Goal: Task Accomplishment & Management: Manage account settings

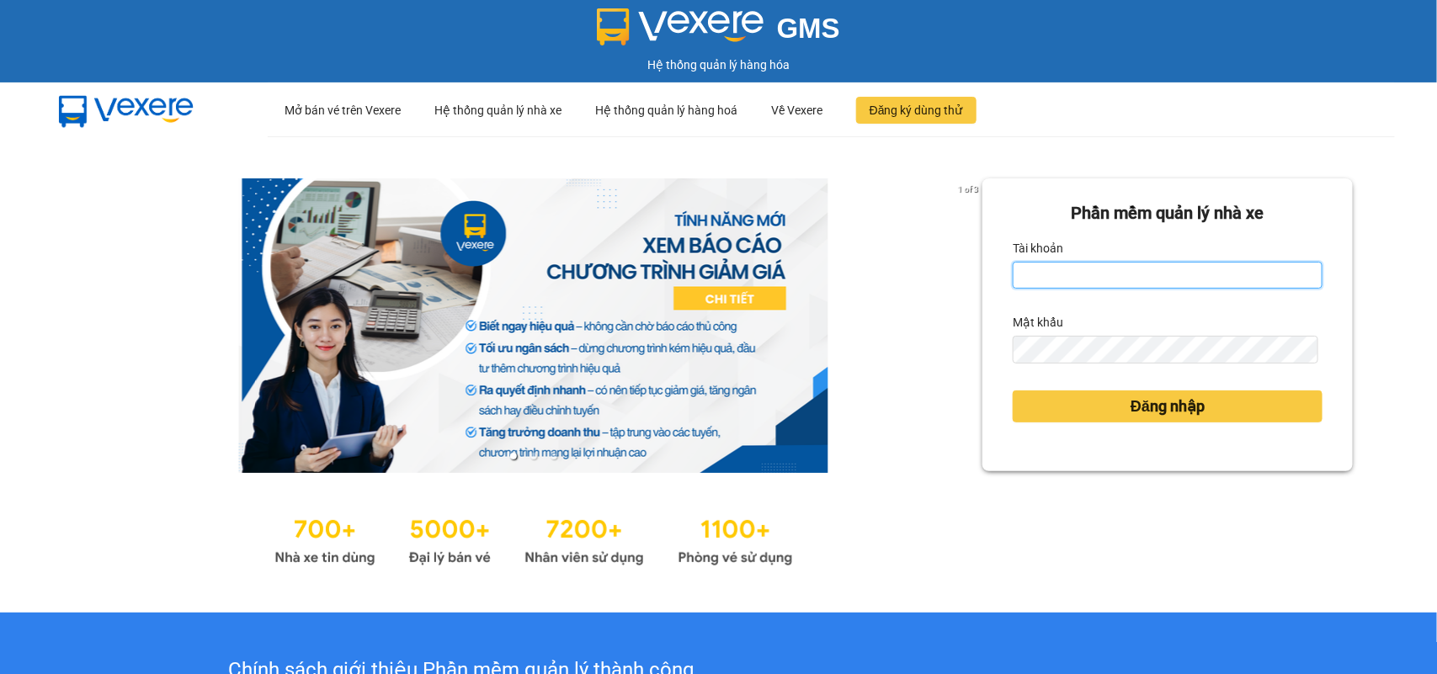
click at [1073, 279] on input "Tài khoản" at bounding box center [1168, 275] width 310 height 27
type input "tranvanduc.xevn"
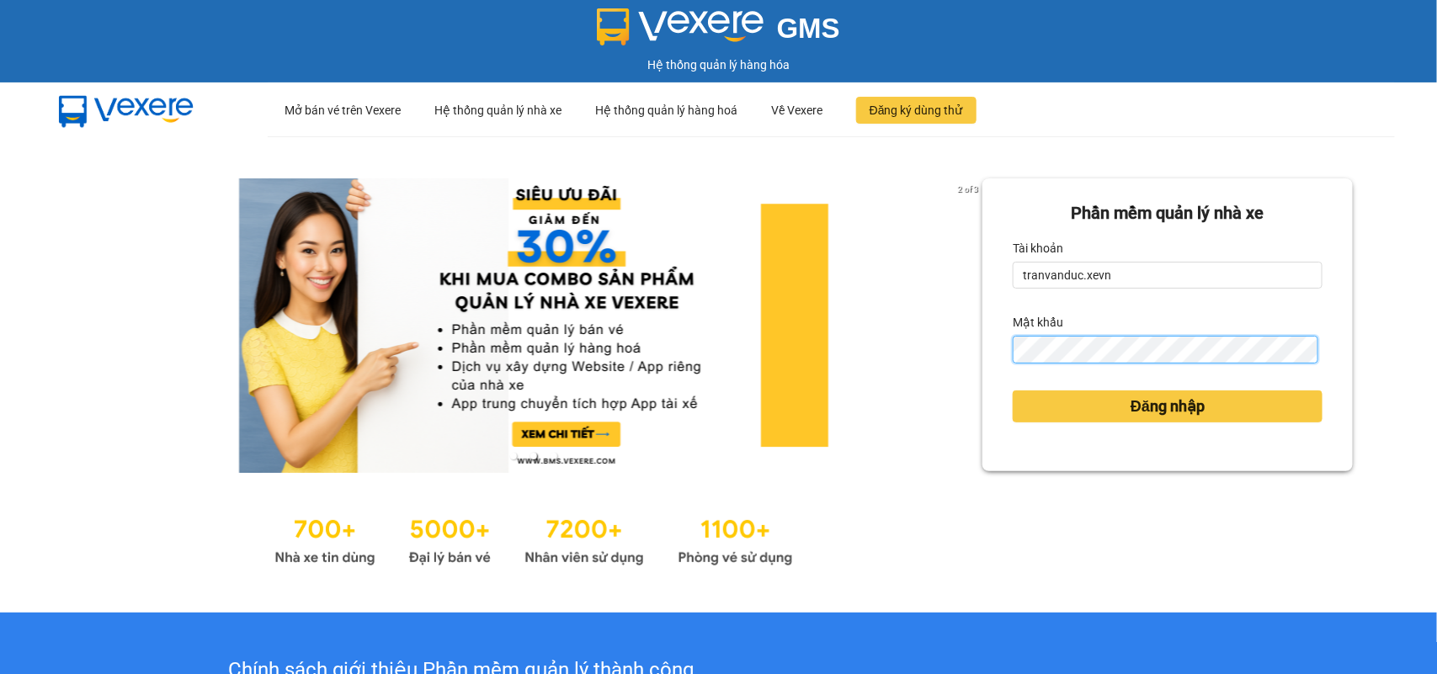
click at [1013, 391] on button "Đăng nhập" at bounding box center [1168, 407] width 310 height 32
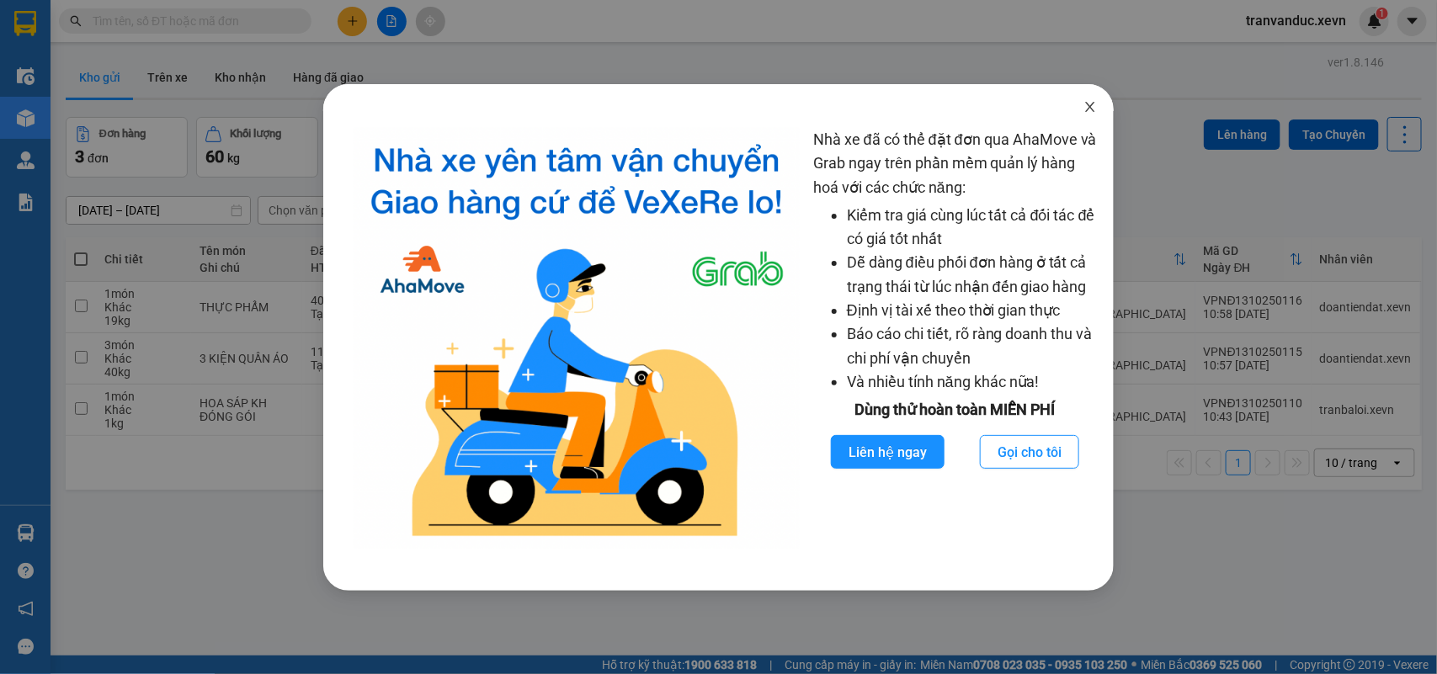
click at [1072, 109] on span "Close" at bounding box center [1089, 107] width 47 height 47
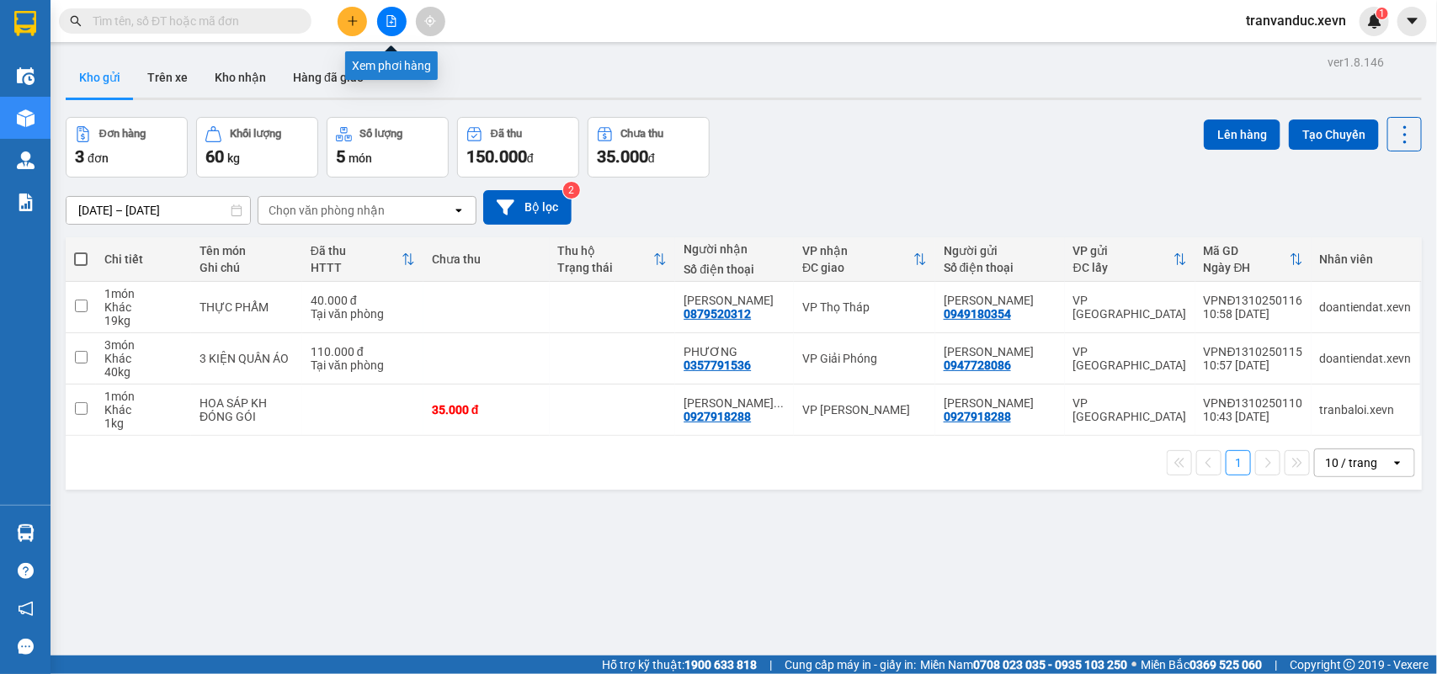
click at [364, 15] on div at bounding box center [391, 21] width 126 height 29
click at [354, 15] on icon "plus" at bounding box center [353, 21] width 12 height 12
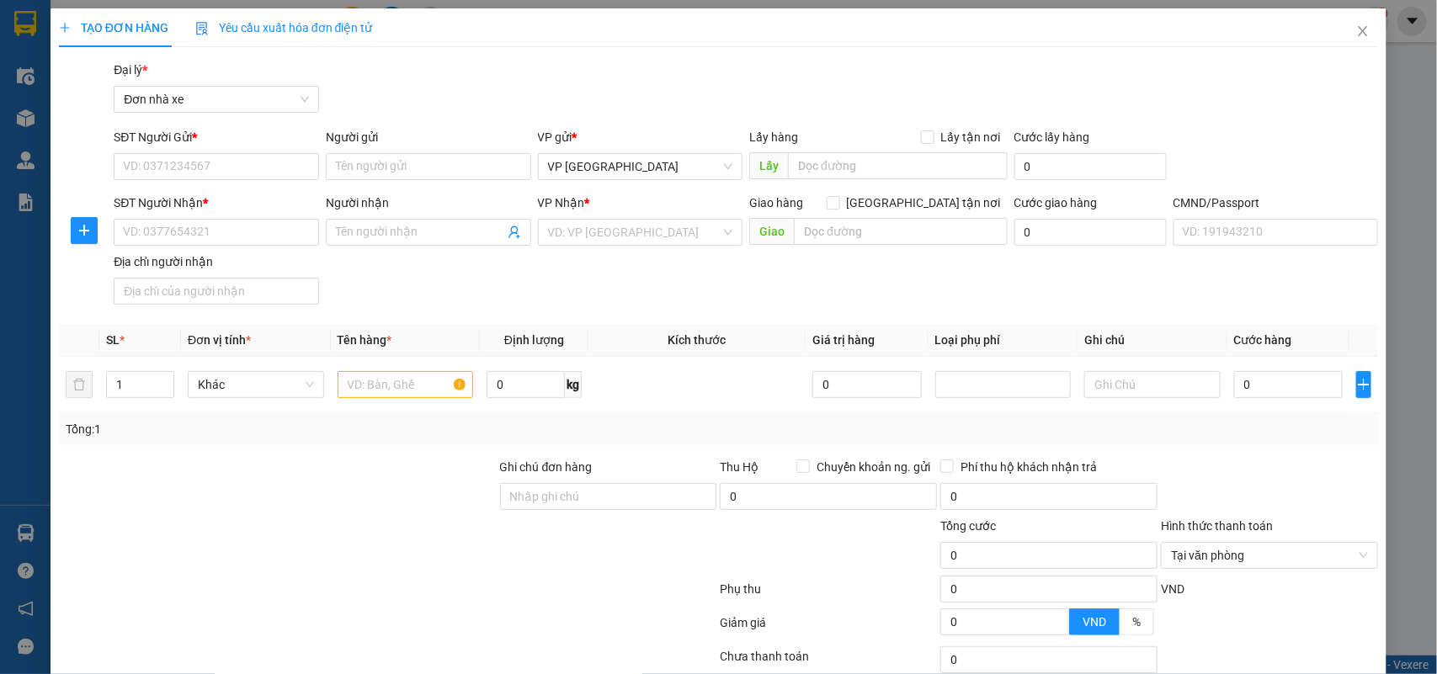
click at [245, 150] on div "SĐT Người Gửi *" at bounding box center [216, 140] width 205 height 25
click at [215, 162] on input "SĐT Người Gửi *" at bounding box center [216, 166] width 205 height 27
type input "0944942550"
click at [200, 156] on input "0944942550" at bounding box center [216, 166] width 205 height 27
drag, startPoint x: 213, startPoint y: 187, endPoint x: 230, endPoint y: 194, distance: 18.5
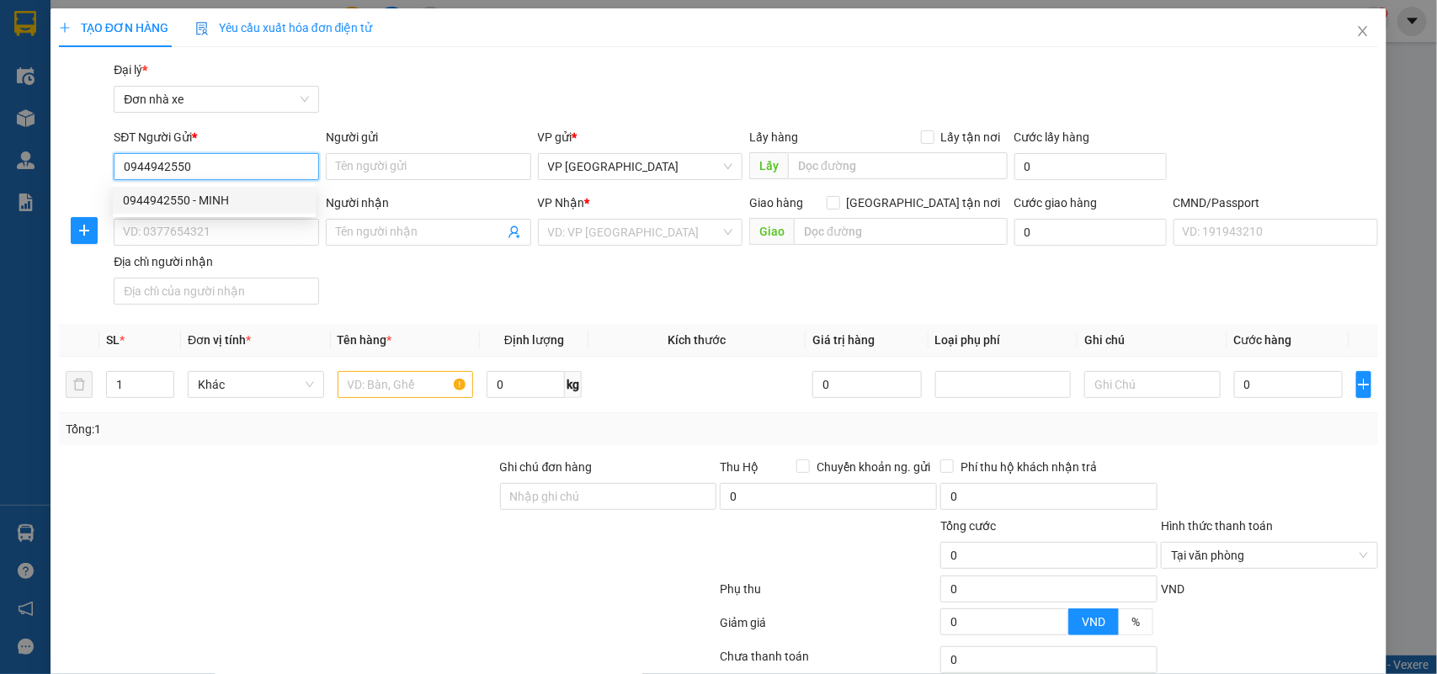
click at [219, 187] on div "0944942550 - MINH" at bounding box center [214, 200] width 203 height 27
type input "MINH"
type input "0978604293"
type input "DỊU"
type input "SHIP 0338552621"
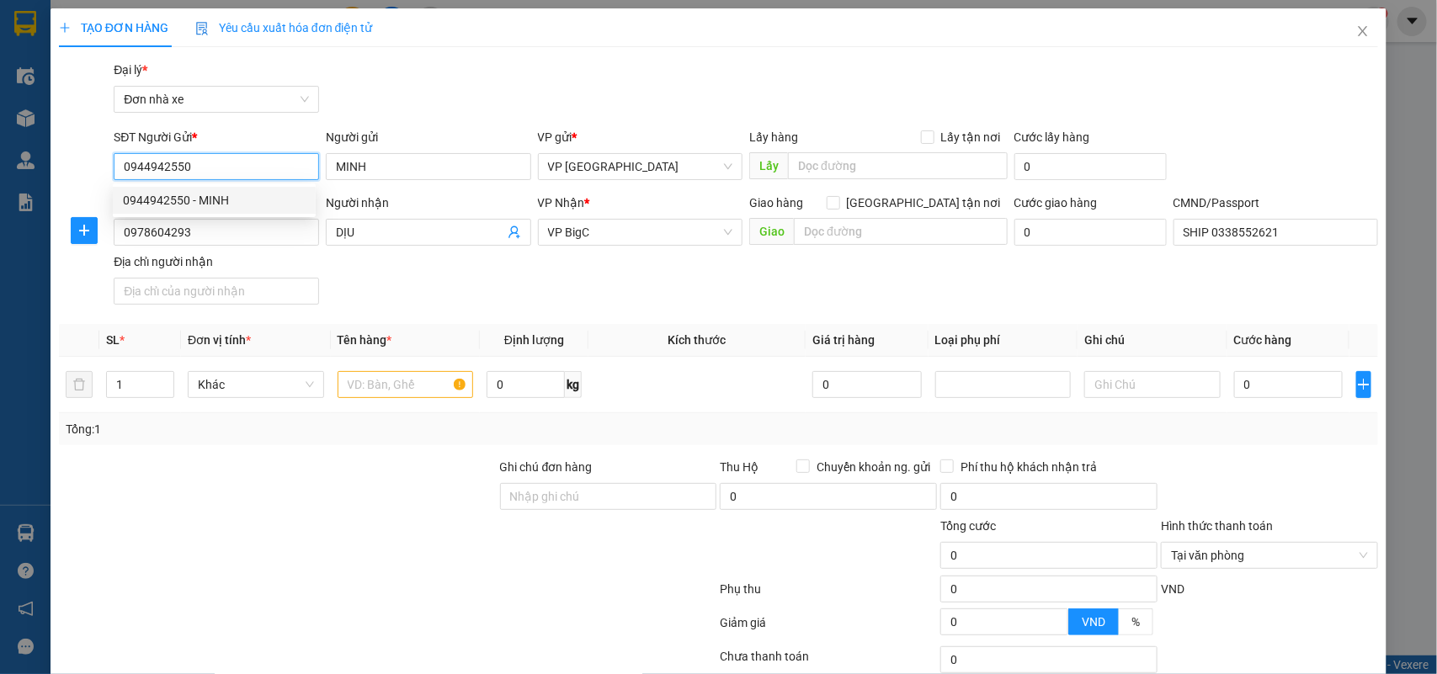
type input "0944942550"
click at [432, 272] on div "SĐT Người Nhận * 0978604293 Người nhận DỊU VP Nhận * VP BigC Giao hàng Giao tận…" at bounding box center [745, 253] width 1271 height 118
click at [429, 370] on div at bounding box center [406, 385] width 136 height 34
click at [421, 373] on input "text" at bounding box center [406, 384] width 136 height 27
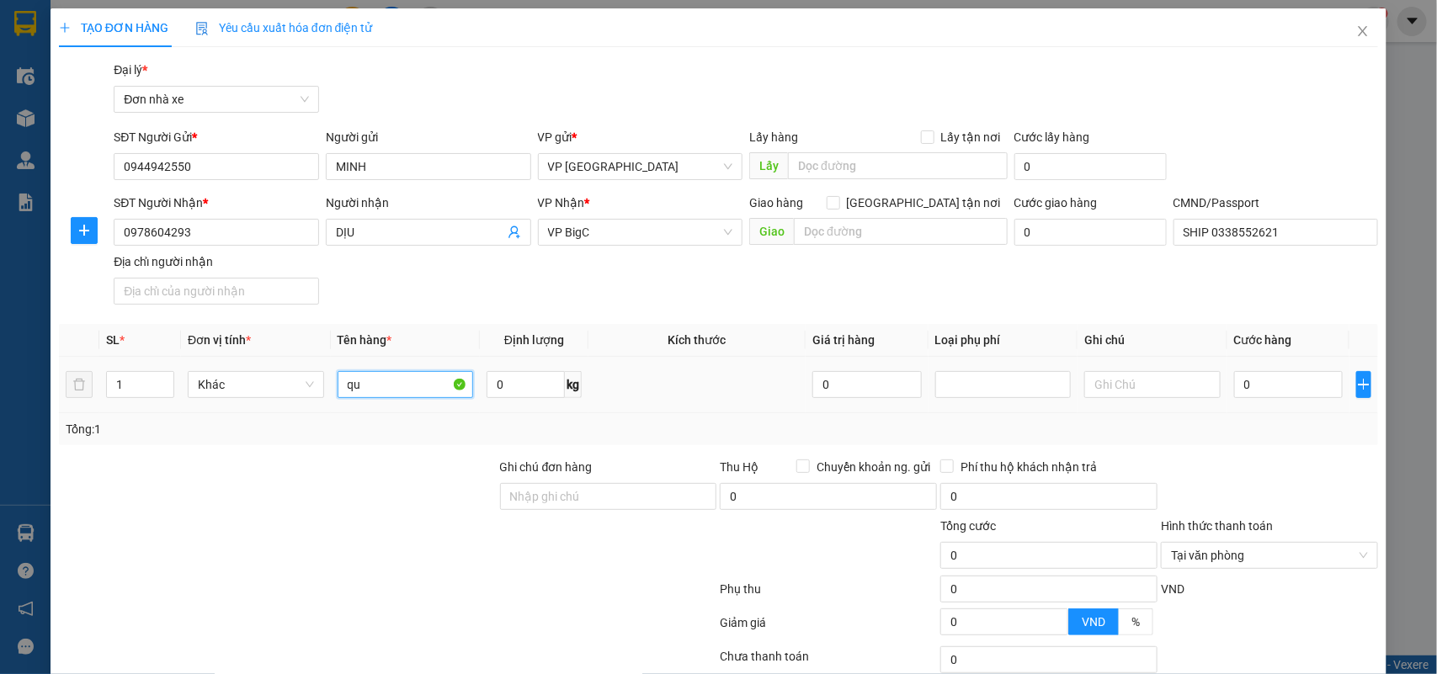
type input "q"
type input "QUẦN ÁO"
click at [495, 386] on input "0" at bounding box center [526, 384] width 78 height 27
type input "7.5"
click at [1282, 390] on input "0" at bounding box center [1288, 384] width 109 height 27
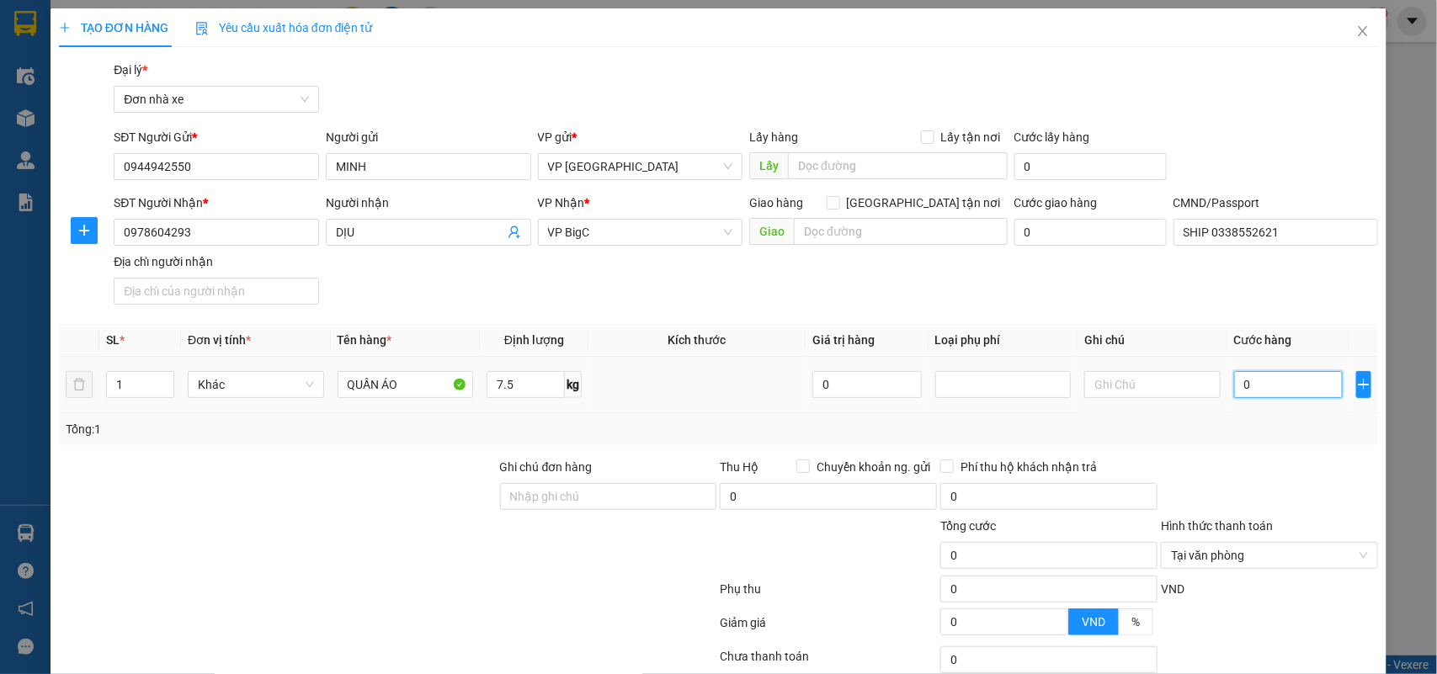
type input "3"
type input "30"
type input "30.000"
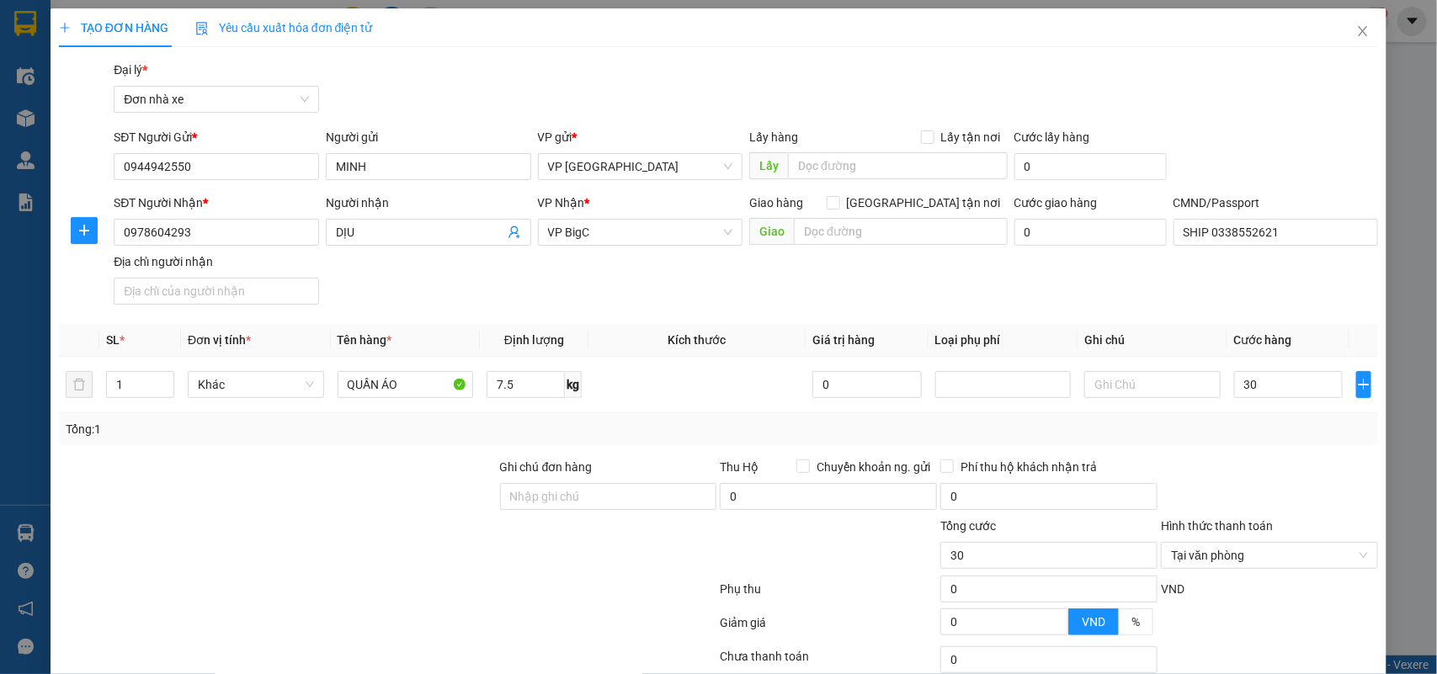
type input "30.000"
drag, startPoint x: 1309, startPoint y: 430, endPoint x: 1311, endPoint y: 482, distance: 52.2
click at [1309, 429] on div "Tổng: 1" at bounding box center [719, 429] width 1306 height 19
type input "30.000"
click at [1320, 511] on div at bounding box center [1269, 487] width 221 height 59
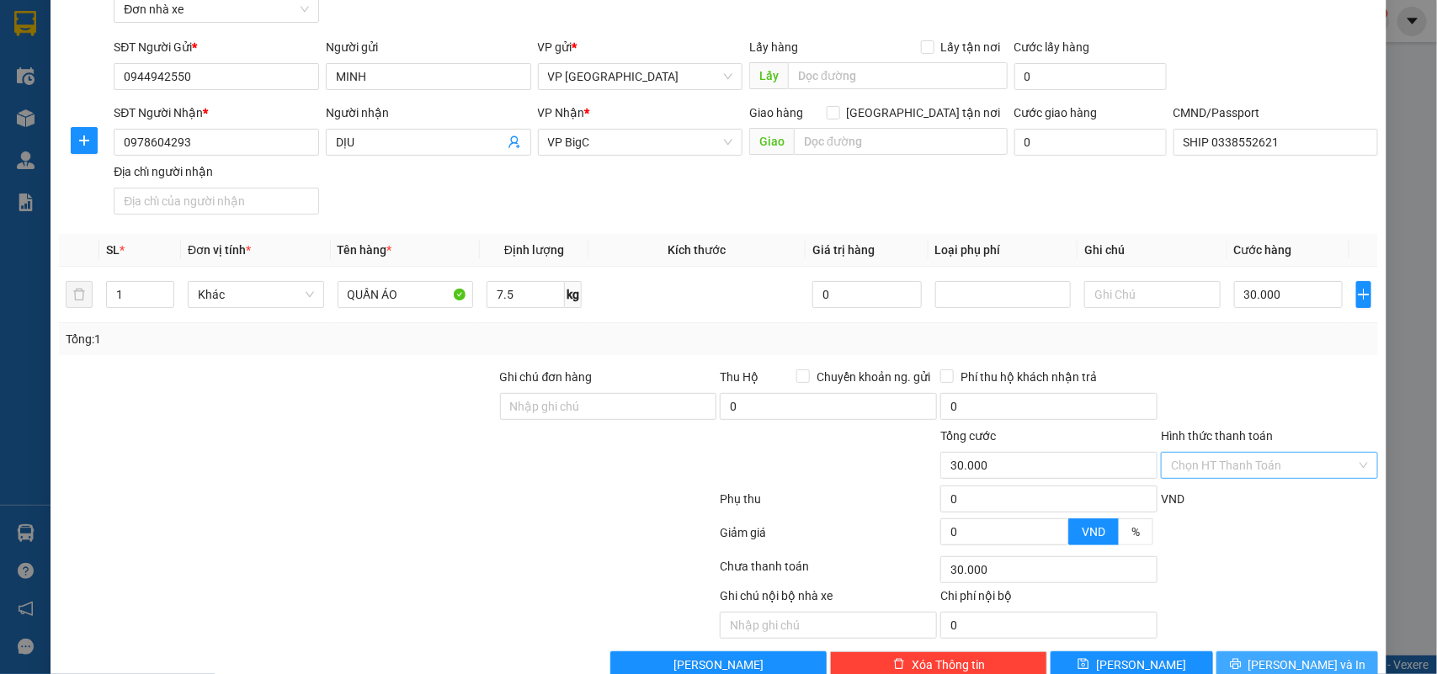
scroll to position [129, 0]
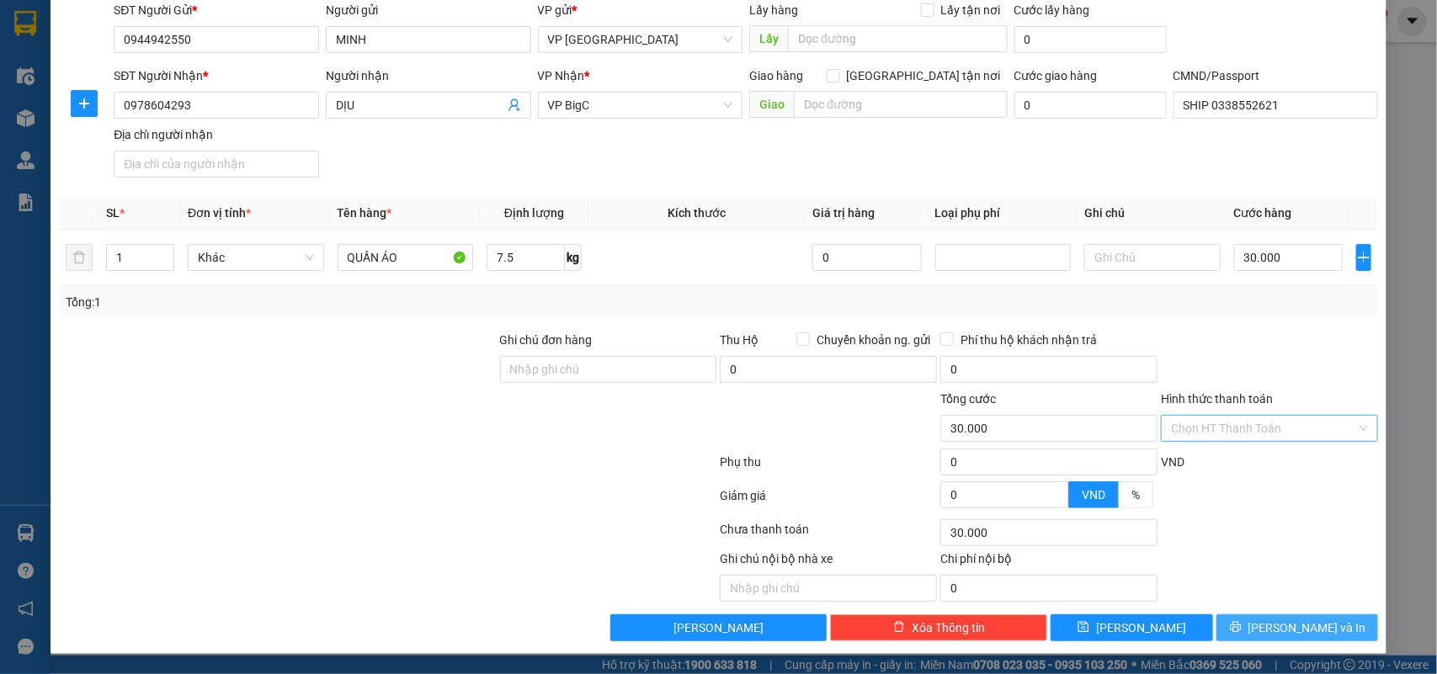
drag, startPoint x: 1301, startPoint y: 627, endPoint x: 708, endPoint y: 469, distance: 614.1
click at [1296, 624] on span "Lưu và In" at bounding box center [1307, 628] width 118 height 19
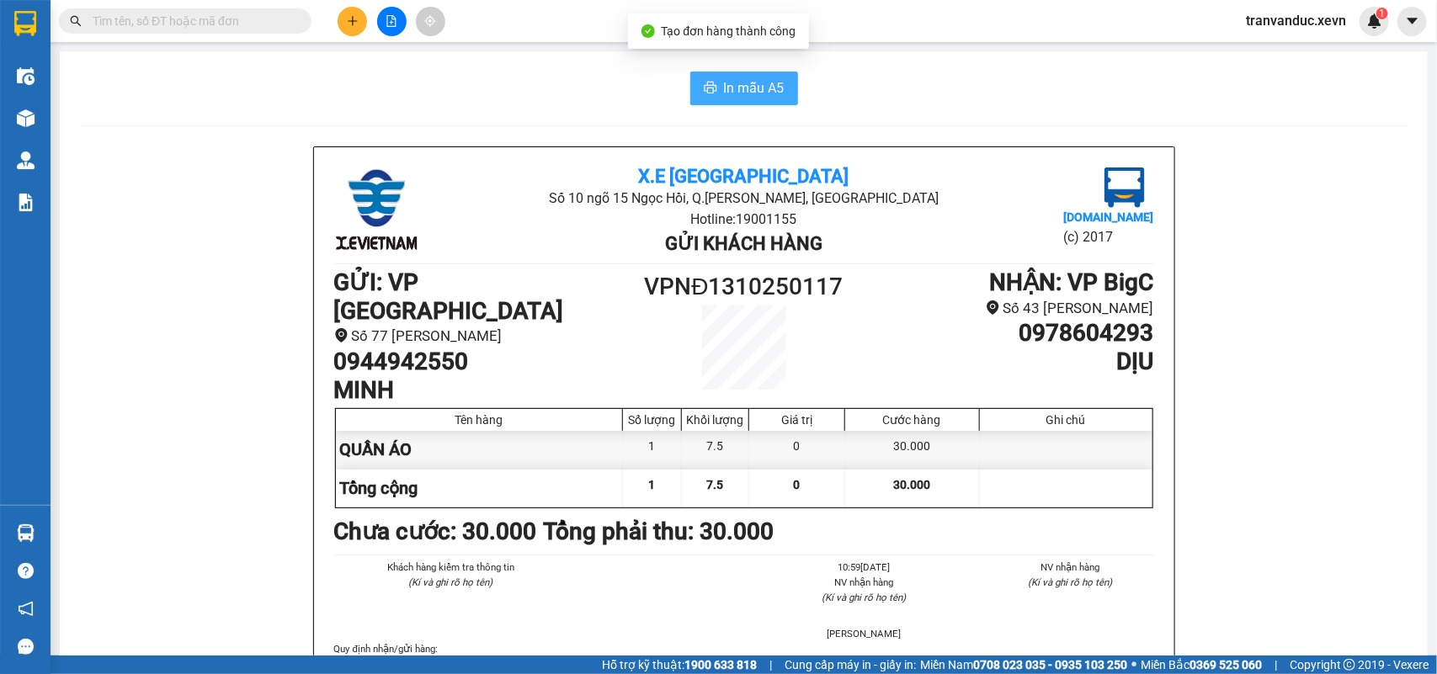
click at [779, 74] on button "In mẫu A5" at bounding box center [744, 89] width 108 height 34
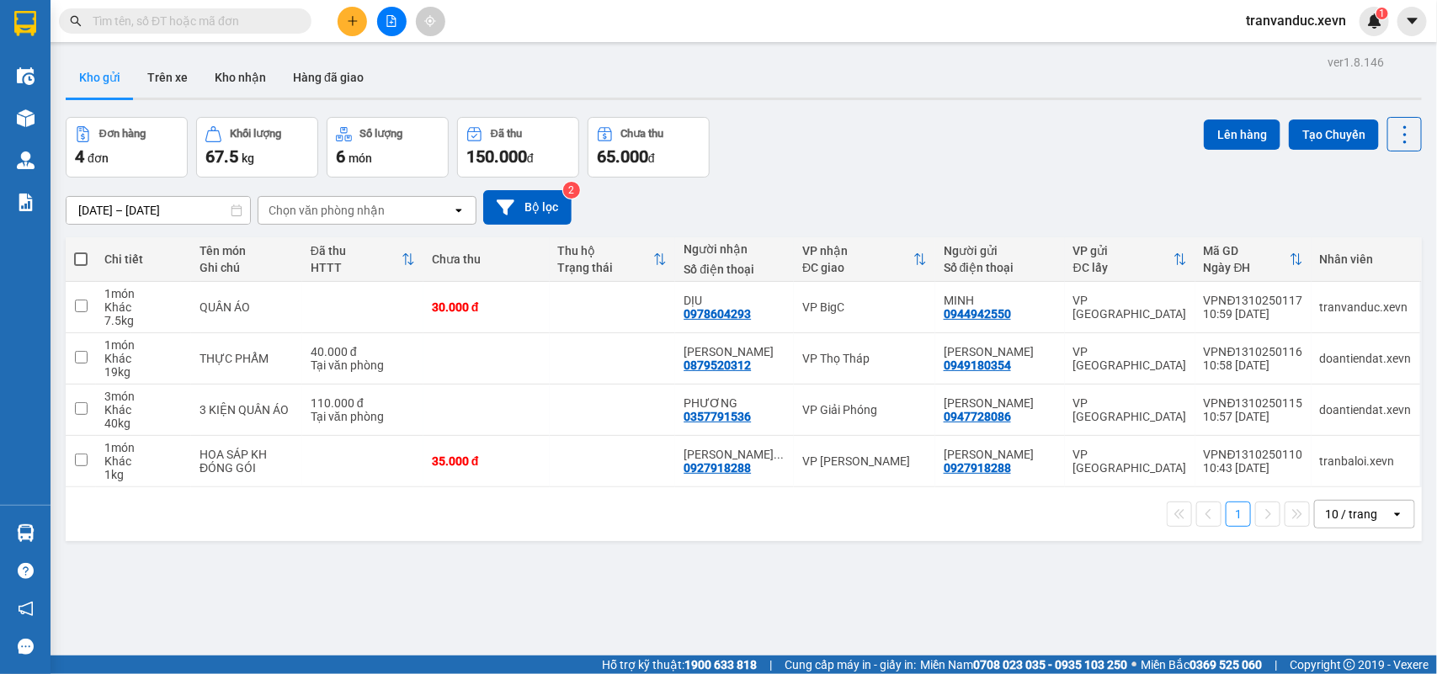
click at [880, 575] on div "ver 1.8.146 Kho gửi Trên xe Kho nhận Hàng đã giao Đơn hàng 4 đơn Khối lượng 67.…" at bounding box center [743, 388] width 1369 height 674
click at [247, 86] on button "Kho nhận" at bounding box center [240, 77] width 78 height 40
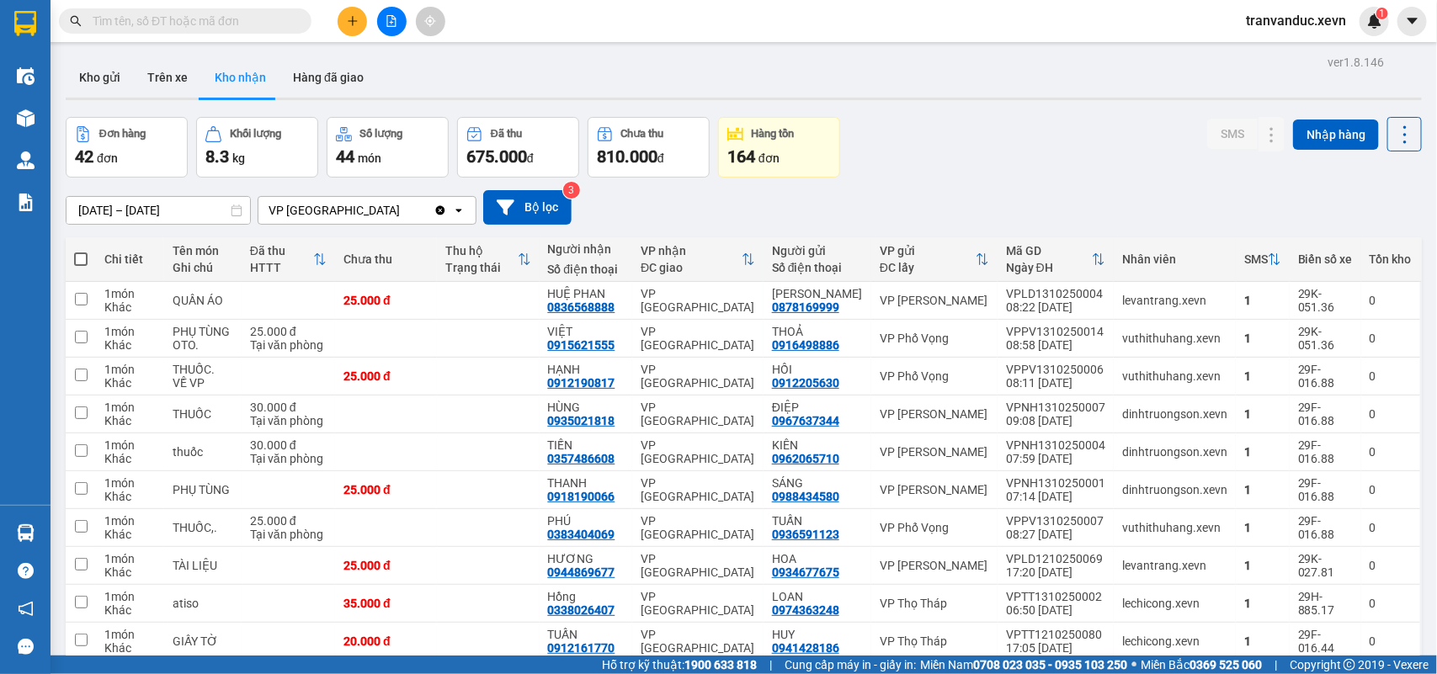
click at [140, 15] on input "text" at bounding box center [192, 21] width 199 height 19
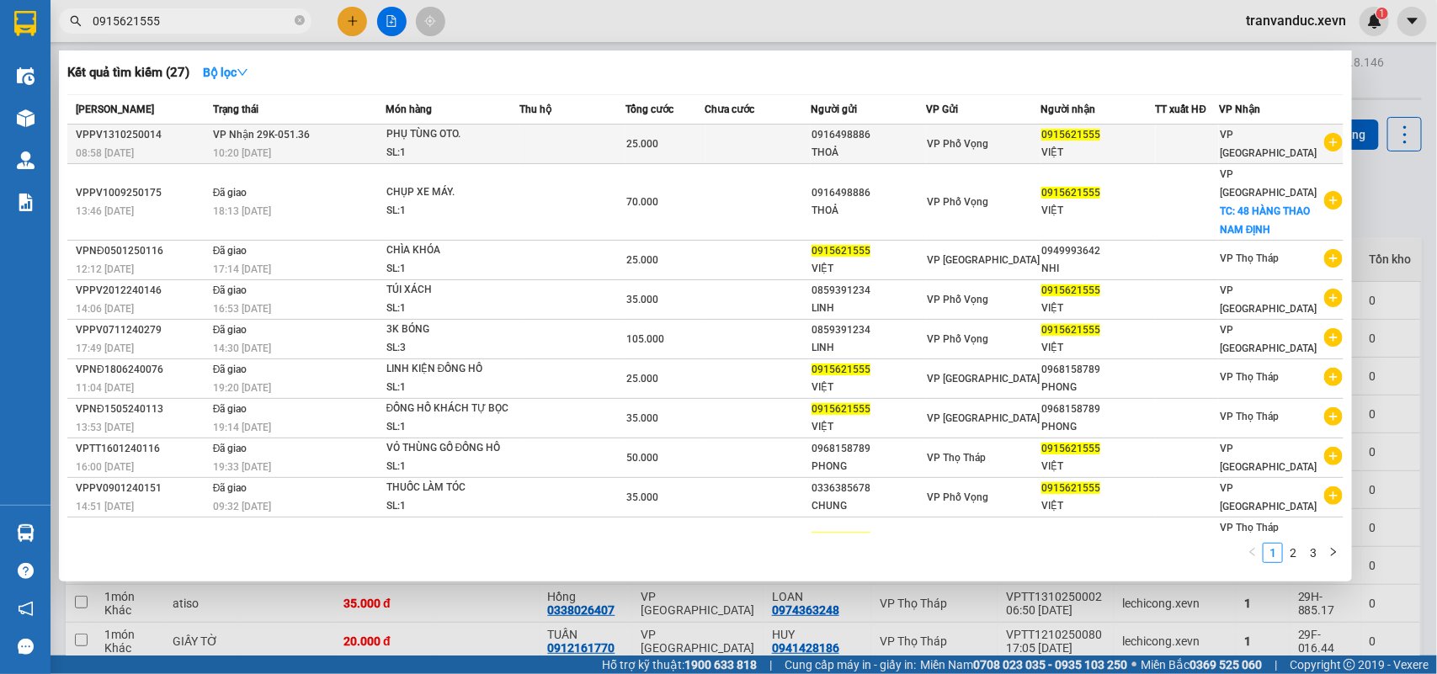
type input "0915621555"
click at [491, 133] on div "PHỤ TÙNG OTO." at bounding box center [449, 134] width 126 height 19
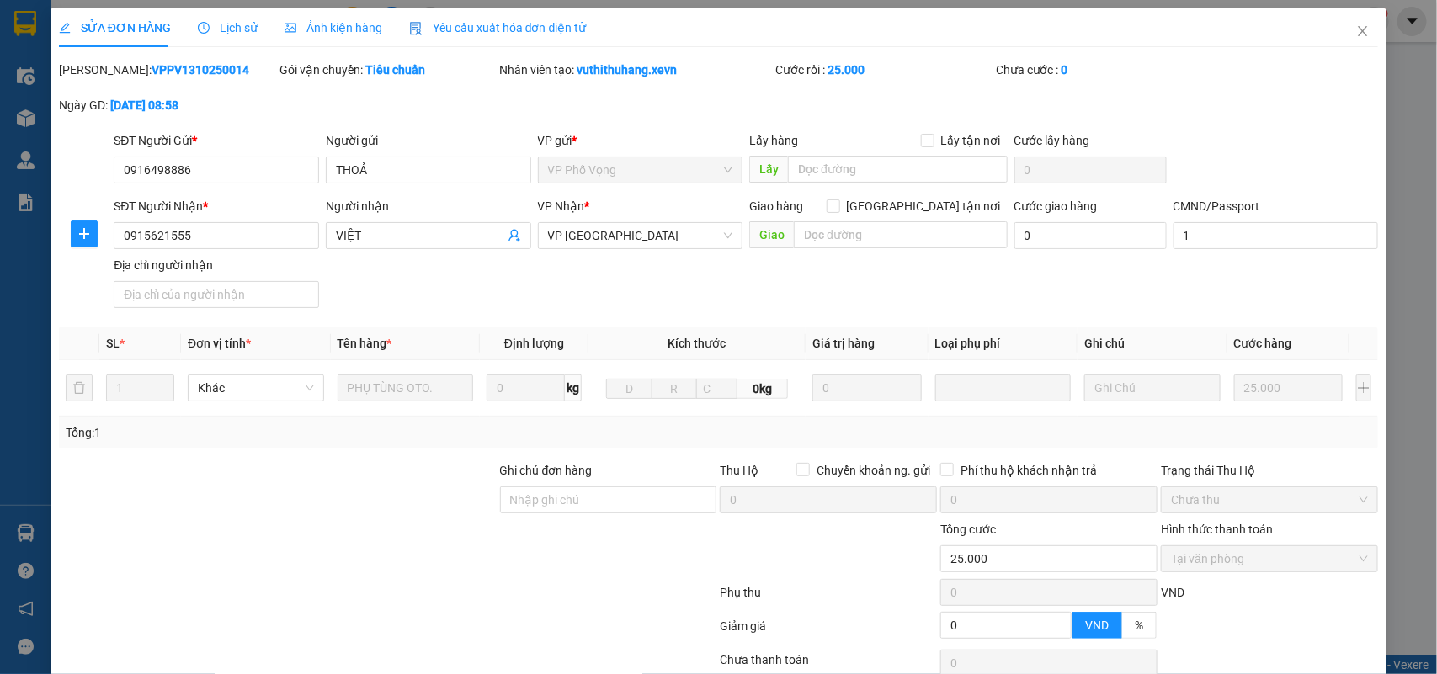
type input "0916498886"
type input "THOẢ"
type input "0915621555"
type input "VIỆT"
type input "1"
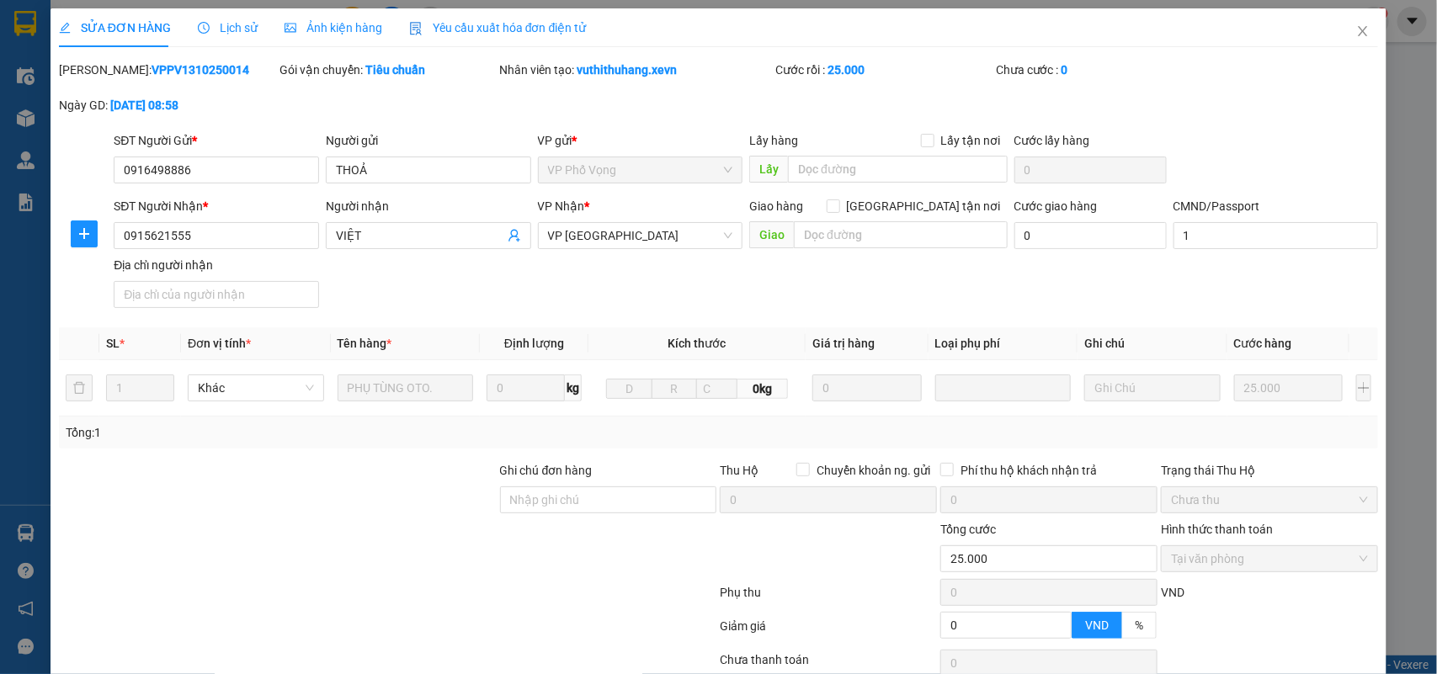
type input "0"
type input "25.000"
click at [1268, 223] on input "1" at bounding box center [1275, 235] width 205 height 27
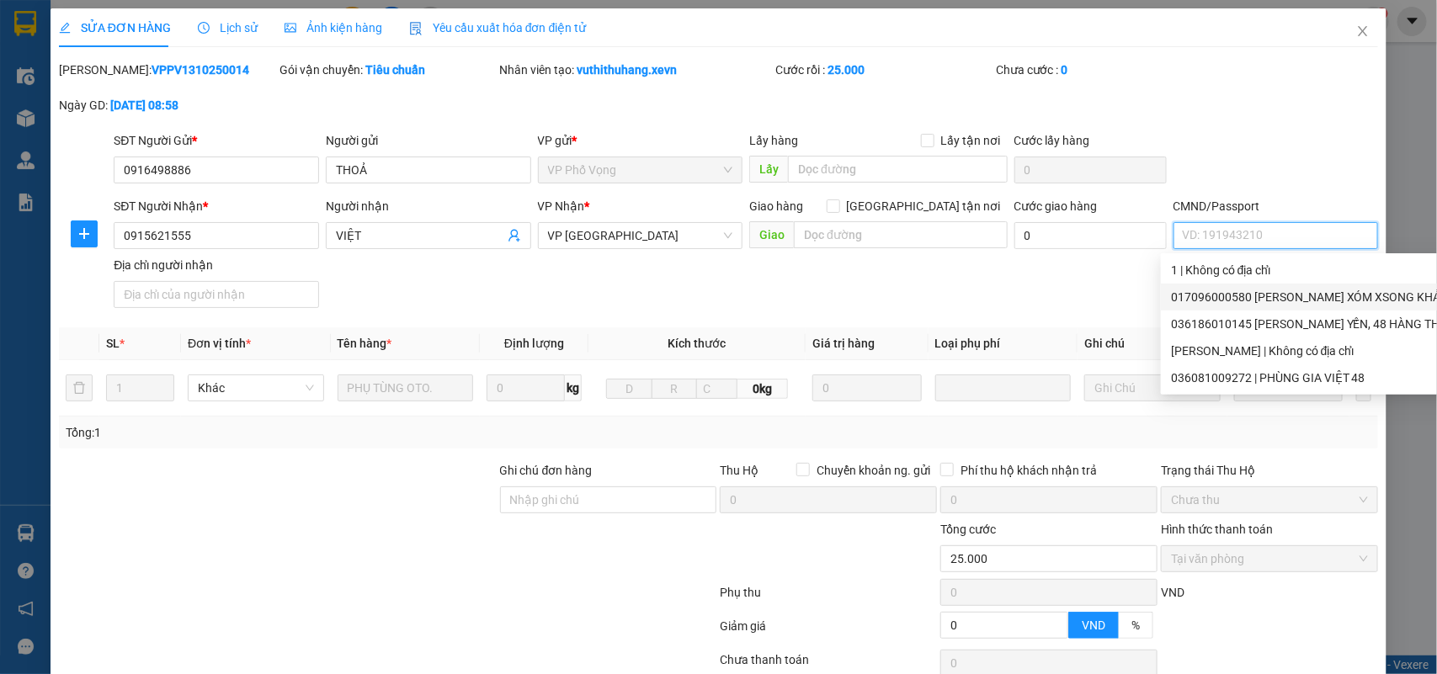
click at [1309, 289] on div "017096000580 BÙI HỮU ĐỨC XÓM XSONG KHẢNH TÂN MỸ HÒA BÌNH | Không có địa chỉ" at bounding box center [1419, 297] width 497 height 19
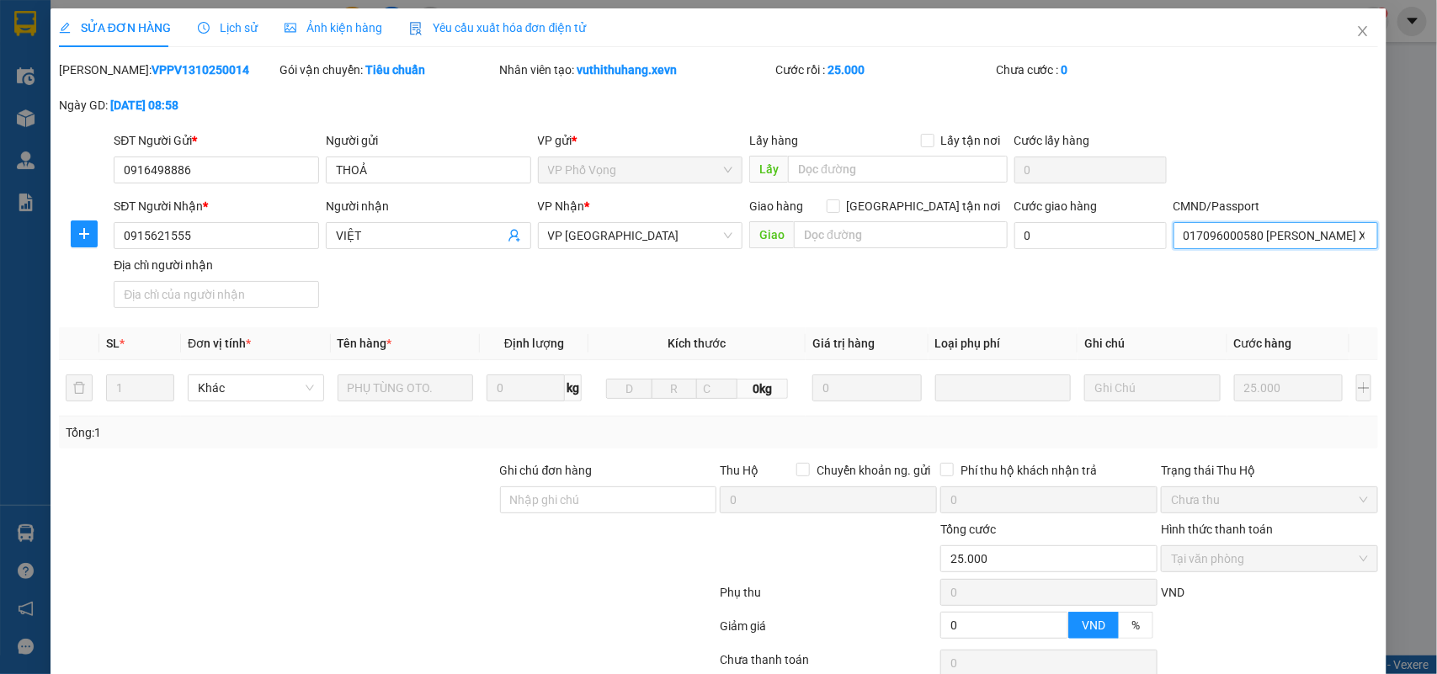
type input "017096000580 BÙI HỮU ĐỨC XÓM XSONG KHẢNH TÂN MỸ HÒA BÌNH"
click at [1164, 331] on th "Ghi chú" at bounding box center [1152, 343] width 150 height 33
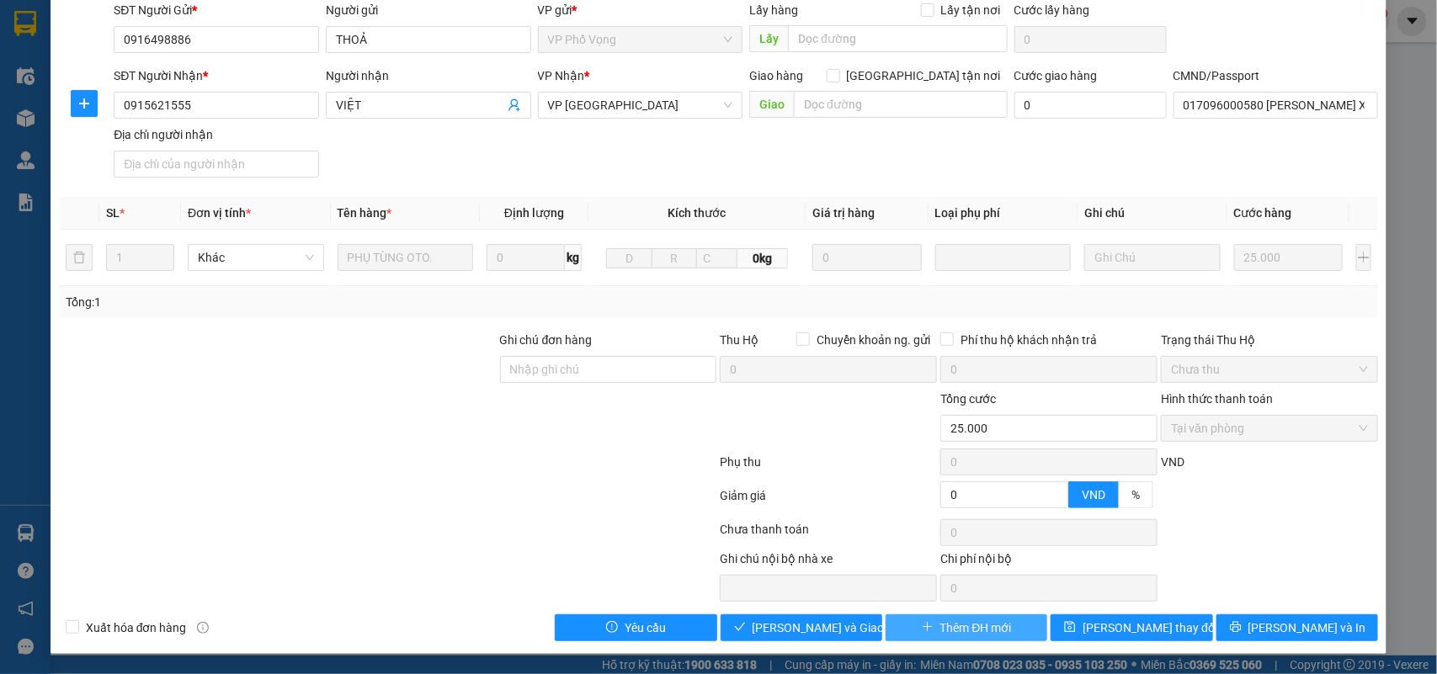
scroll to position [133, 0]
click at [806, 625] on span "Lưu và Giao hàng" at bounding box center [833, 628] width 162 height 19
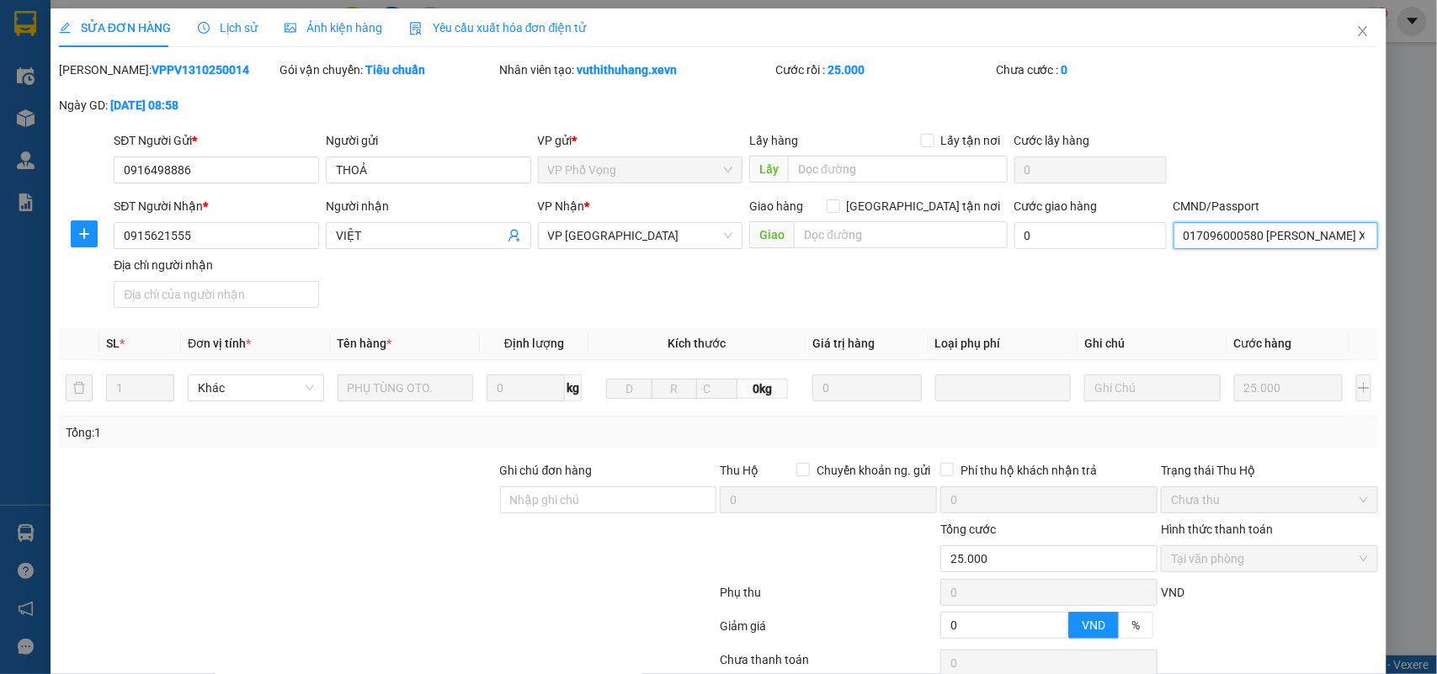
click at [1323, 234] on input "017096000580 BÙI HỮU ĐỨC XÓM XSONG KHẢNH TÂN MỸ HÒA BÌNH" at bounding box center [1275, 235] width 205 height 27
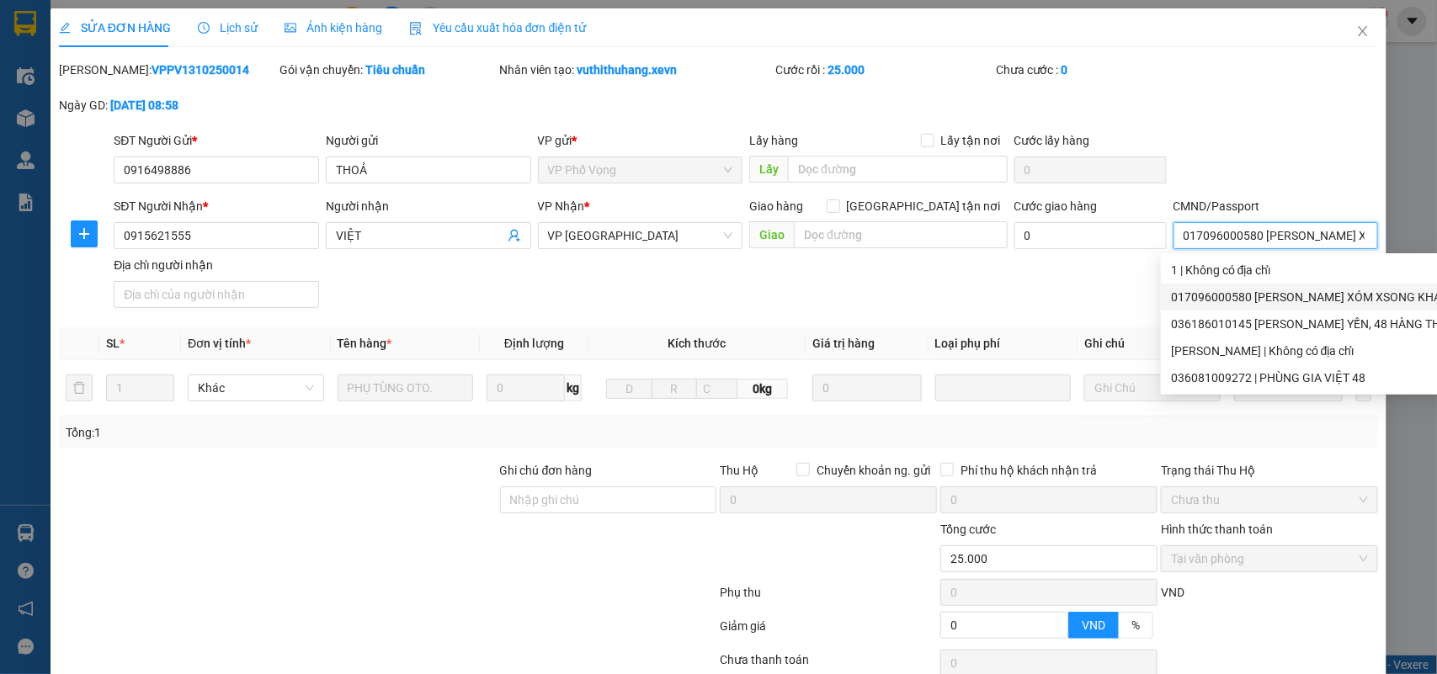
click at [1323, 234] on input "017096000580 BÙI HỮU ĐỨC XÓM XSONG KHẢNH TÂN MỸ HÒA BÌNH" at bounding box center [1275, 235] width 205 height 27
click at [1324, 232] on input "017096000580 BÙI HỮU ĐỨC XÓM XSONG KHẢNH TÂN MỸ HÒA BÌNH" at bounding box center [1275, 235] width 205 height 27
click at [1324, 242] on input "017096000580 BÙI HỮU ĐỨC XÓM XSONG KHẢNH TÂN MỸ HÒA BÌNH" at bounding box center [1275, 235] width 205 height 27
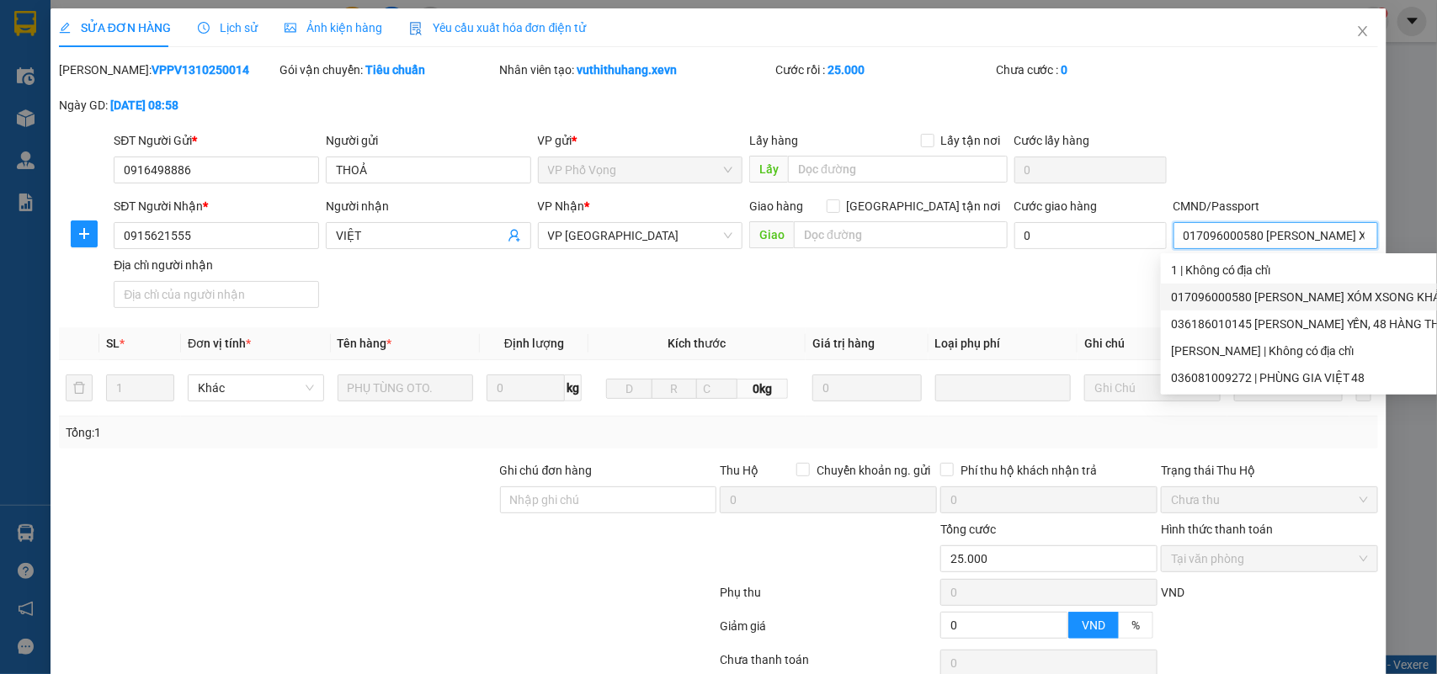
scroll to position [0, 192]
drag, startPoint x: 1320, startPoint y: 237, endPoint x: 1390, endPoint y: 242, distance: 70.0
click at [1390, 242] on div "SỬA ĐƠN HÀNG Lịch sử Ảnh kiện hàng Yêu cầu xuất hóa đơn điện tử Total Paid Fee …" at bounding box center [718, 337] width 1437 height 674
type input "017096000580 BÙI HỮU ĐỨC"
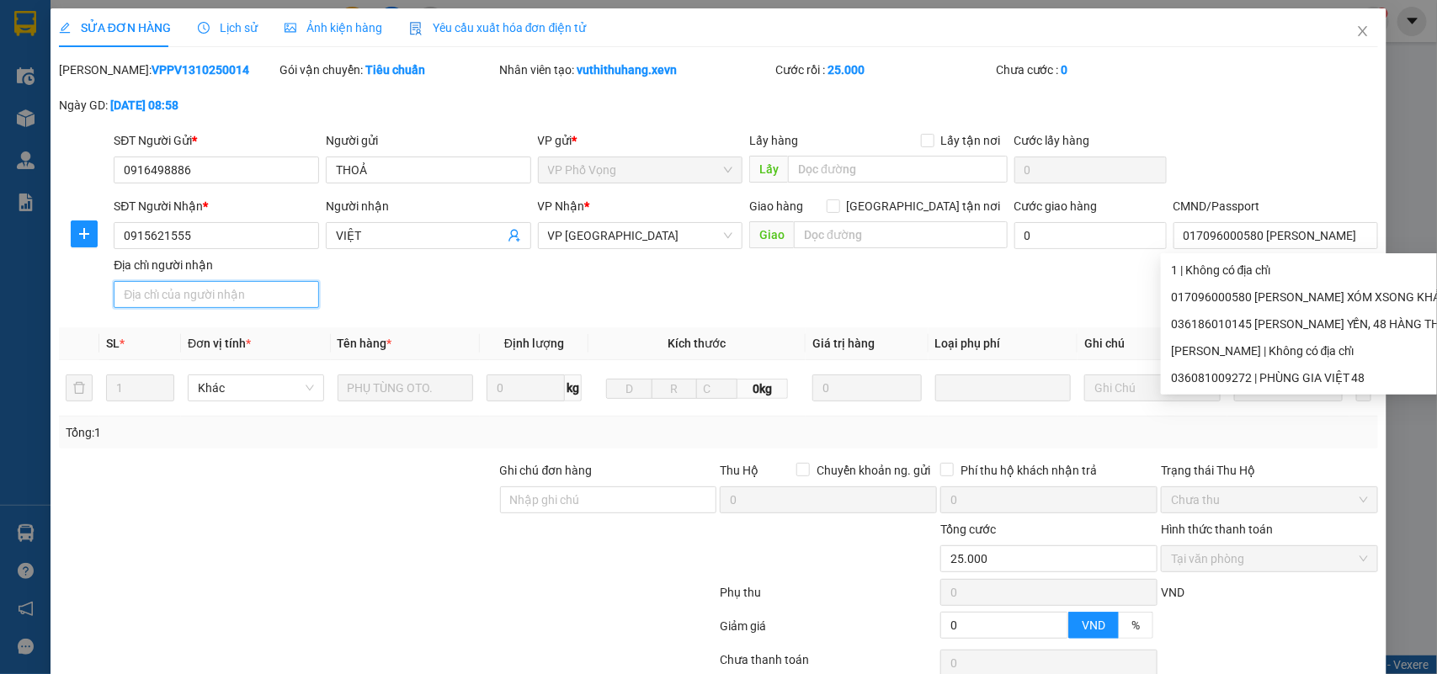
click at [169, 293] on input "Địa chỉ người nhận" at bounding box center [216, 294] width 205 height 27
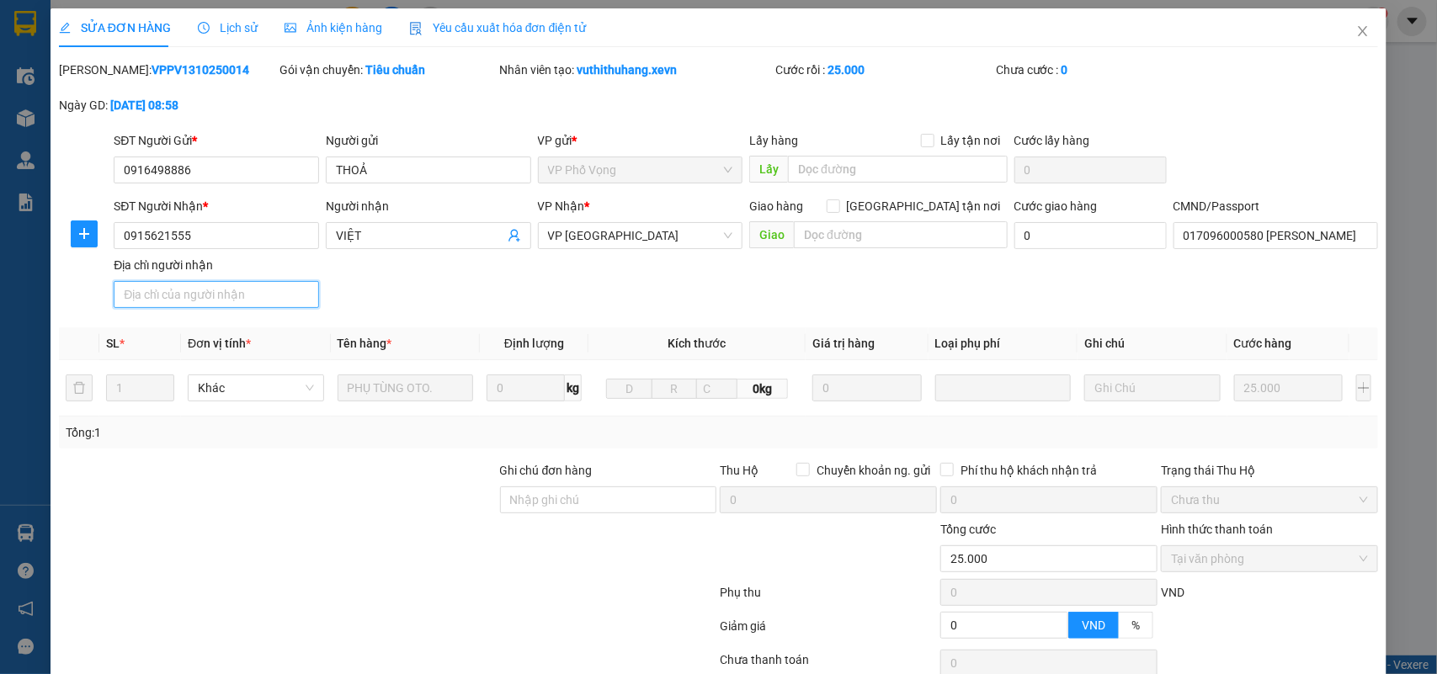
paste input "XÓM XSONG KHẢNH TÂN MỸ HÒA BÌNH"
type input "XÓM XSONG KHẢNH TÂN MỸ HÒA BÌNH"
drag, startPoint x: 489, startPoint y: 274, endPoint x: 697, endPoint y: 278, distance: 207.9
click at [491, 274] on div "SĐT Người Nhận * 0915621555 Người nhận VIỆT VP Nhận * VP Nam Định Giao hàng Gia…" at bounding box center [745, 256] width 1271 height 118
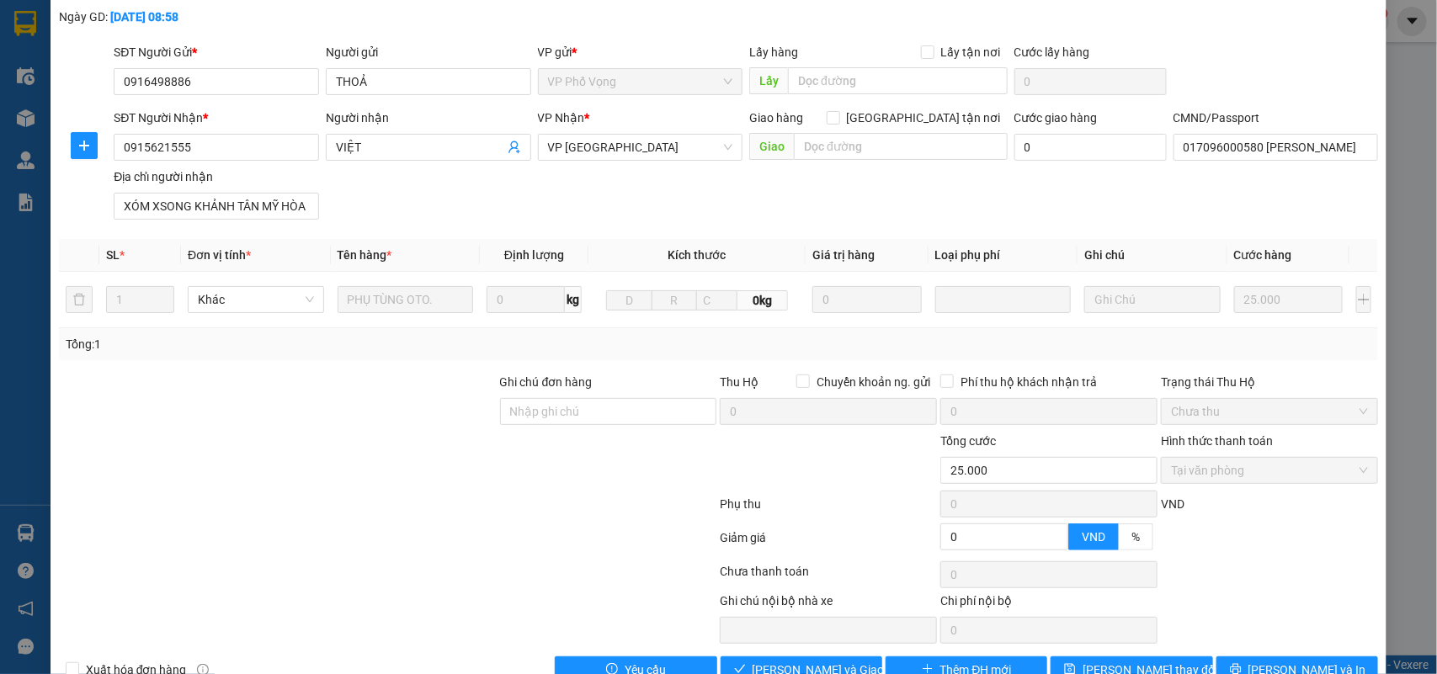
scroll to position [133, 0]
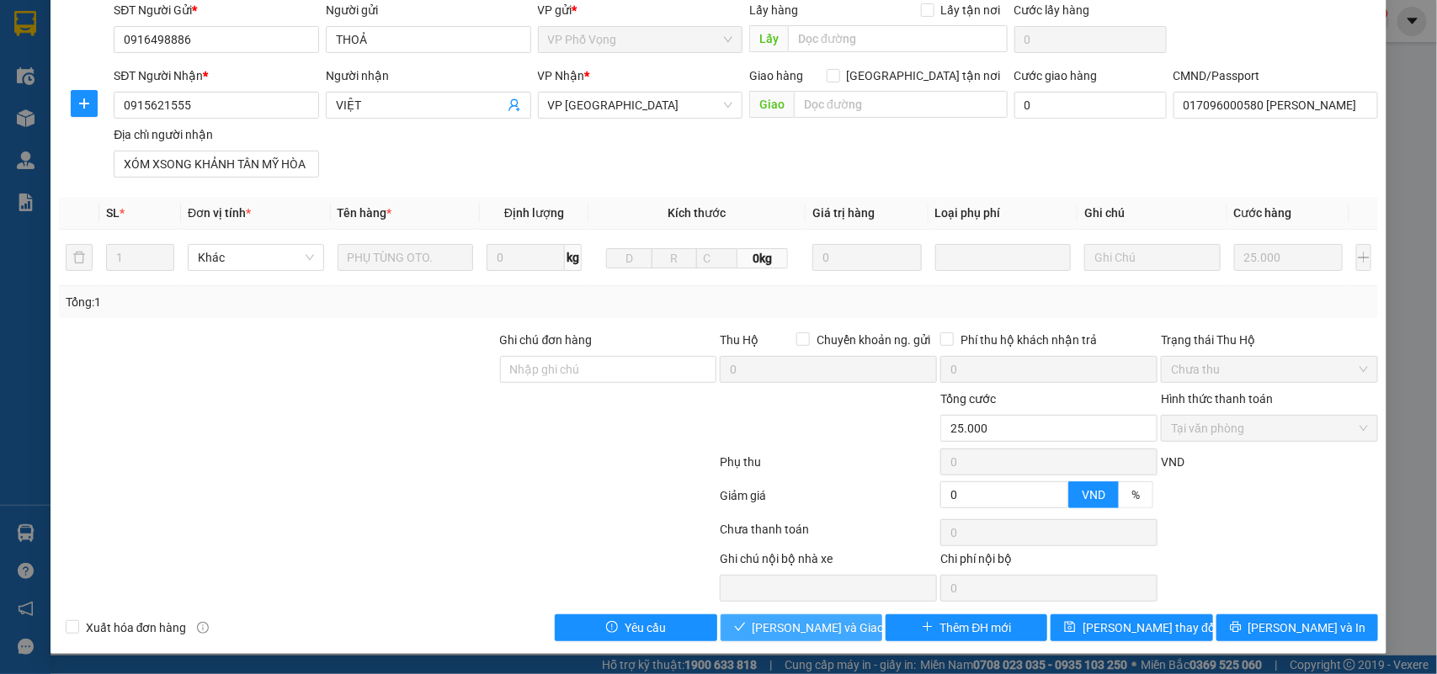
click at [763, 630] on span "Lưu và Giao hàng" at bounding box center [833, 628] width 162 height 19
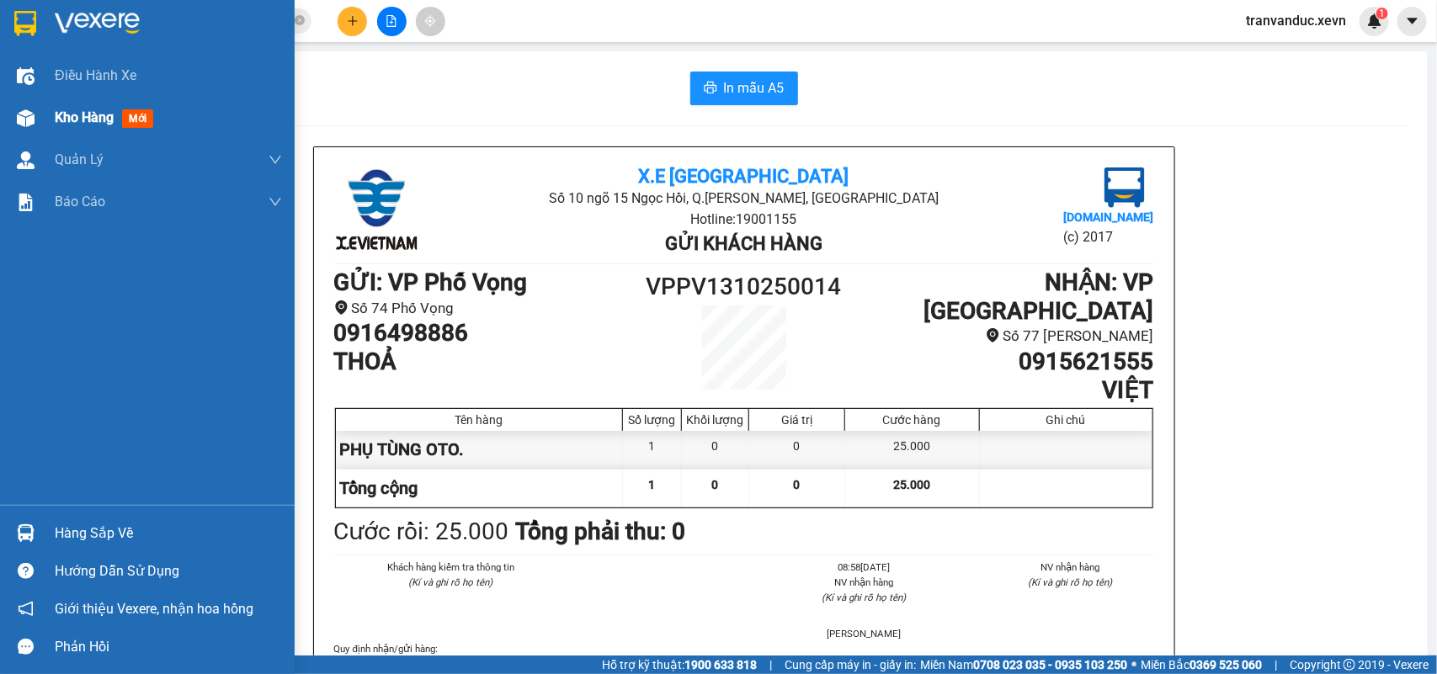
click at [91, 124] on span "Kho hàng" at bounding box center [84, 117] width 59 height 16
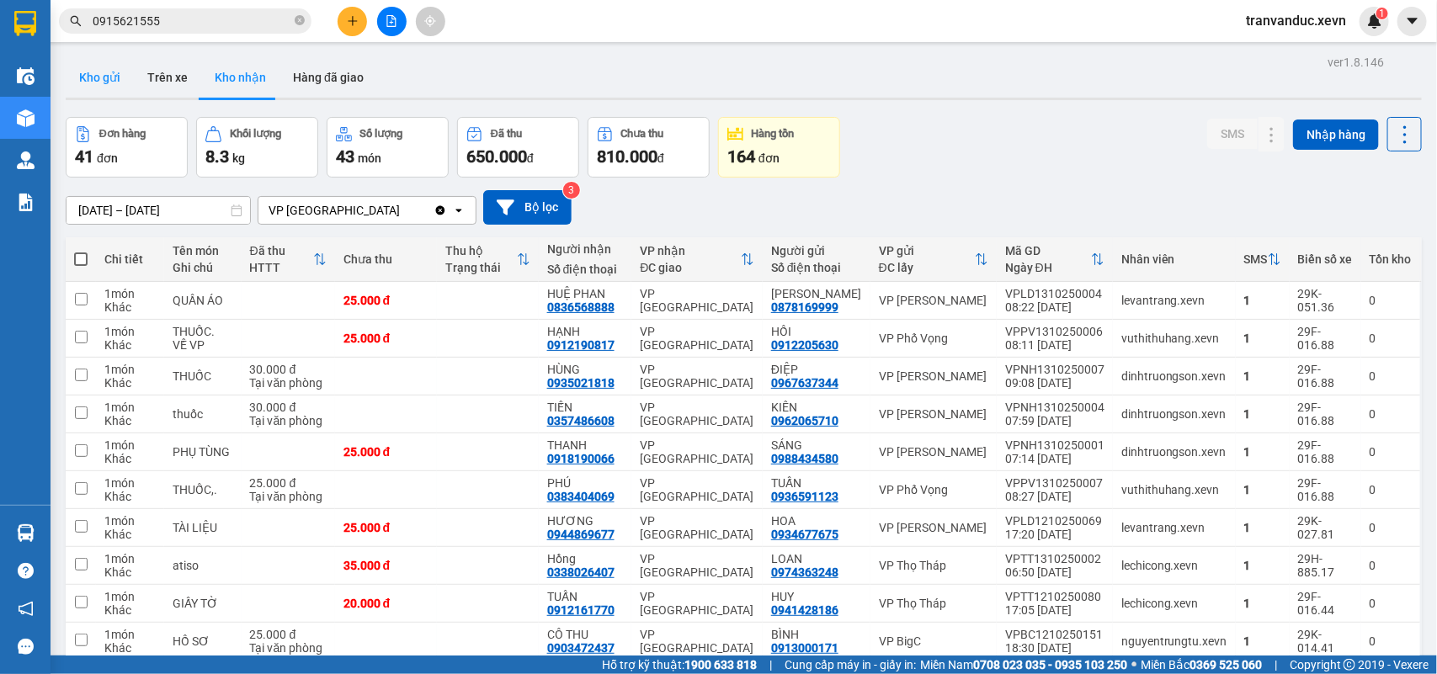
click at [108, 72] on button "Kho gửi" at bounding box center [100, 77] width 68 height 40
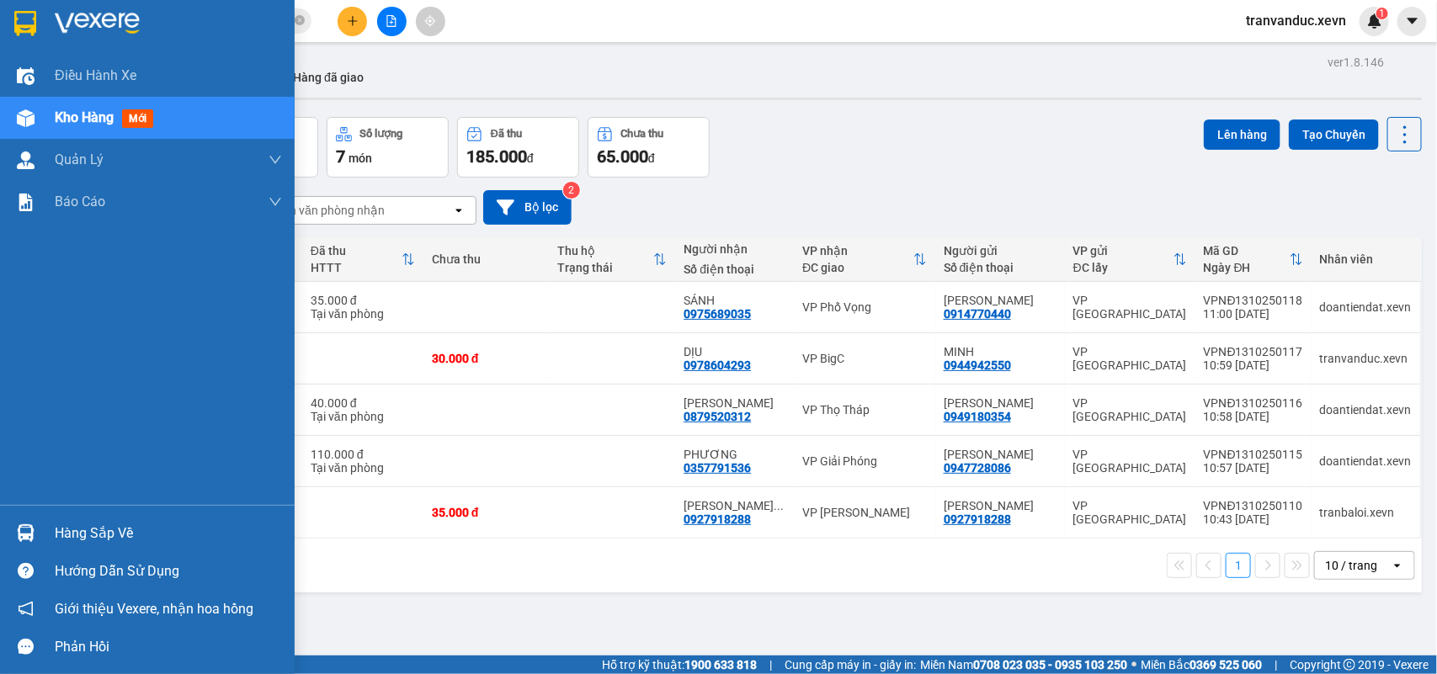
drag, startPoint x: 57, startPoint y: 541, endPoint x: 136, endPoint y: 547, distance: 78.5
click at [59, 541] on div "Hàng sắp về" at bounding box center [168, 533] width 227 height 25
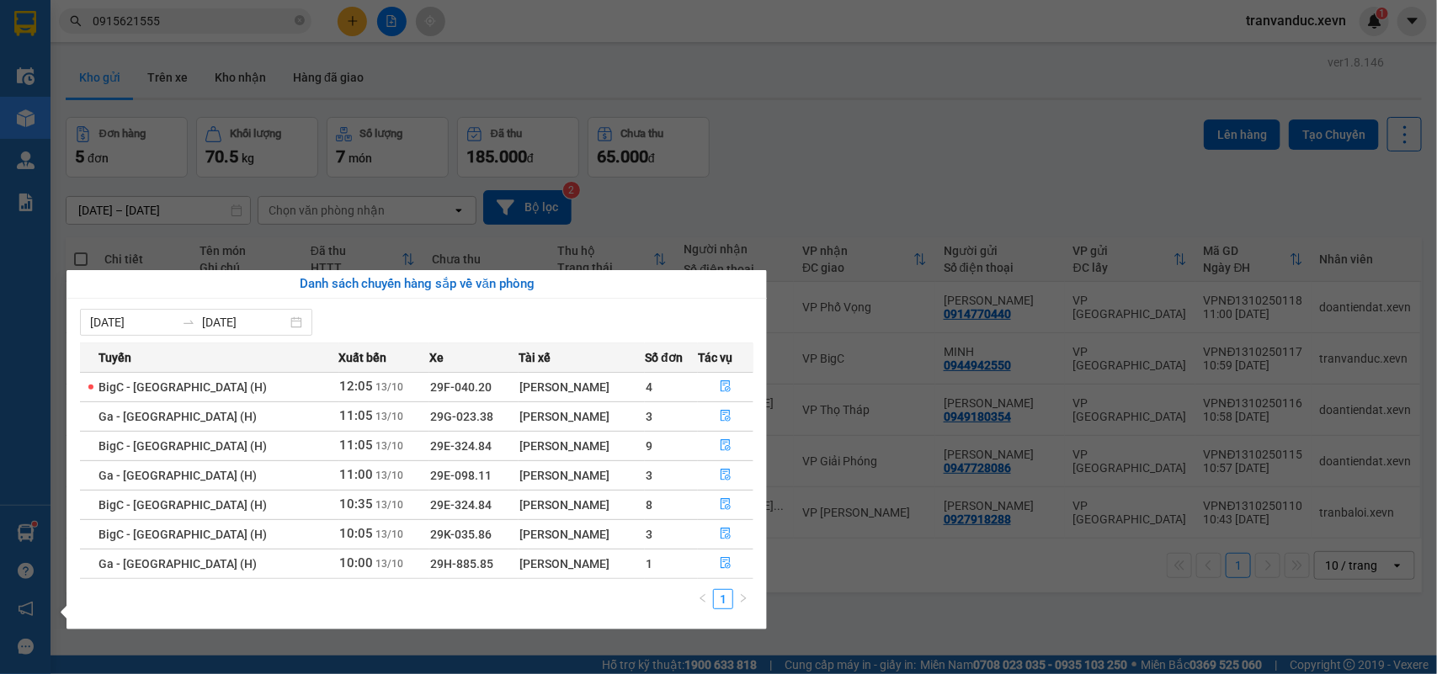
drag, startPoint x: 981, startPoint y: 581, endPoint x: 966, endPoint y: 593, distance: 19.7
click at [983, 582] on section "Kết quả tìm kiếm ( 27 ) Bộ lọc Mã ĐH Trạng thái Món hàng Thu hộ Tổng cước Chưa …" at bounding box center [718, 337] width 1437 height 674
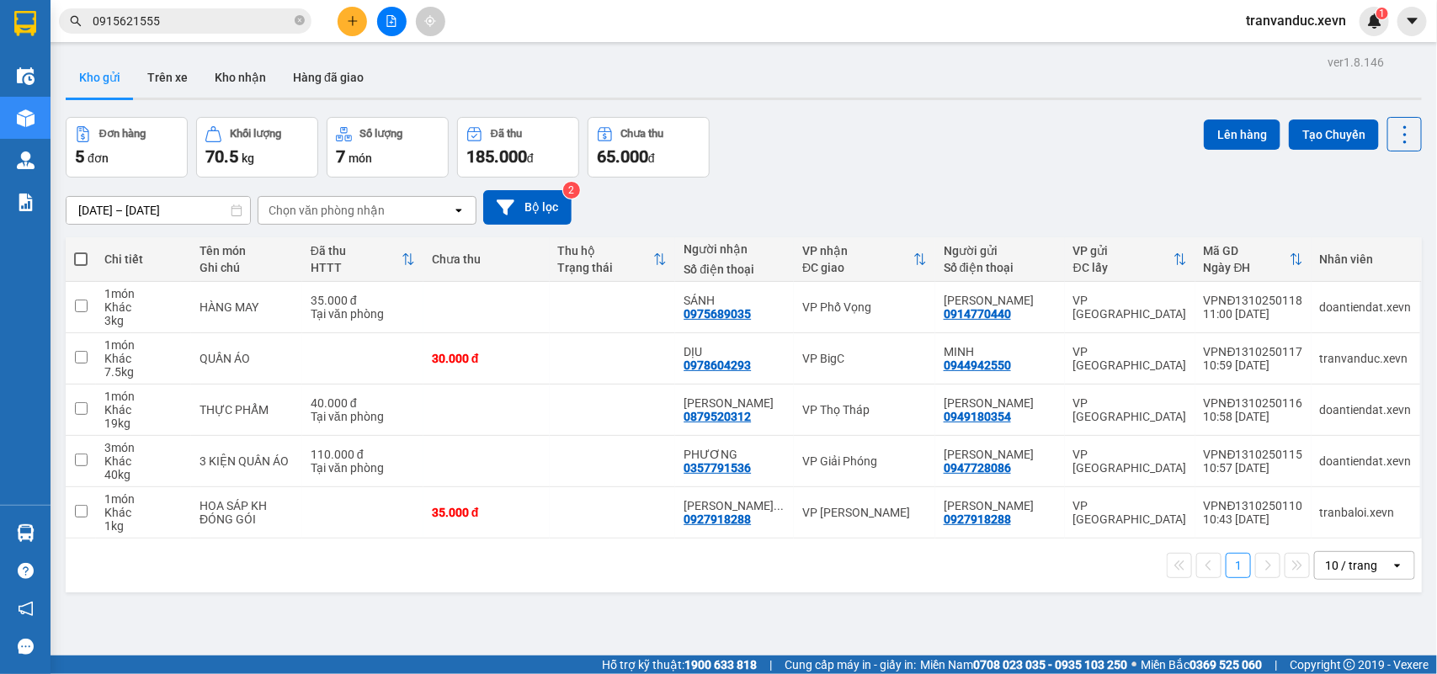
click at [162, 34] on div "Kết quả tìm kiếm ( 27 ) Bộ lọc Mã ĐH Trạng thái Món hàng Thu hộ Tổng cước Chưa …" at bounding box center [164, 21] width 328 height 29
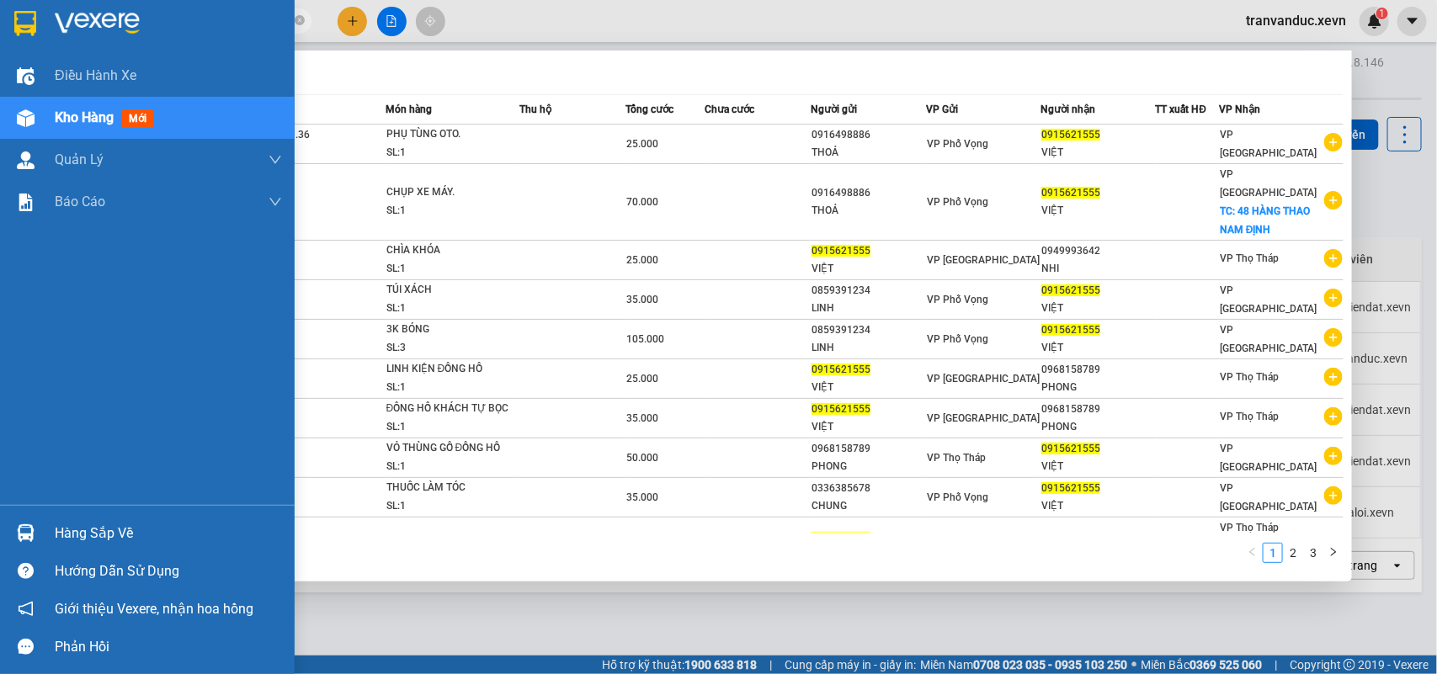
drag, startPoint x: 165, startPoint y: 26, endPoint x: 35, endPoint y: 42, distance: 131.4
click at [35, 42] on section "Kết quả tìm kiếm ( 27 ) Bộ lọc Mã ĐH Trạng thái Món hàng Thu hộ Tổng cước Chưa …" at bounding box center [718, 337] width 1437 height 674
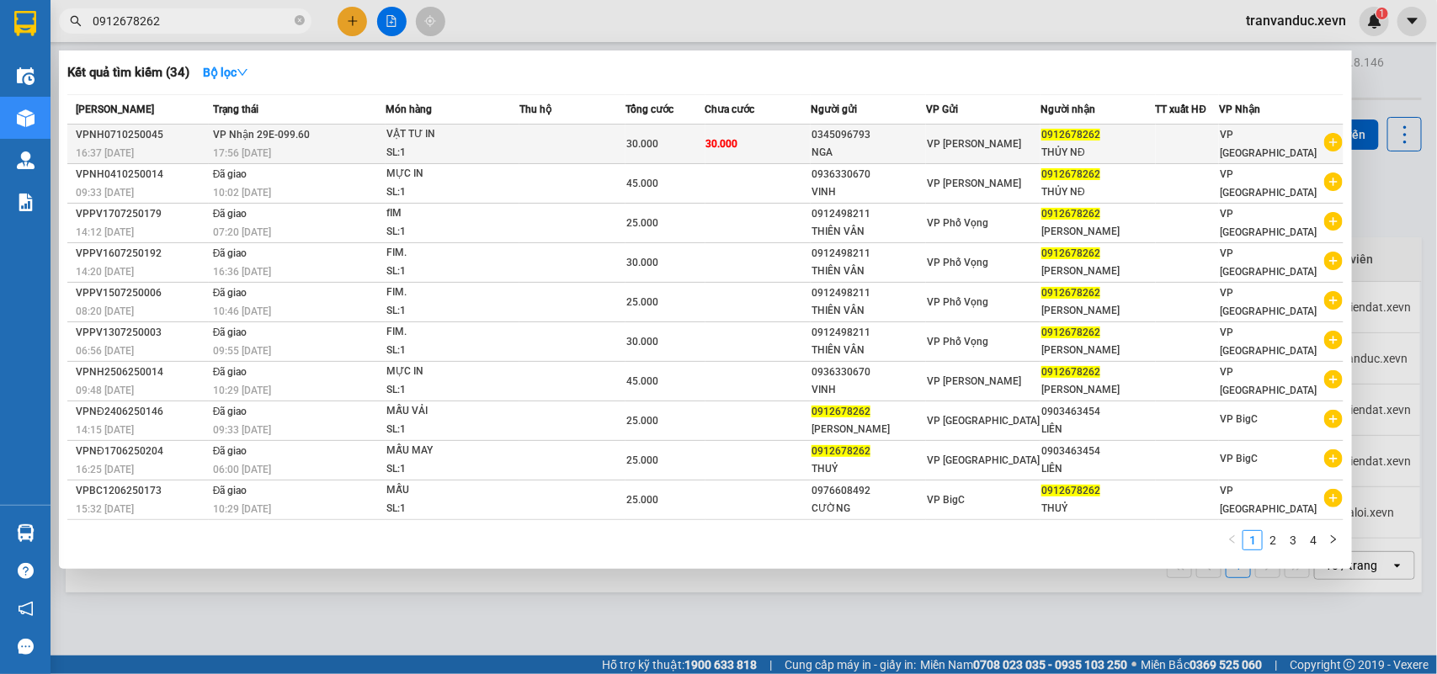
type input "0912678262"
click at [440, 141] on div "VẬT TƯ IN" at bounding box center [449, 134] width 126 height 19
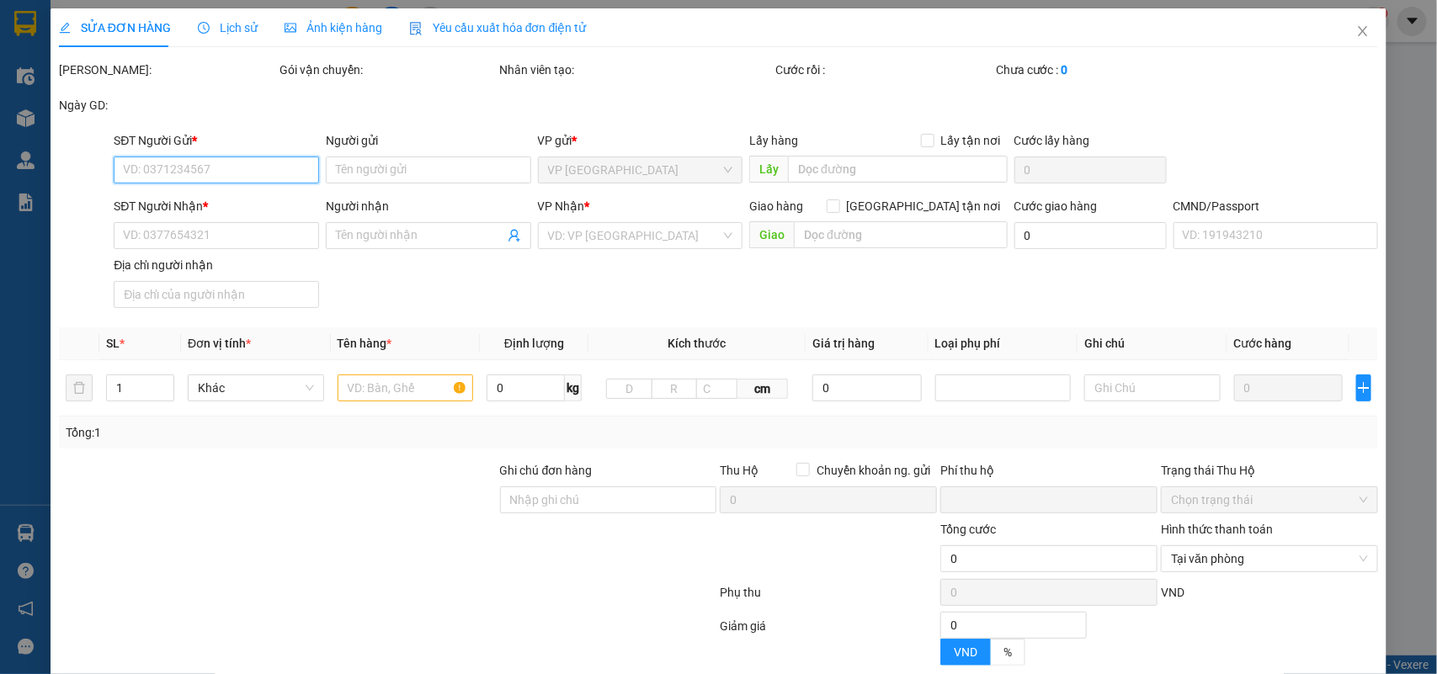
type input "0345096793"
type input "NGA"
type input "0912678262"
type input "THỦY NĐ"
type input "036080001161 TRƯƠNG CÔNG HÒA YÊN QUANG Ý YÊN"
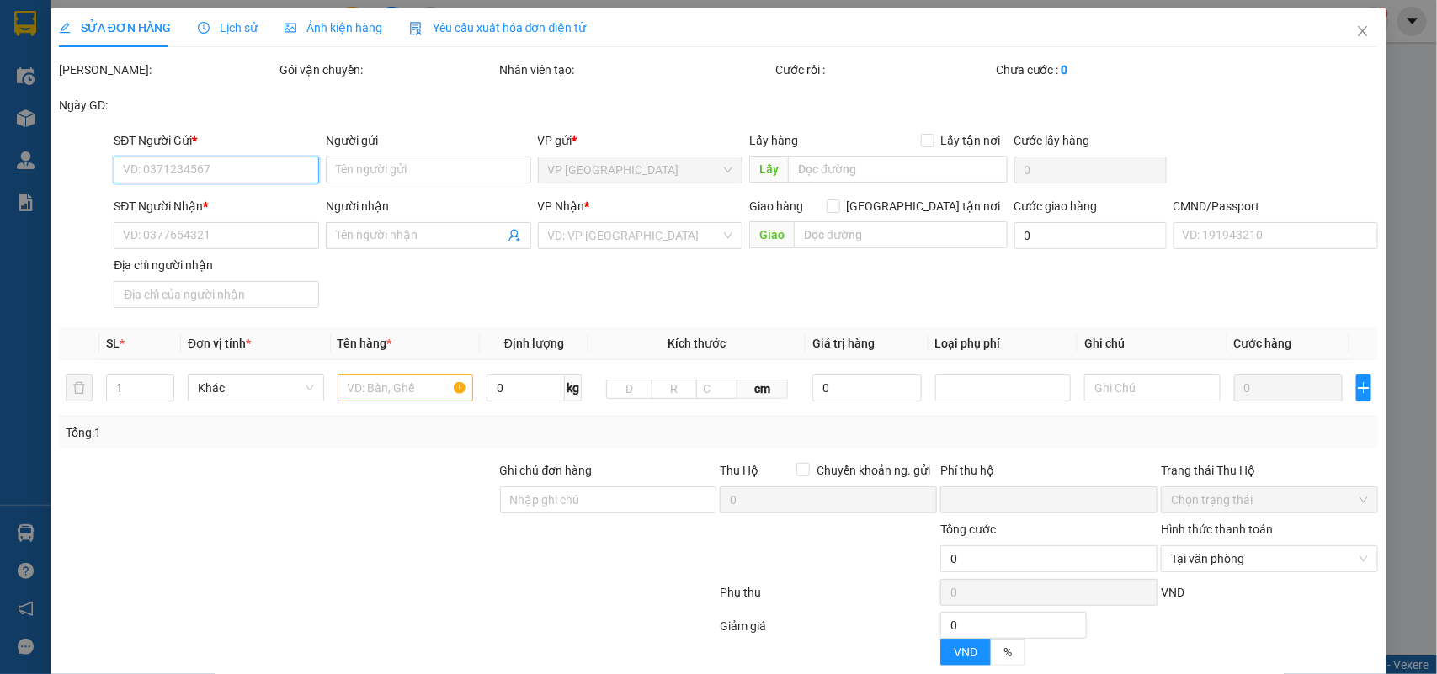
type input "0"
type input "30.000"
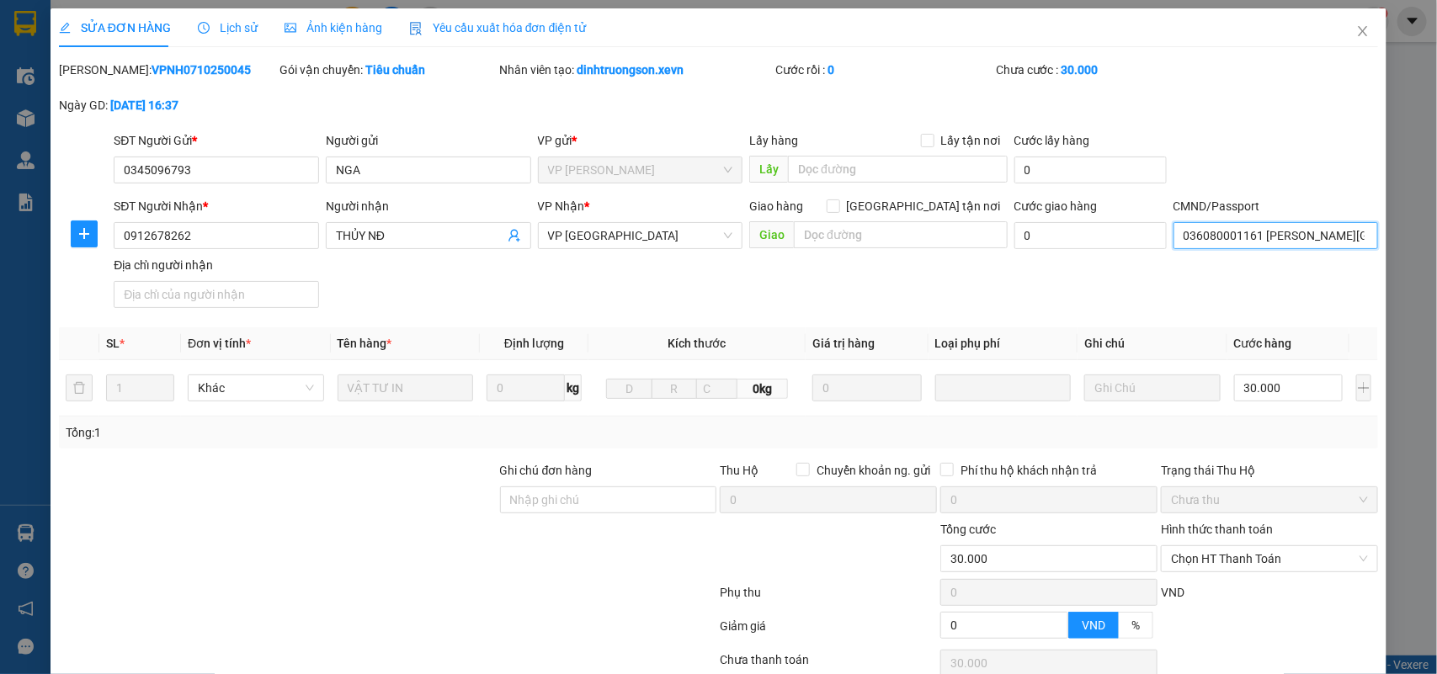
click at [1282, 233] on input "036080001161 TRƯƠNG CÔNG HÒA YÊN QUANG Ý YÊN" at bounding box center [1275, 235] width 205 height 27
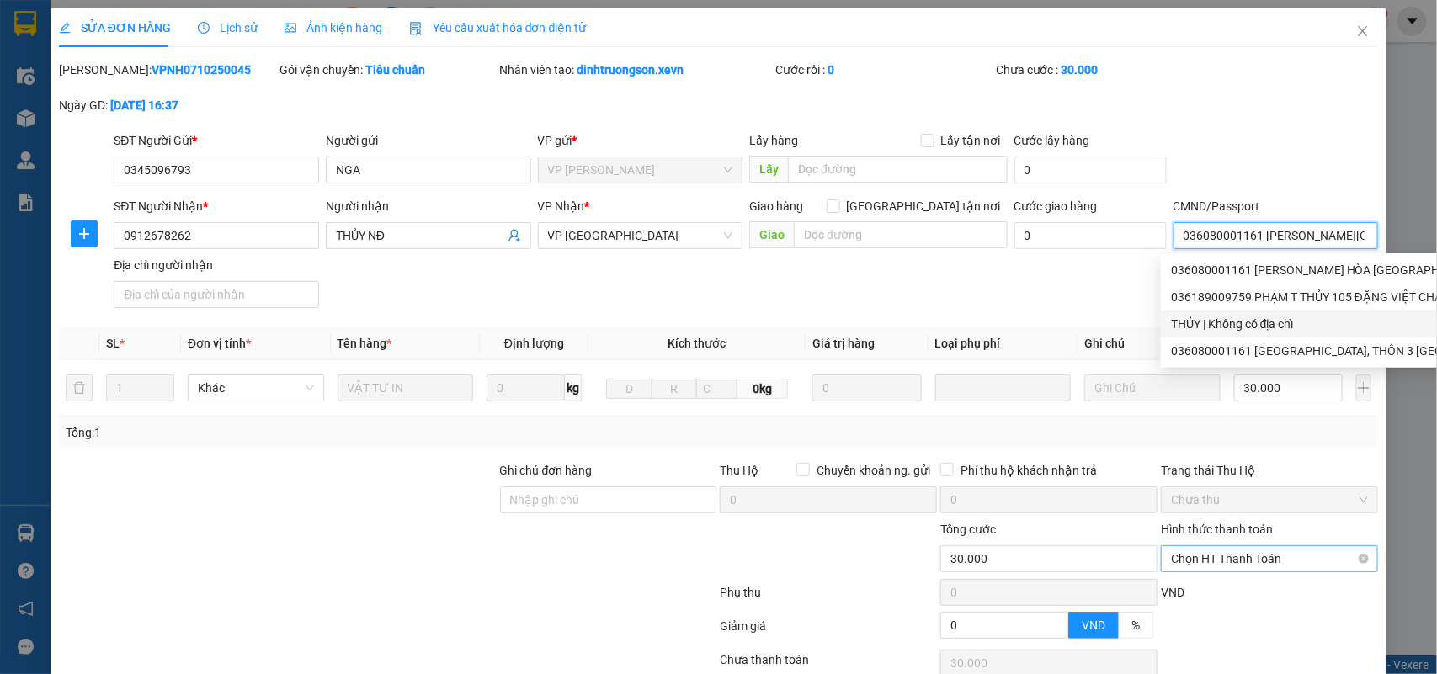
click at [1181, 551] on span "Chọn HT Thanh Toán" at bounding box center [1269, 558] width 197 height 25
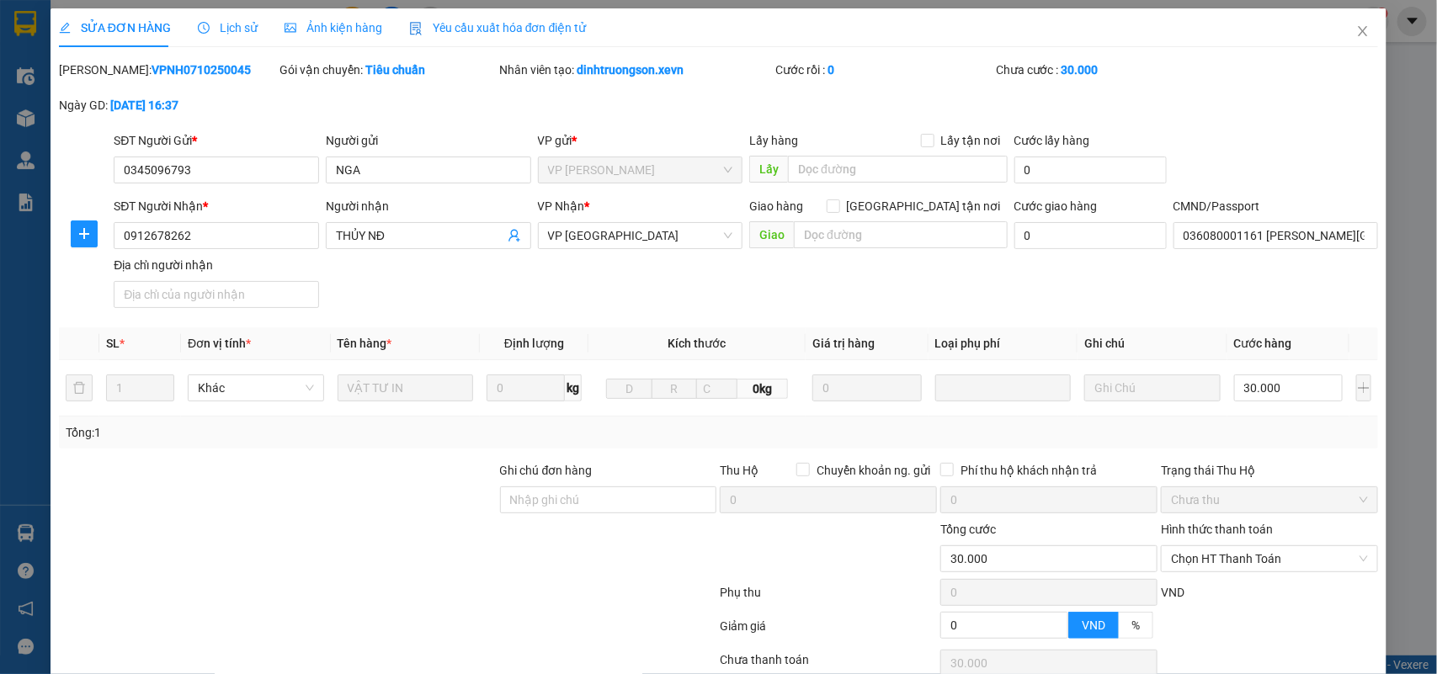
click at [1181, 578] on div "Total Paid Fee 0 Total UnPaid Fee 30.000 Cash Collection Total Fee Mã ĐH: VPNH0…" at bounding box center [719, 416] width 1320 height 711
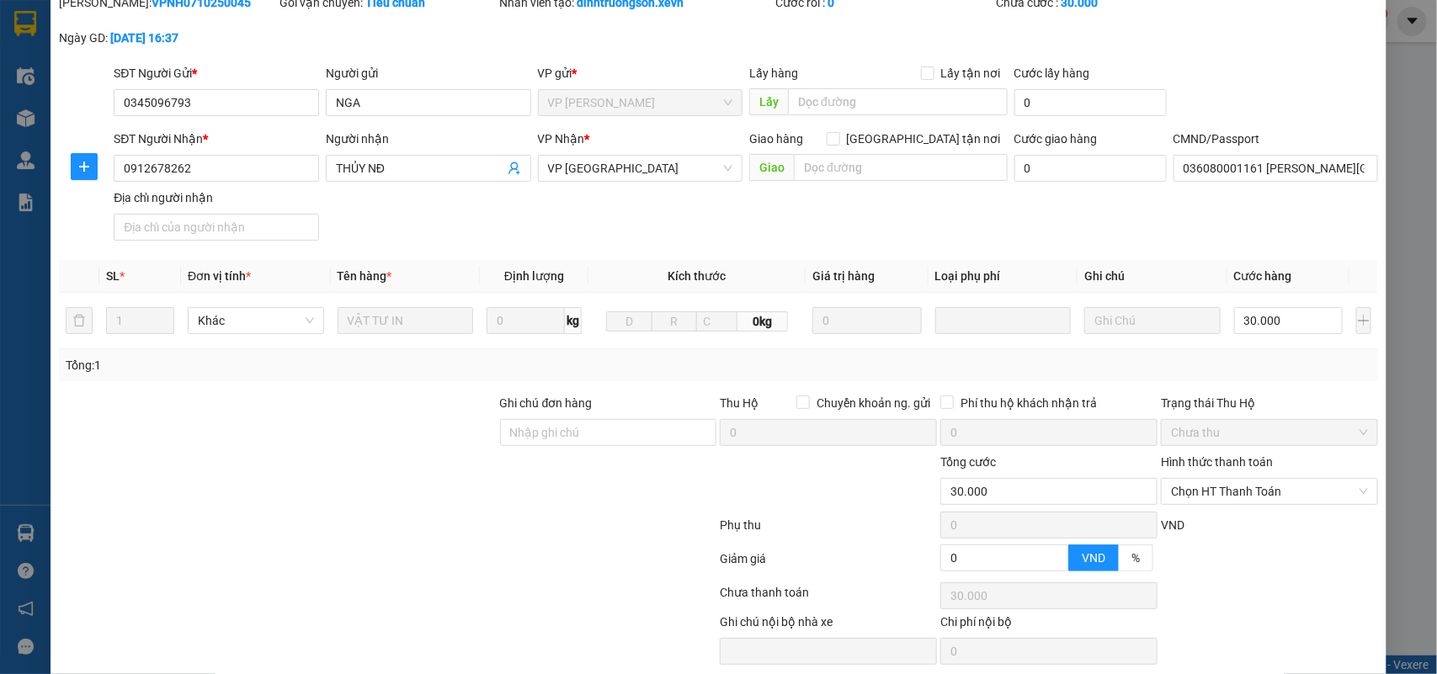
scroll to position [133, 0]
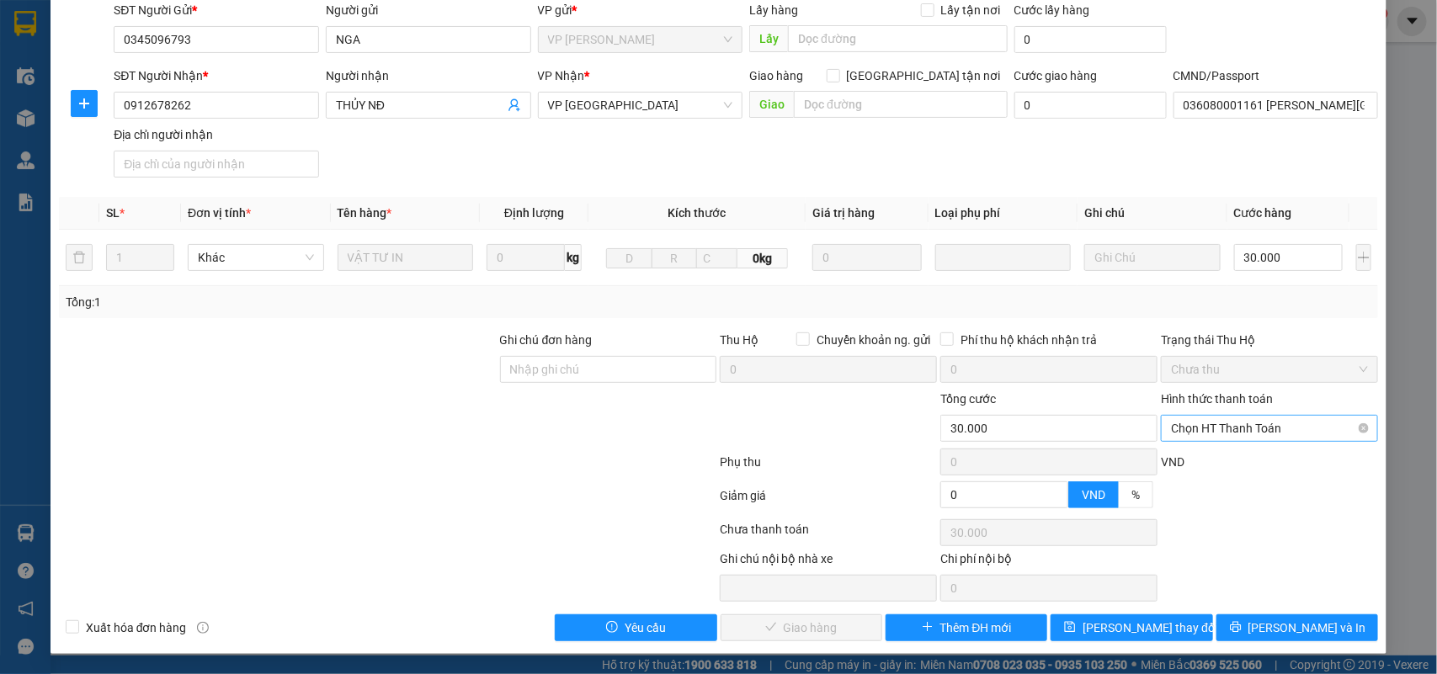
drag, startPoint x: 1248, startPoint y: 429, endPoint x: 1230, endPoint y: 451, distance: 28.7
click at [1248, 431] on span "Chọn HT Thanh Toán" at bounding box center [1269, 428] width 197 height 25
click at [1230, 455] on div "Tại văn phòng" at bounding box center [1257, 464] width 194 height 19
type input "0"
click at [762, 625] on span "Lưu và Giao hàng" at bounding box center [833, 628] width 162 height 19
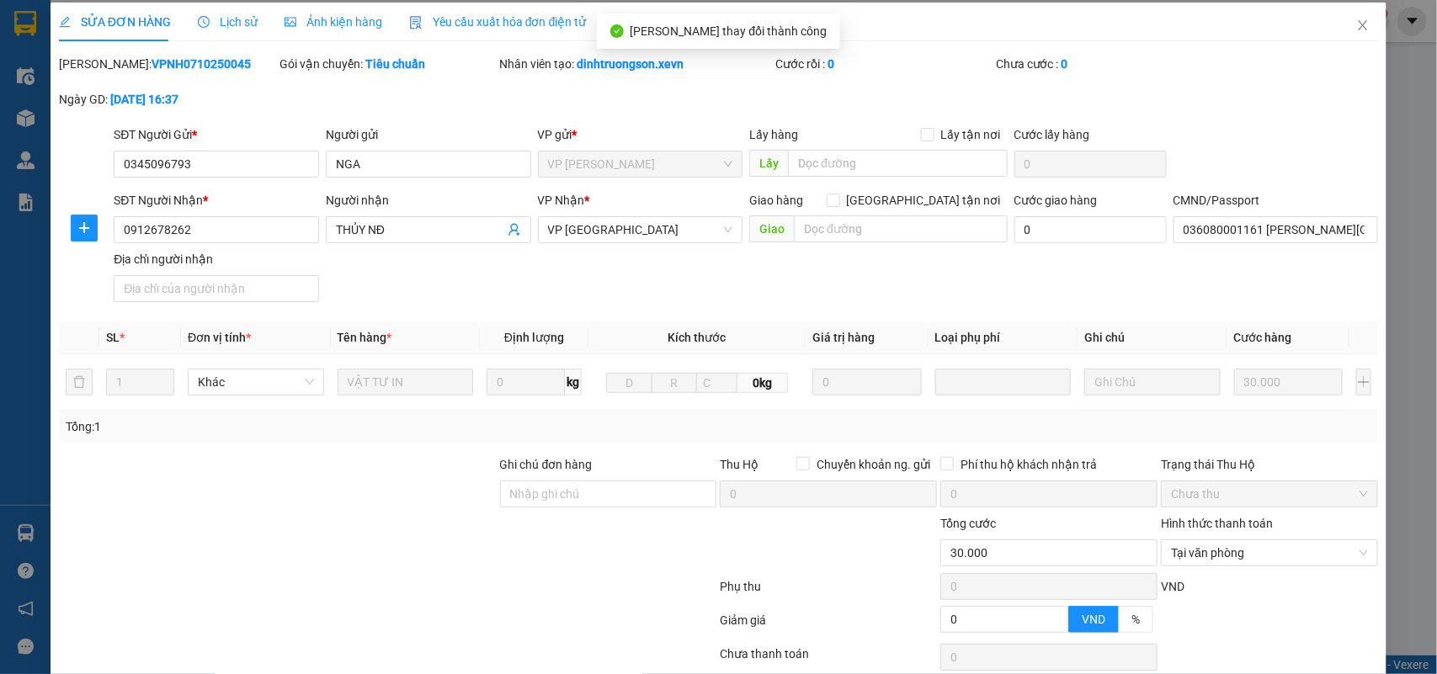
scroll to position [0, 0]
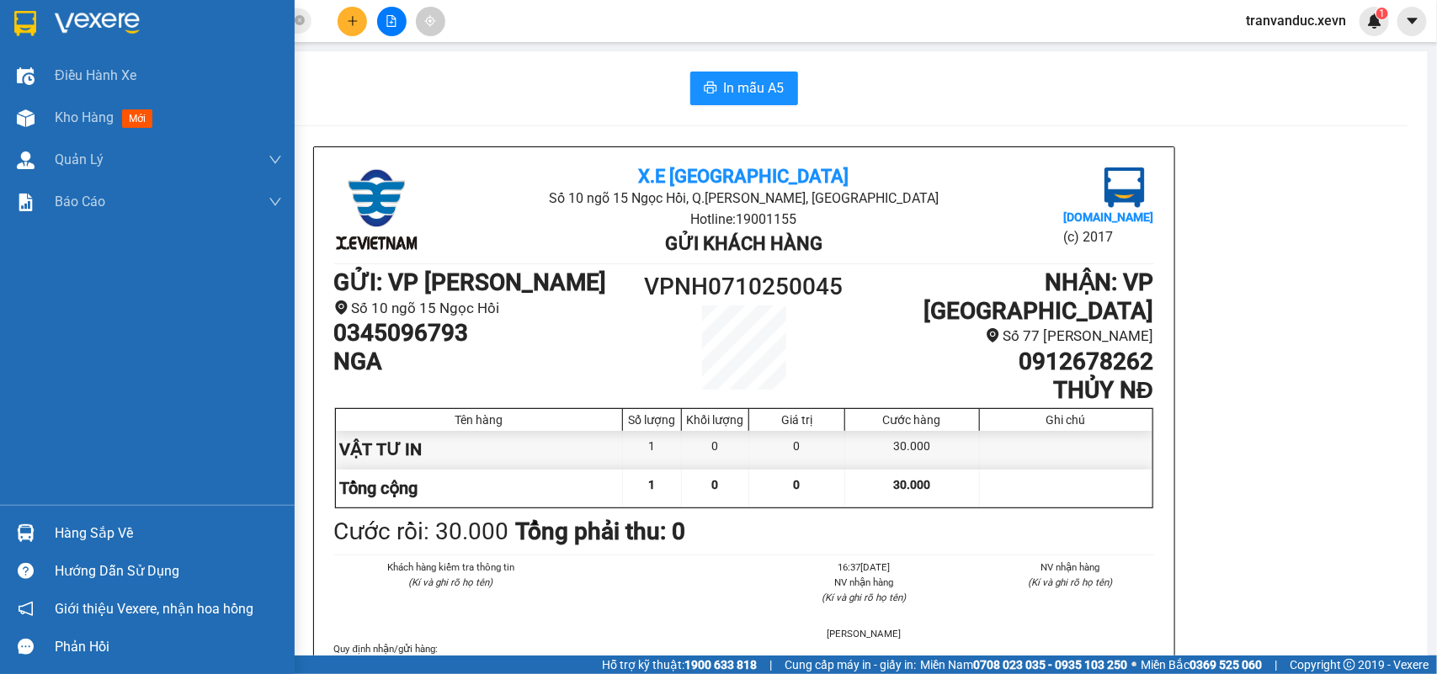
click at [57, 534] on div "Hàng sắp về" at bounding box center [168, 533] width 227 height 25
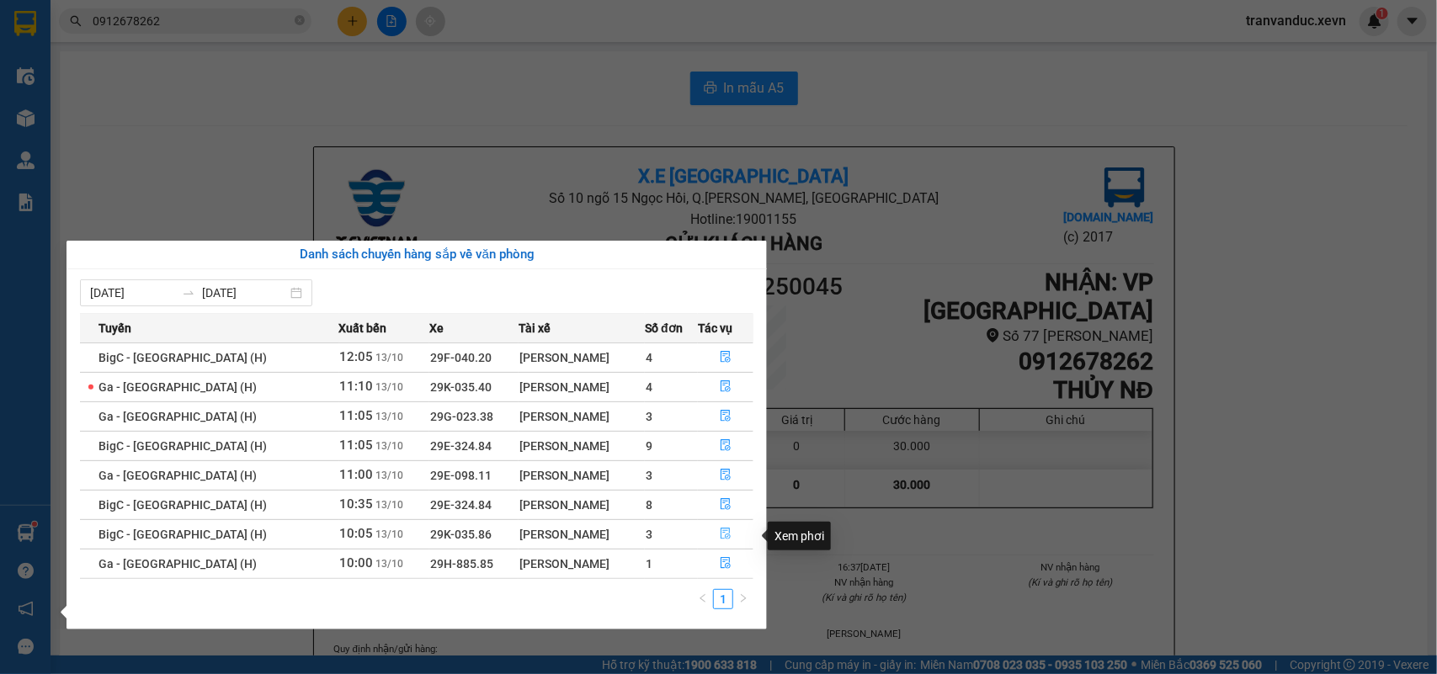
click at [725, 540] on icon "file-done" at bounding box center [726, 534] width 12 height 12
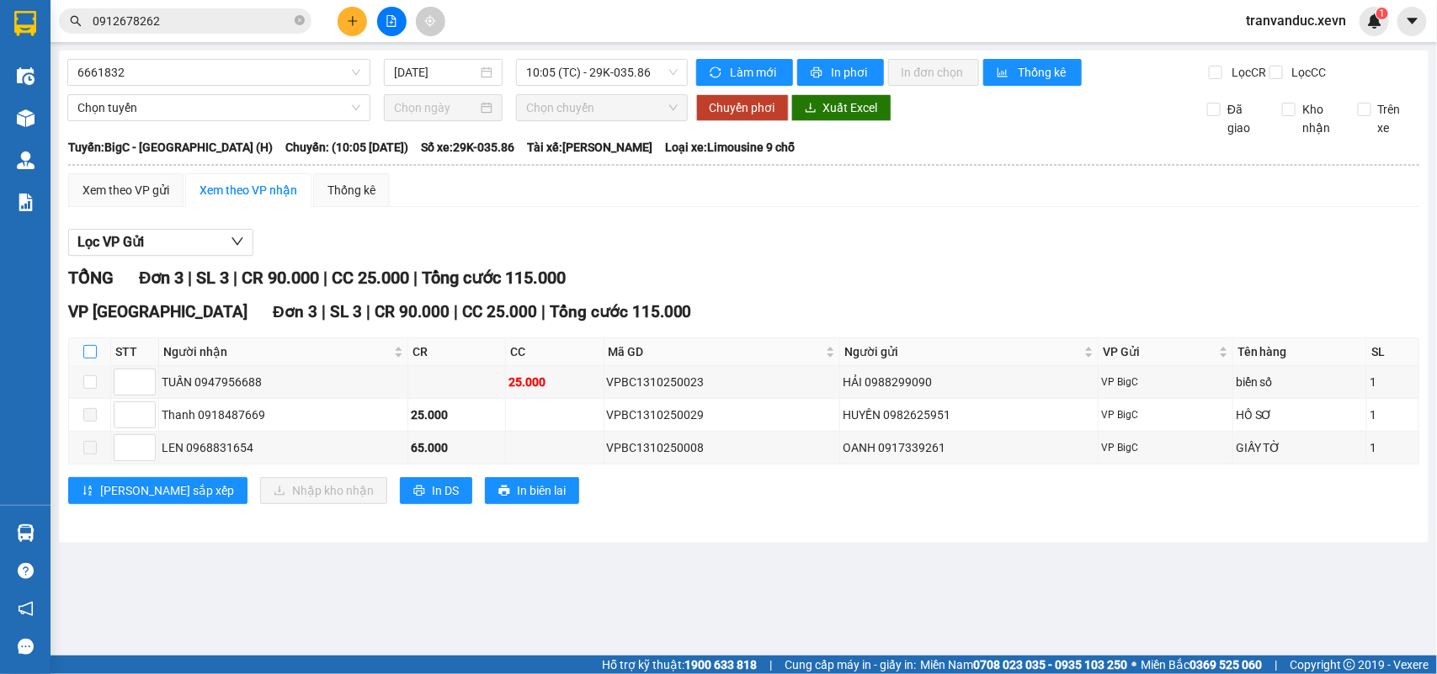
click at [93, 359] on input "checkbox" at bounding box center [89, 351] width 13 height 13
checkbox input "true"
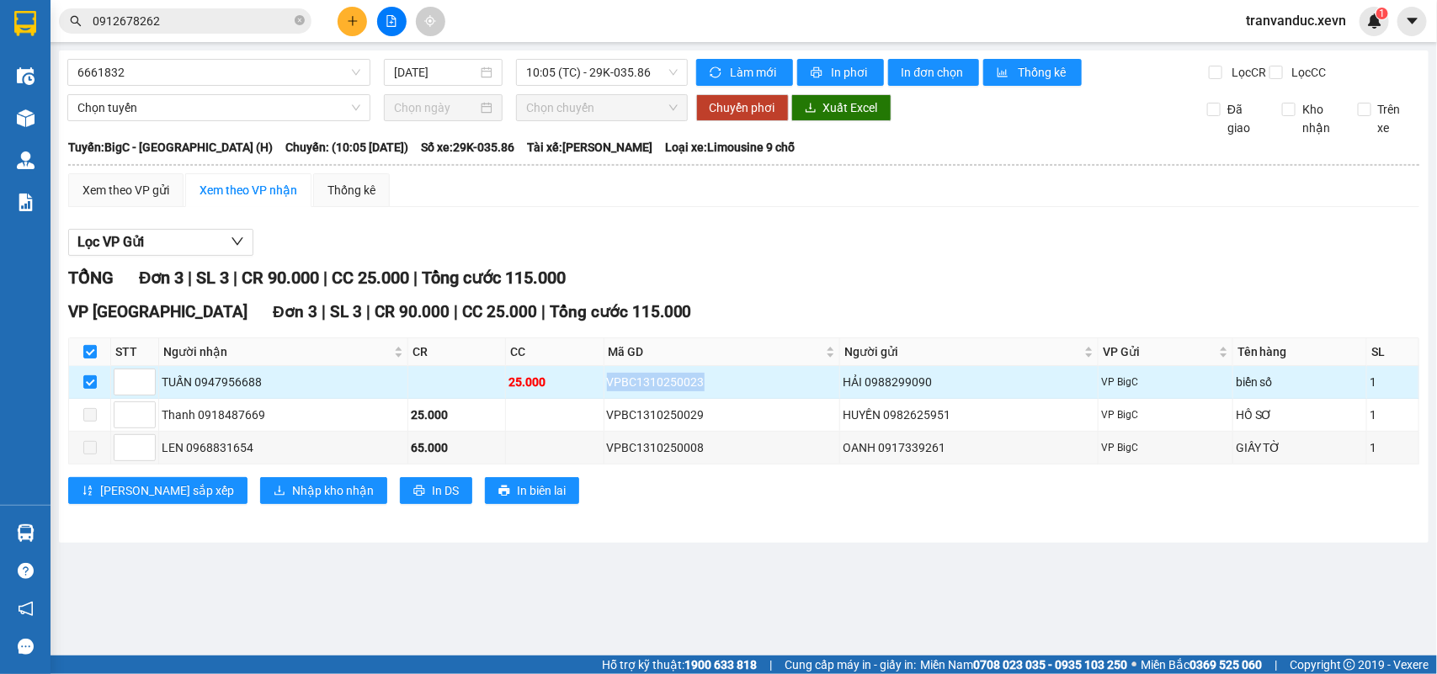
drag, startPoint x: 587, startPoint y: 388, endPoint x: 551, endPoint y: 388, distance: 35.4
click at [551, 388] on tr "TUẤN 0947956688 25.000 VPBC1310250023 HẢI 0988299090 VP BigC biển số 1" at bounding box center [744, 382] width 1350 height 33
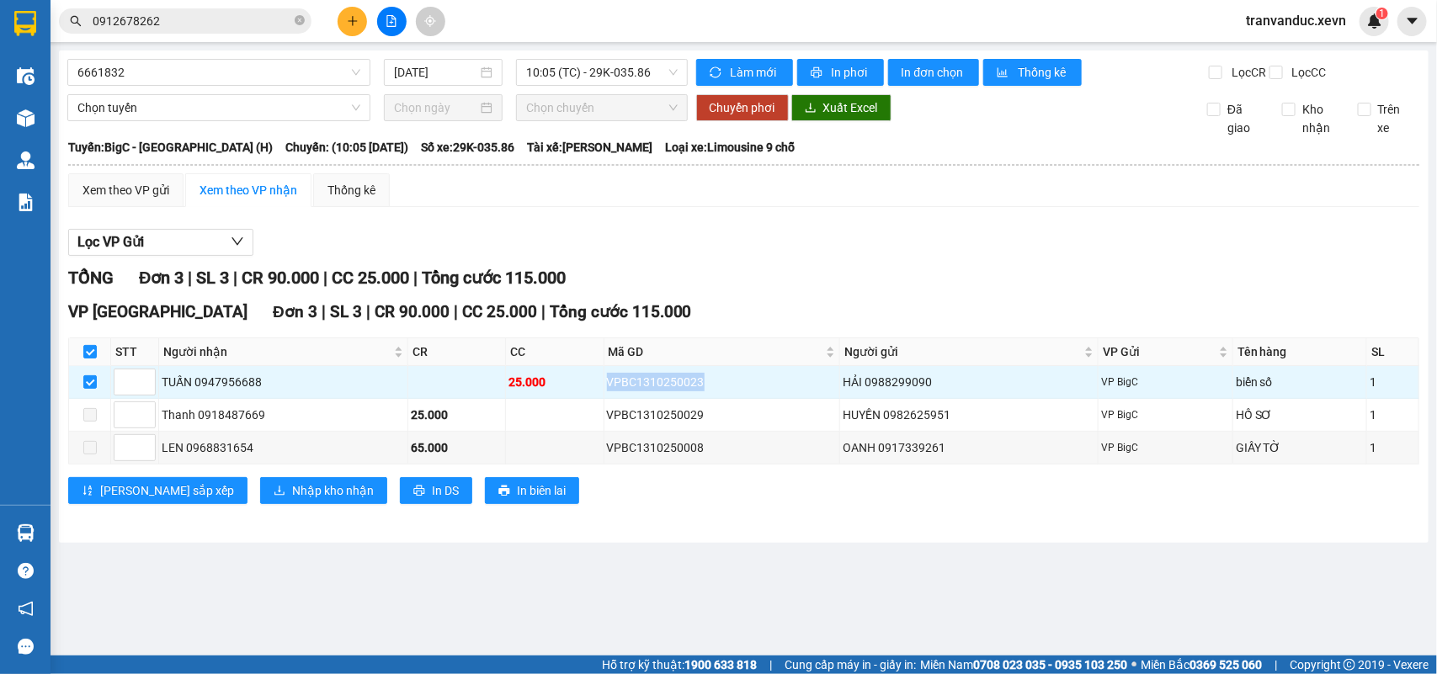
copy tr "VPBC1310250023"
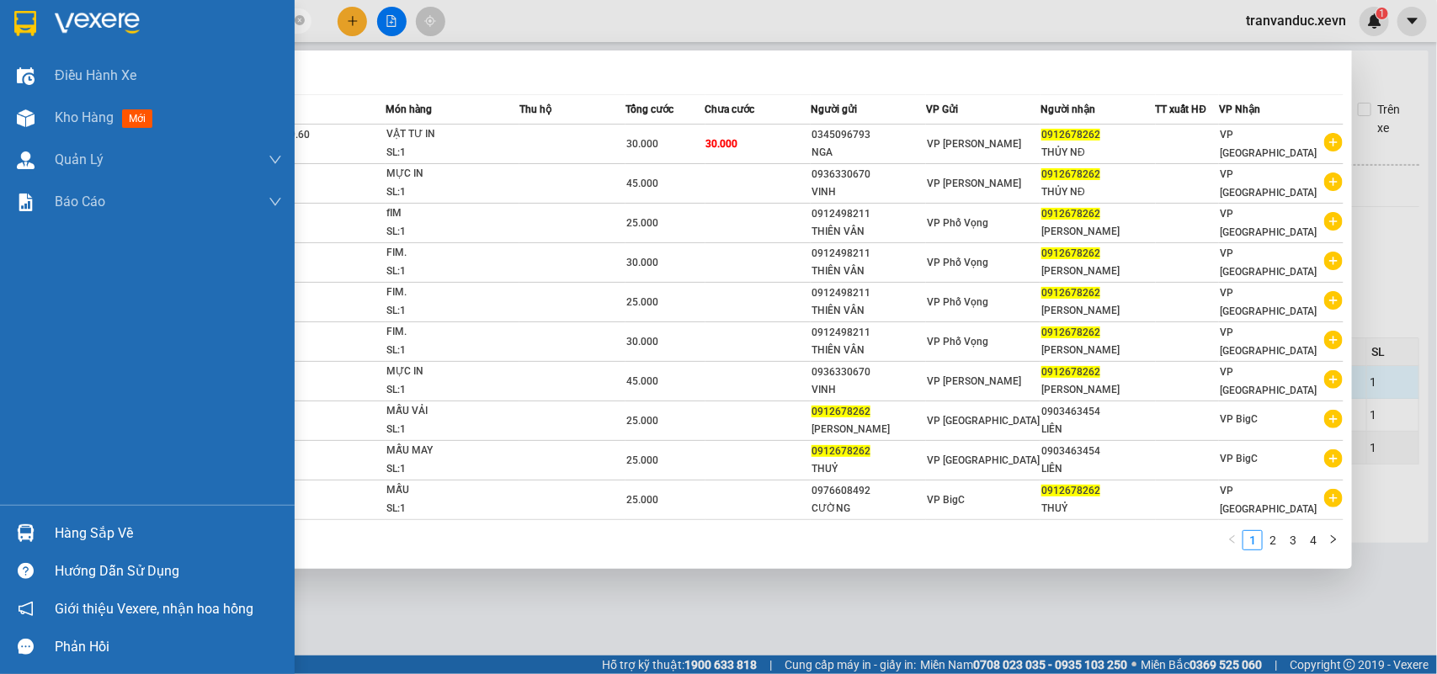
drag, startPoint x: 189, startPoint y: 19, endPoint x: 0, endPoint y: 19, distance: 189.4
click at [0, 19] on section "Kết quả tìm kiếm ( 34 ) Bộ lọc Mã ĐH Trạng thái Món hàng Thu hộ Tổng cước Chưa …" at bounding box center [718, 337] width 1437 height 674
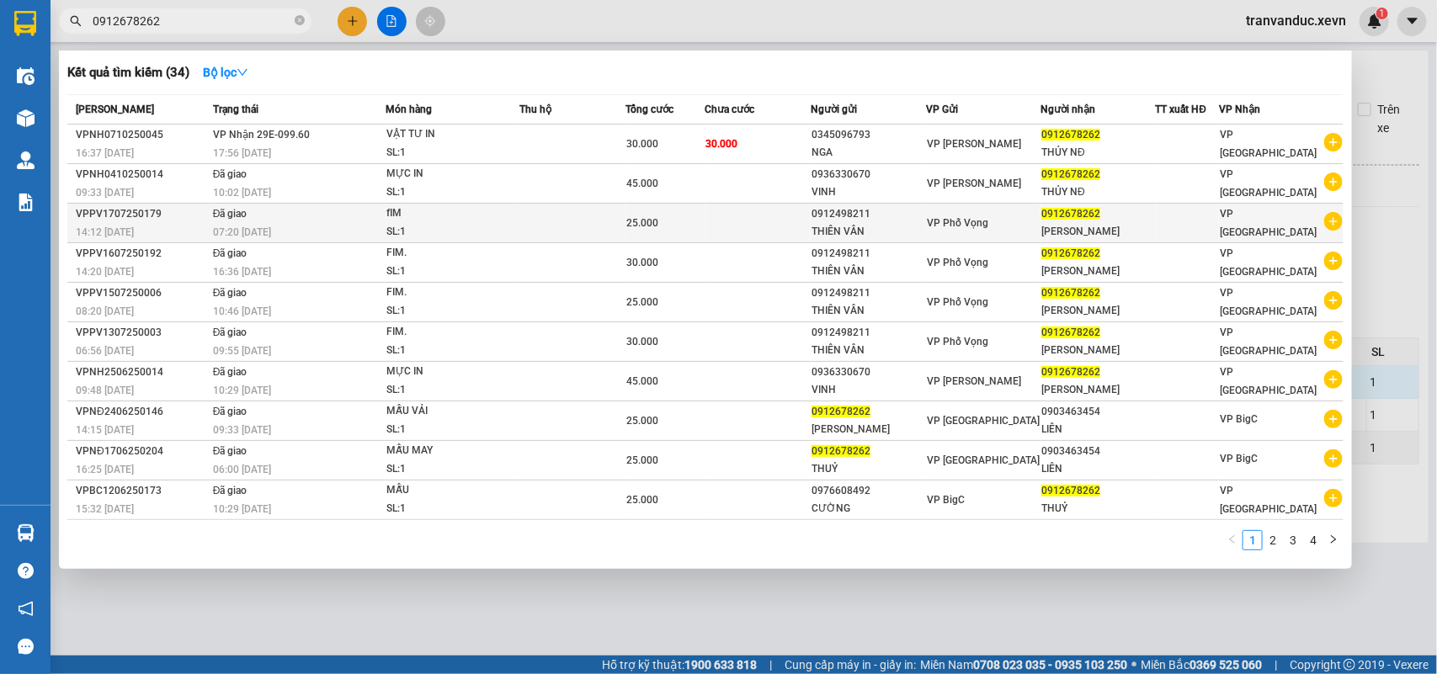
paste input "VPBC1310250023"
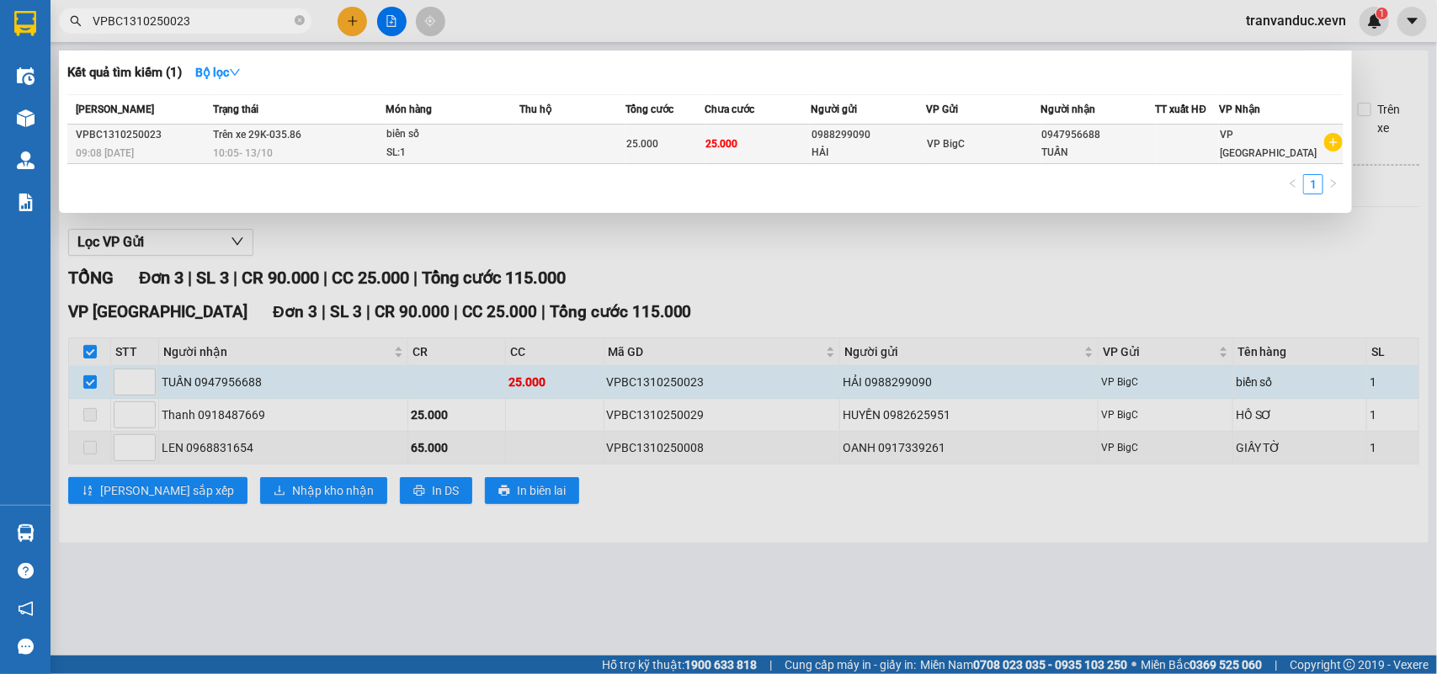
type input "VPBC1310250023"
click at [789, 129] on td "25.000" at bounding box center [758, 145] width 106 height 40
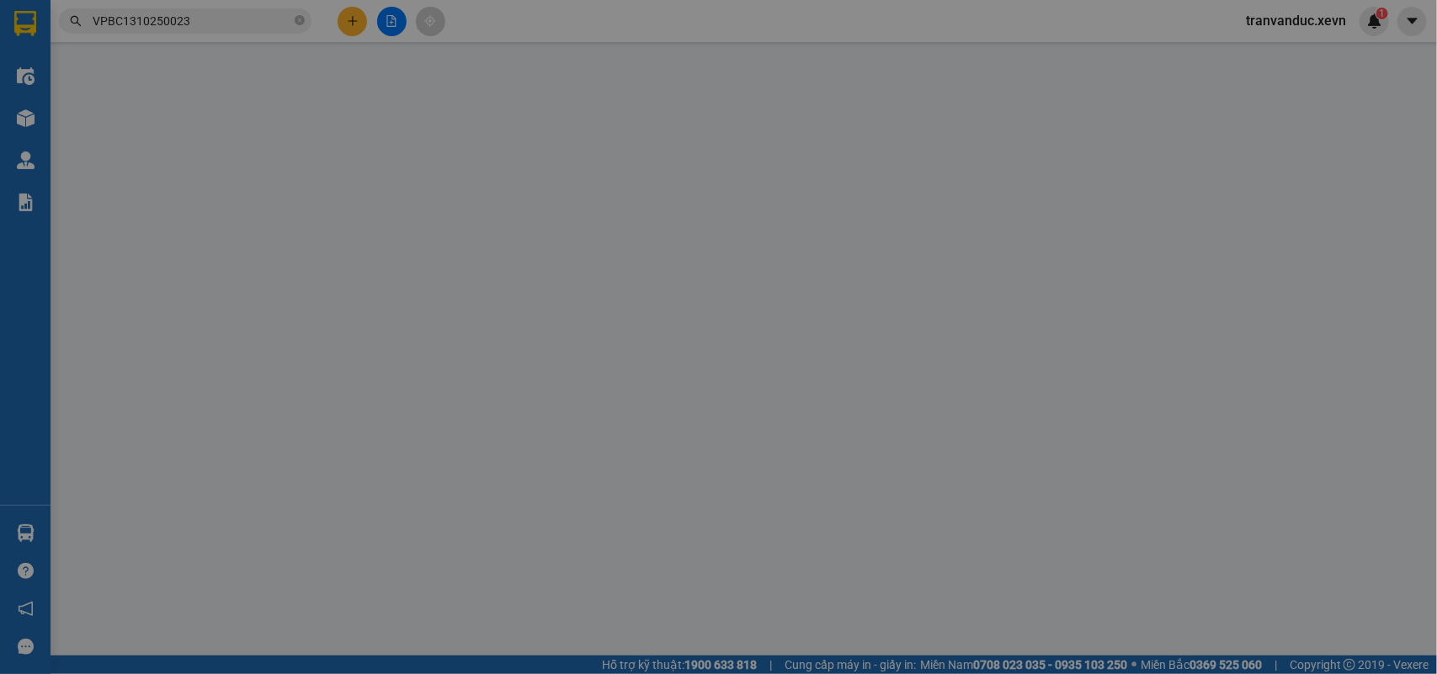
type input "0988299090"
type input "HẢI"
type input "0947956688"
type input "TUẤN"
type input "0"
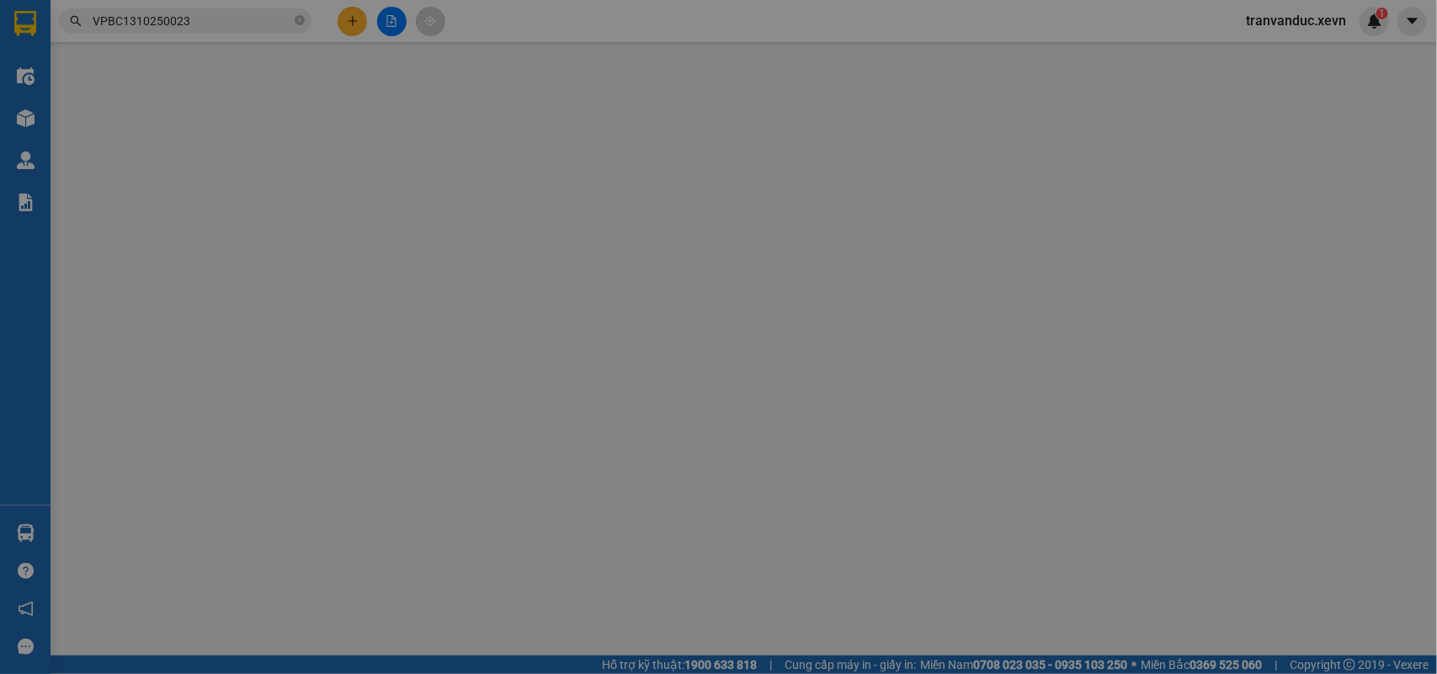
type input "25.000"
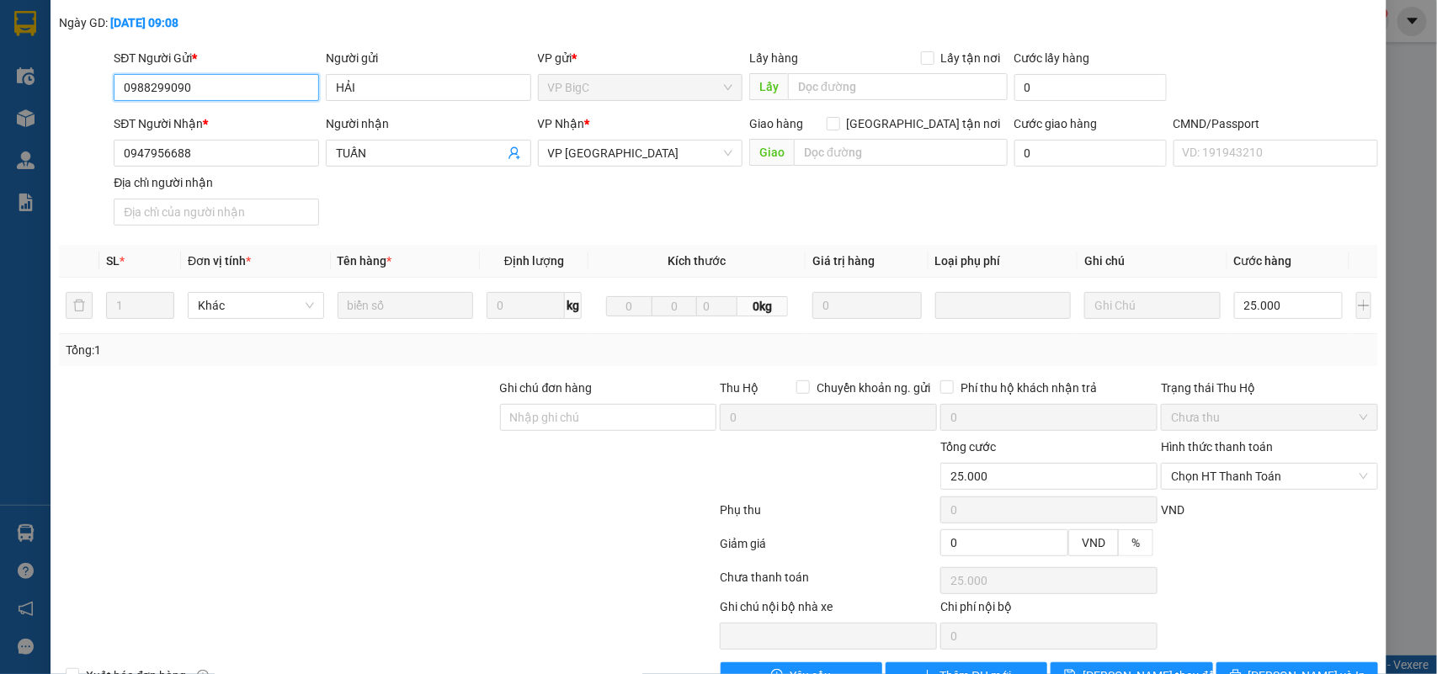
scroll to position [156, 0]
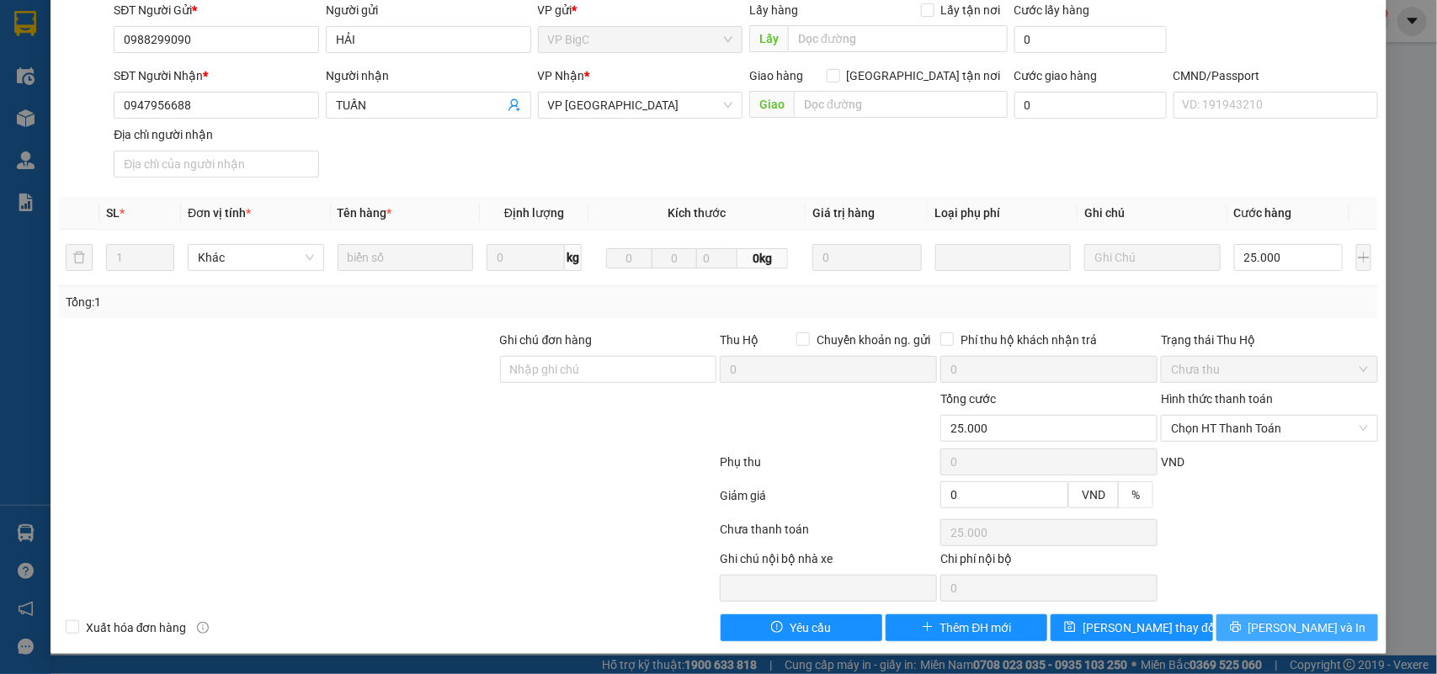
click at [1293, 631] on span "Lưu và In" at bounding box center [1307, 628] width 118 height 19
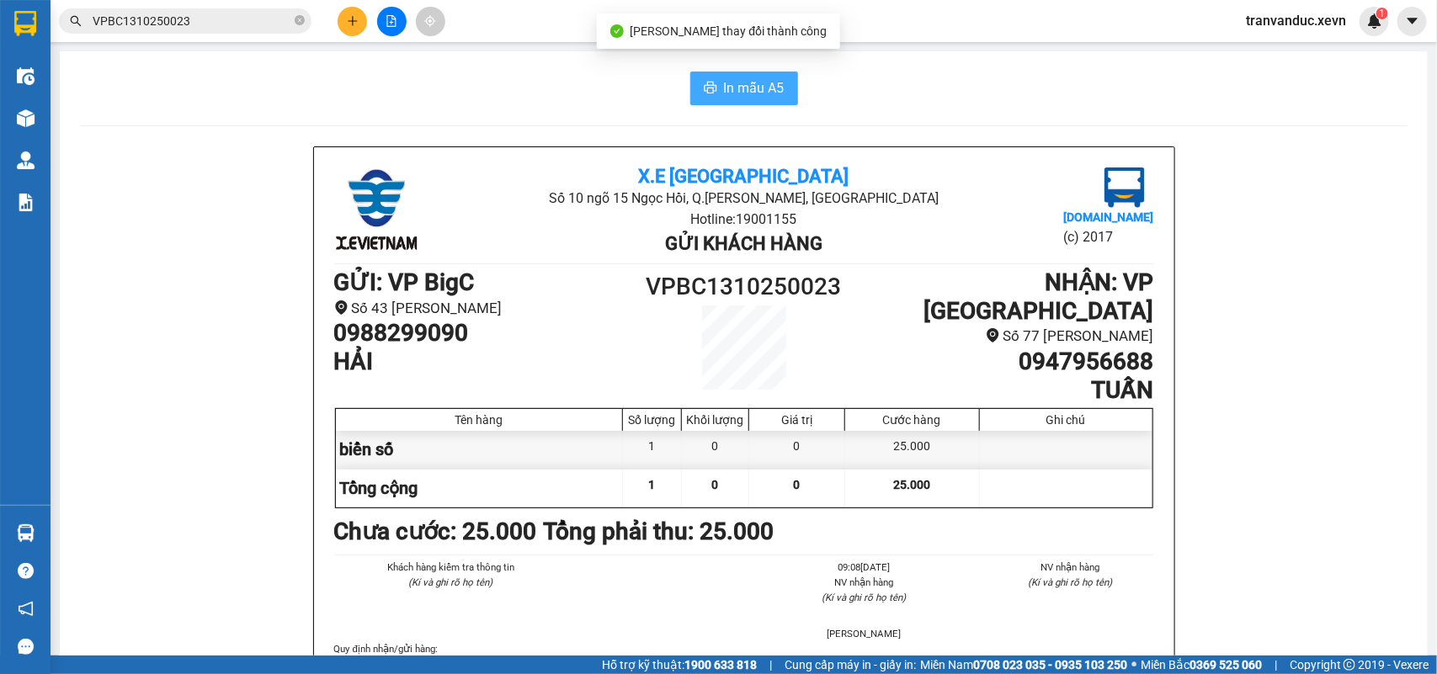
click at [725, 77] on button "In mẫu A5" at bounding box center [744, 89] width 108 height 34
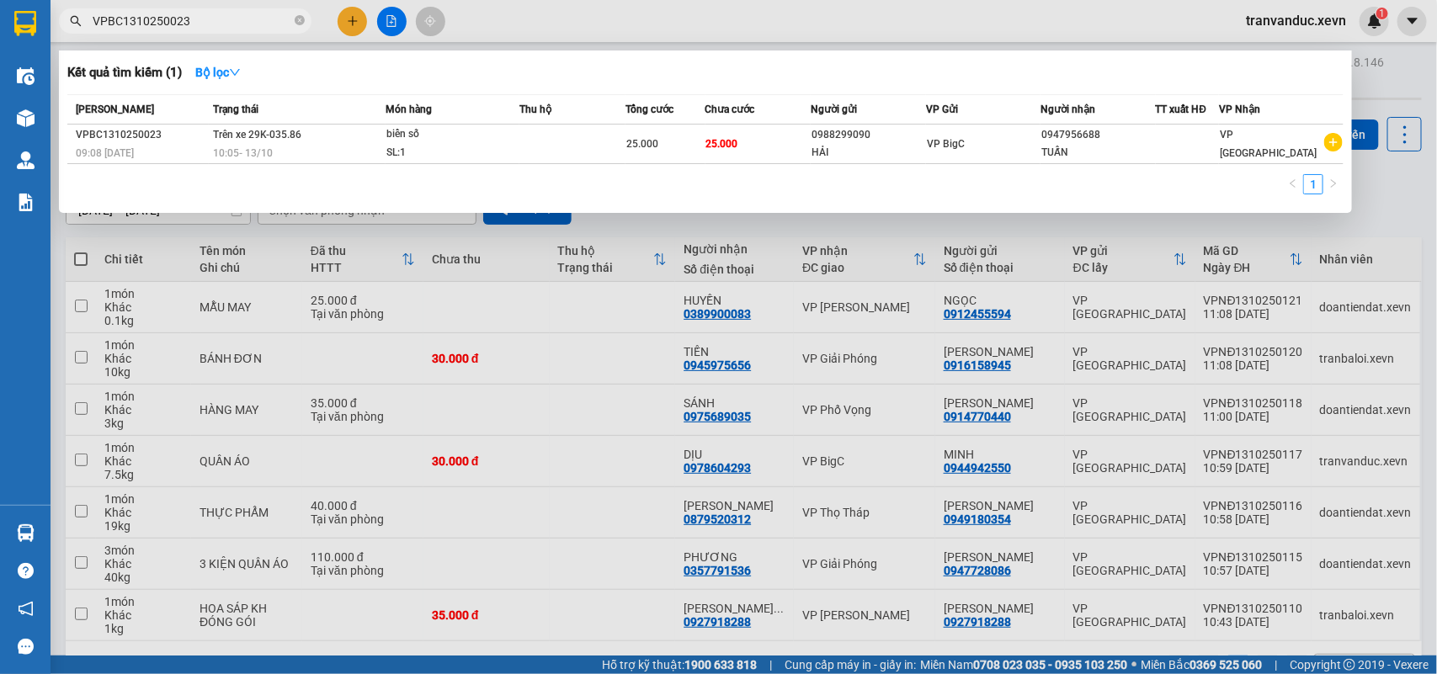
click at [272, 13] on input "VPBC1310250023" at bounding box center [192, 21] width 199 height 19
click at [295, 23] on icon "close-circle" at bounding box center [300, 20] width 10 height 10
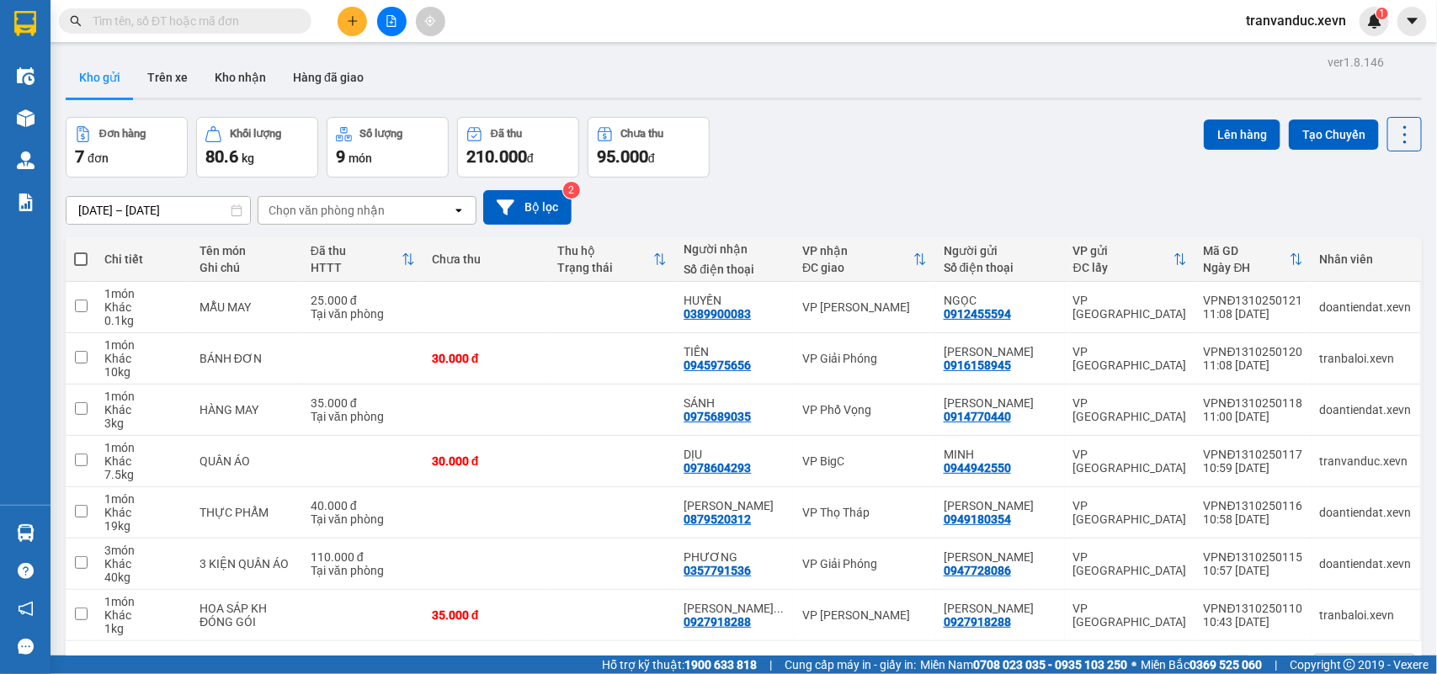
click at [240, 15] on input "text" at bounding box center [192, 21] width 199 height 19
click at [258, 72] on button "Kho nhận" at bounding box center [240, 77] width 78 height 40
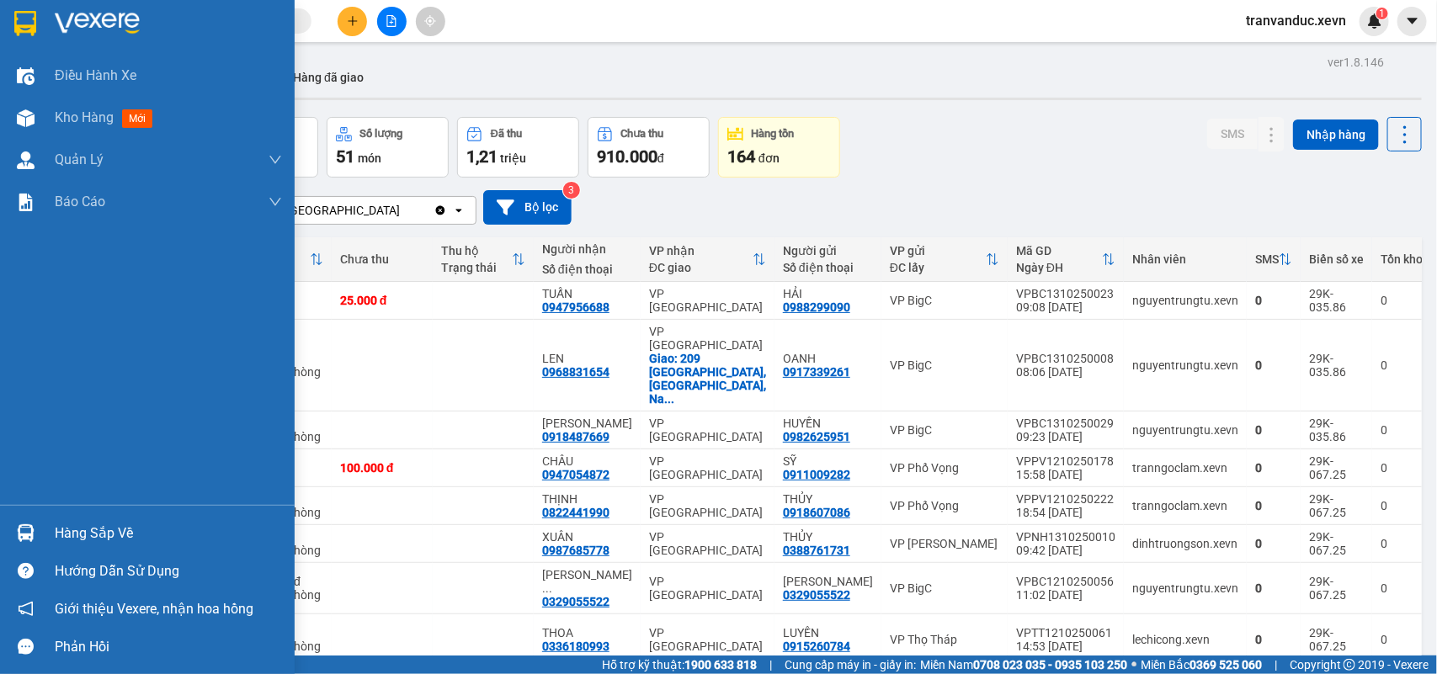
click at [85, 513] on div "Hàng sắp về Hướng dẫn sử dụng Giới thiệu Vexere, nhận hoa hồng Phản hồi" at bounding box center [147, 585] width 295 height 161
click at [52, 532] on div "Hàng sắp về" at bounding box center [147, 533] width 295 height 38
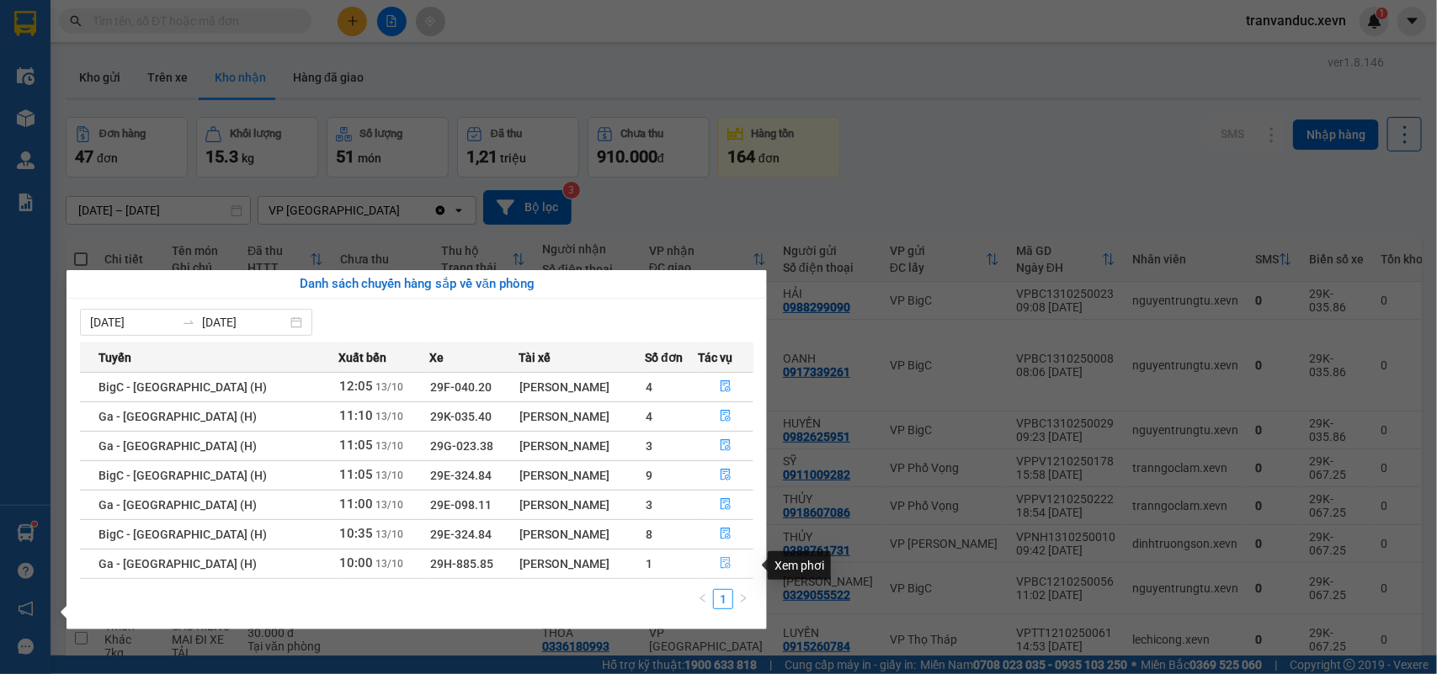
click at [722, 568] on icon "file-done" at bounding box center [726, 563] width 12 height 12
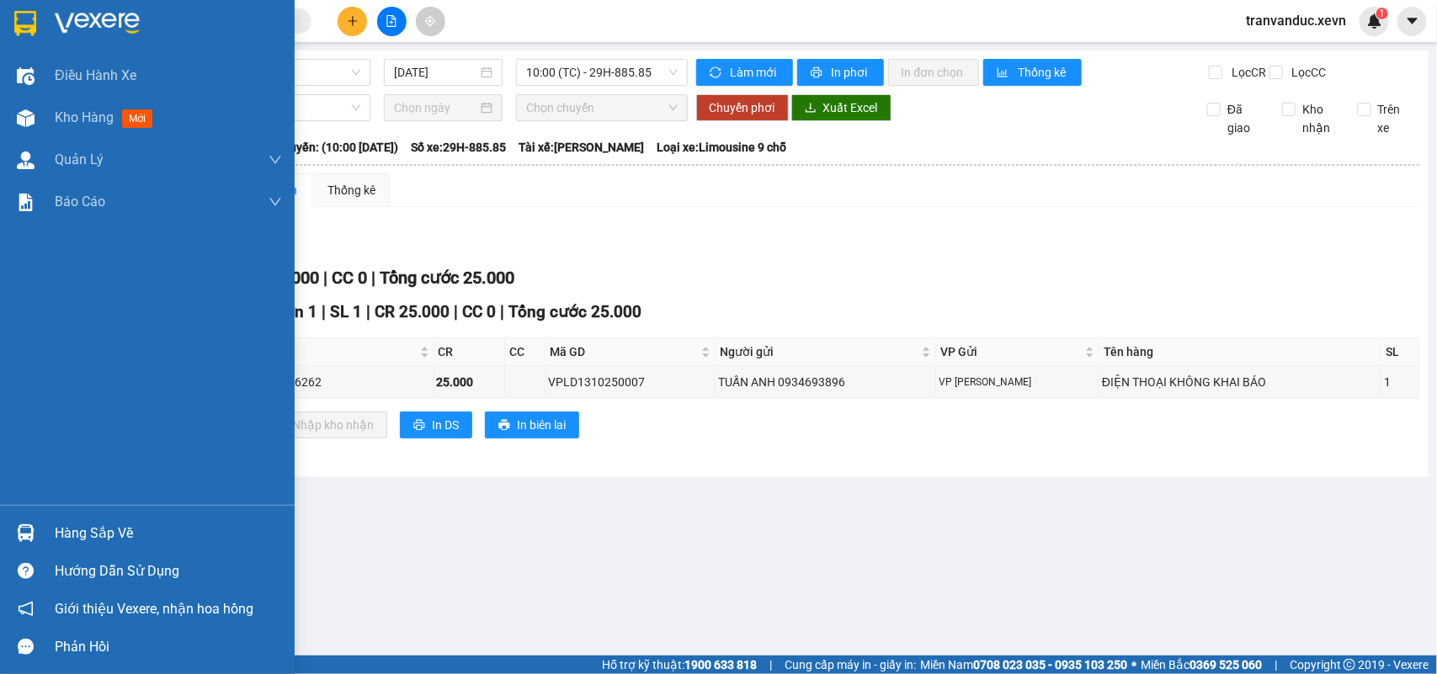
click at [81, 537] on div "Hàng sắp về" at bounding box center [168, 533] width 227 height 25
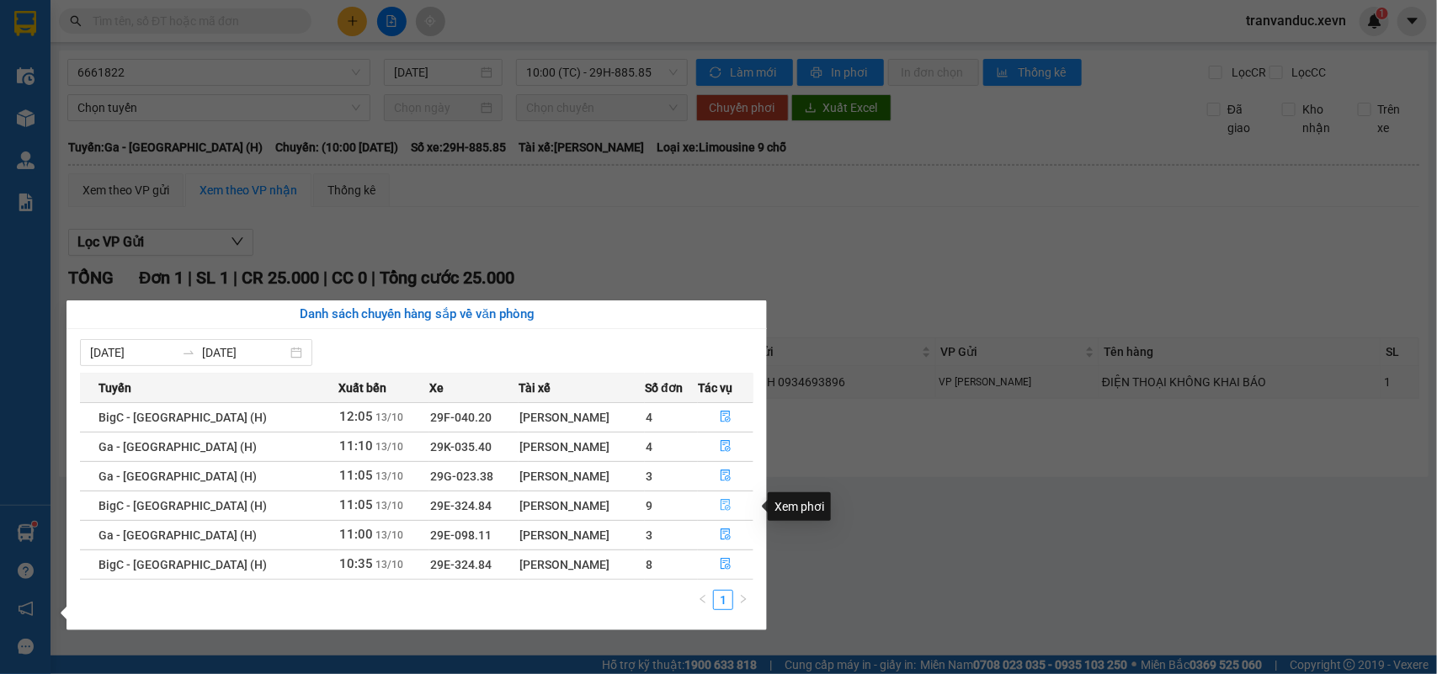
drag, startPoint x: 718, startPoint y: 506, endPoint x: 709, endPoint y: 519, distance: 16.3
click at [720, 505] on icon "file-done" at bounding box center [726, 505] width 12 height 12
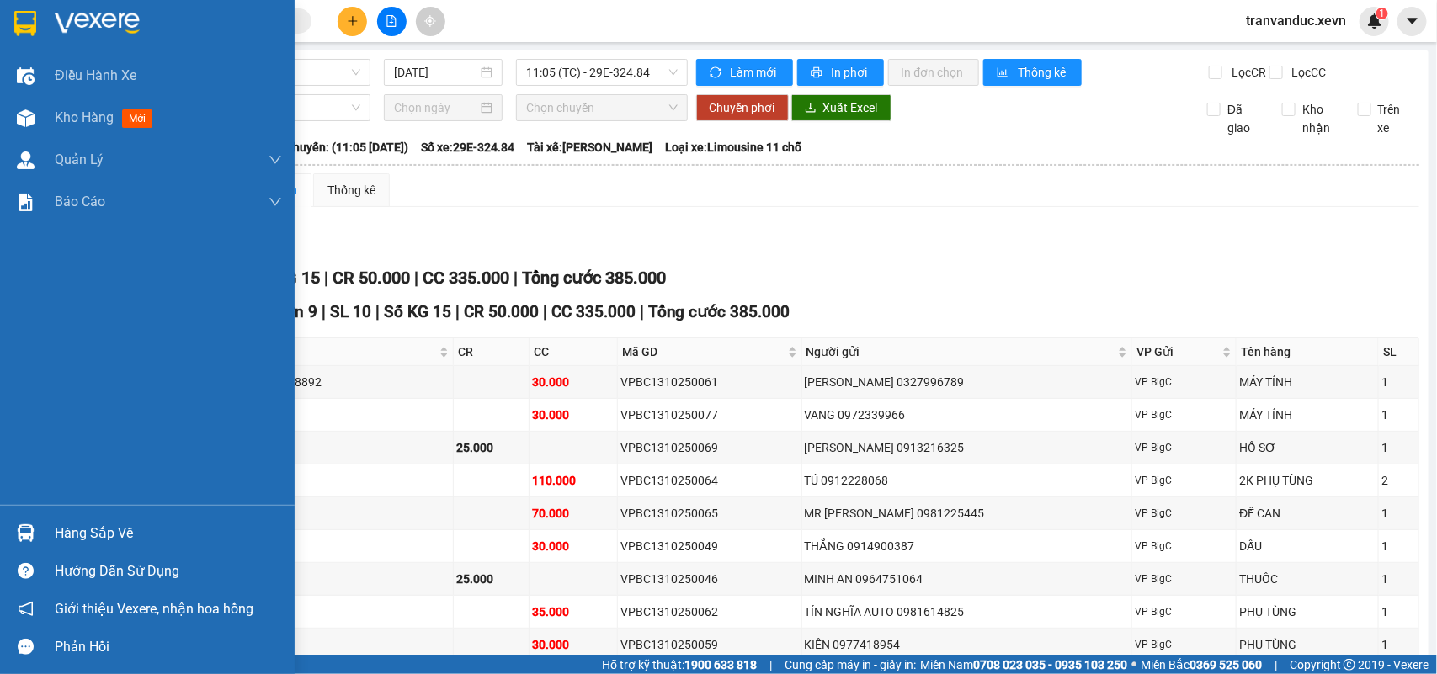
drag, startPoint x: 89, startPoint y: 536, endPoint x: 890, endPoint y: 539, distance: 800.5
click at [91, 535] on div "Hàng sắp về" at bounding box center [168, 533] width 227 height 25
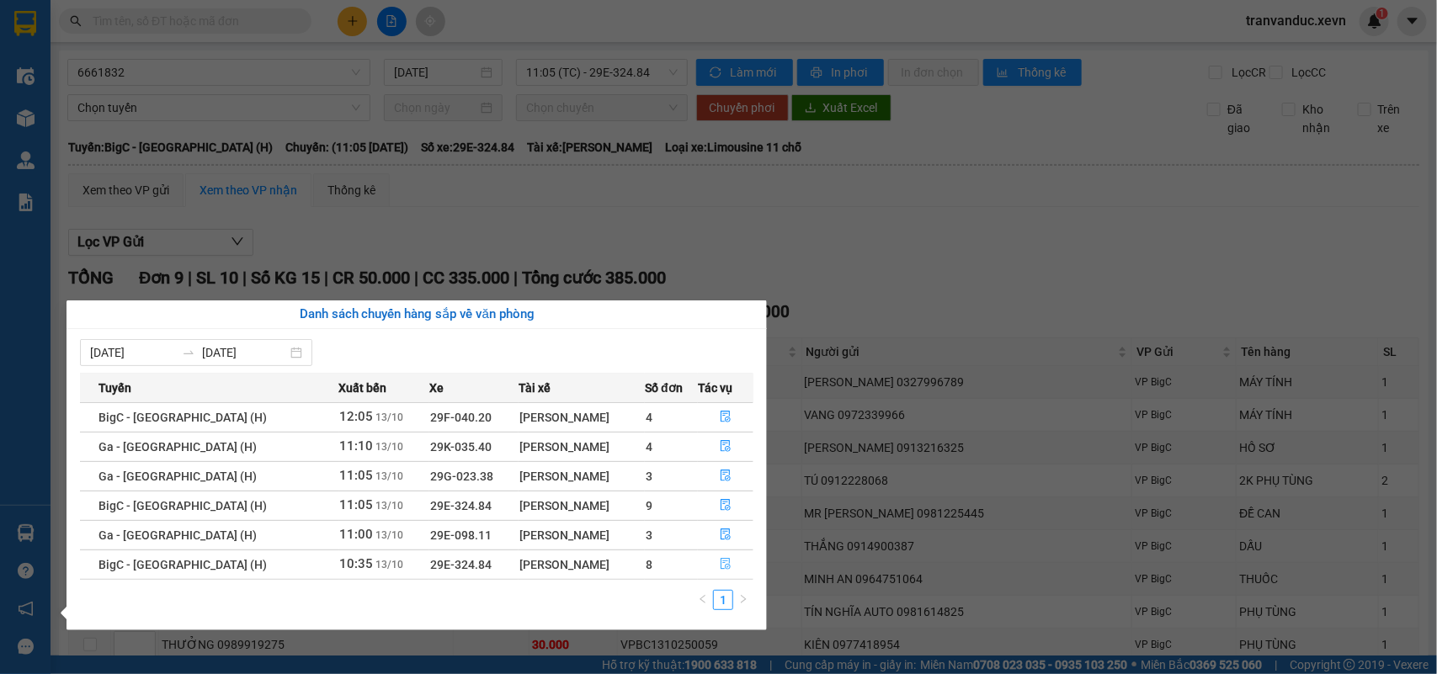
click at [724, 564] on icon "file-done" at bounding box center [726, 564] width 12 height 12
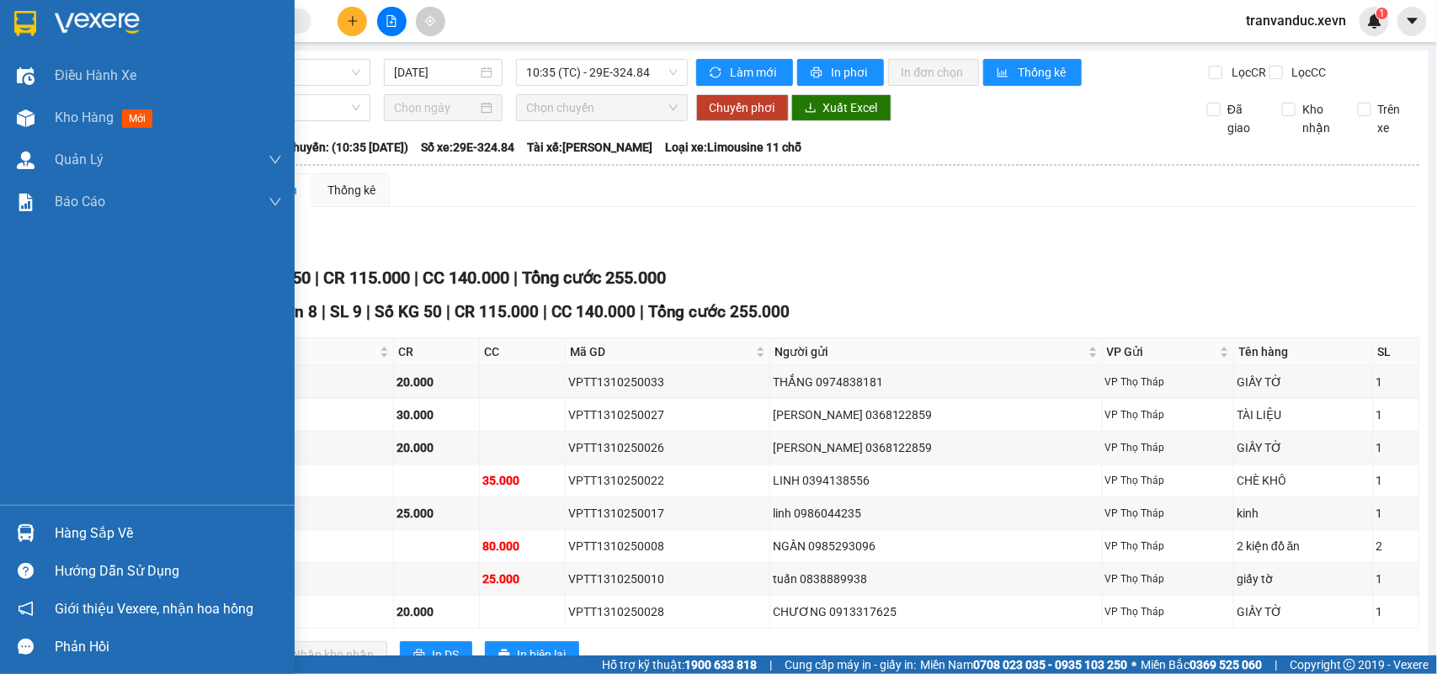
click at [61, 533] on div "Hàng sắp về" at bounding box center [168, 533] width 227 height 25
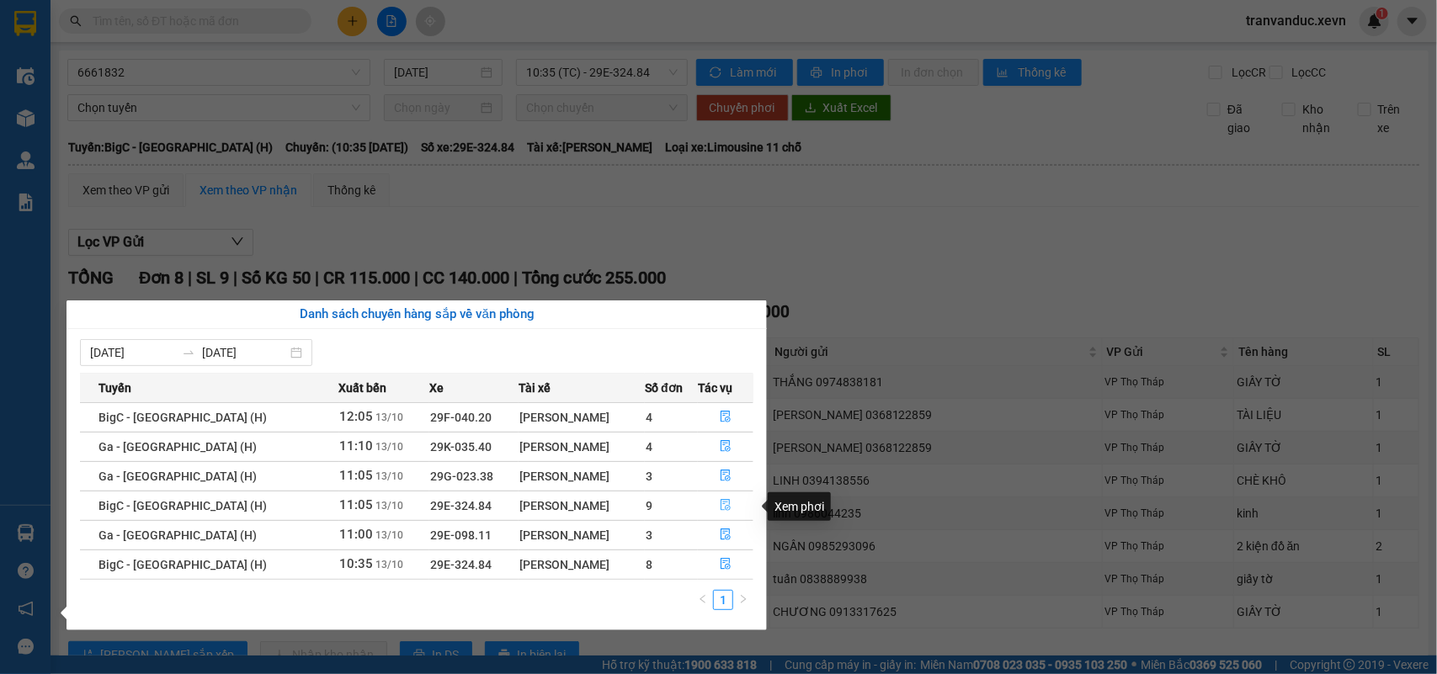
click at [724, 508] on icon "file-done" at bounding box center [726, 505] width 12 height 12
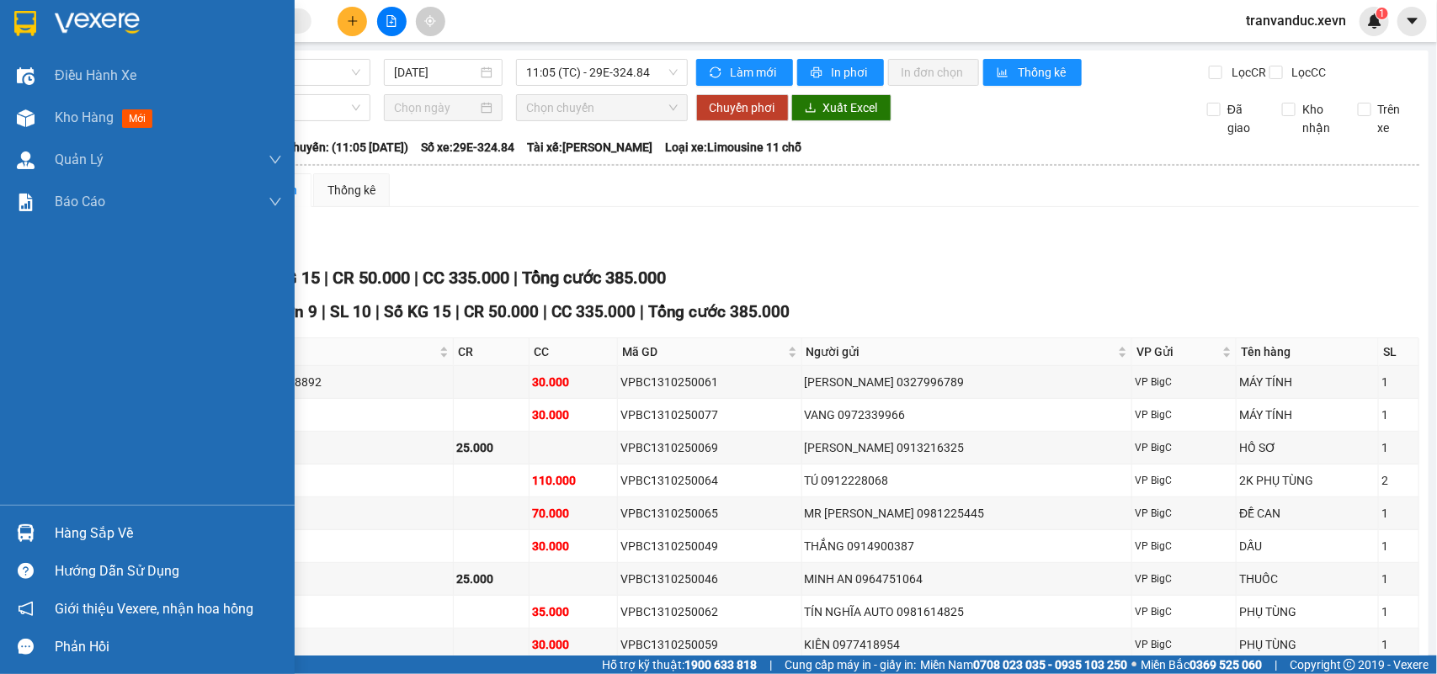
click at [82, 524] on div "Hàng sắp về" at bounding box center [168, 533] width 227 height 25
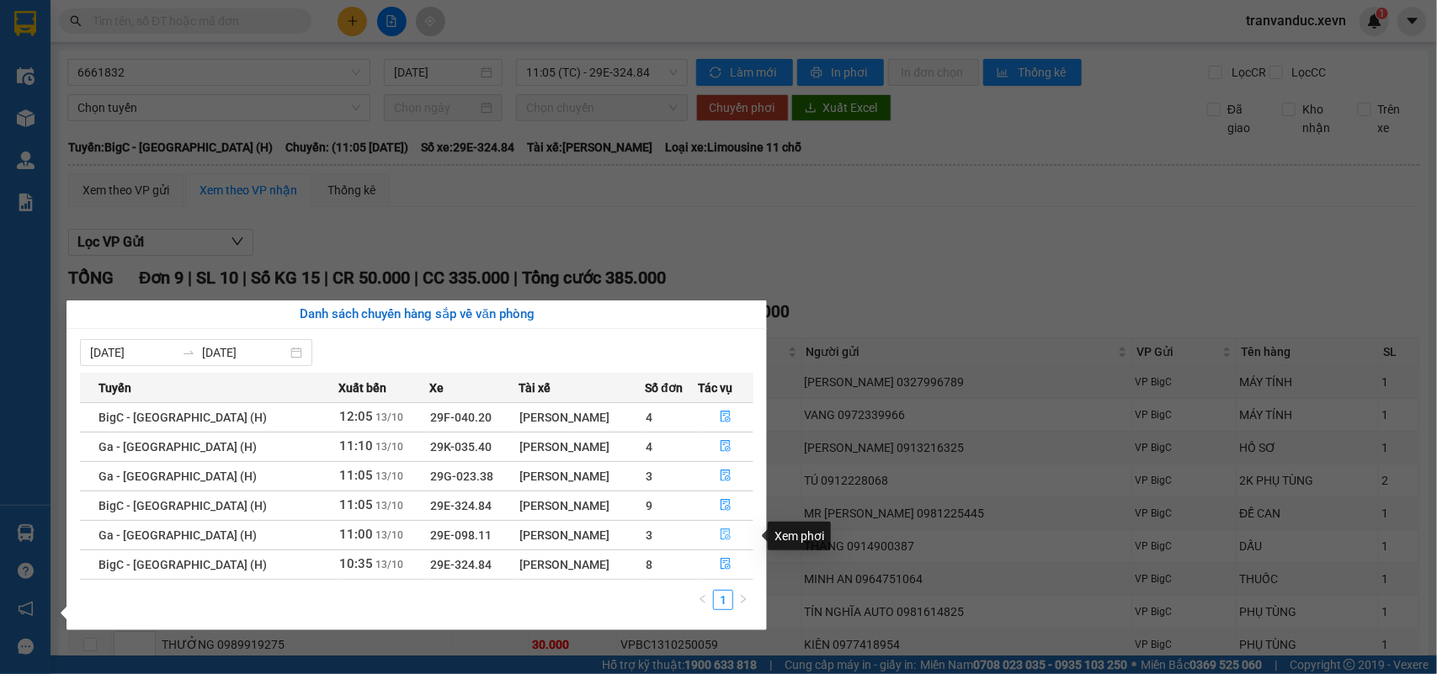
click at [720, 533] on icon "file-done" at bounding box center [726, 535] width 12 height 12
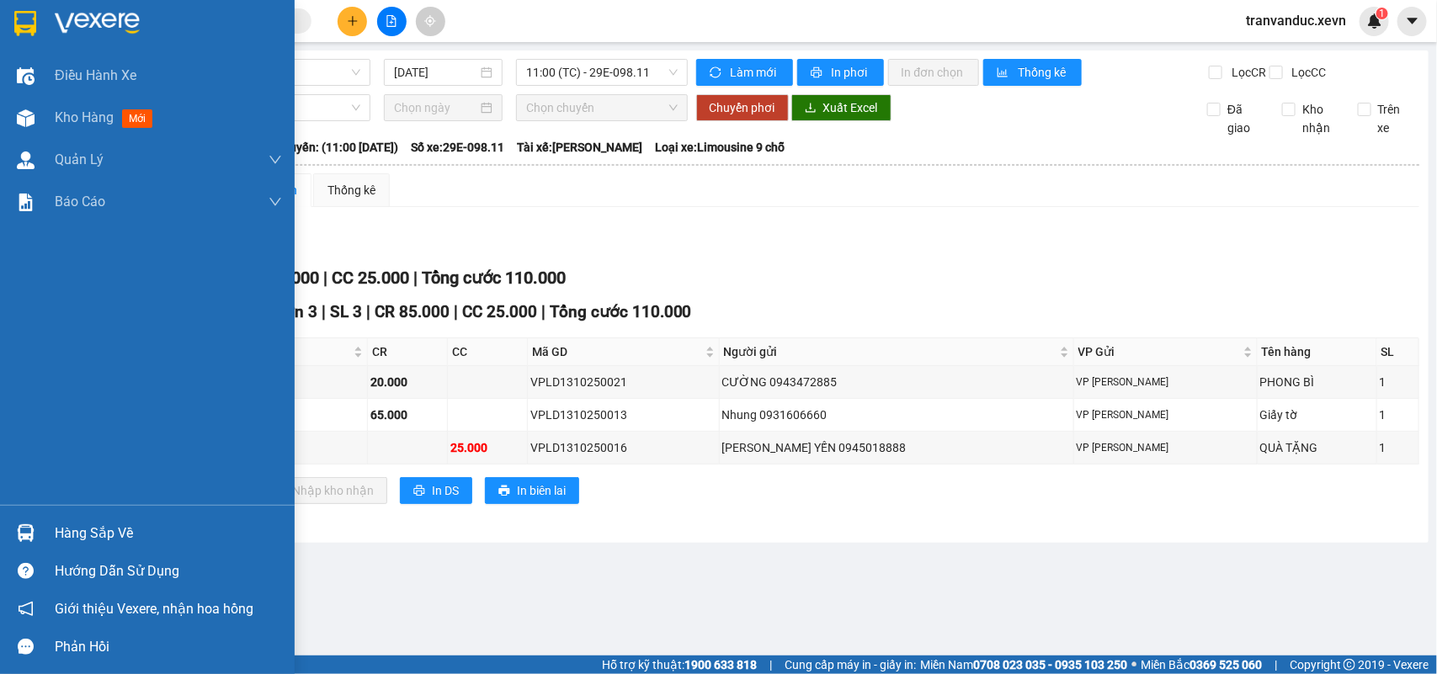
click at [77, 526] on div "Hàng sắp về" at bounding box center [168, 533] width 227 height 25
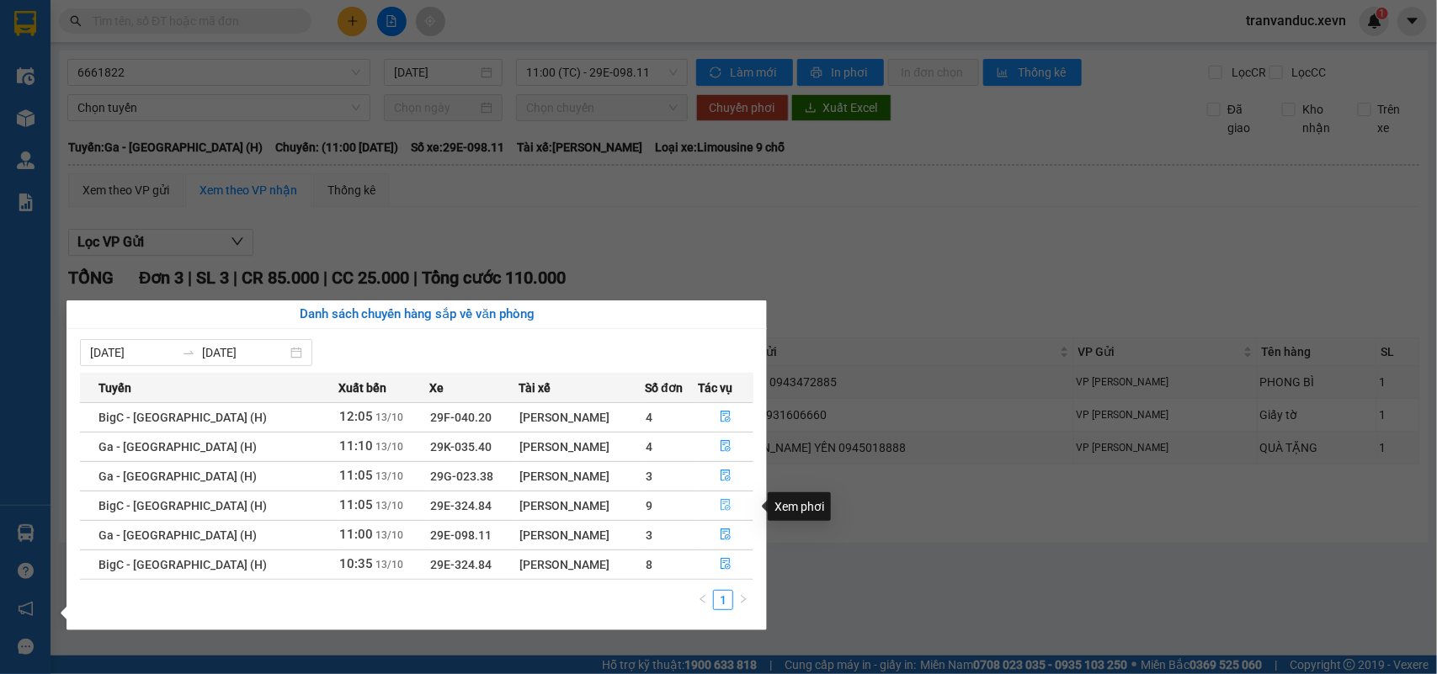
click at [709, 497] on button "button" at bounding box center [726, 505] width 54 height 27
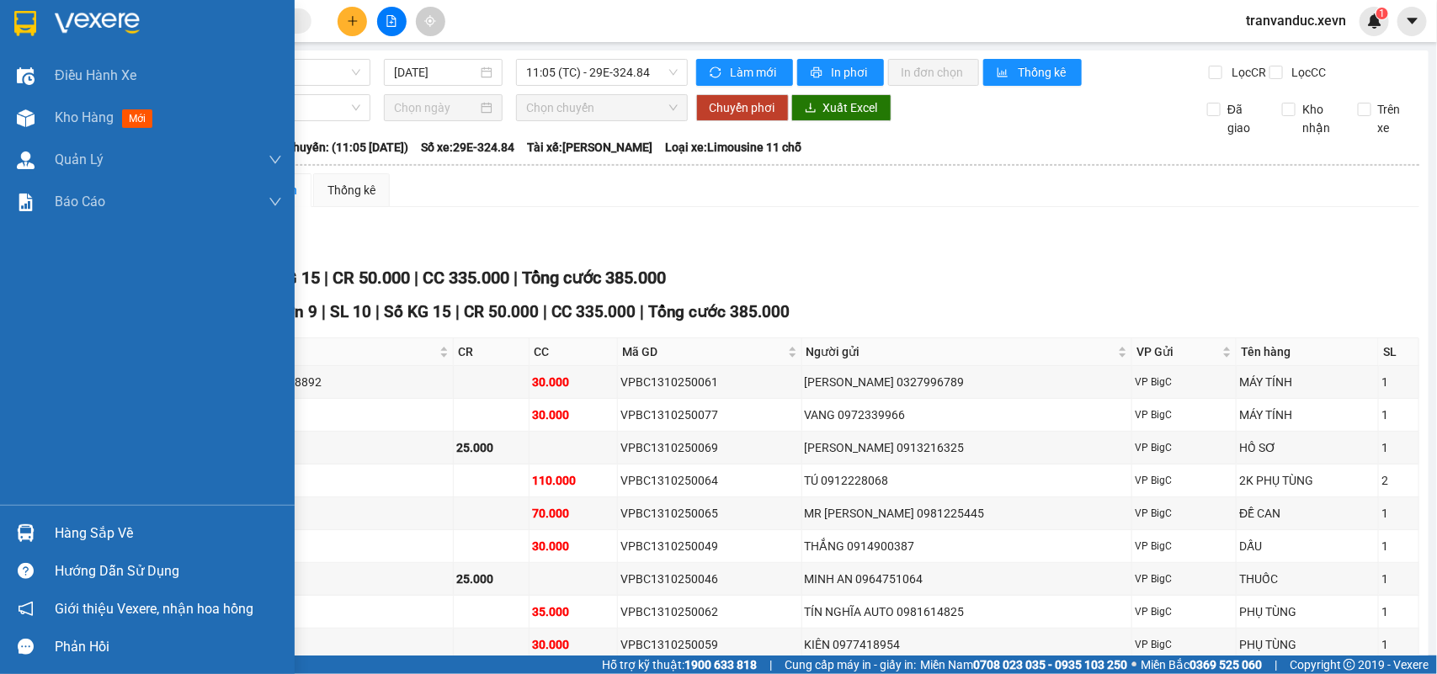
click at [39, 551] on div "Hàng sắp về" at bounding box center [147, 533] width 295 height 38
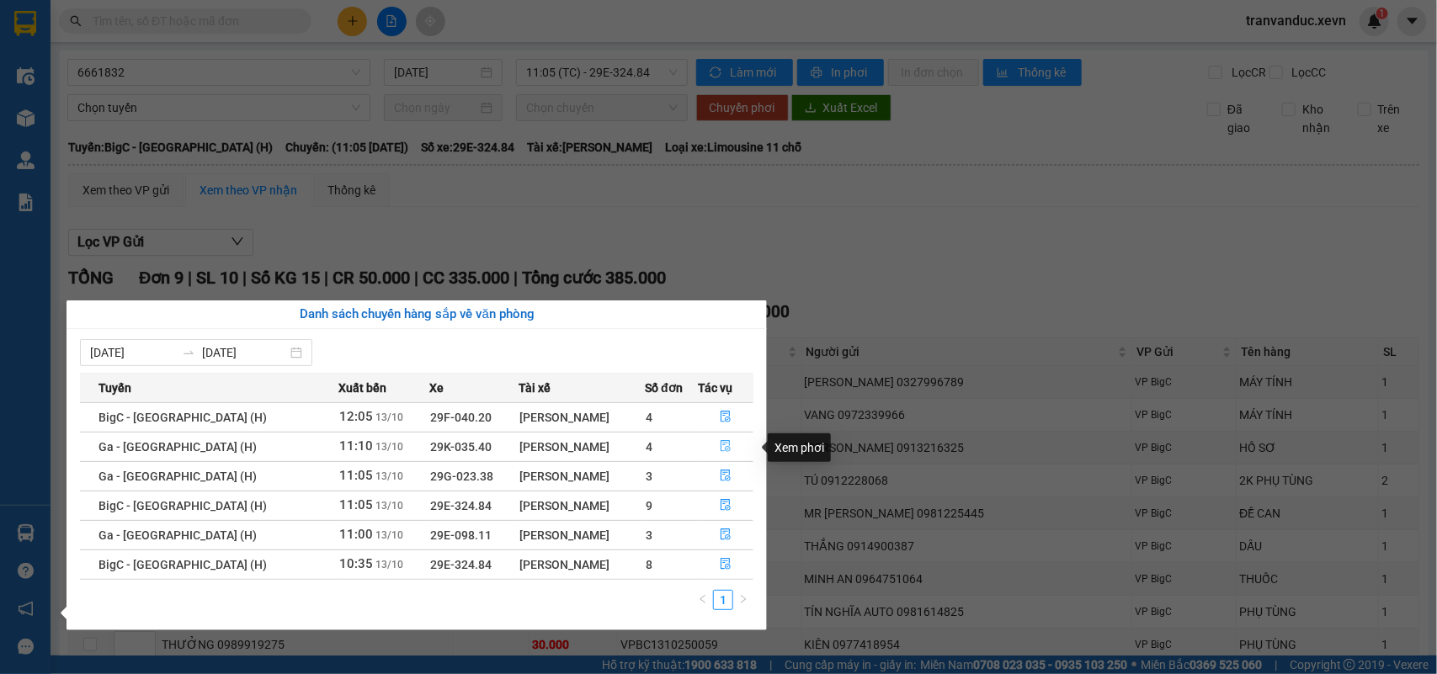
click at [720, 450] on icon "file-done" at bounding box center [726, 446] width 12 height 12
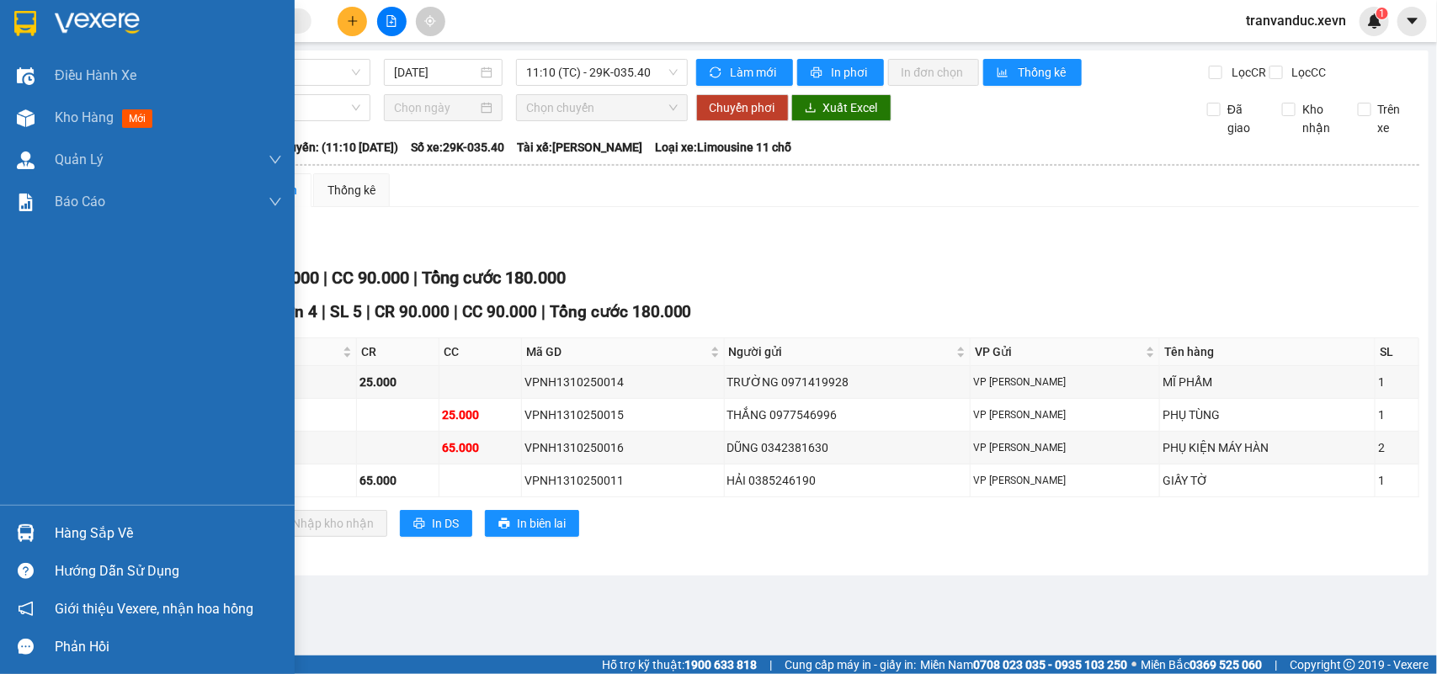
click at [65, 524] on div "Hàng sắp về" at bounding box center [168, 533] width 227 height 25
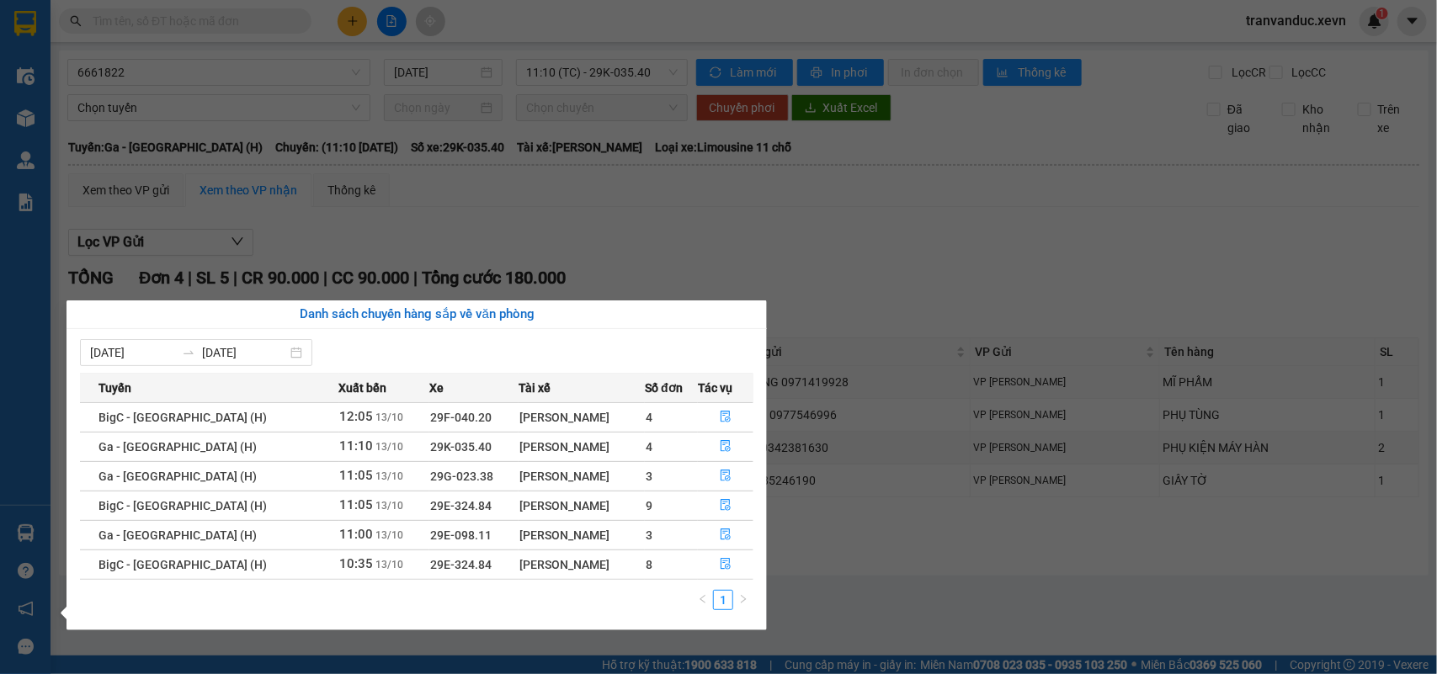
drag, startPoint x: 585, startPoint y: 276, endPoint x: 476, endPoint y: 408, distance: 171.0
click at [586, 275] on section "Kết quả tìm kiếm ( 1 ) Bộ lọc Mã ĐH Trạng thái Món hàng Thu hộ Tổng cước Chưa c…" at bounding box center [718, 337] width 1437 height 674
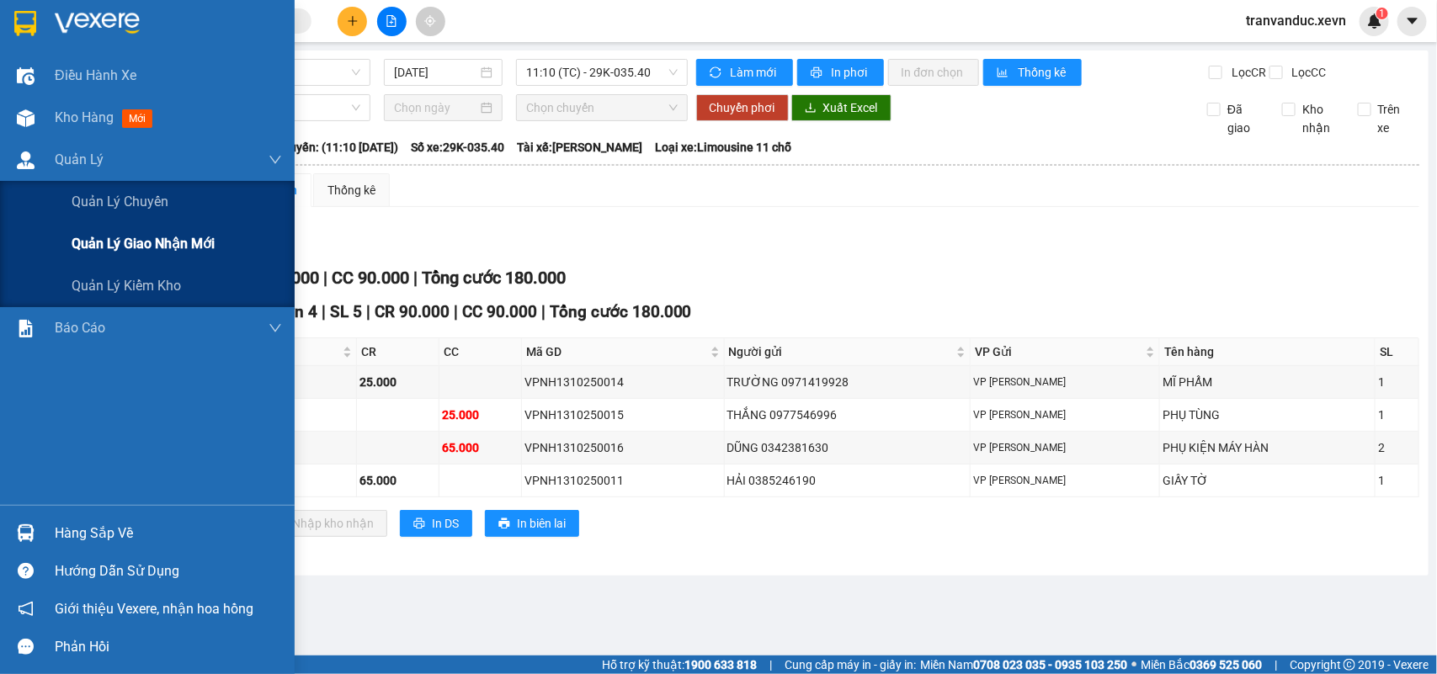
click at [189, 233] on span "Quản lý giao nhận mới" at bounding box center [143, 243] width 143 height 21
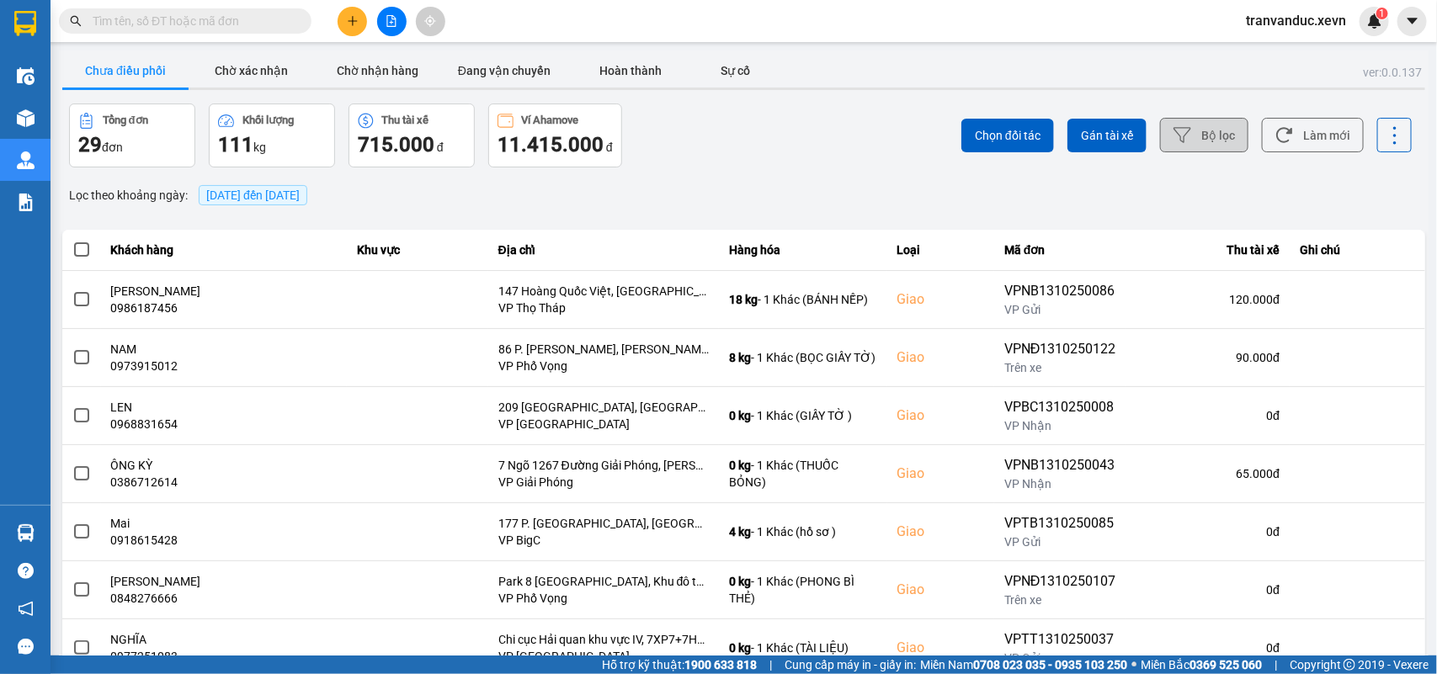
click at [1223, 135] on button "Bộ lọc" at bounding box center [1204, 135] width 88 height 35
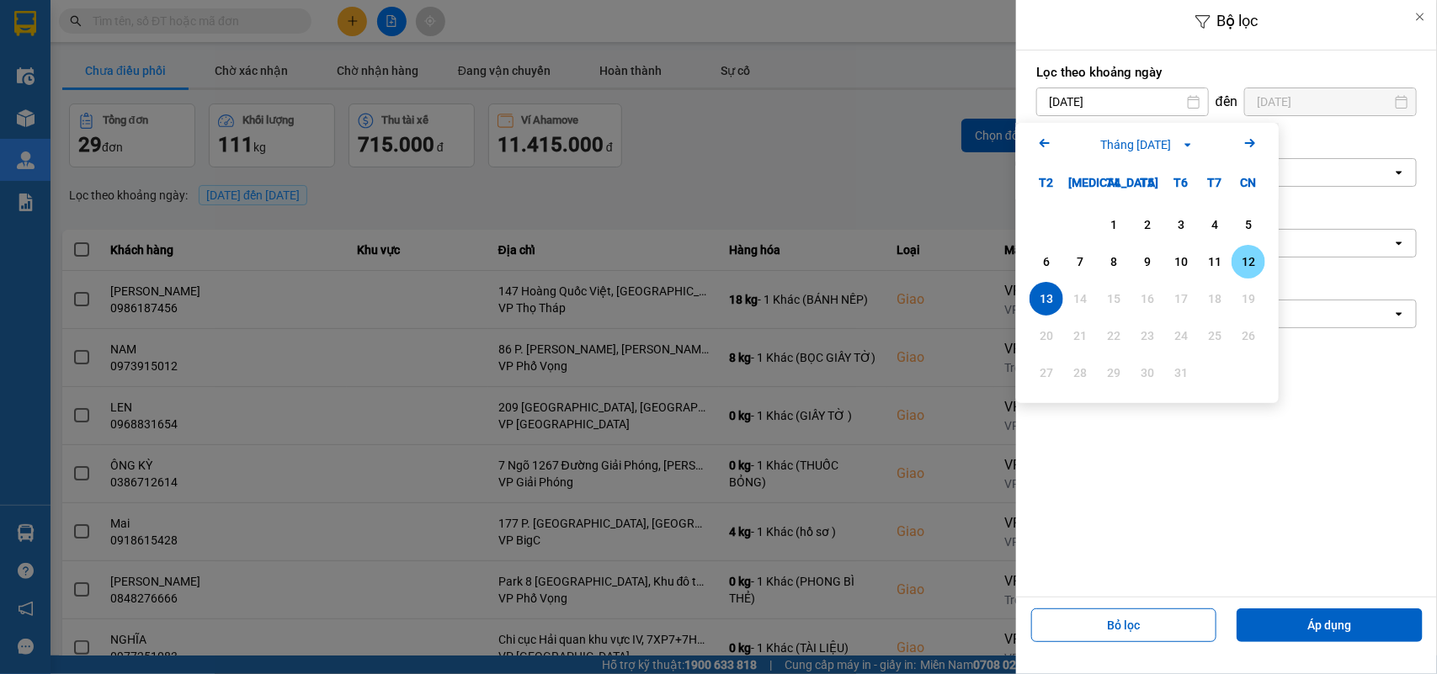
click at [1252, 263] on div "12" at bounding box center [1248, 262] width 24 height 20
type input "12/10/2025"
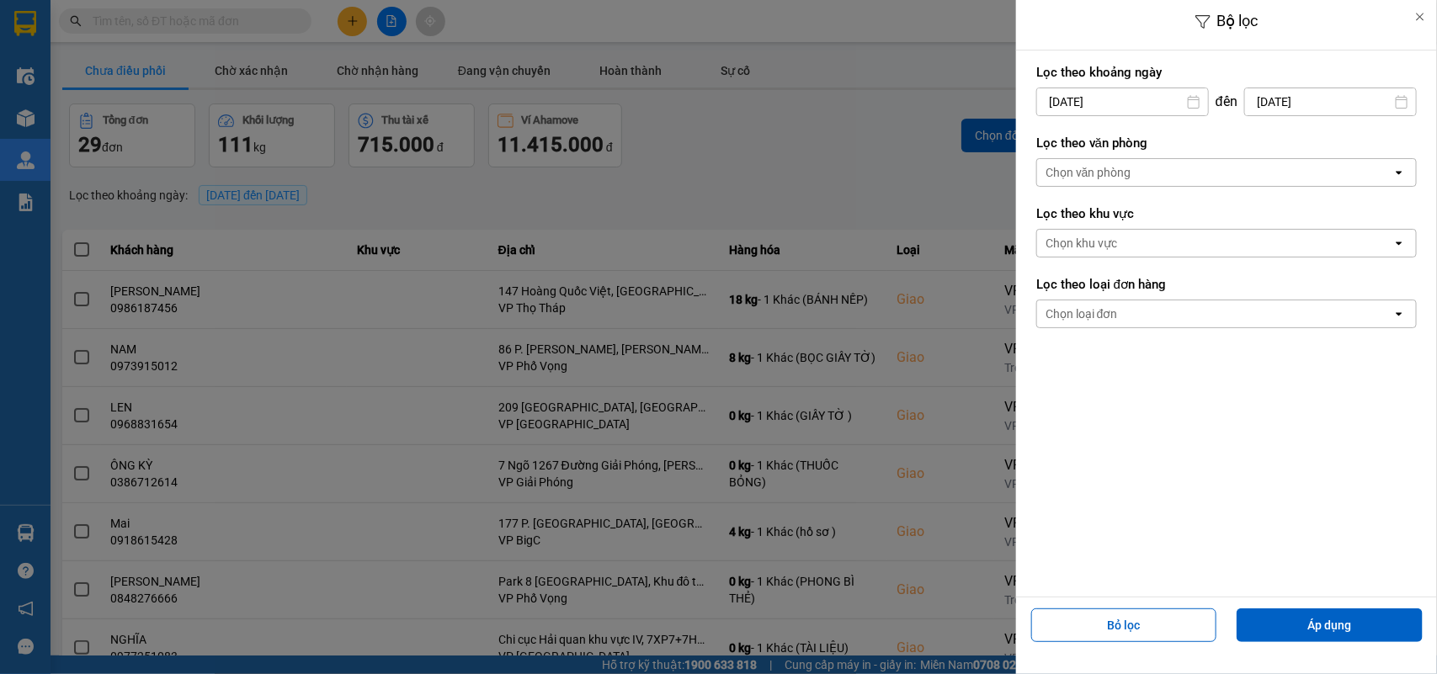
click at [1159, 189] on div "Lọc theo văn phòng Chọn văn phòng open" at bounding box center [1226, 161] width 380 height 62
click at [1158, 187] on div "Chọn văn phòng open" at bounding box center [1226, 172] width 380 height 29
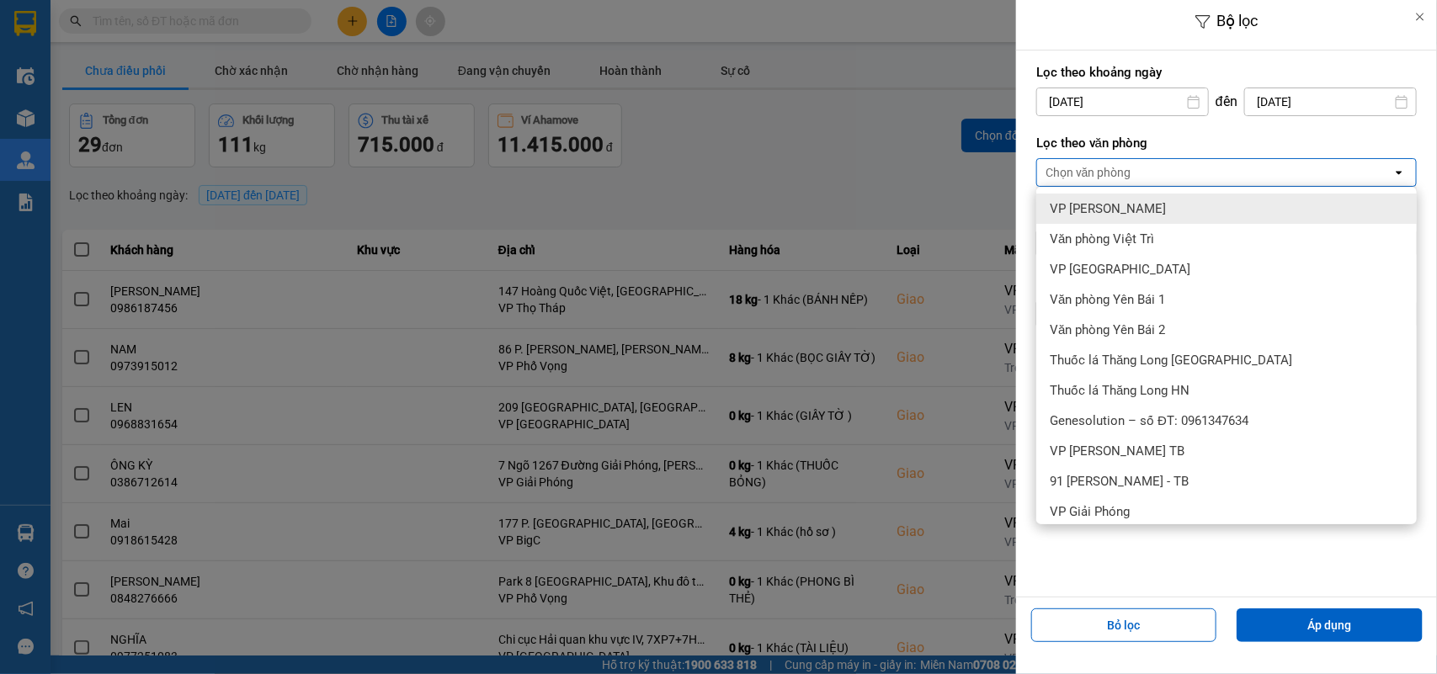
click at [1153, 178] on div "Chọn văn phòng" at bounding box center [1214, 172] width 355 height 27
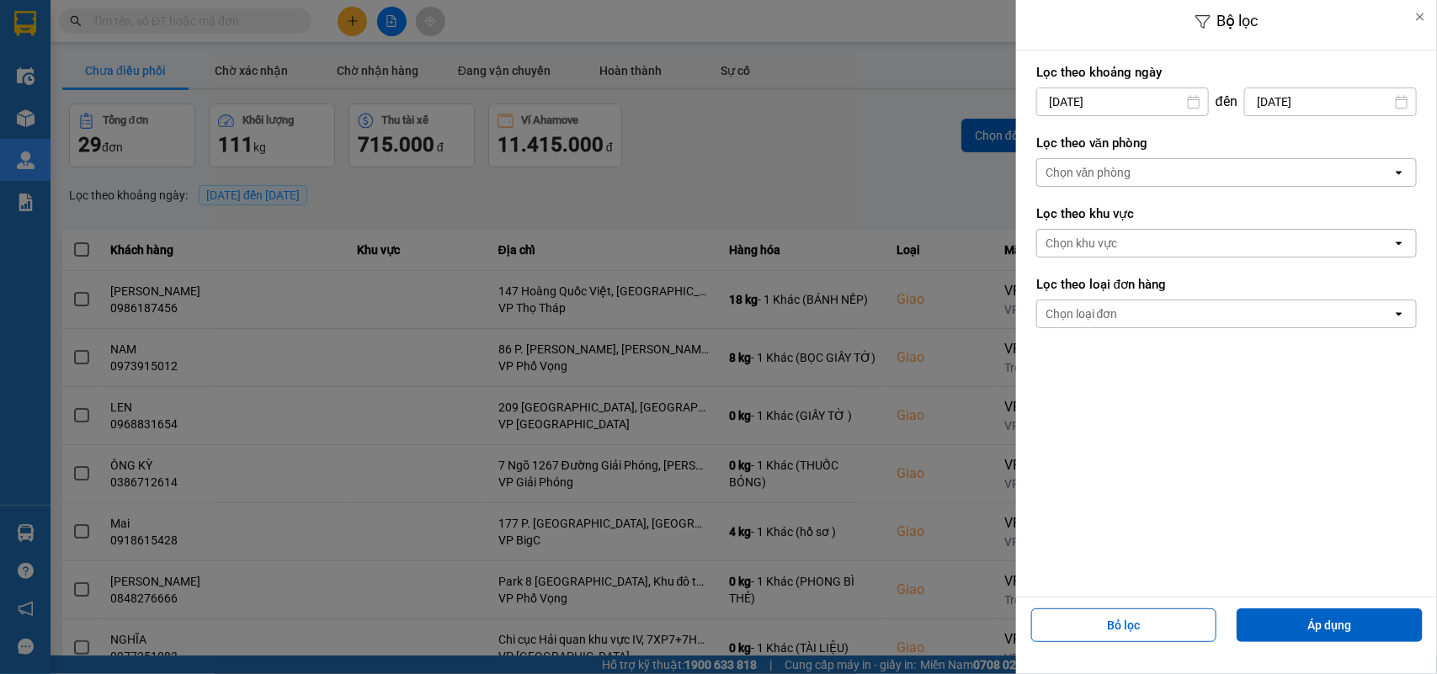
click at [1160, 181] on div "Chọn văn phòng" at bounding box center [1214, 172] width 355 height 27
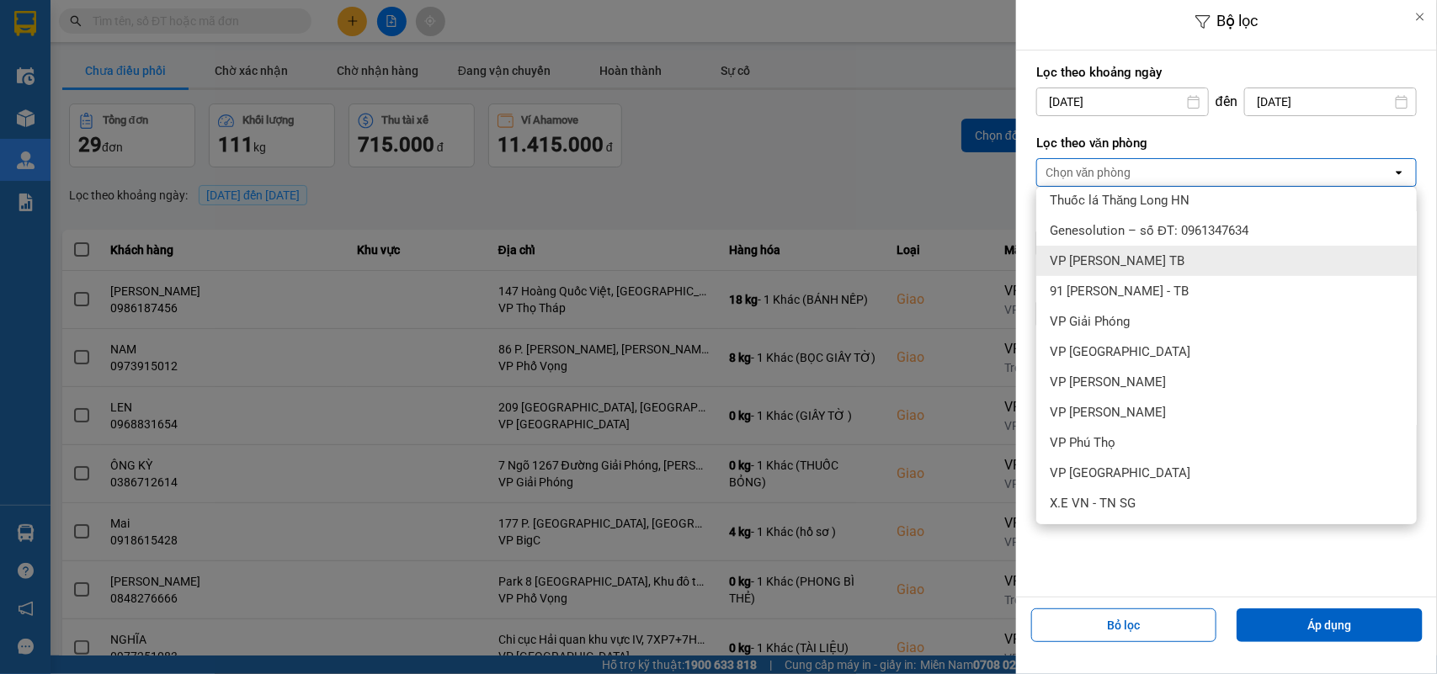
scroll to position [210, 0]
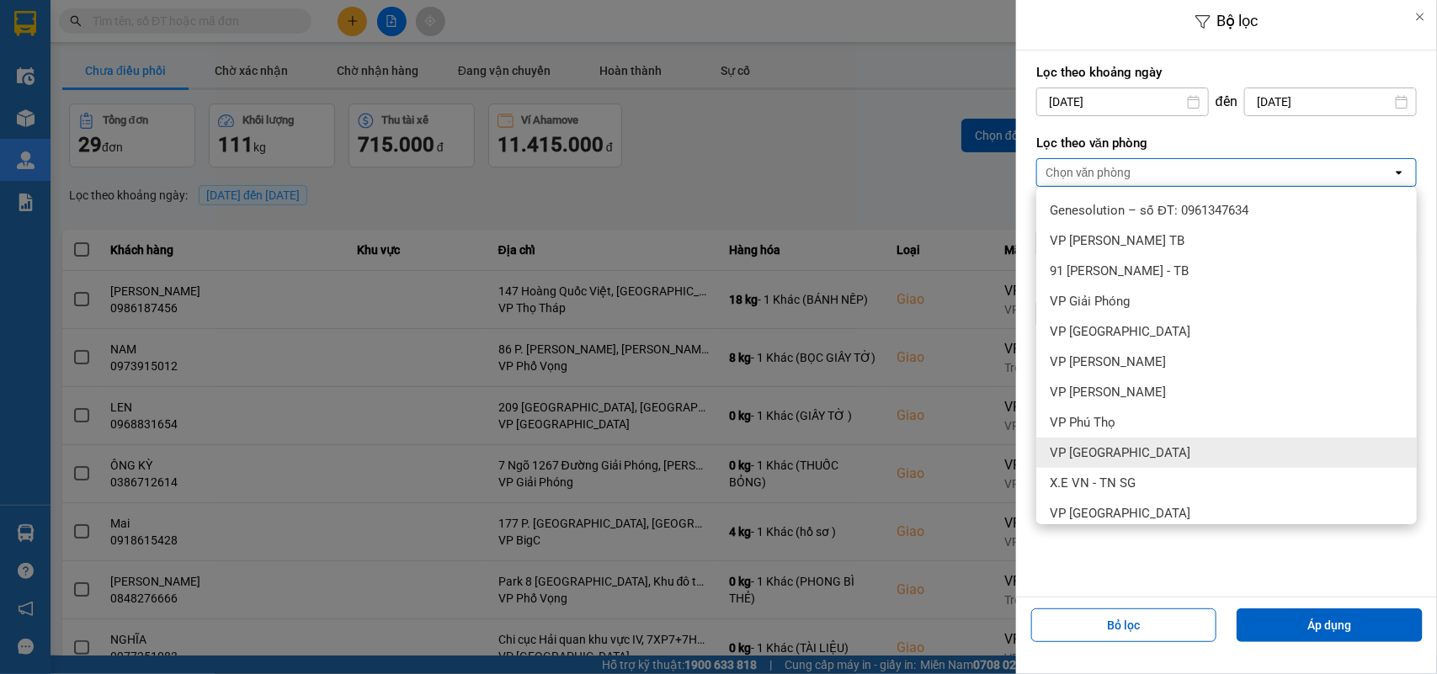
click at [1162, 442] on div "VP Nam Định" at bounding box center [1226, 453] width 380 height 30
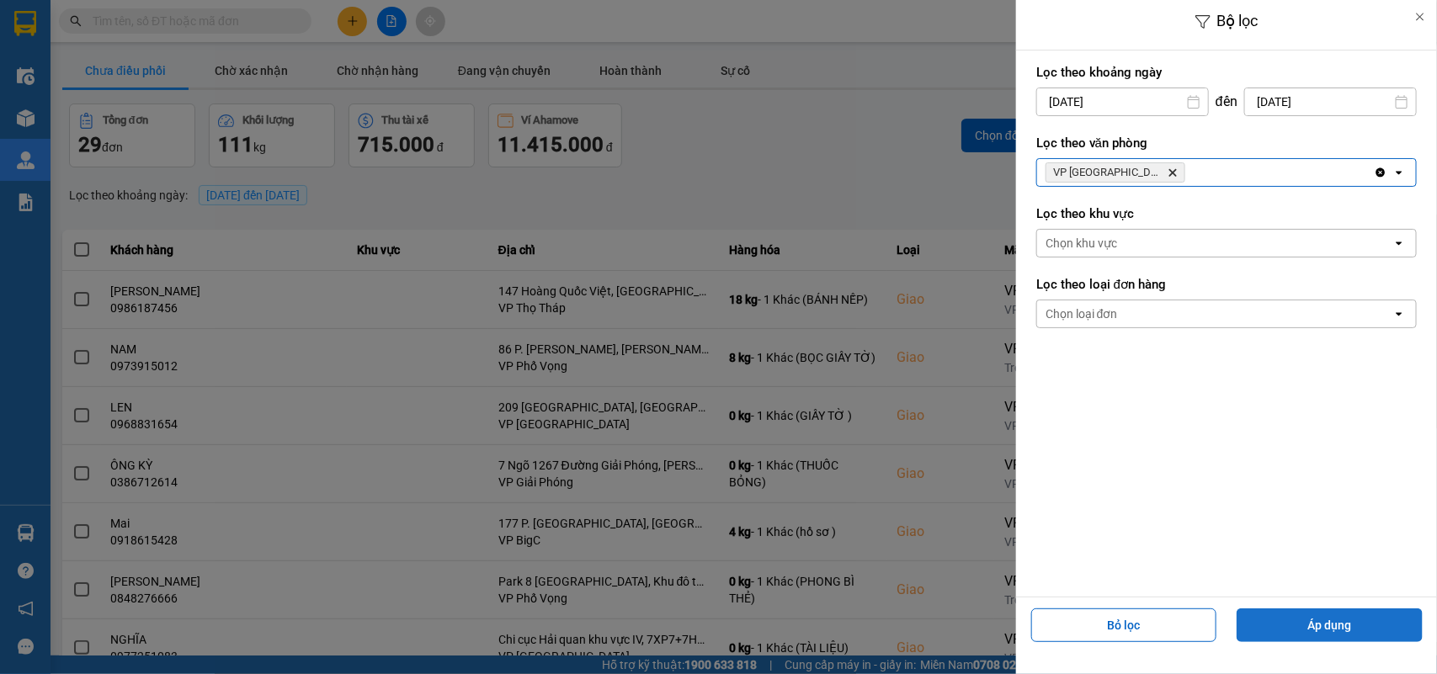
click at [1290, 619] on button "Áp dụng" at bounding box center [1329, 626] width 186 height 34
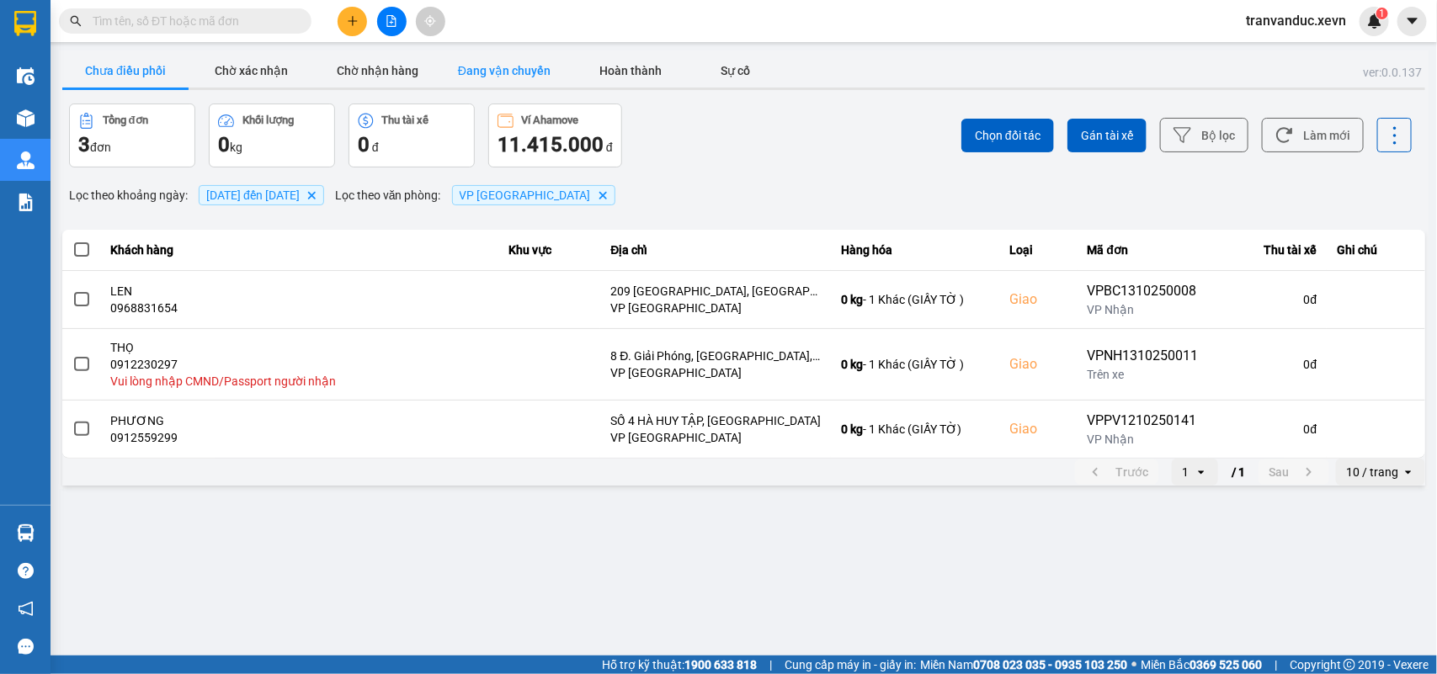
click at [520, 72] on button "Đang vận chuyển" at bounding box center [504, 71] width 126 height 34
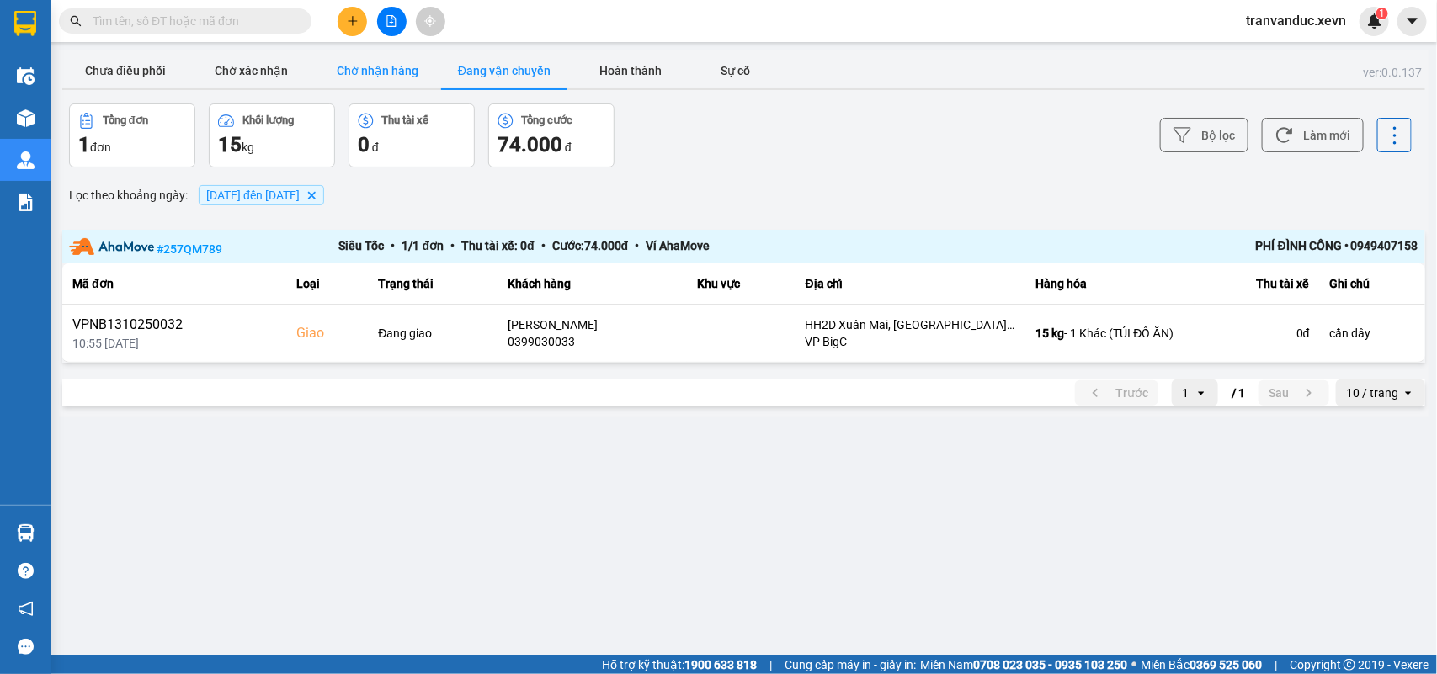
click at [396, 68] on button "Chờ nhận hàng" at bounding box center [378, 71] width 126 height 34
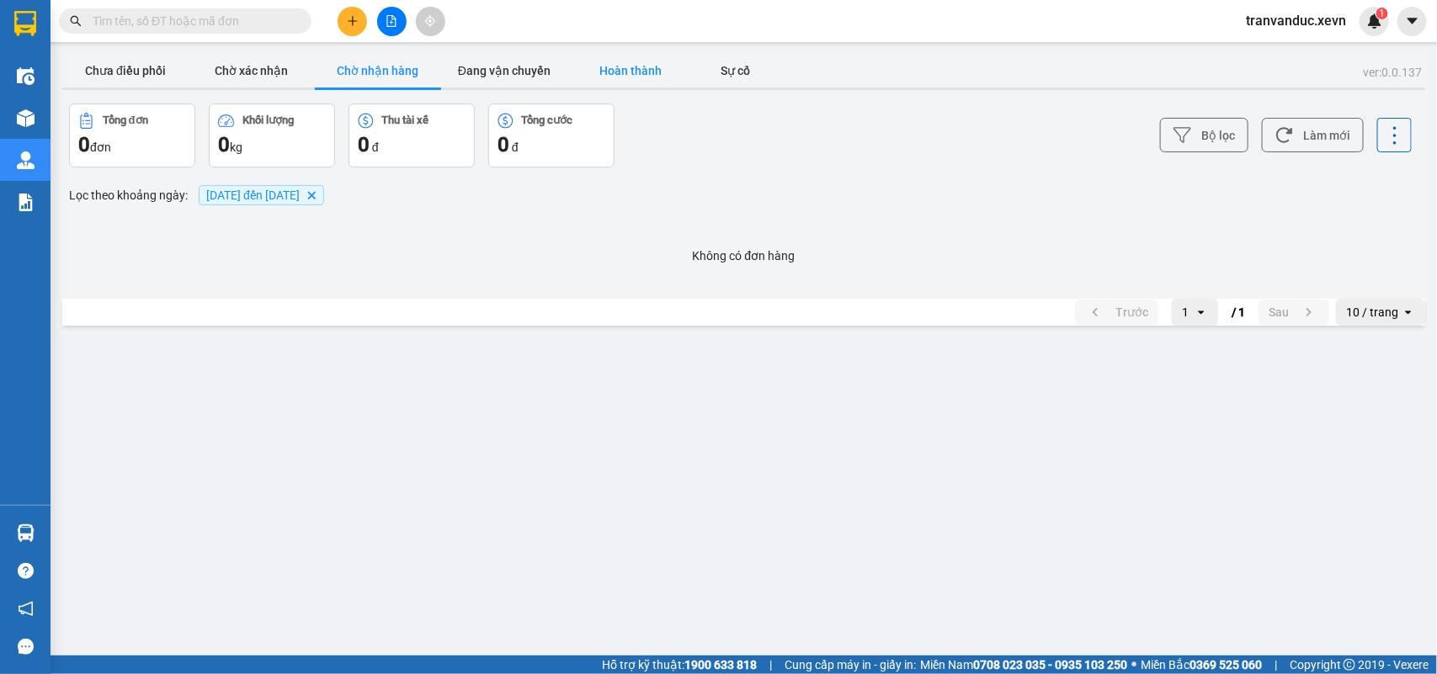
click at [646, 70] on button "Hoàn thành" at bounding box center [630, 71] width 126 height 34
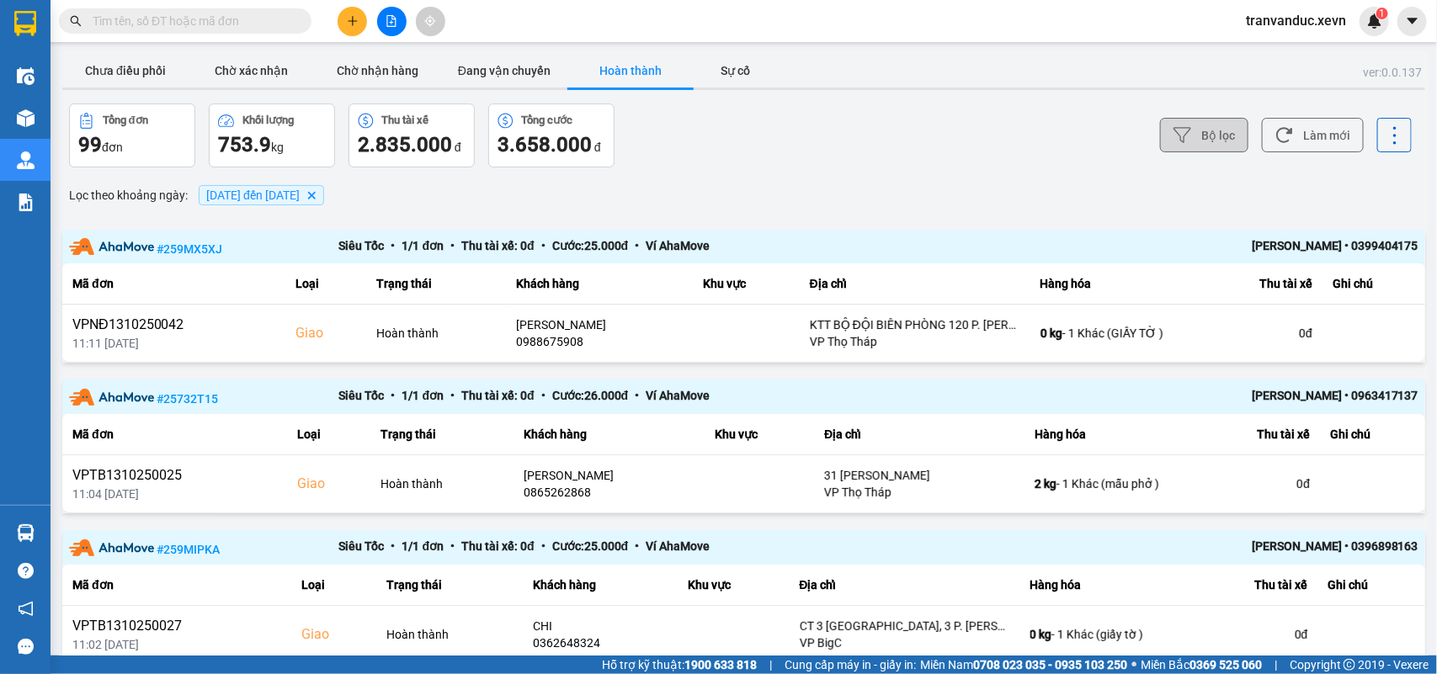
click at [1188, 144] on button "Bộ lọc" at bounding box center [1204, 135] width 88 height 35
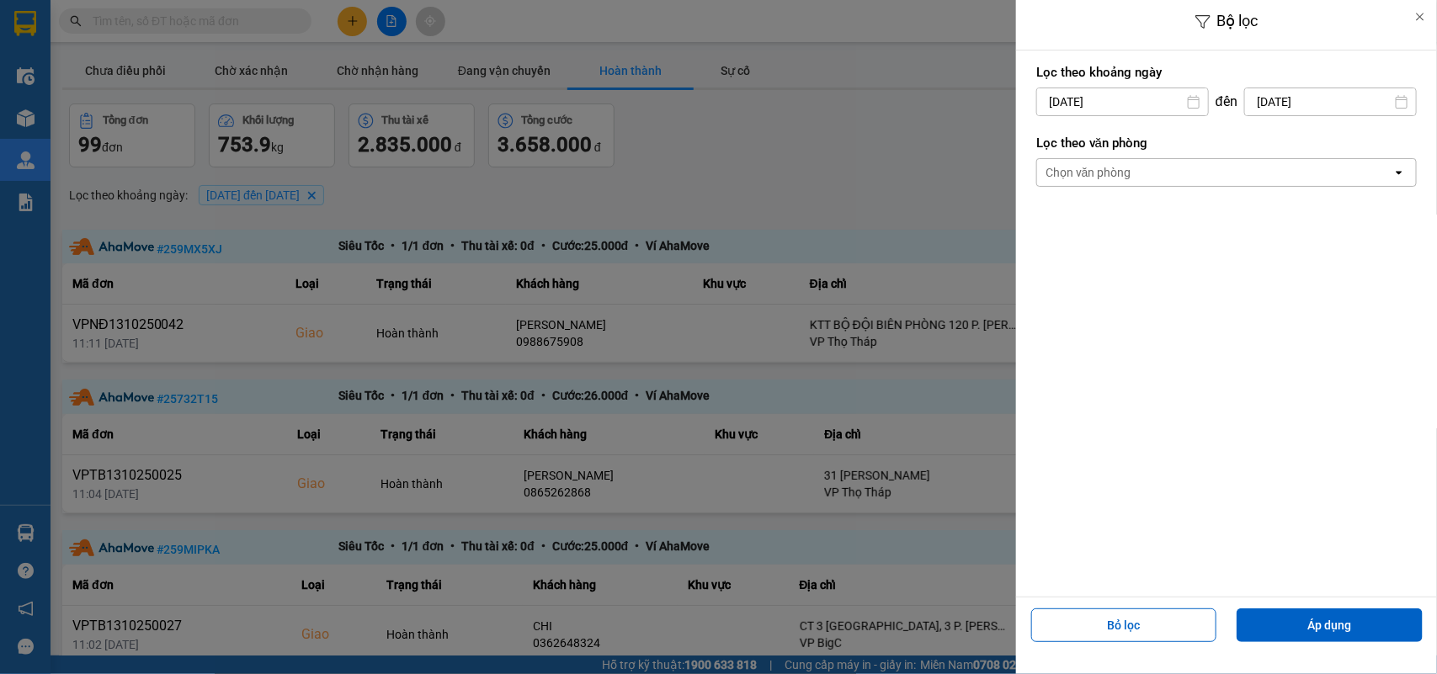
click at [1094, 103] on input "12/10/2025" at bounding box center [1122, 101] width 171 height 27
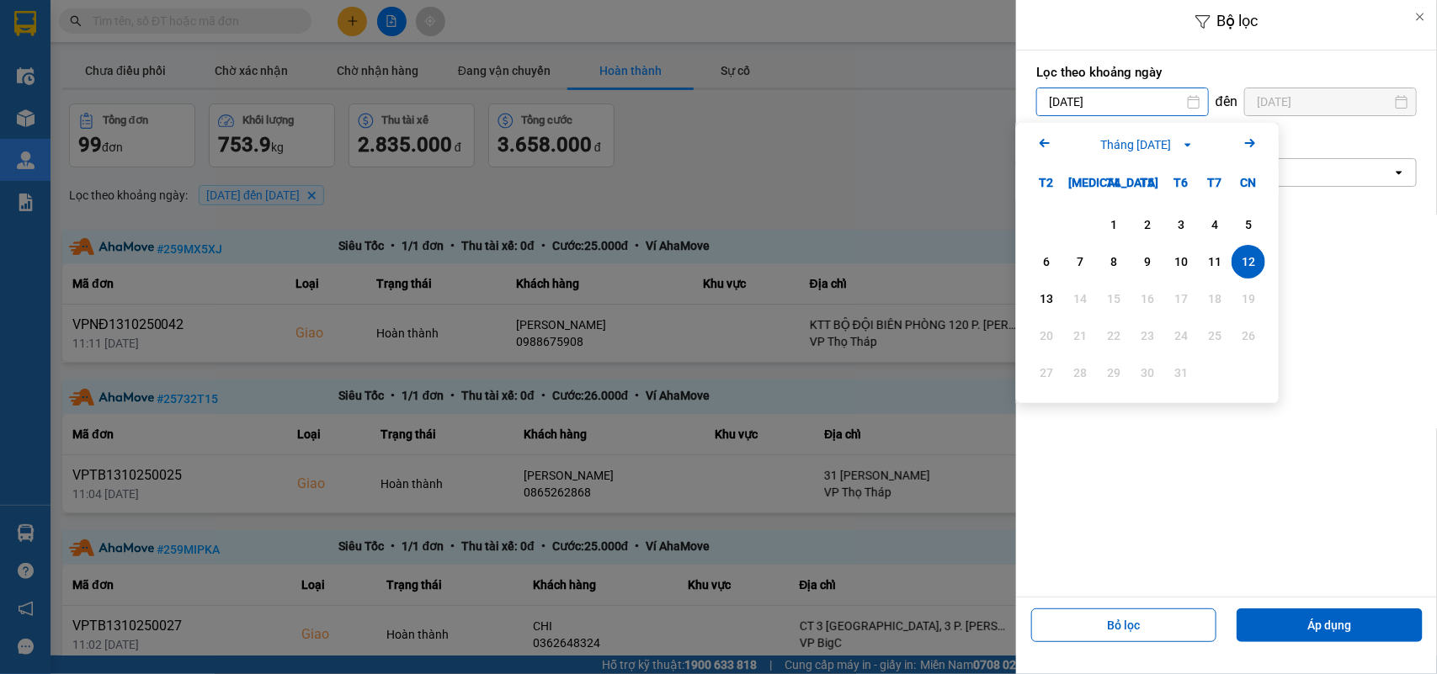
click at [1311, 164] on div "Chọn văn phòng" at bounding box center [1214, 172] width 355 height 27
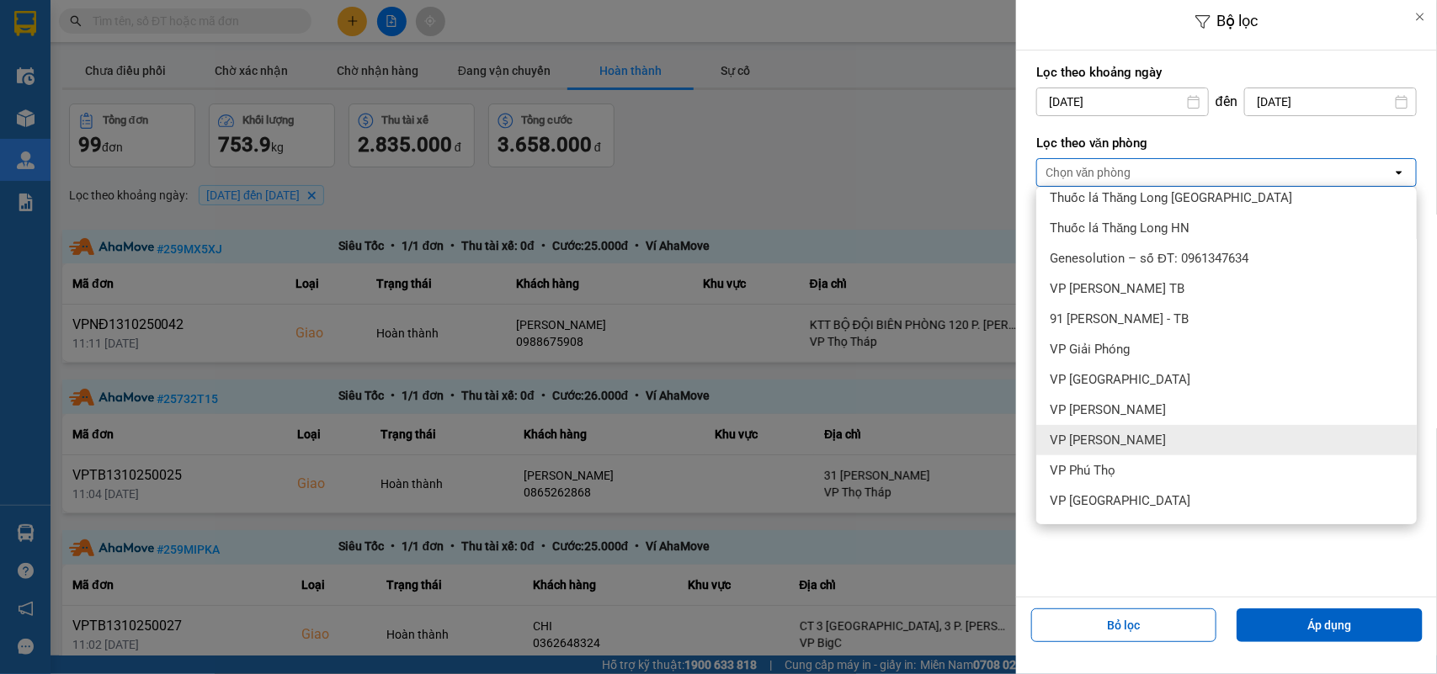
scroll to position [316, 0]
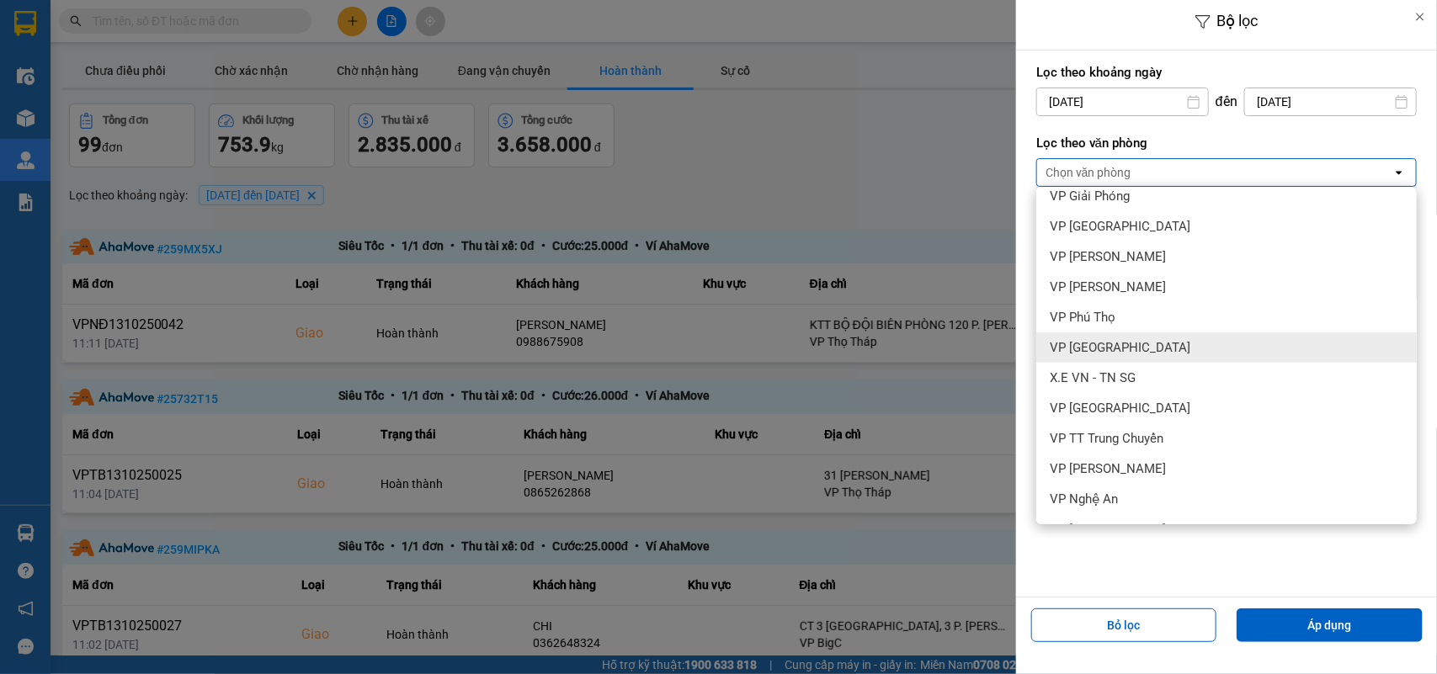
click at [1192, 343] on div "VP Nam Định" at bounding box center [1226, 347] width 380 height 30
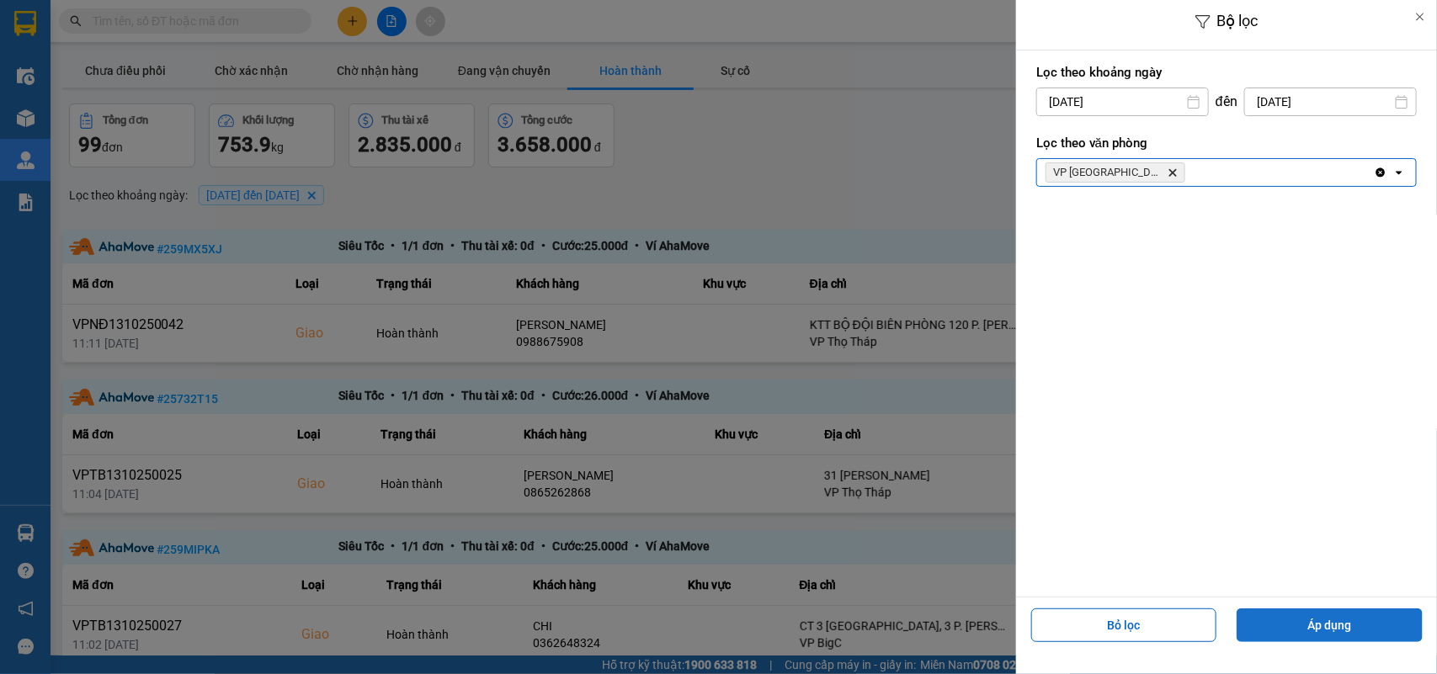
click at [1302, 628] on button "Áp dụng" at bounding box center [1329, 626] width 186 height 34
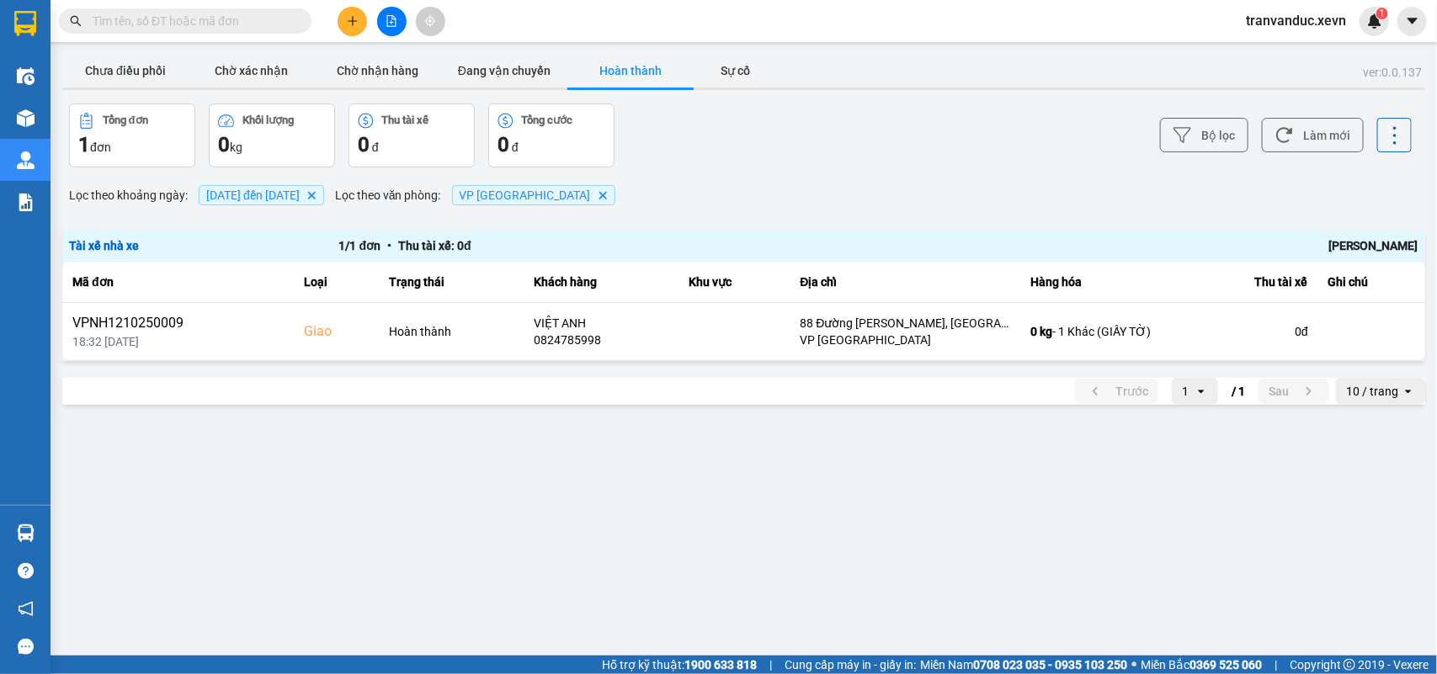
click at [1234, 544] on main "ver: 0.0.137 Chưa điều phối Chờ xác nhận Chờ nhận hàng Đang vận chuyển Hoàn thà…" at bounding box center [718, 328] width 1437 height 656
click at [489, 72] on button "Đang vận chuyển" at bounding box center [504, 71] width 126 height 34
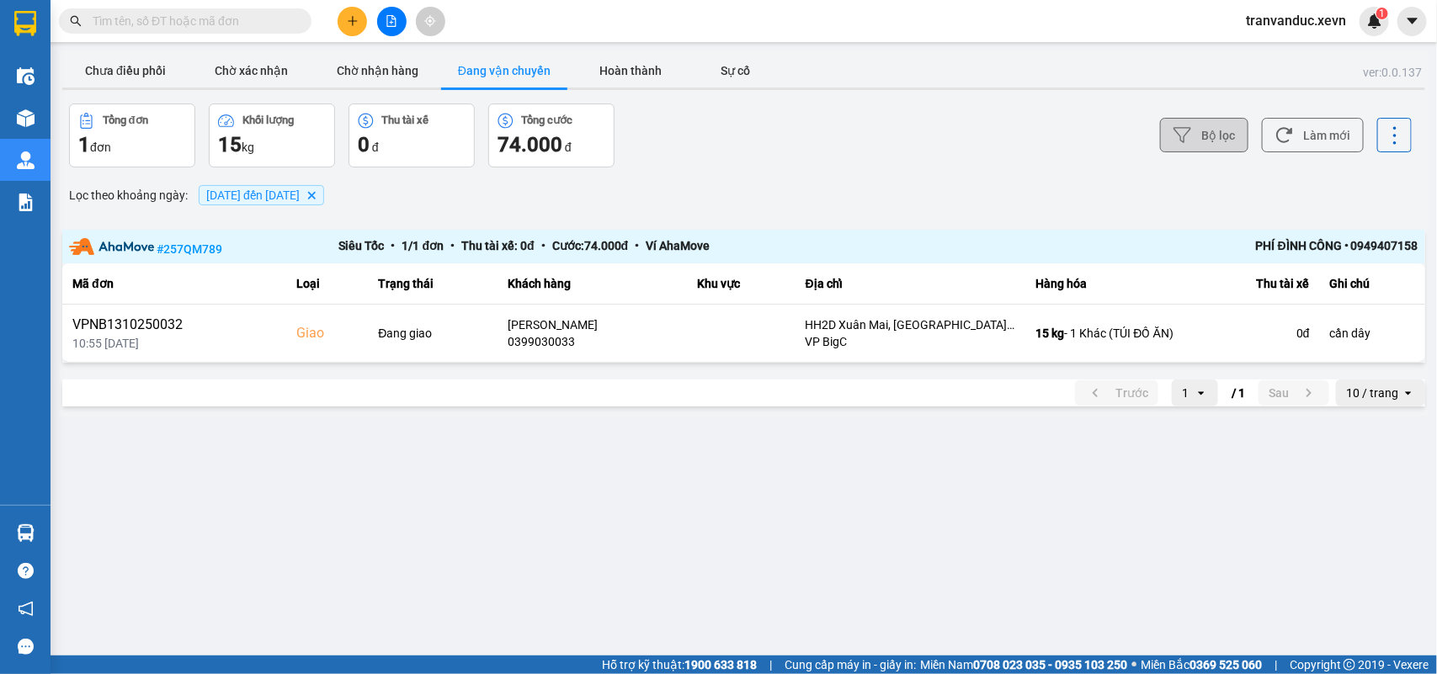
click at [1218, 135] on button "Bộ lọc" at bounding box center [1204, 135] width 88 height 35
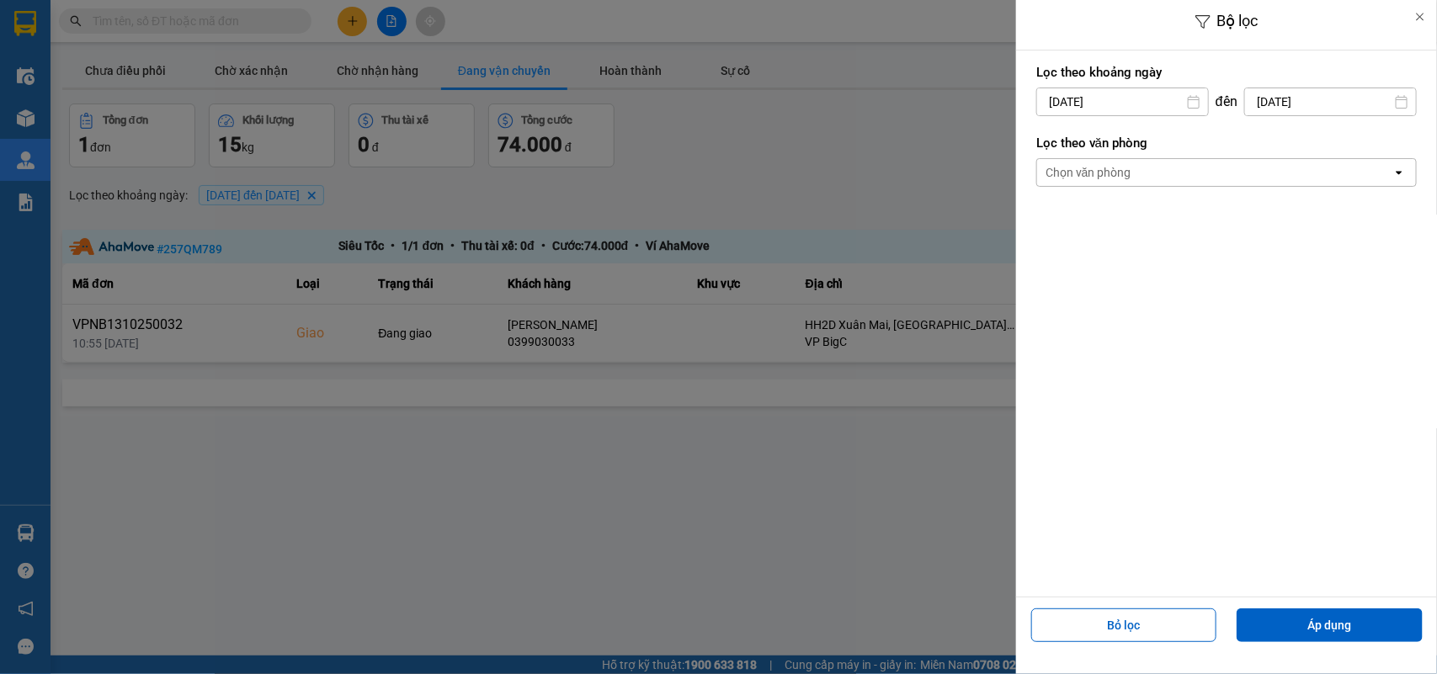
click at [1052, 103] on input "12/10/2025" at bounding box center [1122, 101] width 171 height 27
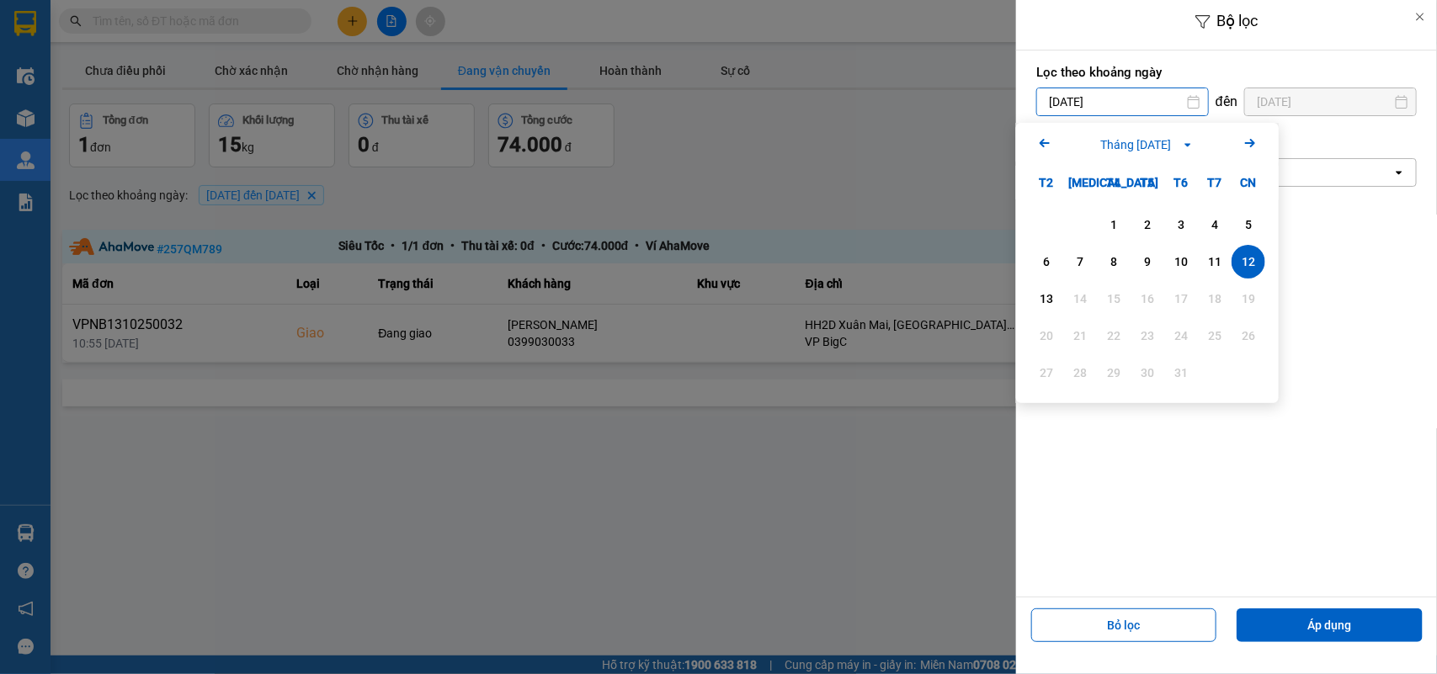
click at [1334, 346] on div "Lọc theo khoảng ngày 12/10/2025 Press the down arrow key to interact with the c…" at bounding box center [1226, 324] width 421 height 546
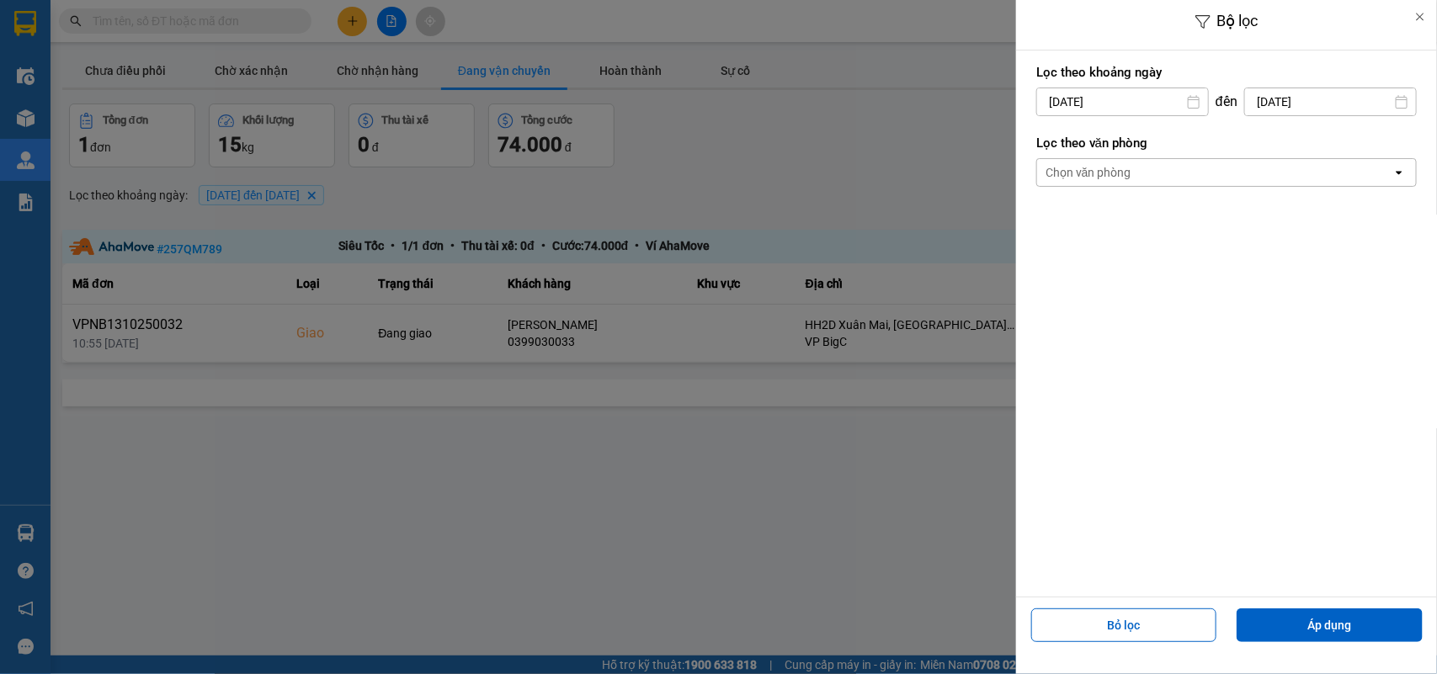
click at [1135, 183] on div "Chọn văn phòng" at bounding box center [1214, 172] width 355 height 27
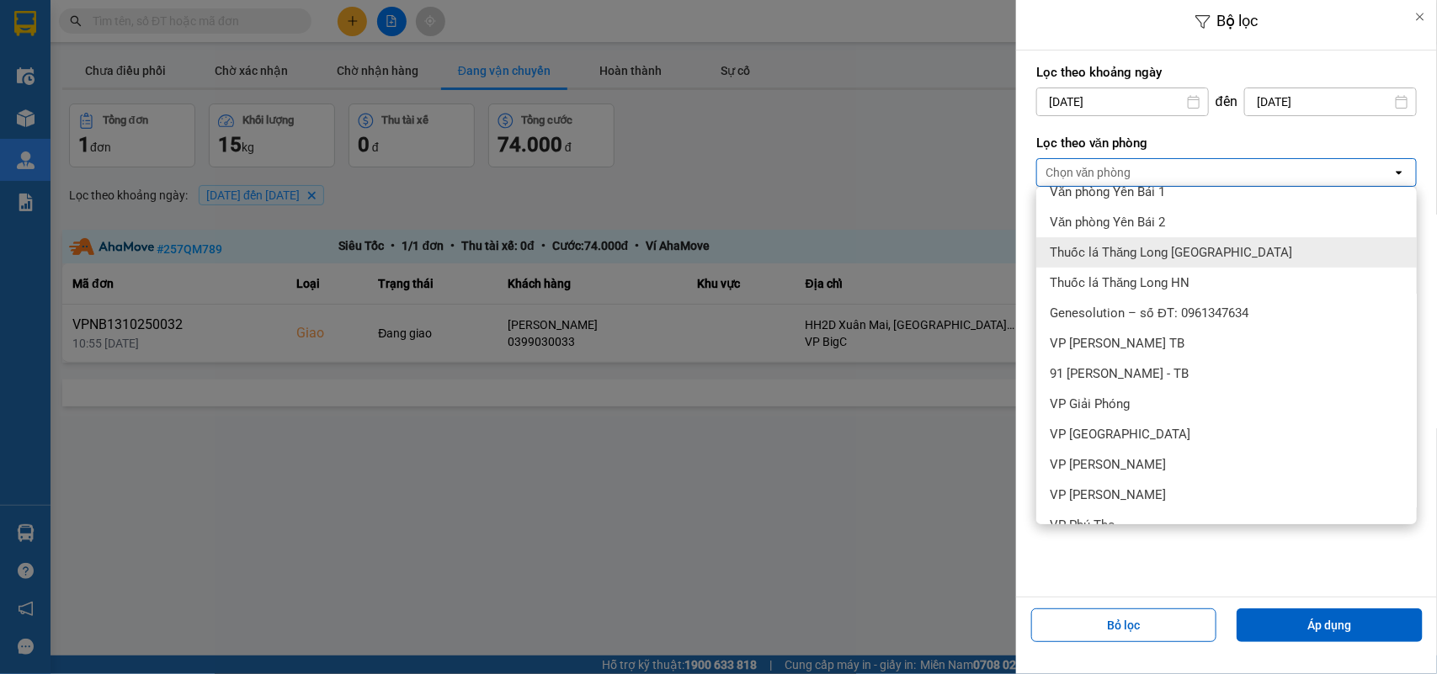
scroll to position [210, 0]
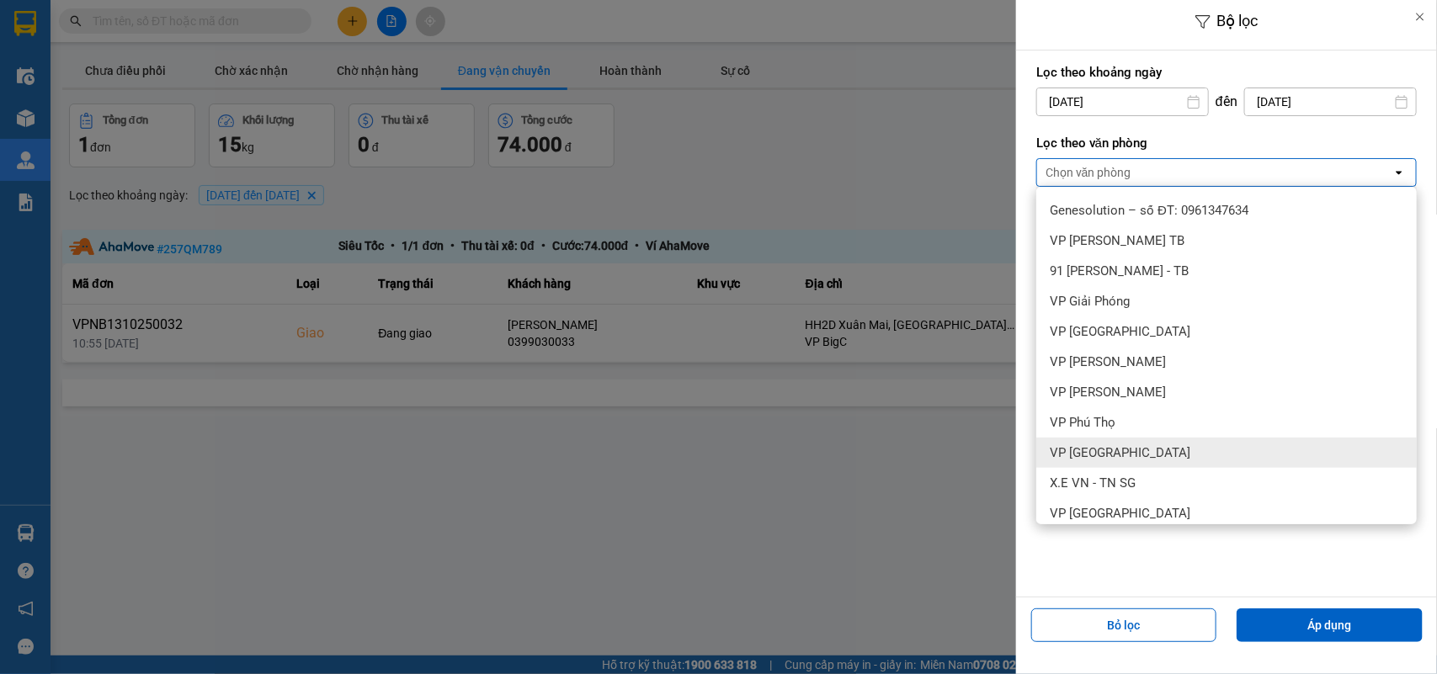
click at [1134, 446] on div "VP Nam Định" at bounding box center [1226, 453] width 380 height 30
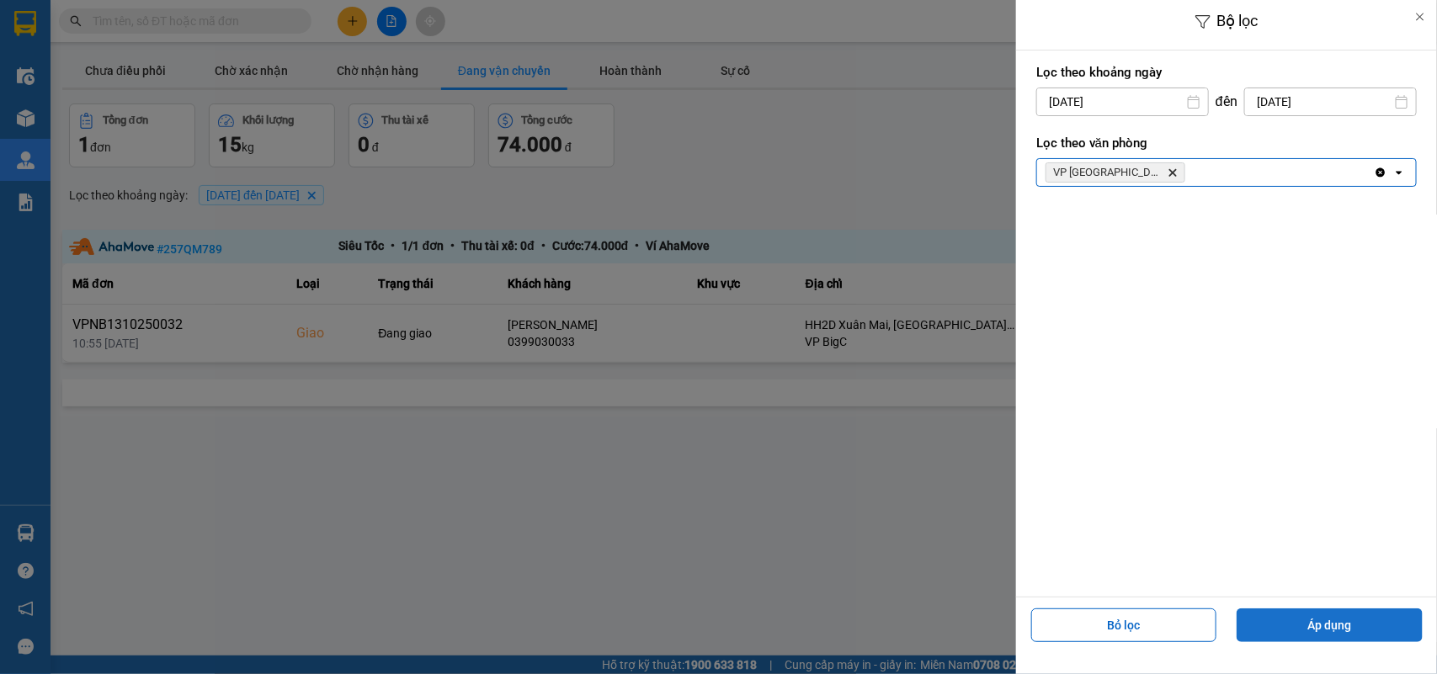
click at [1285, 613] on button "Áp dụng" at bounding box center [1329, 626] width 186 height 34
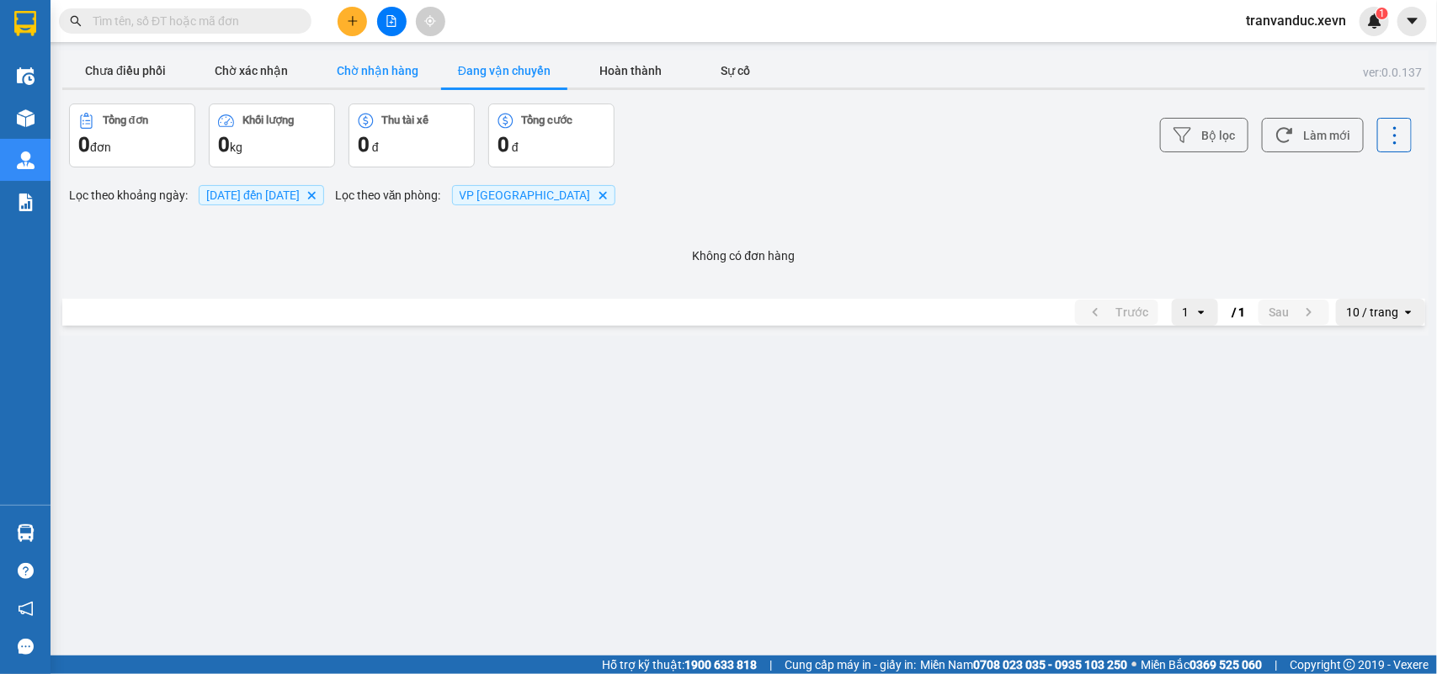
click at [322, 78] on button "Chờ nhận hàng" at bounding box center [378, 71] width 126 height 34
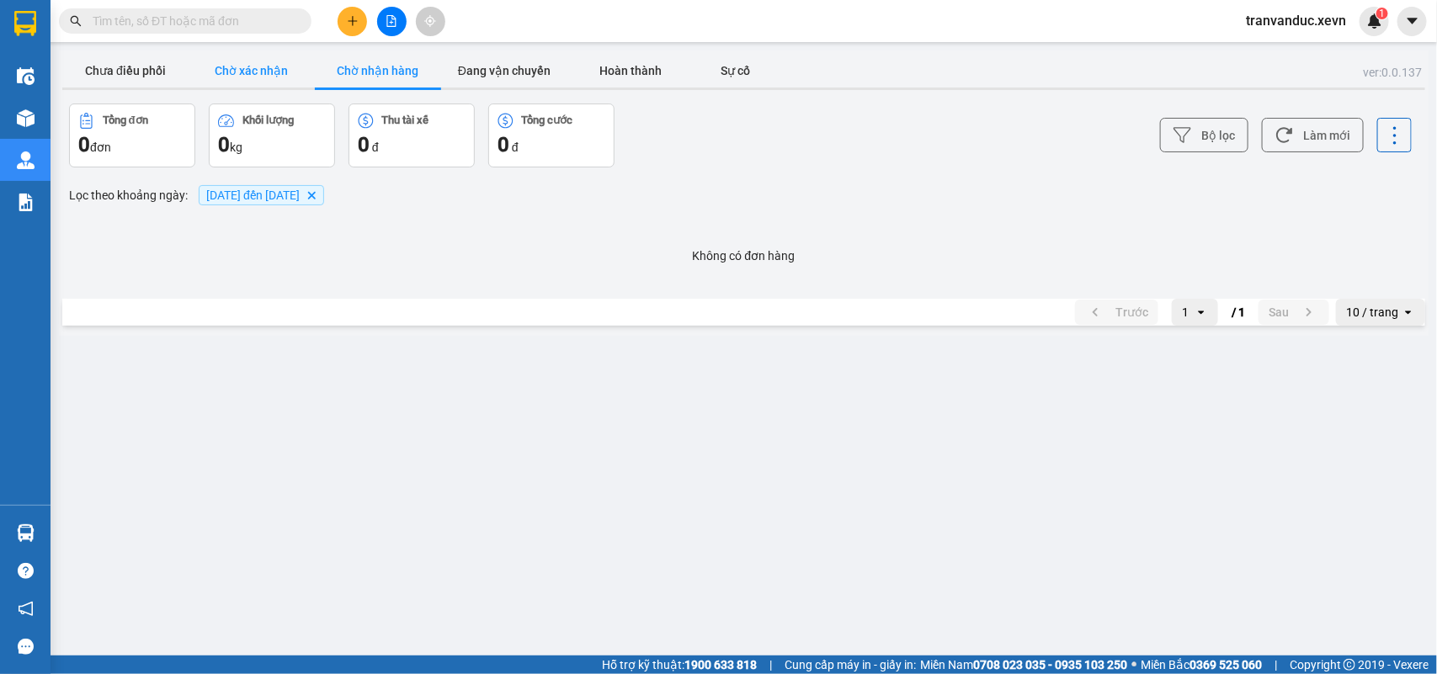
click at [225, 72] on button "Chờ xác nhận" at bounding box center [252, 71] width 126 height 34
click at [111, 65] on button "Chưa điều phối" at bounding box center [125, 71] width 126 height 34
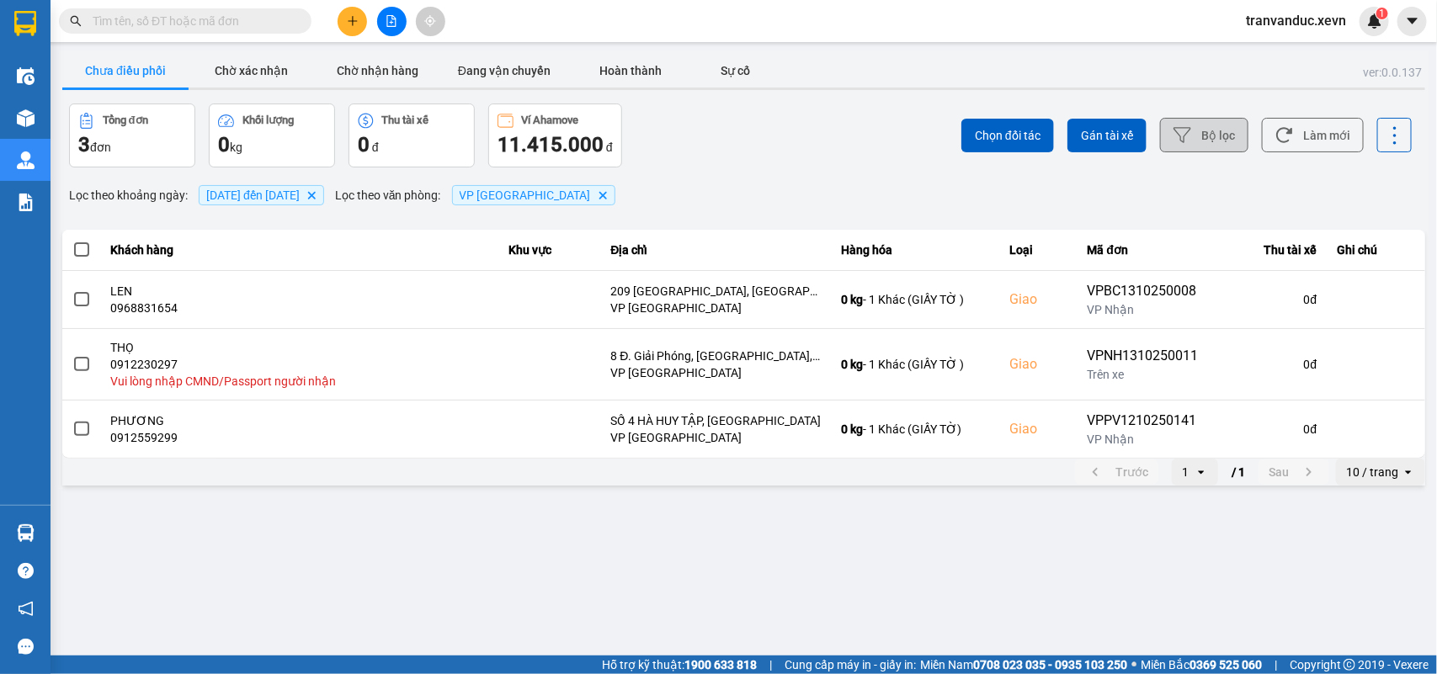
click at [1196, 146] on button "Bộ lọc" at bounding box center [1204, 135] width 88 height 35
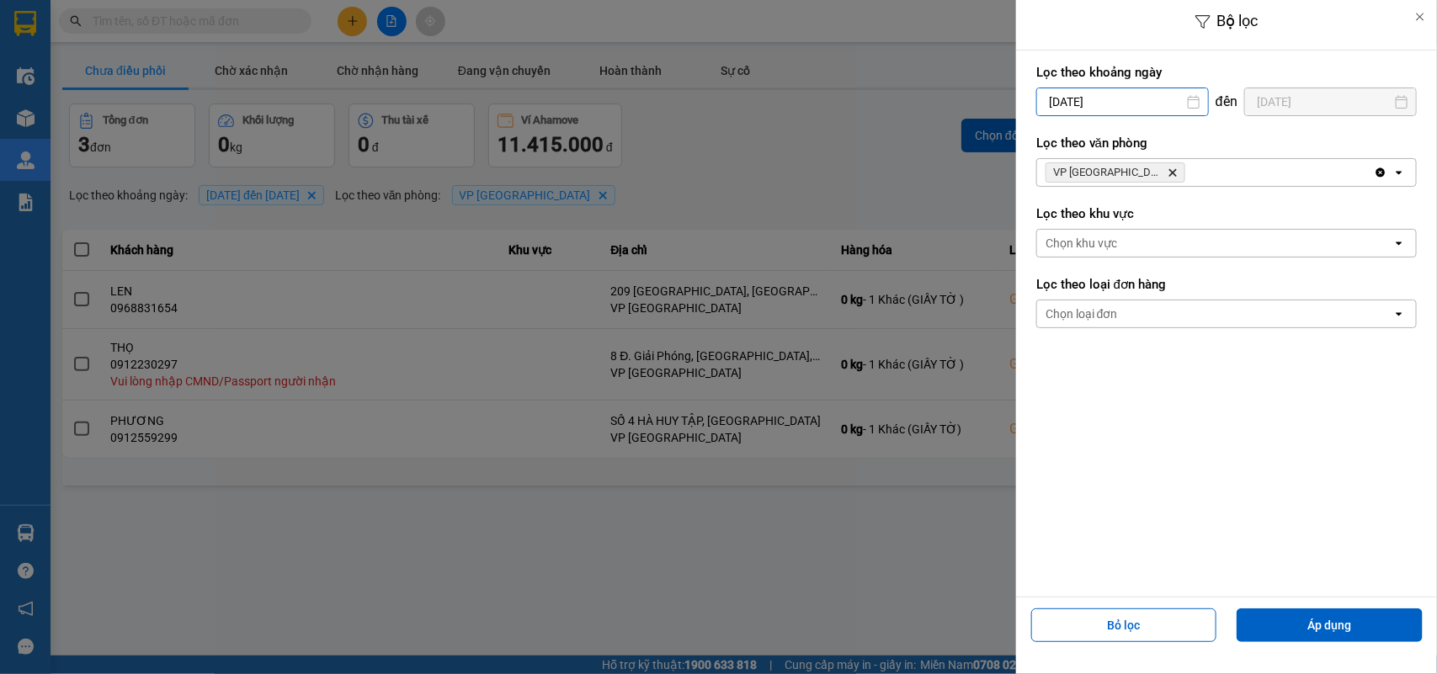
click at [1058, 101] on input "12/10/2025" at bounding box center [1122, 101] width 171 height 27
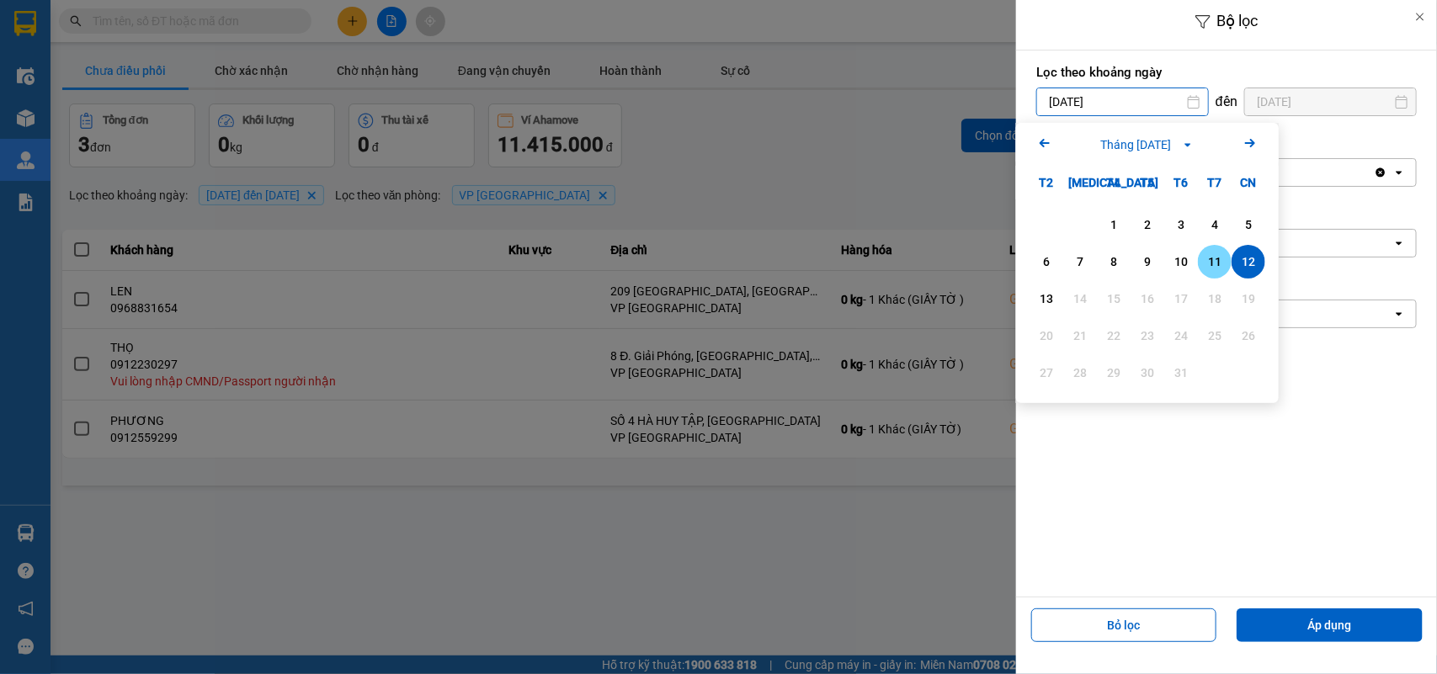
click at [1208, 262] on div "11" at bounding box center [1215, 262] width 24 height 20
type input "11/10/2025"
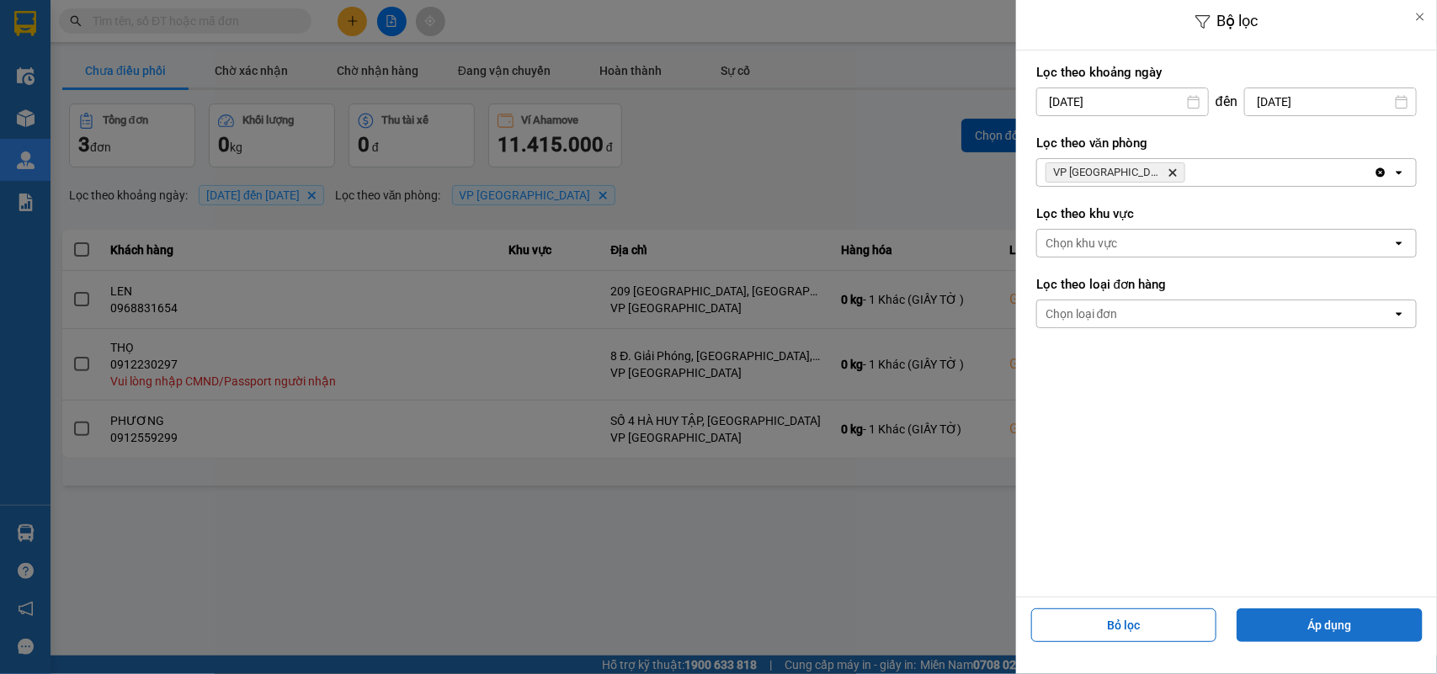
drag, startPoint x: 1286, startPoint y: 607, endPoint x: 1290, endPoint y: 620, distance: 14.1
click at [1288, 608] on div "Bỏ lọc Áp dụng" at bounding box center [1226, 632] width 412 height 61
click at [1290, 620] on button "Áp dụng" at bounding box center [1329, 626] width 186 height 34
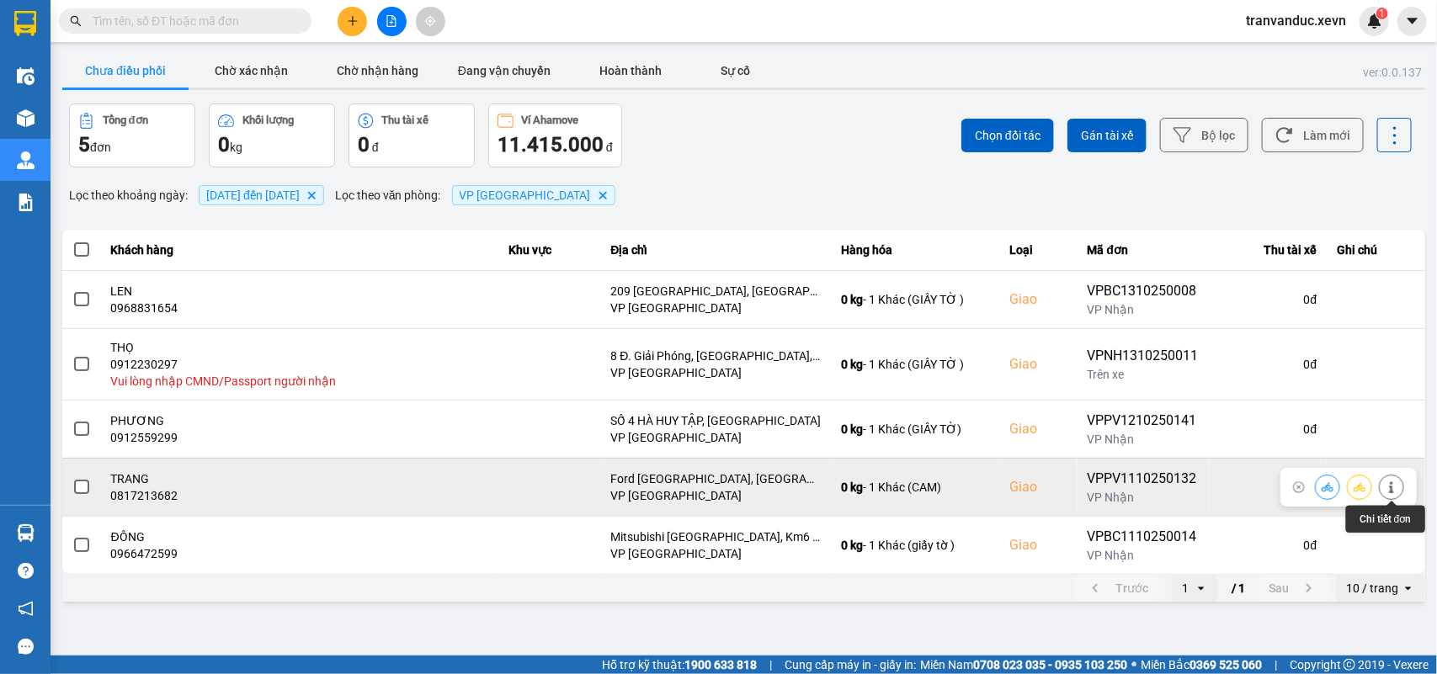
click at [1401, 481] on button at bounding box center [1392, 486] width 24 height 29
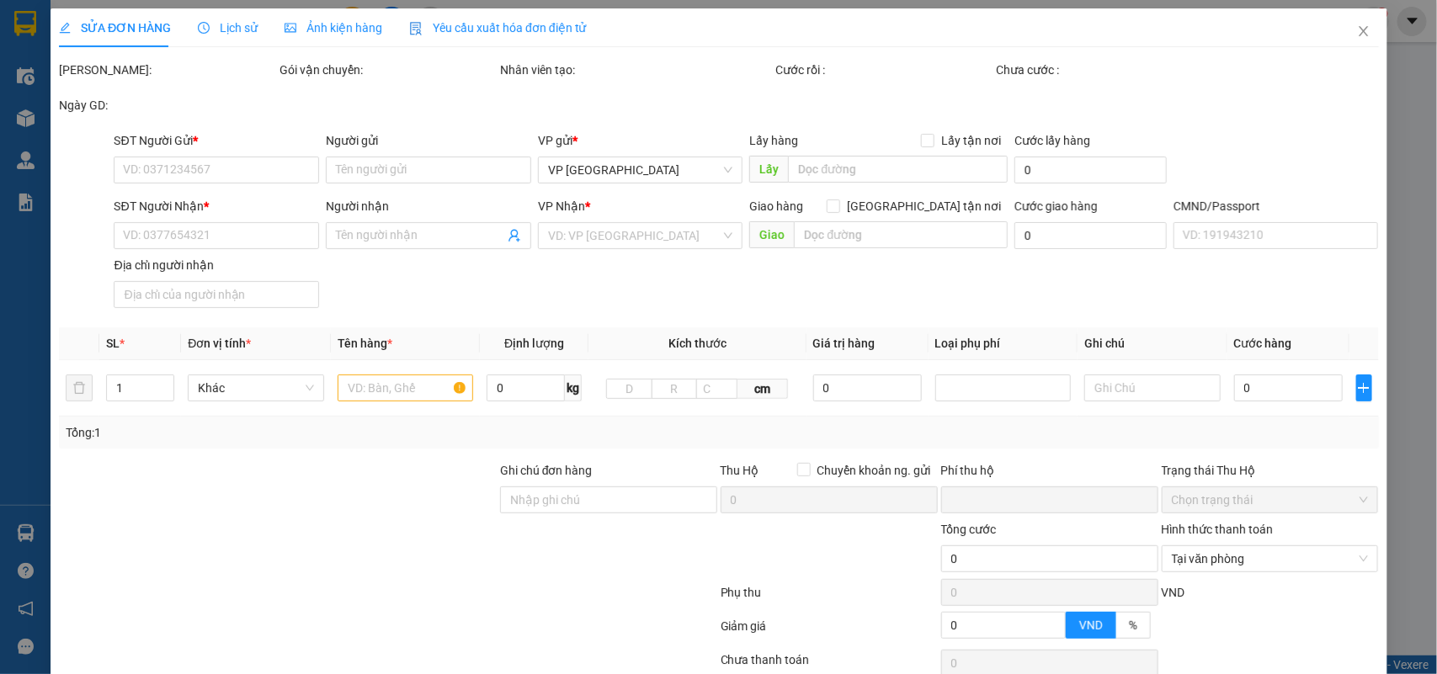
type input "0866995086"
type input "VIETMAP"
type input "0817213682"
type input "TRANG"
checkbox input "true"
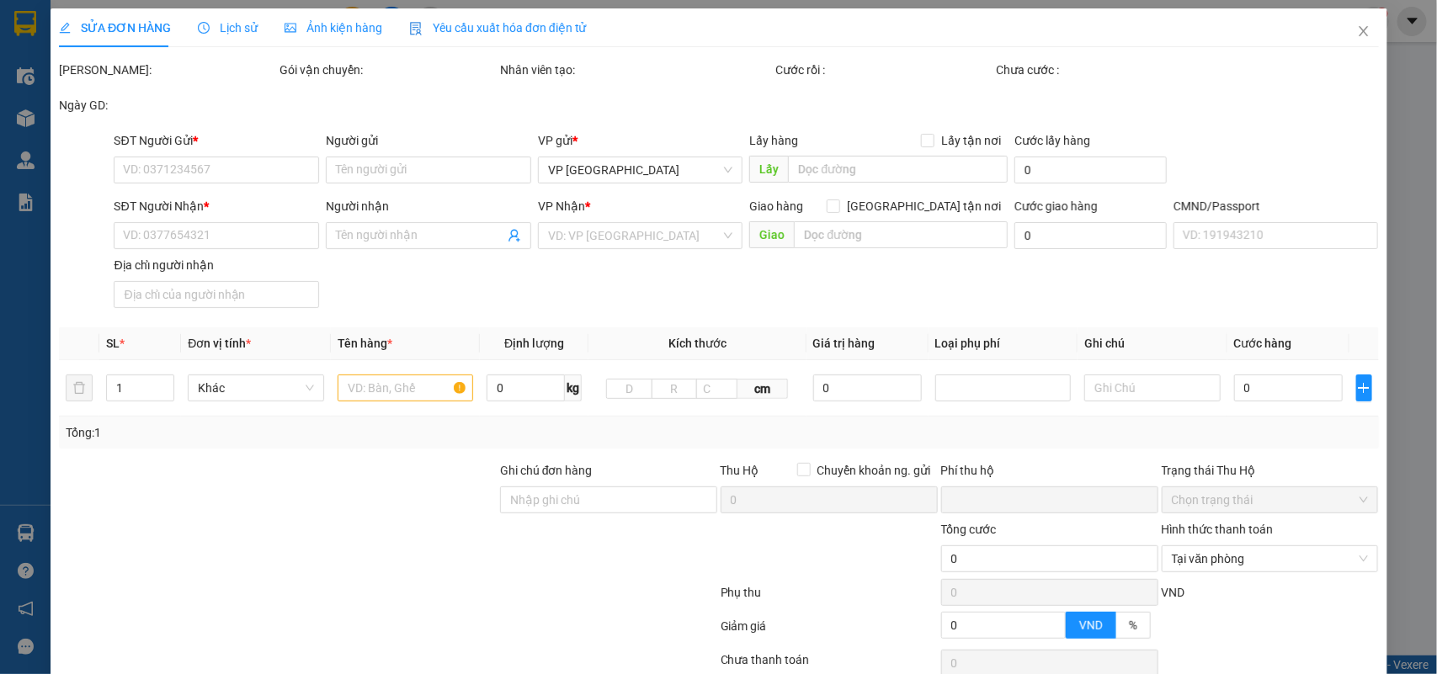
type input "Ford Nam Định, ĐL Thiên Trường, Mỹ Hưng, Mỹ Lộc, Nam Định, Vietnam"
type input "036196004609 ĐỖ MINH TRANG 6/55 ĐIỆN BIÊN"
type input "ĐT 0964750986"
type input "0"
type input "65.000"
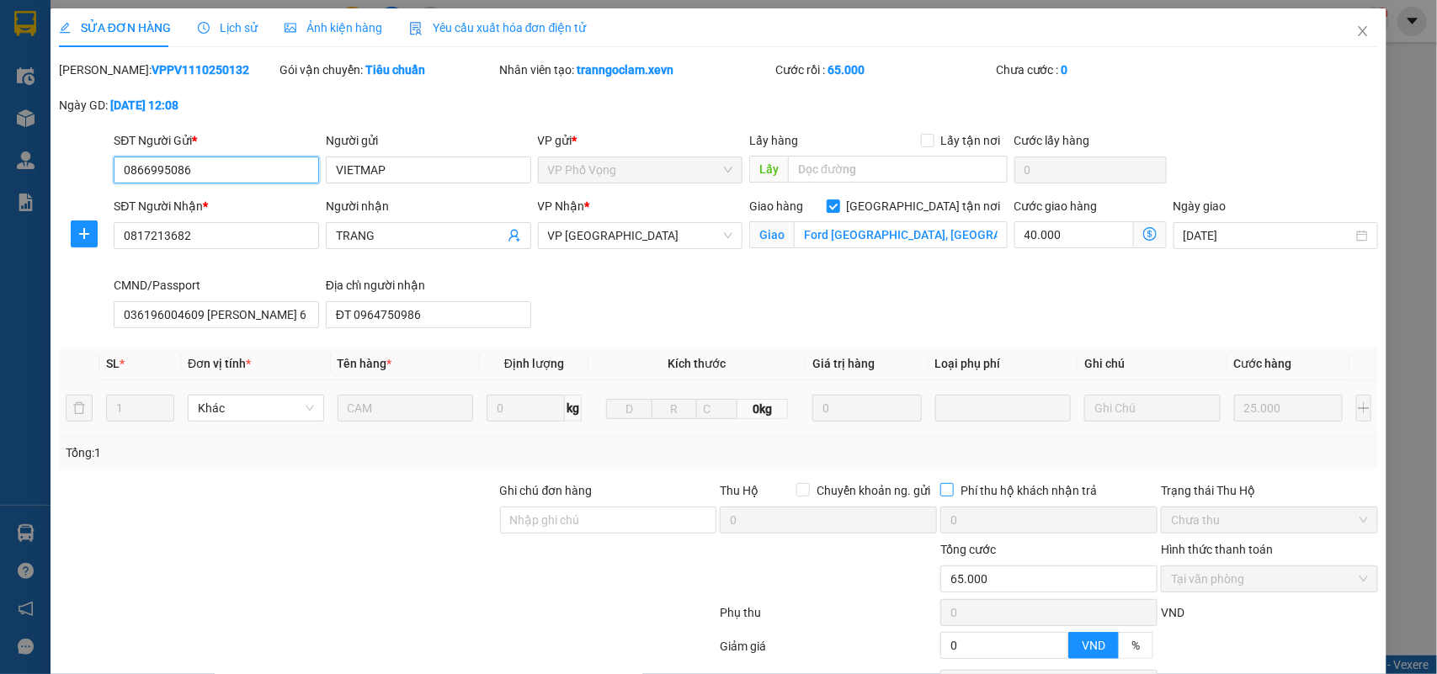
scroll to position [153, 0]
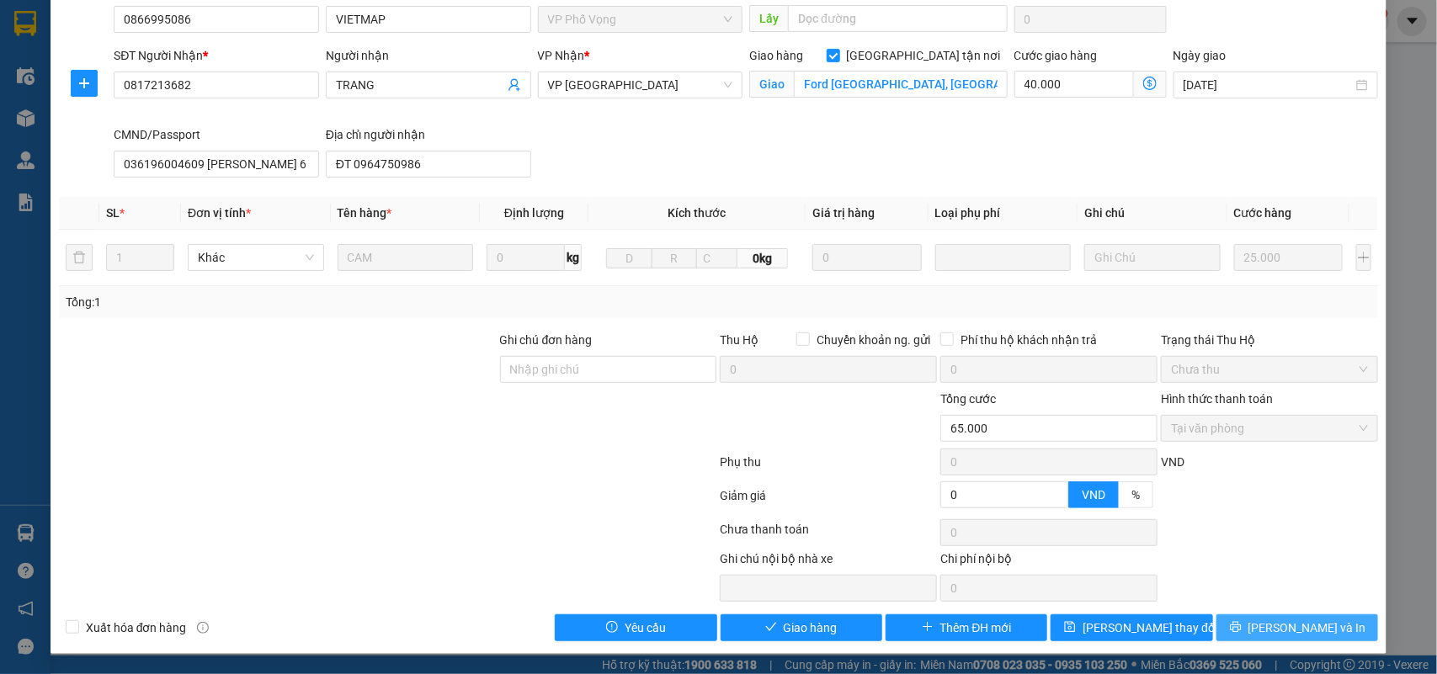
click at [1294, 628] on span "Lưu và In" at bounding box center [1307, 628] width 118 height 19
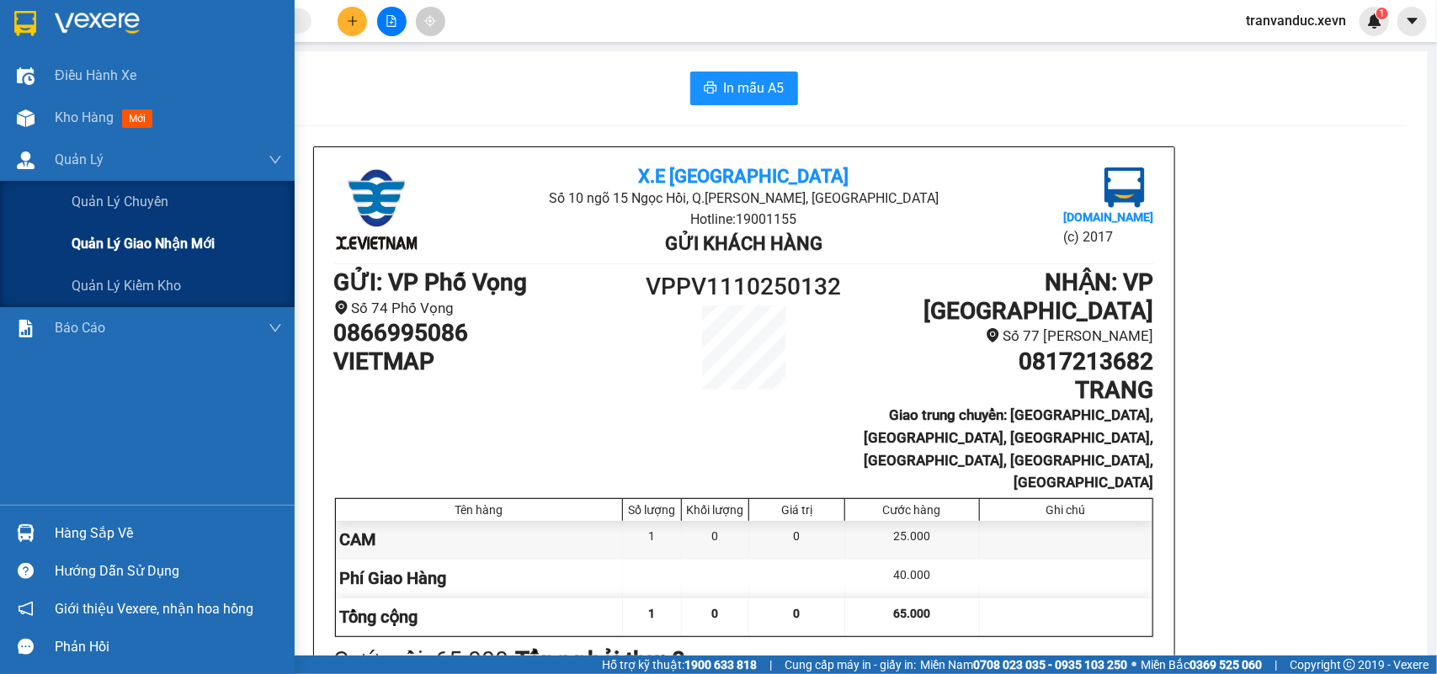
click at [122, 246] on span "Quản lý giao nhận mới" at bounding box center [143, 243] width 143 height 21
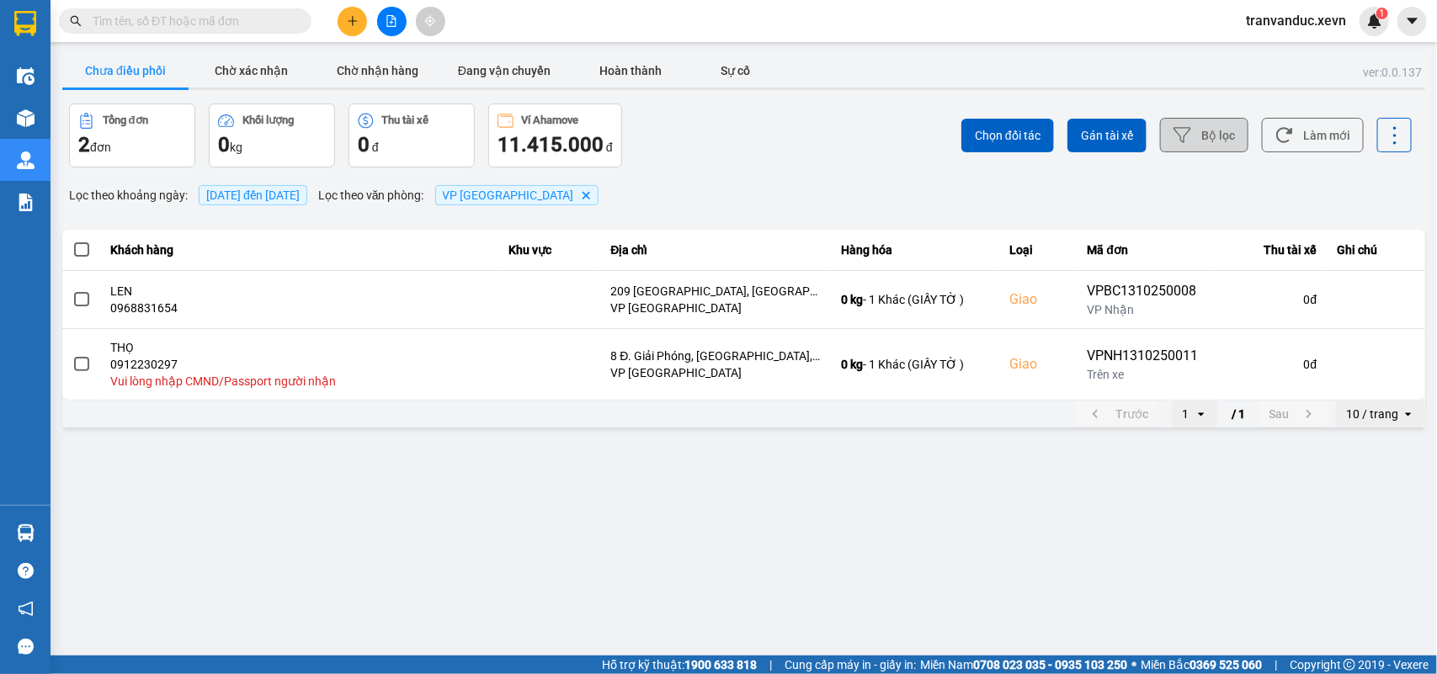
click at [1205, 130] on button "Bộ lọc" at bounding box center [1204, 135] width 88 height 35
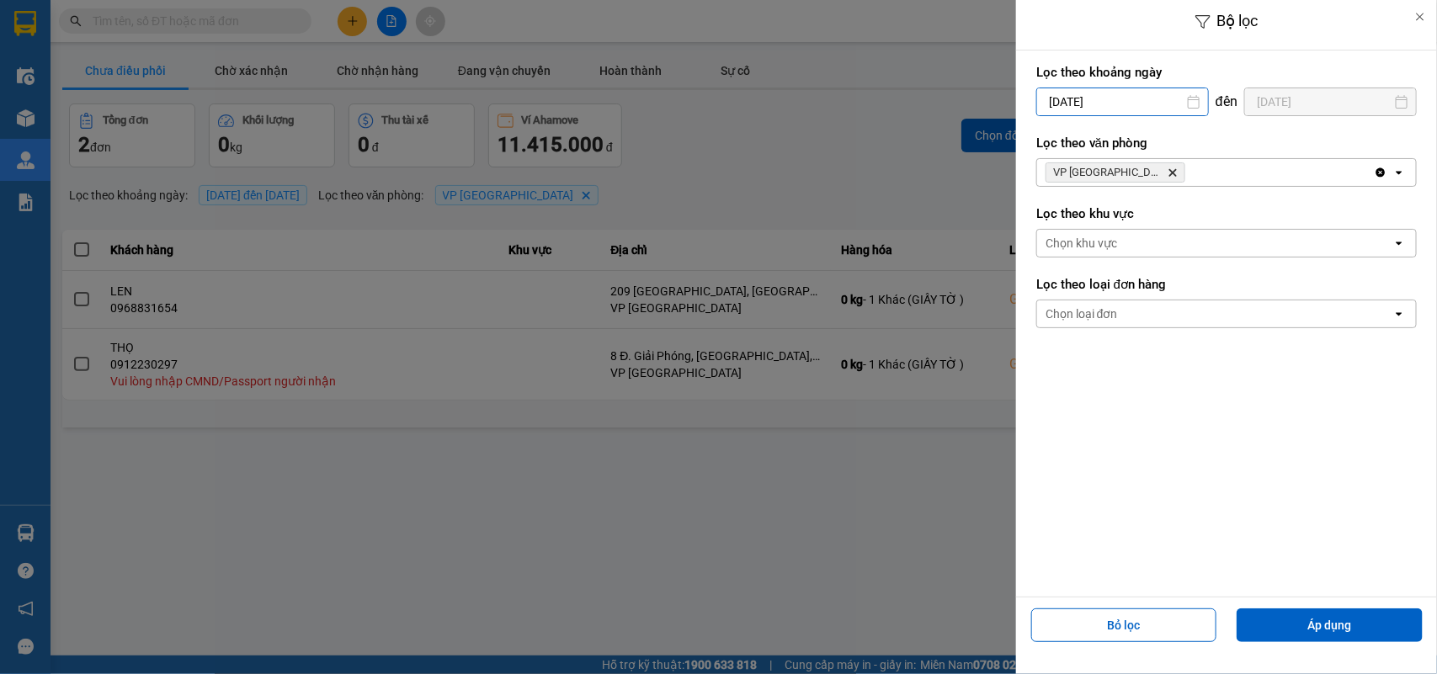
click at [1071, 102] on input "13/10/2025" at bounding box center [1122, 101] width 171 height 27
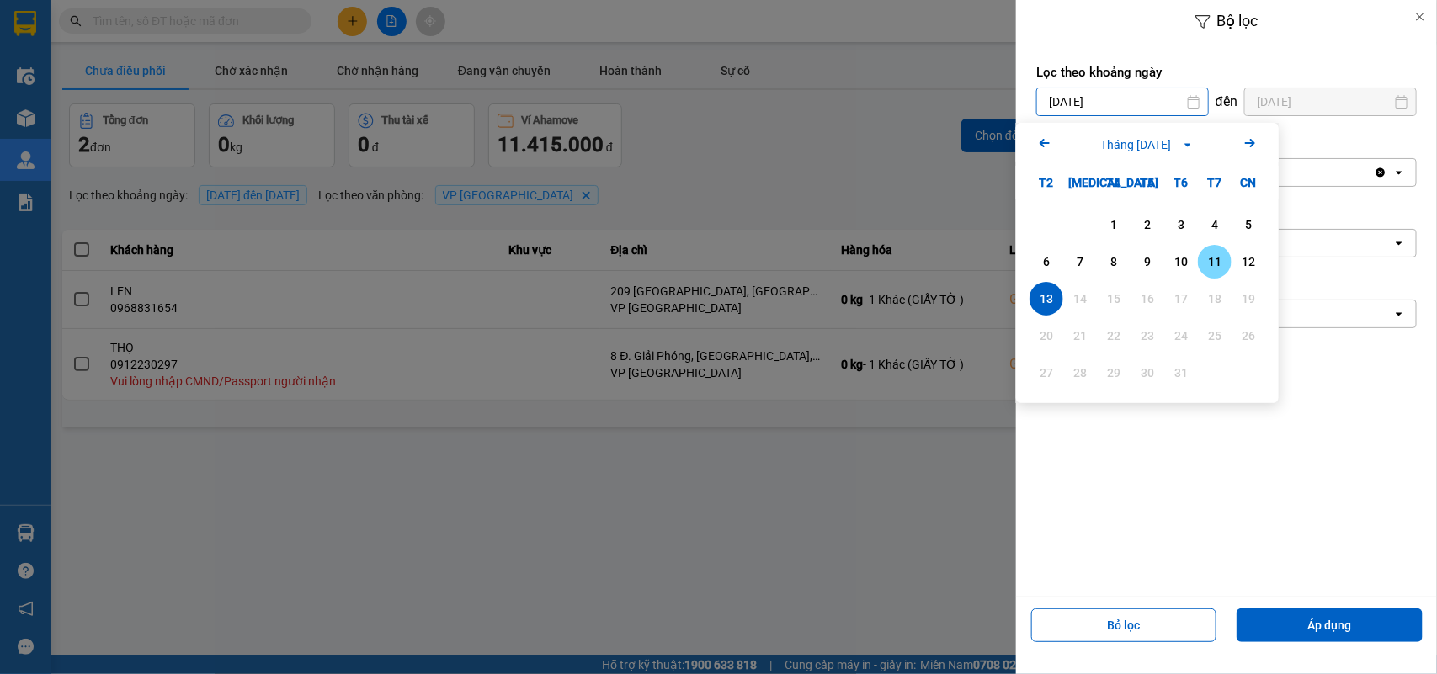
click at [1217, 261] on div "11" at bounding box center [1215, 262] width 24 height 20
type input "11/10/2025"
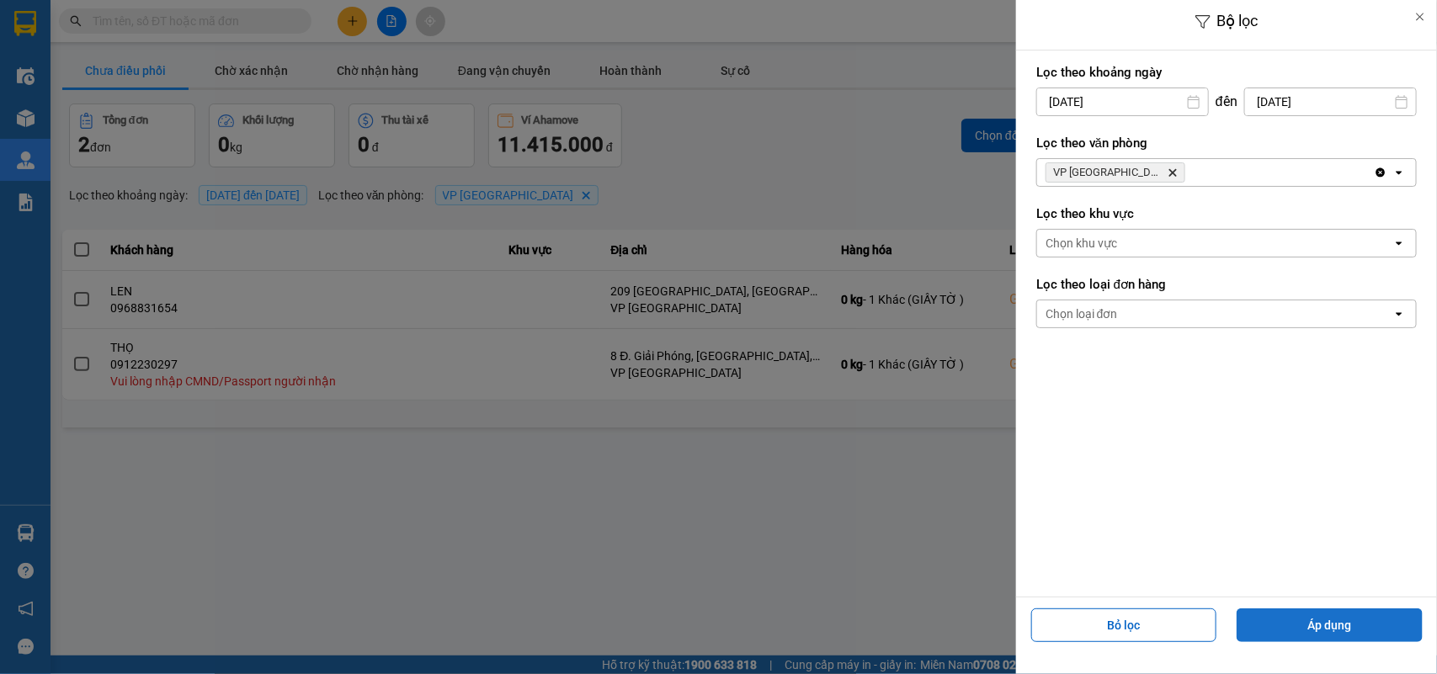
click at [1335, 637] on button "Áp dụng" at bounding box center [1329, 626] width 186 height 34
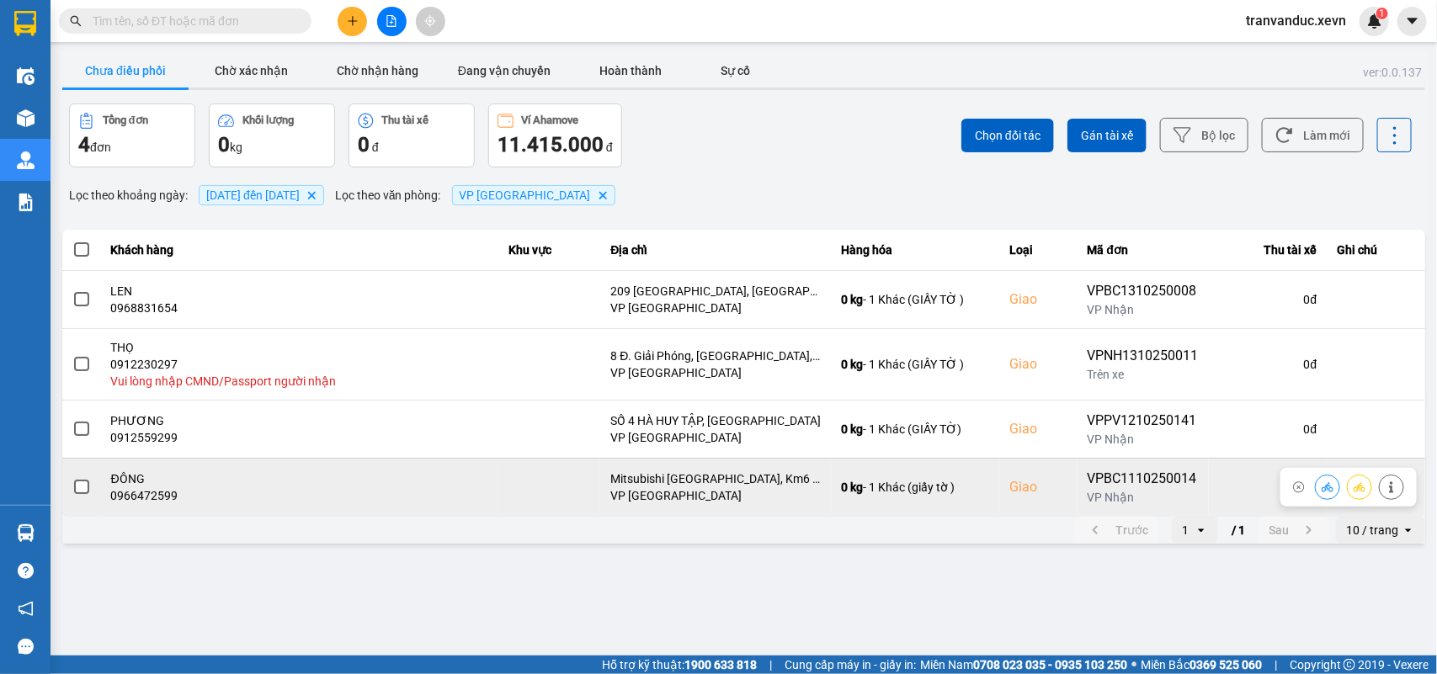
click at [1385, 489] on button at bounding box center [1392, 486] width 24 height 29
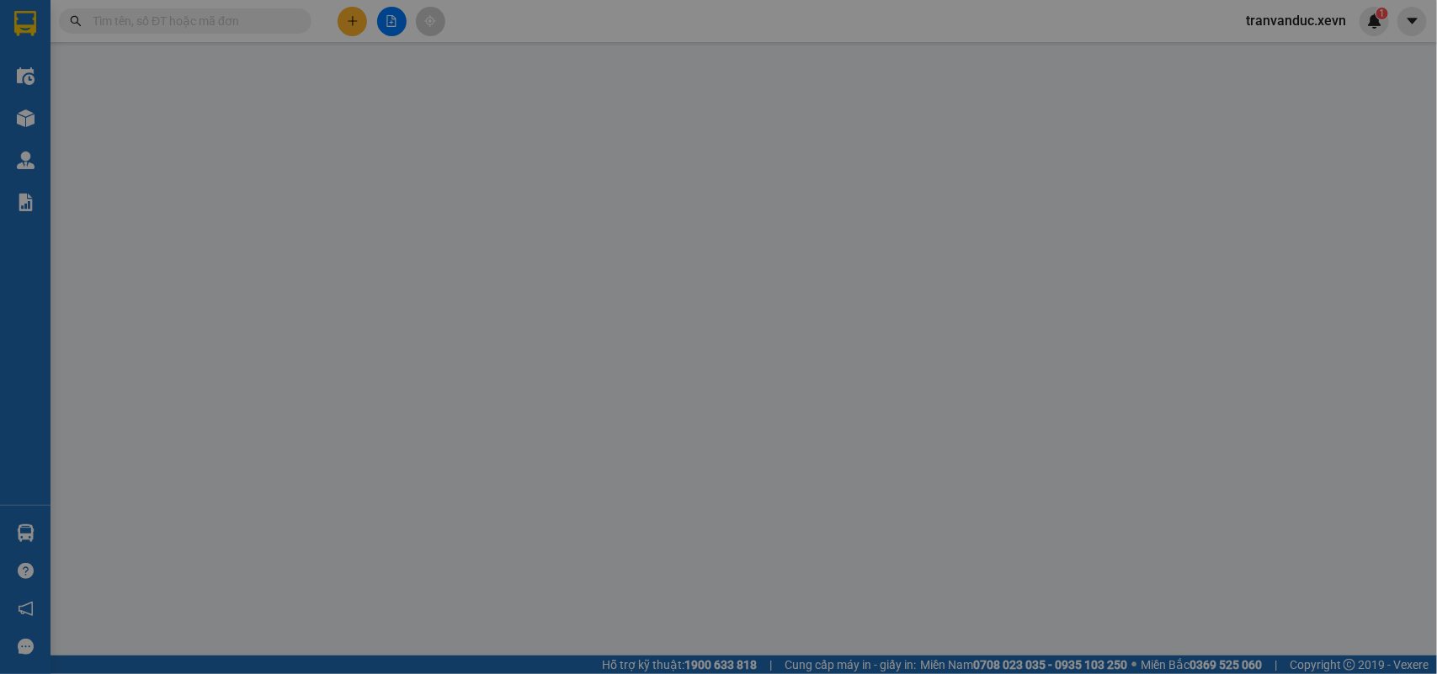
type input "0352486708"
type input "NGỌC"
type input "0966472599"
type input "ĐÔNG"
checkbox input "true"
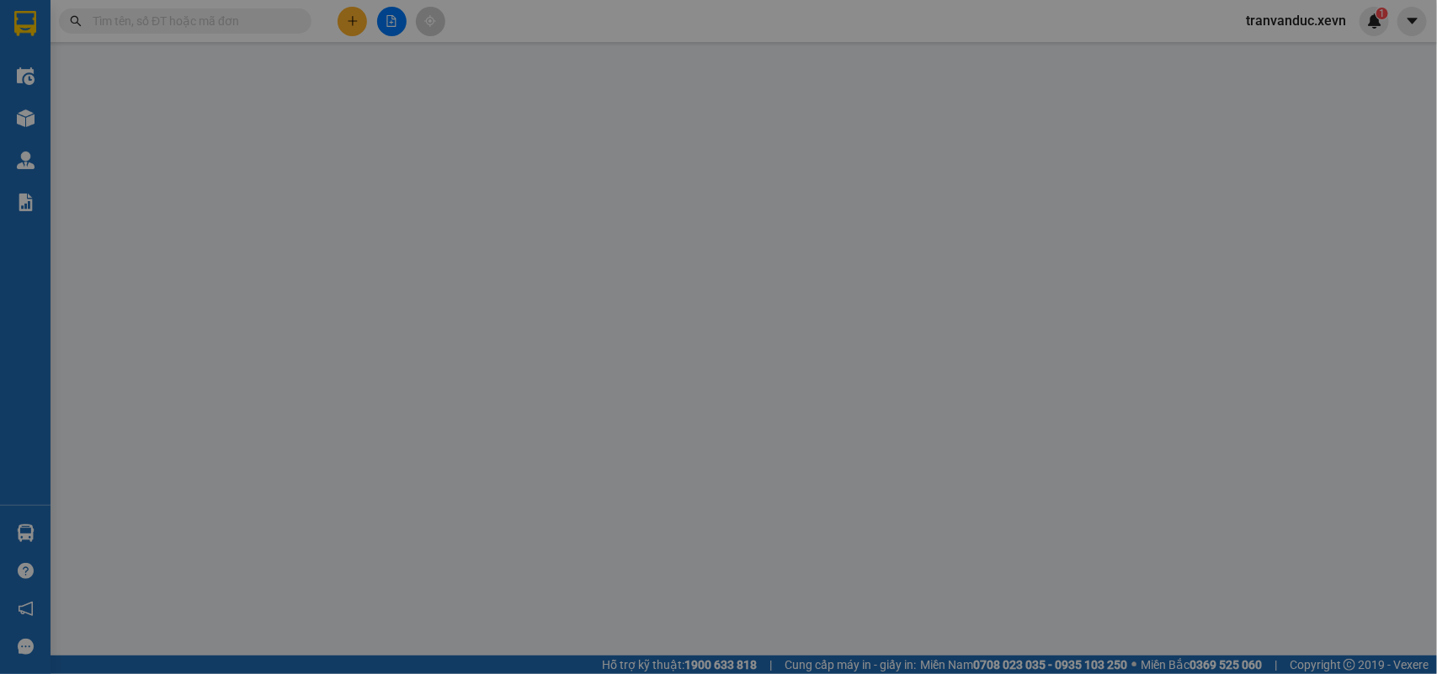
type input "Mitsubishi Nam Định, Km6 ĐL Thiên Trường, Hưng Lộc, Lộc Lộc, Nam Định, Vietnam"
type input "036091006321 CAO VĂN ĐÔNG XUÂN HƯƠNG HẢI TRIỀU"
type input "123"
type input "0"
type input "50.000"
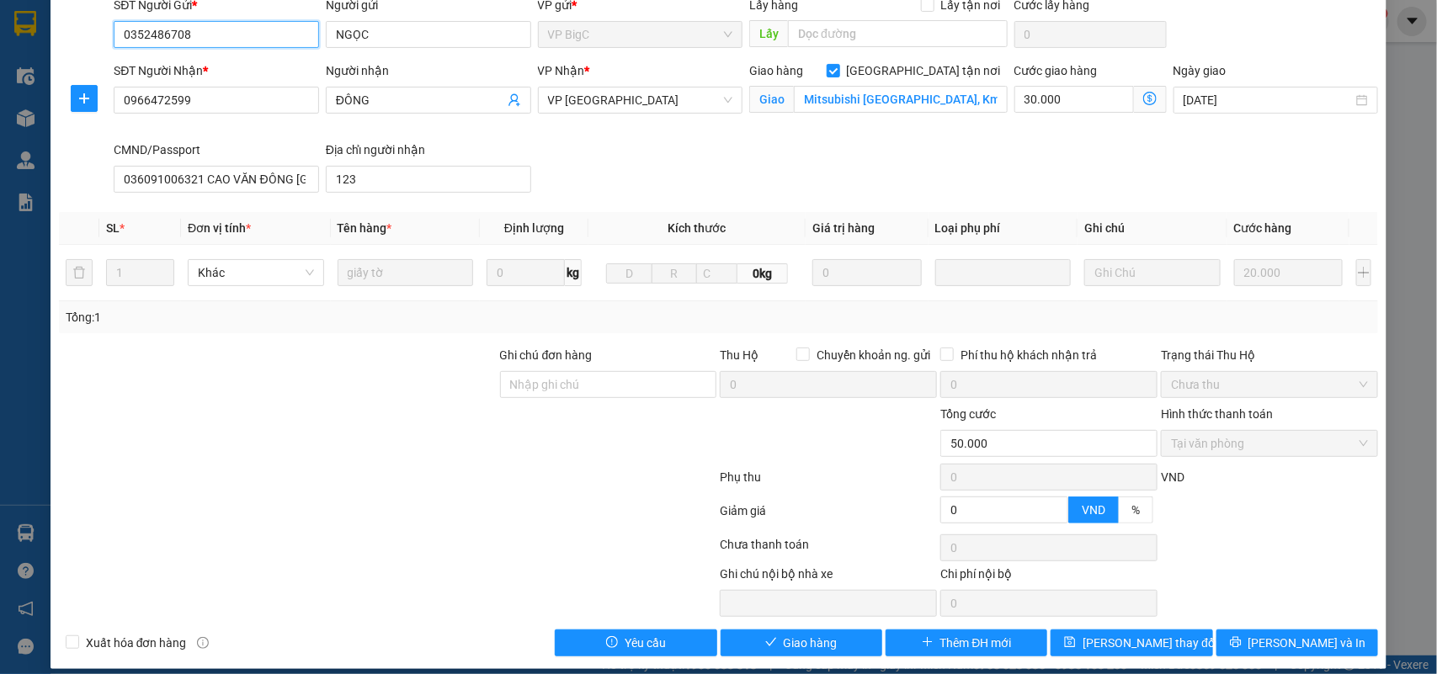
scroll to position [153, 0]
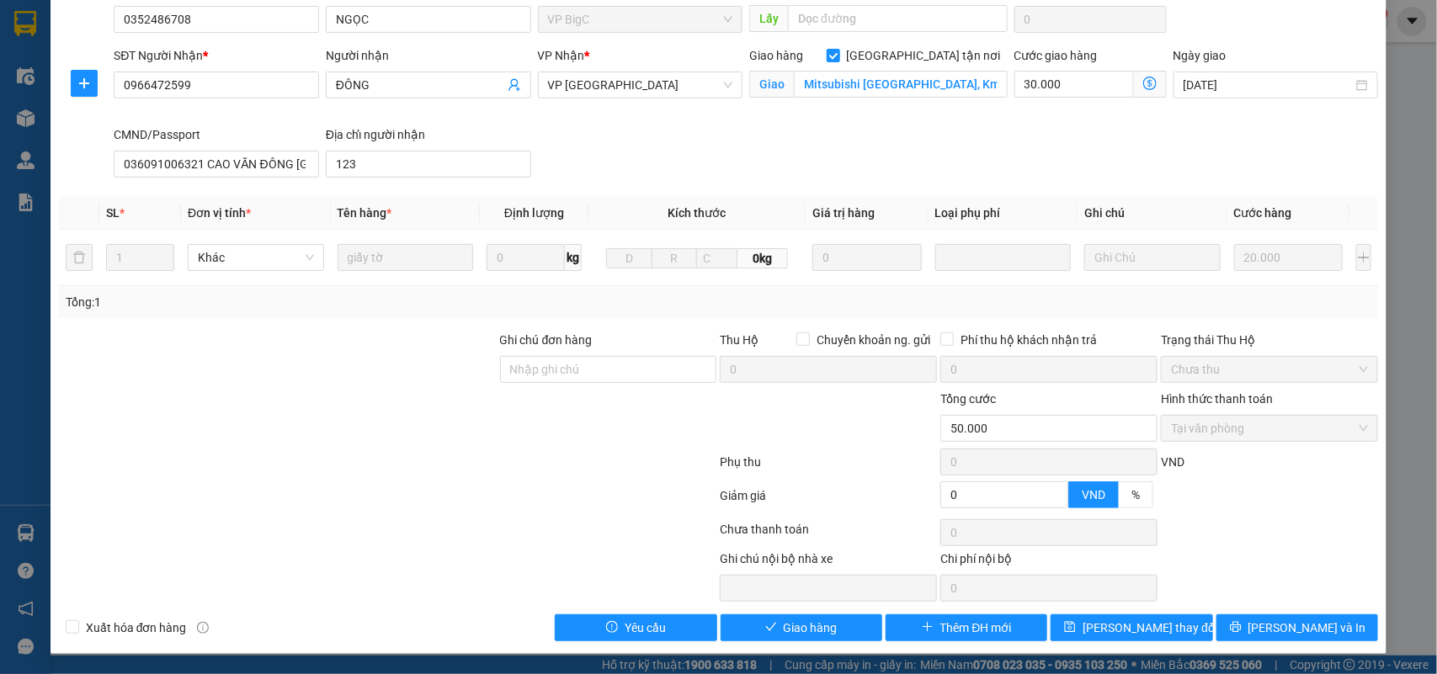
click at [1306, 608] on div "Total Paid Fee 50.000 Total UnPaid Fee 0 Cash Collection Total Fee Mã ĐH: VPBC1…" at bounding box center [719, 275] width 1320 height 731
click at [1301, 632] on span "Lưu và In" at bounding box center [1307, 628] width 118 height 19
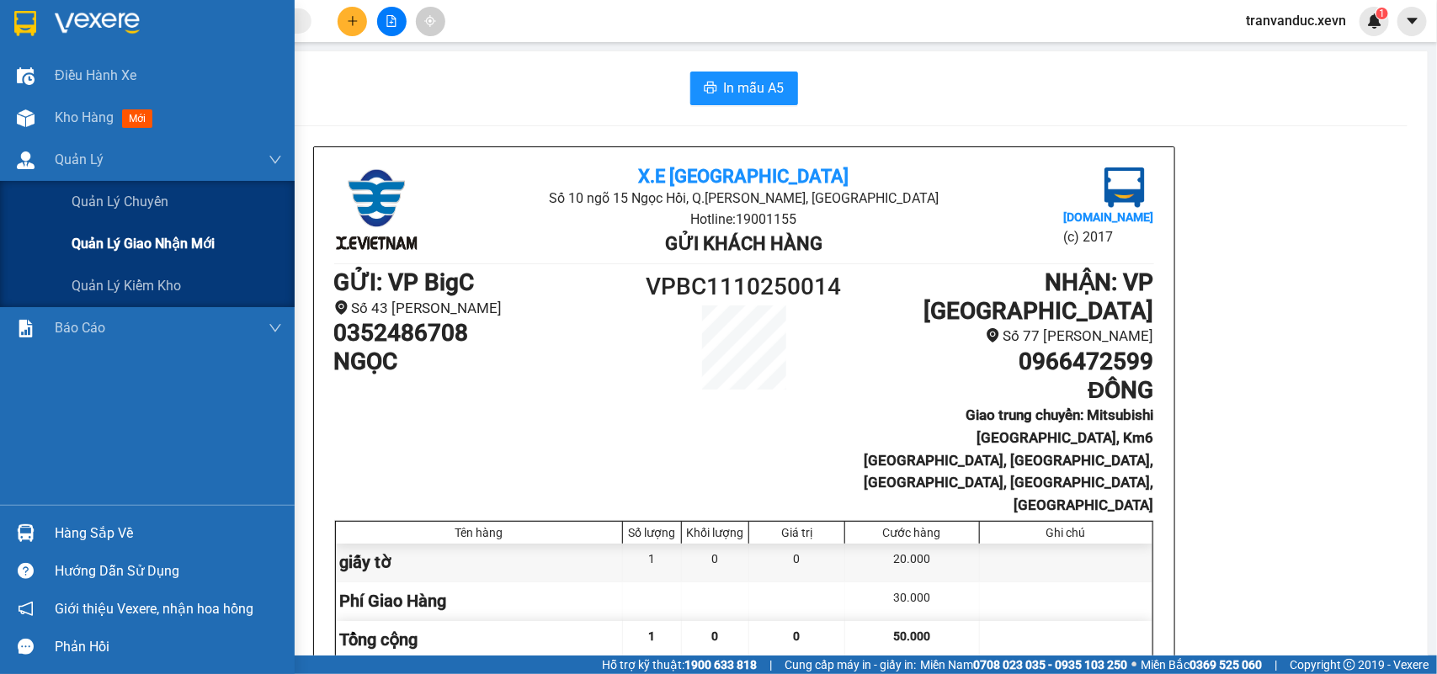
click at [114, 231] on div "Quản lý giao nhận mới" at bounding box center [177, 244] width 210 height 42
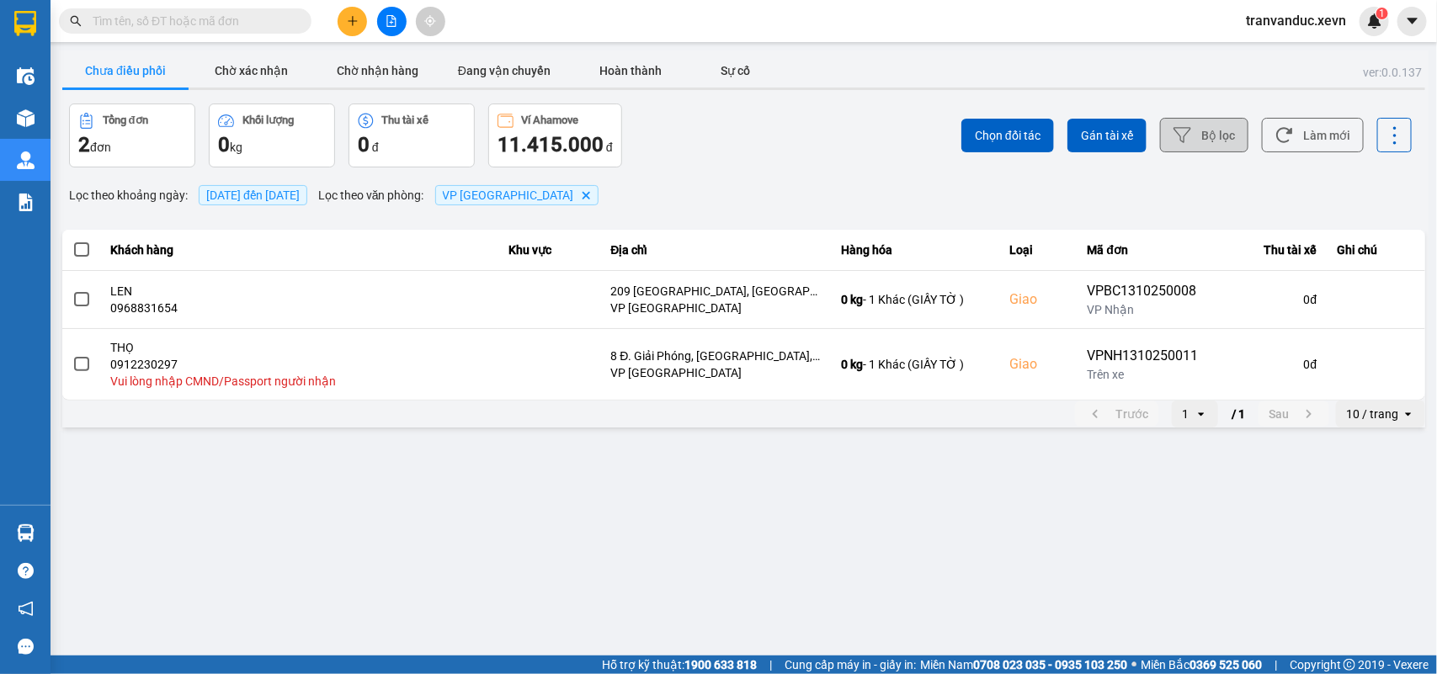
click at [1185, 141] on icon at bounding box center [1182, 135] width 18 height 15
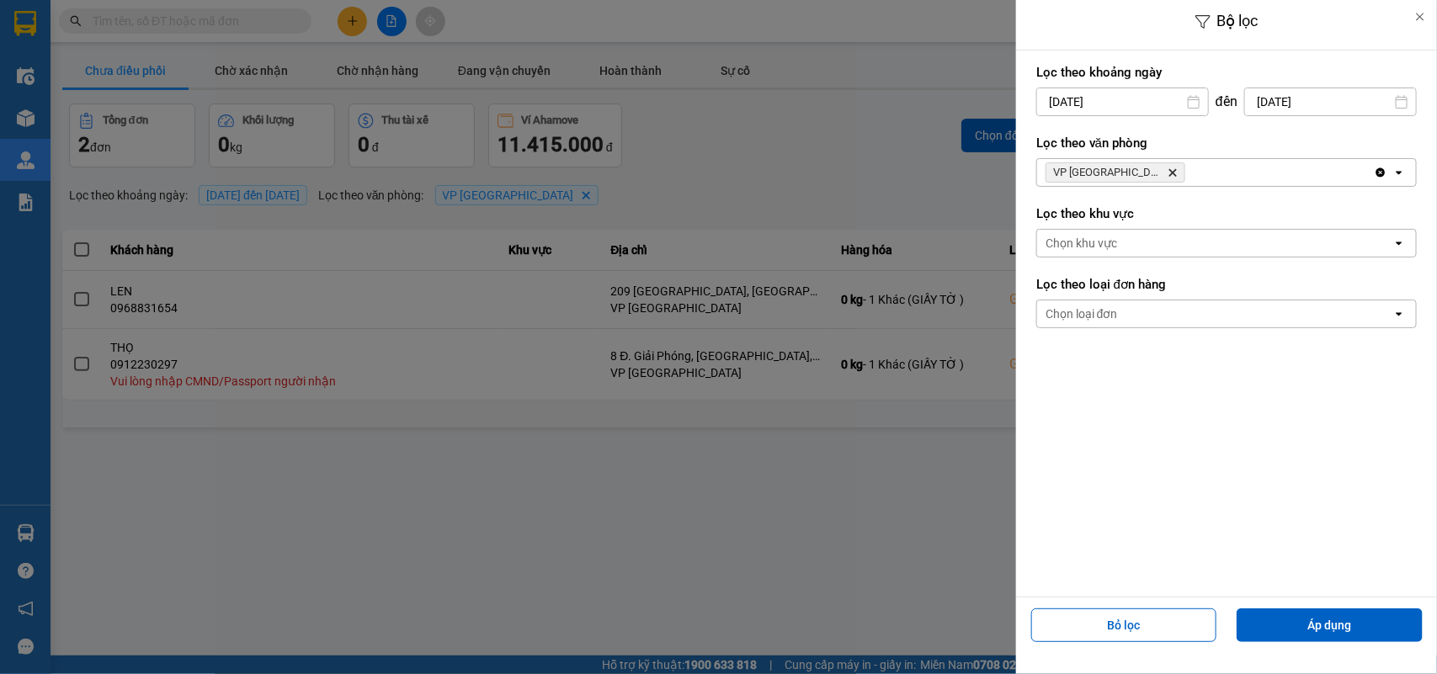
click at [548, 67] on div at bounding box center [718, 337] width 1437 height 674
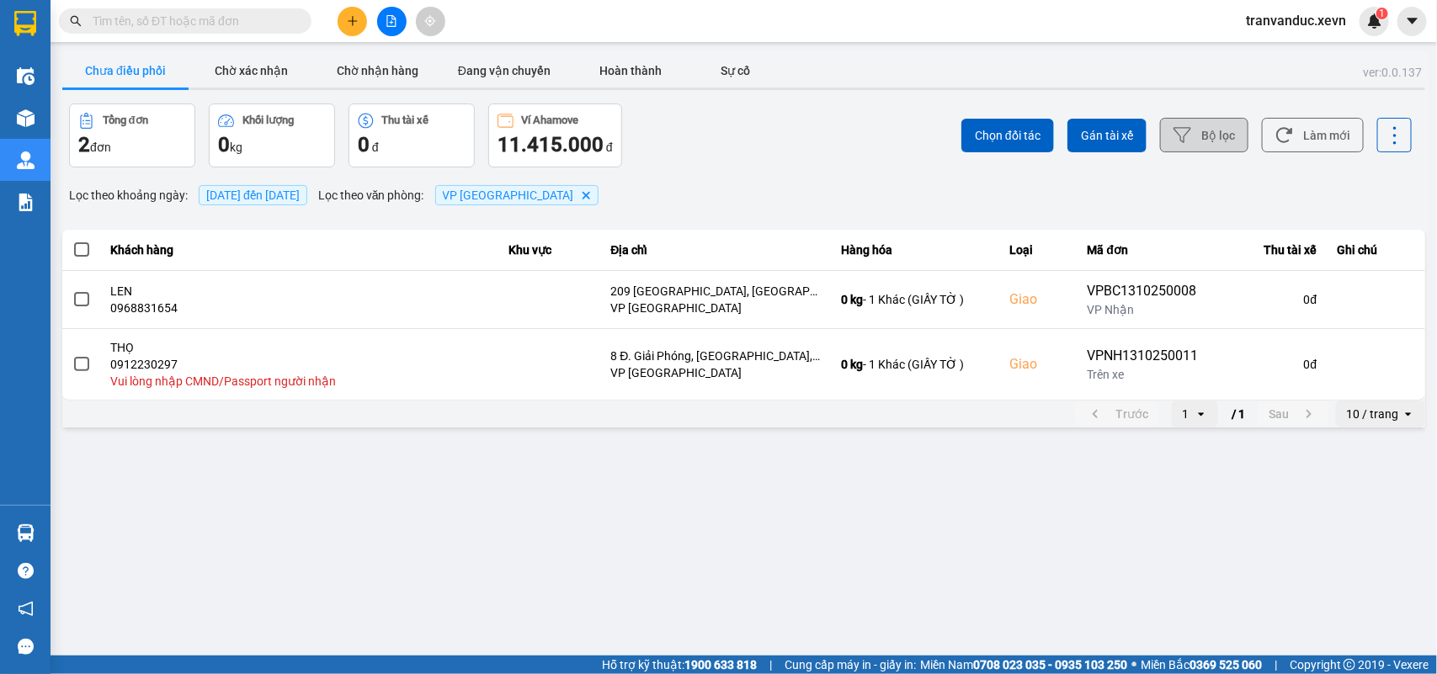
click at [524, 70] on div at bounding box center [718, 337] width 1437 height 674
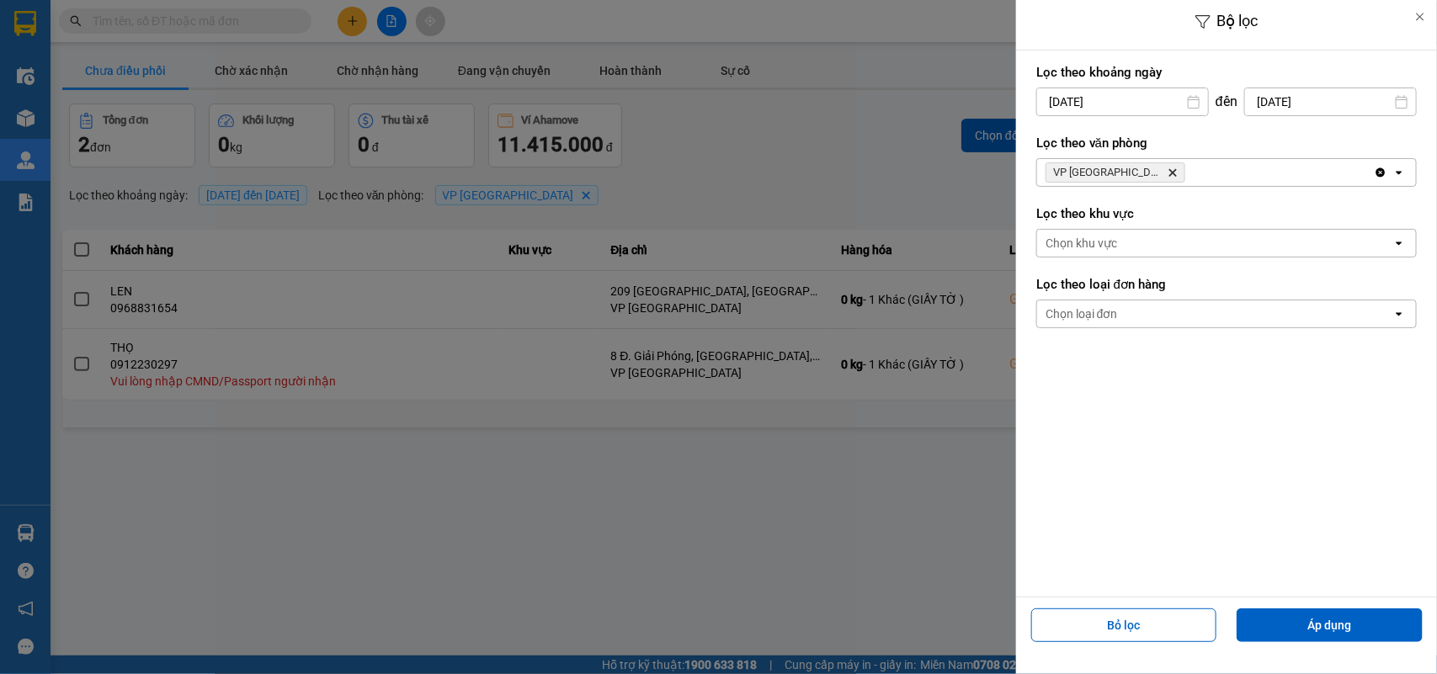
click at [1044, 103] on input "13/10/2025" at bounding box center [1122, 101] width 171 height 27
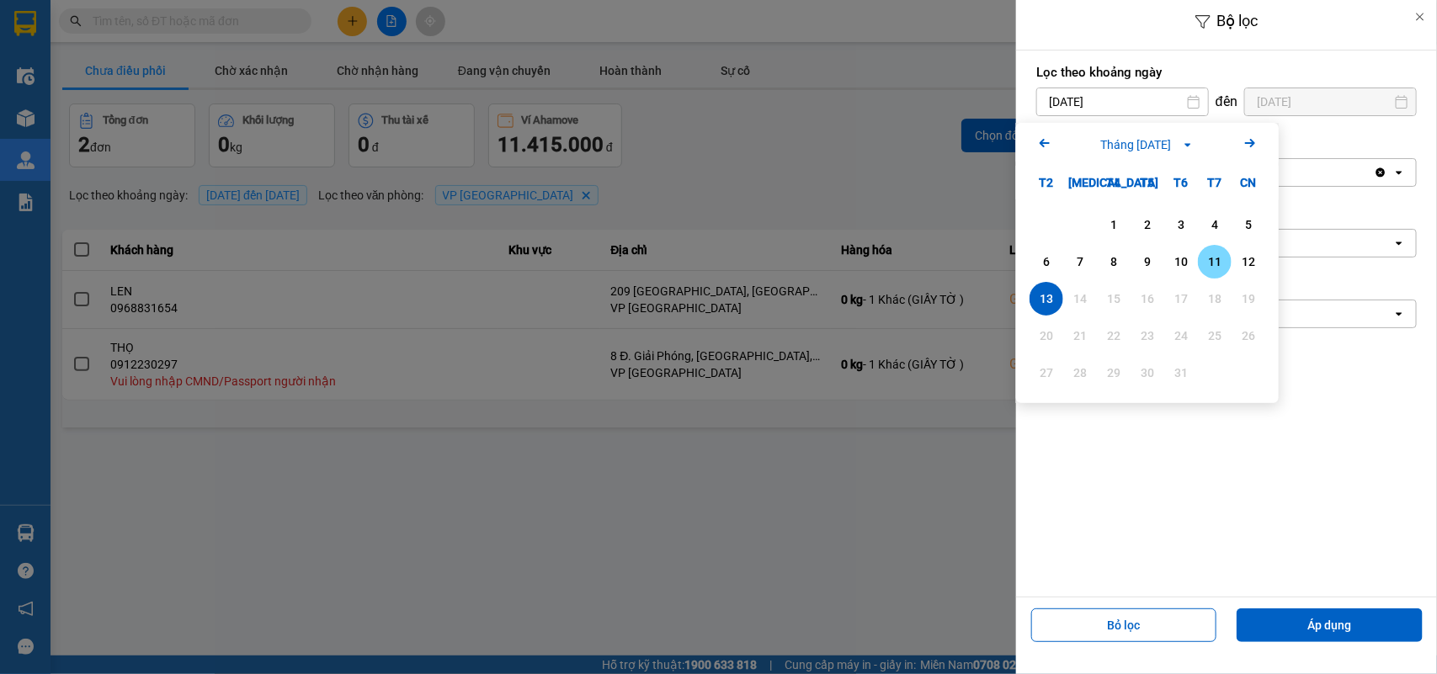
click at [1220, 262] on div "11" at bounding box center [1215, 262] width 24 height 20
type input "11/10/2025"
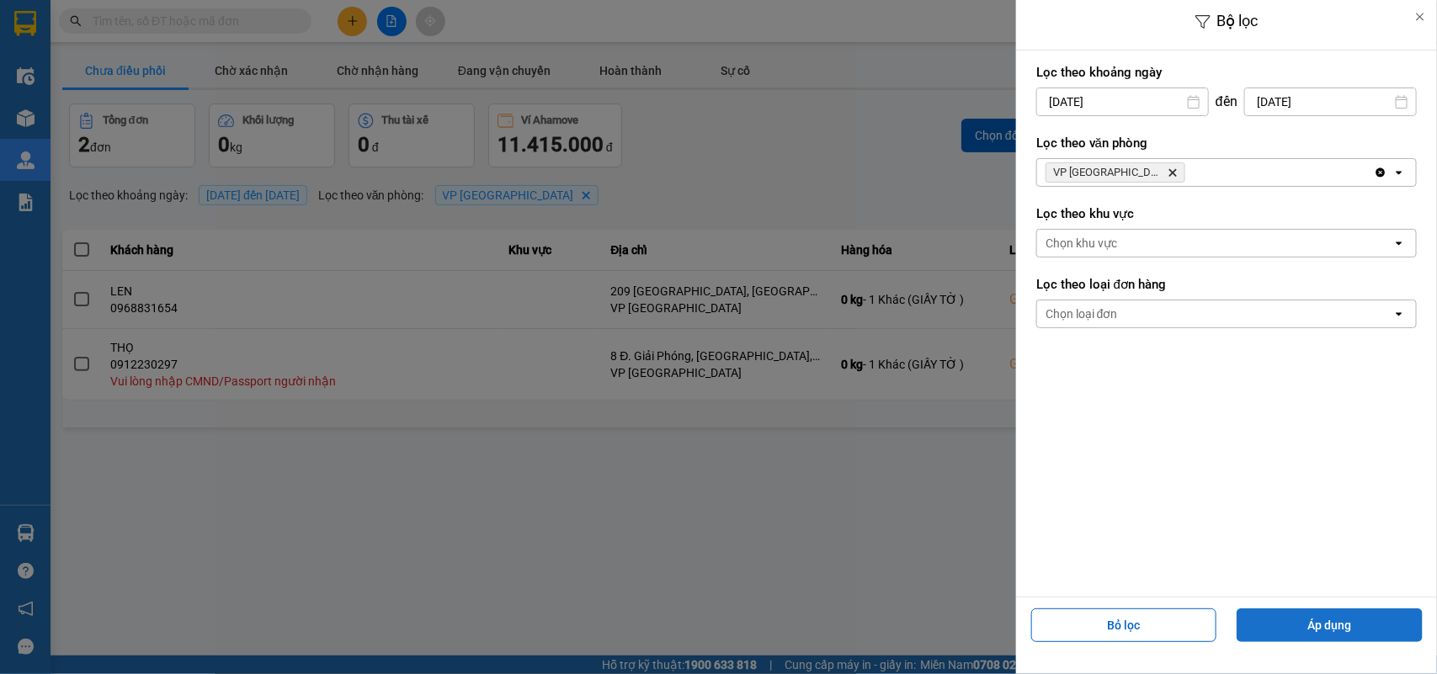
click at [1326, 633] on button "Áp dụng" at bounding box center [1329, 626] width 186 height 34
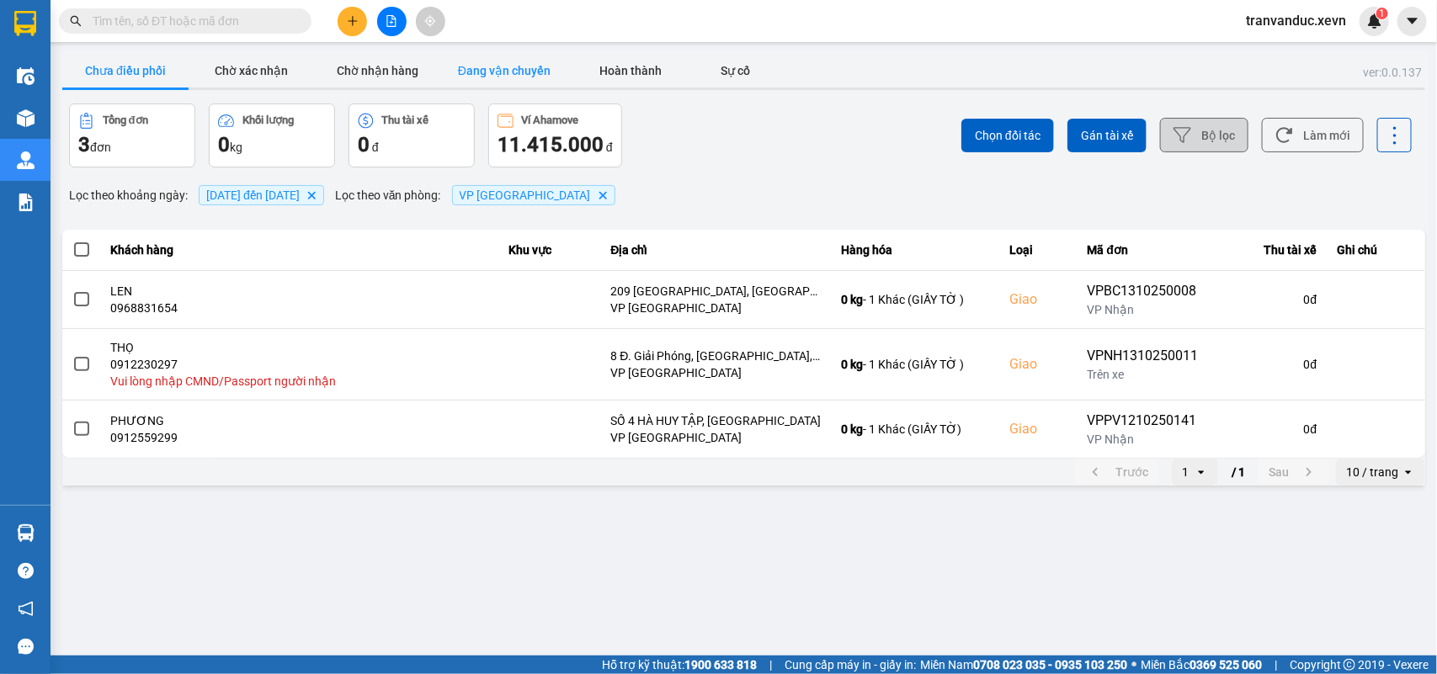
click at [522, 77] on button "Đang vận chuyển" at bounding box center [504, 71] width 126 height 34
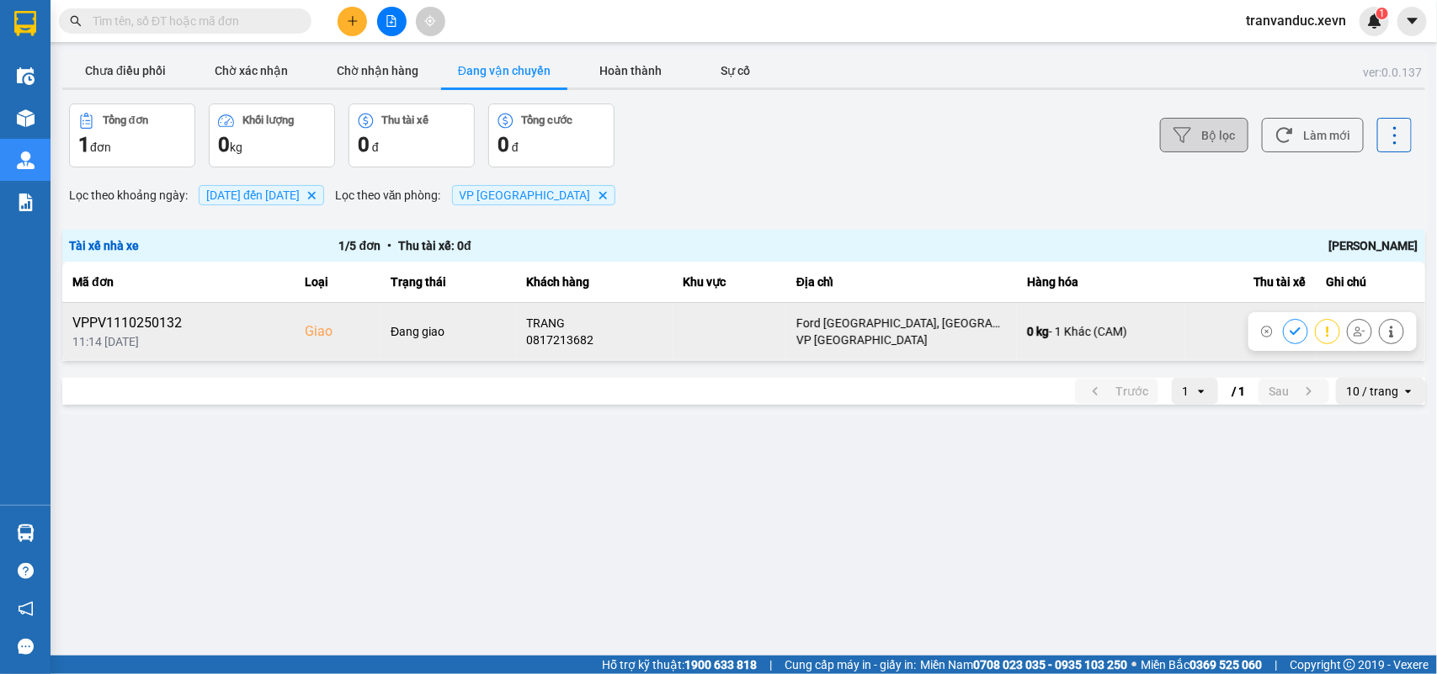
click at [1397, 333] on icon at bounding box center [1391, 332] width 12 height 12
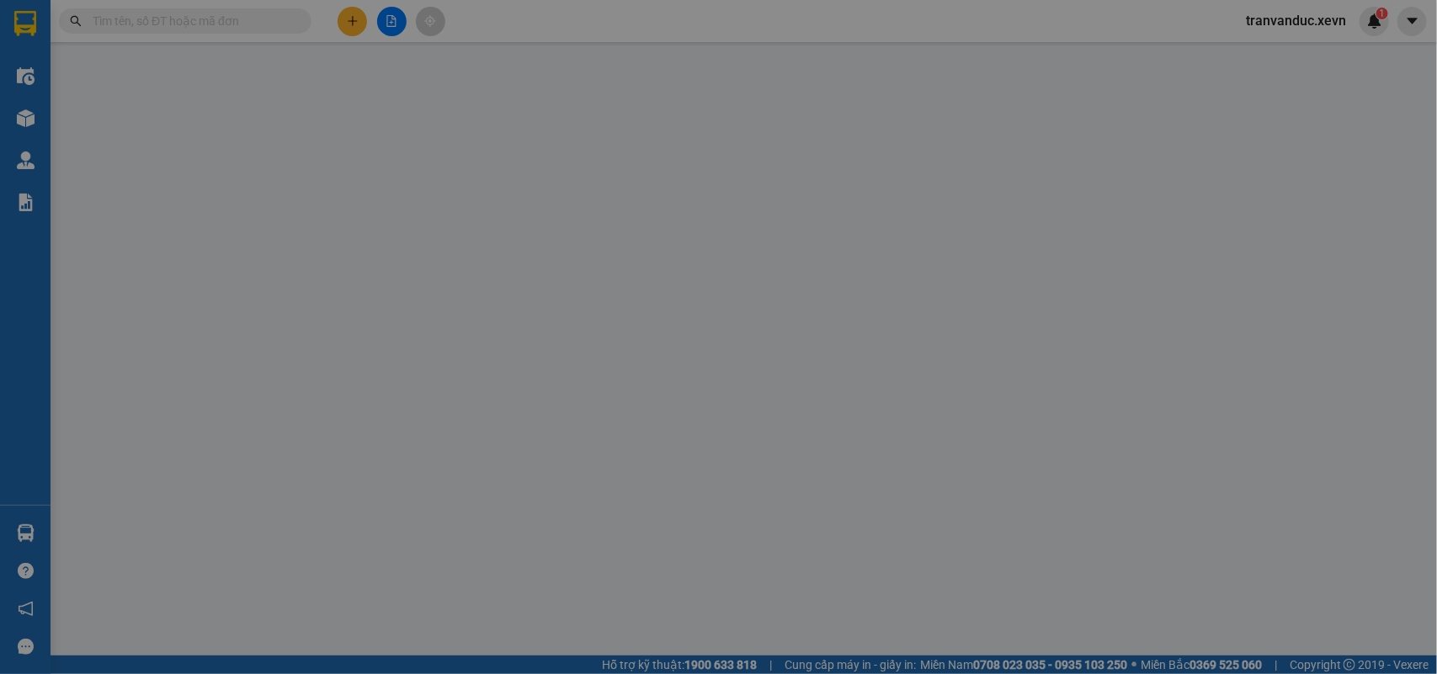
type input "0866995086"
type input "VIETMAP"
type input "0817213682"
type input "TRANG"
checkbox input "true"
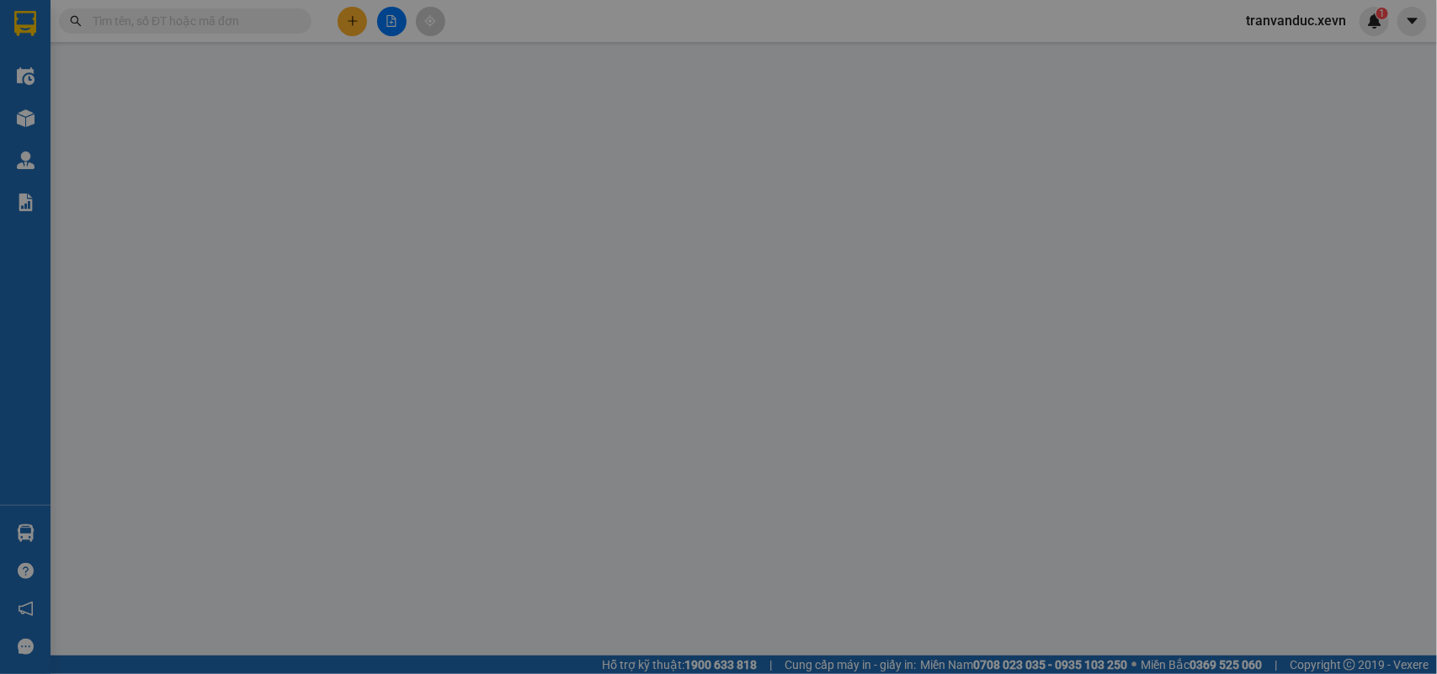
type input "Ford Nam Định, ĐL Thiên Trường, Mỹ Hưng, Mỹ Lộc, Nam Định, Vietnam"
type input "036196004609 ĐỖ MINH TRANG 6/55 ĐIỆN BIÊN"
type input "ĐT 0964750986"
type input "0"
type input "65.000"
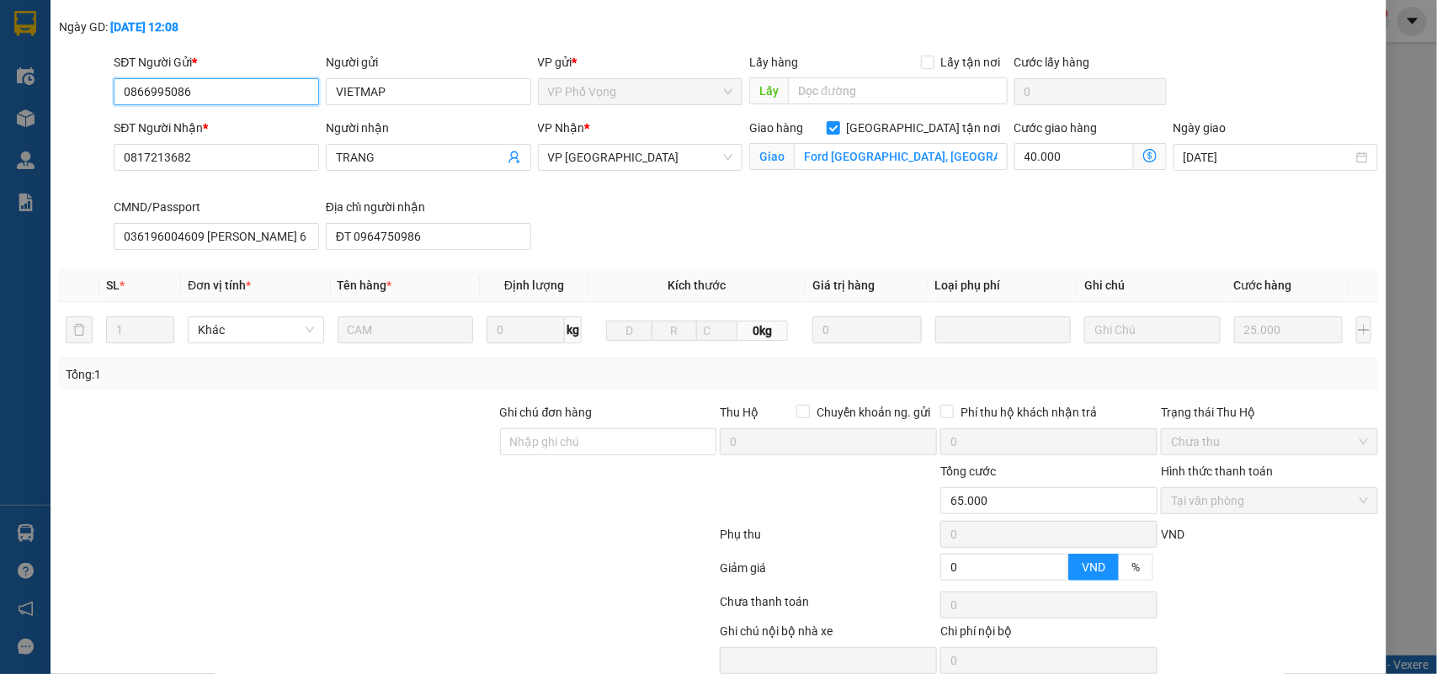
scroll to position [153, 0]
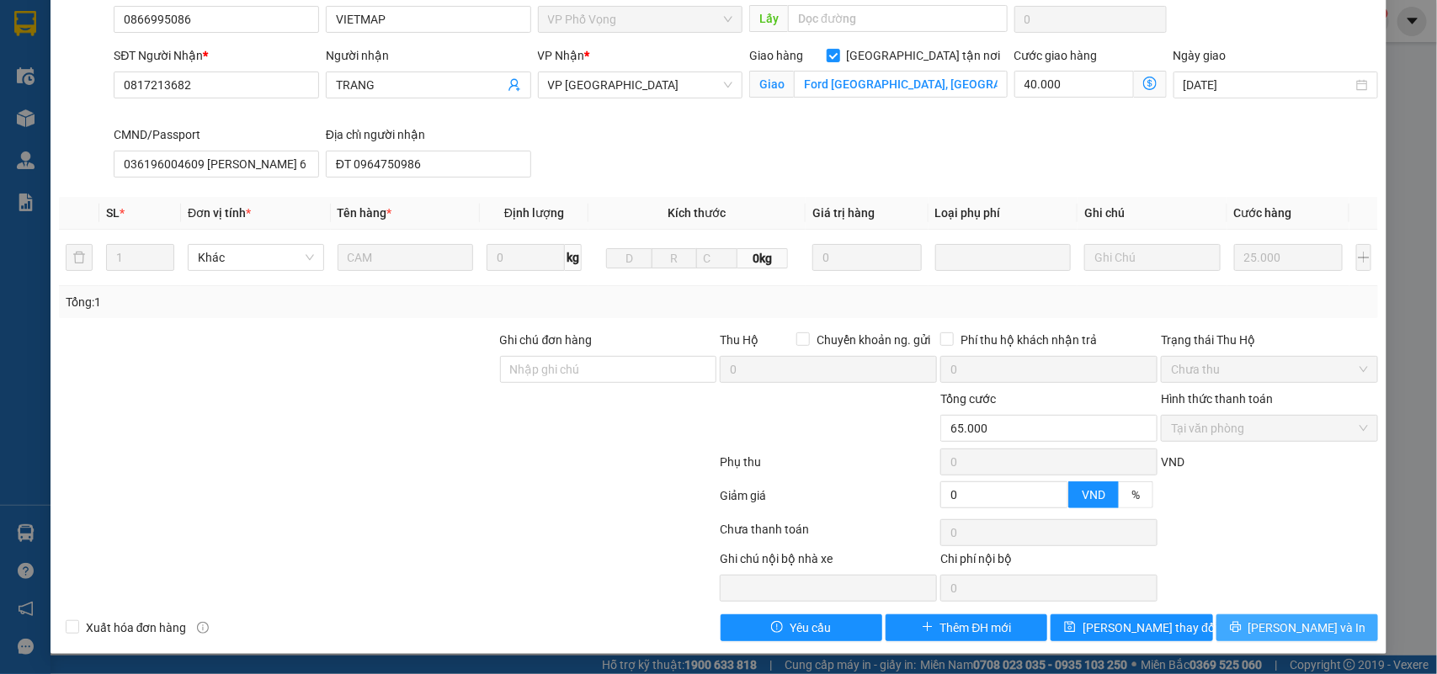
drag, startPoint x: 1250, startPoint y: 613, endPoint x: 1275, endPoint y: 620, distance: 26.4
click at [1258, 614] on button "Lưu và In" at bounding box center [1297, 627] width 162 height 27
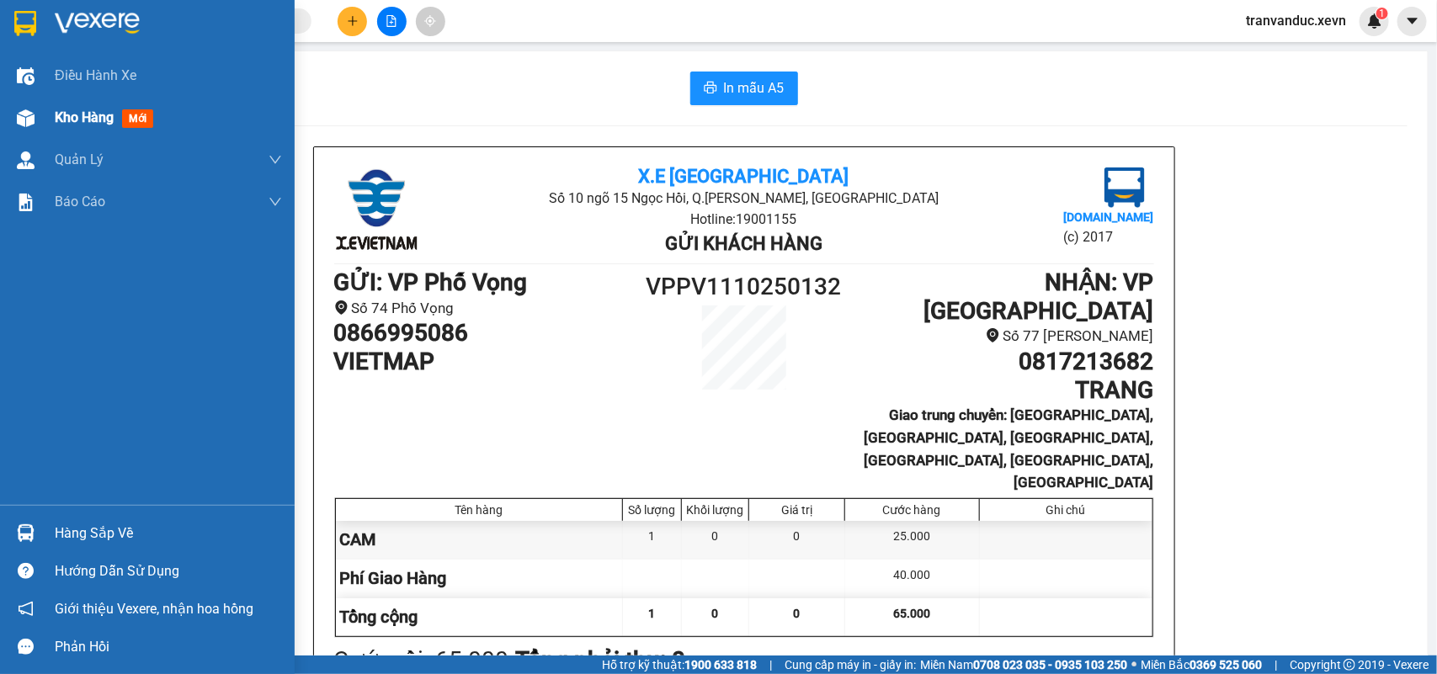
click at [51, 124] on div "Kho hàng mới" at bounding box center [147, 118] width 295 height 42
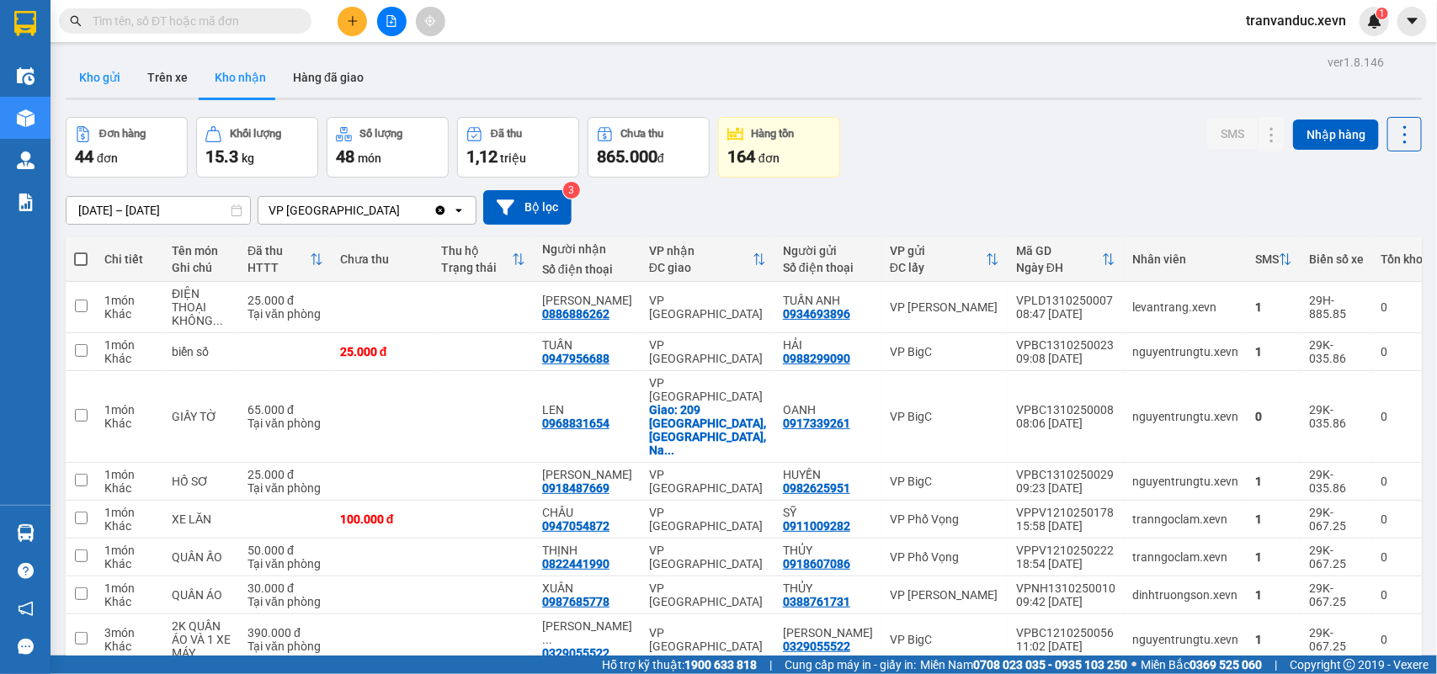
click at [99, 73] on button "Kho gửi" at bounding box center [100, 77] width 68 height 40
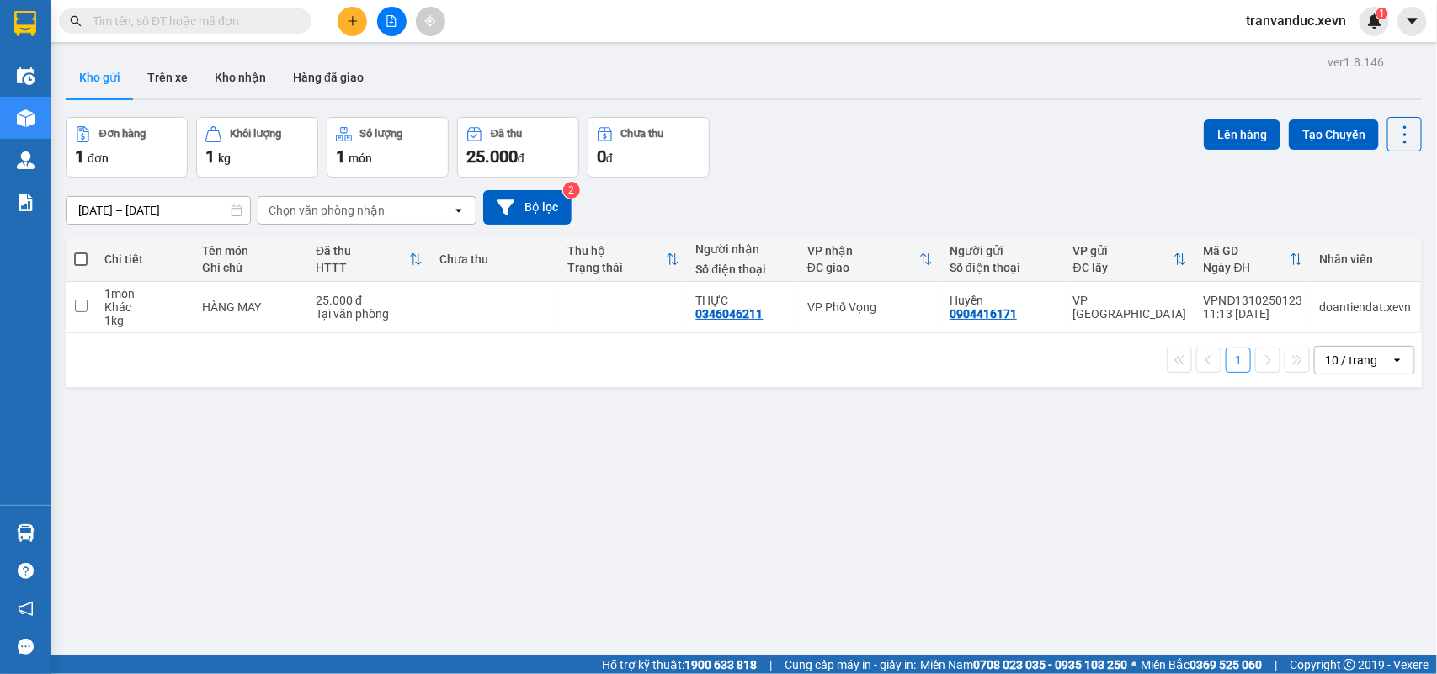
click at [912, 418] on div "ver 1.8.146 Kho gửi Trên xe Kho nhận Hàng đã giao Đơn hàng 1 đơn Khối lượng 1 k…" at bounding box center [743, 388] width 1369 height 674
click at [474, 316] on td at bounding box center [495, 307] width 128 height 51
checkbox input "true"
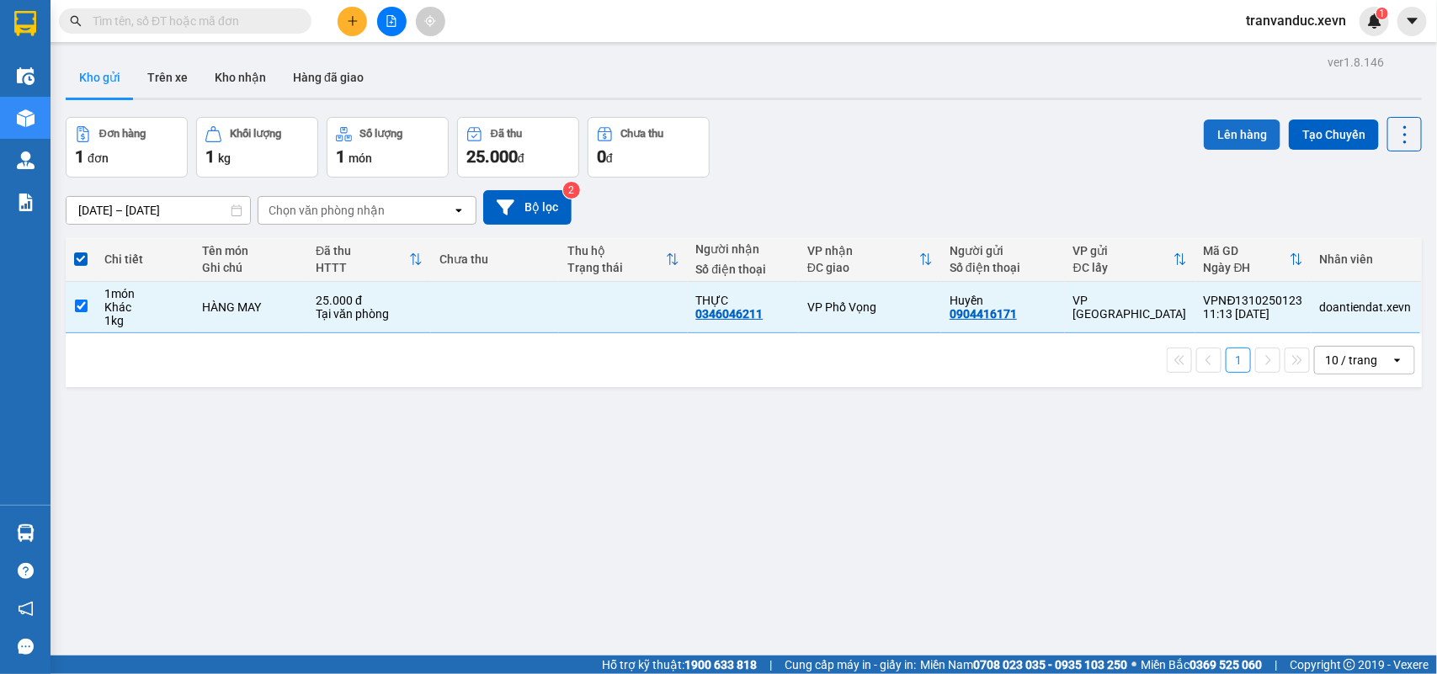
click at [1246, 120] on button "Lên hàng" at bounding box center [1242, 135] width 77 height 30
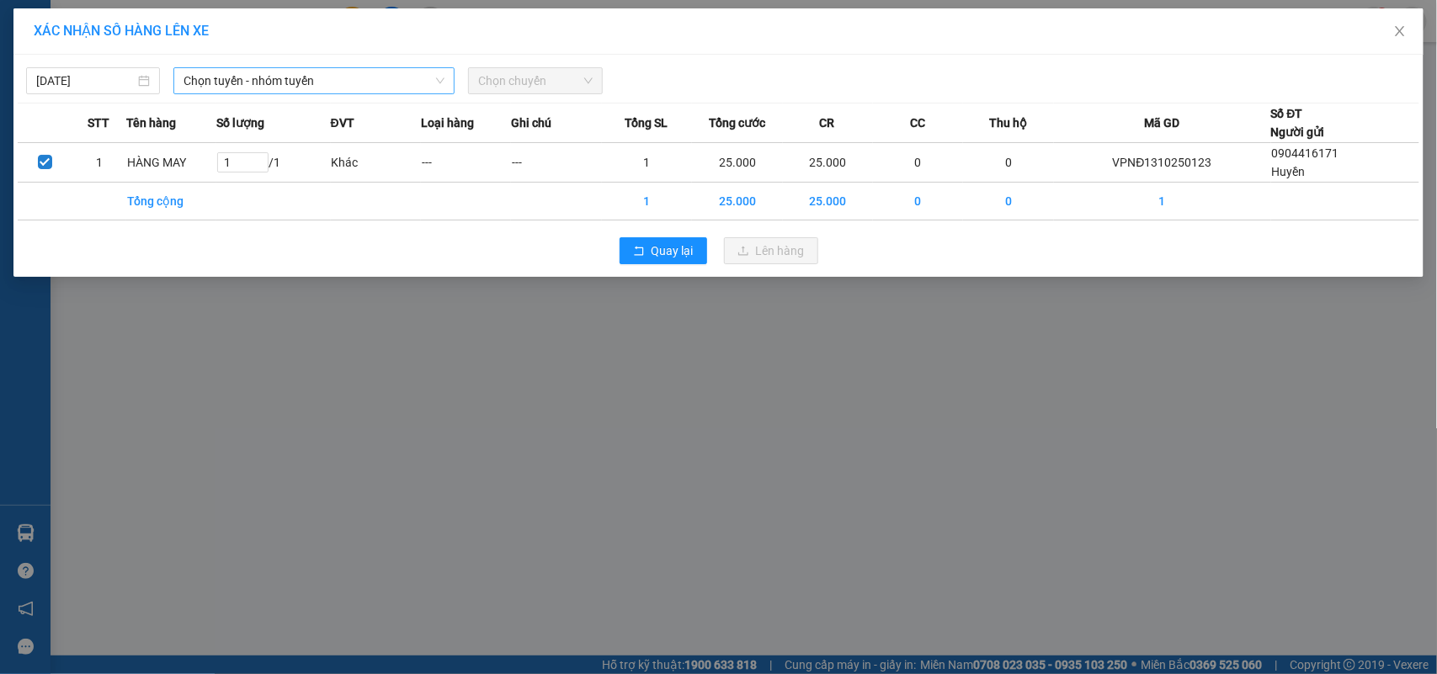
click at [318, 73] on span "Chọn tuyến - nhóm tuyến" at bounding box center [313, 80] width 261 height 25
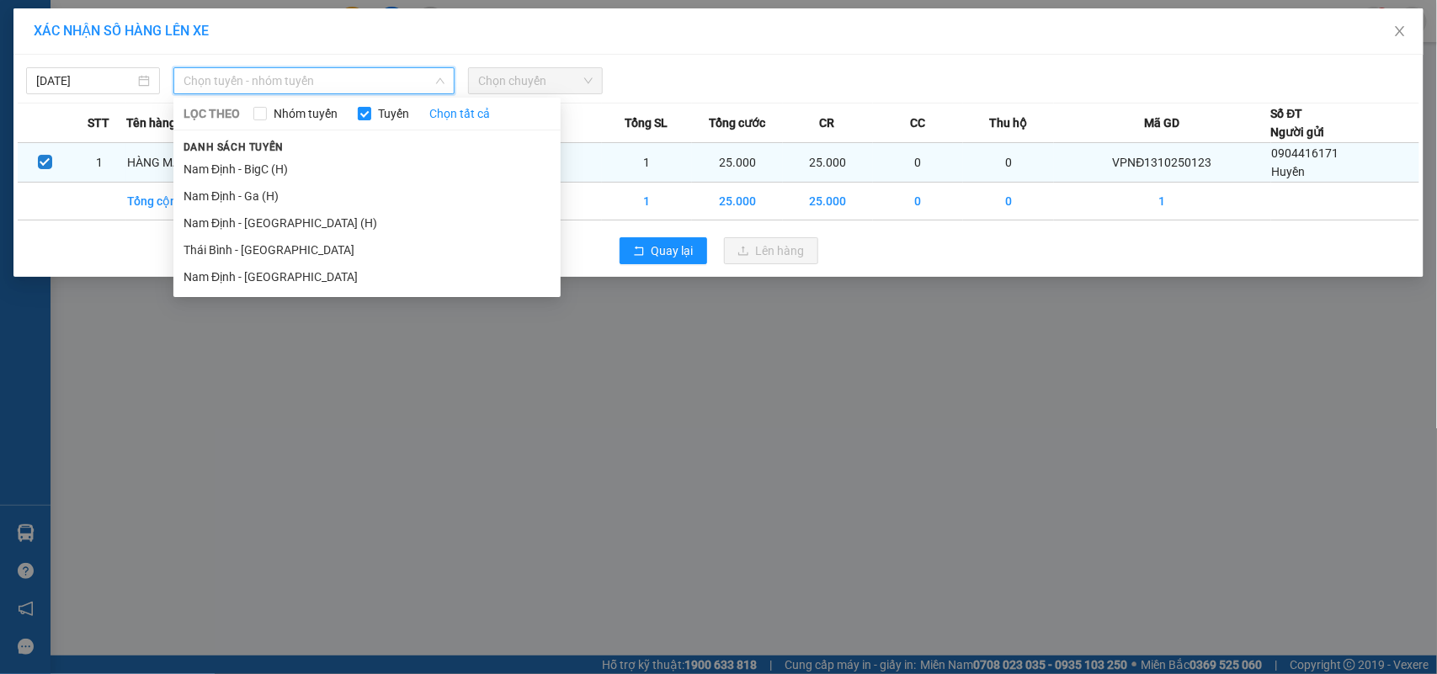
drag, startPoint x: 296, startPoint y: 189, endPoint x: 427, endPoint y: 157, distance: 134.5
click at [322, 183] on li "Nam Định - Ga (H)" at bounding box center [366, 196] width 387 height 27
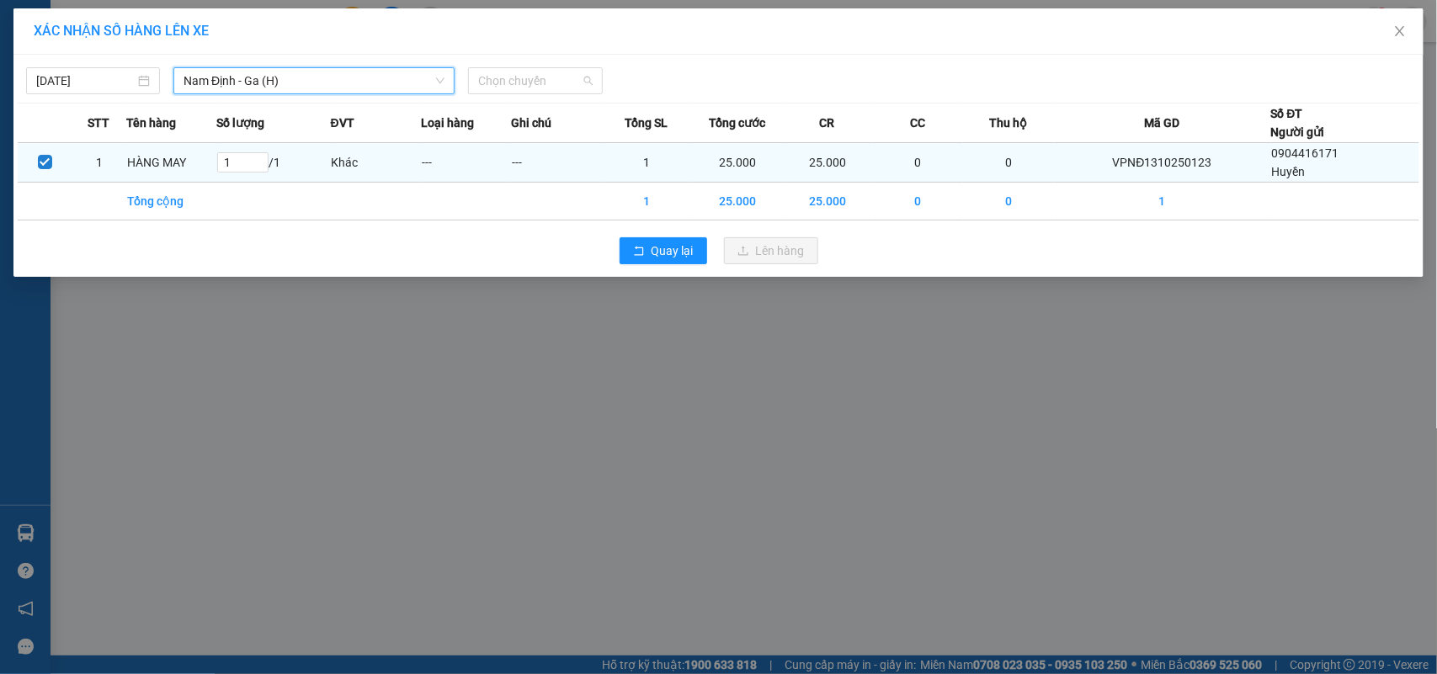
drag, startPoint x: 552, startPoint y: 78, endPoint x: 644, endPoint y: 152, distance: 117.4
click at [570, 88] on span "Chọn chuyến" at bounding box center [535, 80] width 114 height 25
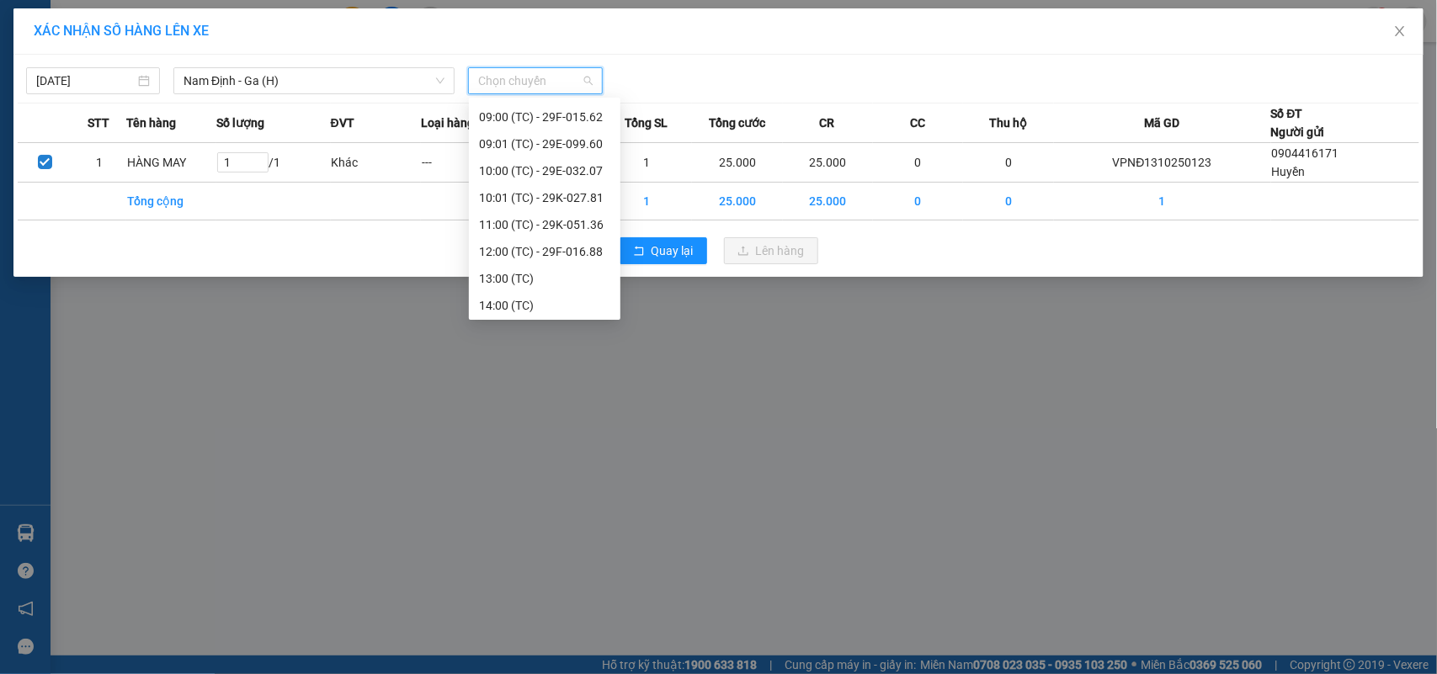
scroll to position [114, 0]
click at [594, 227] on div "11:00 (TC) - 29K-051.36" at bounding box center [545, 215] width 152 height 27
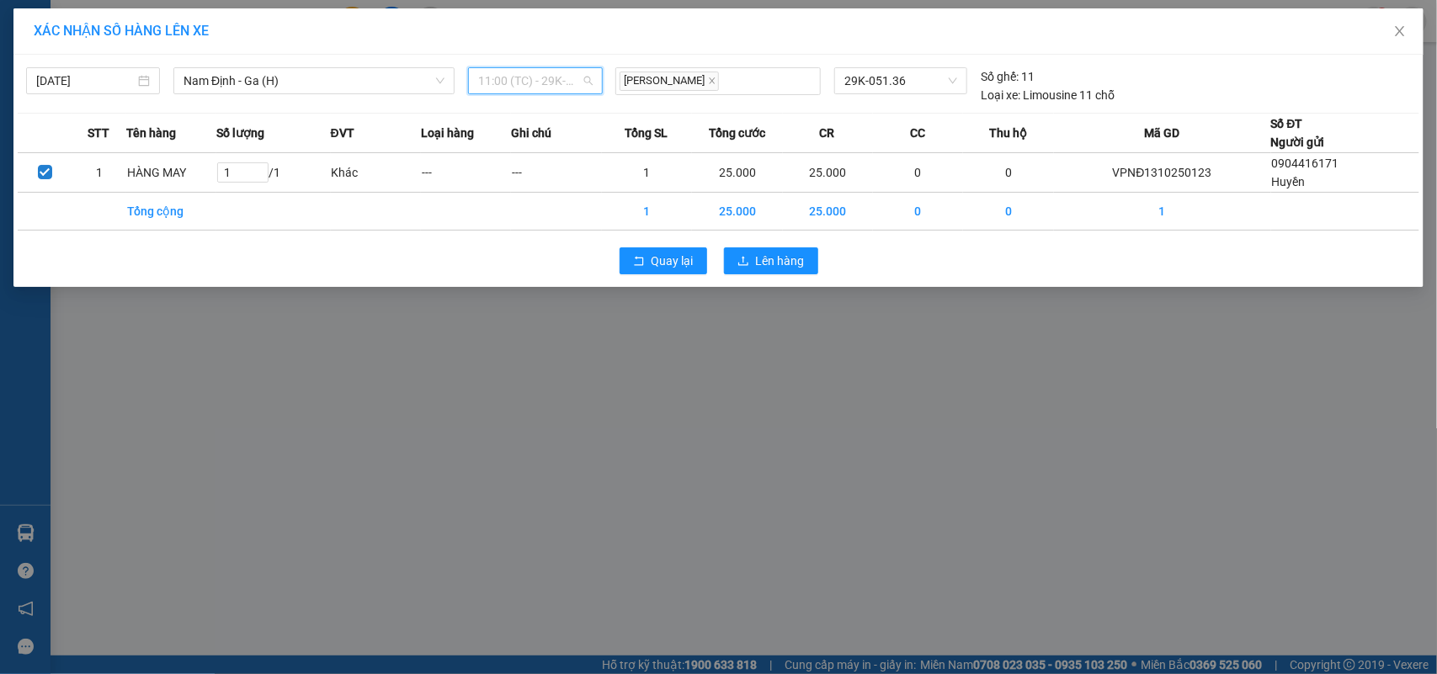
drag, startPoint x: 586, startPoint y: 77, endPoint x: 604, endPoint y: 249, distance: 173.5
click at [590, 80] on span "11:00 (TC) - 29K-051.36" at bounding box center [535, 80] width 114 height 25
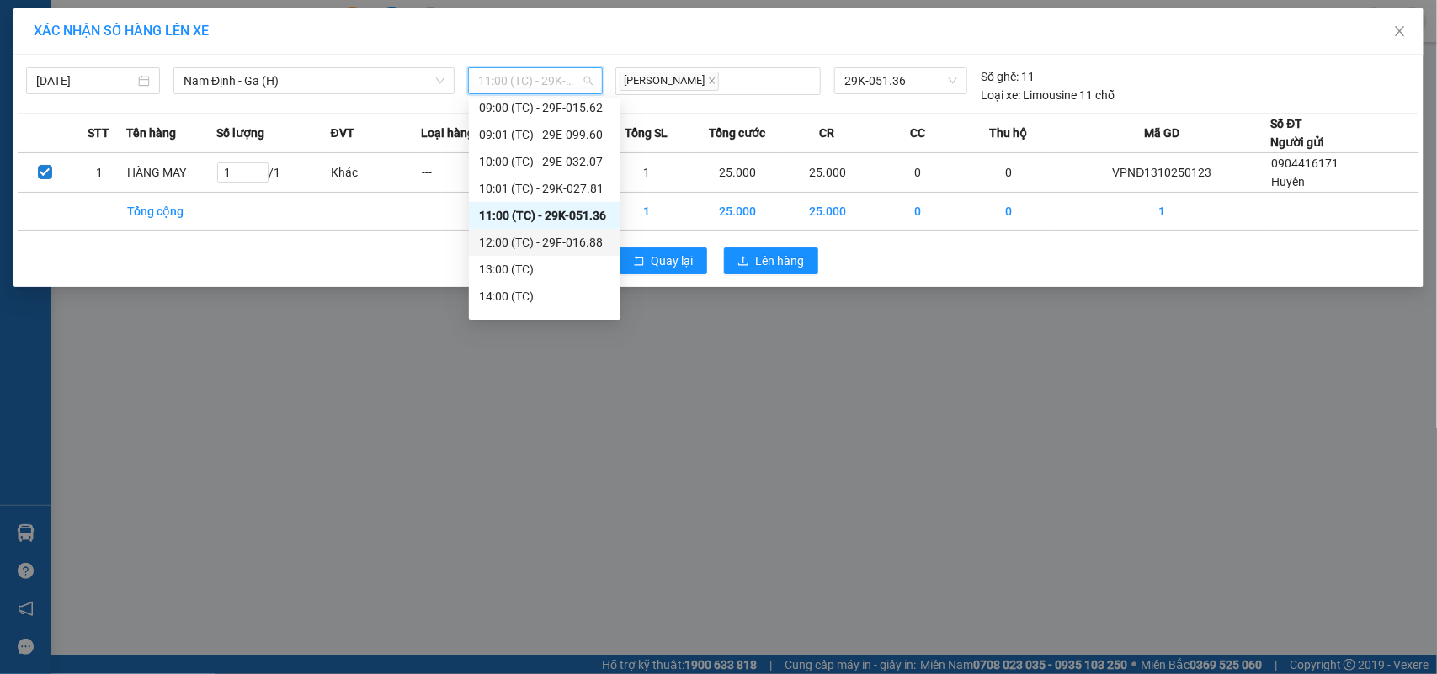
drag, startPoint x: 598, startPoint y: 241, endPoint x: 688, endPoint y: 250, distance: 89.7
click at [603, 241] on div "12:00 (TC) - 29F-016.88" at bounding box center [544, 242] width 131 height 19
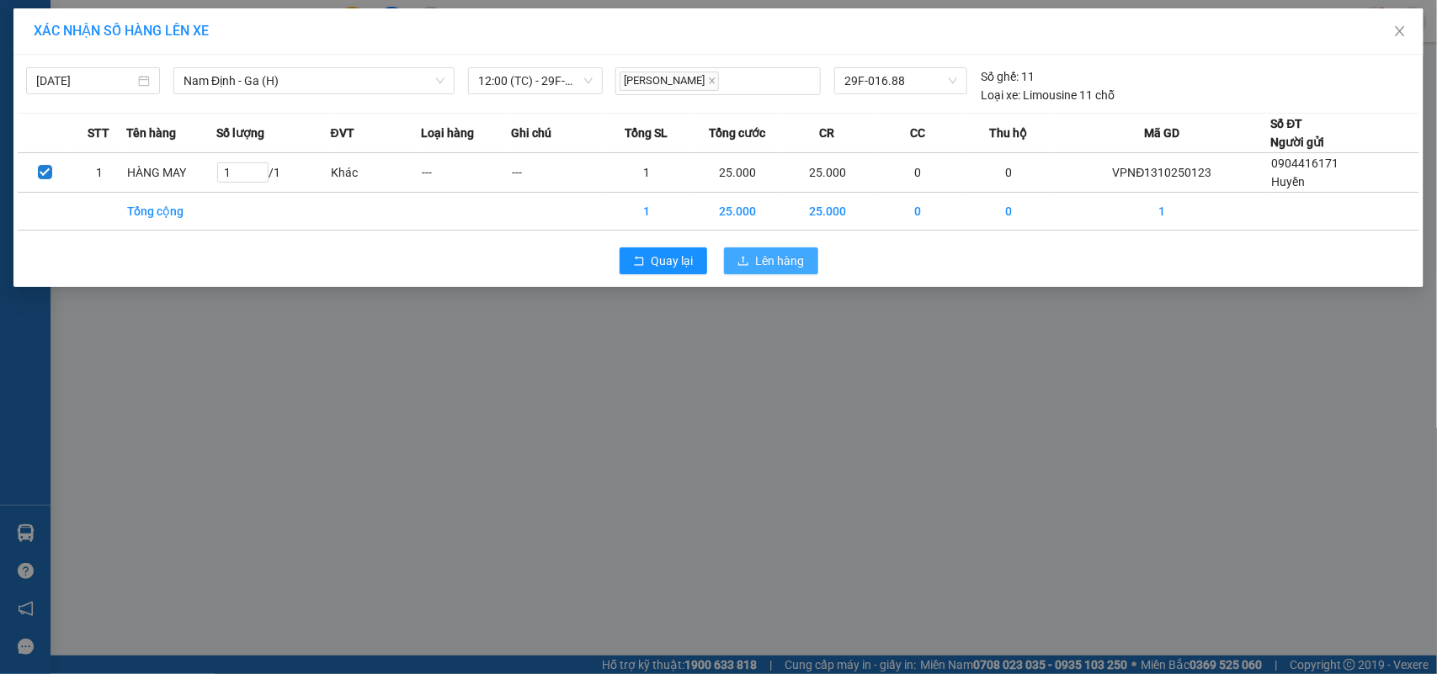
click at [773, 258] on span "Lên hàng" at bounding box center [780, 261] width 49 height 19
click at [979, 330] on div "XÁC NHẬN SỐ HÀNG LÊN XE 13/10/2025 Nam Định - Ga (H) LỌC THEO Nhóm tuyến Tuyến …" at bounding box center [718, 337] width 1437 height 674
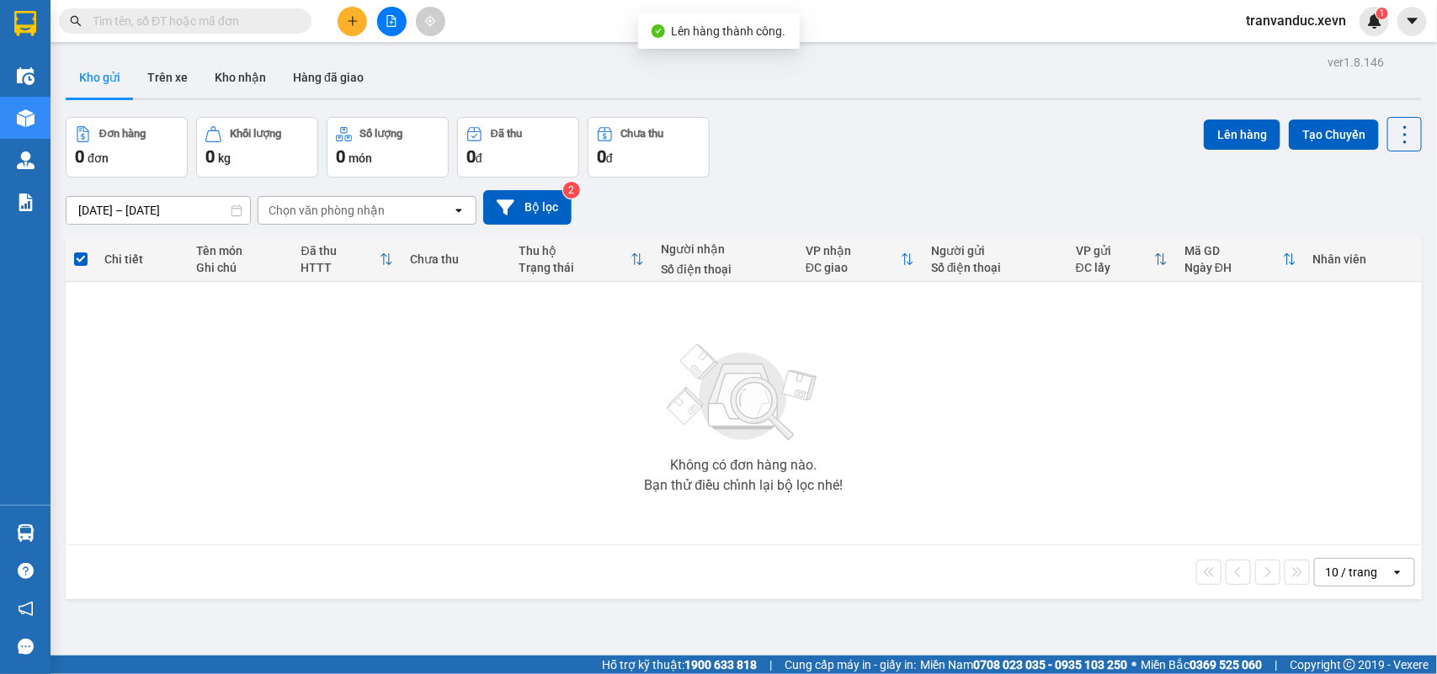
click at [392, 7] on button at bounding box center [391, 21] width 29 height 29
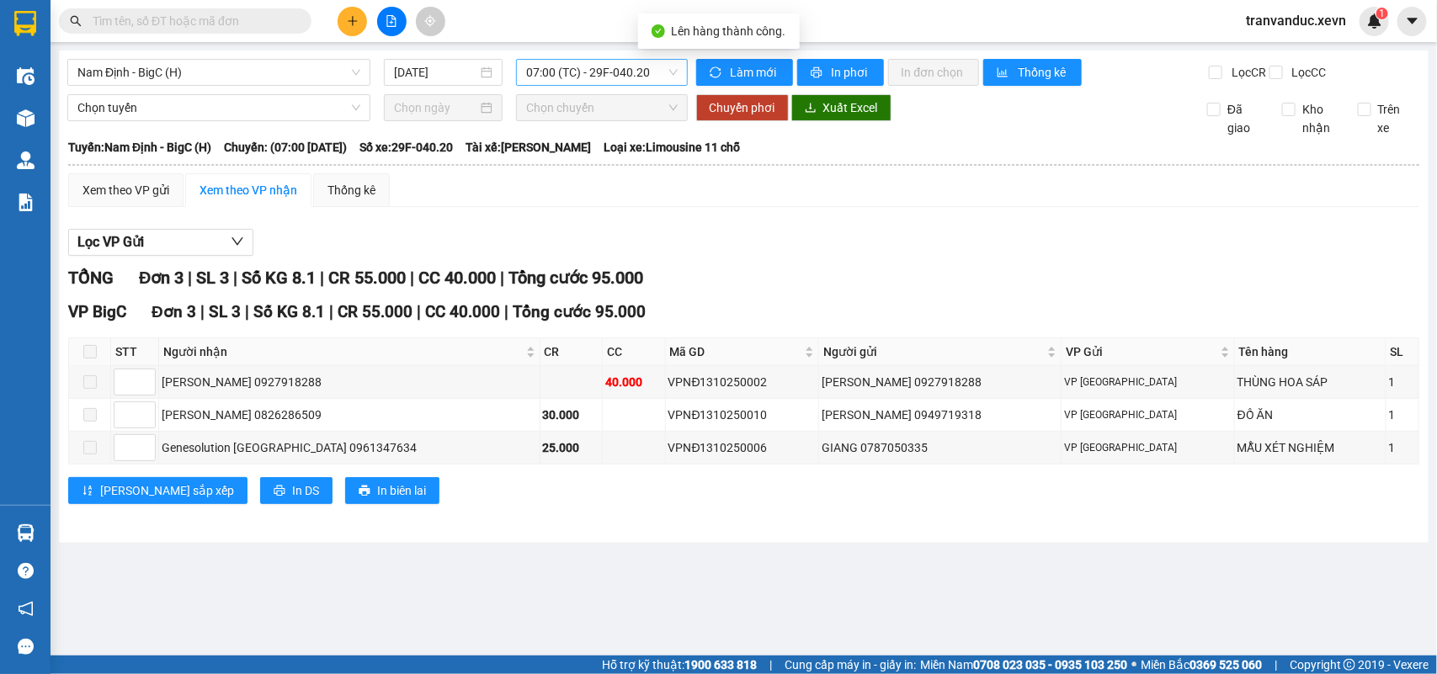
click at [658, 65] on span "07:00 (TC) - 29F-040.20" at bounding box center [601, 72] width 151 height 25
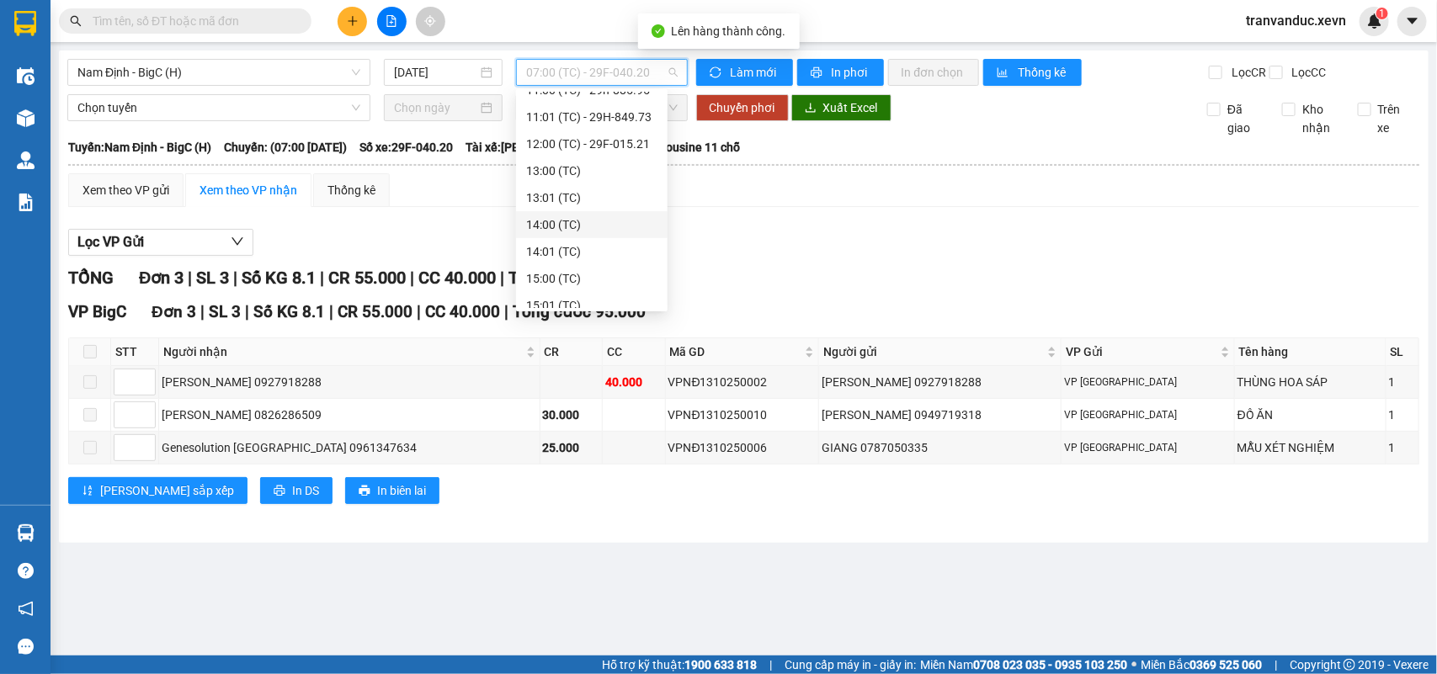
drag, startPoint x: 659, startPoint y: 147, endPoint x: 650, endPoint y: 194, distance: 47.2
click at [650, 215] on div "Chọn chuyến 07:00 (TC) - 29F-040.20 07:01 (TC) - 29E-328.27 08:00 (TC) - 29K-03…" at bounding box center [592, 157] width 152 height 646
click at [637, 152] on div "12:00 (TC) - 29F-015.21" at bounding box center [591, 151] width 131 height 19
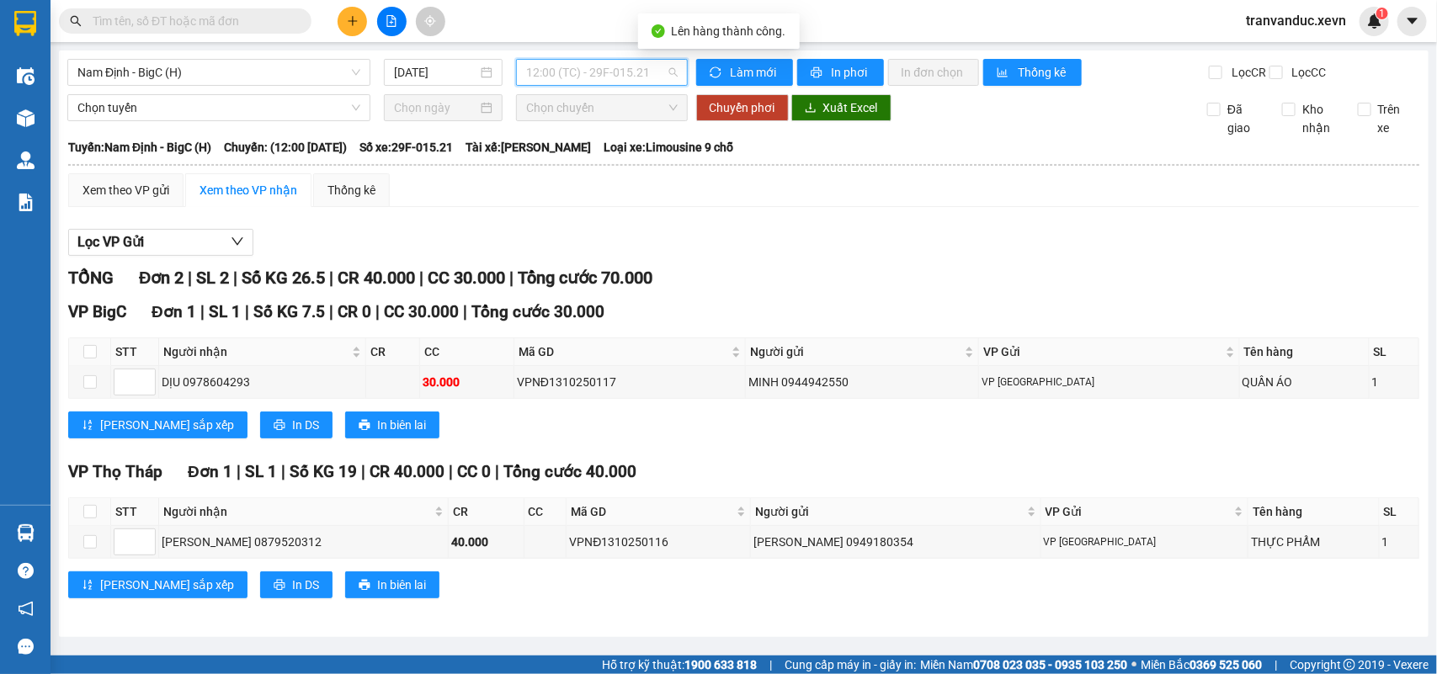
click at [616, 65] on span "12:00 (TC) - 29F-015.21" at bounding box center [601, 72] width 151 height 25
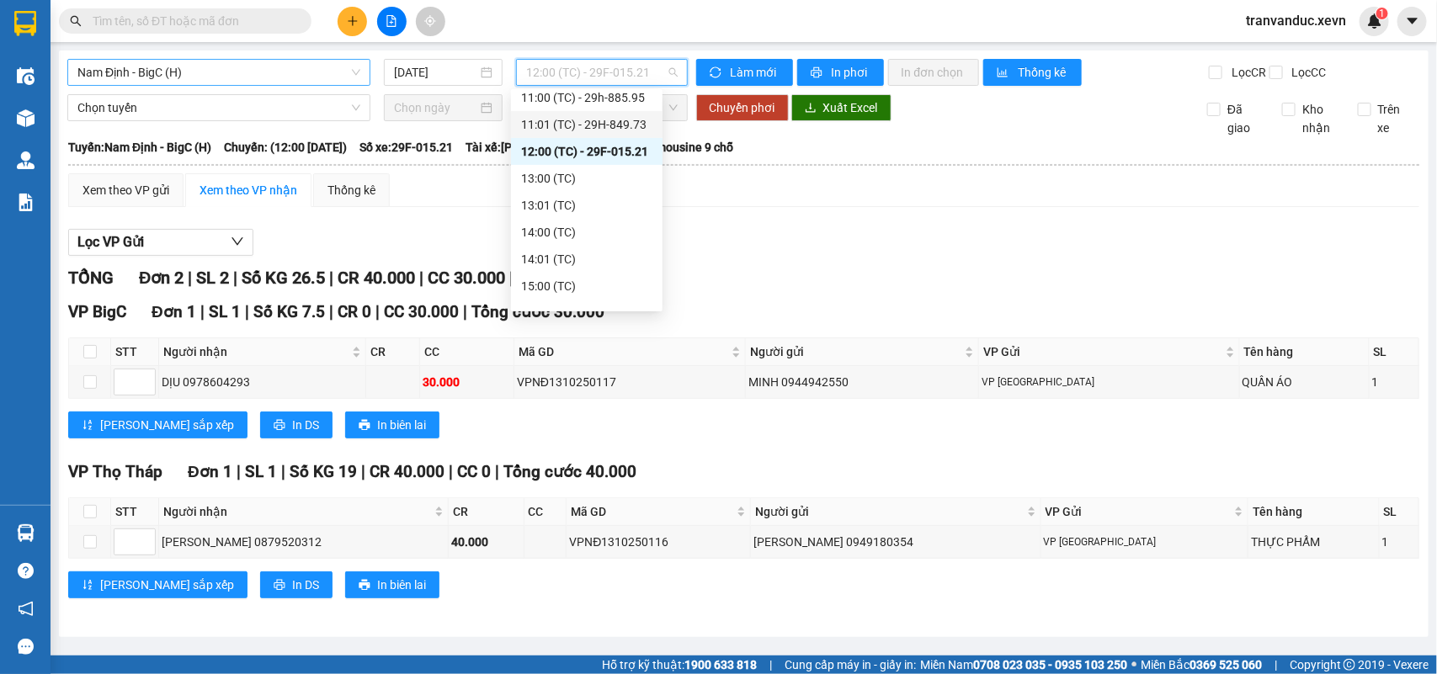
click at [223, 73] on span "Nam Định - BigC (H)" at bounding box center [218, 72] width 283 height 25
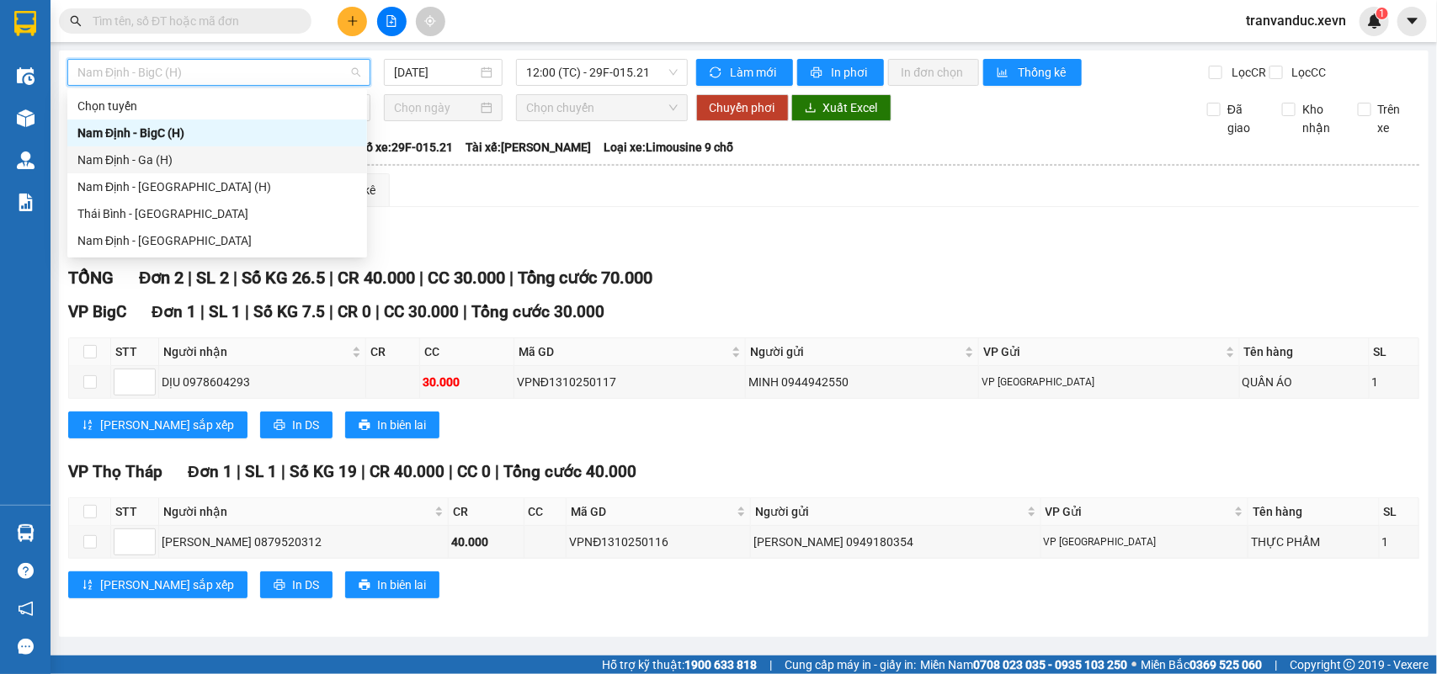
drag, startPoint x: 203, startPoint y: 157, endPoint x: 453, endPoint y: 118, distance: 253.1
click at [215, 157] on div "Nam Định - Ga (H)" at bounding box center [216, 160] width 279 height 19
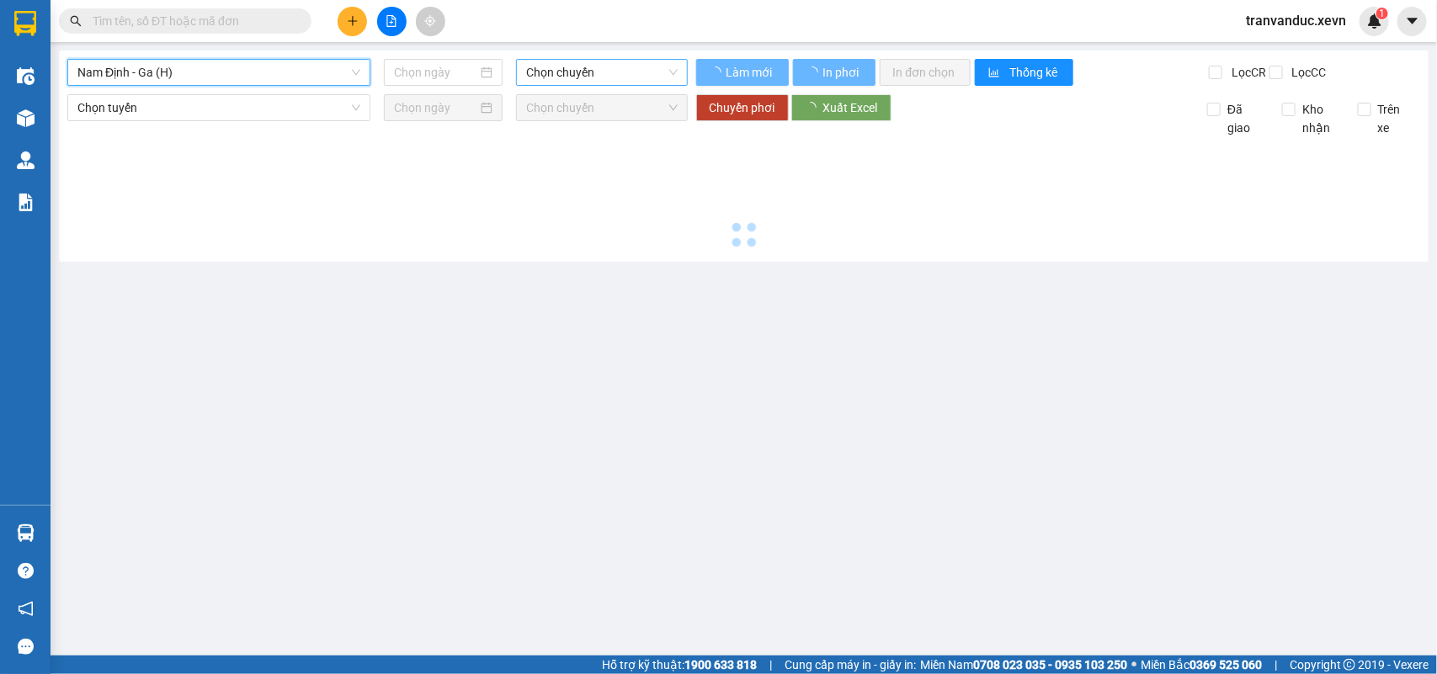
type input "13/10/2025"
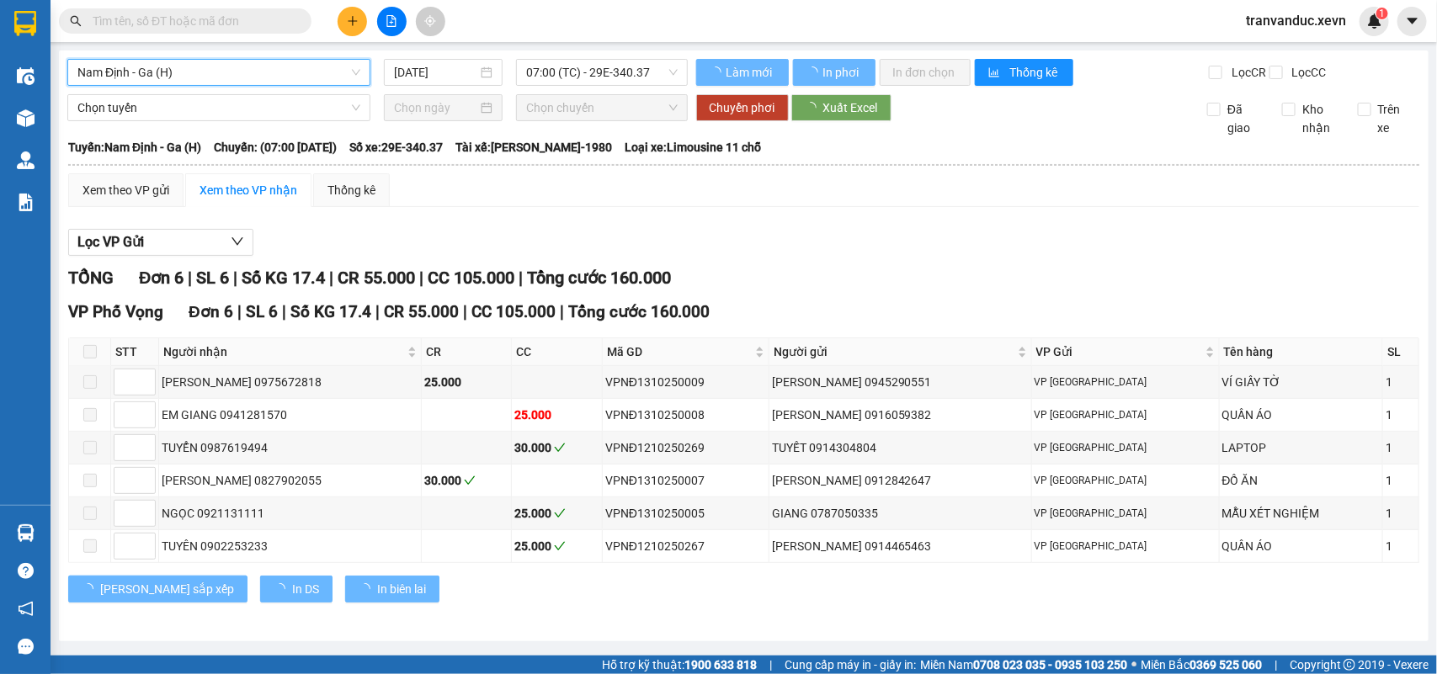
drag, startPoint x: 637, startPoint y: 70, endPoint x: 657, endPoint y: 136, distance: 68.7
click at [637, 72] on span "07:00 (TC) - 29E-340.37" at bounding box center [601, 72] width 151 height 25
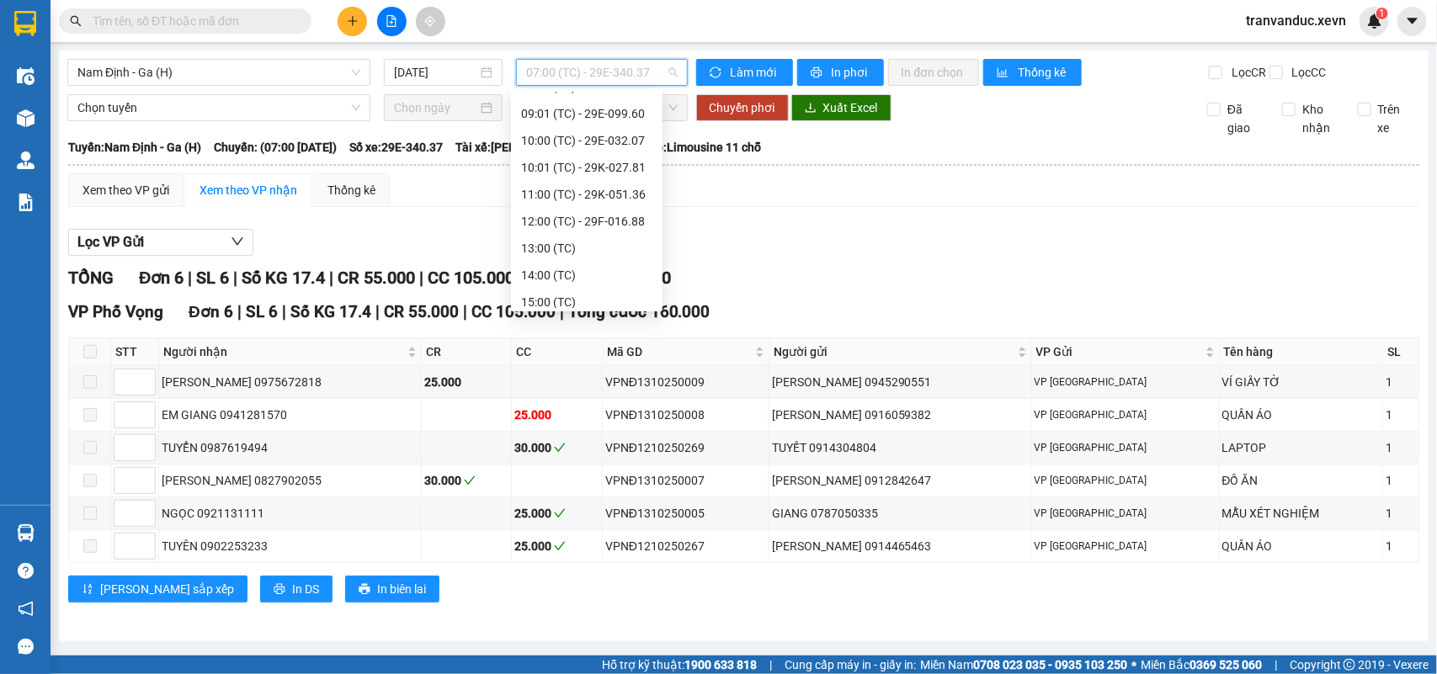
scroll to position [129, 0]
click at [620, 215] on div "12:00 (TC) - 29F-016.88" at bounding box center [586, 219] width 131 height 19
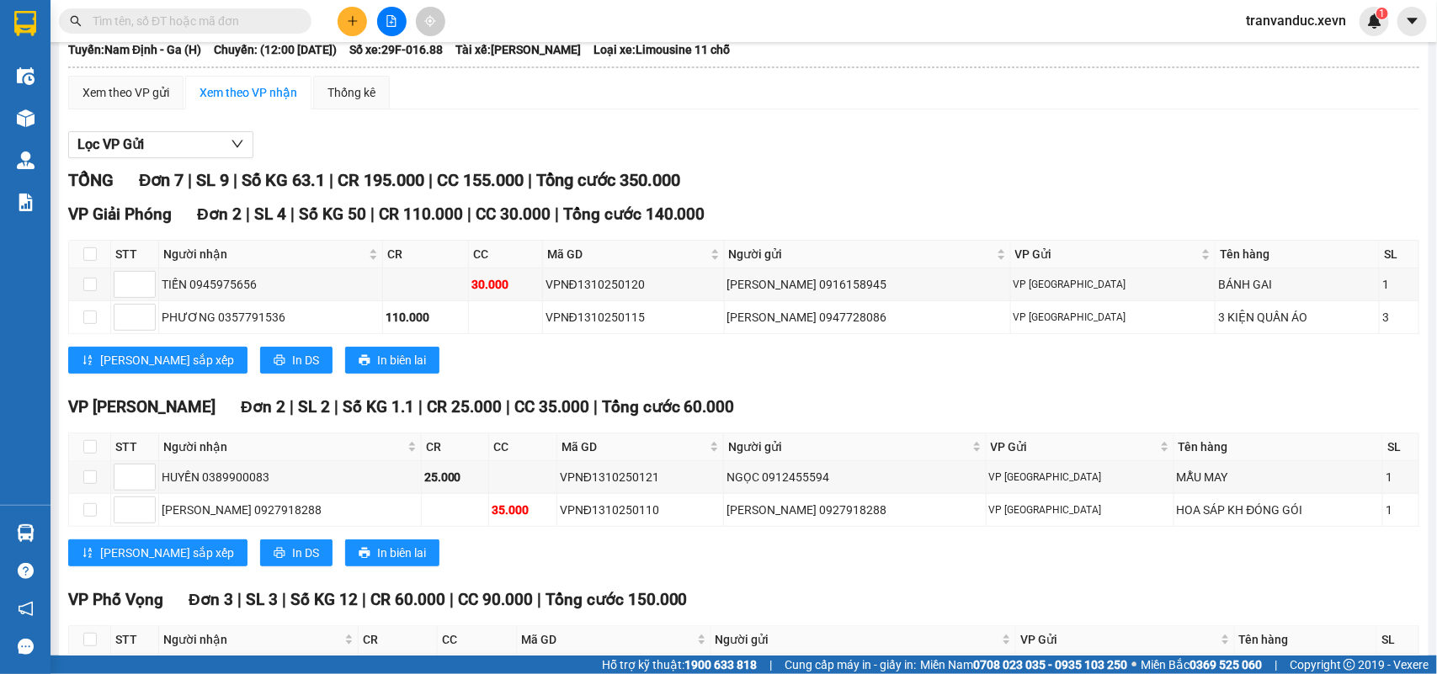
scroll to position [91, 0]
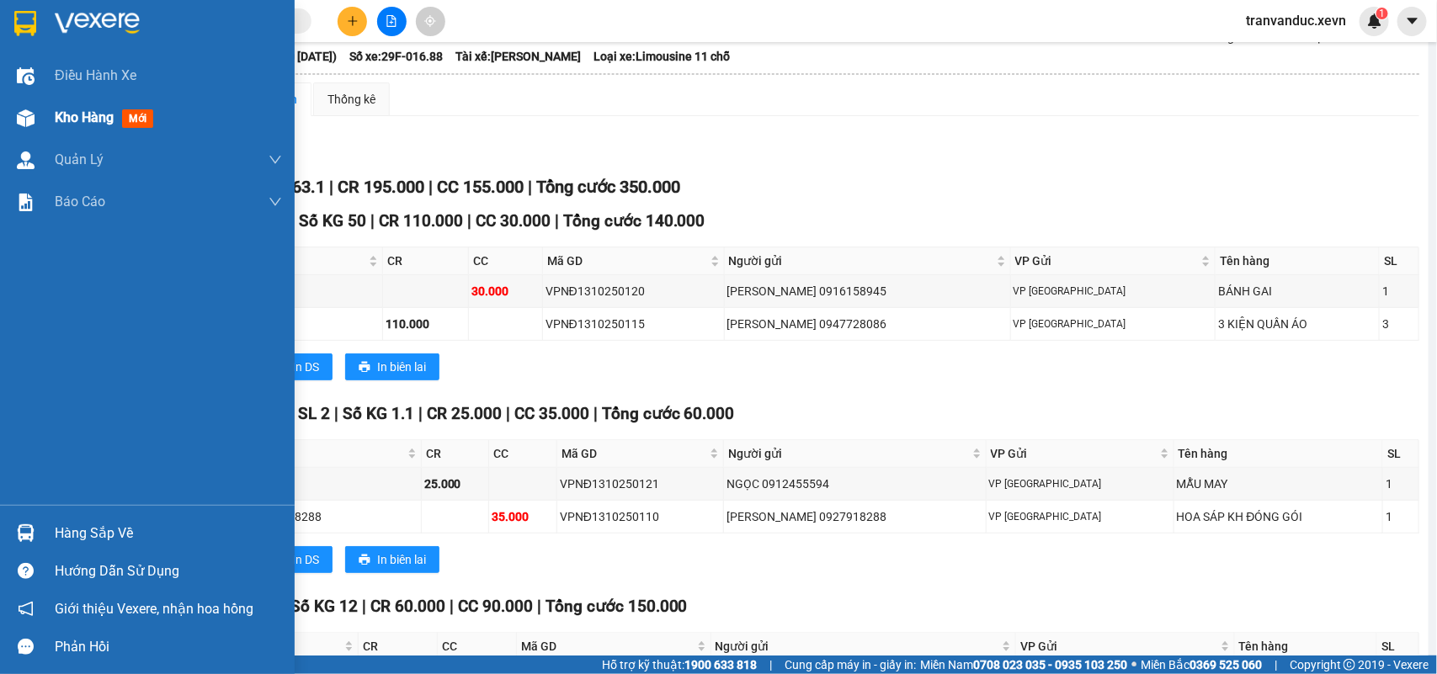
click at [129, 124] on span "mới" at bounding box center [137, 118] width 31 height 19
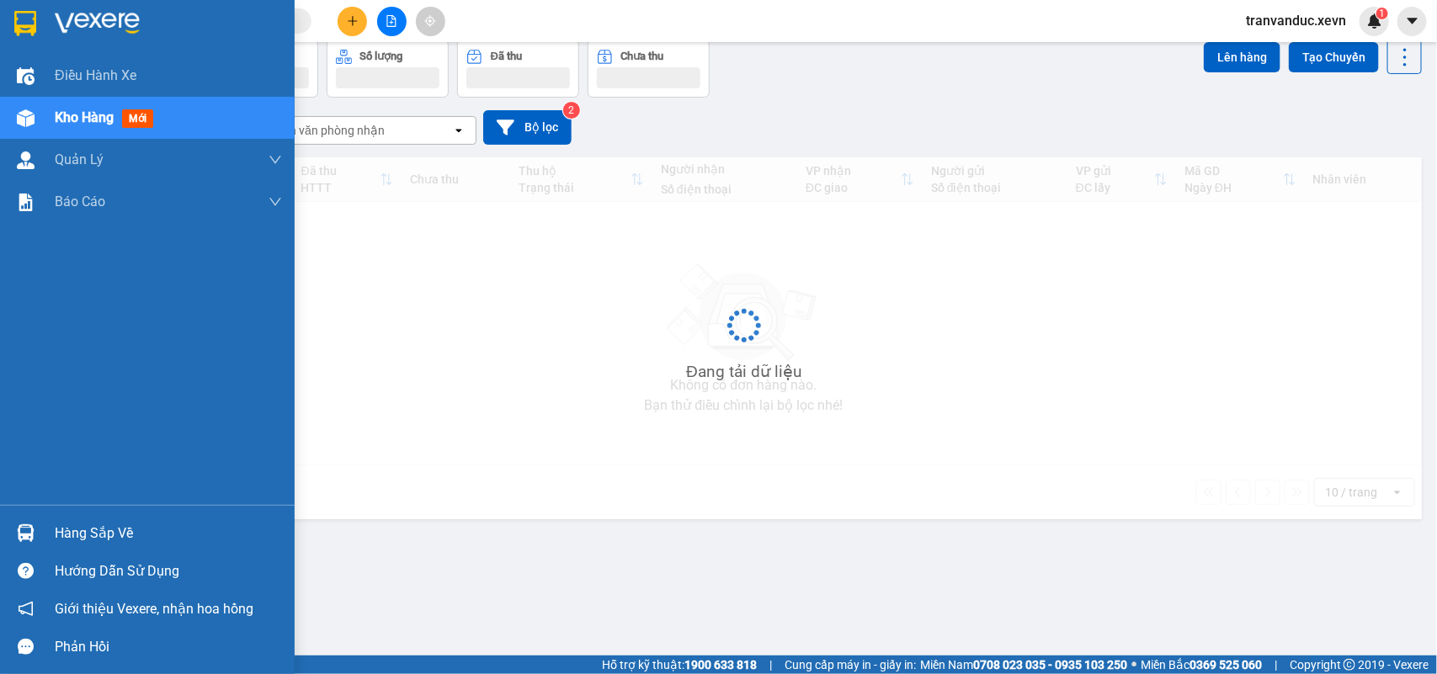
scroll to position [77, 0]
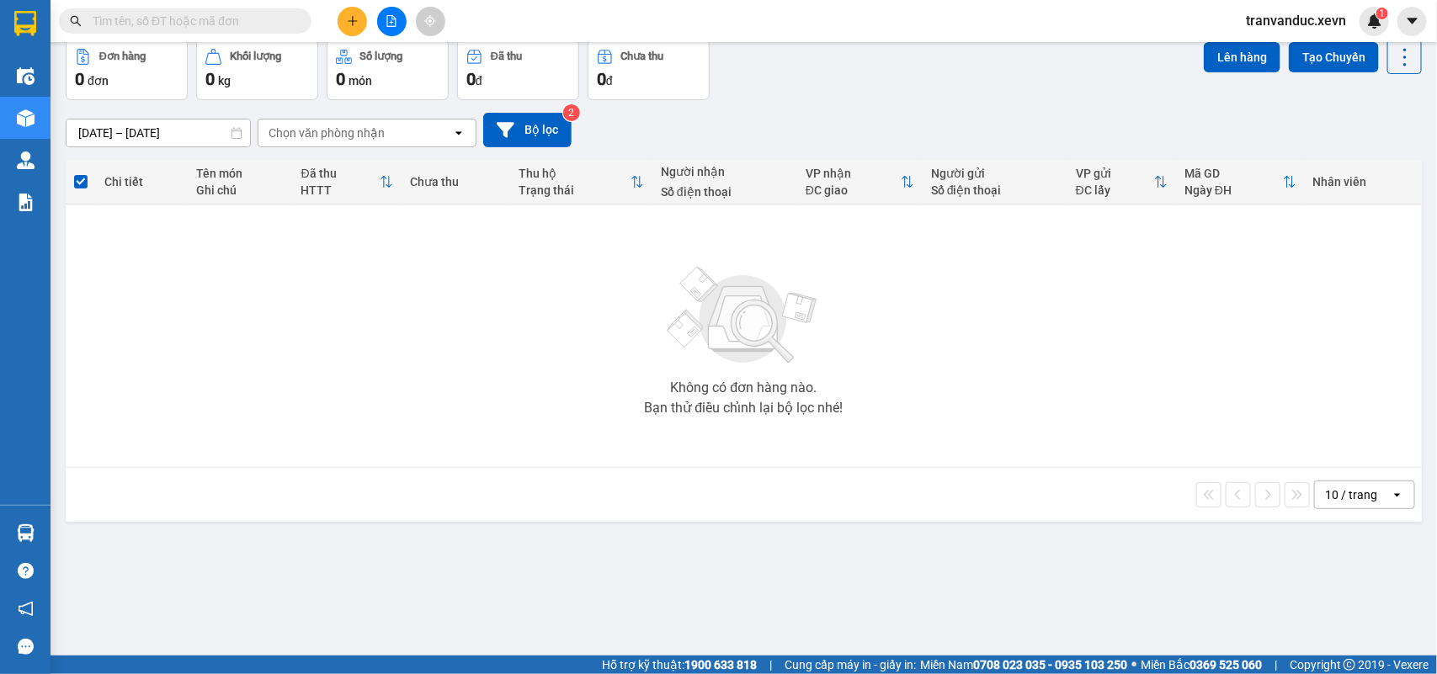
click at [917, 494] on div "10 / trang open" at bounding box center [743, 495] width 1343 height 29
click at [881, 465] on td "Không có đơn hàng nào. Bạn thử điều chỉnh lại bộ lọc nhé!" at bounding box center [744, 336] width 1356 height 263
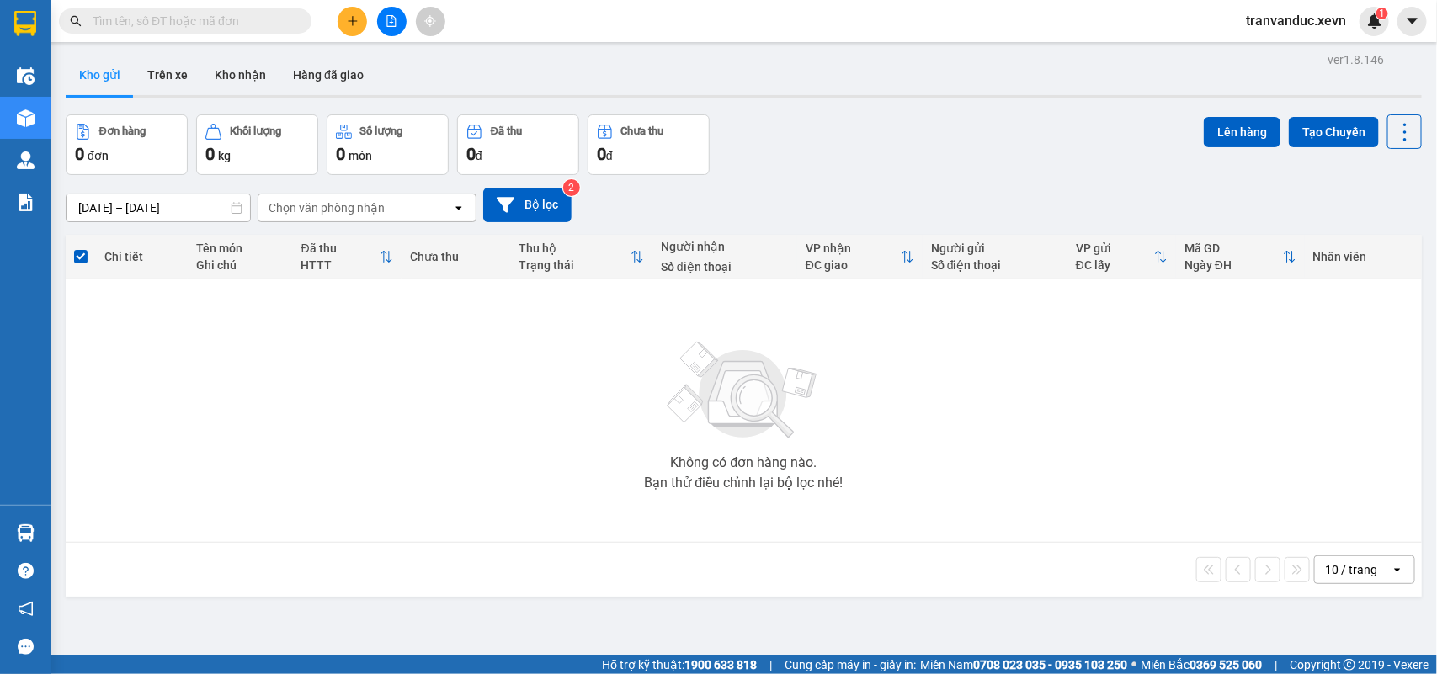
scroll to position [0, 0]
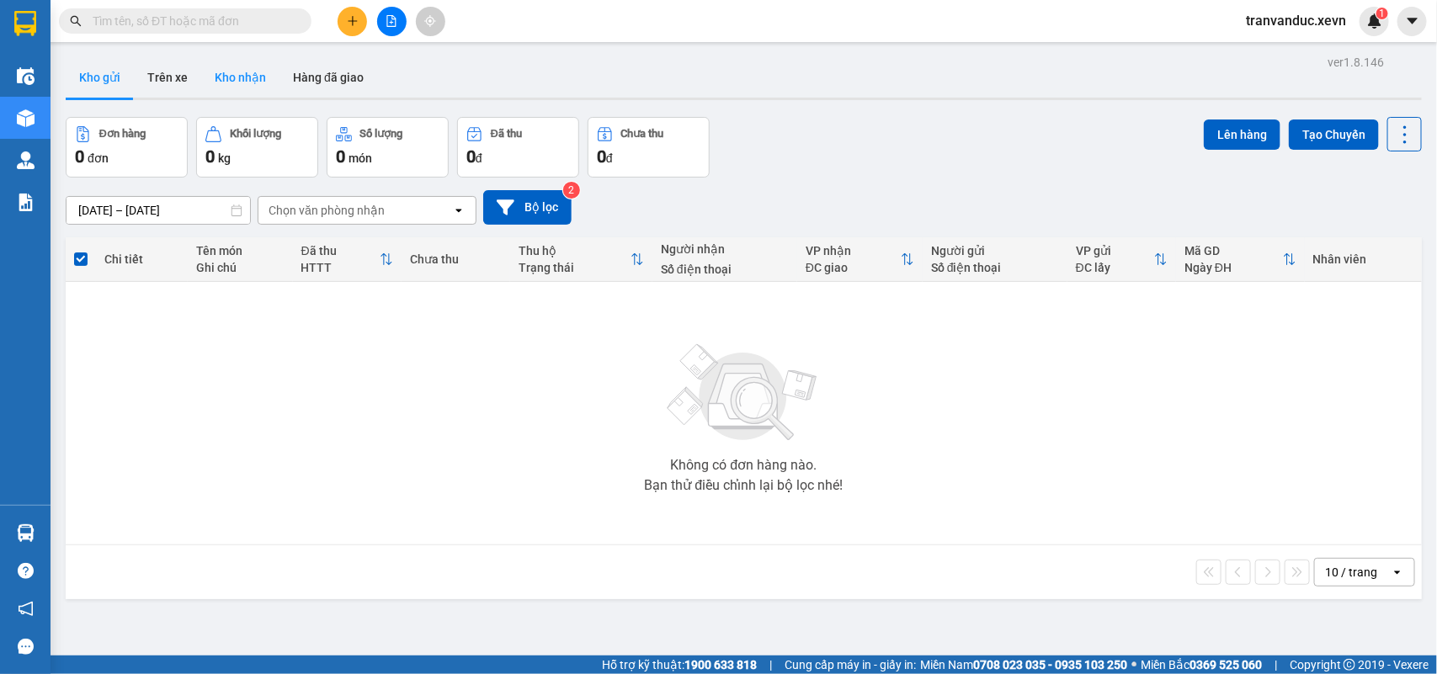
click at [224, 82] on button "Kho nhận" at bounding box center [240, 77] width 78 height 40
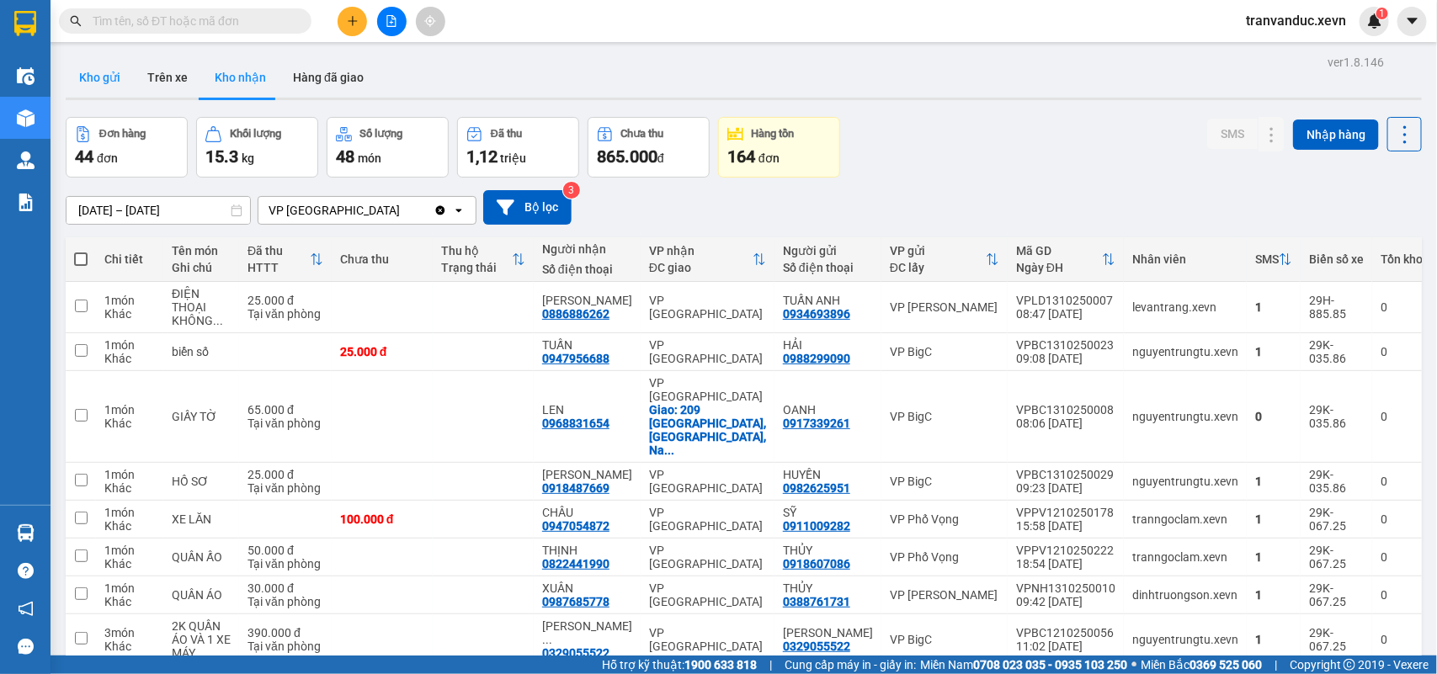
click at [109, 77] on button "Kho gửi" at bounding box center [100, 77] width 68 height 40
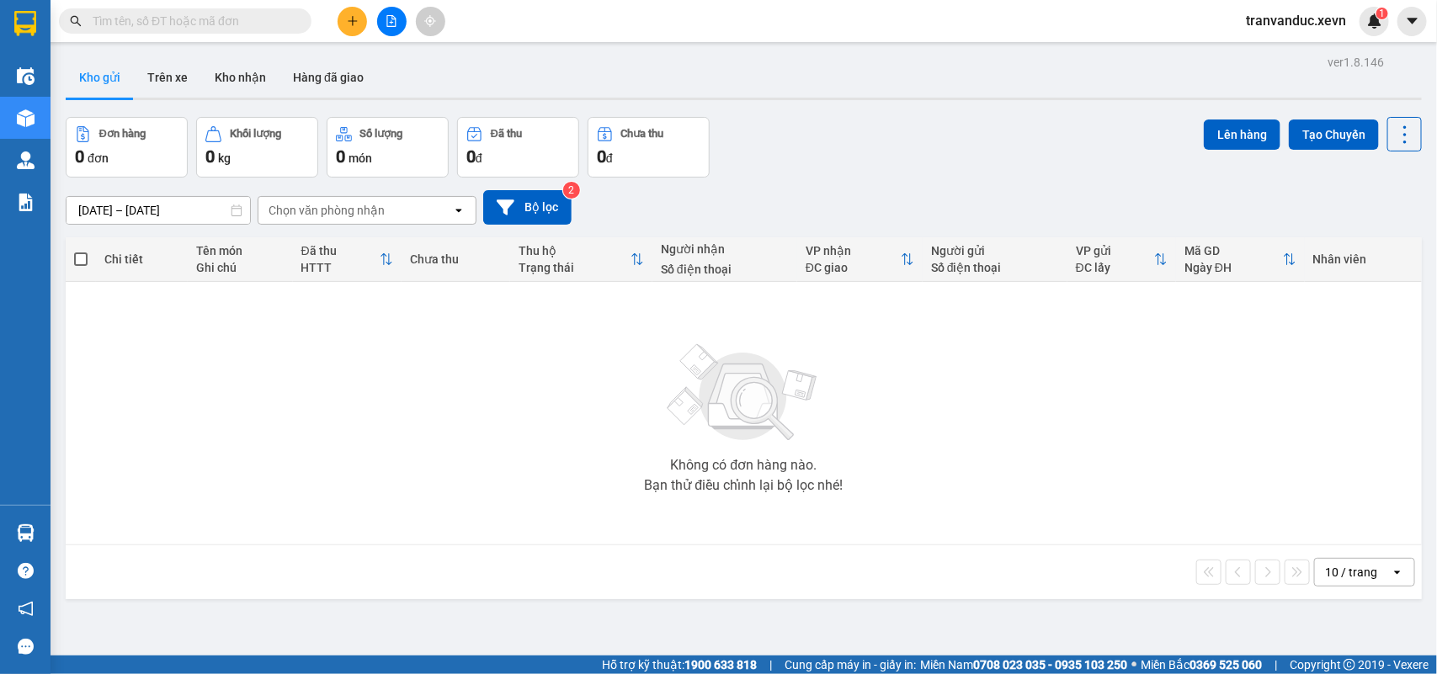
click at [770, 553] on div "10 / trang open" at bounding box center [744, 572] width 1356 height 54
click at [347, 22] on icon "plus" at bounding box center [353, 21] width 12 height 12
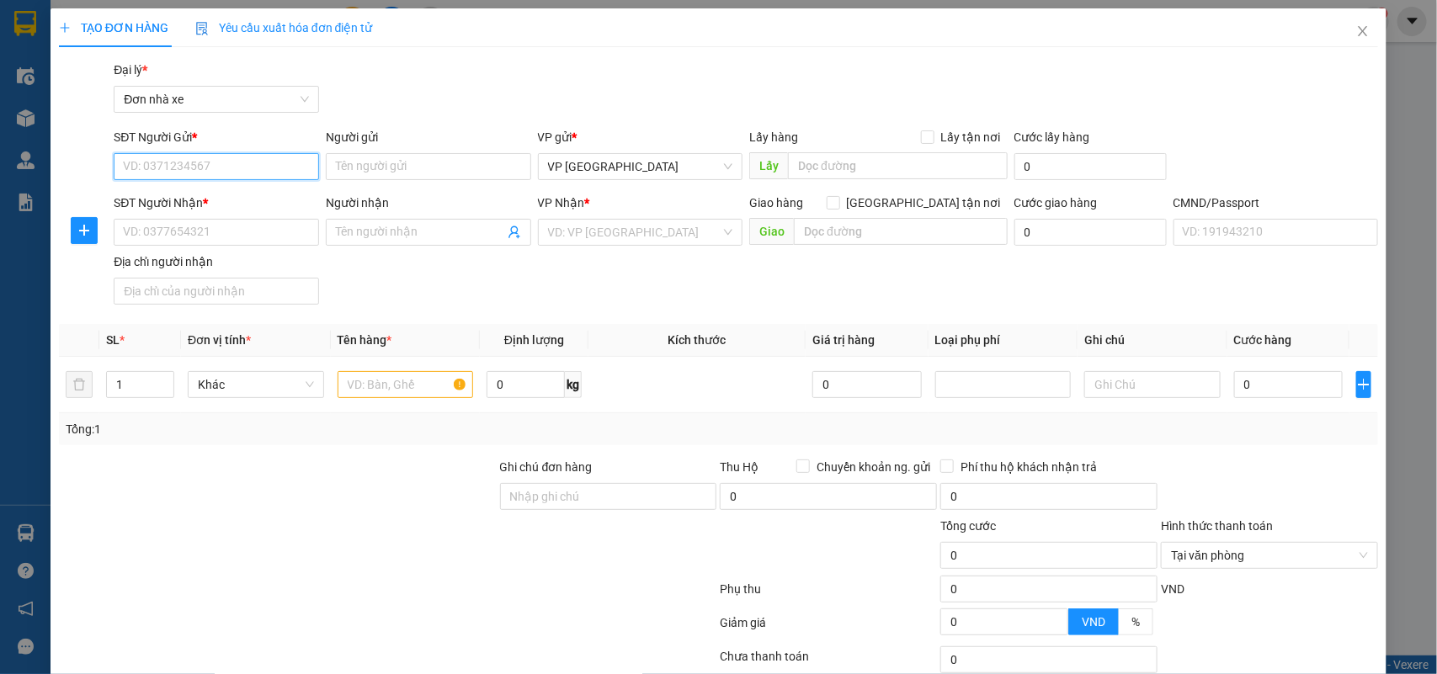
click at [205, 162] on input "SĐT Người Gửi *" at bounding box center [216, 166] width 205 height 27
click at [167, 164] on input "SĐT Người Gửi *" at bounding box center [216, 166] width 205 height 27
click at [237, 164] on input "SĐT Người Gửi *" at bounding box center [216, 166] width 205 height 27
click at [196, 244] on input "SĐT Người Nhận *" at bounding box center [216, 232] width 205 height 27
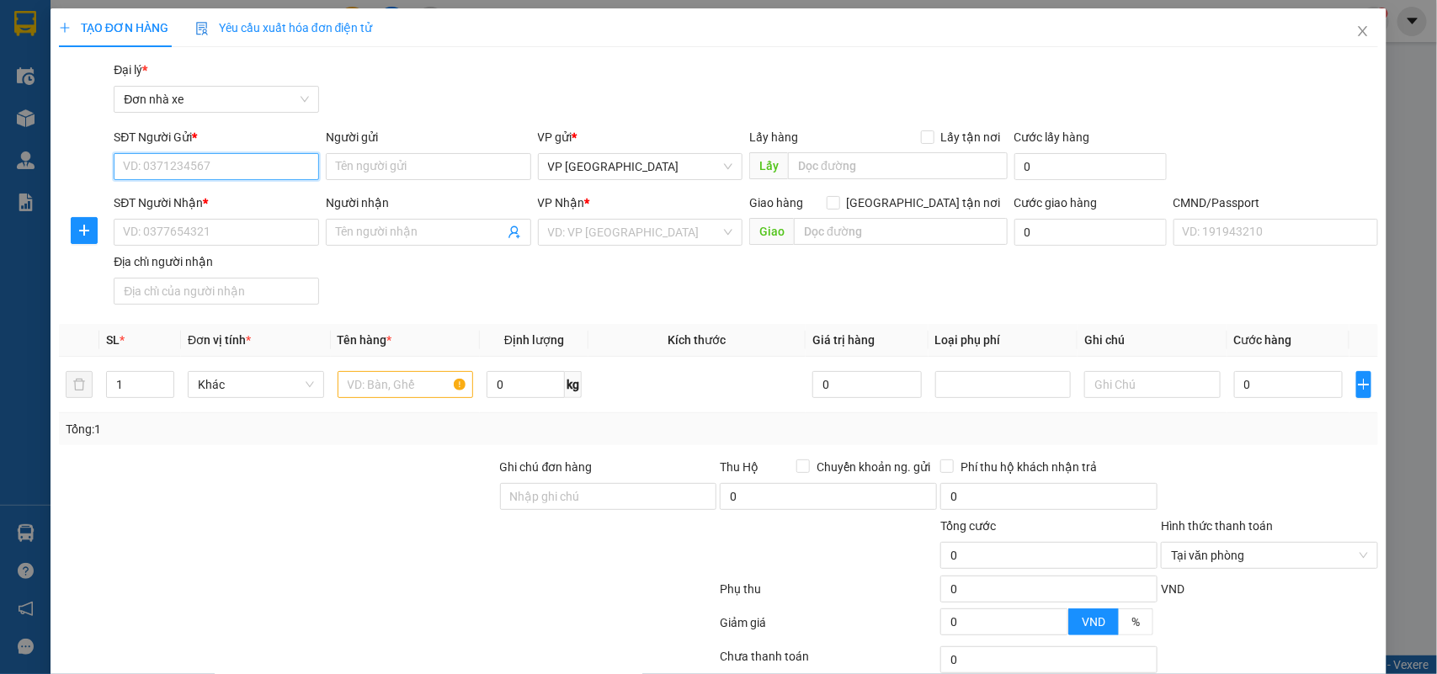
click at [194, 165] on input "SĐT Người Gửi *" at bounding box center [216, 166] width 205 height 27
click at [206, 224] on input "SĐT Người Nhận *" at bounding box center [216, 232] width 205 height 27
click at [206, 233] on input "SĐT Người Nhận *" at bounding box center [216, 232] width 205 height 27
click at [247, 179] on input "SĐT Người Gửi *" at bounding box center [216, 166] width 205 height 27
click at [189, 166] on input "SĐT Người Gửi *" at bounding box center [216, 166] width 205 height 27
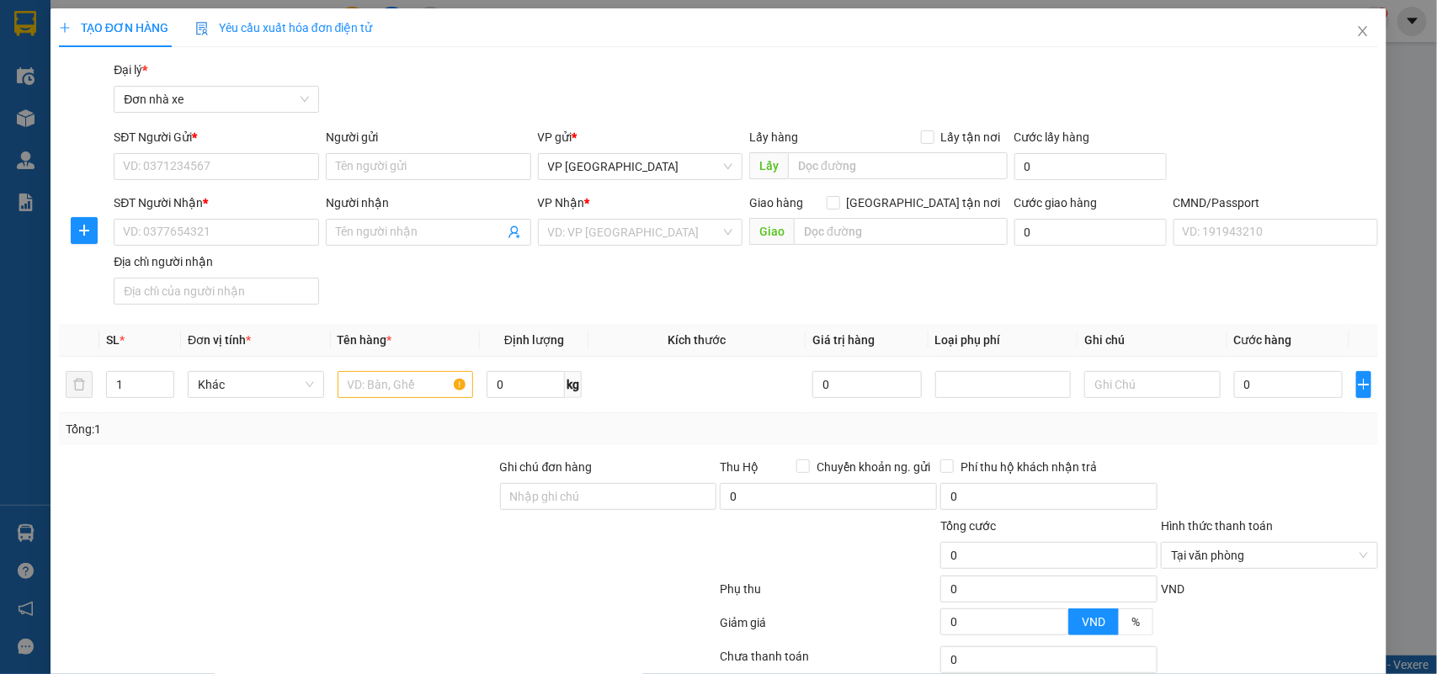
click at [293, 35] on span "Yêu cầu xuất hóa đơn điện tử" at bounding box center [284, 27] width 178 height 13
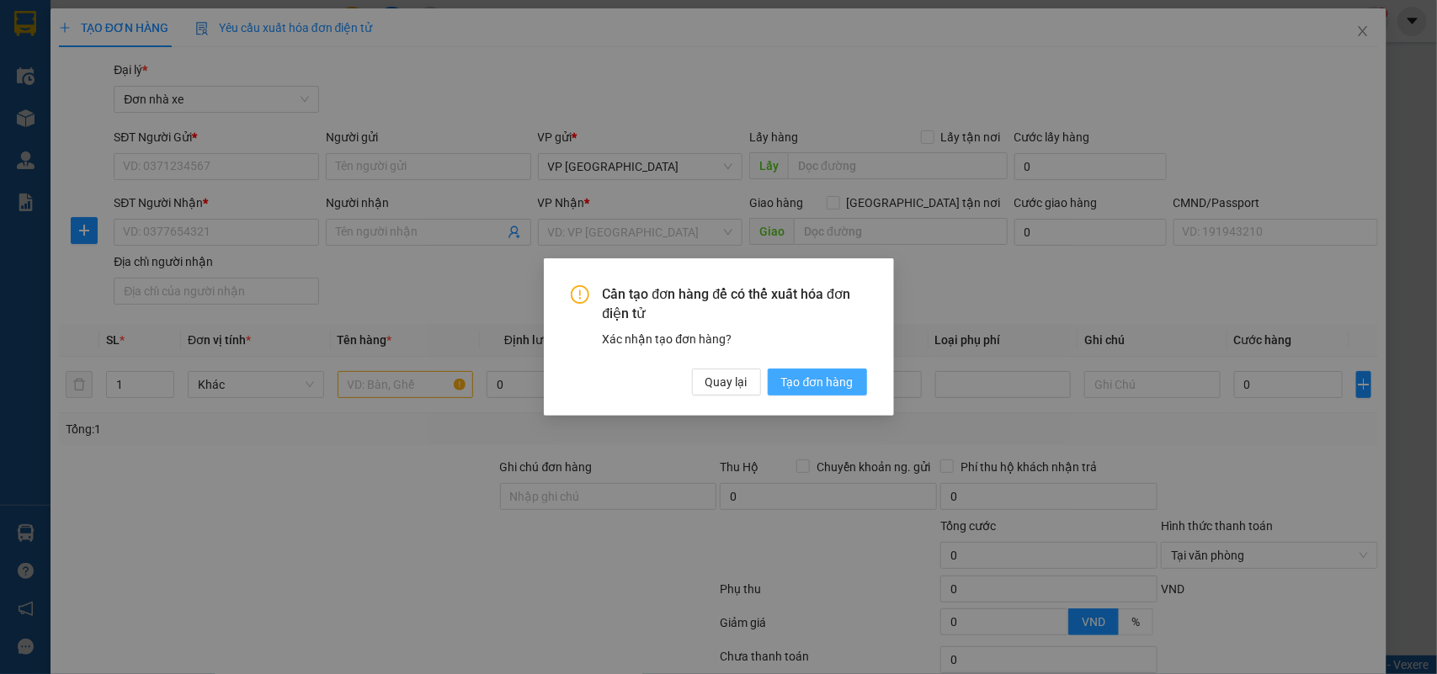
click at [843, 387] on span "Tạo đơn hàng" at bounding box center [817, 382] width 72 height 19
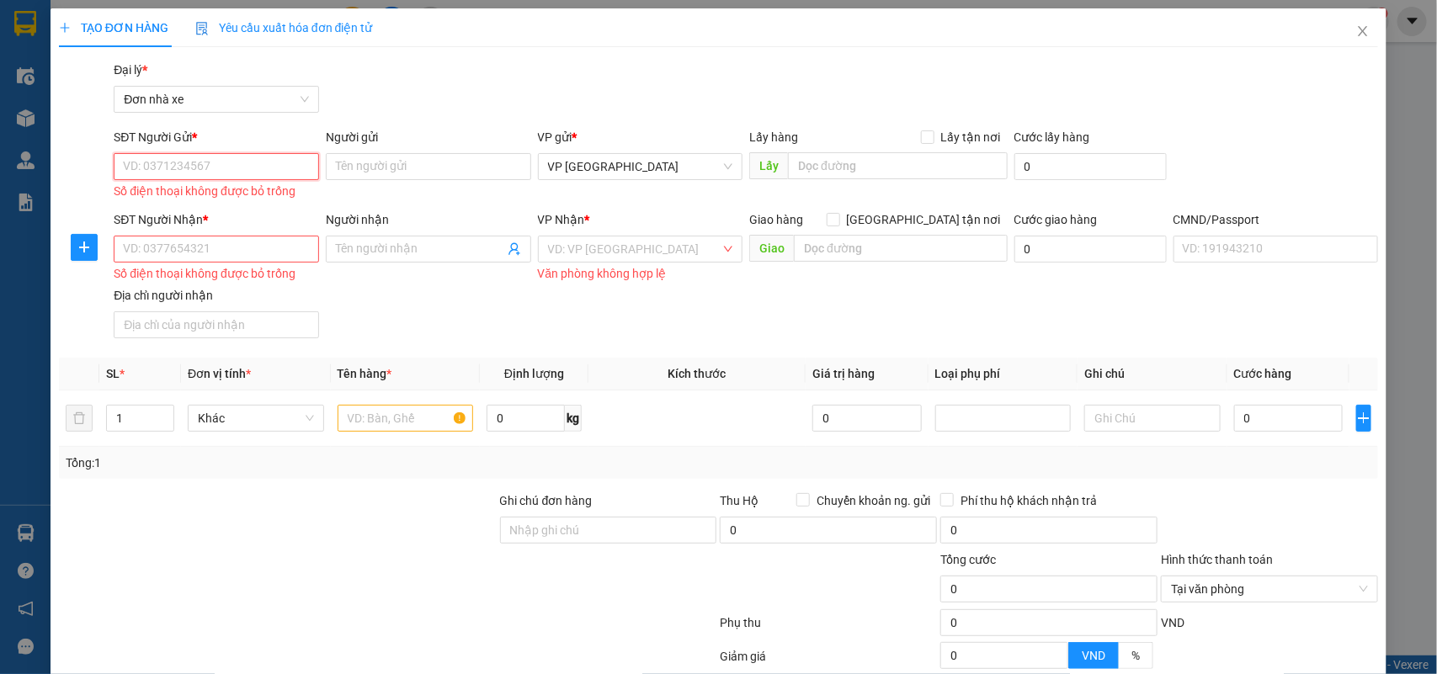
click at [204, 164] on input "SĐT Người Gửi *" at bounding box center [216, 166] width 205 height 27
click at [204, 162] on input "SĐT Người Gửi *" at bounding box center [216, 166] width 205 height 27
click at [224, 162] on input "SĐT Người Gửi *" at bounding box center [216, 166] width 205 height 27
click at [217, 169] on input "SĐT Người Gửi *" at bounding box center [216, 166] width 205 height 27
click at [414, 255] on input "Người nhận" at bounding box center [420, 249] width 168 height 19
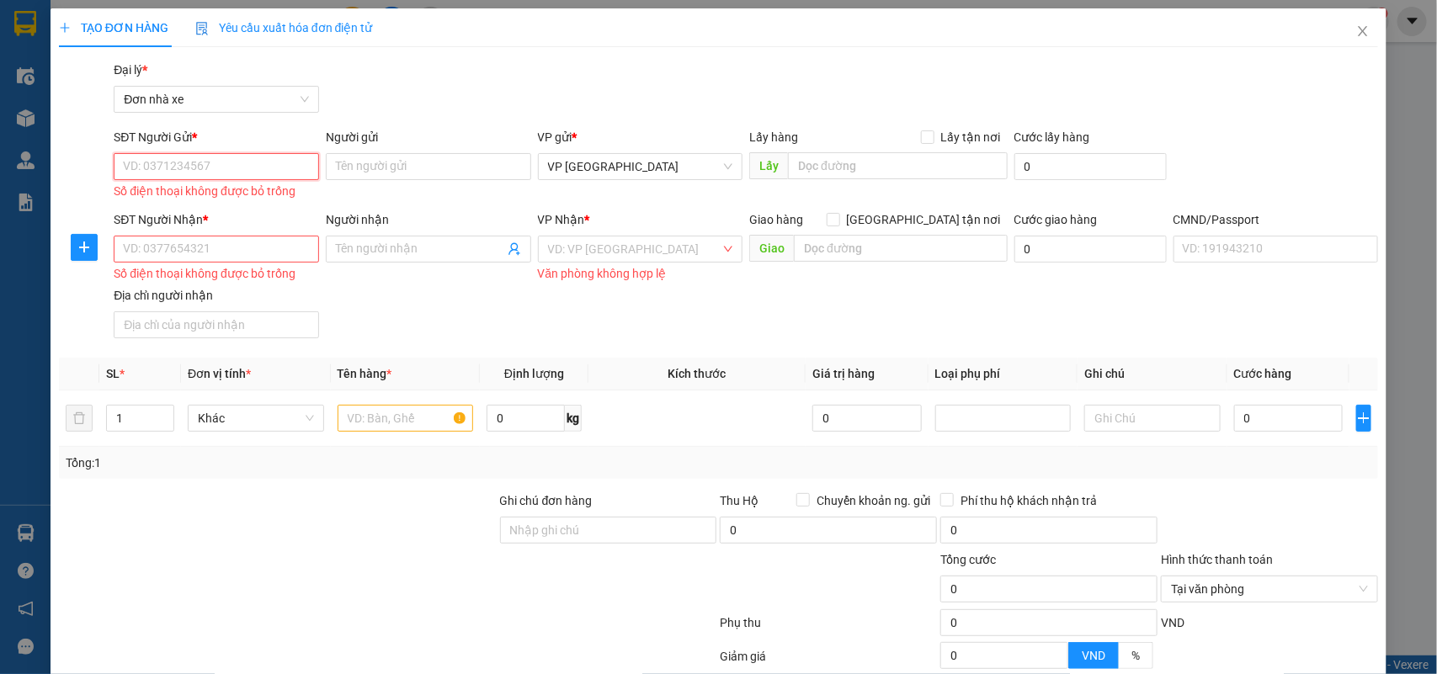
click at [213, 171] on input "SĐT Người Gửi *" at bounding box center [216, 166] width 205 height 27
click at [385, 410] on input "text" at bounding box center [406, 418] width 136 height 27
type input "D"
type input "Đ"
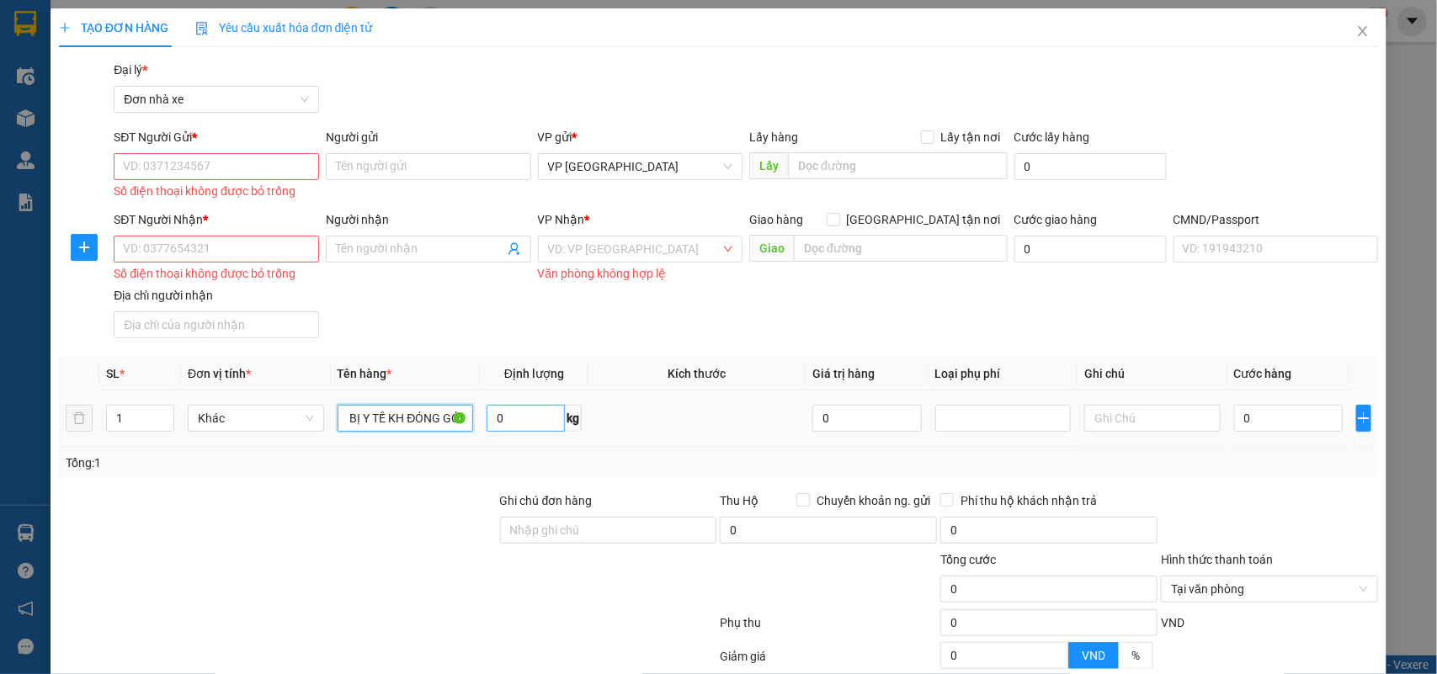
type input "THIẾT BỊ Y TẾ KH ĐÓNG GÓI"
click at [495, 414] on input "0" at bounding box center [526, 418] width 78 height 27
type input "1"
click at [429, 528] on div at bounding box center [277, 521] width 441 height 59
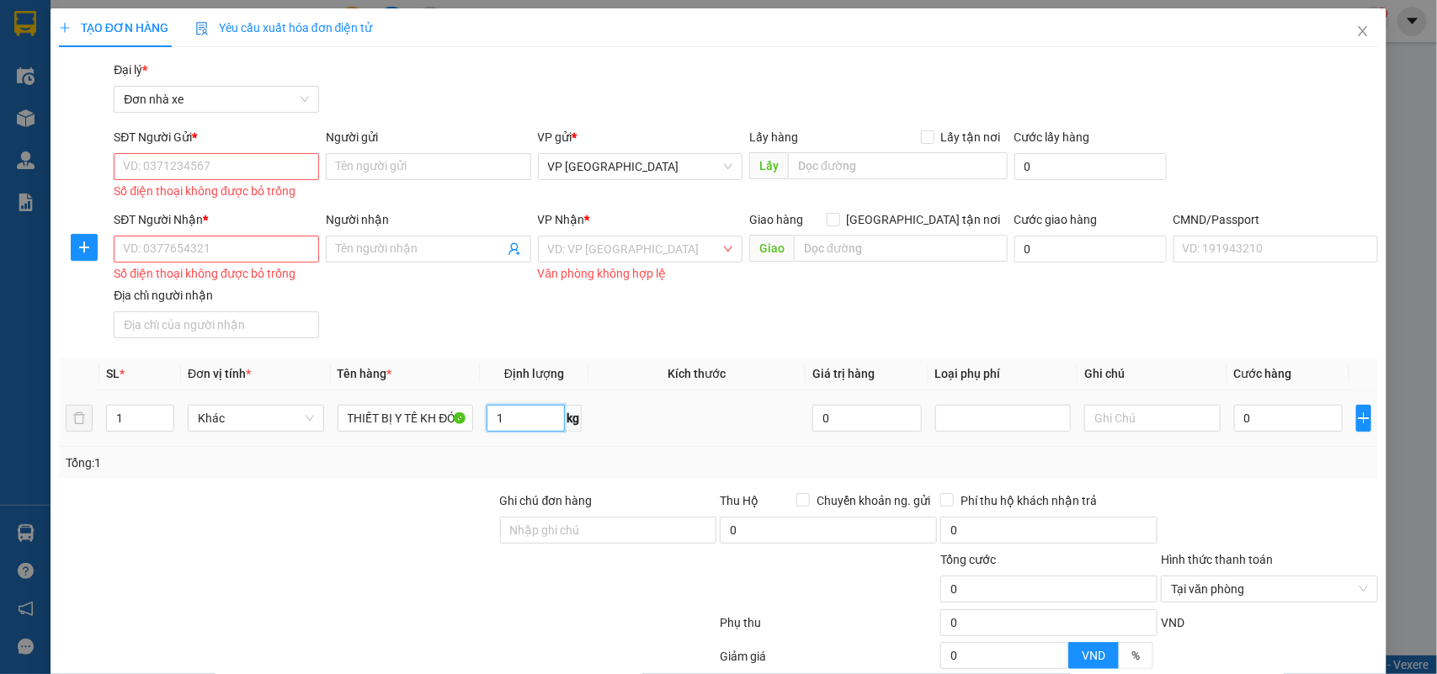
click at [519, 421] on input "1" at bounding box center [526, 418] width 78 height 27
type input "3.8"
click at [422, 508] on div at bounding box center [277, 521] width 441 height 59
click at [1307, 413] on input "0" at bounding box center [1288, 418] width 109 height 27
type input "4"
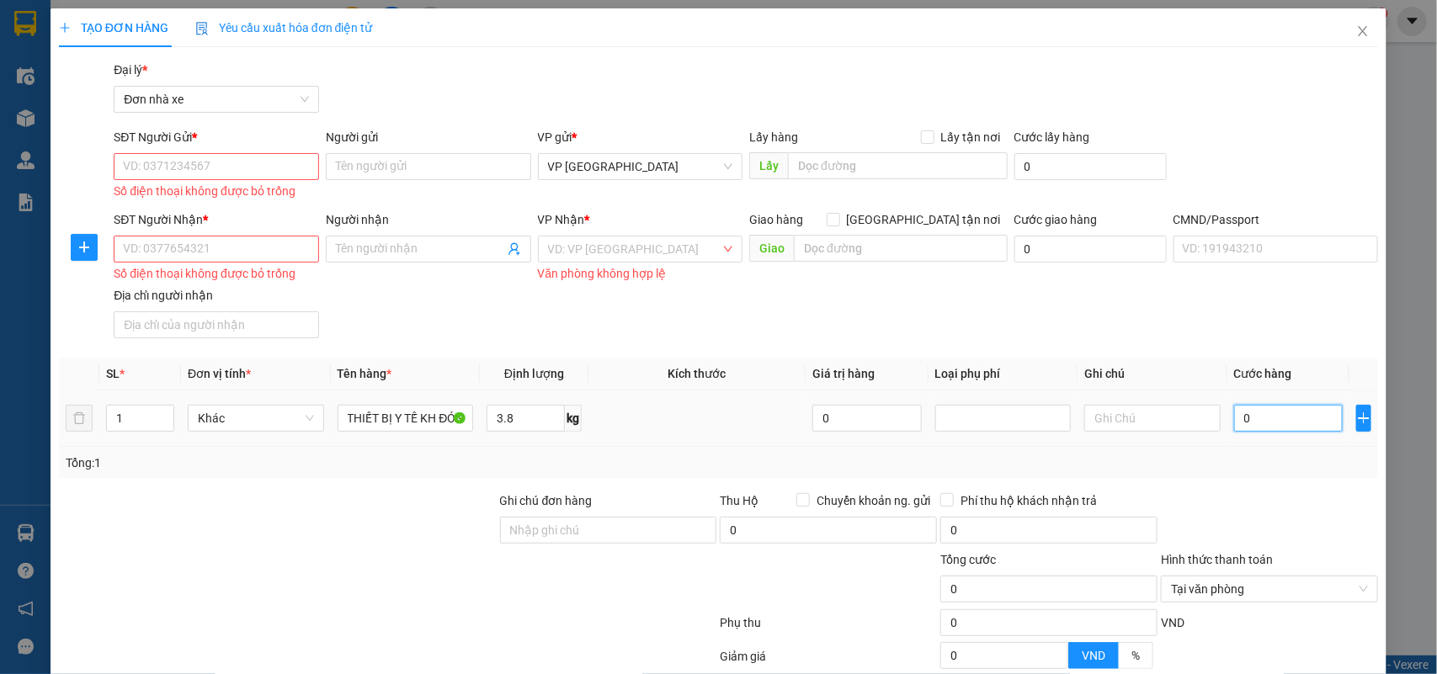
type input "4"
type input "40"
type input "40.000"
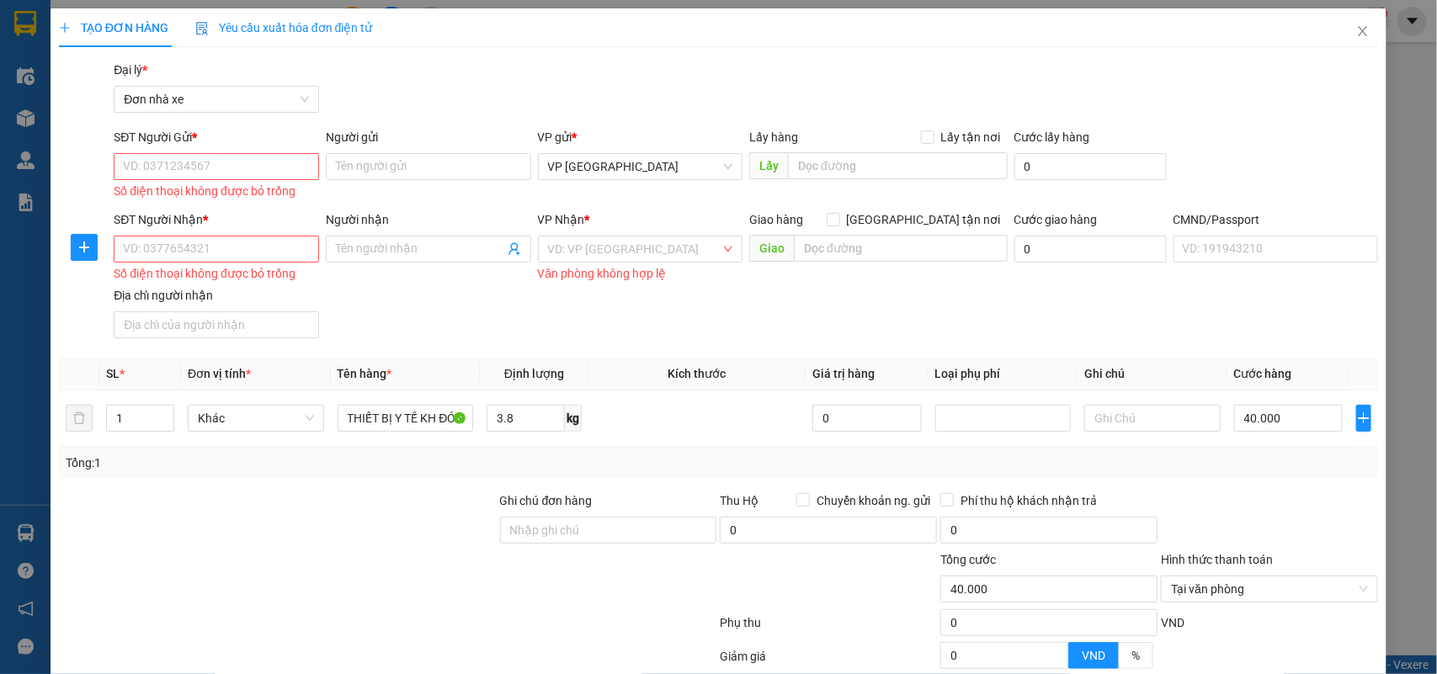
click at [1282, 470] on div "Tổng: 1" at bounding box center [719, 463] width 1306 height 19
click at [242, 166] on input "SĐT Người Gửi *" at bounding box center [216, 166] width 205 height 27
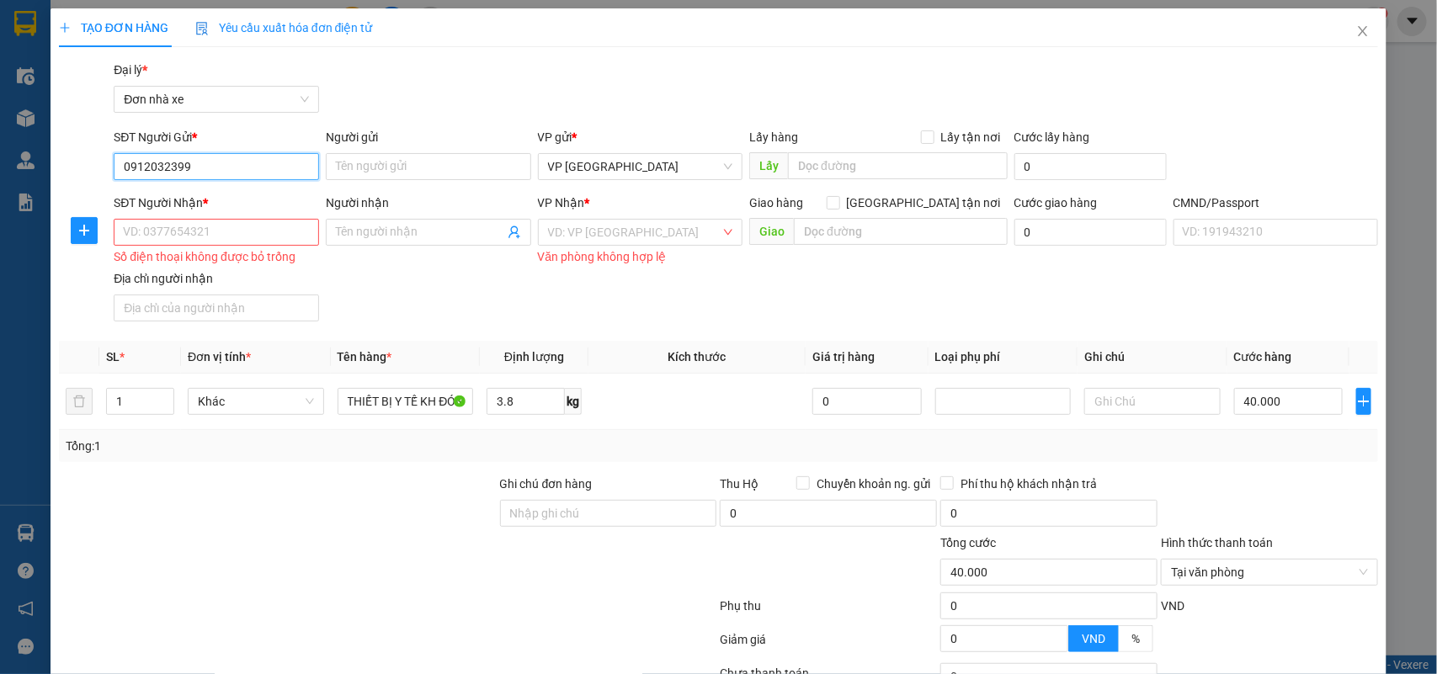
drag, startPoint x: 237, startPoint y: 167, endPoint x: 411, endPoint y: 154, distance: 174.7
click at [237, 166] on input "0912032399" at bounding box center [216, 166] width 205 height 27
type input "0912032399"
drag, startPoint x: 412, startPoint y: 153, endPoint x: 412, endPoint y: 165, distance: 11.8
click at [412, 154] on input "Người gửi" at bounding box center [428, 166] width 205 height 27
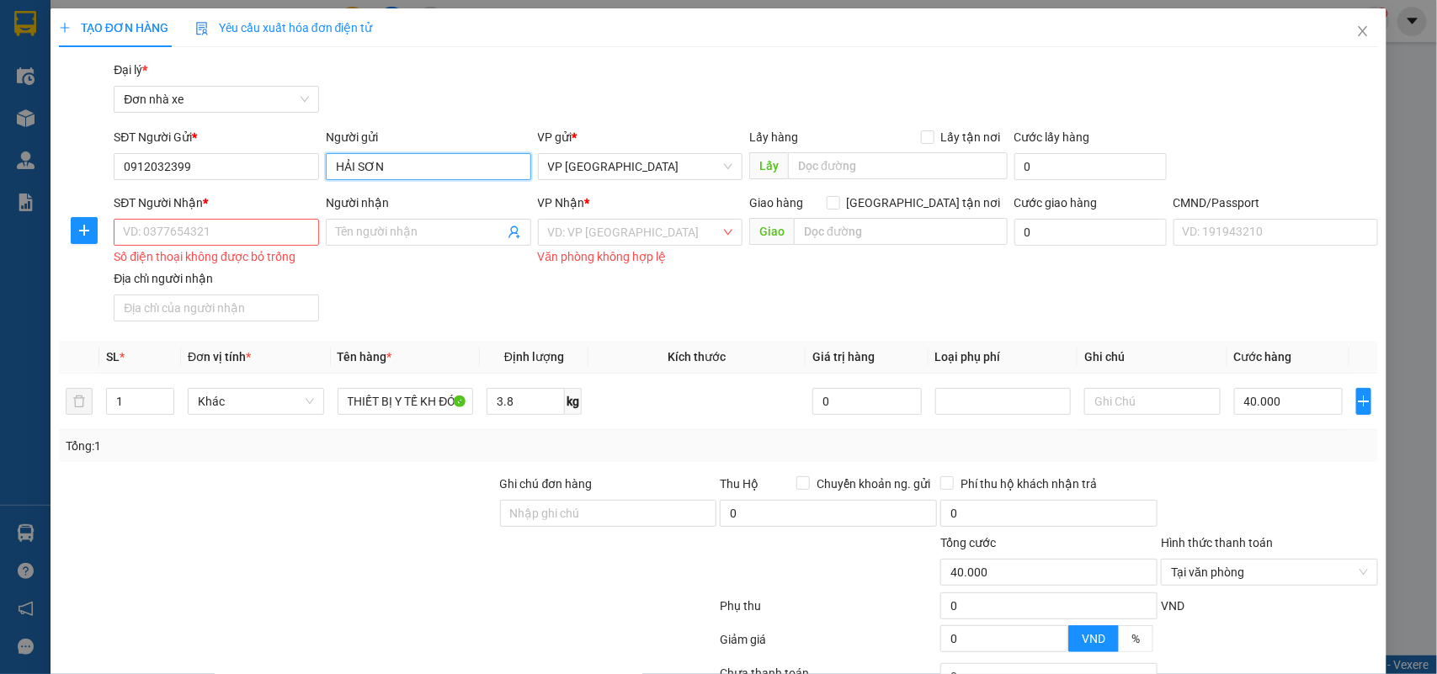
type input "HẢI SƠN"
click at [244, 244] on input "SĐT Người Nhận *" at bounding box center [216, 232] width 205 height 27
click at [170, 234] on input "SĐT Người Nhận *" at bounding box center [216, 232] width 205 height 27
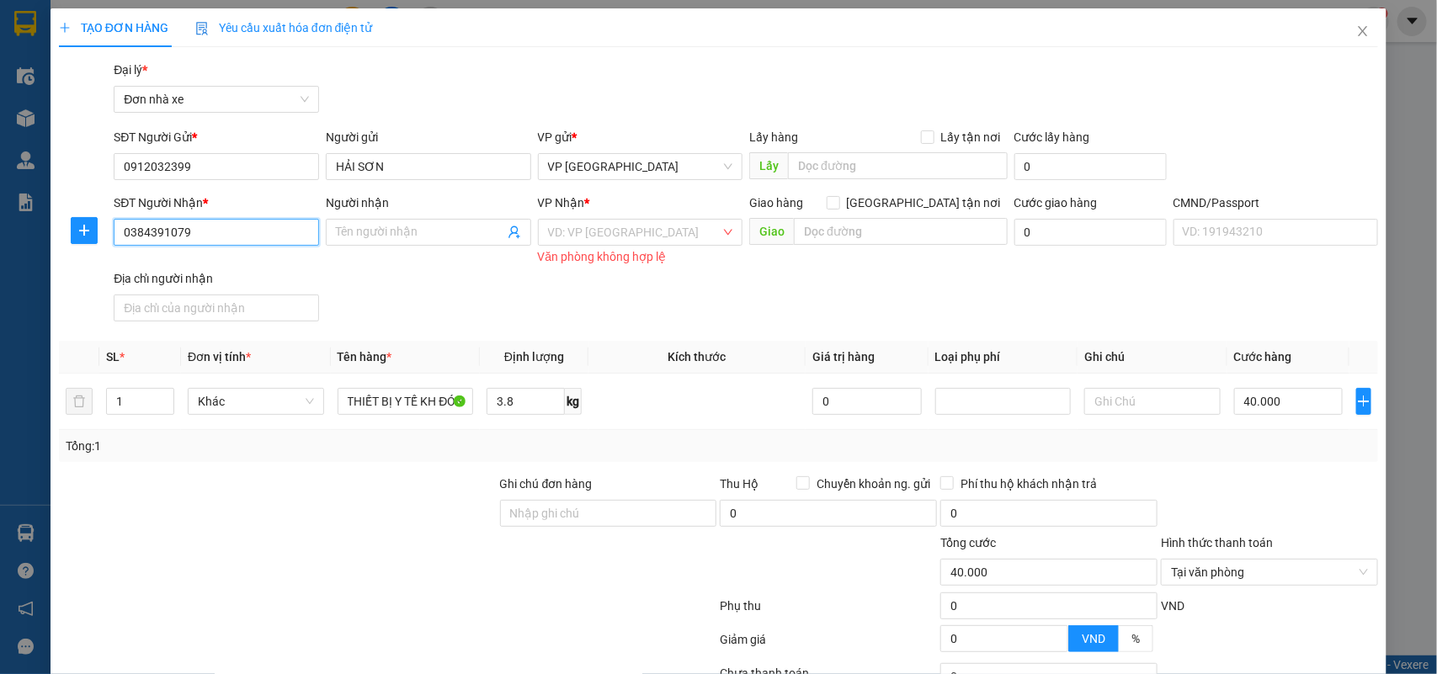
click at [208, 233] on input "0384391079" at bounding box center [216, 232] width 205 height 27
type input "0384391079"
click at [359, 237] on input "Người nhận" at bounding box center [420, 232] width 168 height 19
type input "C"
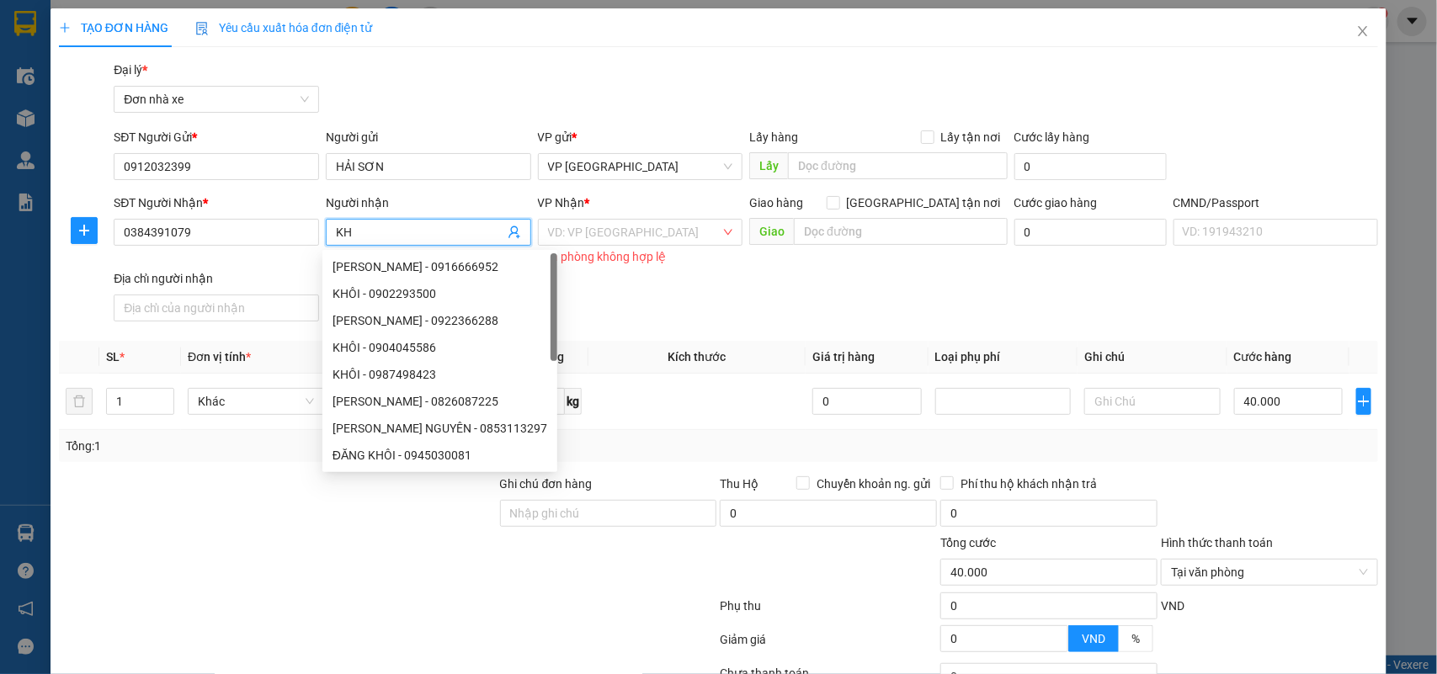
type input "K"
type input "KHỞI"
click at [848, 303] on div "SĐT Người Nhận * 0384391079 Người nhận KHỞI VP Nhận * VD: VP Sài Gòn Văn phòng …" at bounding box center [745, 261] width 1271 height 135
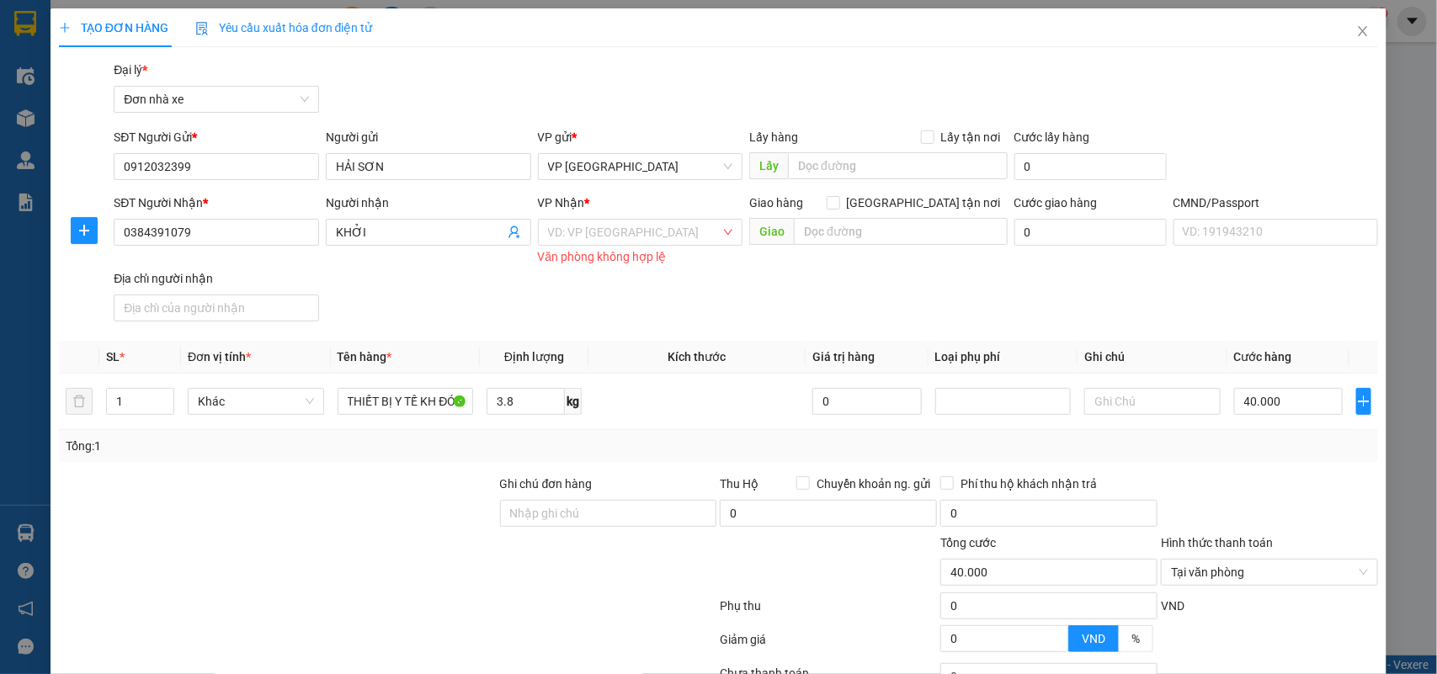
click at [617, 249] on div "Văn phòng không hợp lệ" at bounding box center [640, 256] width 205 height 19
click at [606, 244] on input "search" at bounding box center [634, 232] width 173 height 25
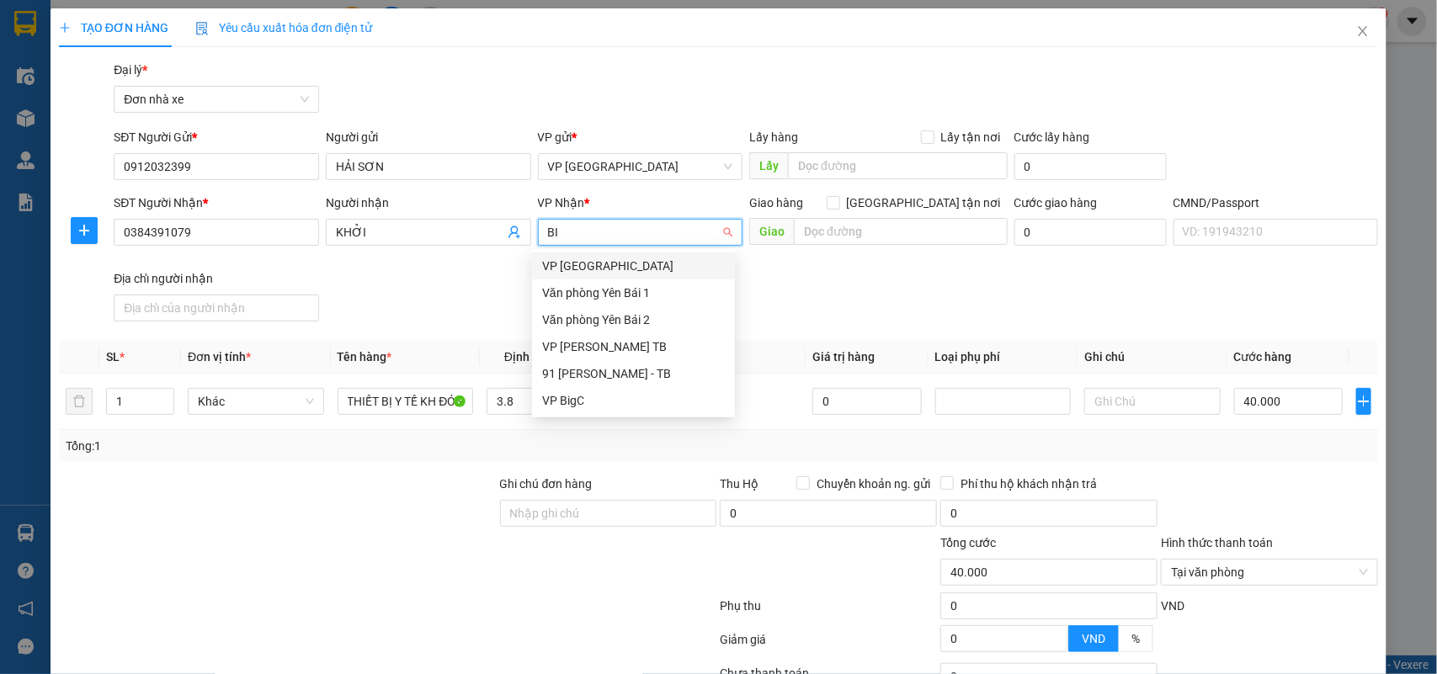
type input "BIG"
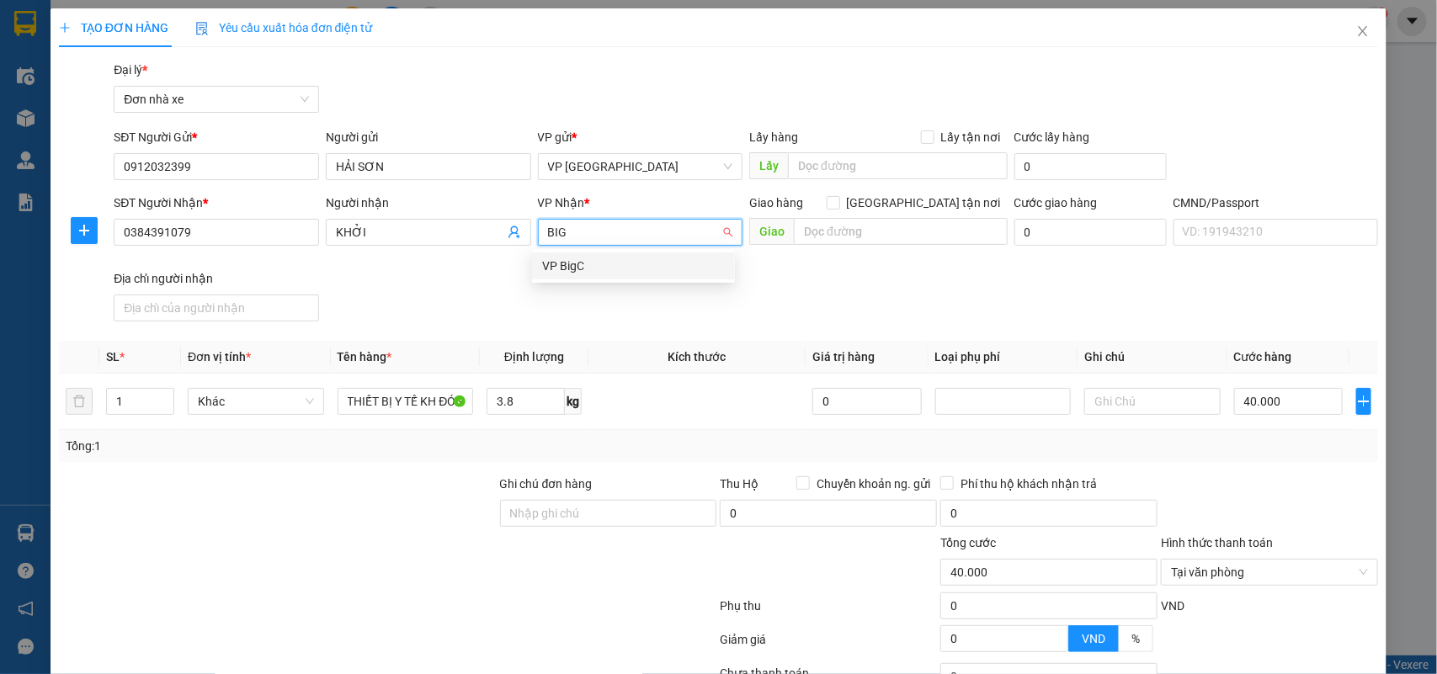
drag, startPoint x: 634, startPoint y: 263, endPoint x: 838, endPoint y: 230, distance: 207.2
click at [634, 263] on div "VP BigC" at bounding box center [633, 266] width 183 height 19
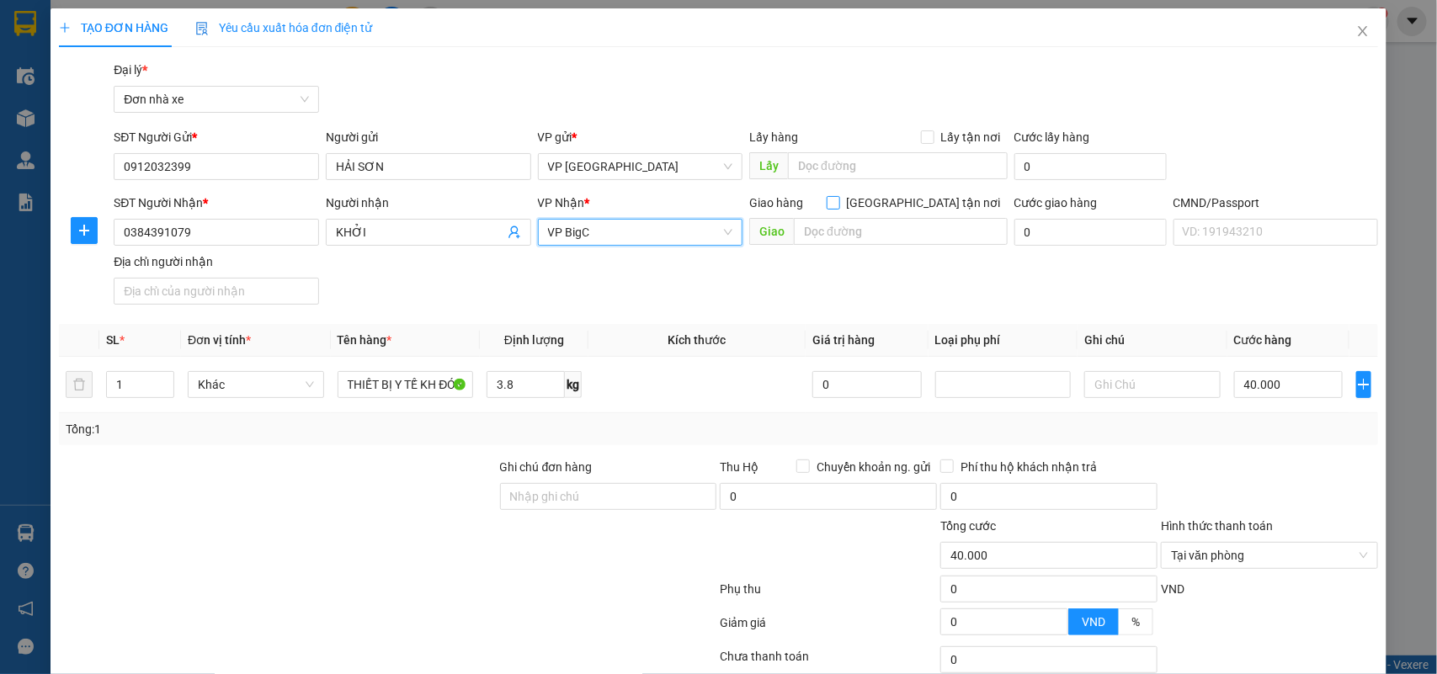
click at [909, 207] on div "Giao hàng Giao tận nơi" at bounding box center [878, 203] width 258 height 19
click at [911, 224] on input "text" at bounding box center [901, 231] width 214 height 27
click at [920, 203] on span "Giao tận nơi" at bounding box center [924, 203] width 168 height 19
click at [838, 203] on input "Giao tận nơi" at bounding box center [833, 202] width 12 height 12
checkbox input "true"
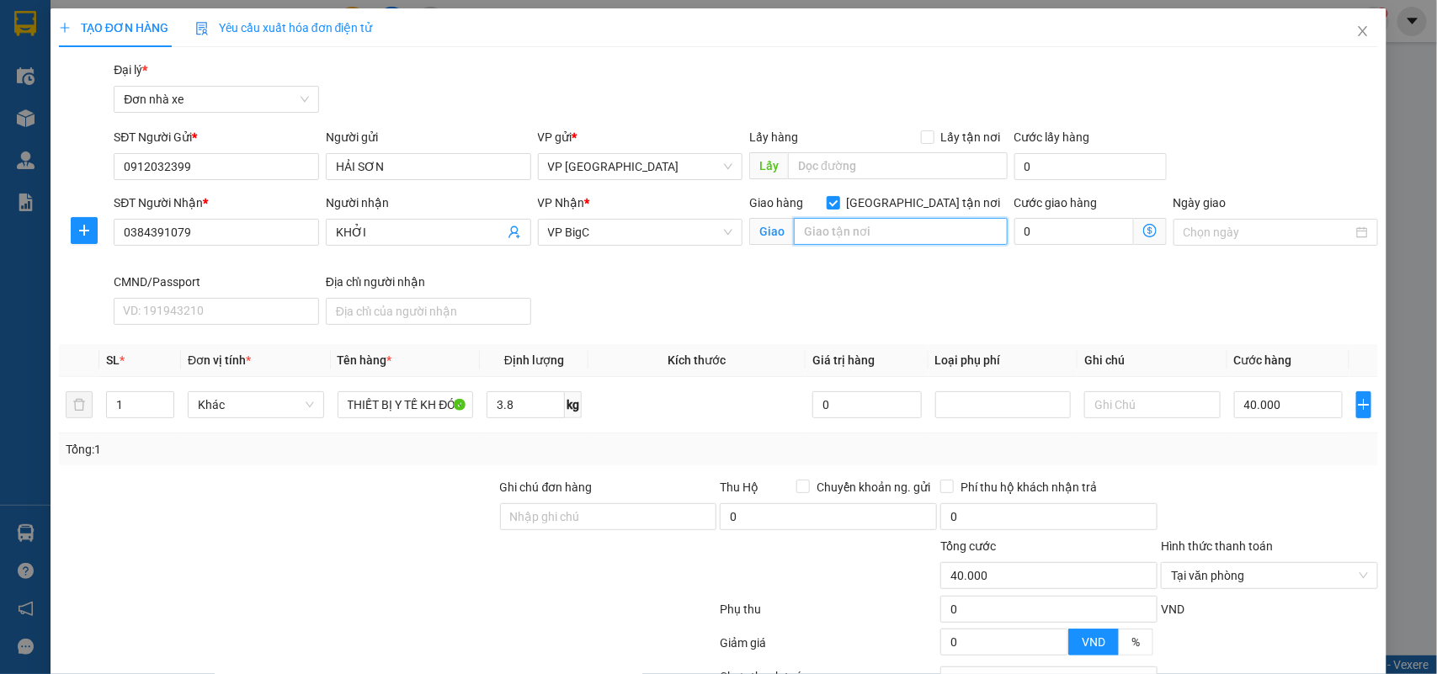
click at [809, 233] on input "text" at bounding box center [901, 231] width 214 height 27
paste input "Him Lam Vạn Phúc, 34 P. Tố Hữu, Nhân Chính, Thanh Xuân, Hà Nội 100000, Việt Nam"
type input "Him Lam Vạn Phúc, 34 P. Tố Hữu, Nhân Chính, Thanh Xuân, Hà Nội ( TÒA B-TT11-5)"
click at [1017, 310] on div "SĐT Người Nhận * 0384391079 Người nhận KHỞI VP Nhận * VP BigC Giao hàng Giao tậ…" at bounding box center [745, 263] width 1271 height 138
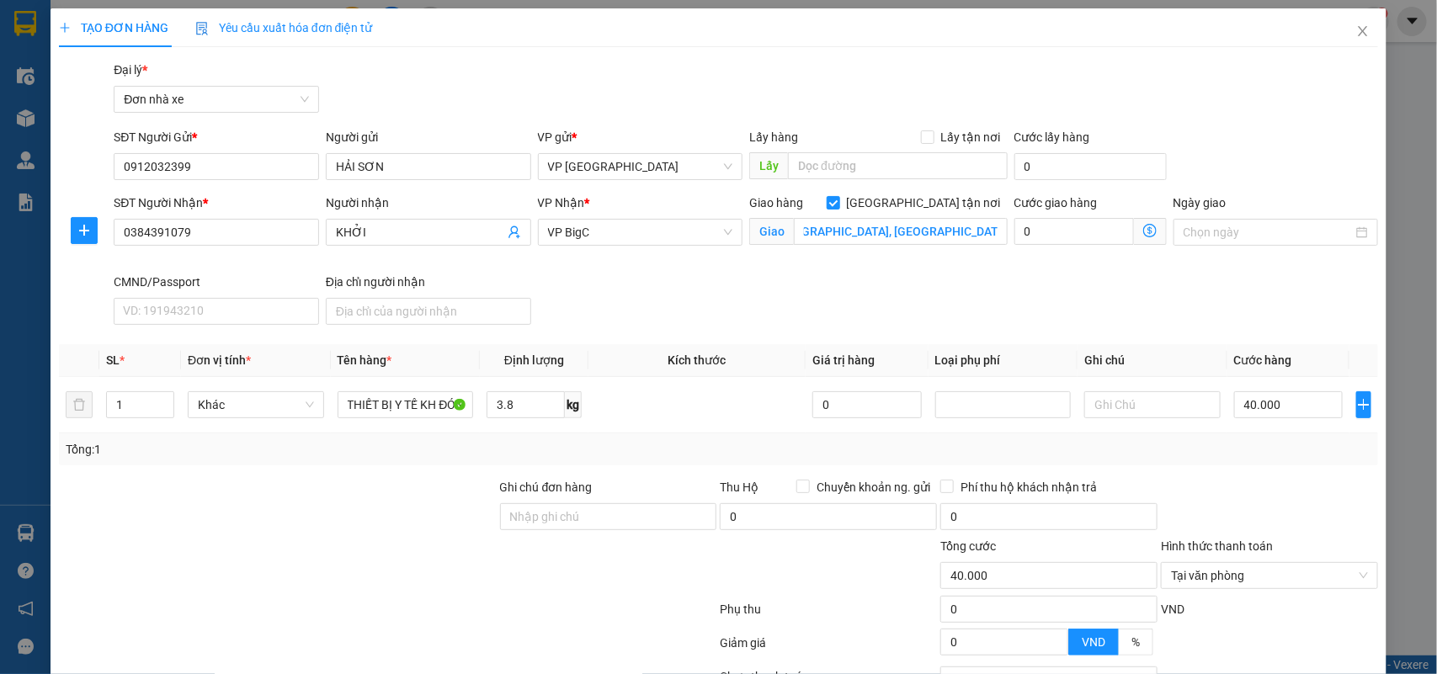
scroll to position [0, 0]
click at [1042, 237] on input "0" at bounding box center [1074, 231] width 120 height 27
type input "40.008"
type input "8"
type input "40.085"
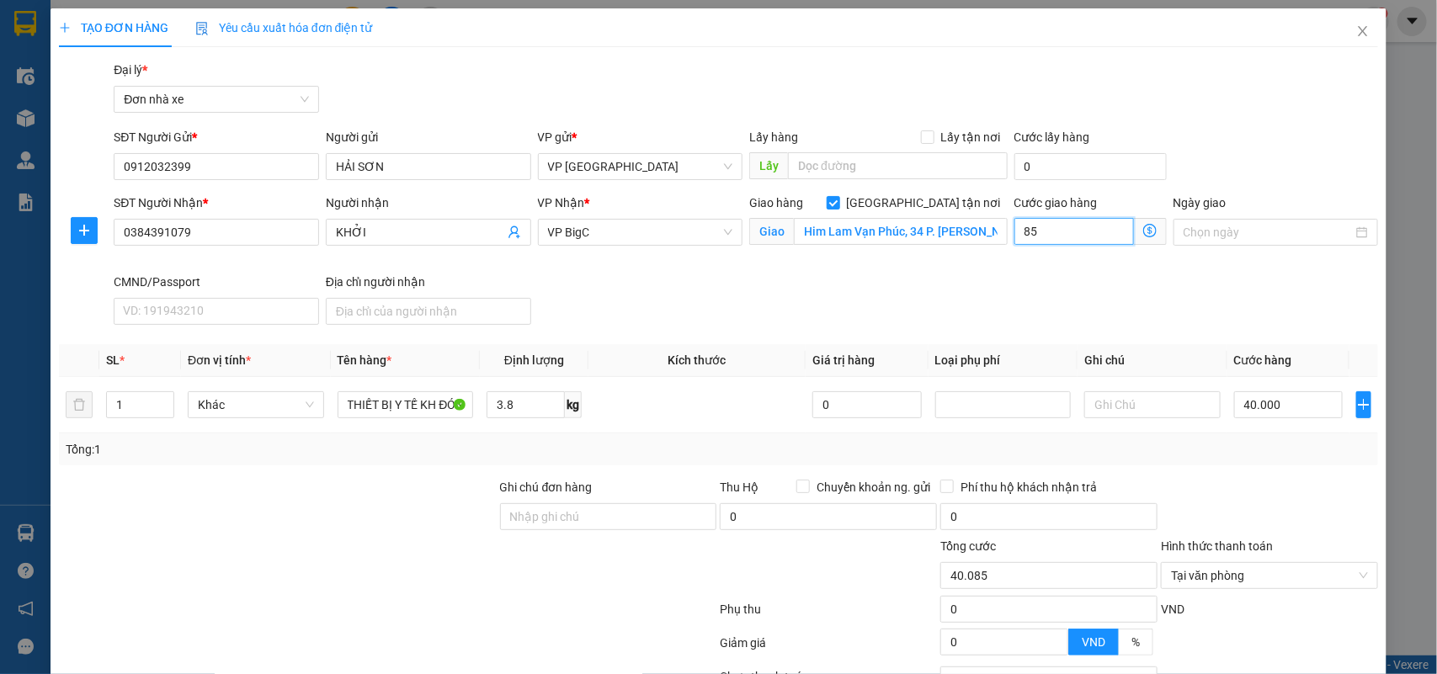
type input "85"
type input "125.000"
type input "85.000"
click at [1015, 303] on div "SĐT Người Nhận * 0384391079 Người nhận KHỞI VP Nhận * VP BigC Giao hàng Giao tậ…" at bounding box center [745, 263] width 1271 height 138
click at [1075, 297] on div "SĐT Người Nhận * 0384391079 Người nhận KHỞI VP Nhận * VP BigC Giao hàng Giao tậ…" at bounding box center [745, 263] width 1271 height 138
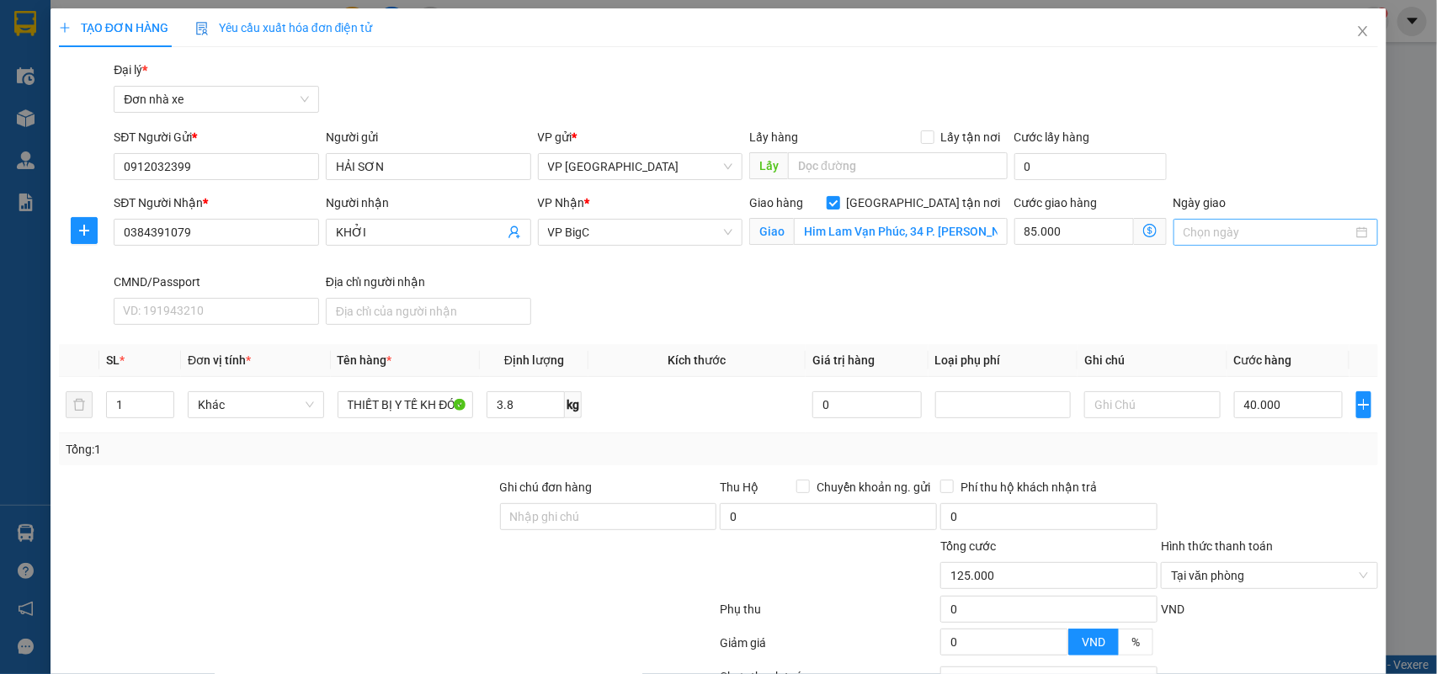
click at [1193, 232] on input "Ngày giao" at bounding box center [1268, 232] width 170 height 19
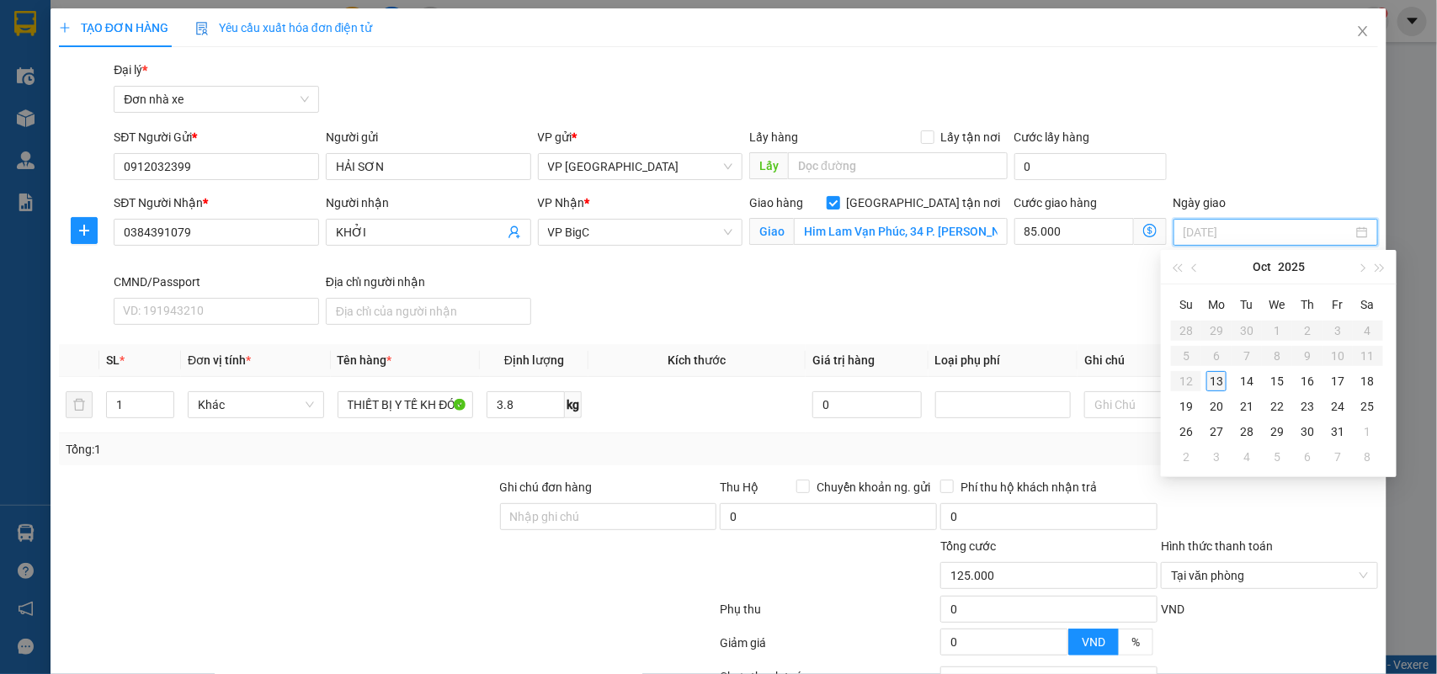
type input "13/10/2025"
click at [1216, 380] on div "13" at bounding box center [1216, 381] width 20 height 20
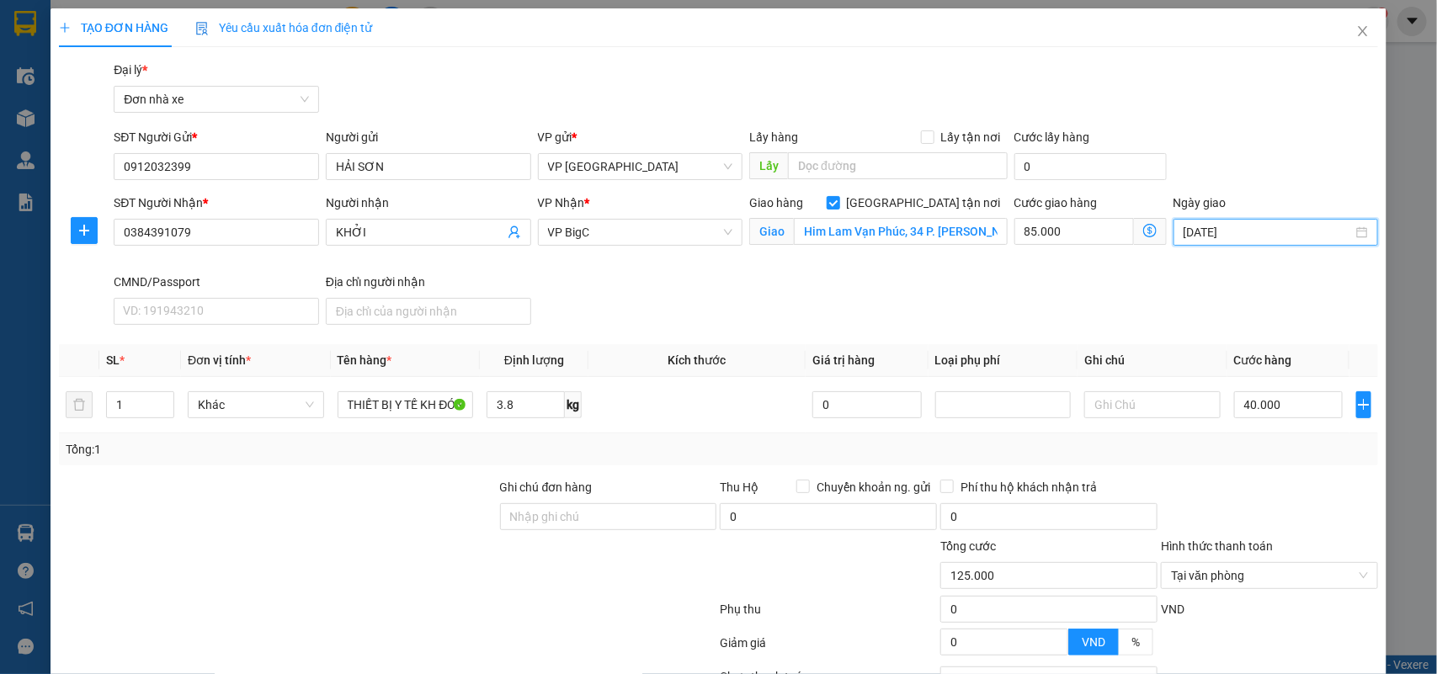
click at [1145, 278] on div "SĐT Người Nhận * 0384391079 Người nhận KHỞI VP Nhận * VP BigC Giao hàng Giao tậ…" at bounding box center [745, 263] width 1271 height 138
click at [551, 512] on input "Ghi chú đơn hàng" at bounding box center [608, 516] width 217 height 27
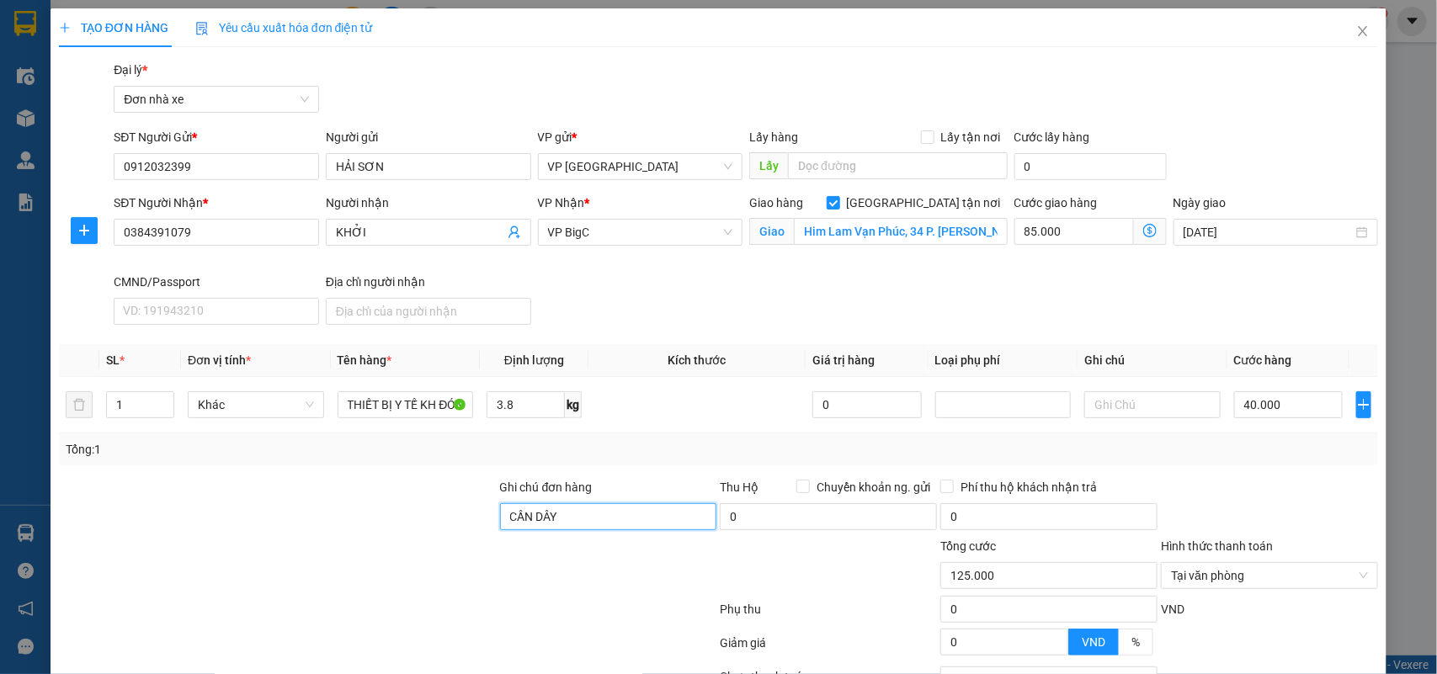
type input "CẦN DÂY"
click at [1167, 446] on div "Tổng: 1" at bounding box center [719, 449] width 1306 height 19
click at [320, 34] on span "Yêu cầu xuất hóa đơn điện tử" at bounding box center [284, 27] width 178 height 13
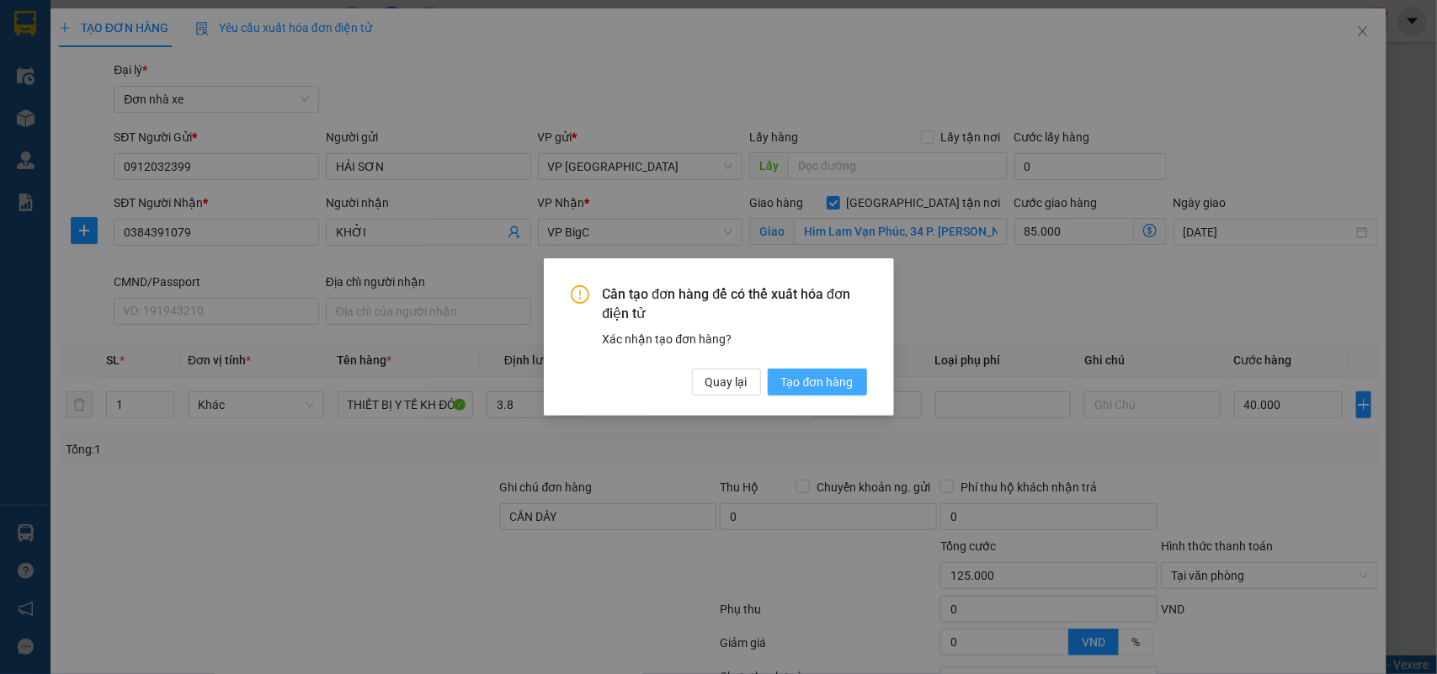
click at [838, 386] on span "Tạo đơn hàng" at bounding box center [817, 382] width 72 height 19
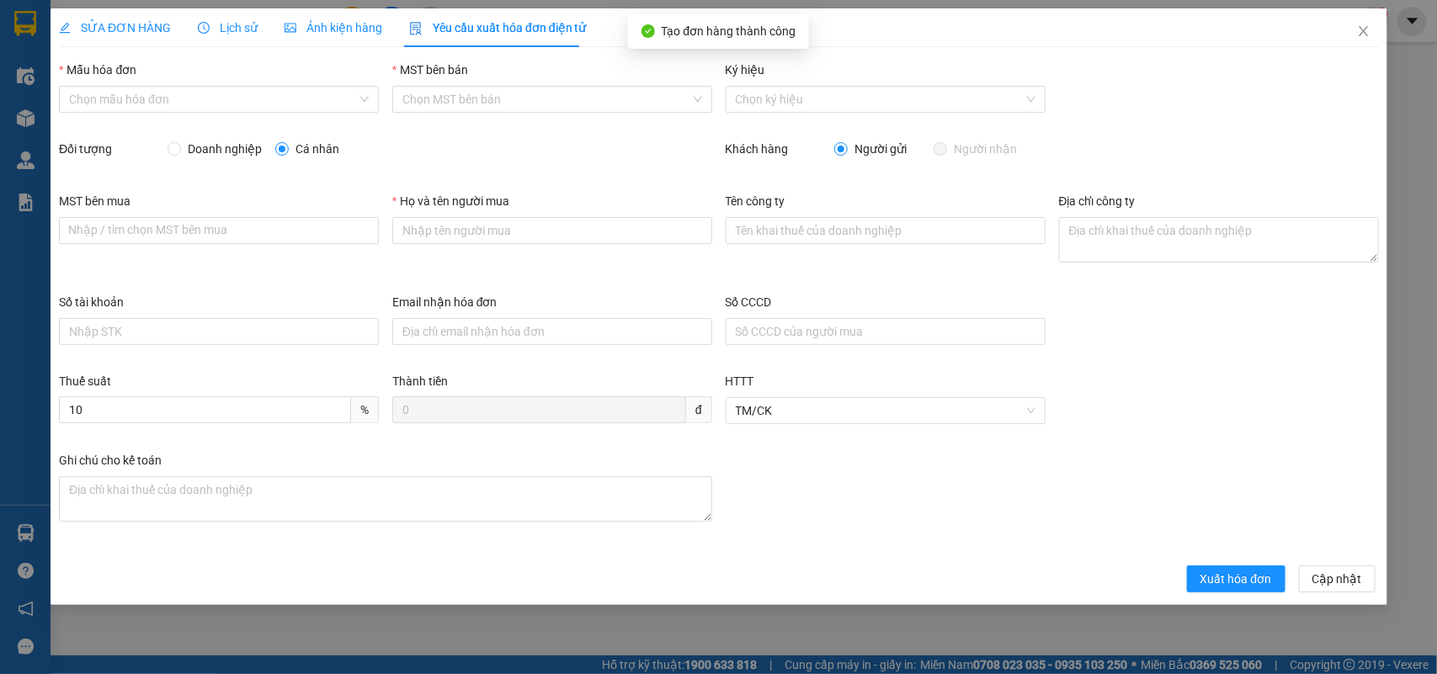
type input "HẢI SƠN"
type input "125.000"
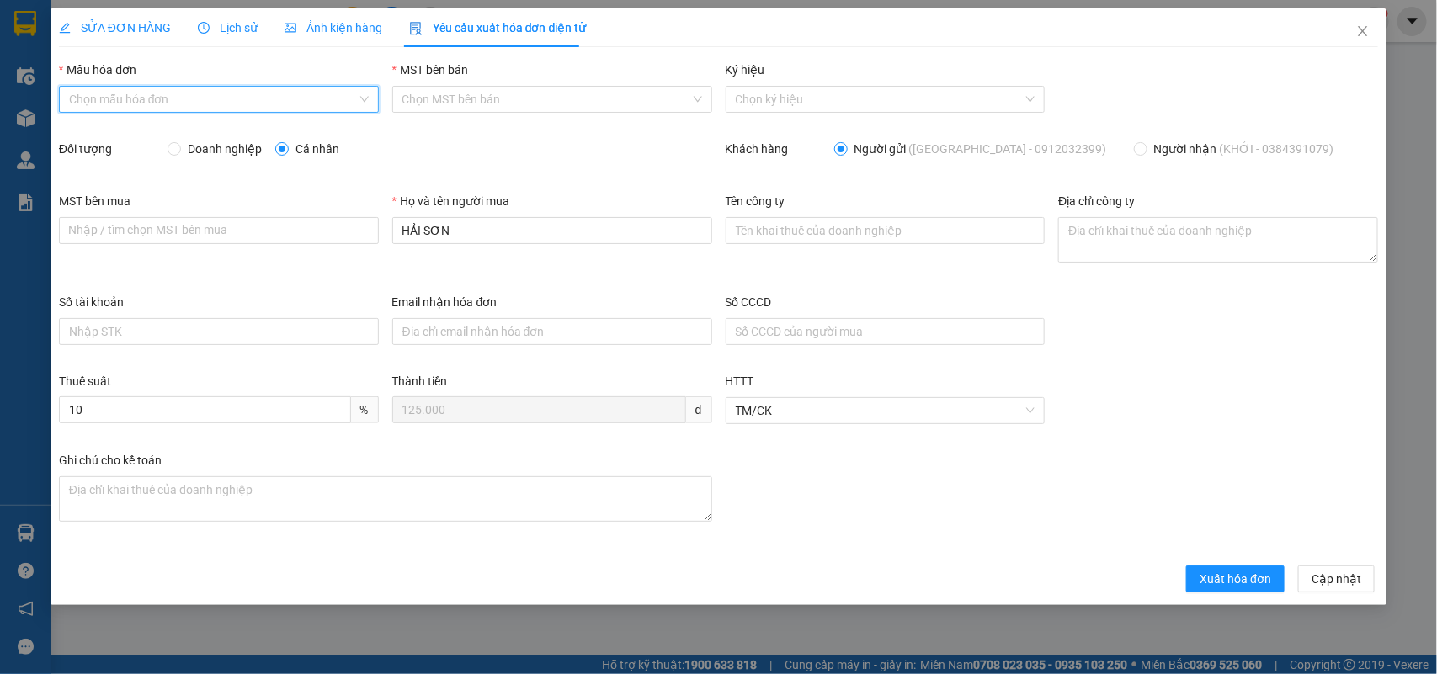
click at [178, 97] on input "Mẫu hóa đơn" at bounding box center [213, 99] width 288 height 25
click at [644, 166] on div "Đối tượng Doanh nghiệp Cá nhân" at bounding box center [385, 156] width 653 height 32
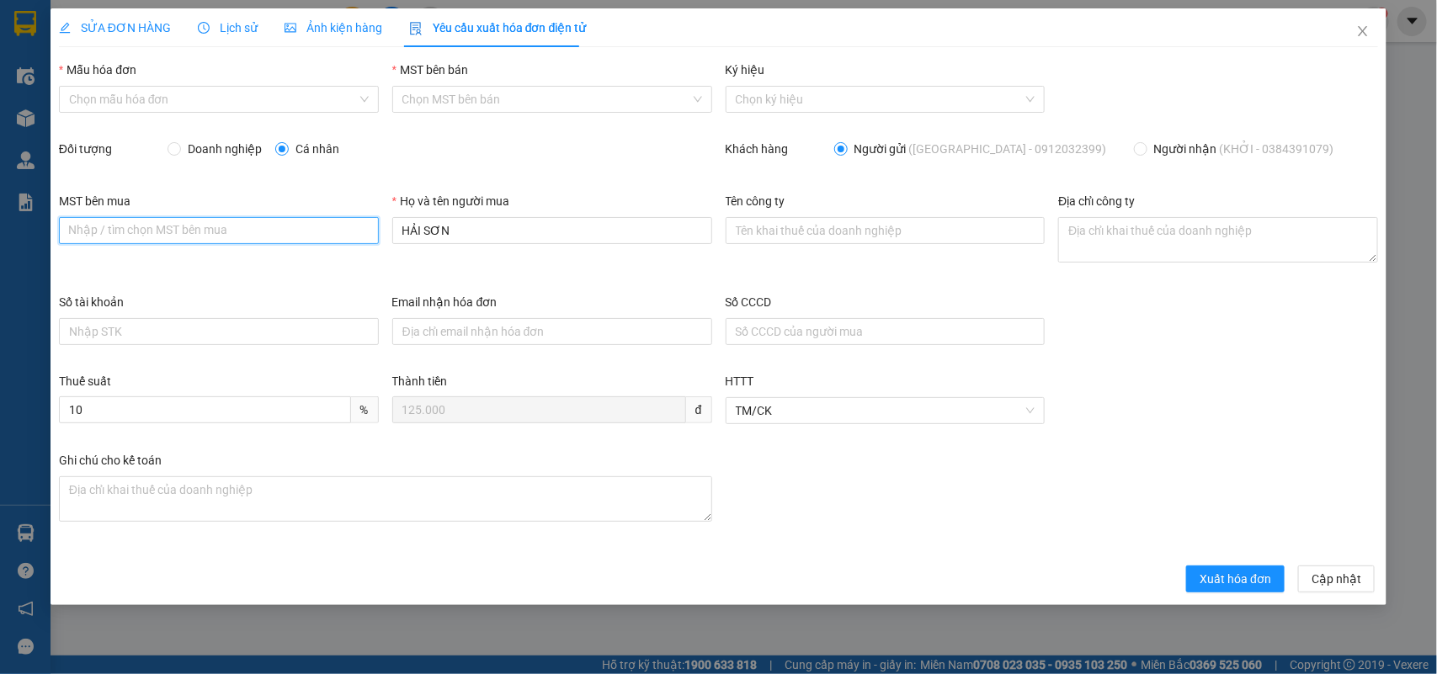
click at [276, 225] on input "MST bên mua" at bounding box center [219, 230] width 320 height 27
click at [577, 162] on div "Doanh nghiệp Cá nhân" at bounding box center [440, 152] width 544 height 25
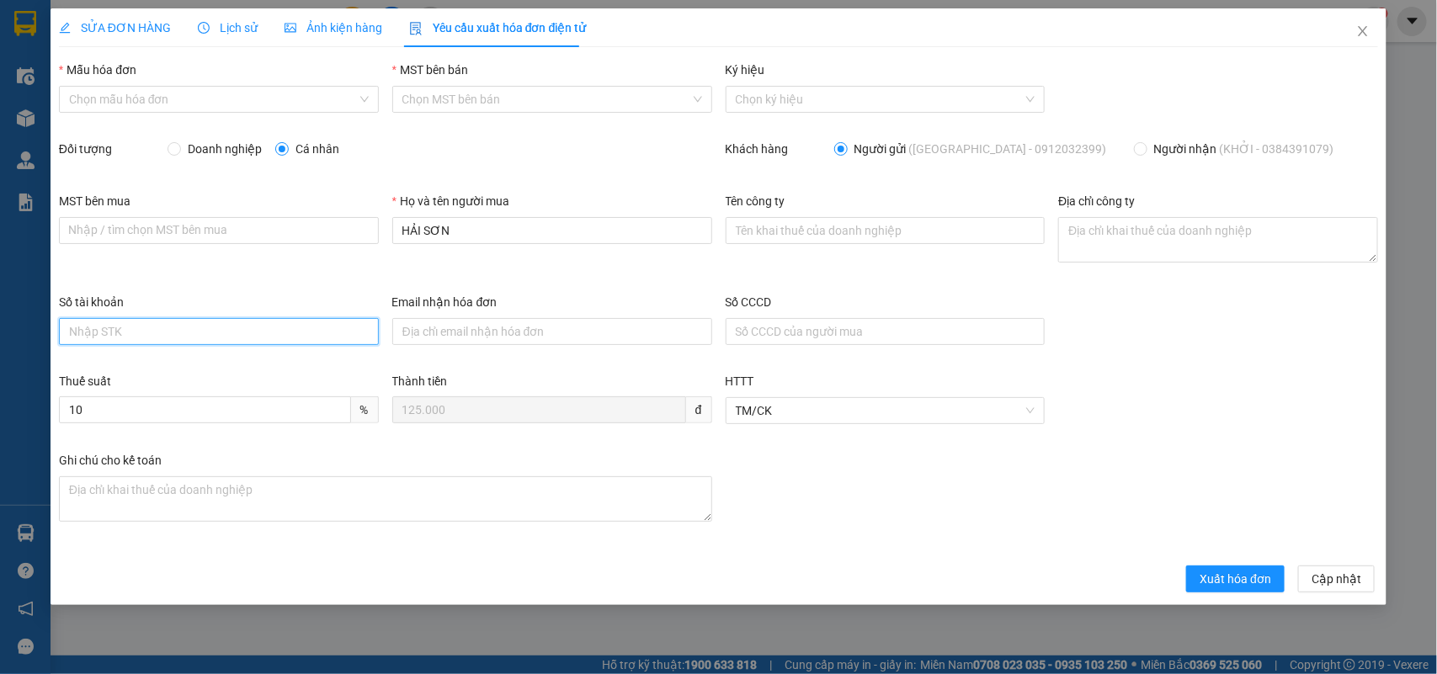
click at [199, 329] on input "Số tài khoản" at bounding box center [219, 331] width 320 height 27
click at [635, 269] on div "Họ và tên người mua HẢI SƠN" at bounding box center [552, 242] width 333 height 101
click at [444, 101] on input "MST bên bán" at bounding box center [546, 99] width 288 height 25
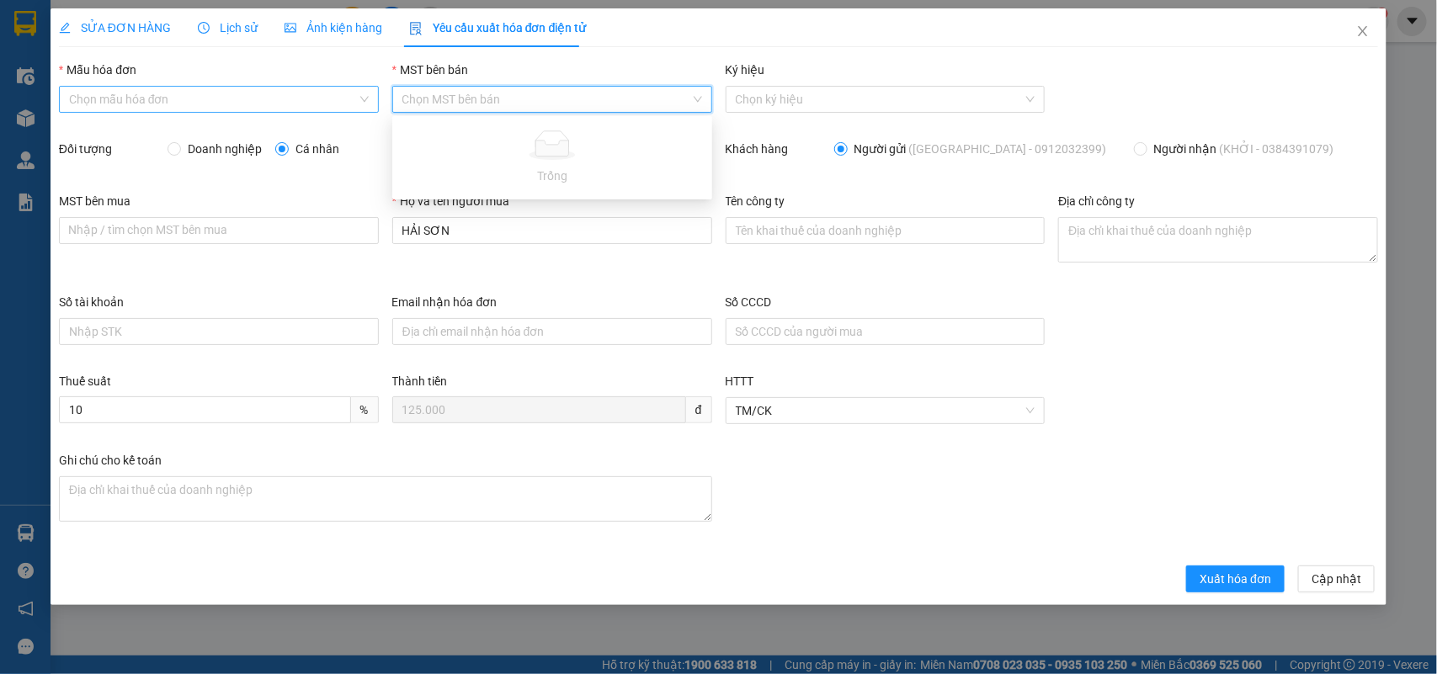
click at [161, 105] on input "Mẫu hóa đơn" at bounding box center [213, 99] width 288 height 25
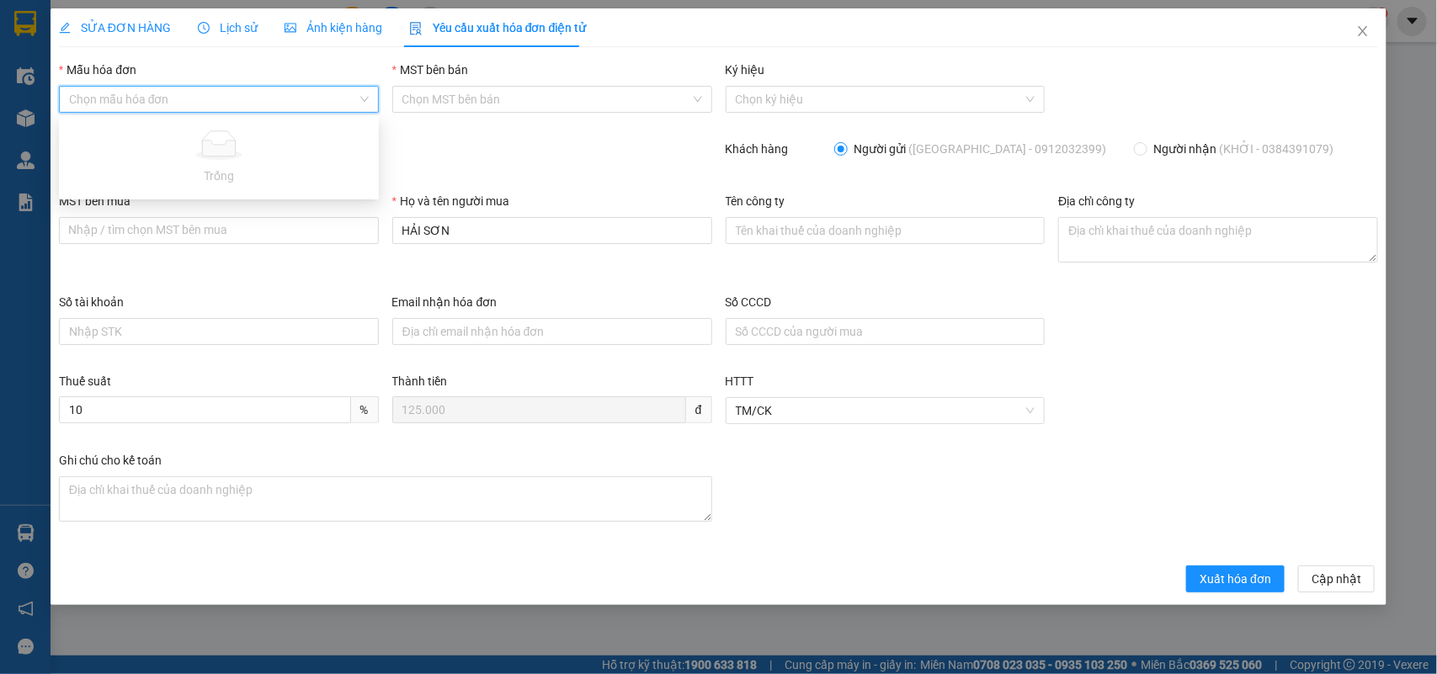
click at [268, 267] on div "MST bên mua Nhập / tìm chọn MST bên mua" at bounding box center [218, 242] width 333 height 101
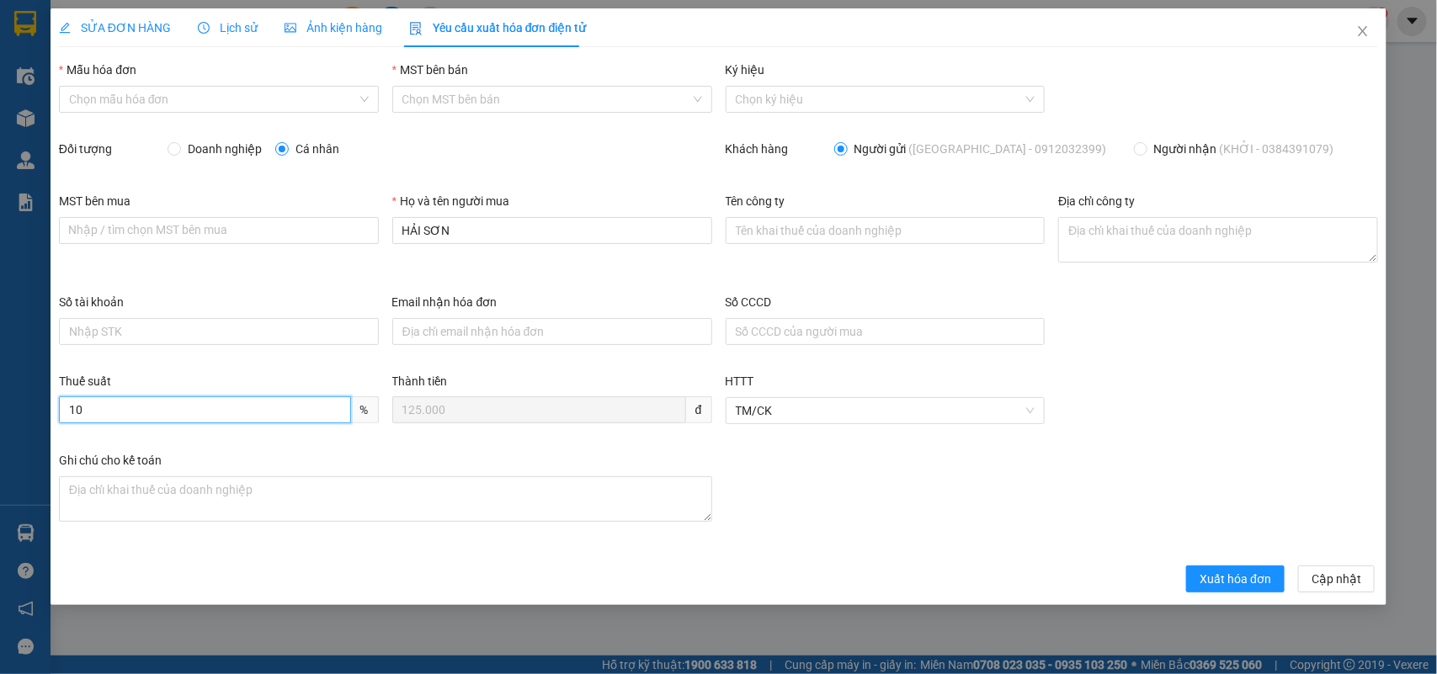
click at [187, 405] on input "10" at bounding box center [205, 409] width 292 height 27
click at [565, 465] on div "Ghi chú cho kế toán" at bounding box center [385, 463] width 653 height 25
click at [1365, 25] on icon "close" at bounding box center [1362, 30] width 13 height 13
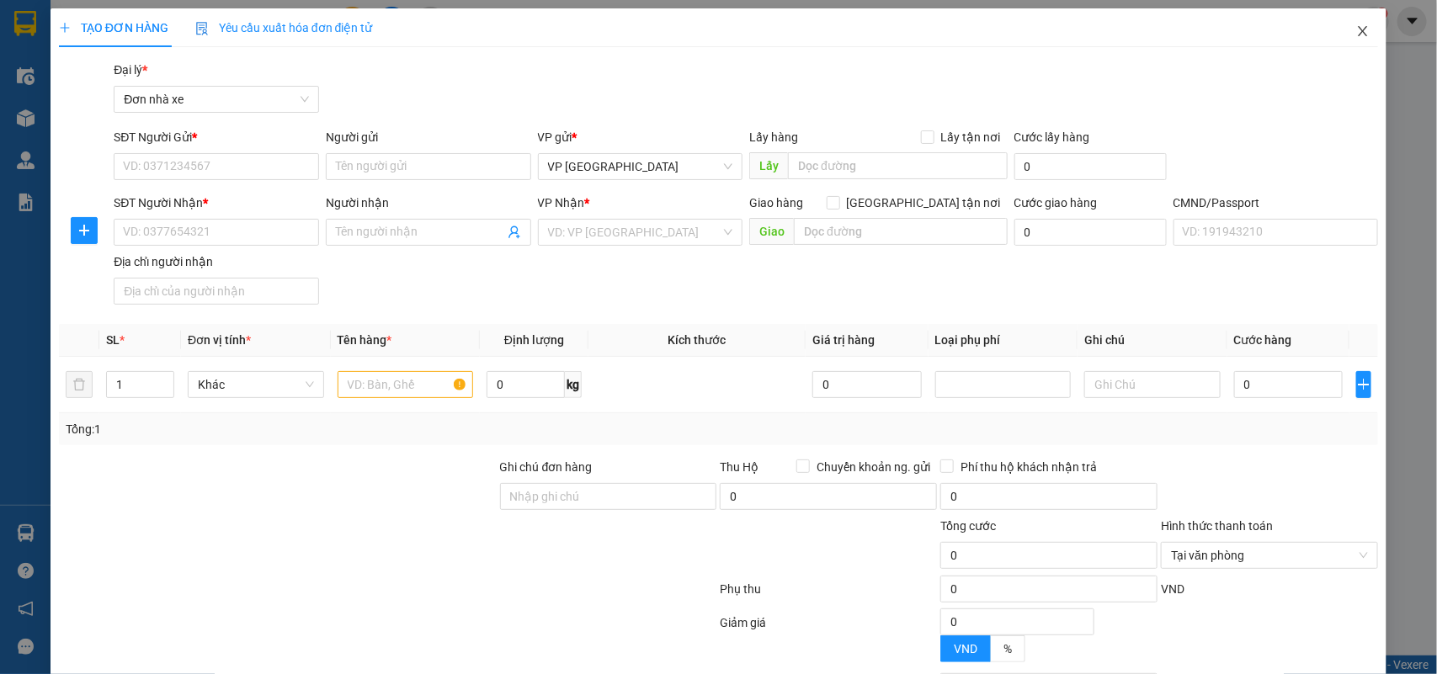
click at [1349, 23] on span "Close" at bounding box center [1362, 31] width 47 height 47
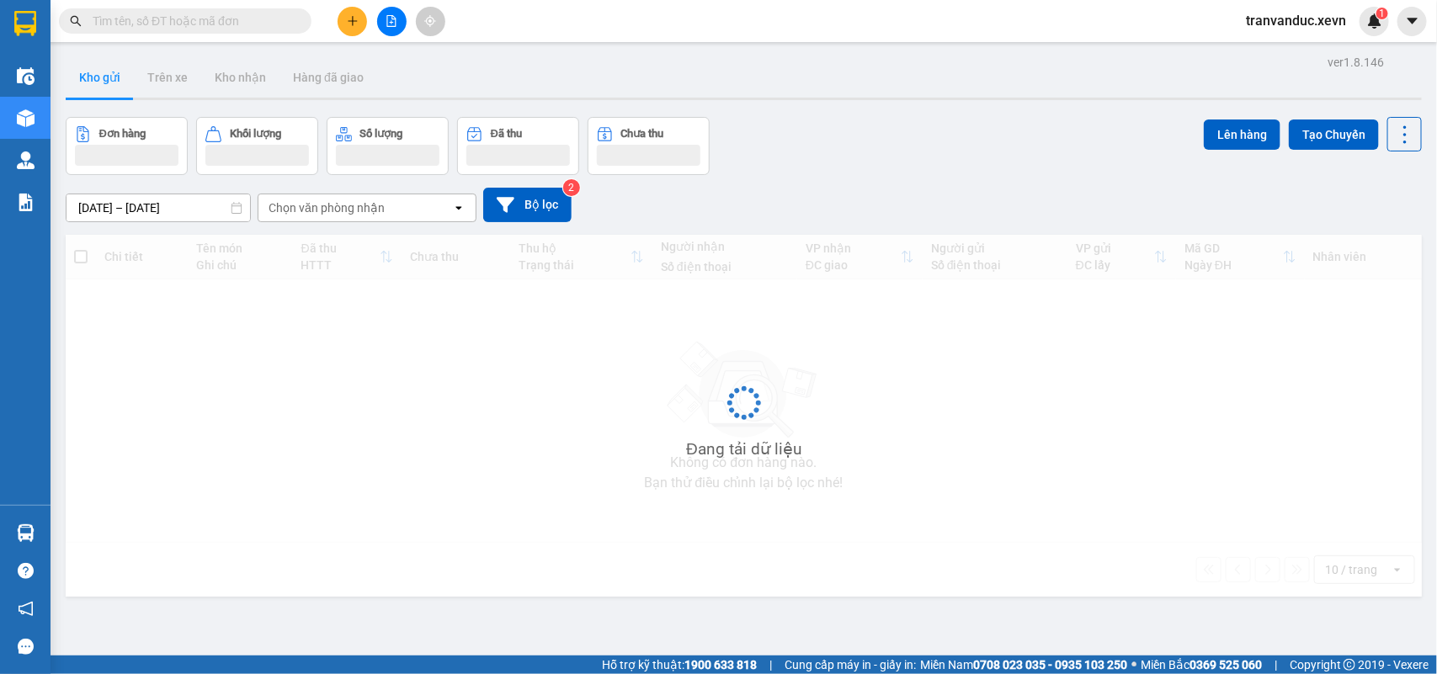
click at [1045, 422] on div "Đang tải dữ liệu" at bounding box center [744, 416] width 1356 height 362
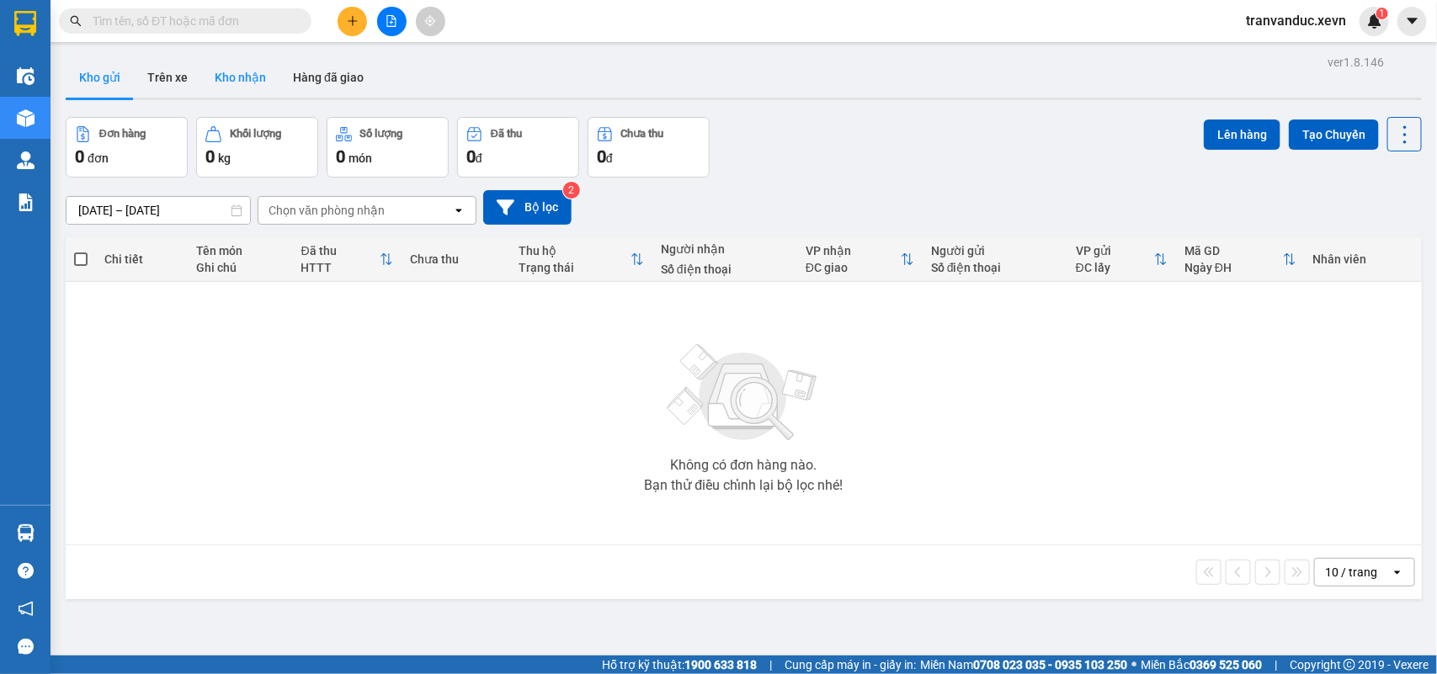
drag, startPoint x: 250, startPoint y: 64, endPoint x: 257, endPoint y: 77, distance: 15.1
click at [249, 64] on button "Kho nhận" at bounding box center [240, 77] width 78 height 40
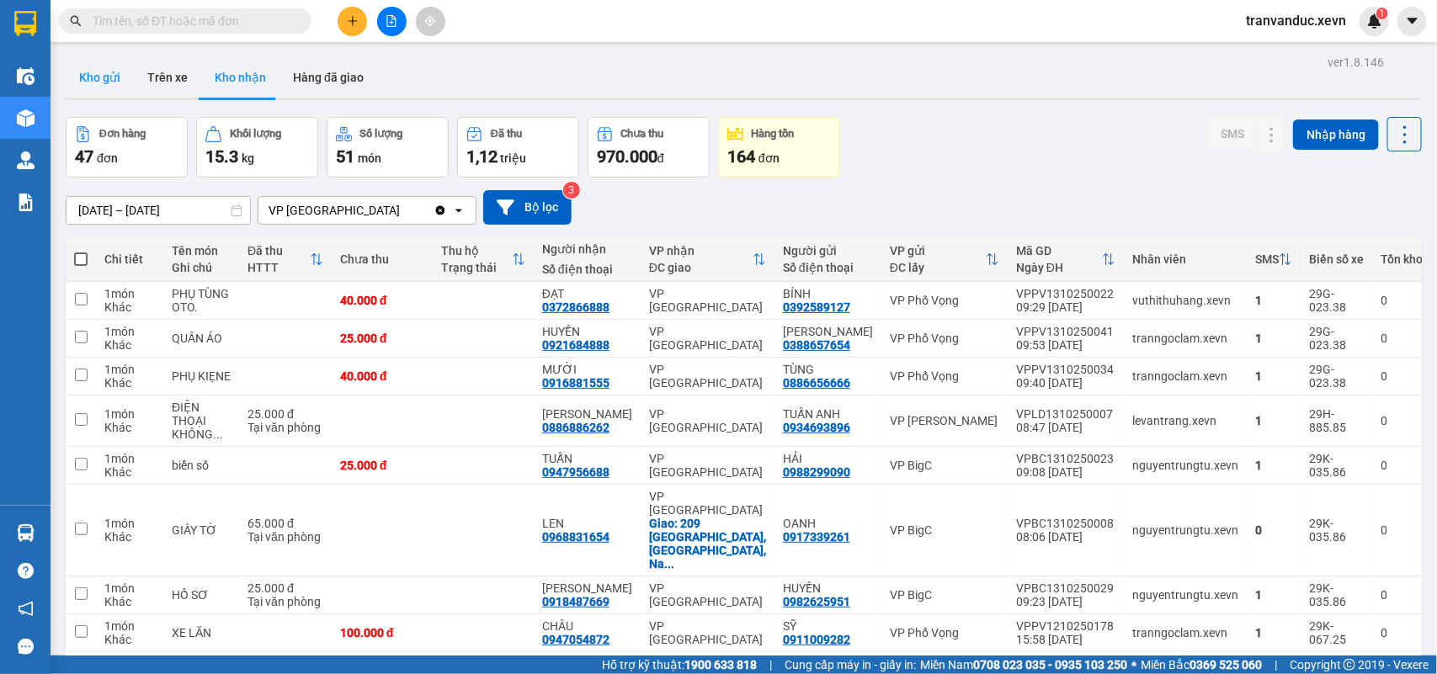
click at [108, 94] on button "Kho gửi" at bounding box center [100, 77] width 68 height 40
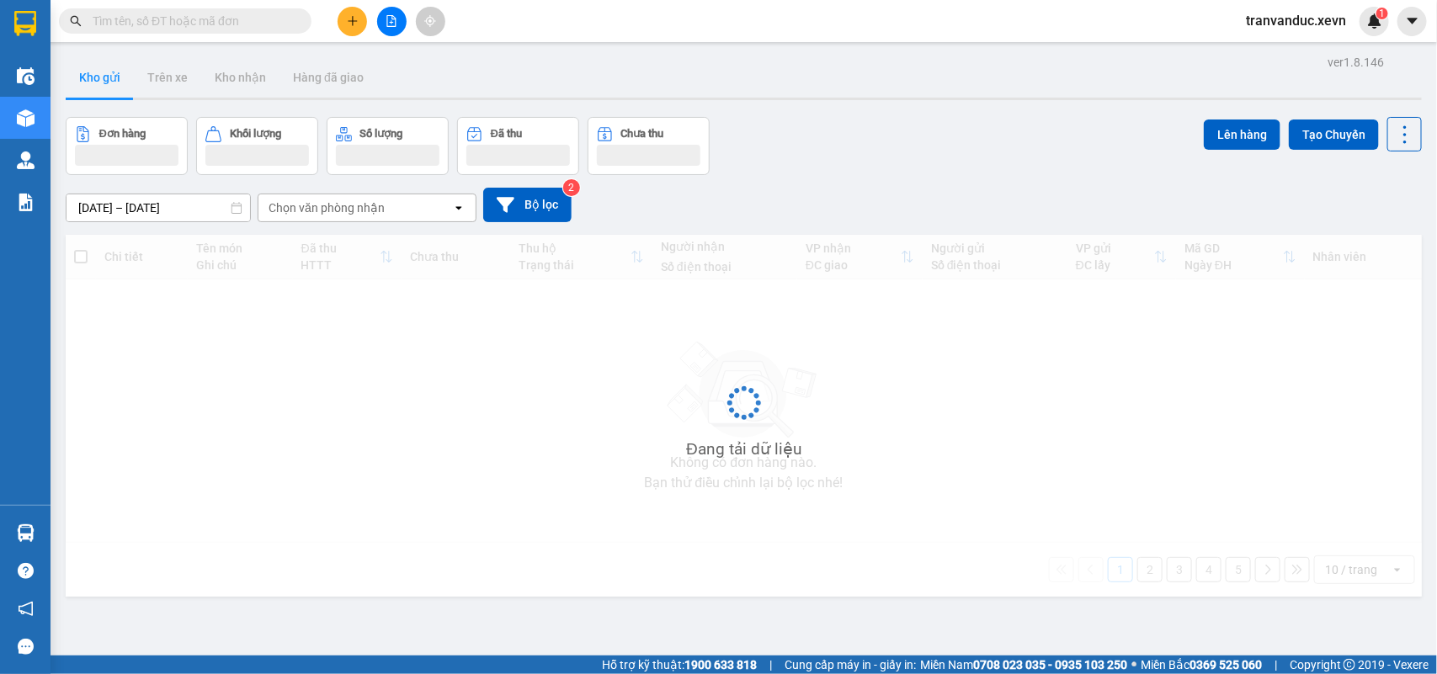
click at [108, 94] on button "Kho gửi" at bounding box center [100, 77] width 68 height 40
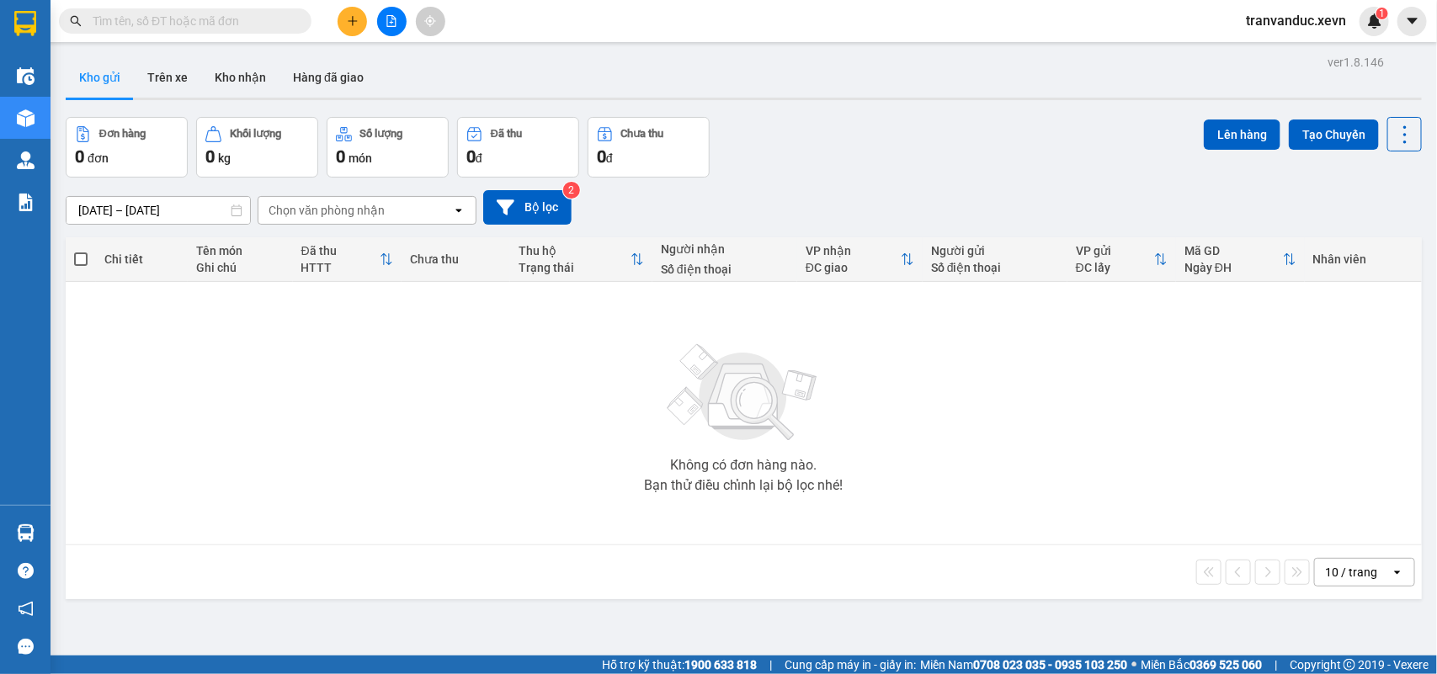
click at [343, 17] on button at bounding box center [352, 21] width 29 height 29
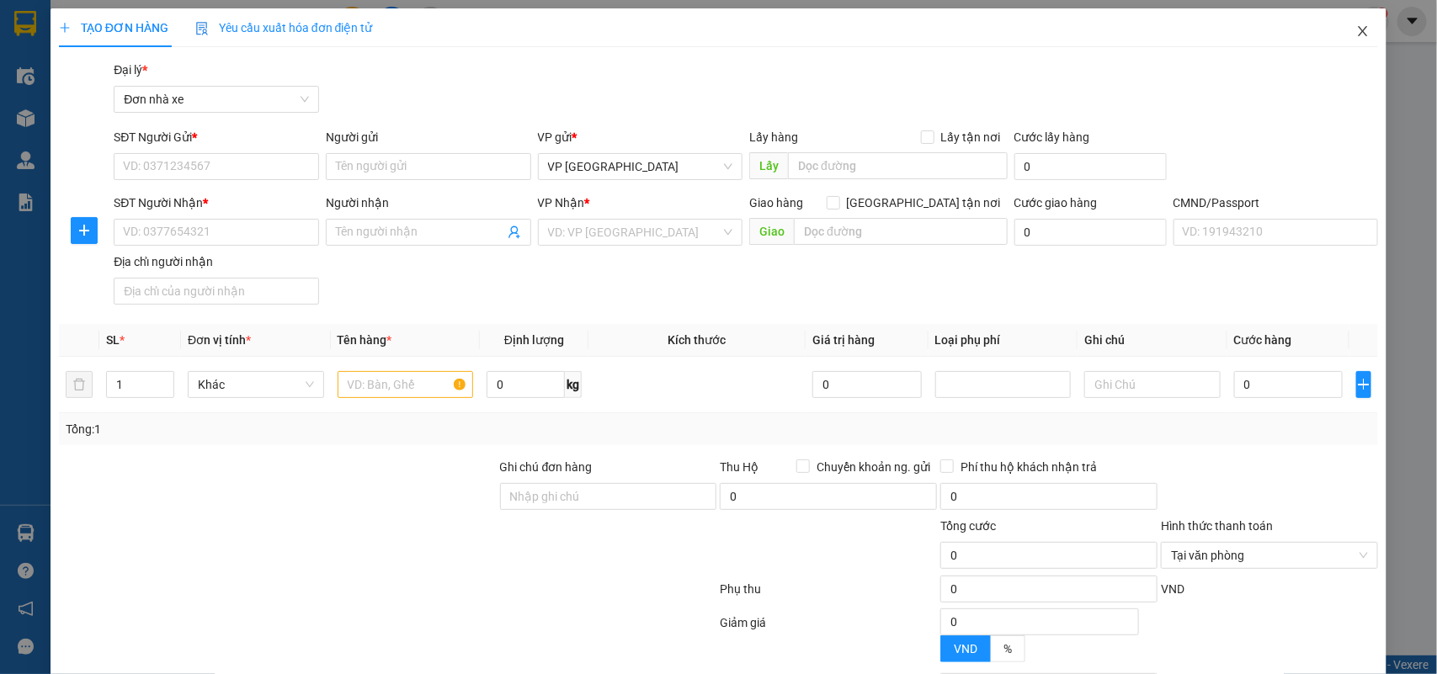
click at [1359, 35] on icon "close" at bounding box center [1363, 31] width 9 height 10
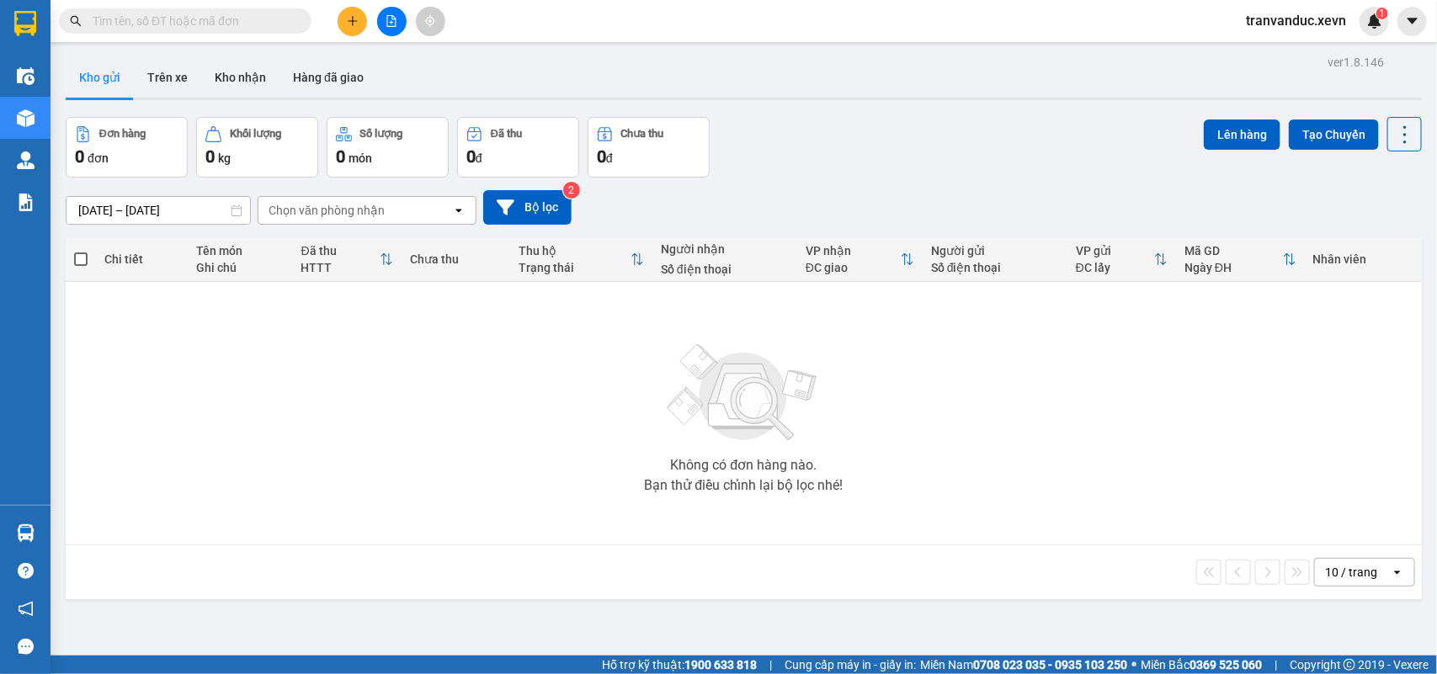
click at [238, 18] on input "text" at bounding box center [192, 21] width 199 height 19
click at [237, 68] on button "Kho nhận" at bounding box center [240, 77] width 78 height 40
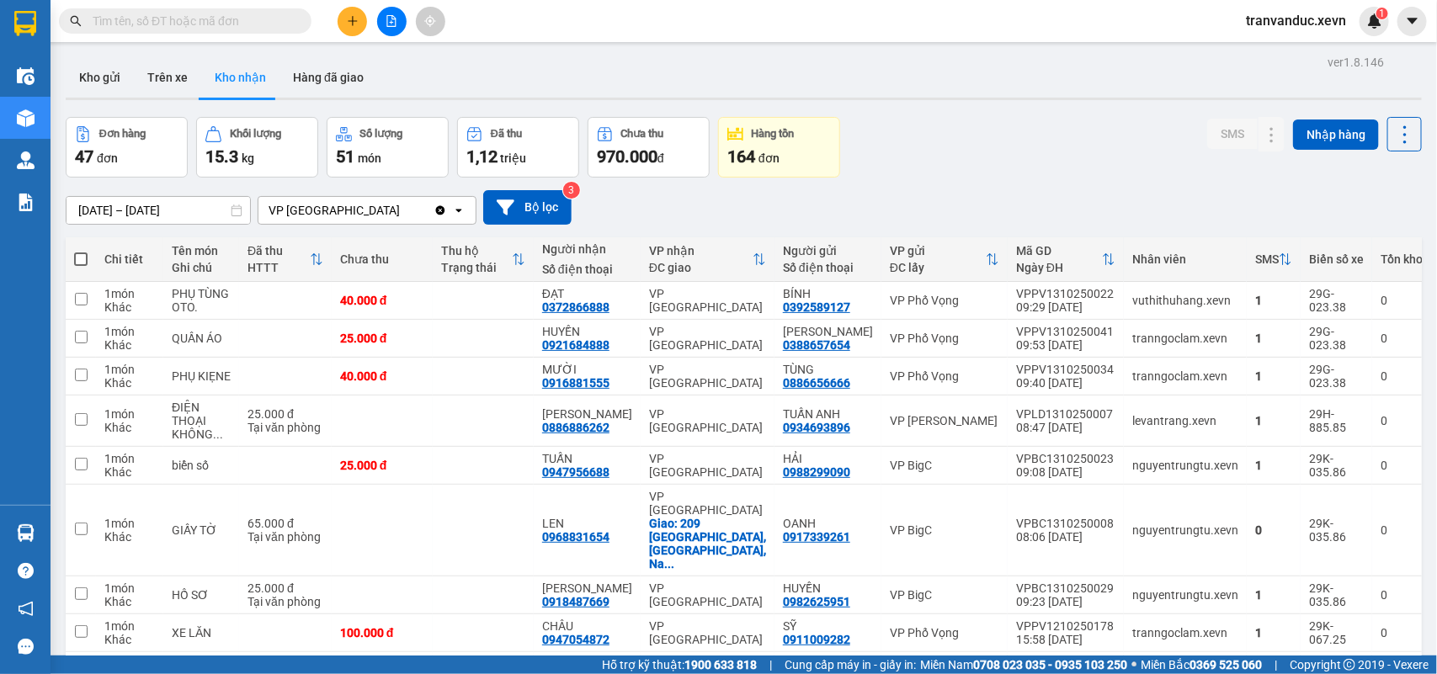
click at [164, 21] on input "text" at bounding box center [192, 21] width 199 height 19
click at [389, 24] on icon "file-add" at bounding box center [392, 21] width 12 height 12
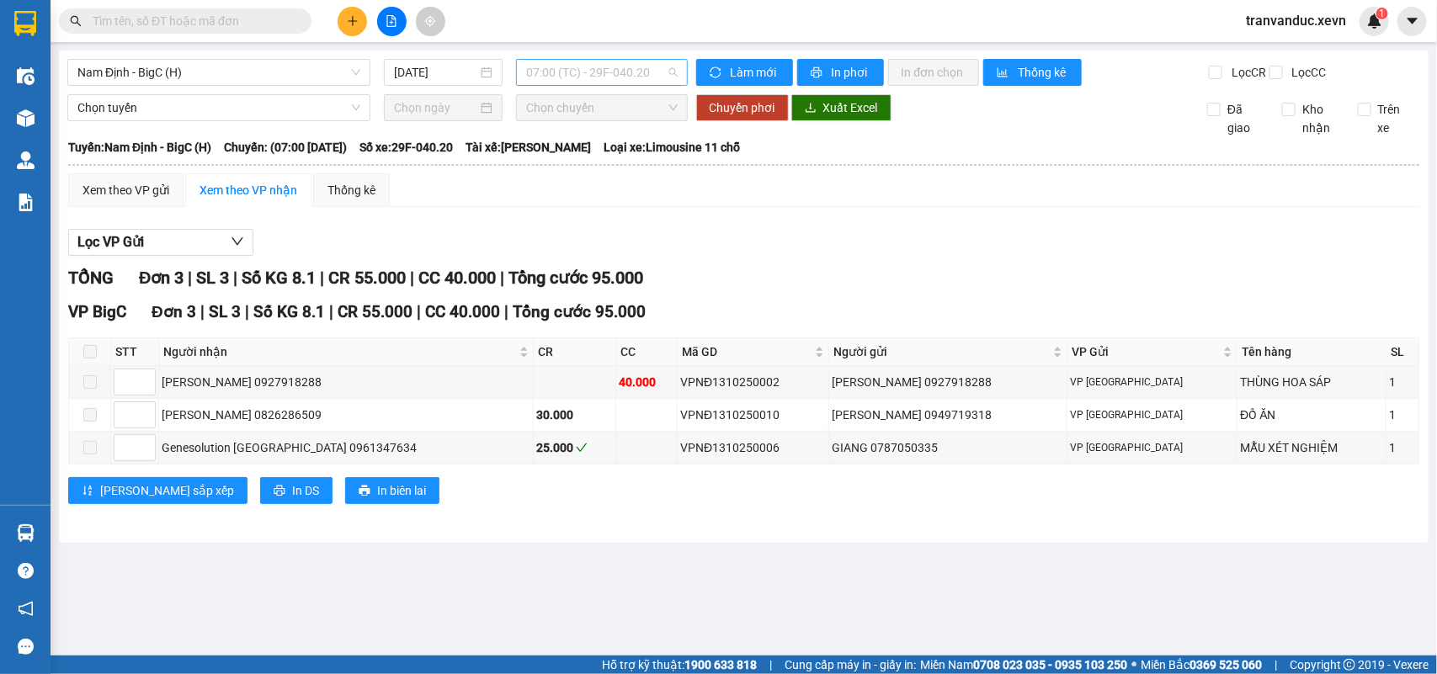
click at [642, 78] on span "07:00 (TC) - 29F-040.20" at bounding box center [601, 72] width 151 height 25
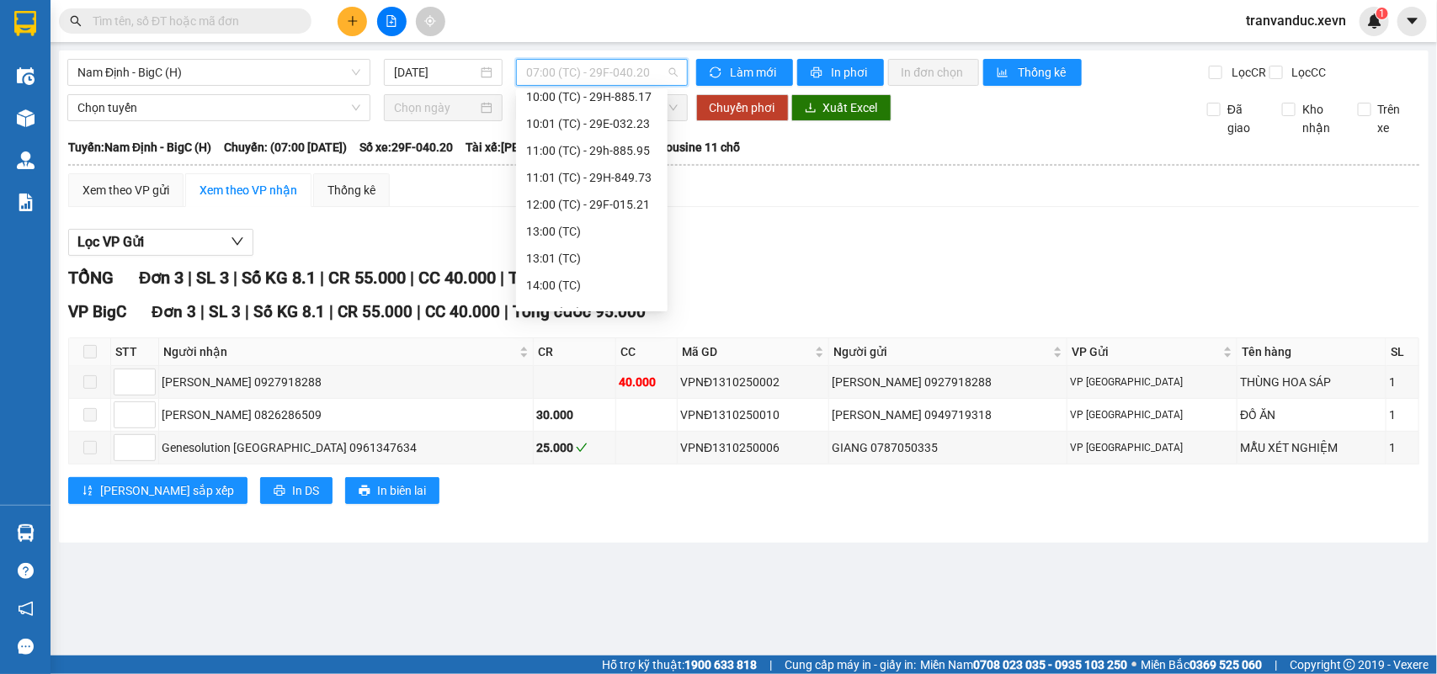
scroll to position [225, 0]
click at [628, 178] on div "12:00 (TC) - 29F-015.21" at bounding box center [591, 177] width 131 height 19
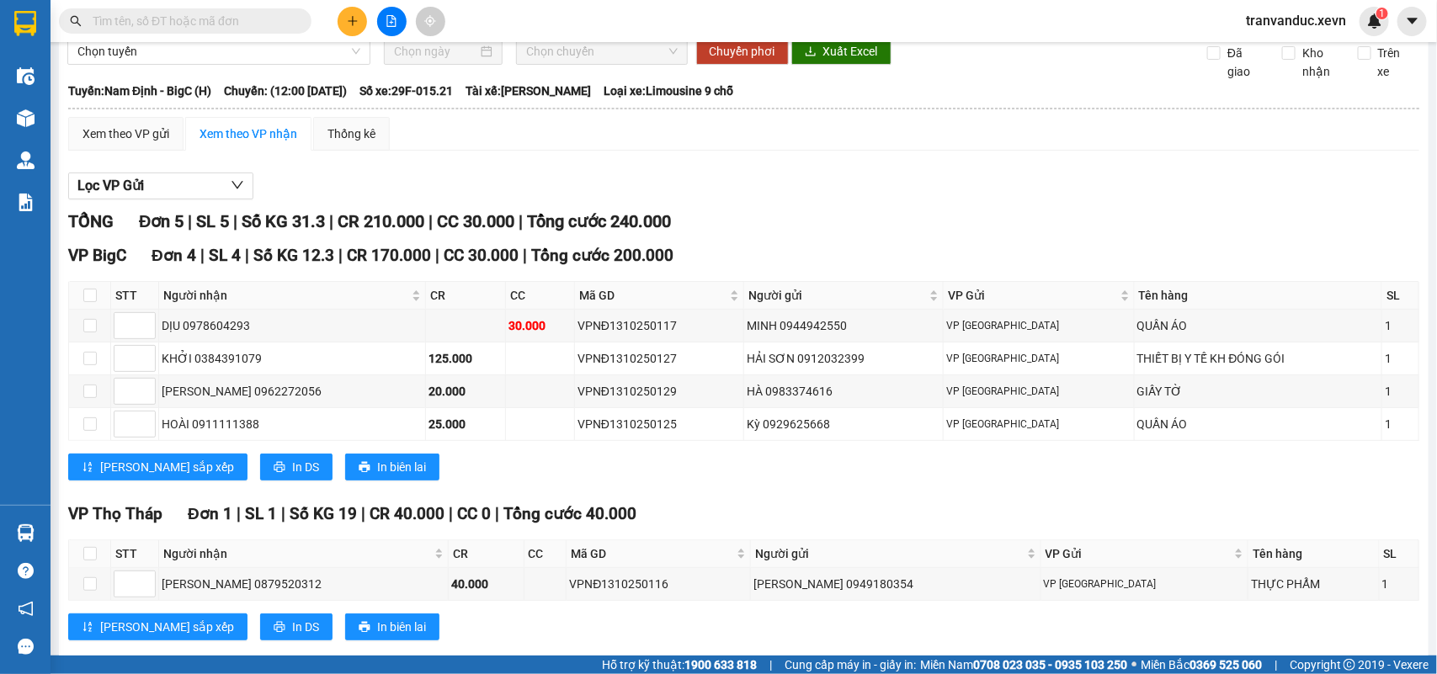
scroll to position [108, 0]
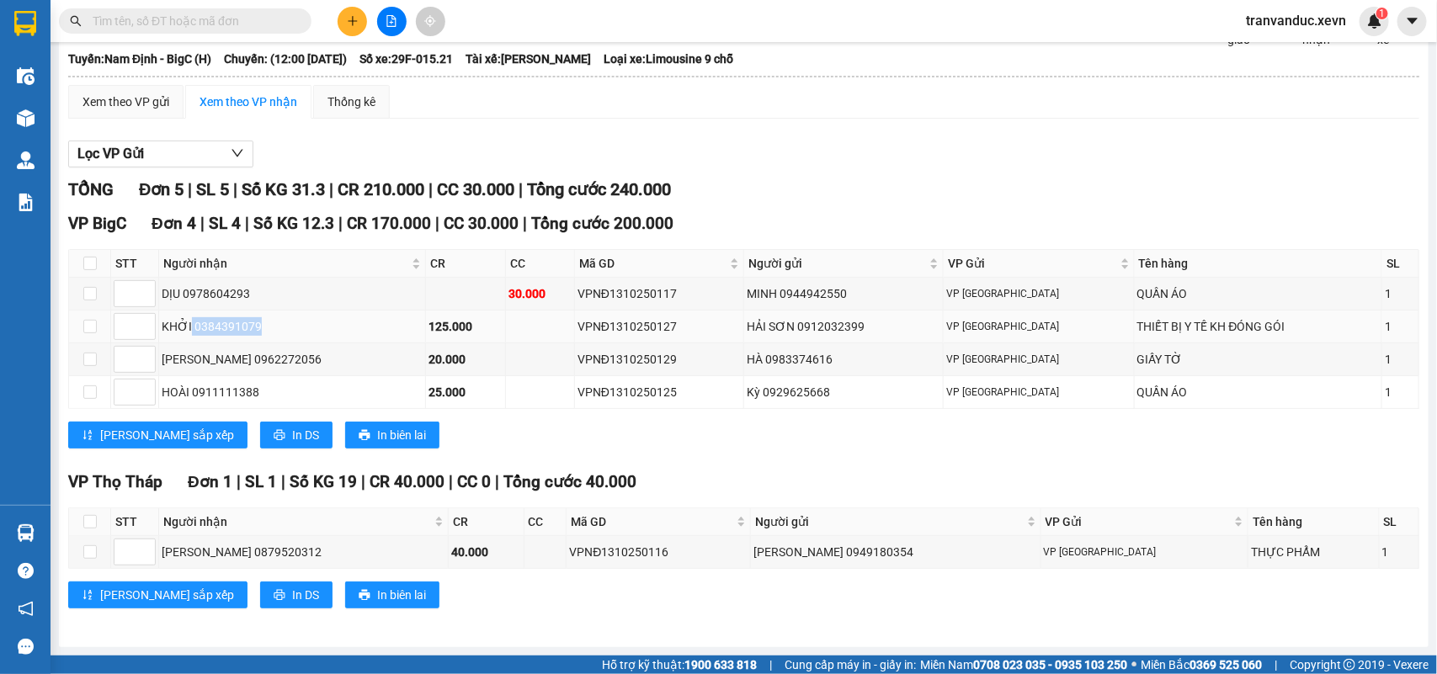
drag, startPoint x: 266, startPoint y: 322, endPoint x: 206, endPoint y: 331, distance: 60.5
click at [187, 328] on div "KHỞI 0384391079" at bounding box center [292, 326] width 261 height 19
click at [346, 311] on td "KHỞI 0384391079" at bounding box center [292, 327] width 267 height 33
drag, startPoint x: 266, startPoint y: 322, endPoint x: 195, endPoint y: 327, distance: 70.9
click at [195, 327] on div "KHỞI 0384391079" at bounding box center [292, 326] width 261 height 19
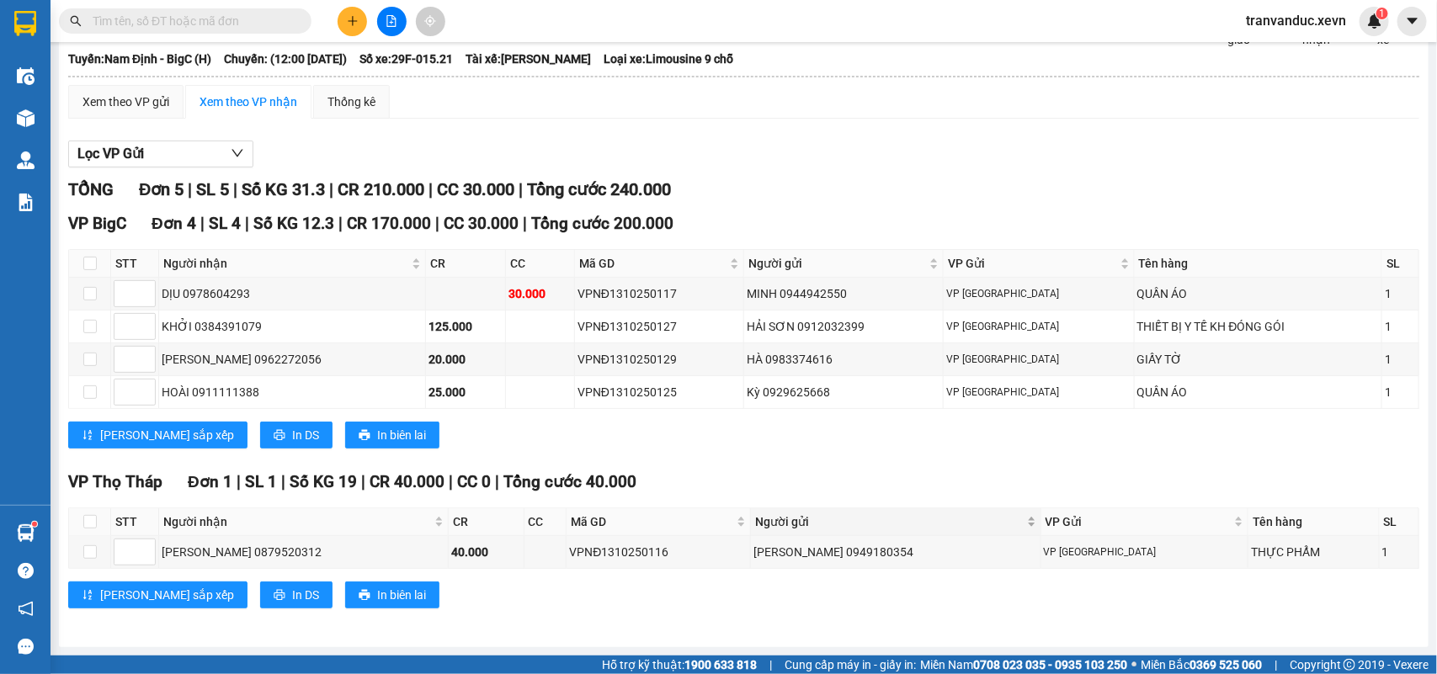
click at [938, 511] on div "Click to sort ascending" at bounding box center [938, 511] width 0 height 0
drag, startPoint x: 731, startPoint y: 326, endPoint x: 604, endPoint y: 325, distance: 127.1
click at [604, 325] on tr "KHỞI 0384391079 125.000 VPNĐ1310250127 HẢI SƠN 0912032399 VP Nam Định THIẾT BỊ …" at bounding box center [744, 327] width 1350 height 33
copy div "VPNĐ1310250127"
click at [187, 30] on span at bounding box center [185, 20] width 253 height 25
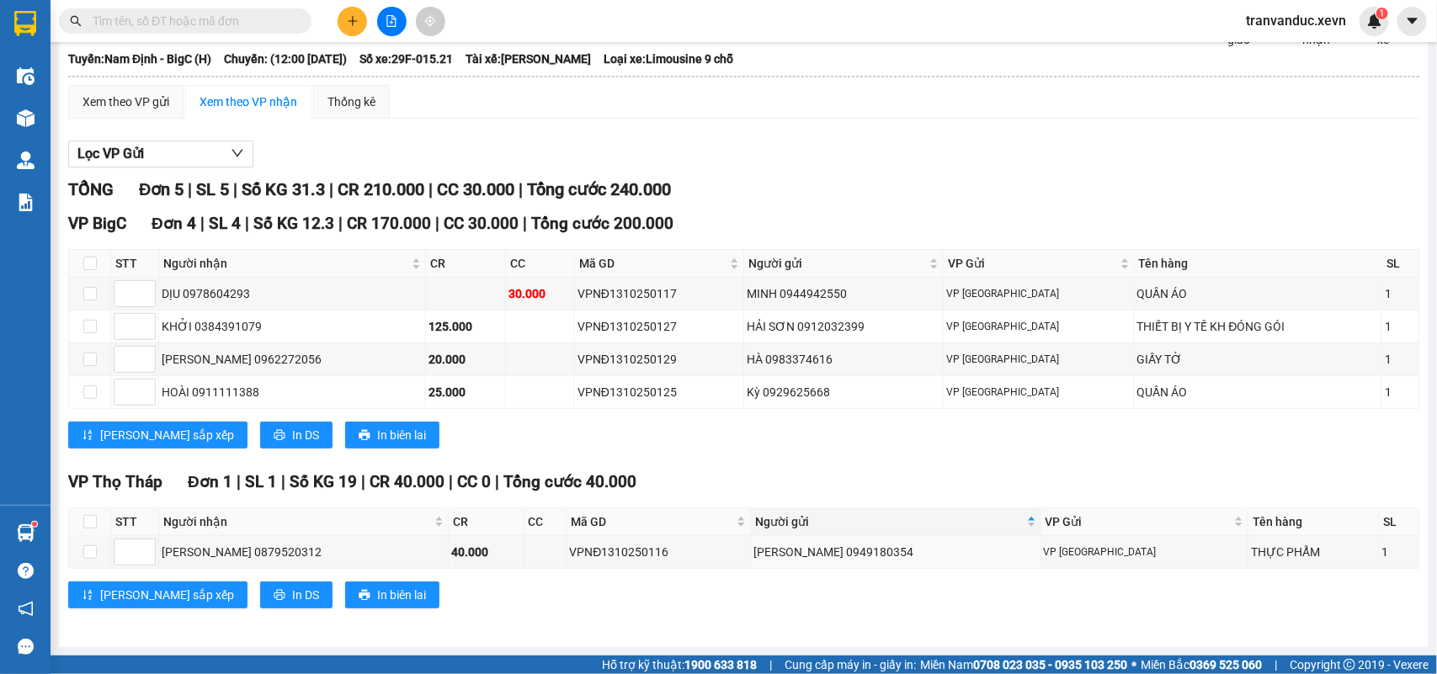
click at [182, 17] on input "text" at bounding box center [192, 21] width 199 height 19
paste input "VPNĐ1310250127"
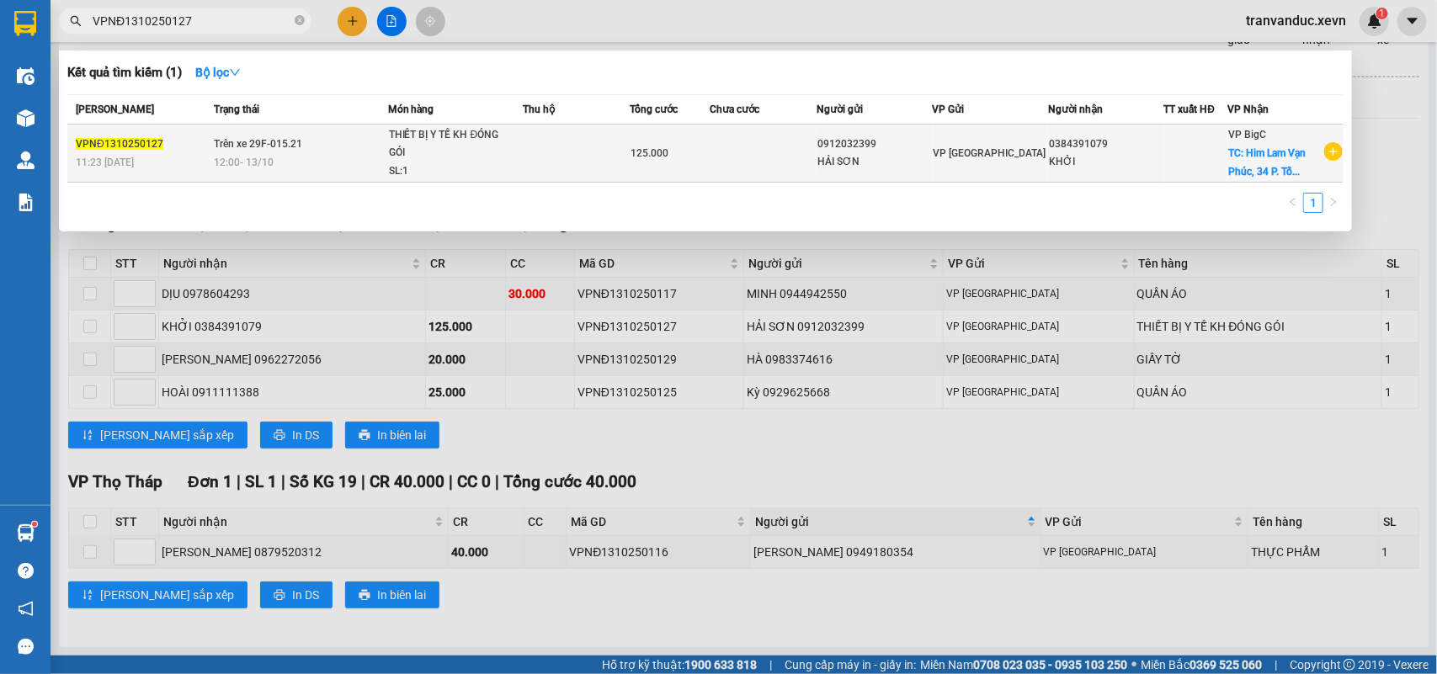
type input "VPNĐ1310250127"
click at [713, 143] on td at bounding box center [763, 154] width 107 height 58
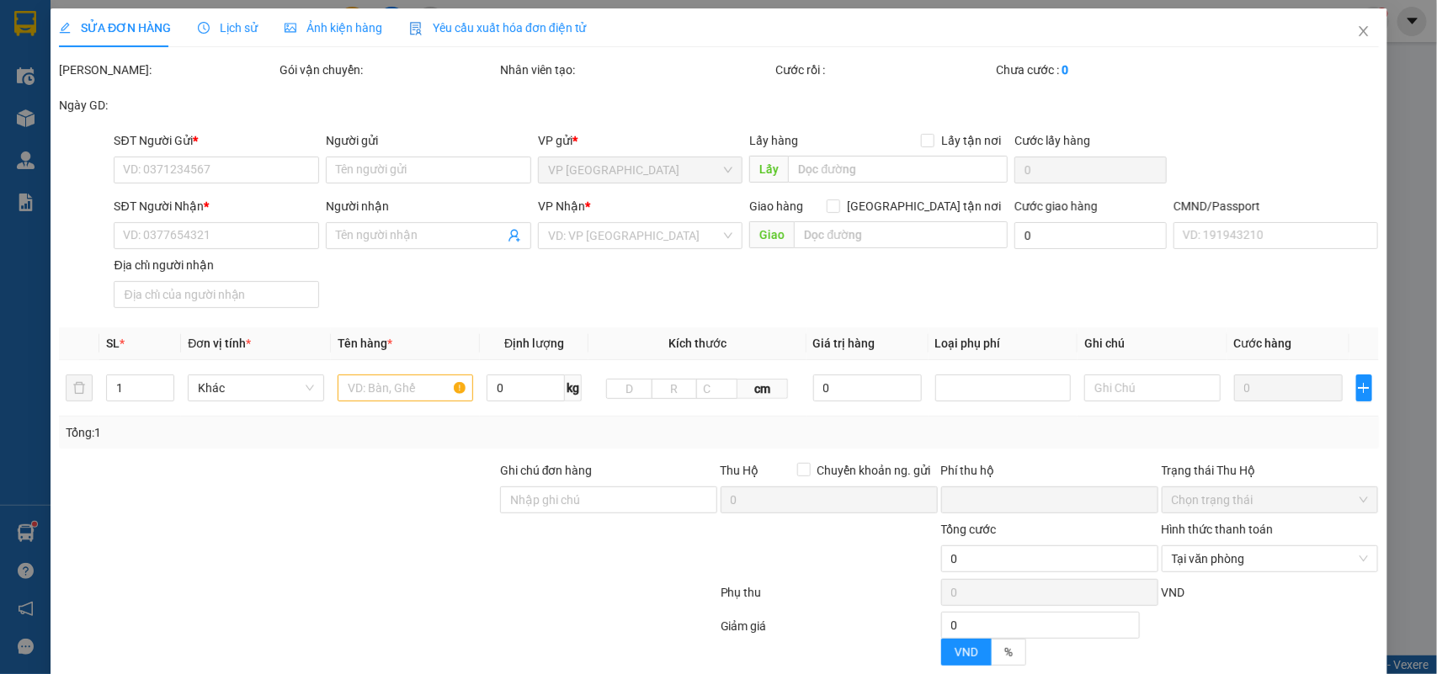
type input "0912032399"
type input "HẢI SƠN"
type input "0384391079"
type input "KHỞI"
checkbox input "true"
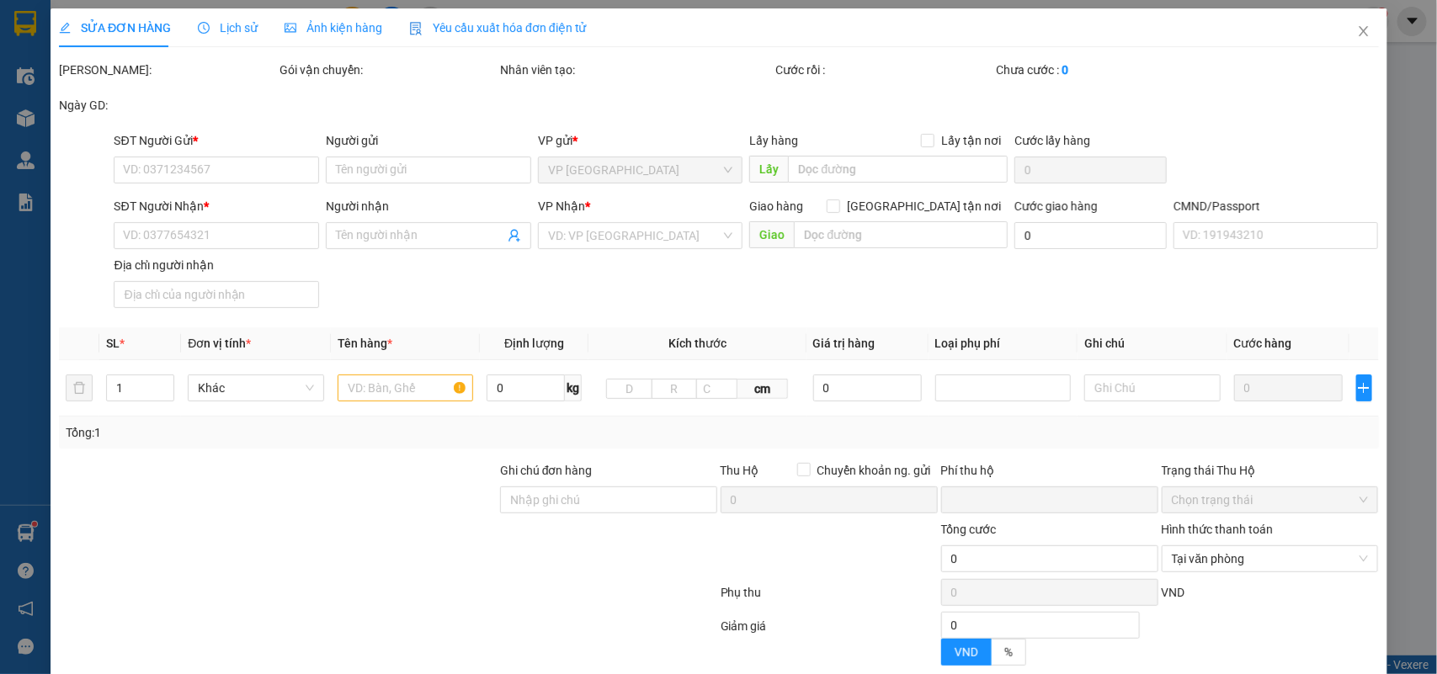
type input "Him Lam Vạn Phúc, 34 P. Tố Hữu, Nhân Chính, Thanh Xuân, Hà Nội ( TÒA B-TT11-5)"
type input "1"
type input "CẦN DÂY"
type input "0"
type input "125.000"
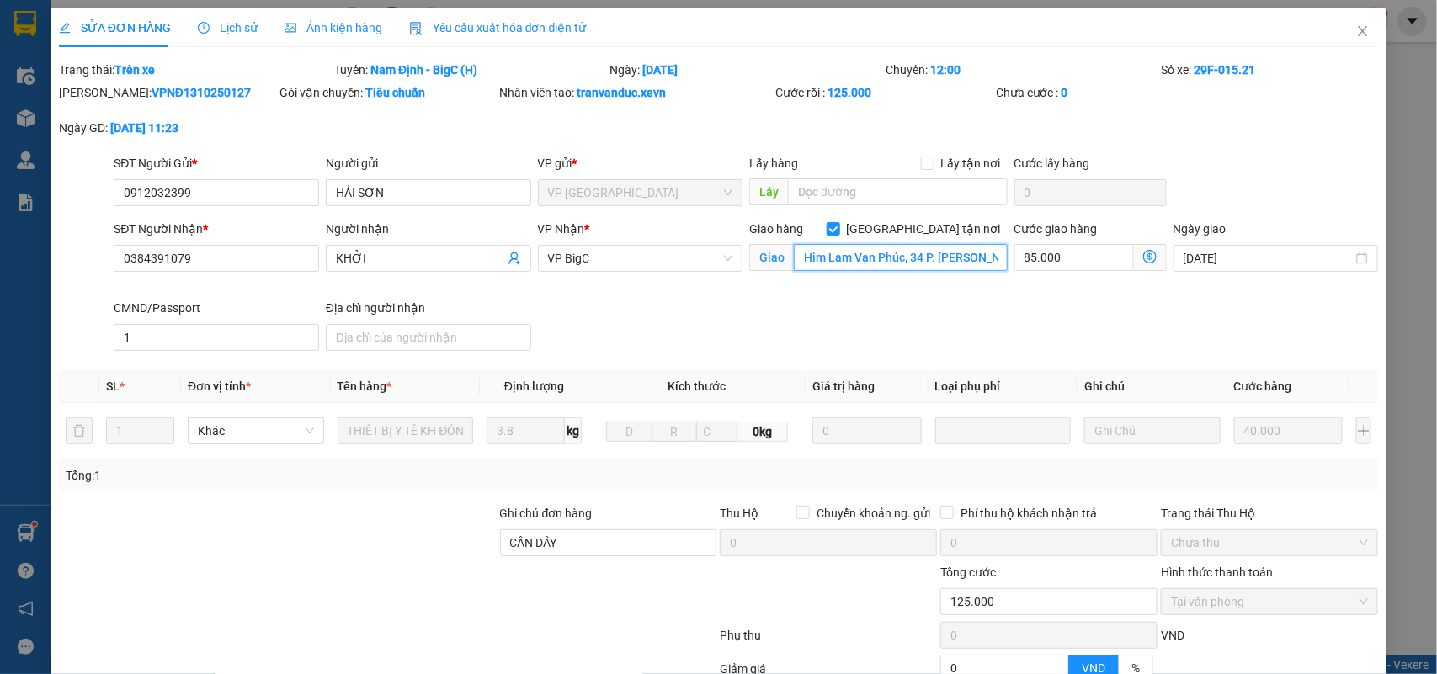
click at [890, 261] on input "Him Lam Vạn Phúc, 34 P. Tố Hữu, Nhân Chính, Thanh Xuân, Hà Nội ( TÒA B-TT11-5)" at bounding box center [901, 257] width 214 height 27
click at [901, 265] on input "Him Lam Vạn Phúc, 34 P. Tố Hữu, Nhân Chính, Thanh Xuân, Hà Nội ( TÒA B-TT11-5)" at bounding box center [901, 257] width 214 height 27
click at [1018, 354] on div "SĐT Người Nhận * 0384391079 Người nhận KHỞI VP Nhận * VP BigC Giao hàng Giao tậ…" at bounding box center [745, 289] width 1271 height 138
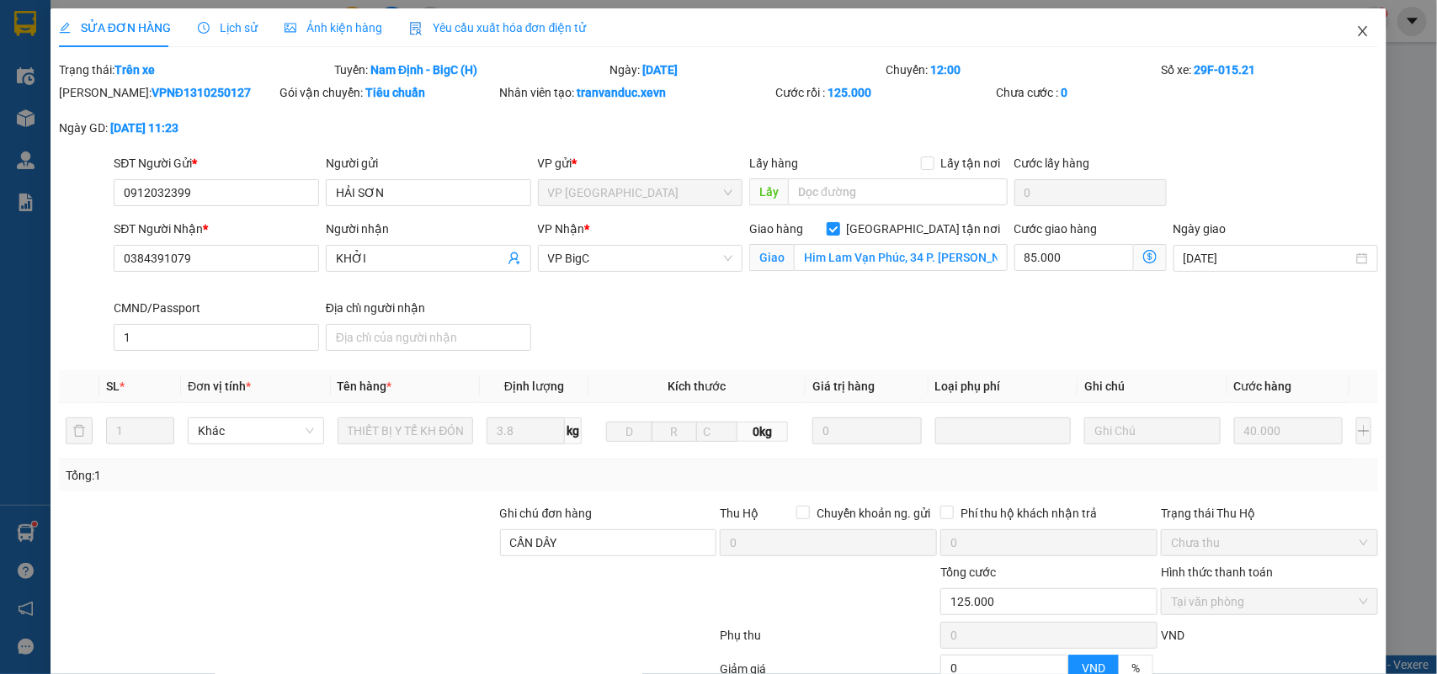
click at [1356, 34] on icon "close" at bounding box center [1362, 30] width 13 height 13
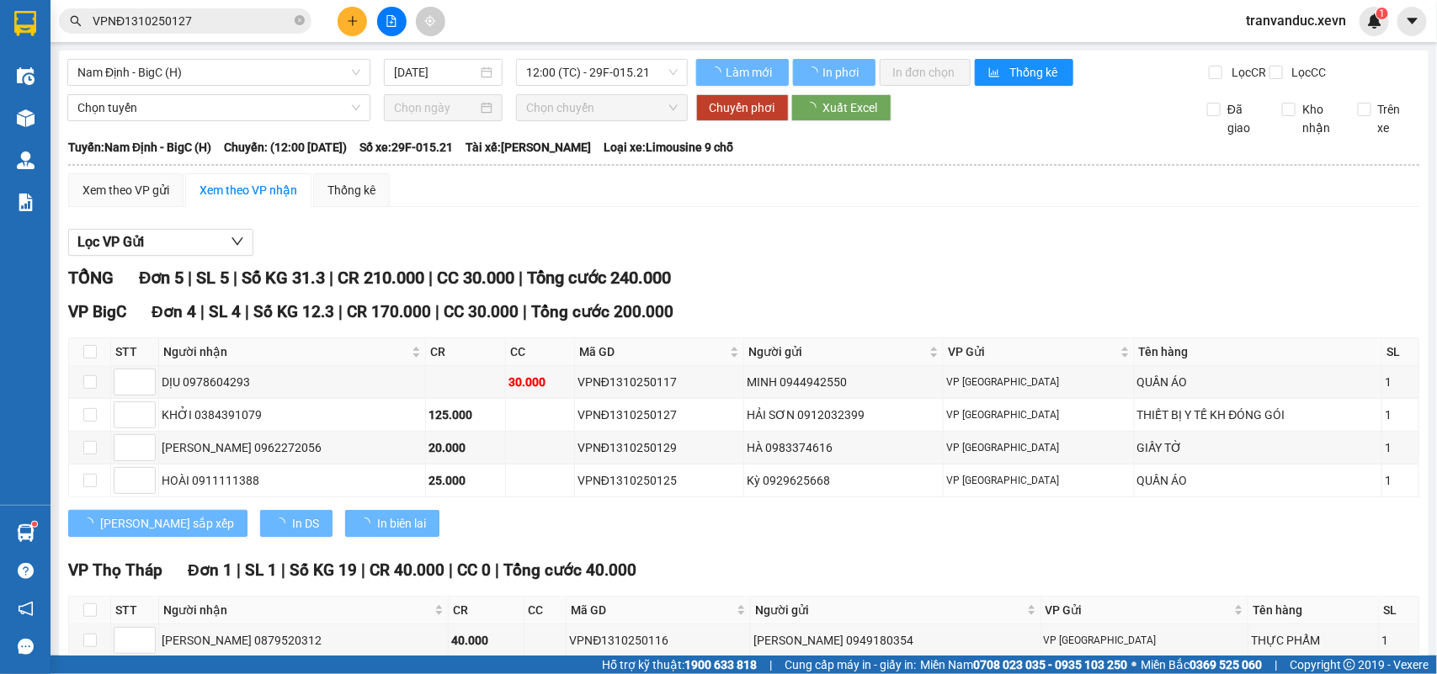
click at [354, 18] on icon "plus" at bounding box center [353, 21] width 12 height 12
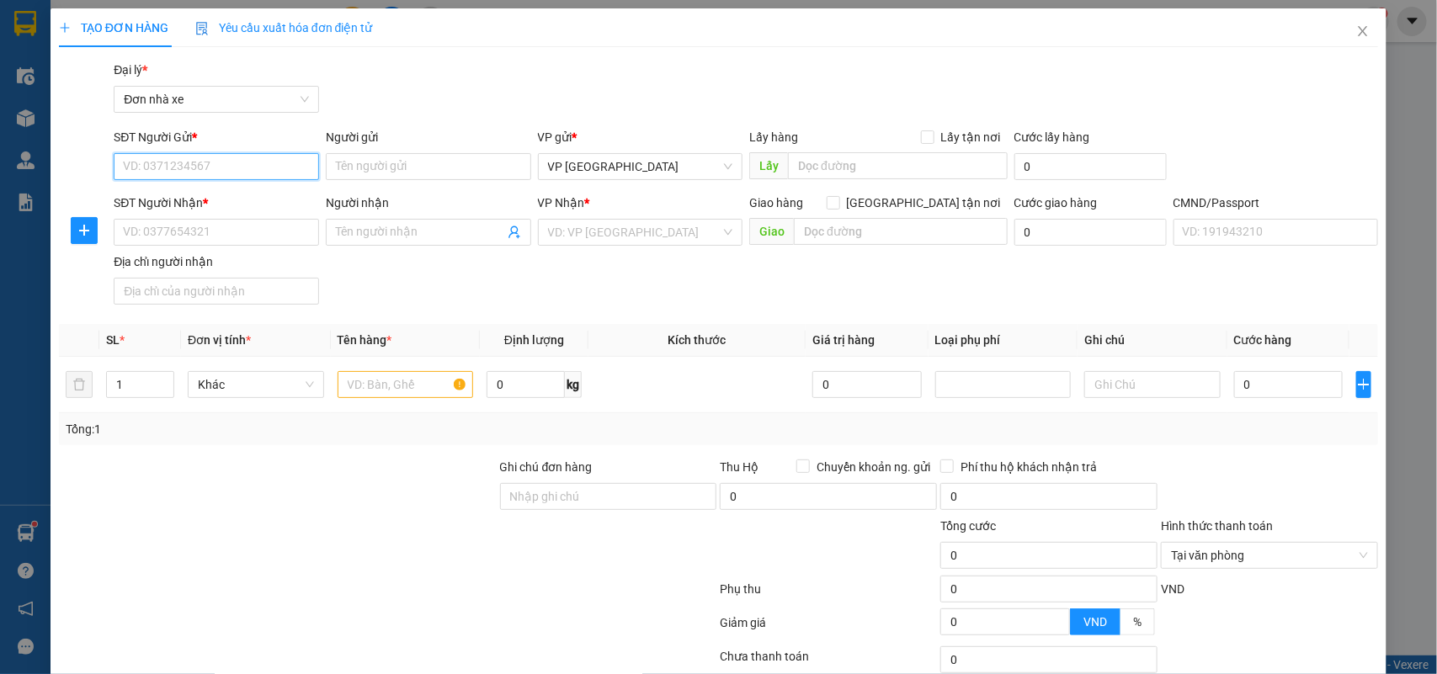
click at [202, 167] on input "SĐT Người Gửi *" at bounding box center [216, 166] width 205 height 27
type input "0979979926"
click at [250, 191] on div "0979979926 - TRẦN VĂN DƯƠNG" at bounding box center [214, 200] width 183 height 19
type input "TRẦN VĂN DƯƠNG"
type input "0987511479"
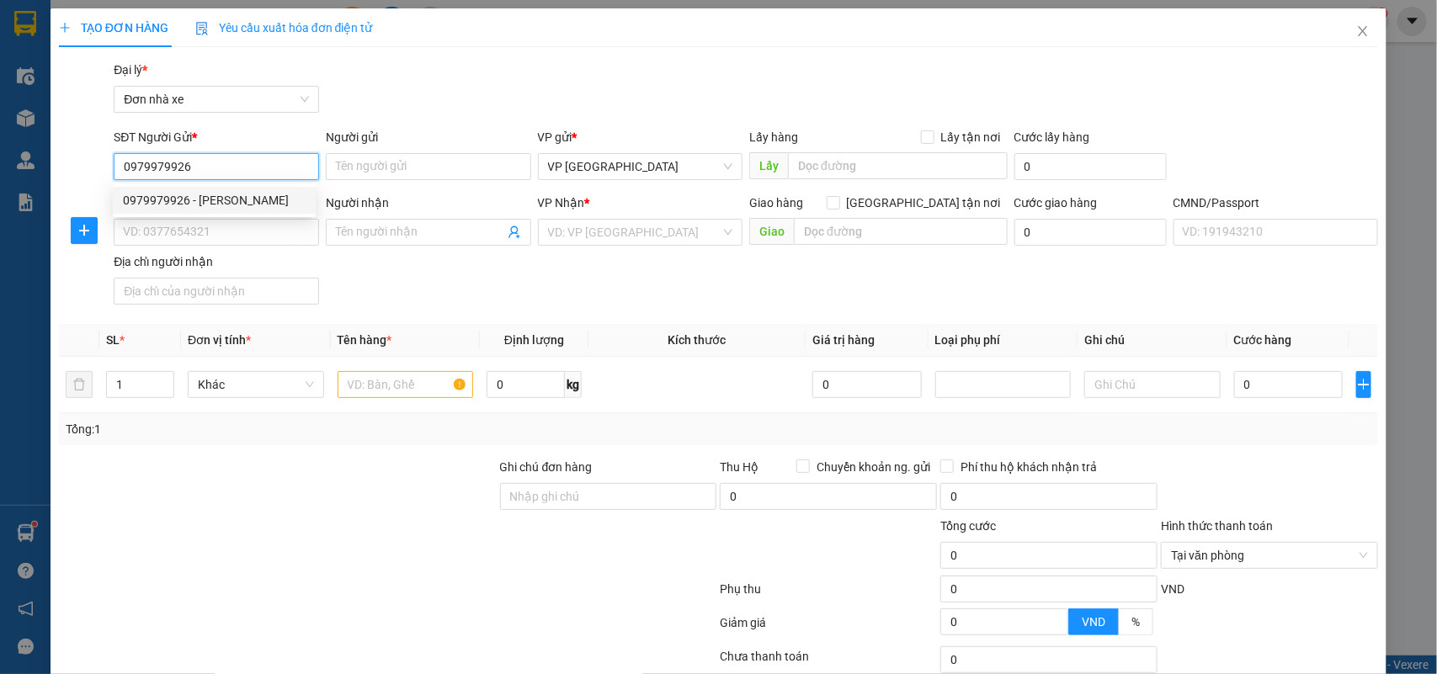
type input "NGUYỄN VĂN CỬ"
type input "34"
type input "0979979926"
drag, startPoint x: 439, startPoint y: 274, endPoint x: 406, endPoint y: 286, distance: 35.2
click at [440, 274] on div "SĐT Người Nhận * 0987511479 Người nhận NGUYỄN VĂN CỬ VP Nhận * VP Giải Phóng Gi…" at bounding box center [745, 253] width 1271 height 118
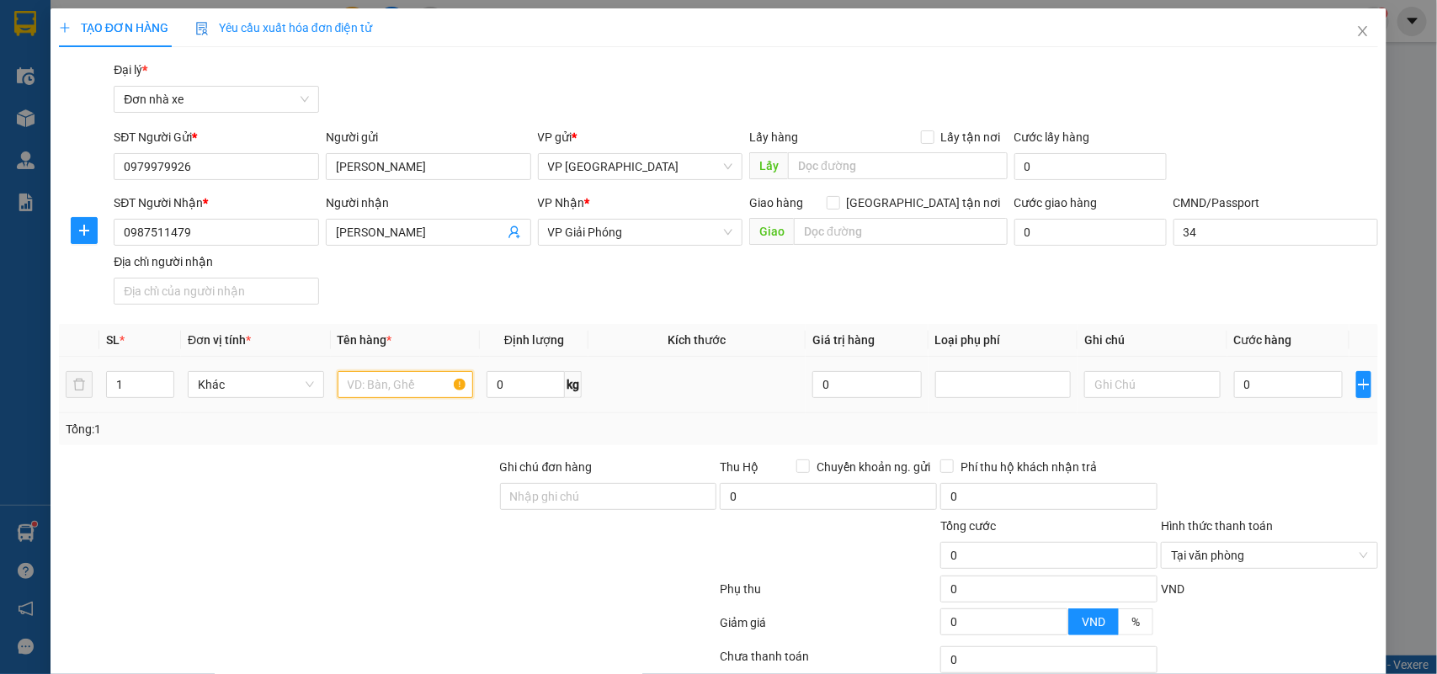
click at [425, 383] on input "text" at bounding box center [406, 384] width 136 height 27
type input "A"
type input "BÁNH XÍU PÁO"
click at [497, 372] on input "0" at bounding box center [526, 384] width 78 height 27
type input "8.5"
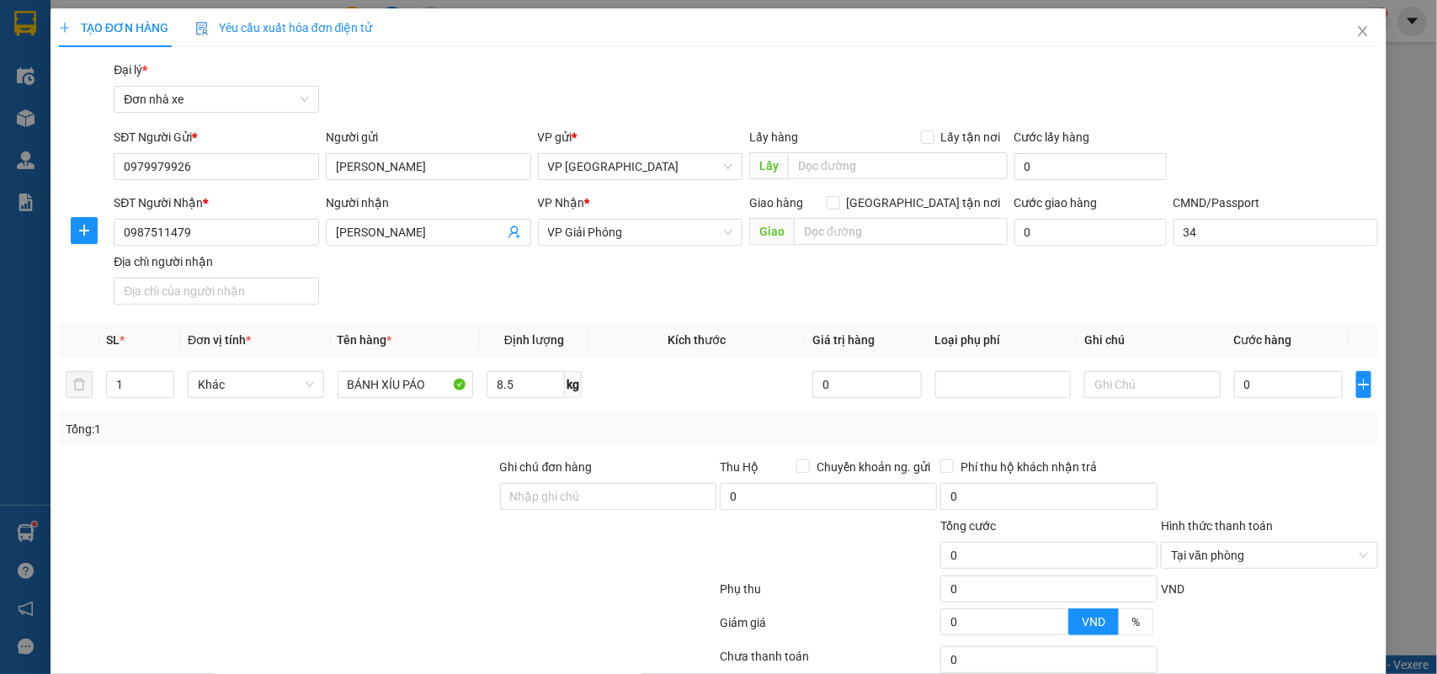
click at [497, 438] on div "Tổng: 1" at bounding box center [311, 429] width 490 height 19
click at [1251, 392] on input "0" at bounding box center [1288, 384] width 109 height 27
type input "3"
type input "30"
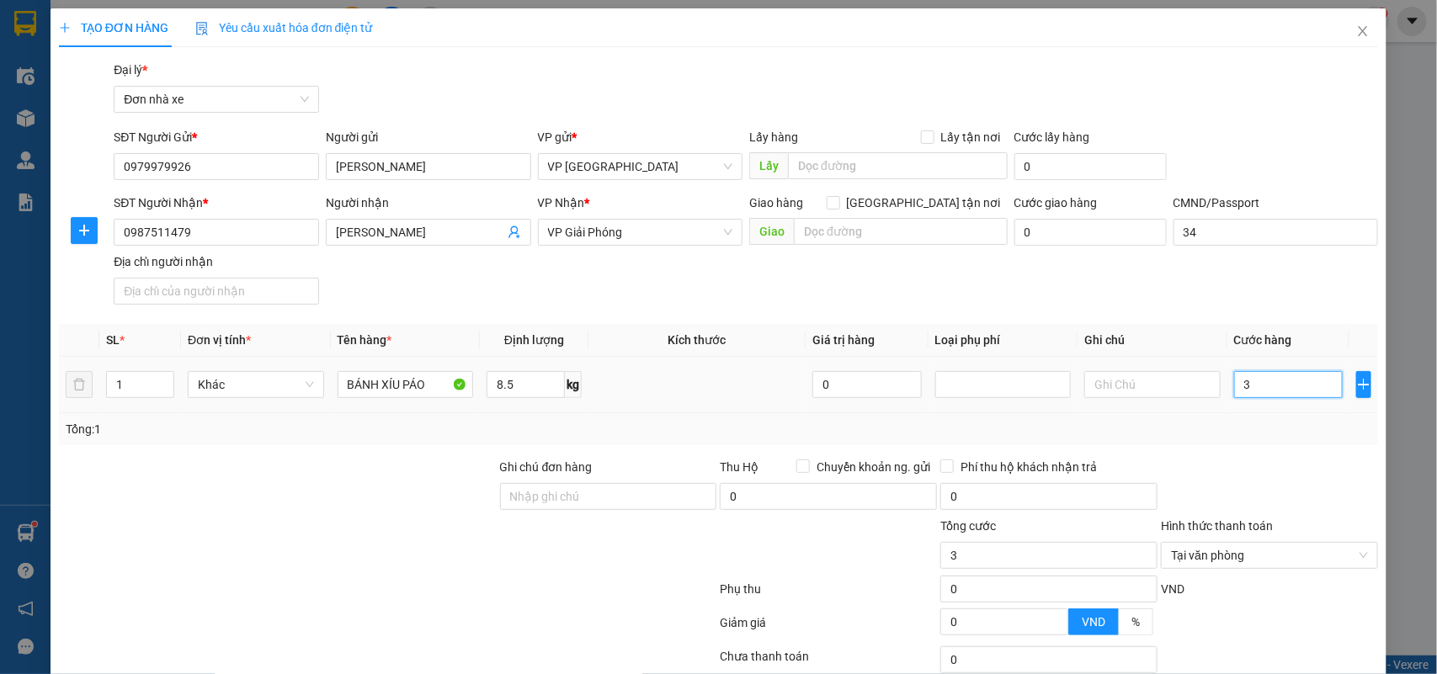
type input "30"
type input "30.000"
click at [1252, 427] on div "Tổng: 1" at bounding box center [719, 429] width 1306 height 19
type input "30.000"
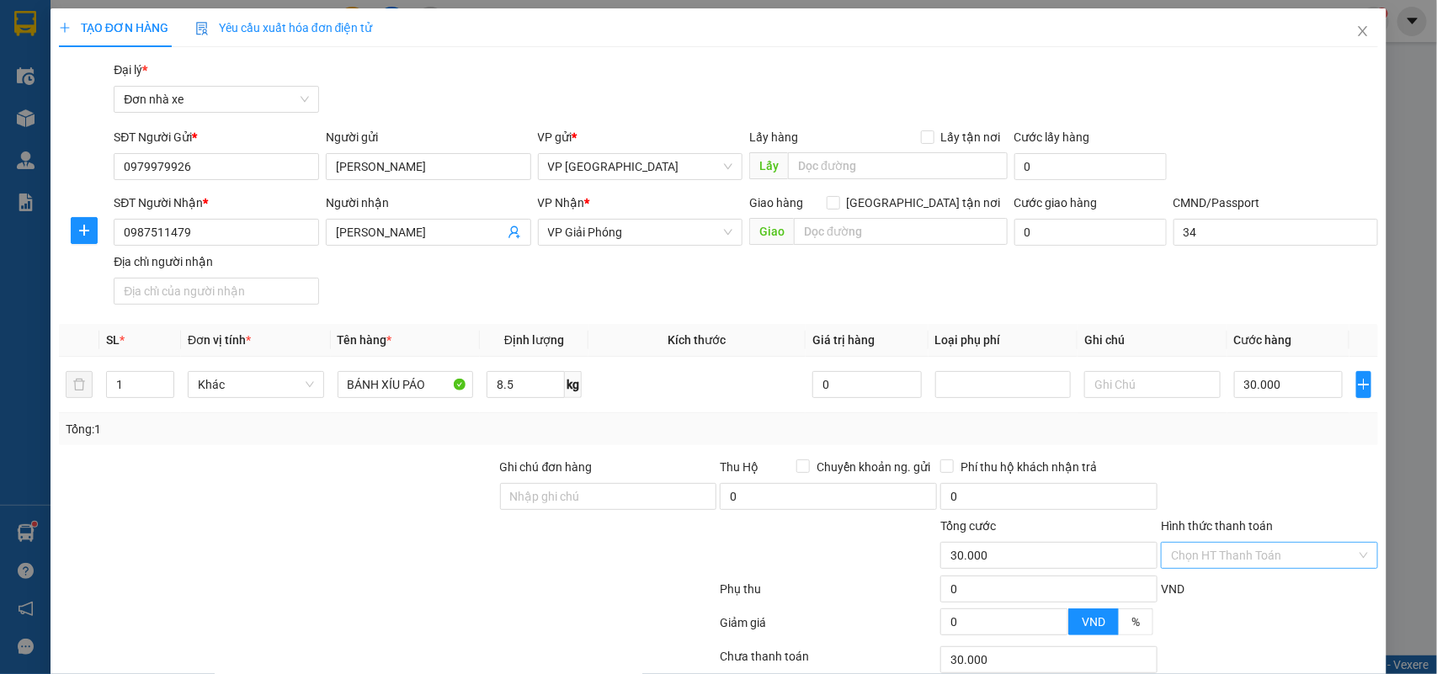
click at [1327, 498] on div at bounding box center [1269, 487] width 221 height 59
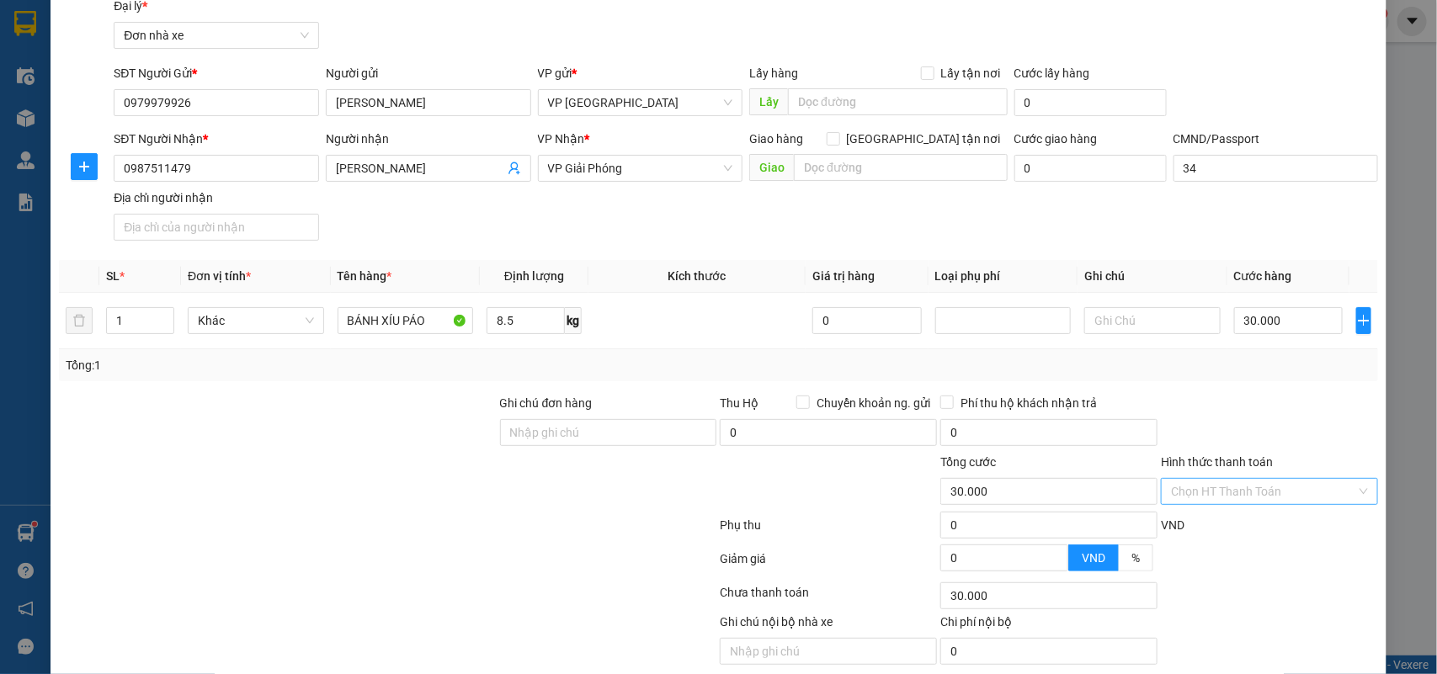
scroll to position [129, 0]
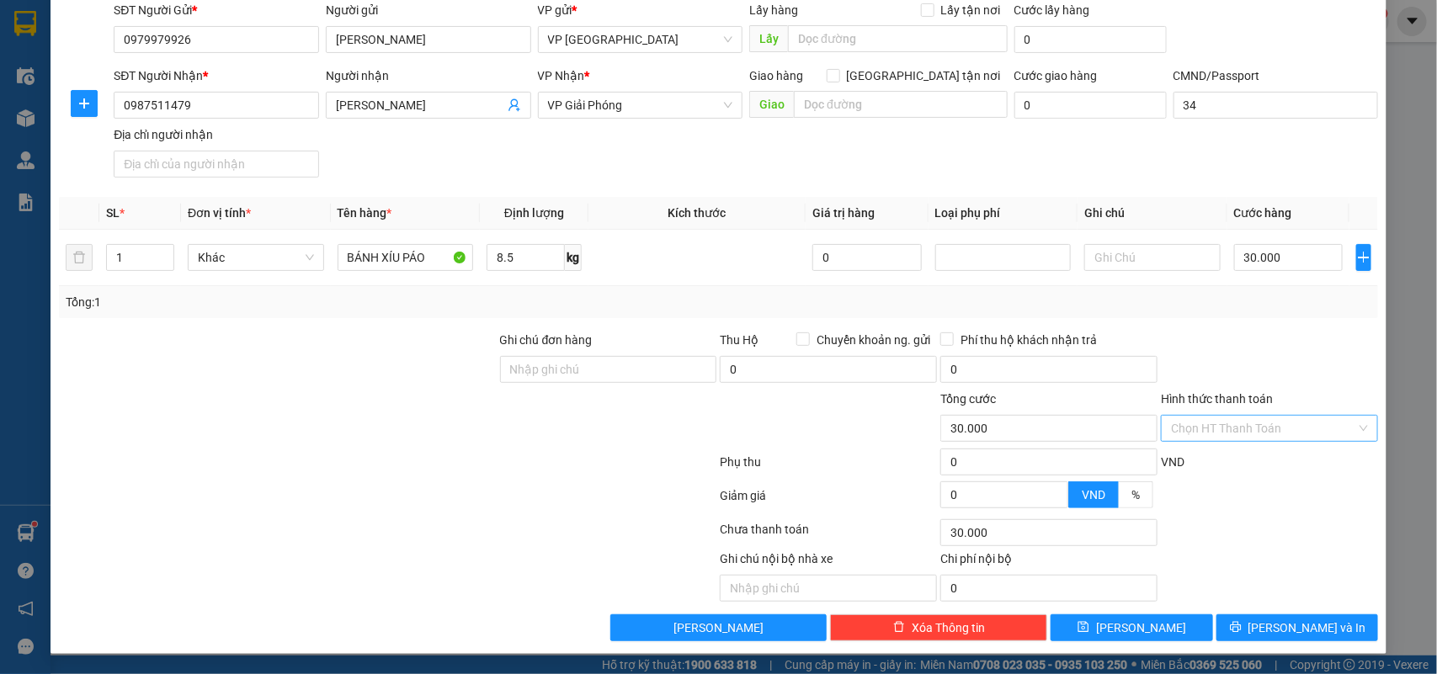
click at [1285, 612] on div "Transit Pickup Surcharge Ids Transit Deliver Surcharge Ids Transit Deliver Surc…" at bounding box center [719, 288] width 1320 height 708
drag, startPoint x: 1273, startPoint y: 624, endPoint x: 1356, endPoint y: 636, distance: 84.3
click at [1278, 624] on span "Lưu và In" at bounding box center [1307, 628] width 118 height 19
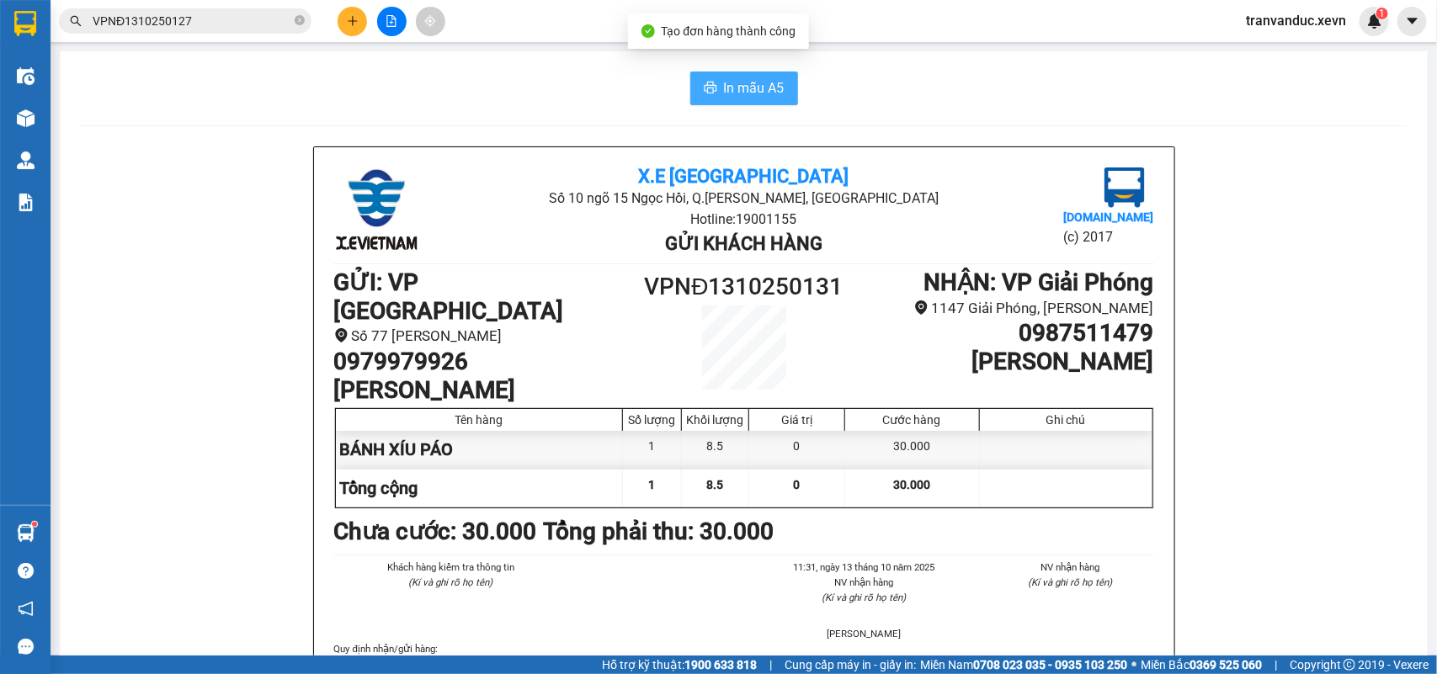
click at [758, 93] on span "In mẫu A5" at bounding box center [754, 87] width 61 height 21
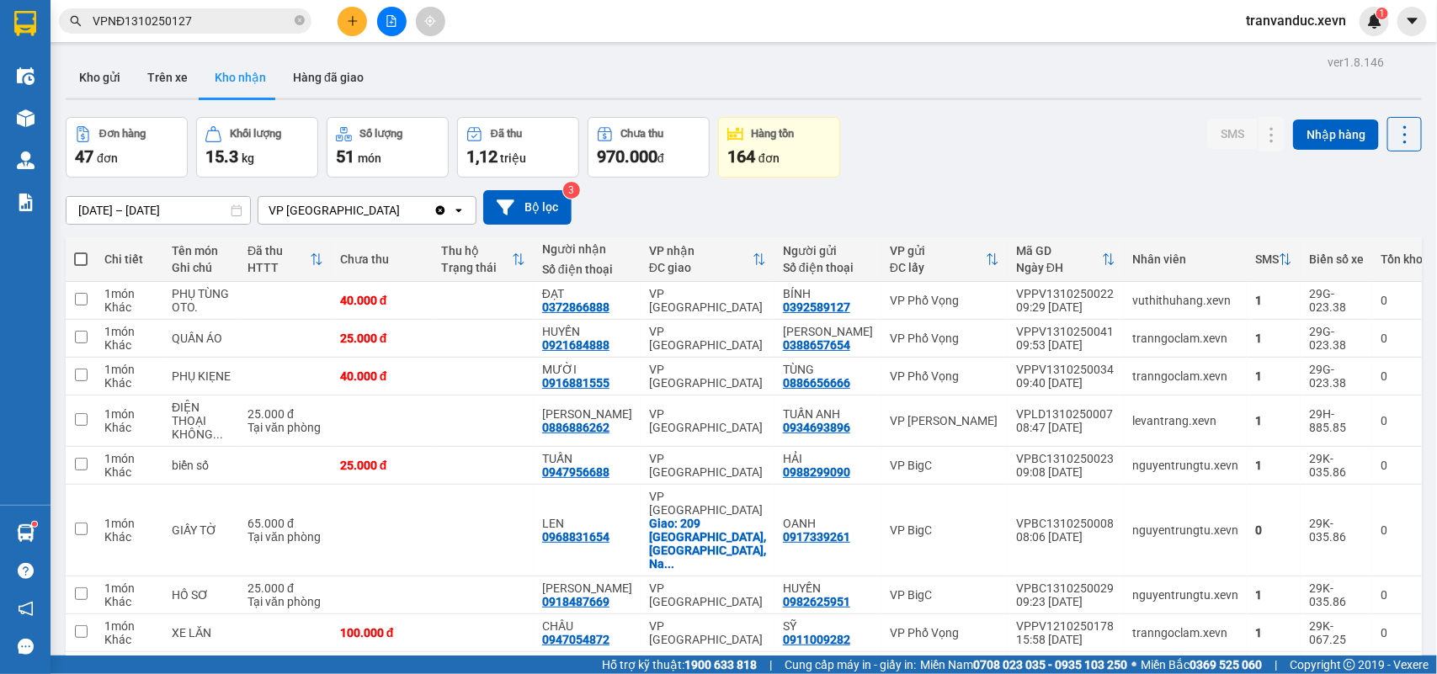
drag, startPoint x: 749, startPoint y: 66, endPoint x: 476, endPoint y: 73, distance: 272.8
click at [749, 66] on div "Kho gửi Trên xe Kho nhận Hàng đã giao" at bounding box center [744, 79] width 1356 height 45
drag, startPoint x: 108, startPoint y: 72, endPoint x: 102, endPoint y: 112, distance: 40.0
click at [107, 73] on button "Kho gửi" at bounding box center [100, 77] width 68 height 40
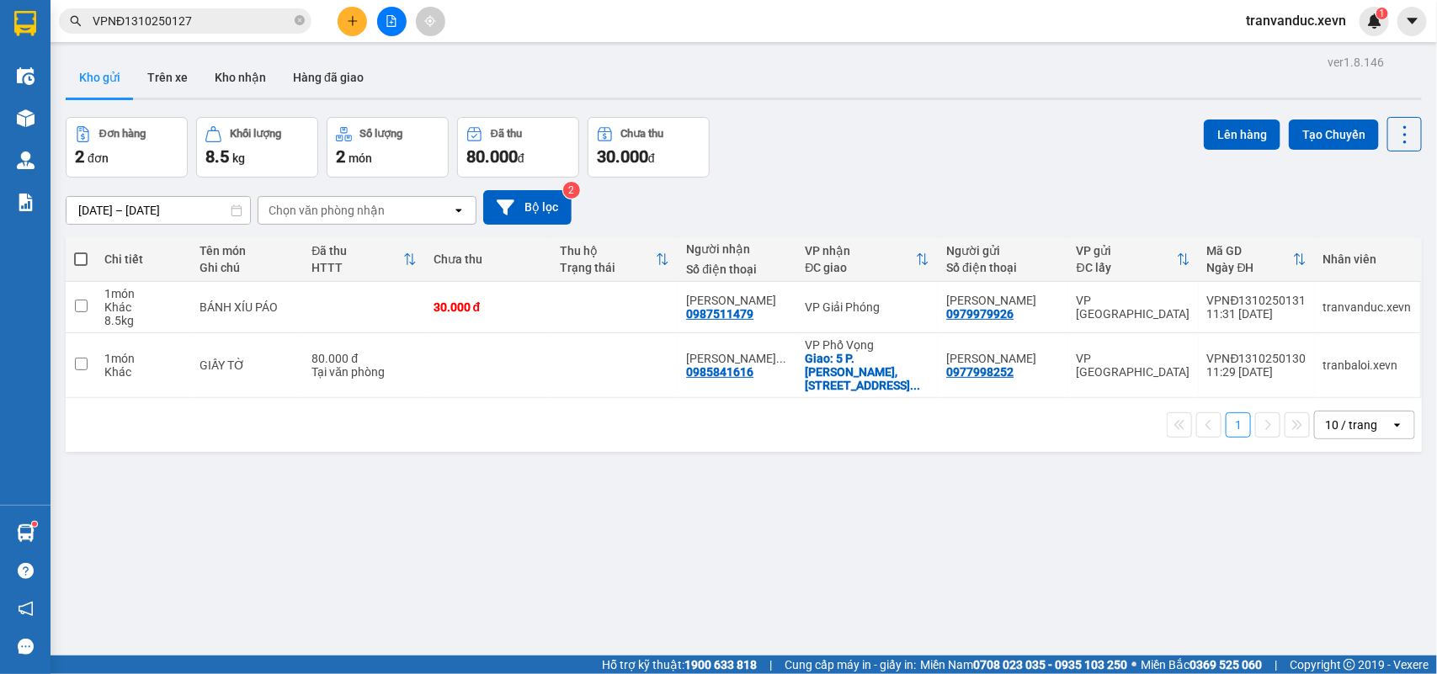
click at [832, 495] on div "ver 1.8.146 Kho gửi Trên xe Kho nhận Hàng đã giao Đơn hàng 2 đơn Khối lượng 8.5…" at bounding box center [743, 388] width 1369 height 674
click at [356, 21] on icon "plus" at bounding box center [352, 20] width 9 height 1
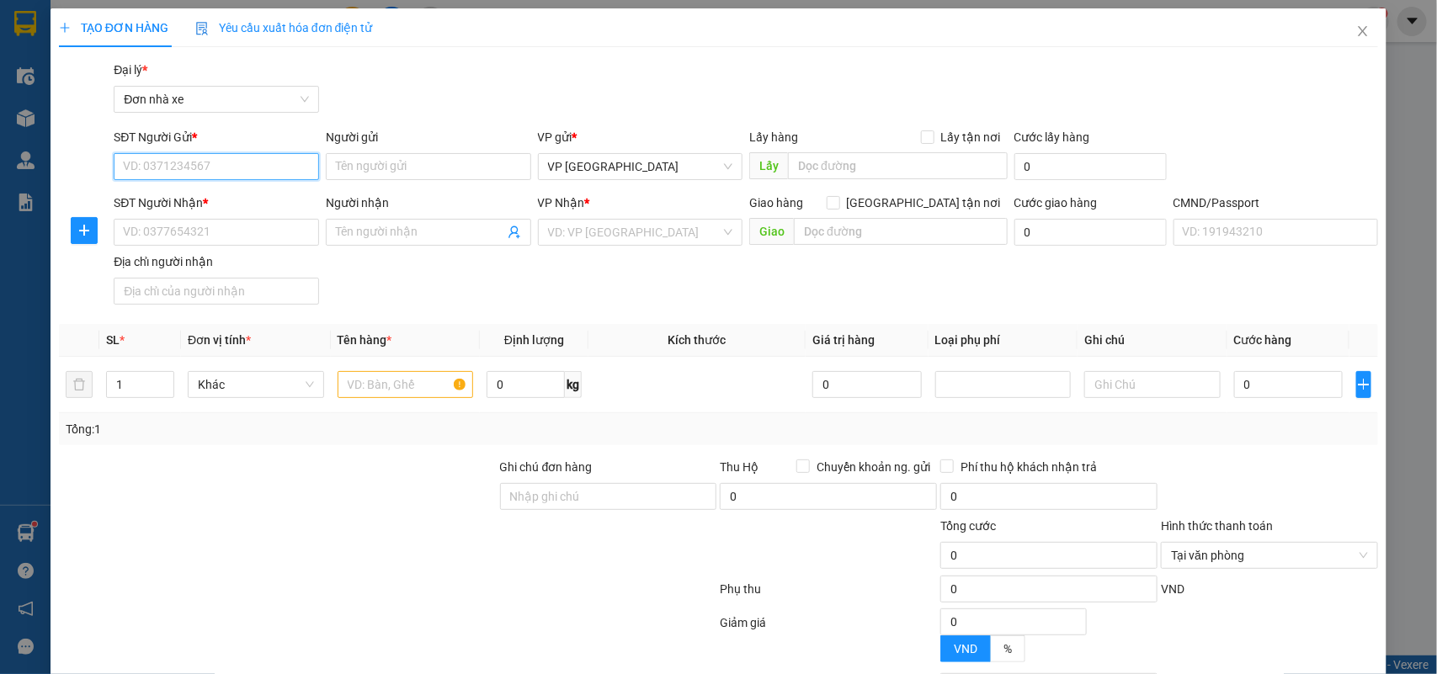
click at [253, 164] on input "SĐT Người Gửi *" at bounding box center [216, 166] width 205 height 27
type input "0"
click at [1343, 22] on span "Close" at bounding box center [1362, 31] width 47 height 47
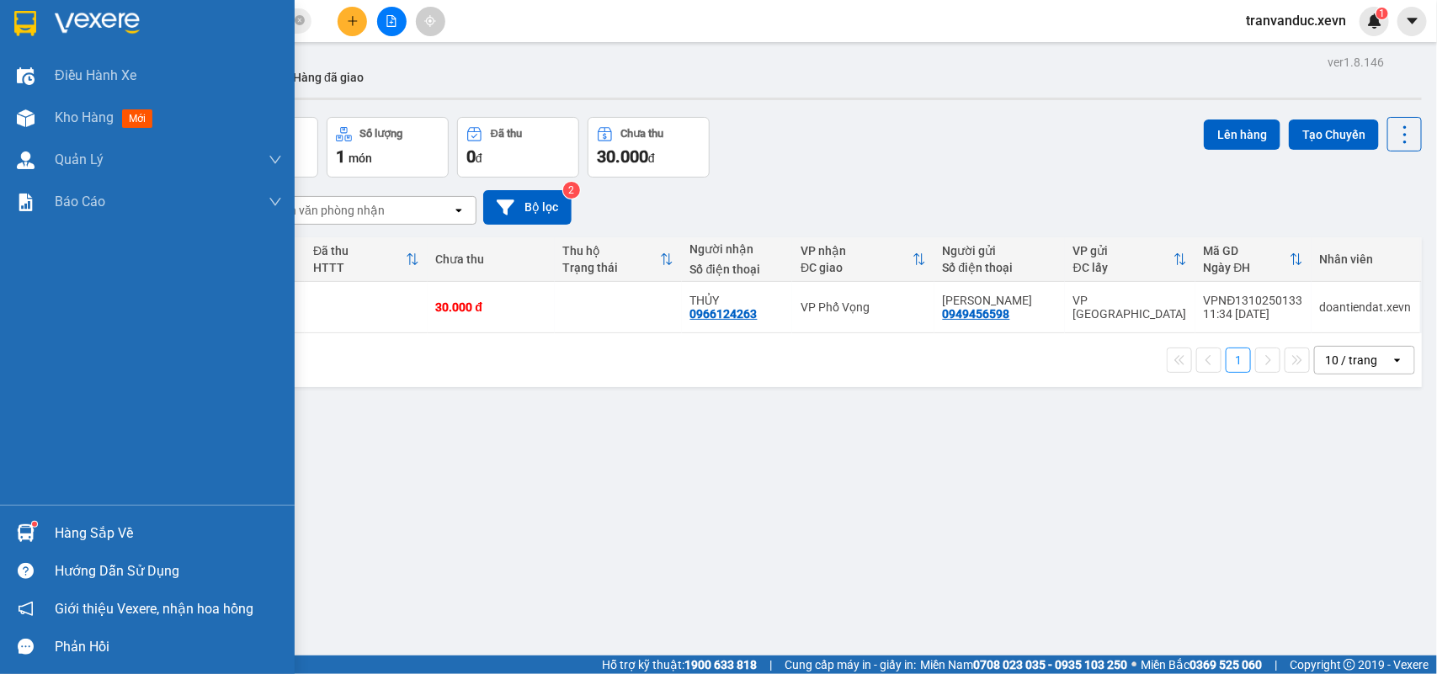
click at [114, 523] on div "Hàng sắp về" at bounding box center [168, 533] width 227 height 25
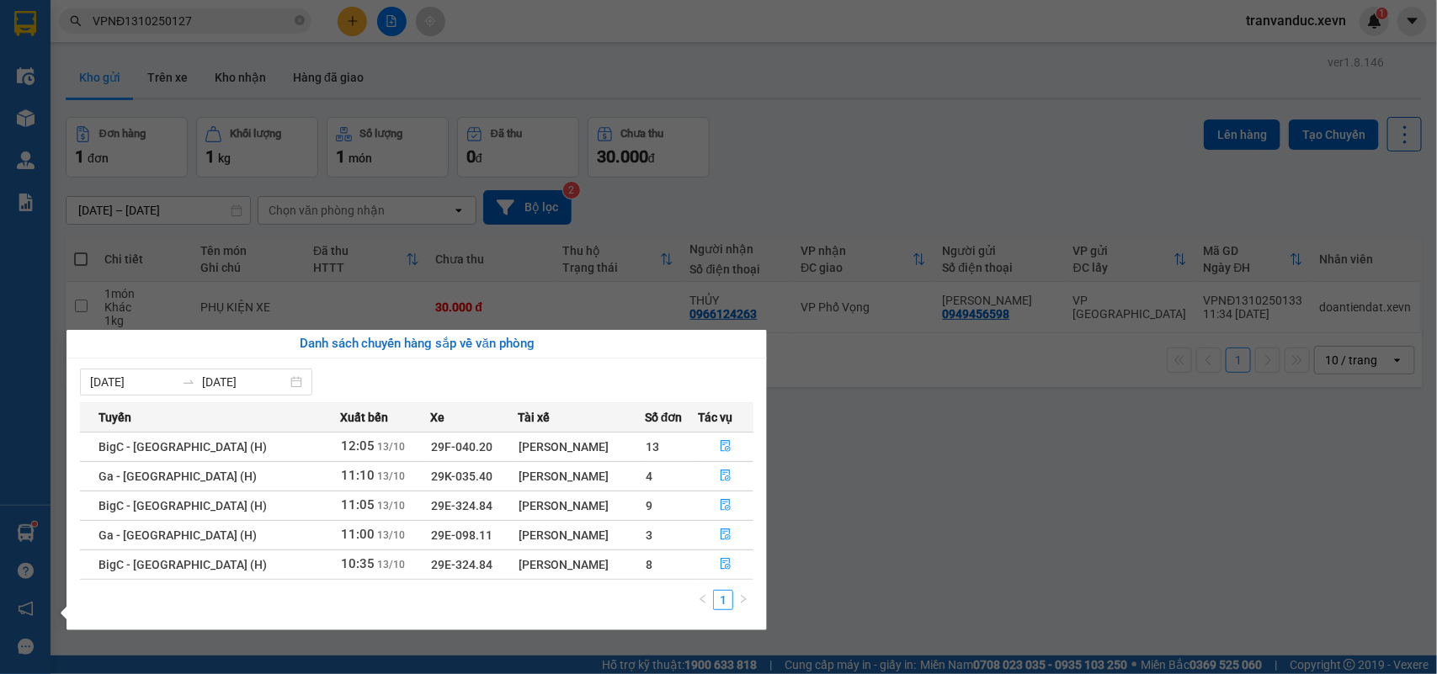
click at [1054, 398] on section "Kết quả tìm kiếm ( 1 ) Bộ lọc Mã ĐH Trạng thái Món hàng Thu hộ Tổng cước Chưa c…" at bounding box center [718, 337] width 1437 height 674
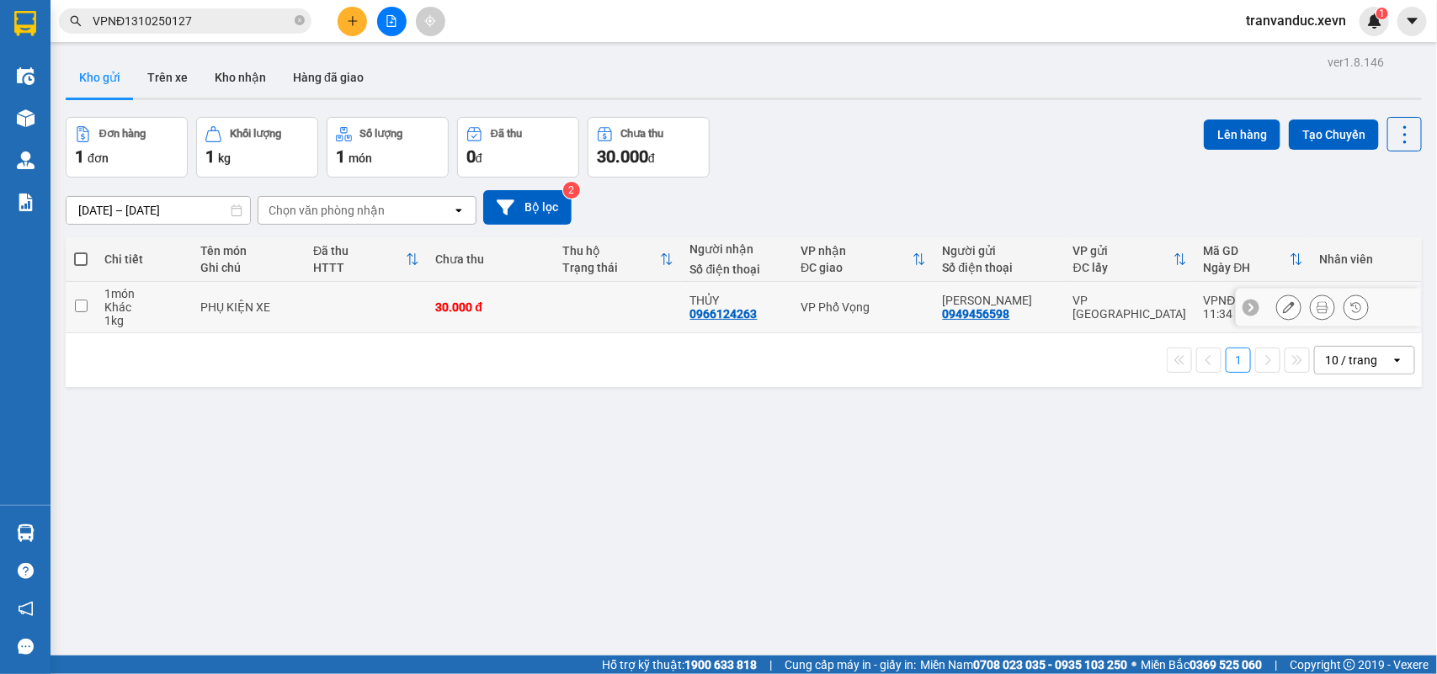
click at [586, 307] on td at bounding box center [618, 307] width 127 height 51
checkbox input "true"
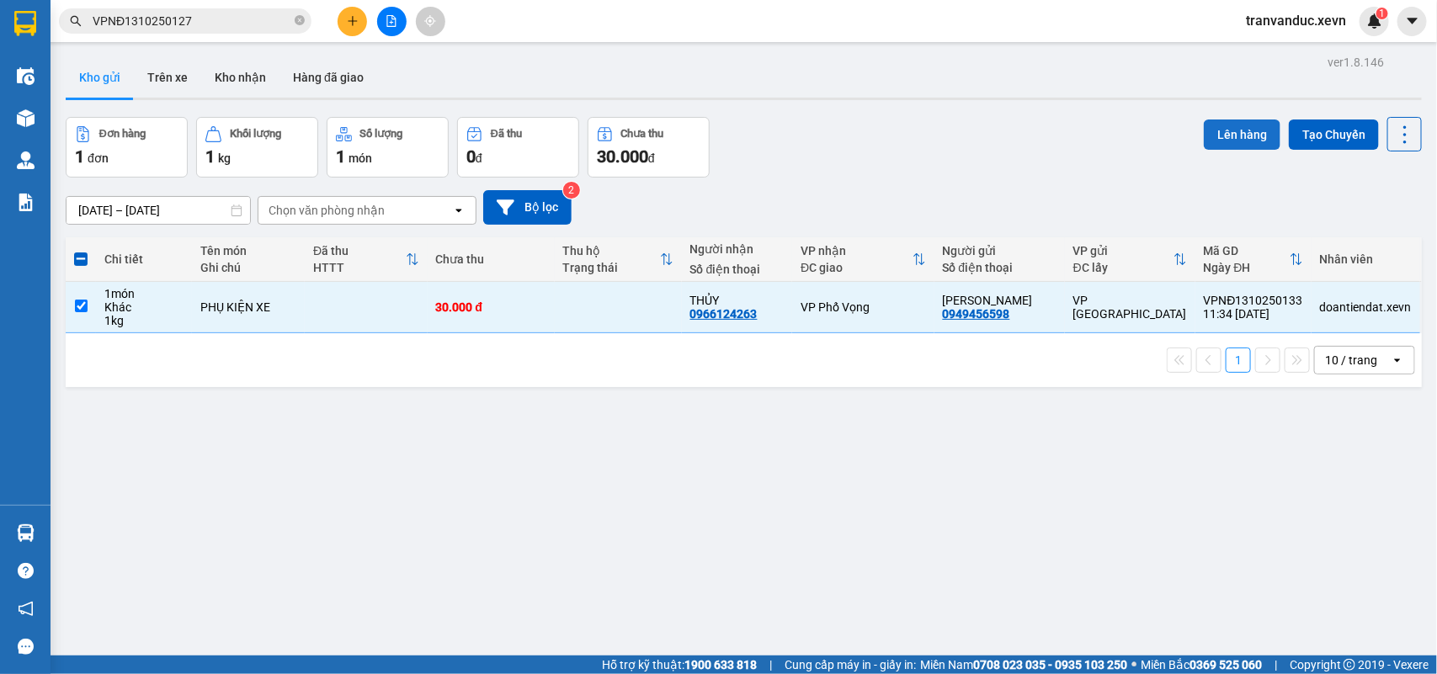
click at [1214, 136] on button "Lên hàng" at bounding box center [1242, 135] width 77 height 30
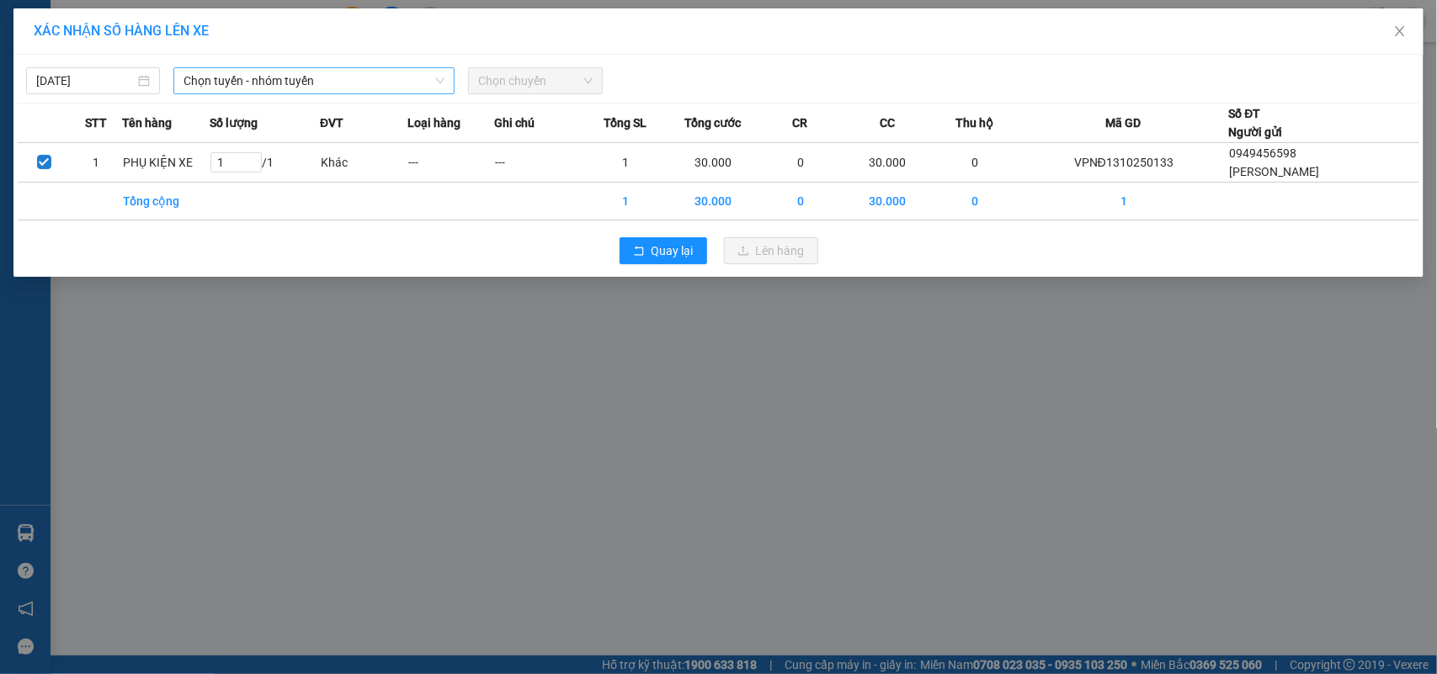
drag, startPoint x: 371, startPoint y: 80, endPoint x: 373, endPoint y: 93, distance: 12.7
click at [372, 88] on span "Chọn tuyến - nhóm tuyến" at bounding box center [313, 80] width 261 height 25
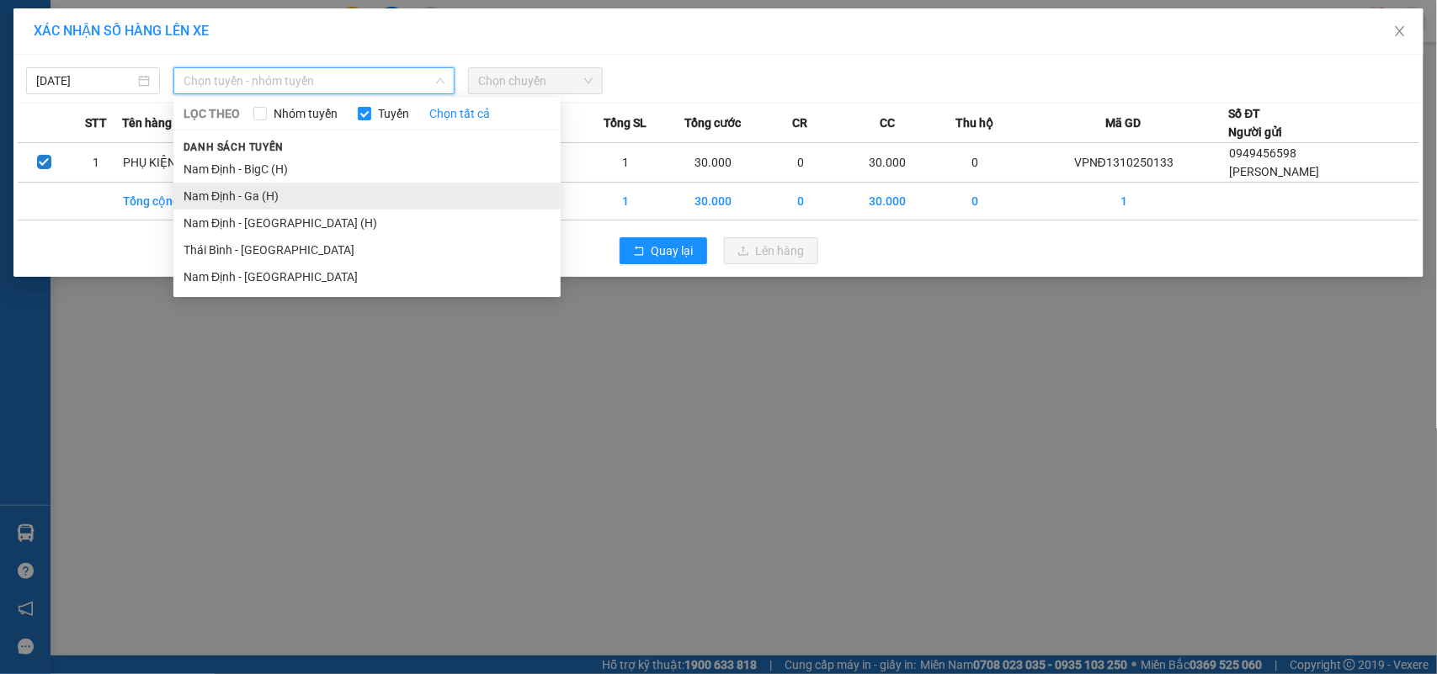
click at [325, 183] on li "Nam Định - Ga (H)" at bounding box center [366, 196] width 387 height 27
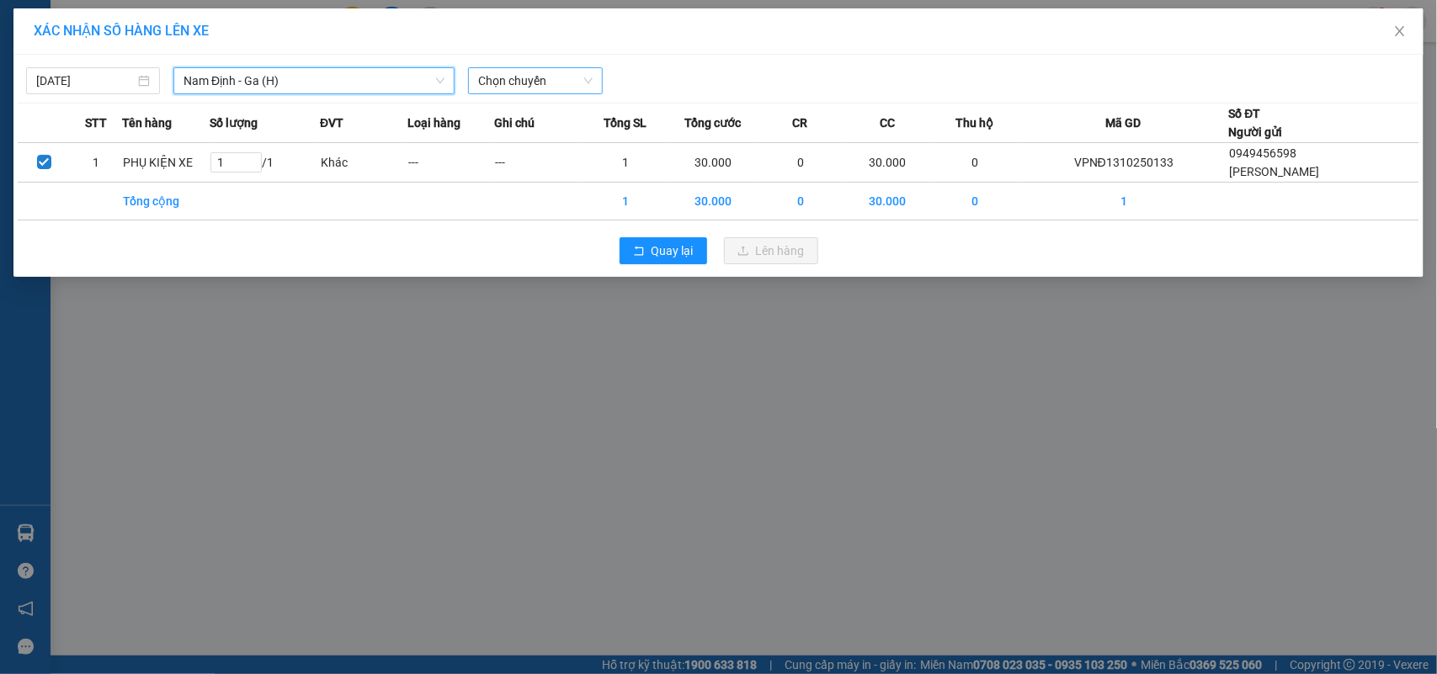
click at [557, 98] on body "Kết quả tìm kiếm ( 1 ) Bộ lọc Mã ĐH Trạng thái Món hàng Thu hộ Tổng cước Chưa c…" at bounding box center [718, 337] width 1437 height 674
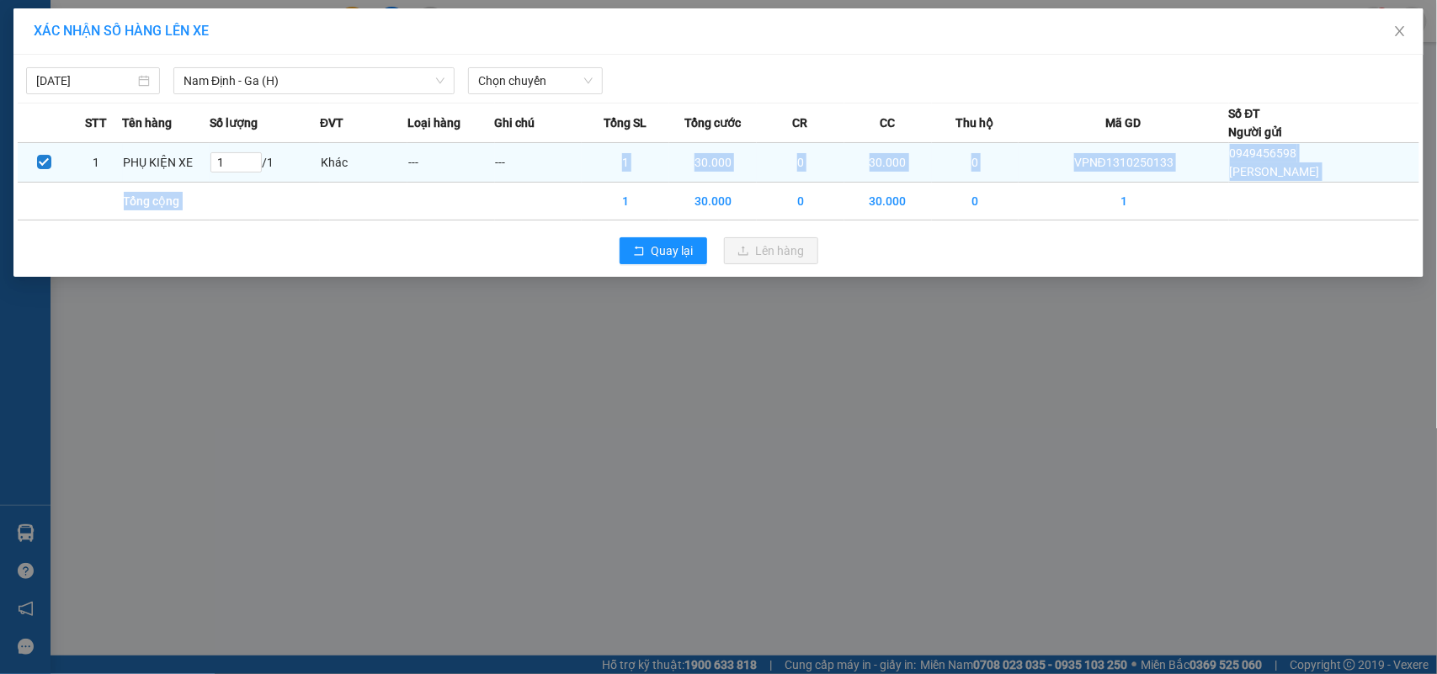
drag, startPoint x: 625, startPoint y: 162, endPoint x: 621, endPoint y: 173, distance: 12.3
click at [625, 199] on tbody "1 PHỤ KIỆN XE 1 / 1 Khác --- --- 1 30.000 0 30.000 0 VPNĐ1310250133 0949456598 …" at bounding box center [718, 181] width 1401 height 77
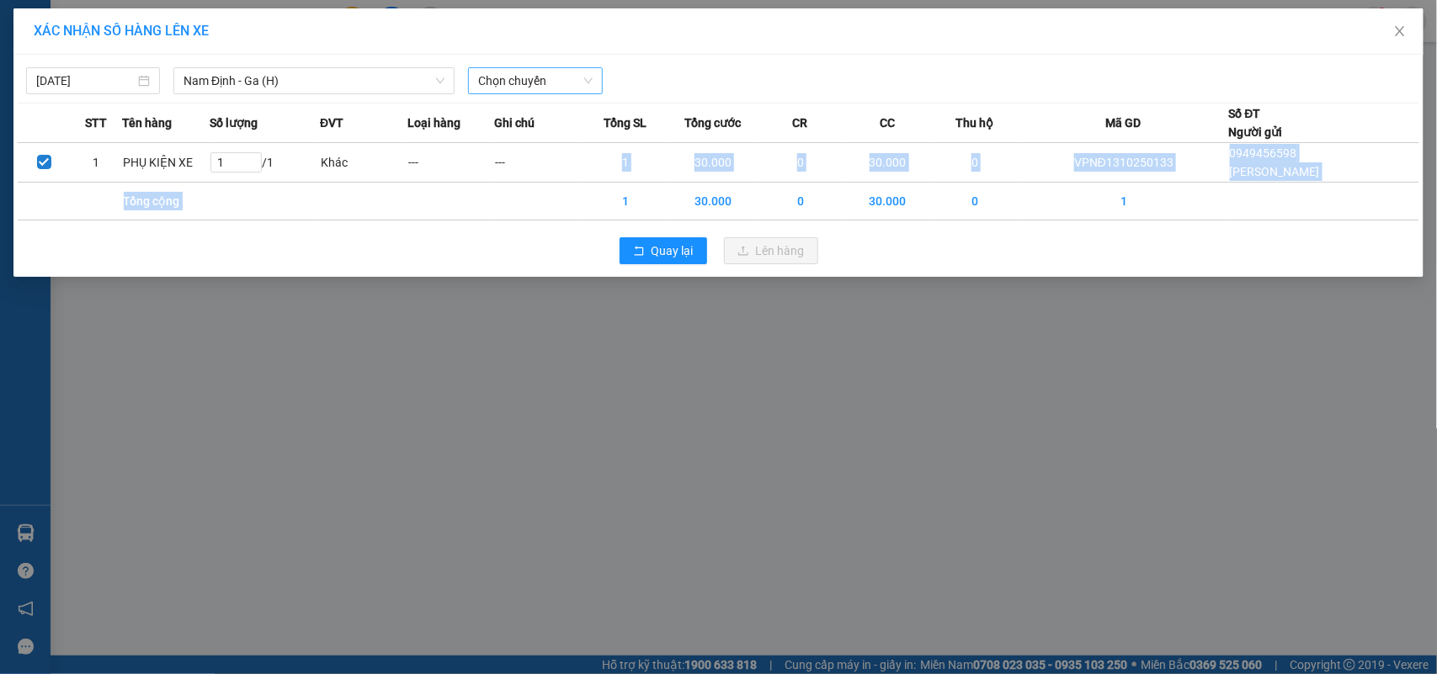
click at [571, 82] on span "Chọn chuyến" at bounding box center [535, 80] width 114 height 25
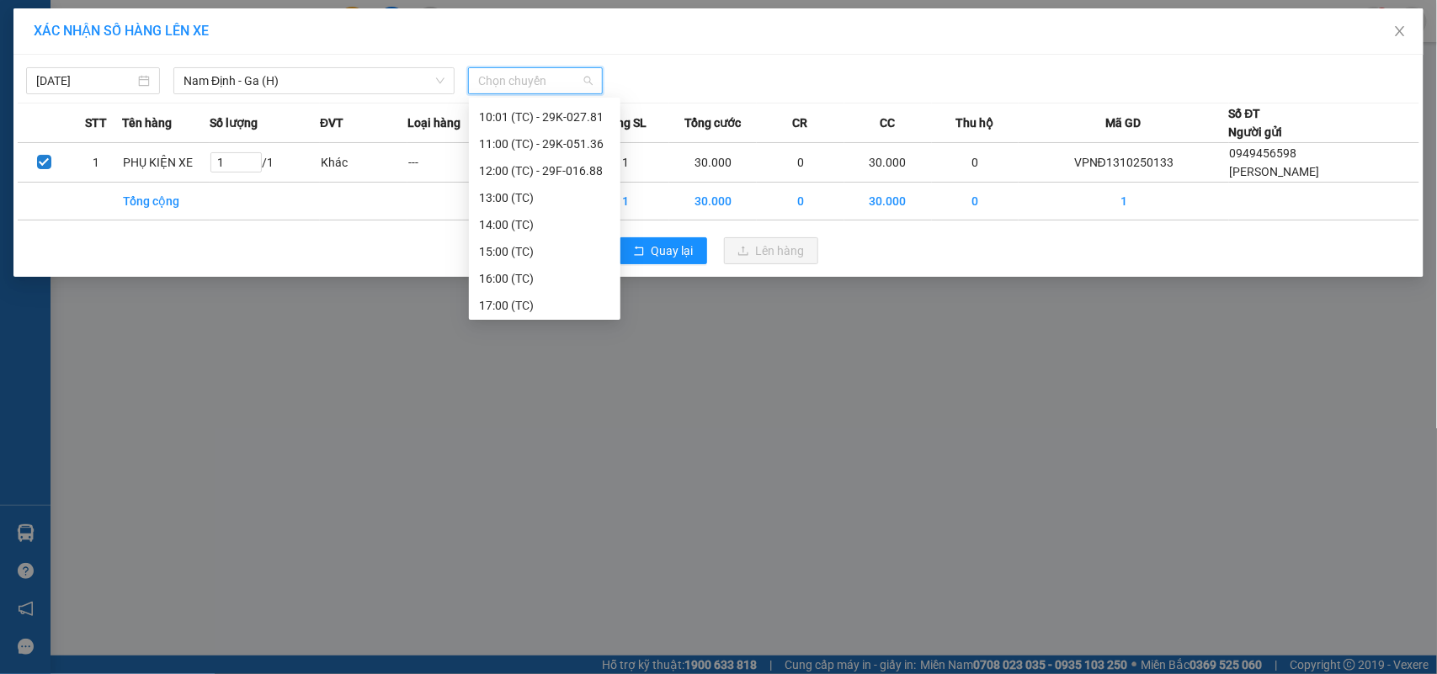
scroll to position [189, 0]
click at [586, 173] on div "12:00 (TC) - 29F-016.88" at bounding box center [544, 167] width 131 height 19
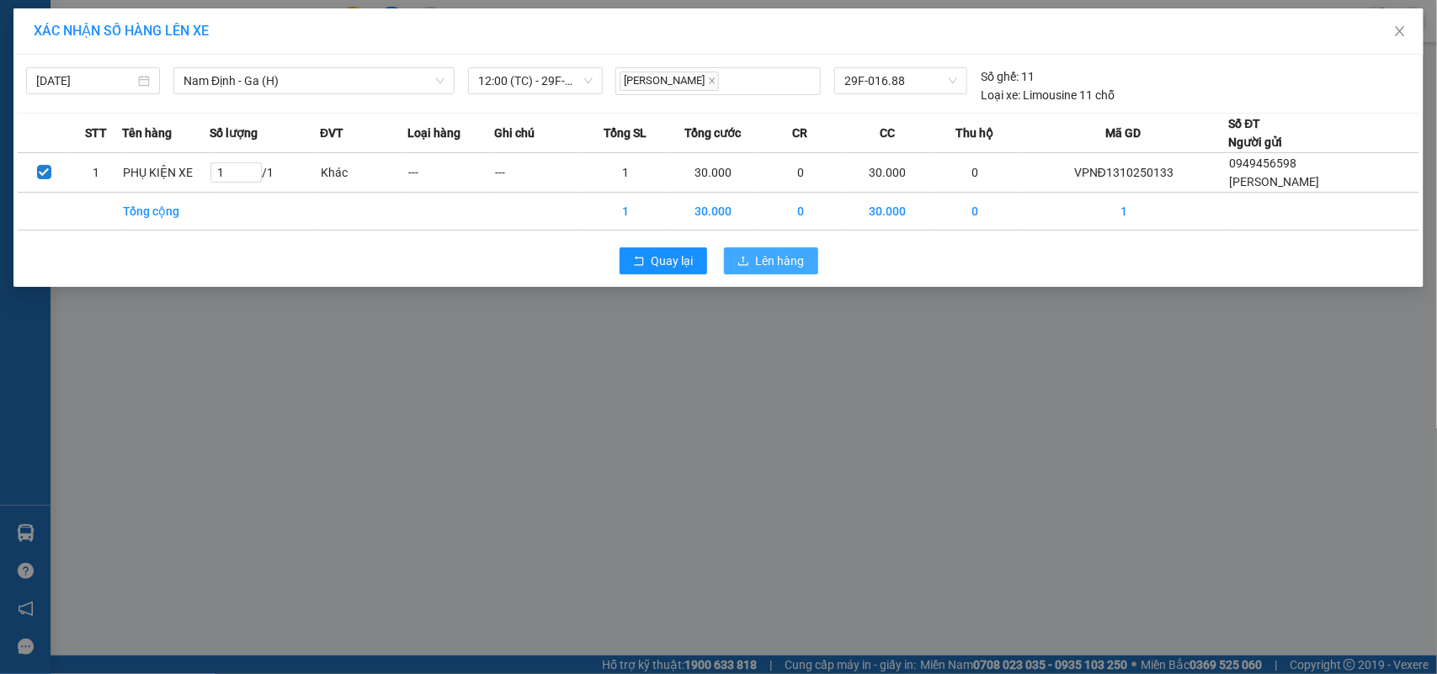
drag, startPoint x: 762, startPoint y: 263, endPoint x: 846, endPoint y: 317, distance: 100.4
click at [763, 263] on span "Lên hàng" at bounding box center [780, 261] width 49 height 19
click at [990, 431] on div "XÁC NHẬN SỐ HÀNG LÊN XE 13/10/2025 Nam Định - Ga (H) LỌC THEO Nhóm tuyến Tuyến …" at bounding box center [718, 337] width 1437 height 674
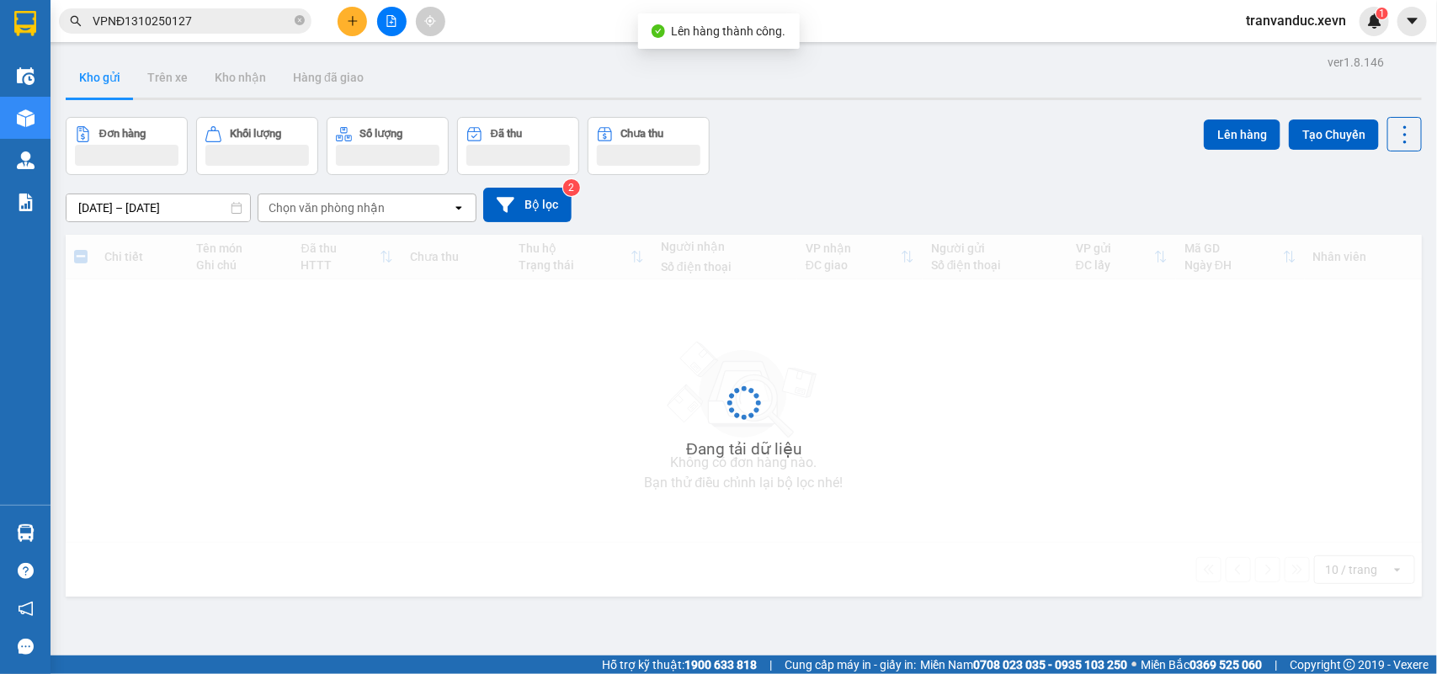
click at [995, 552] on div "ver 1.8.146 Kho gửi Trên xe Kho nhận Hàng đã giao Đơn hàng Khối lượng Số lượng …" at bounding box center [743, 388] width 1369 height 674
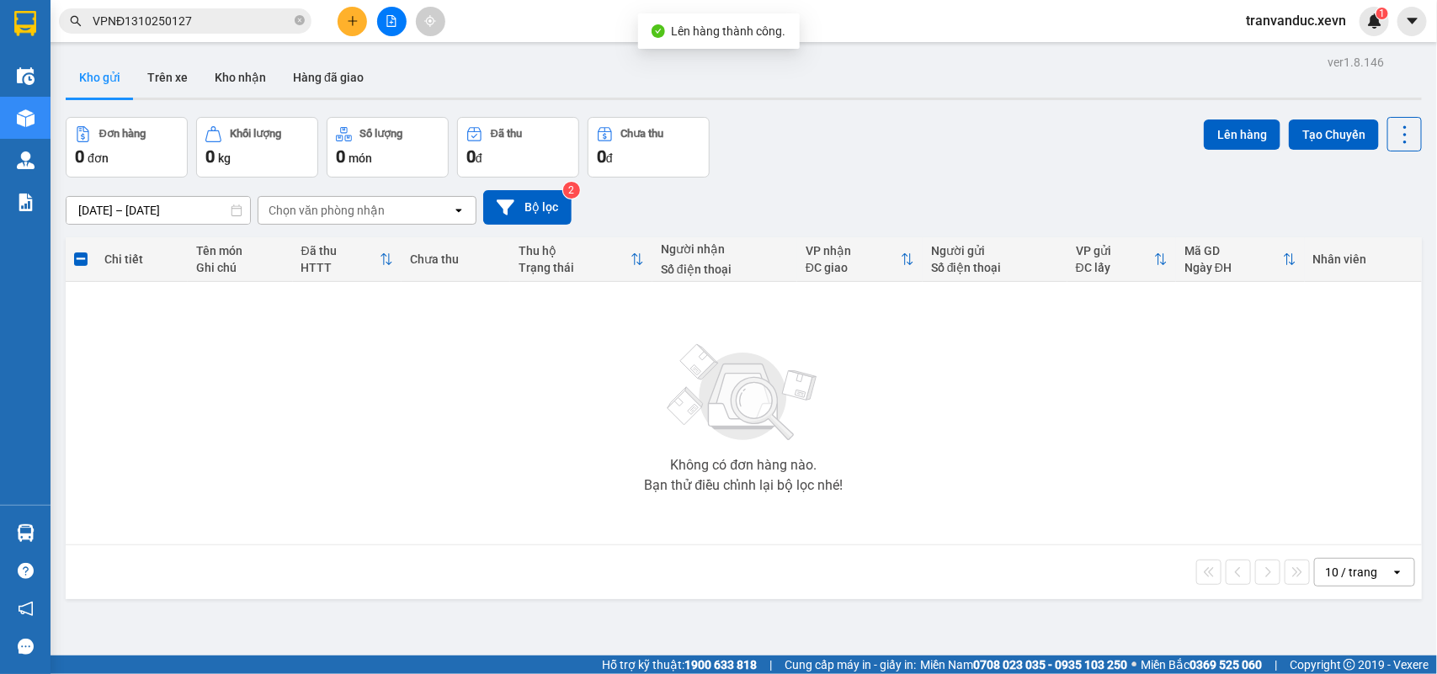
click at [389, 21] on icon "file-add" at bounding box center [392, 21] width 12 height 12
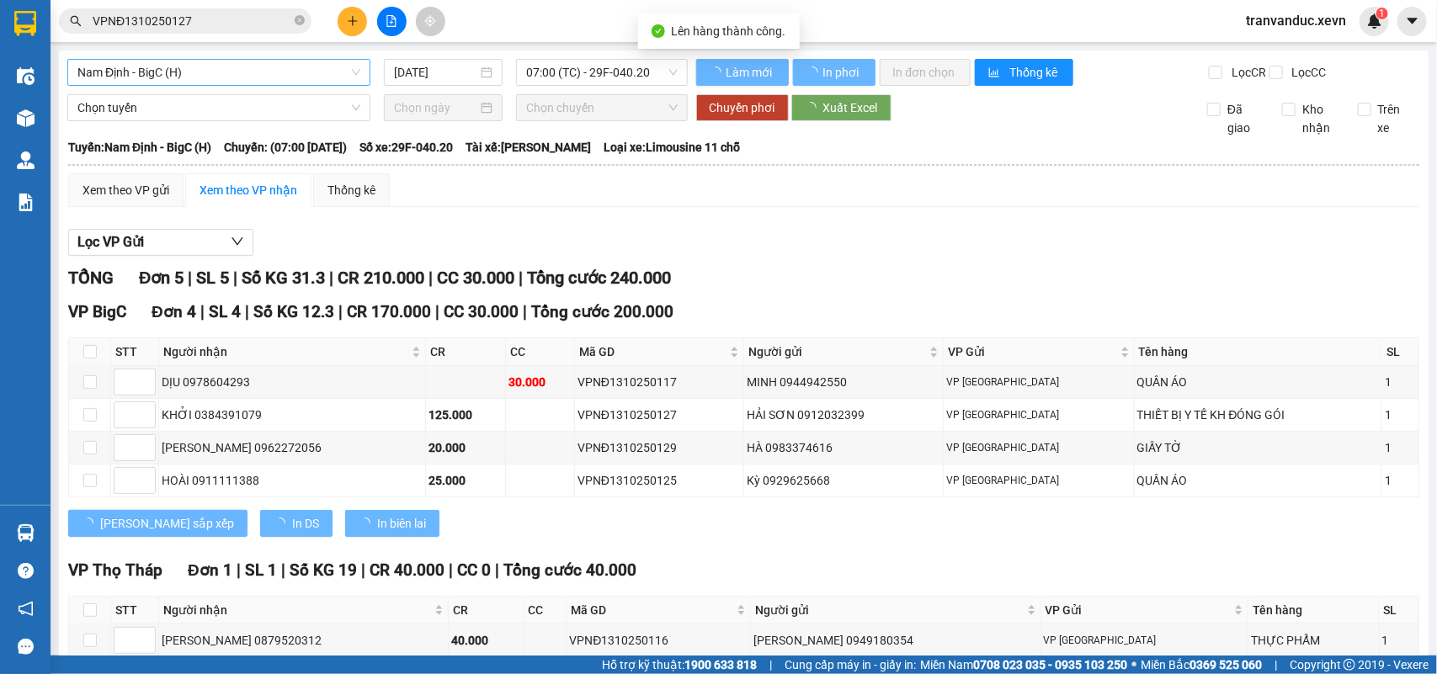
click at [188, 81] on span "Nam Định - BigC (H)" at bounding box center [218, 72] width 283 height 25
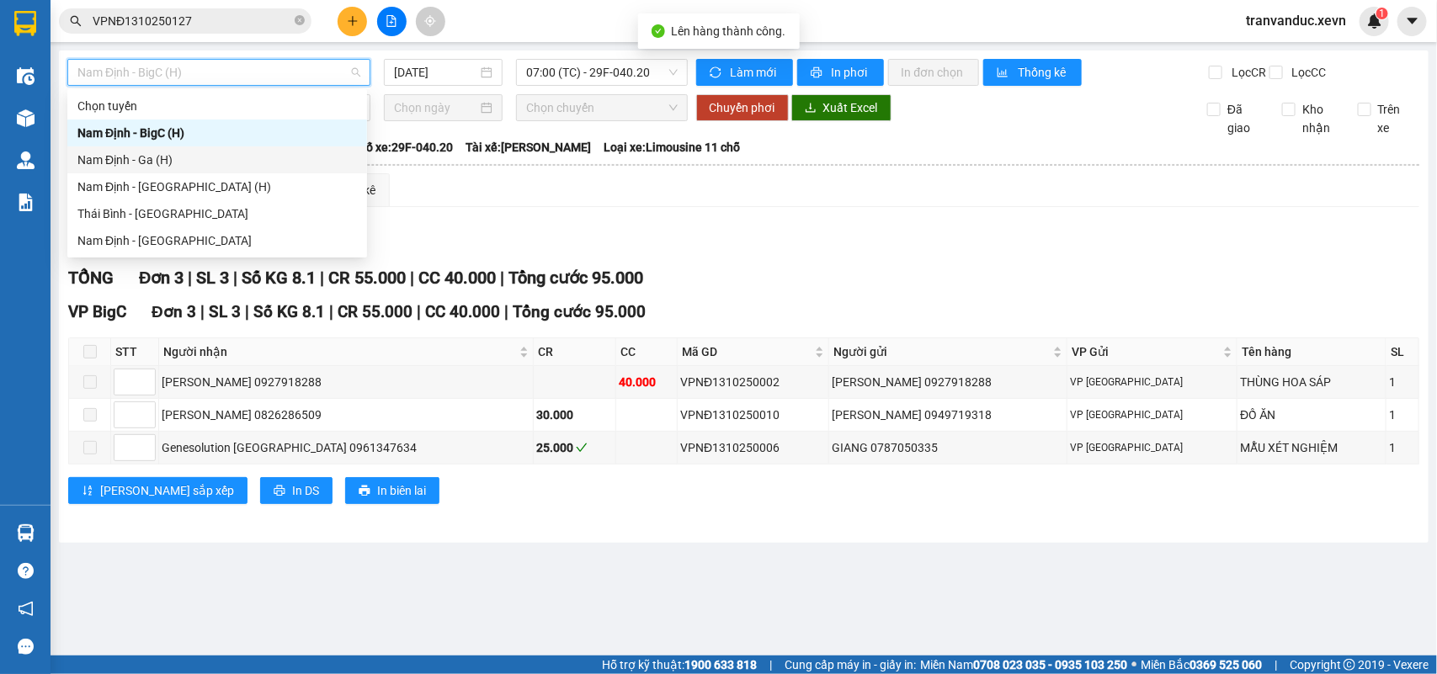
drag, startPoint x: 178, startPoint y: 169, endPoint x: 343, endPoint y: 133, distance: 168.1
click at [183, 168] on div "Nam Định - Ga (H)" at bounding box center [217, 159] width 300 height 27
type input "13/10/2025"
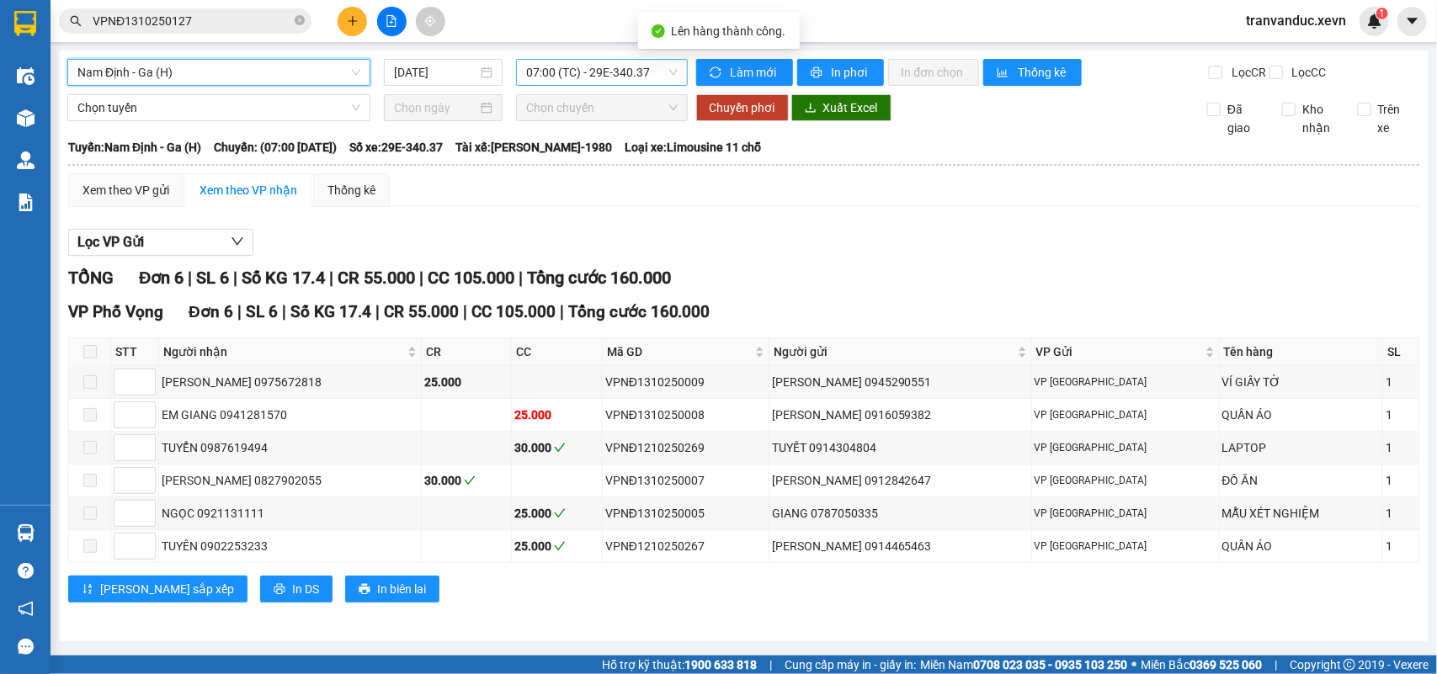
click at [650, 70] on span "07:00 (TC) - 29E-340.37" at bounding box center [601, 72] width 151 height 25
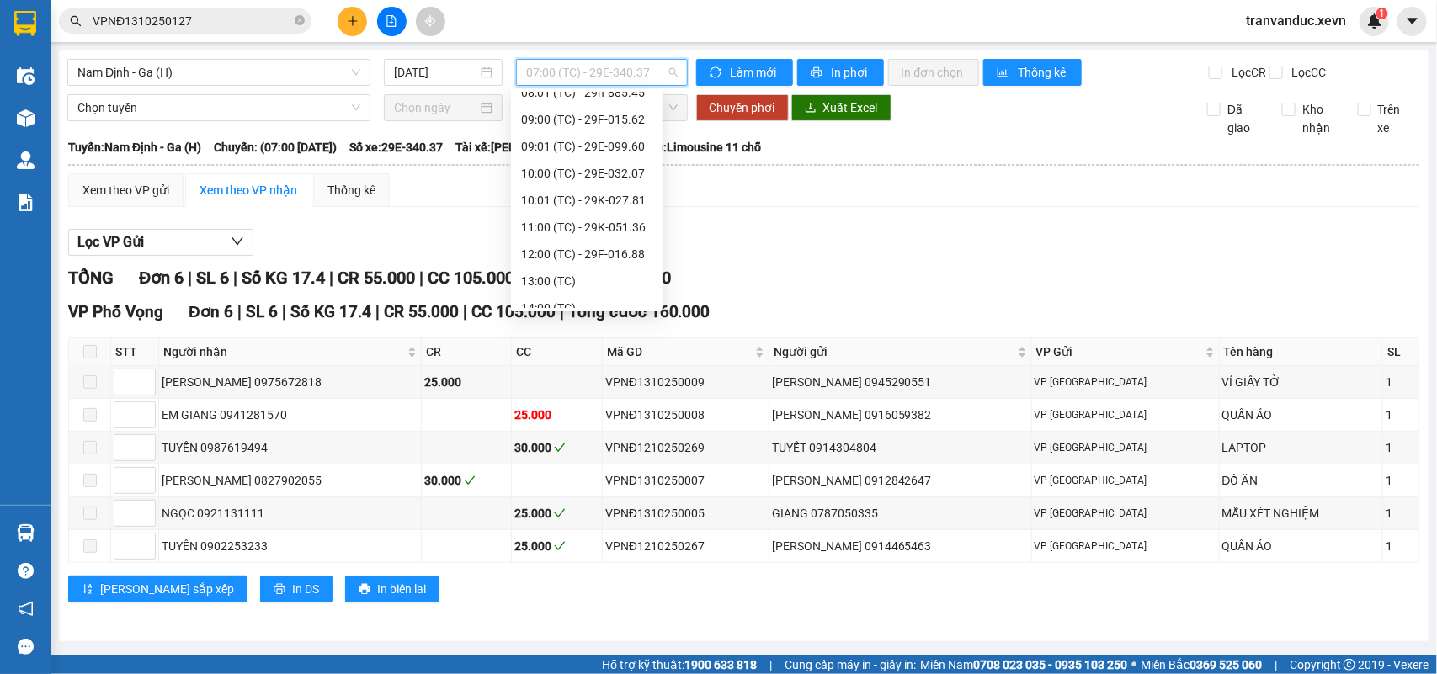
scroll to position [123, 0]
click at [637, 220] on div "12:00 (TC) - 29F-016.88" at bounding box center [586, 225] width 131 height 19
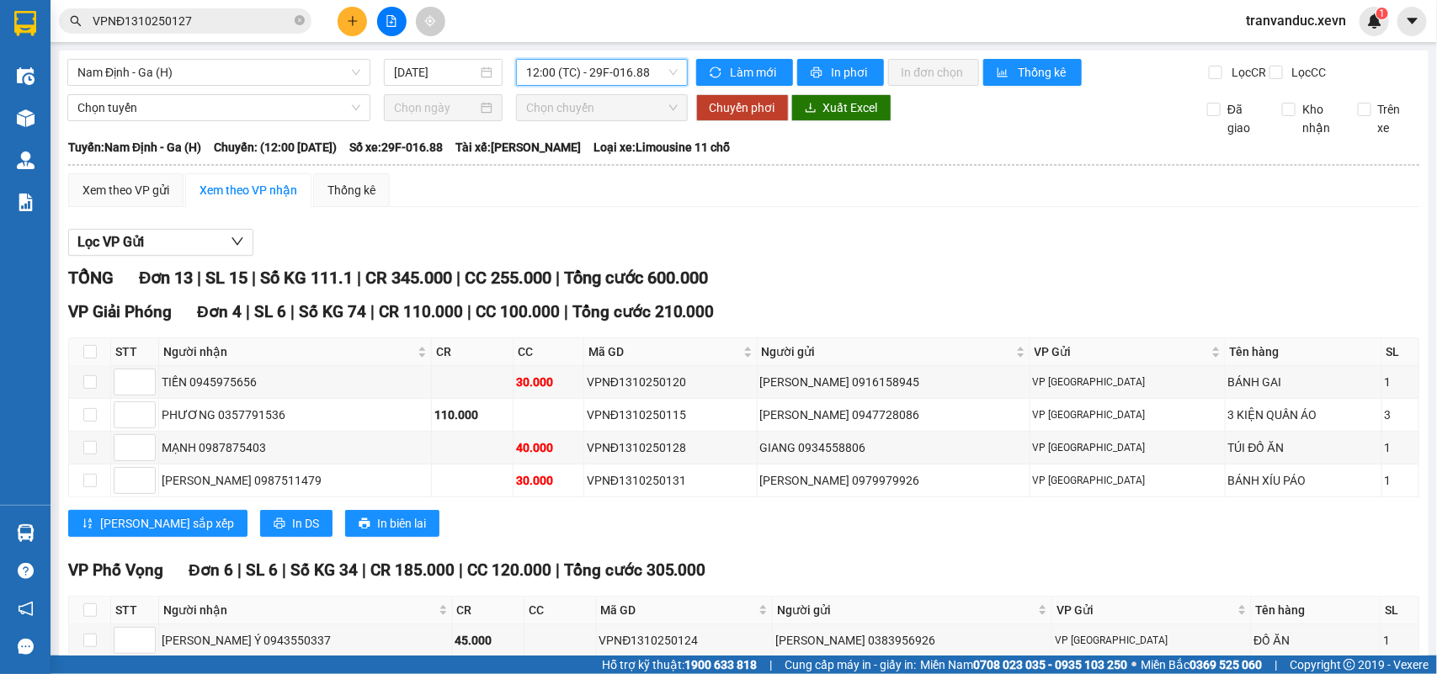
click at [633, 69] on span "12:00 (TC) - 29F-016.88" at bounding box center [601, 72] width 151 height 25
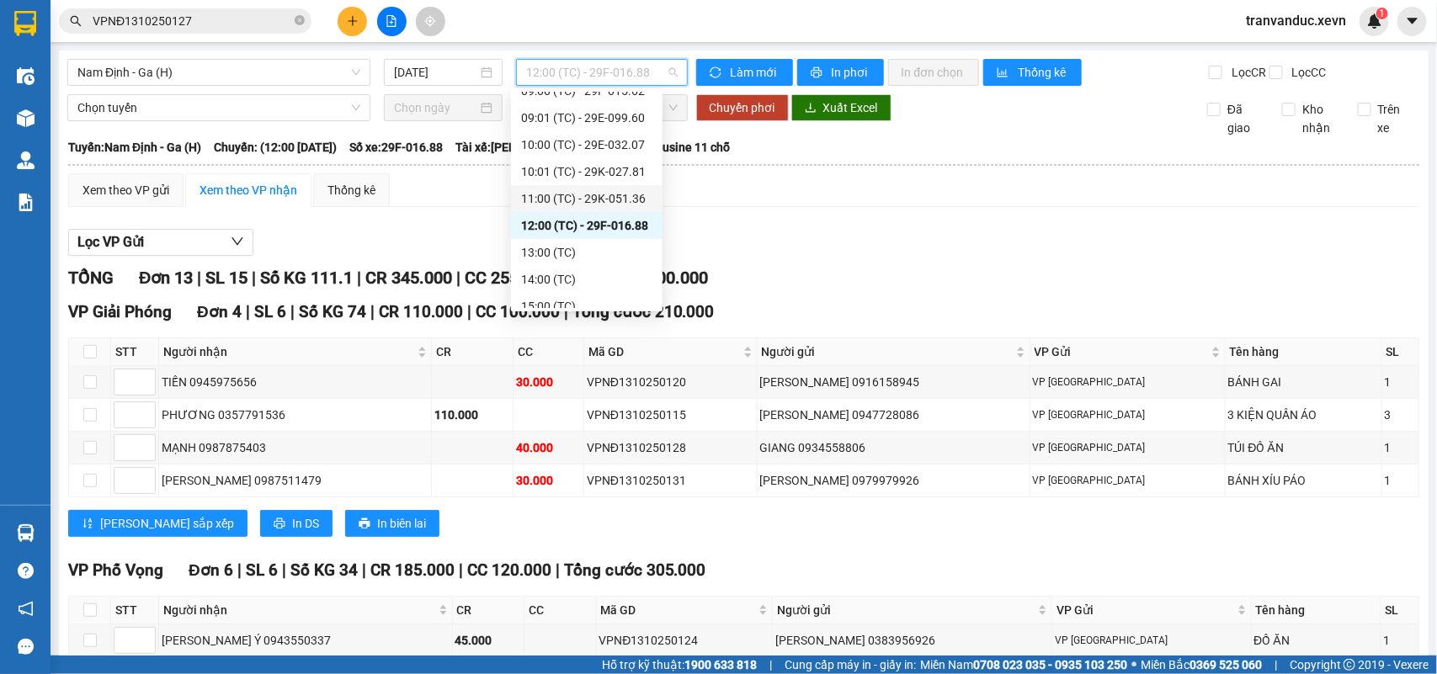
click at [625, 199] on div "11:00 (TC) - 29K-051.36" at bounding box center [586, 198] width 131 height 19
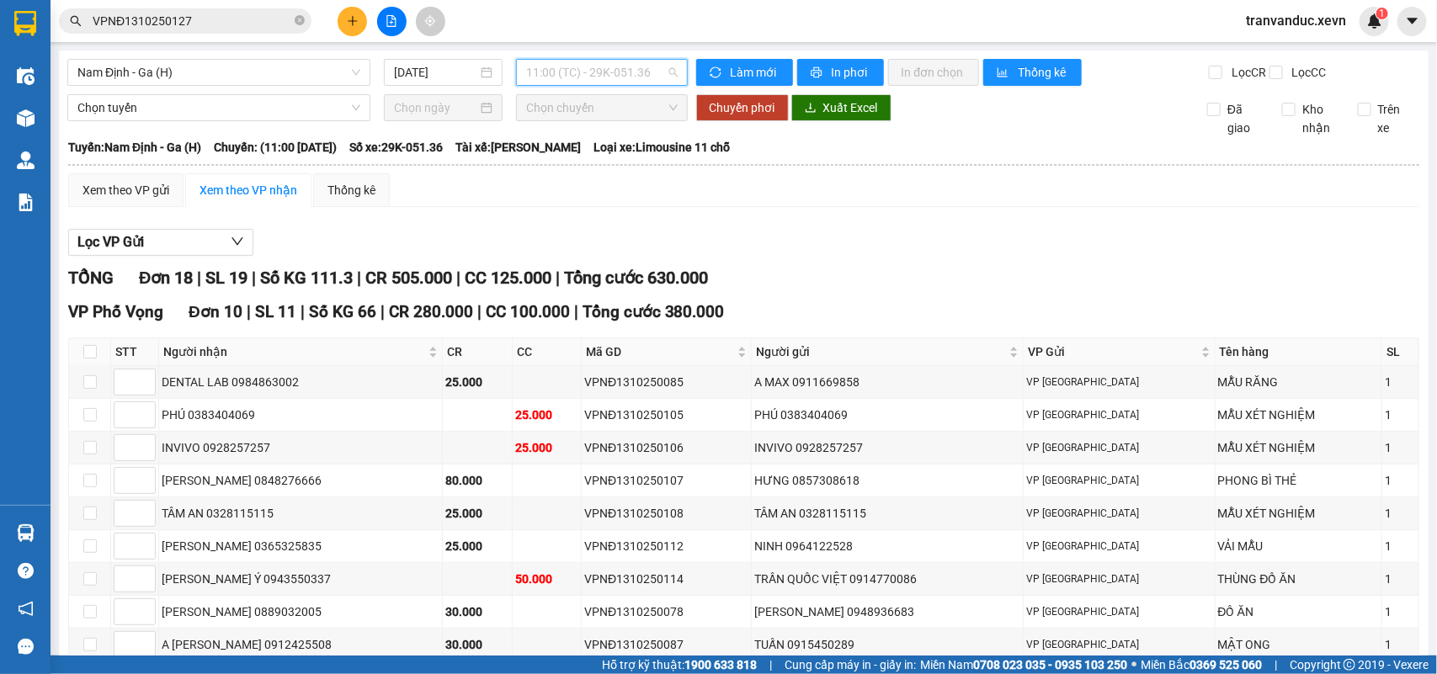
click at [629, 82] on span "11:00 (TC) - 29K-051.36" at bounding box center [601, 72] width 151 height 25
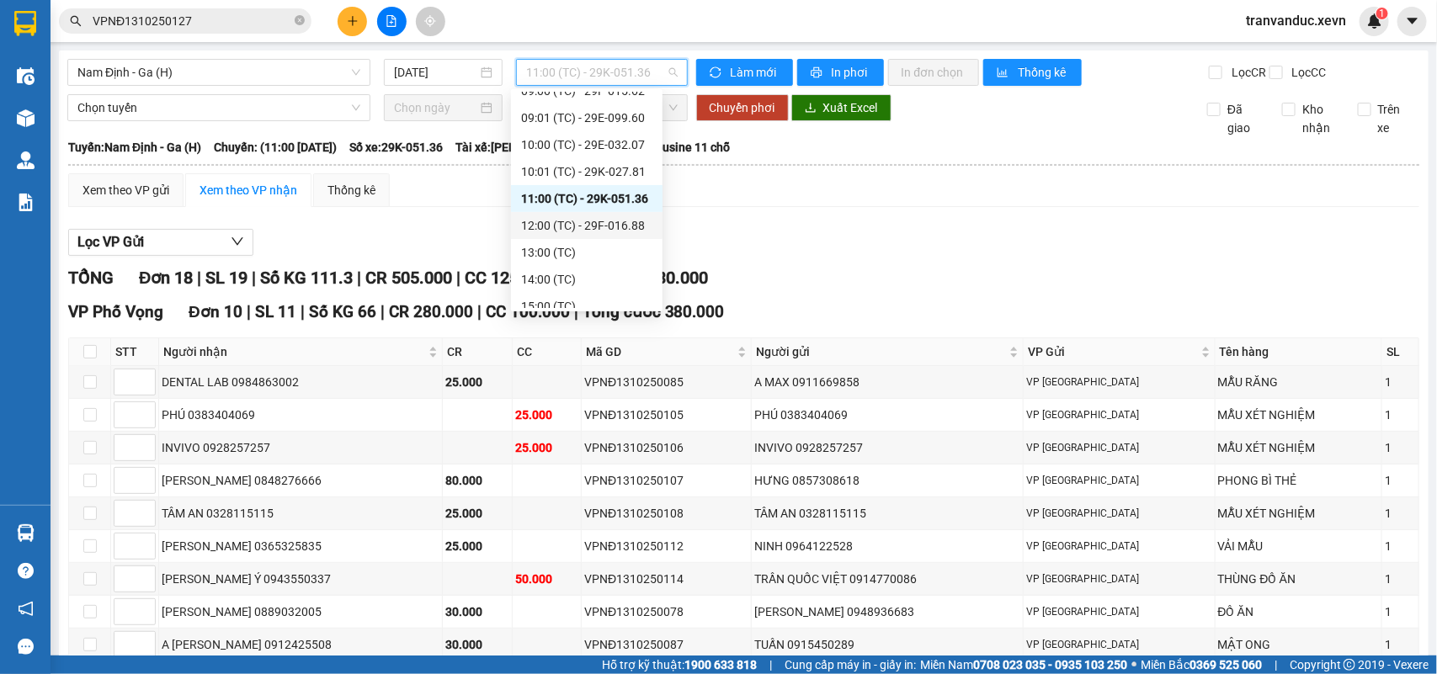
click at [636, 217] on div "12:00 (TC) - 29F-016.88" at bounding box center [586, 225] width 131 height 19
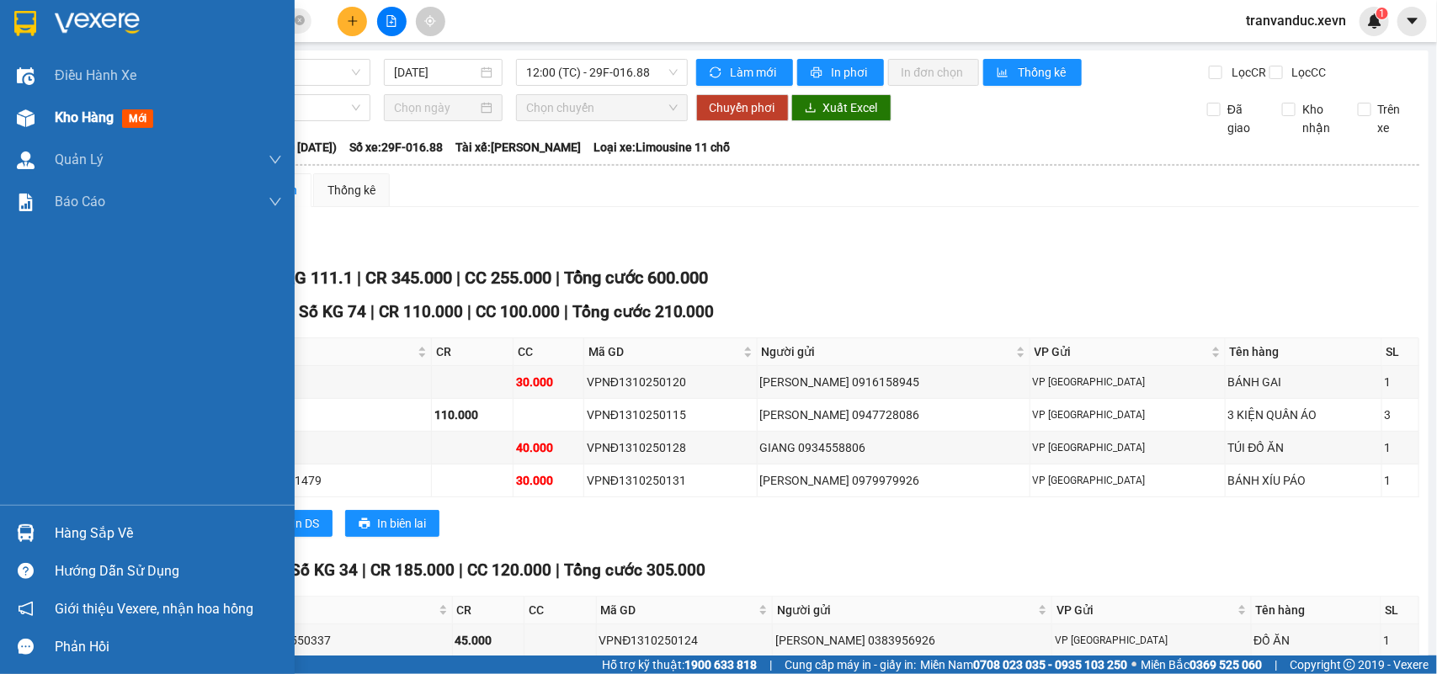
click at [59, 122] on span "Kho hàng" at bounding box center [84, 117] width 59 height 16
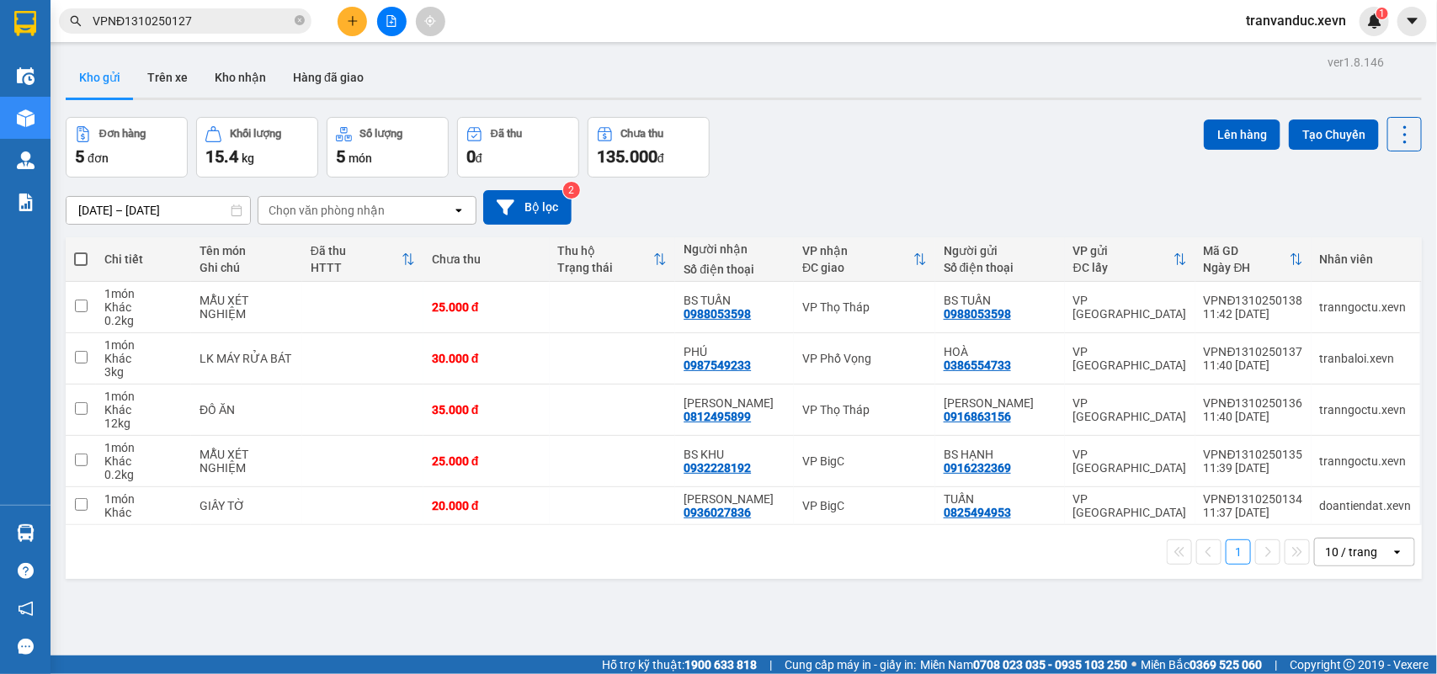
click at [861, 210] on div "11/10/2025 – 13/10/2025 Press the down arrow key to interact with the calendar …" at bounding box center [744, 207] width 1356 height 35
click at [261, 70] on button "Kho nhận" at bounding box center [240, 77] width 78 height 40
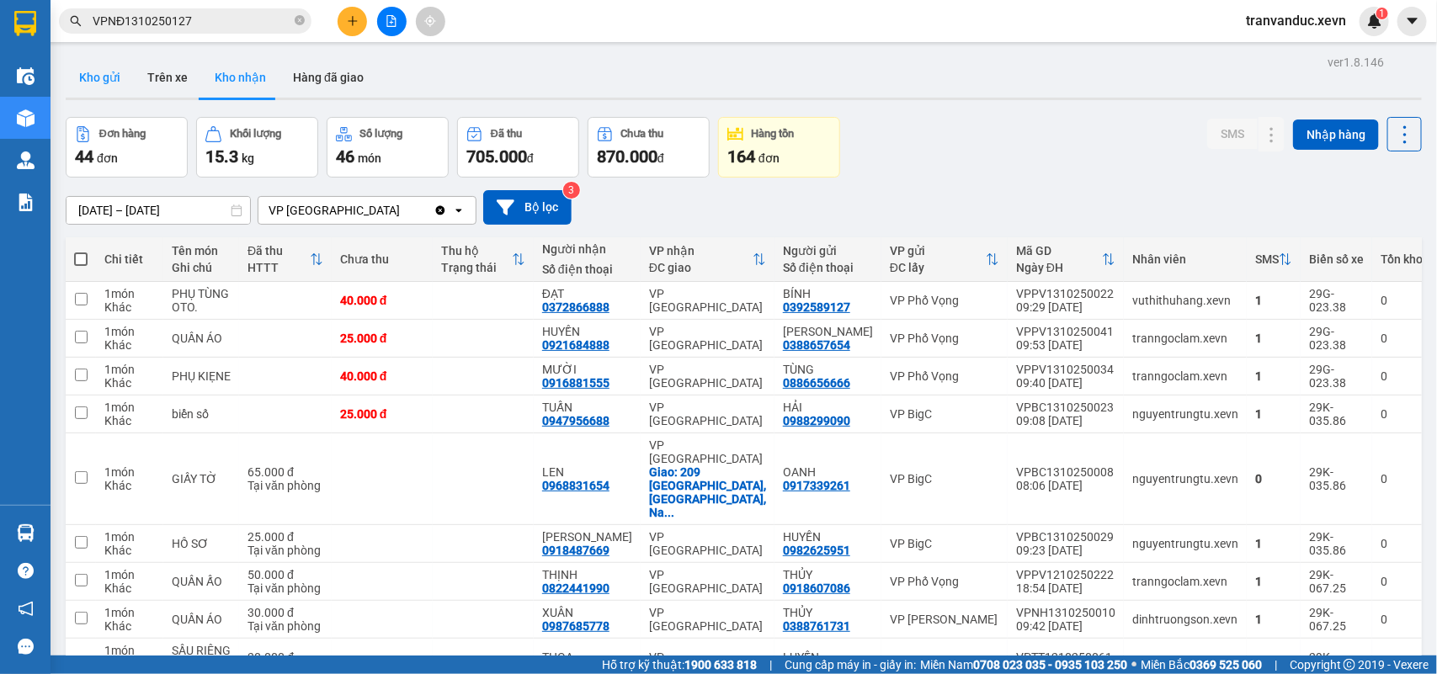
click at [111, 84] on button "Kho gửi" at bounding box center [100, 77] width 68 height 40
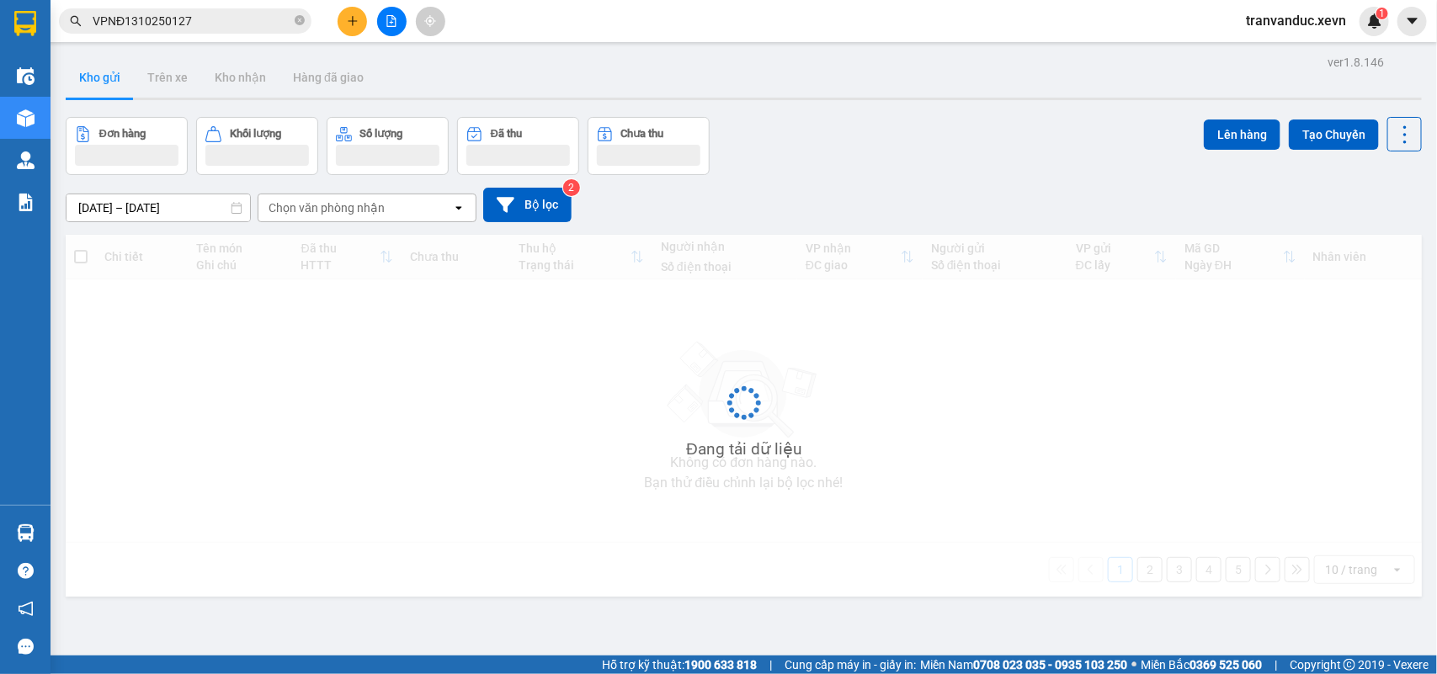
click at [111, 84] on button "Kho gửi" at bounding box center [100, 77] width 68 height 40
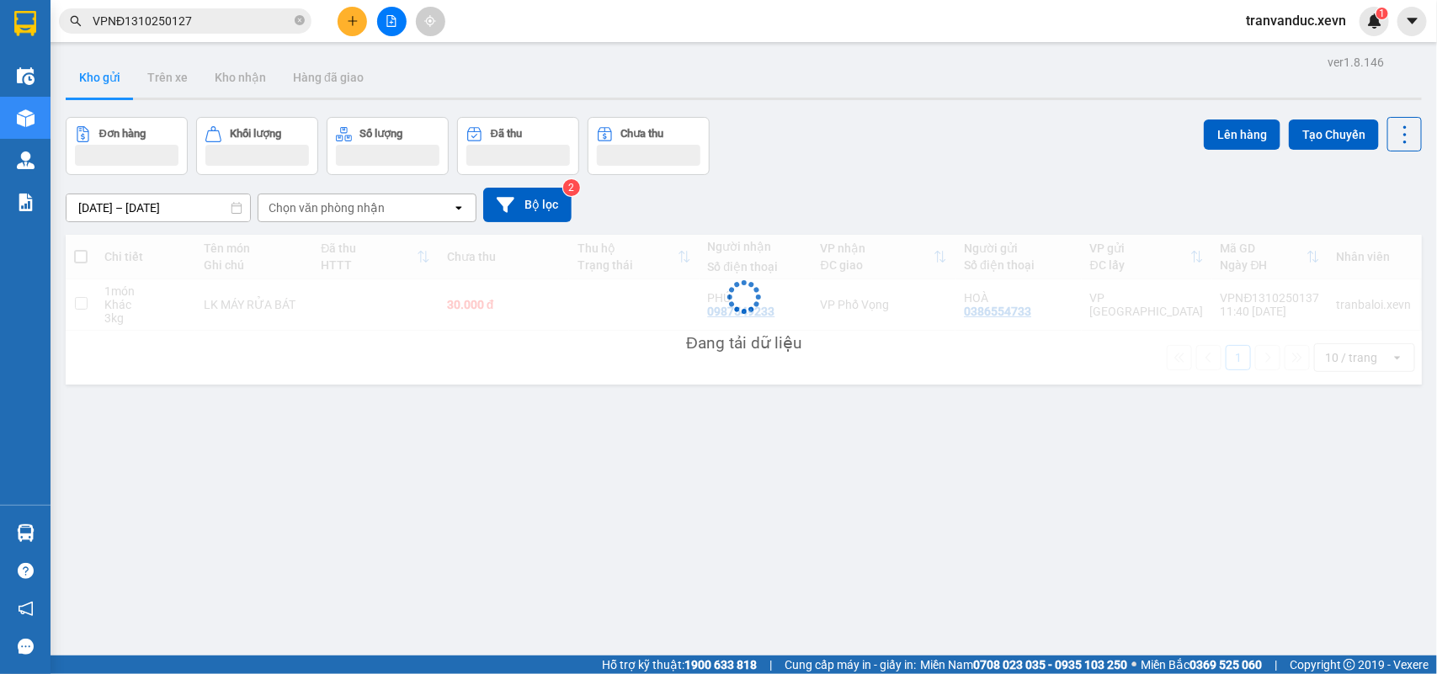
click at [111, 84] on button "Kho gửi" at bounding box center [100, 77] width 68 height 40
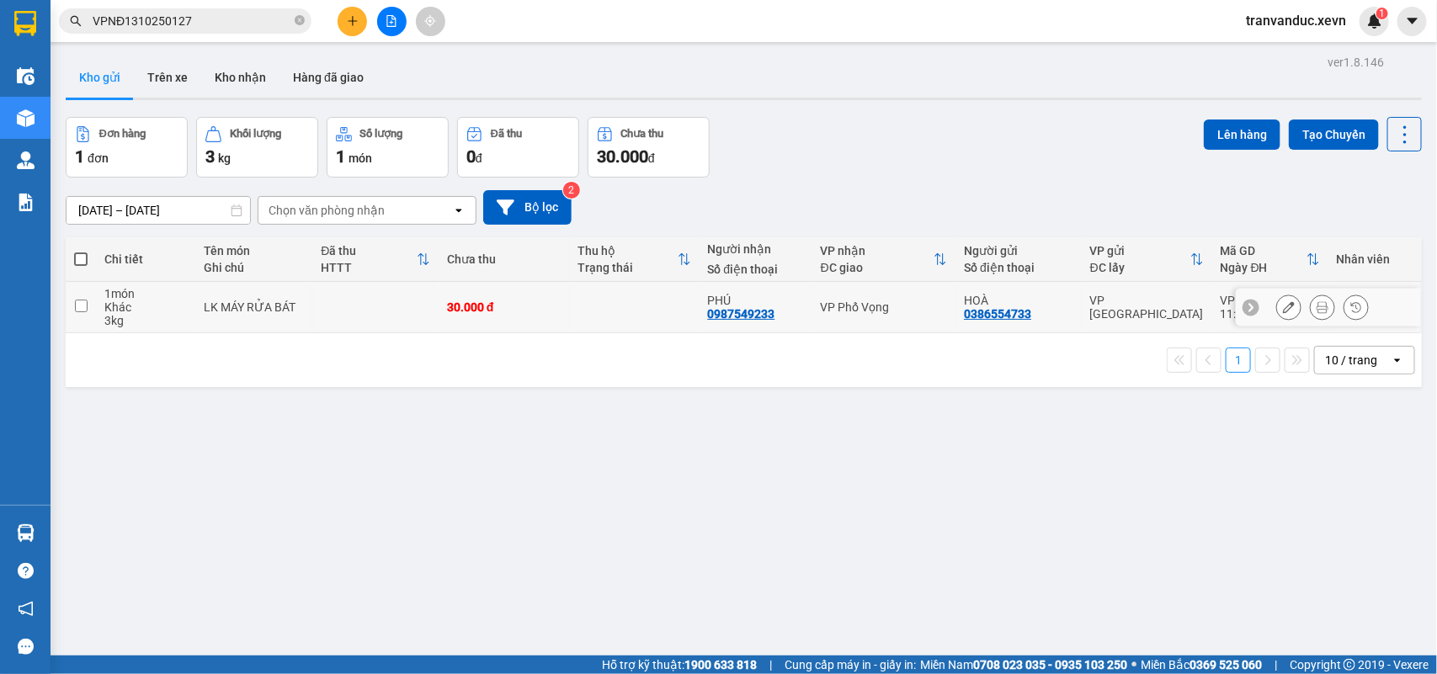
click at [791, 327] on td "PHÚ 0987549233" at bounding box center [755, 307] width 113 height 51
checkbox input "true"
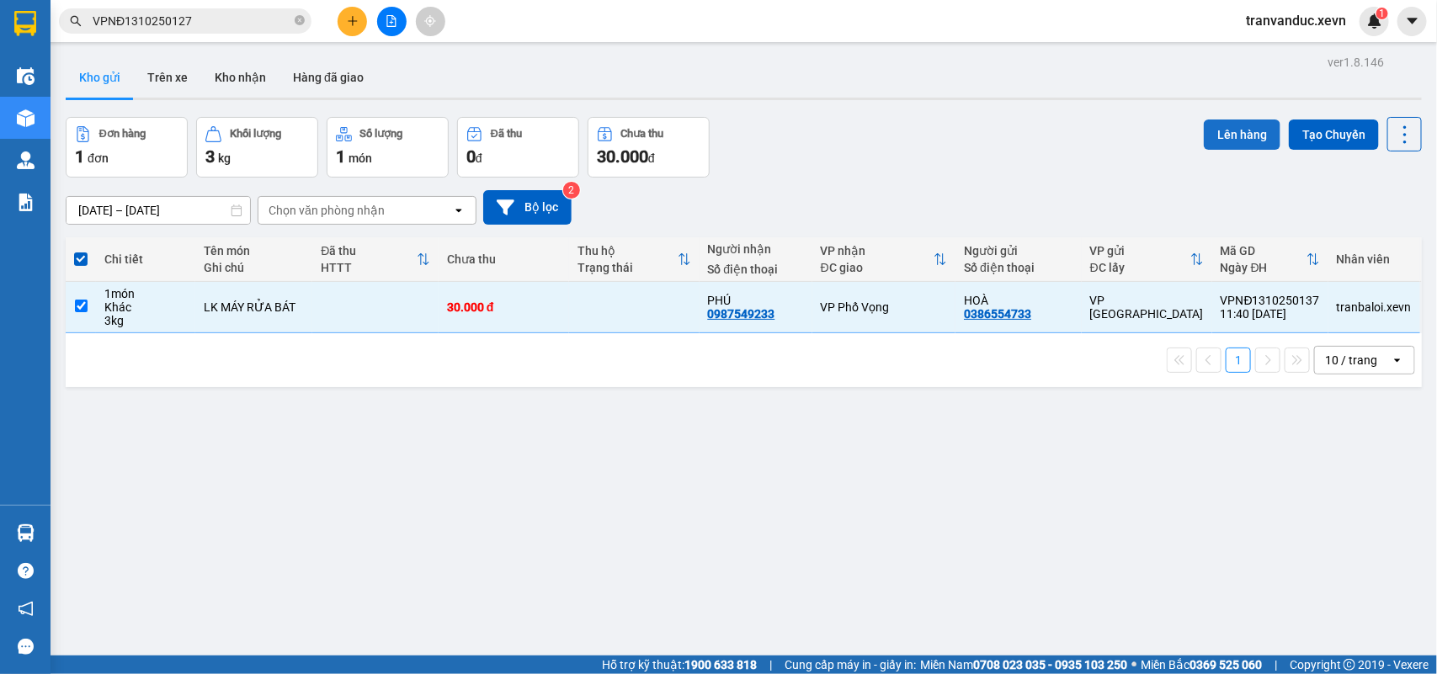
click at [1219, 141] on button "Lên hàng" at bounding box center [1242, 135] width 77 height 30
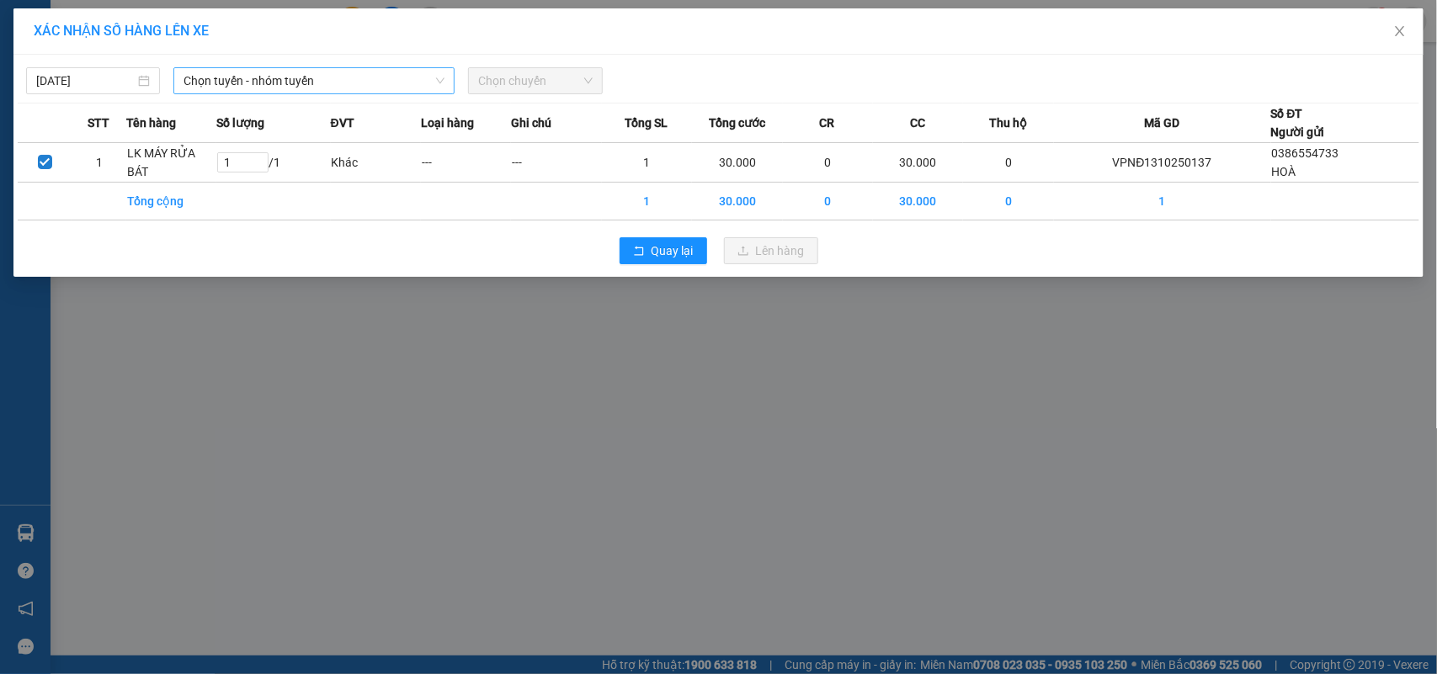
click at [390, 93] on span "Chọn tuyến - nhóm tuyến" at bounding box center [313, 80] width 261 height 25
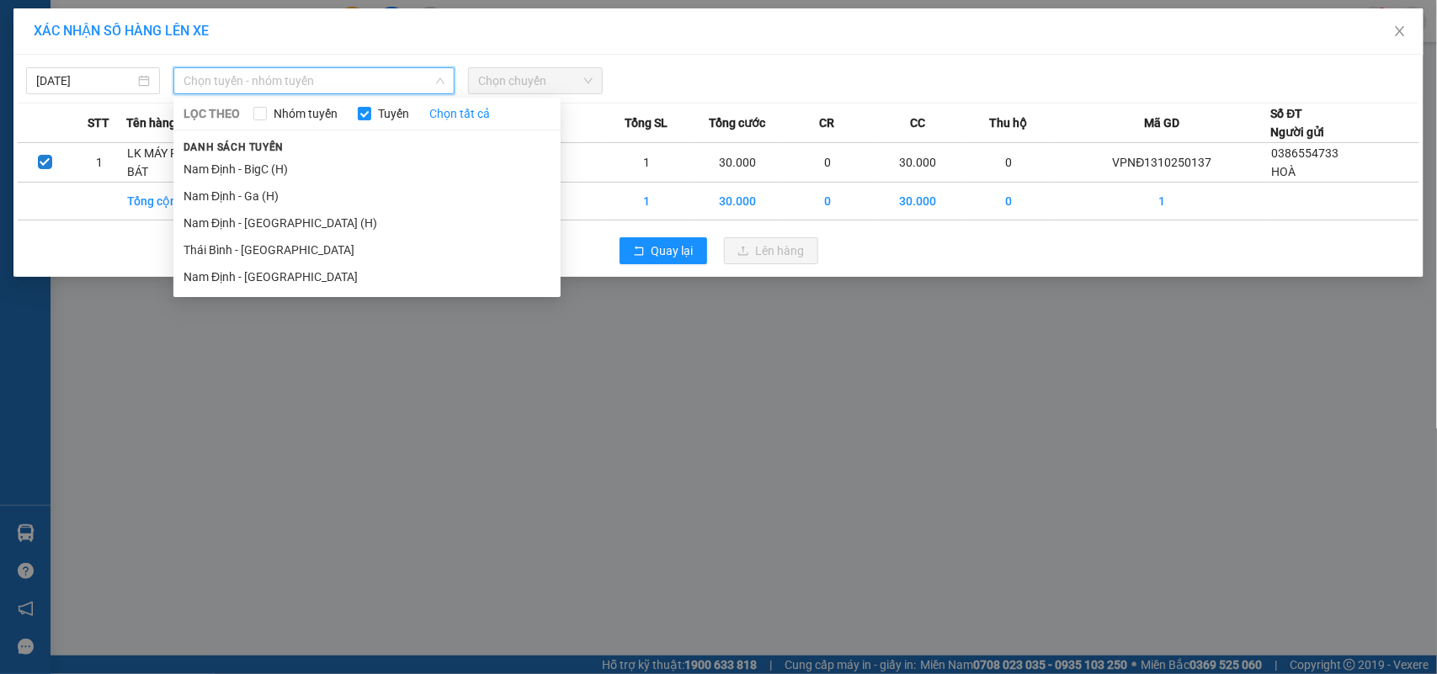
click at [373, 192] on li "Nam Định - Ga (H)" at bounding box center [366, 196] width 387 height 27
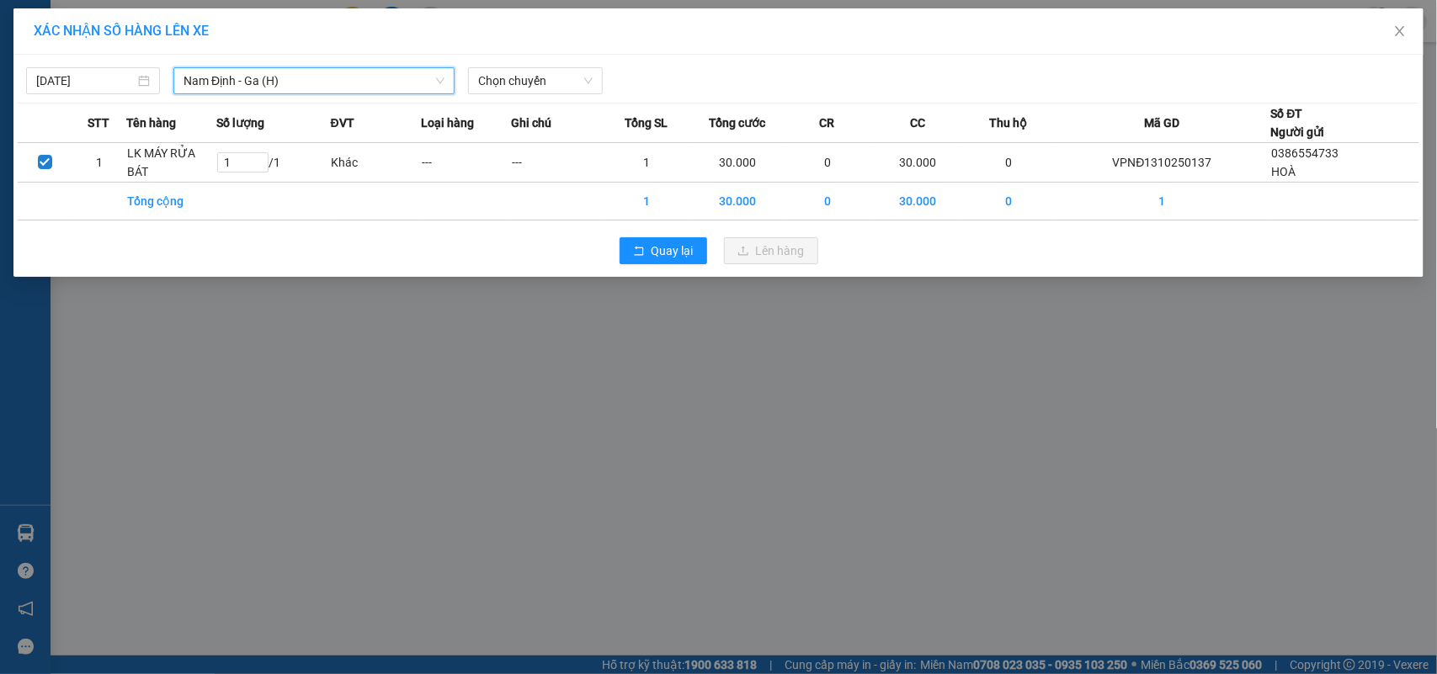
click at [540, 77] on span "Chọn chuyến" at bounding box center [535, 80] width 114 height 25
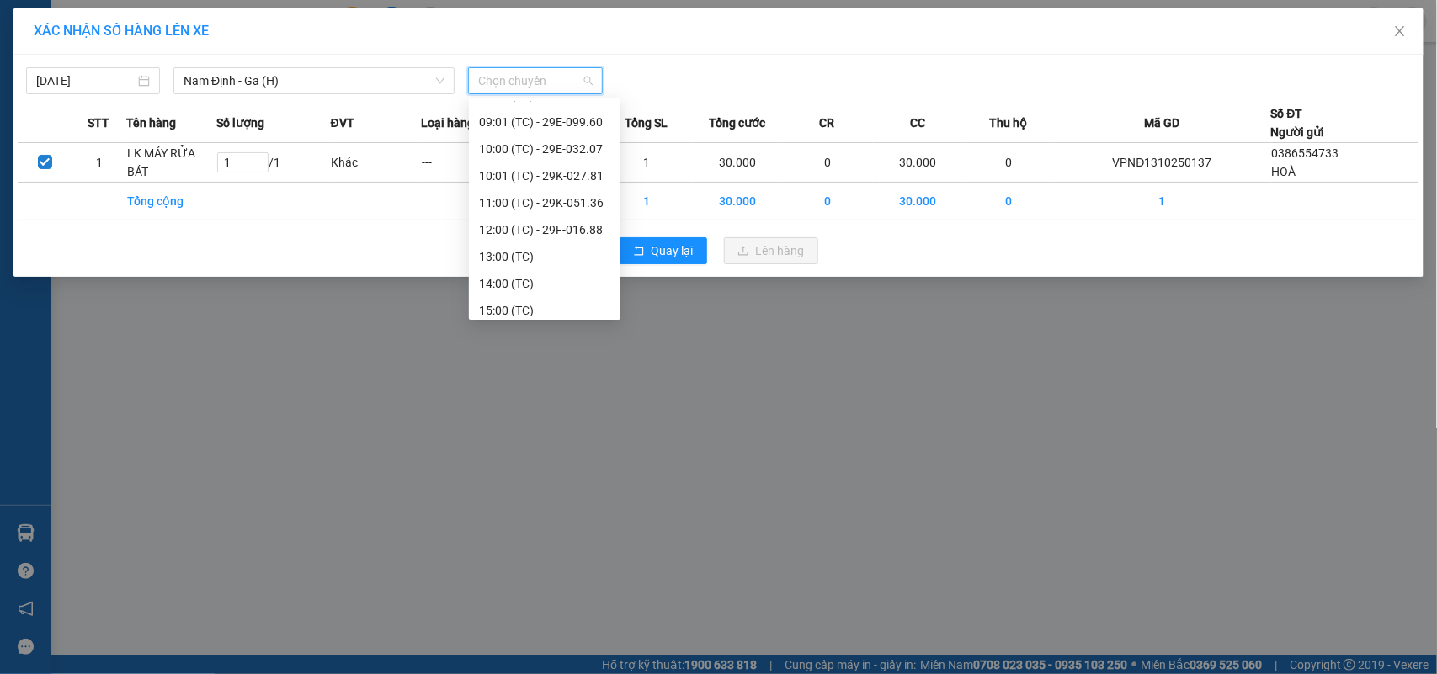
scroll to position [125, 0]
click at [600, 227] on div "12:00 (TC) - 29F-016.88" at bounding box center [545, 232] width 152 height 27
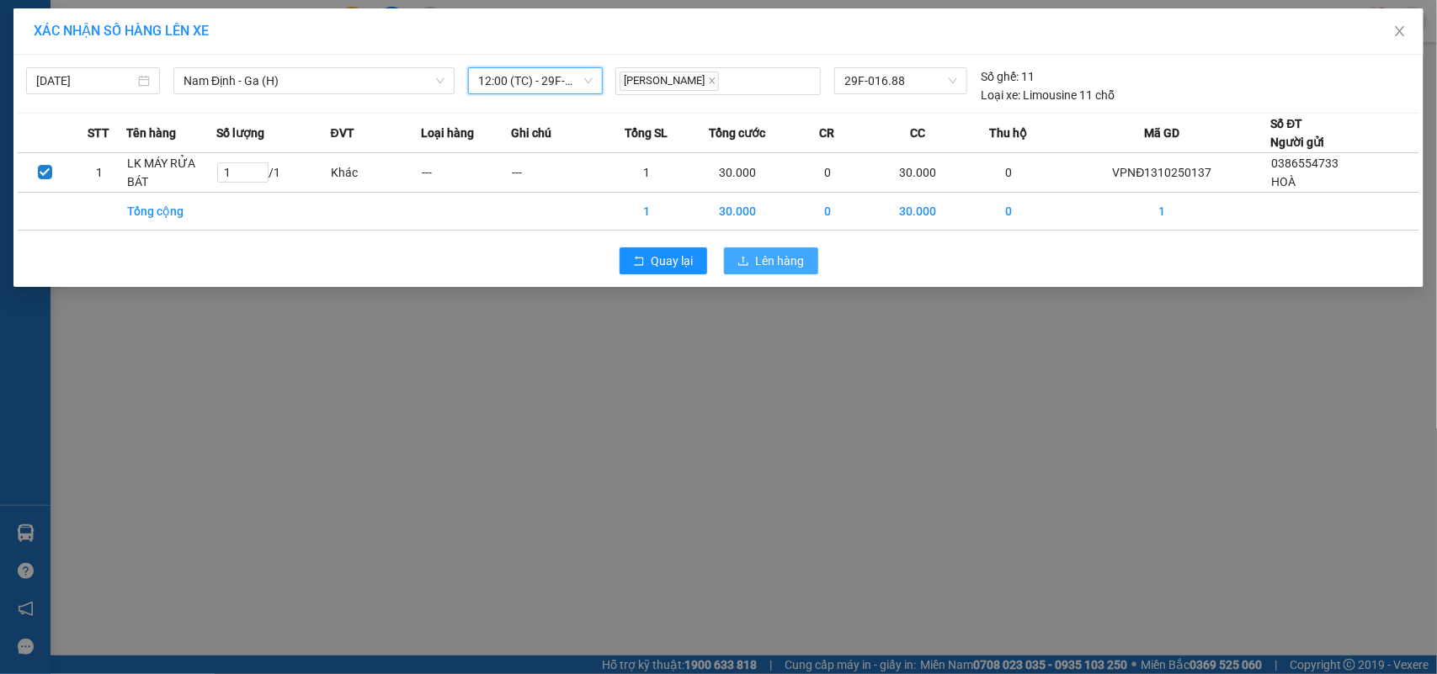
click at [776, 274] on button "Lên hàng" at bounding box center [771, 260] width 94 height 27
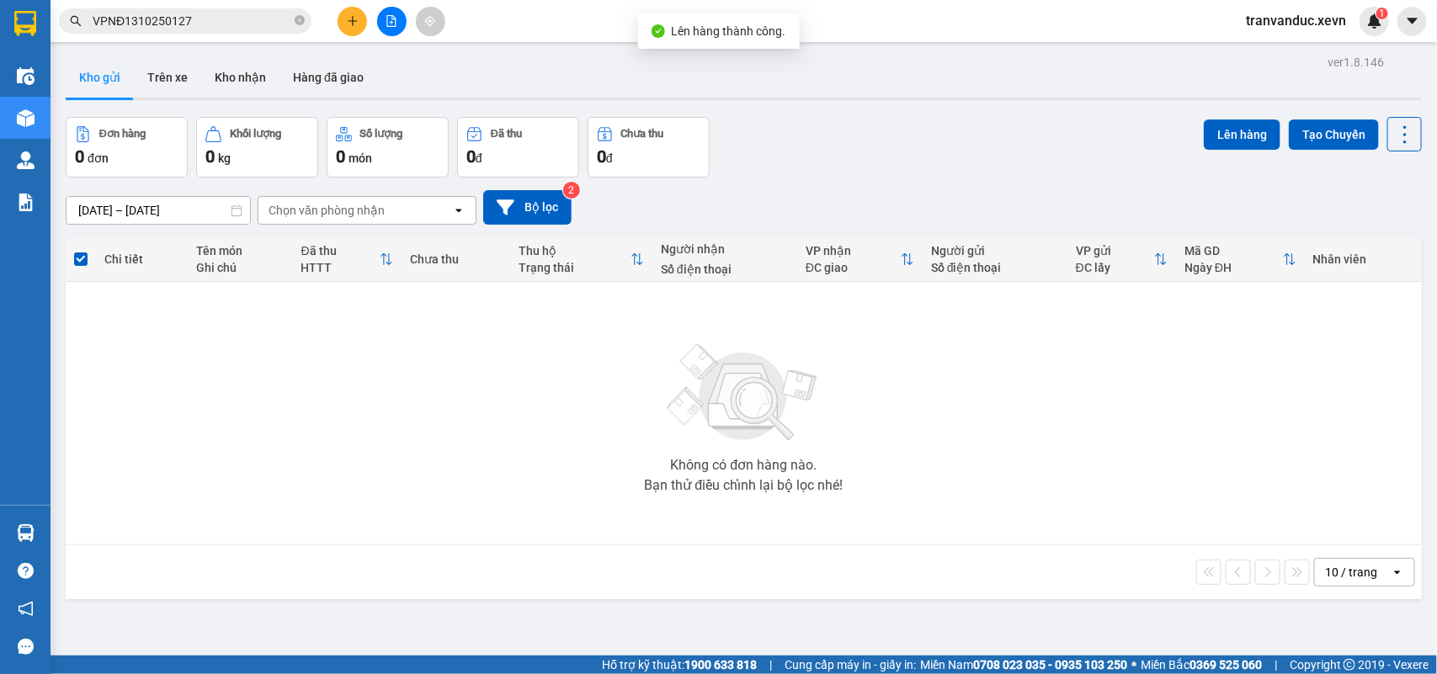
click at [1364, 552] on div "10 / trang open" at bounding box center [744, 572] width 1356 height 54
click at [390, 17] on icon "file-add" at bounding box center [392, 21] width 12 height 12
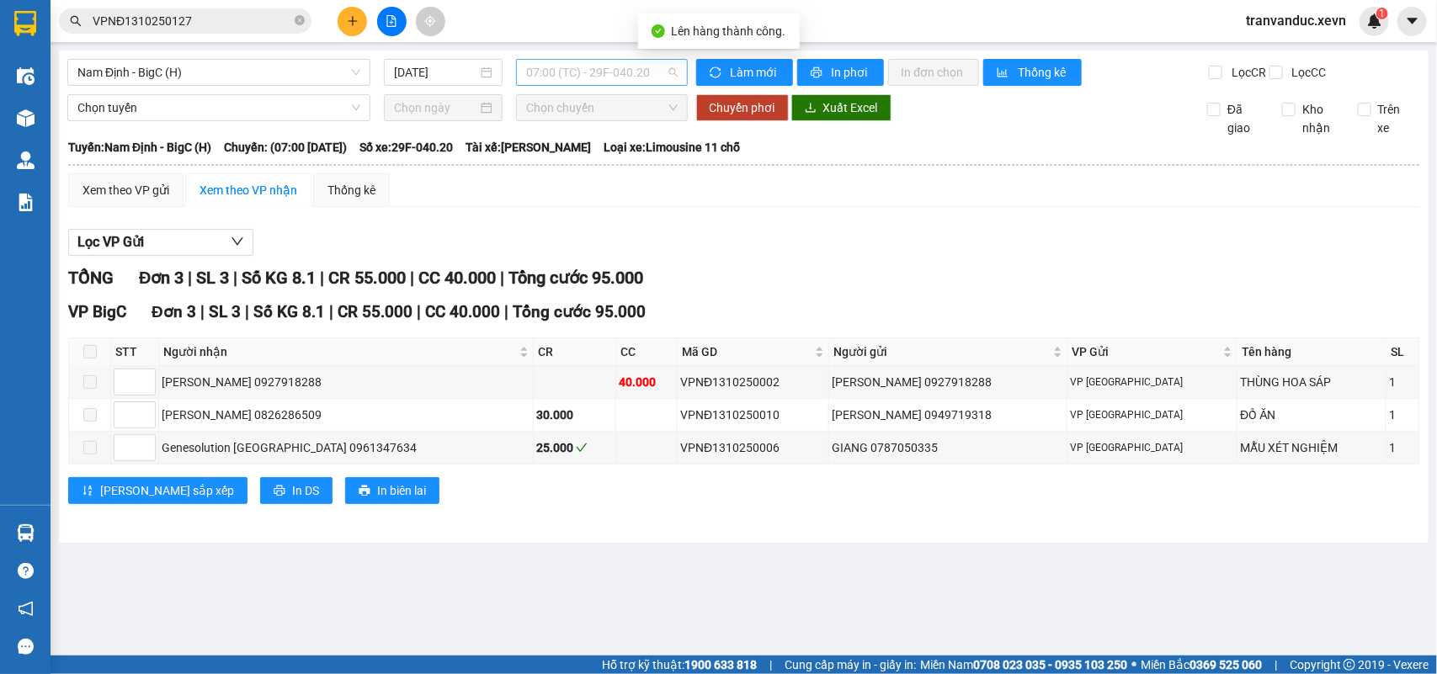
click at [678, 73] on div "07:00 (TC) - 29F-040.20" at bounding box center [601, 72] width 171 height 27
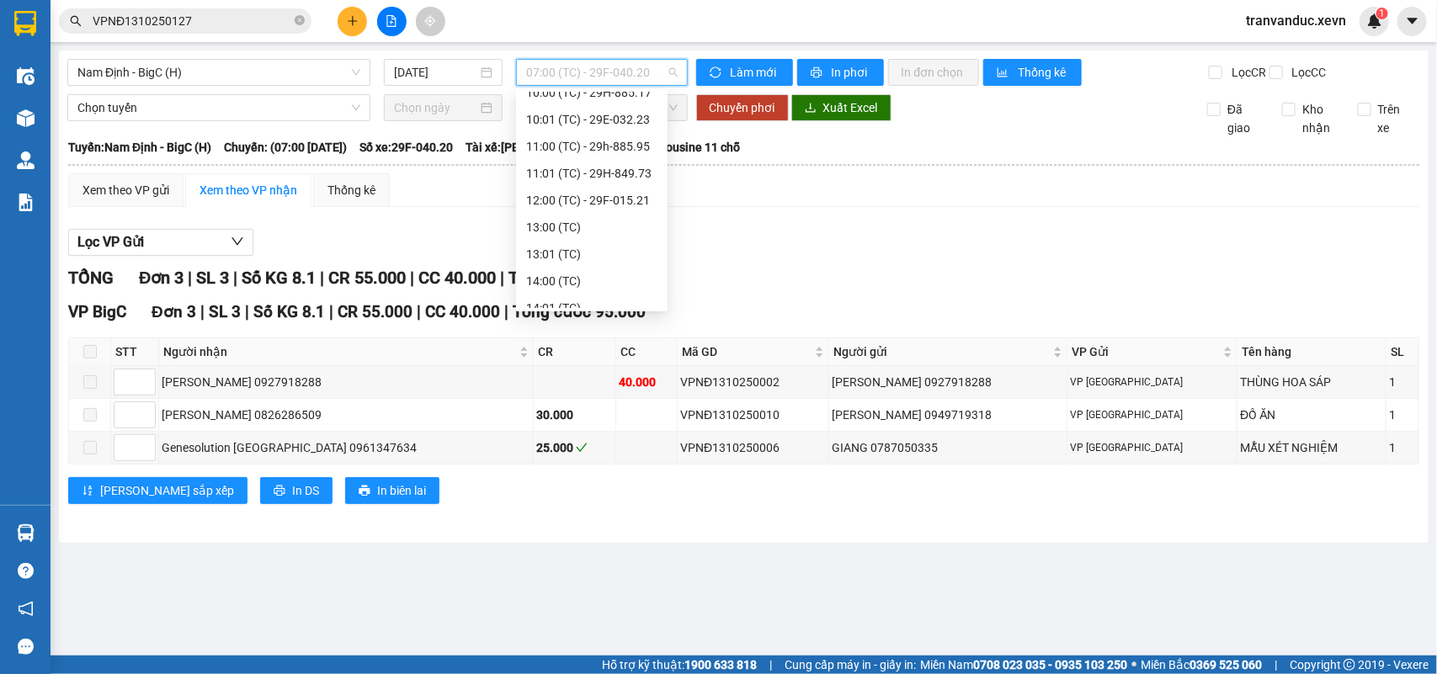
scroll to position [209, 0]
click at [641, 194] on div "12:00 (TC) - 29F-015.21" at bounding box center [591, 193] width 131 height 19
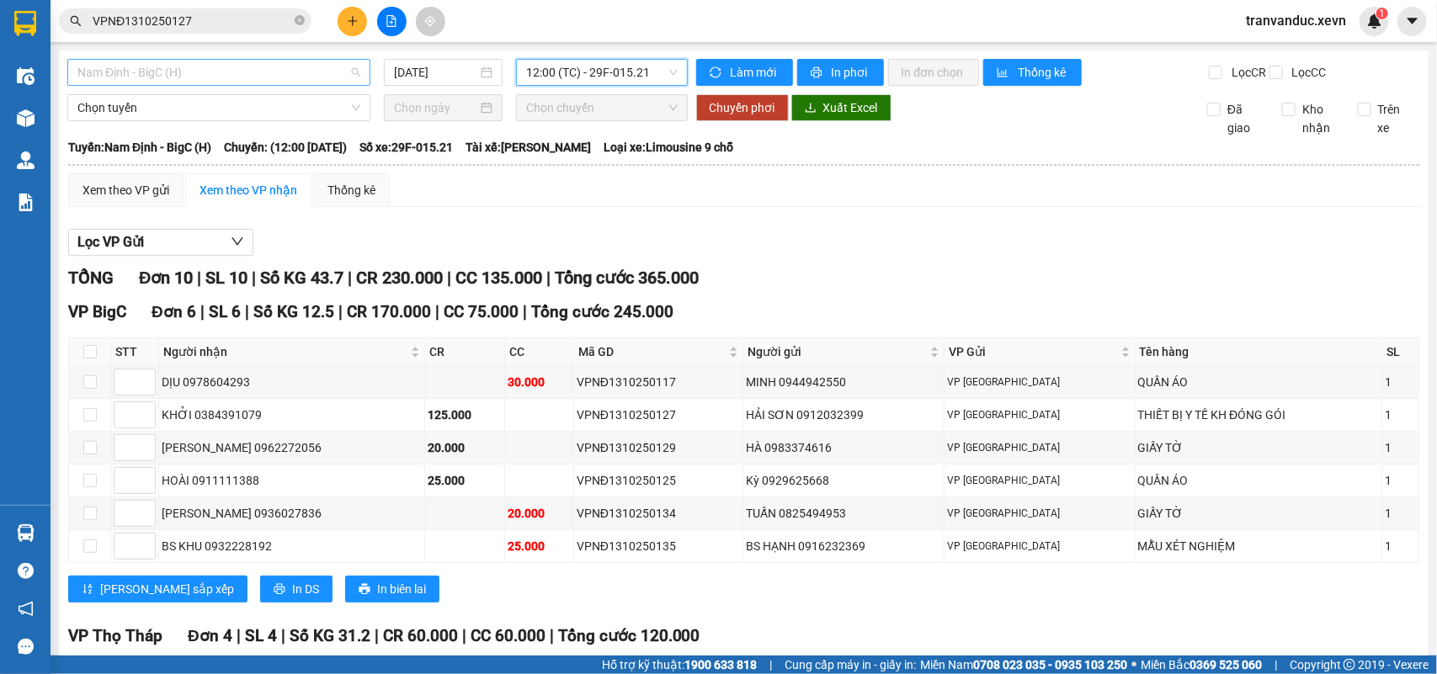
click at [238, 68] on span "Nam Định - BigC (H)" at bounding box center [218, 72] width 283 height 25
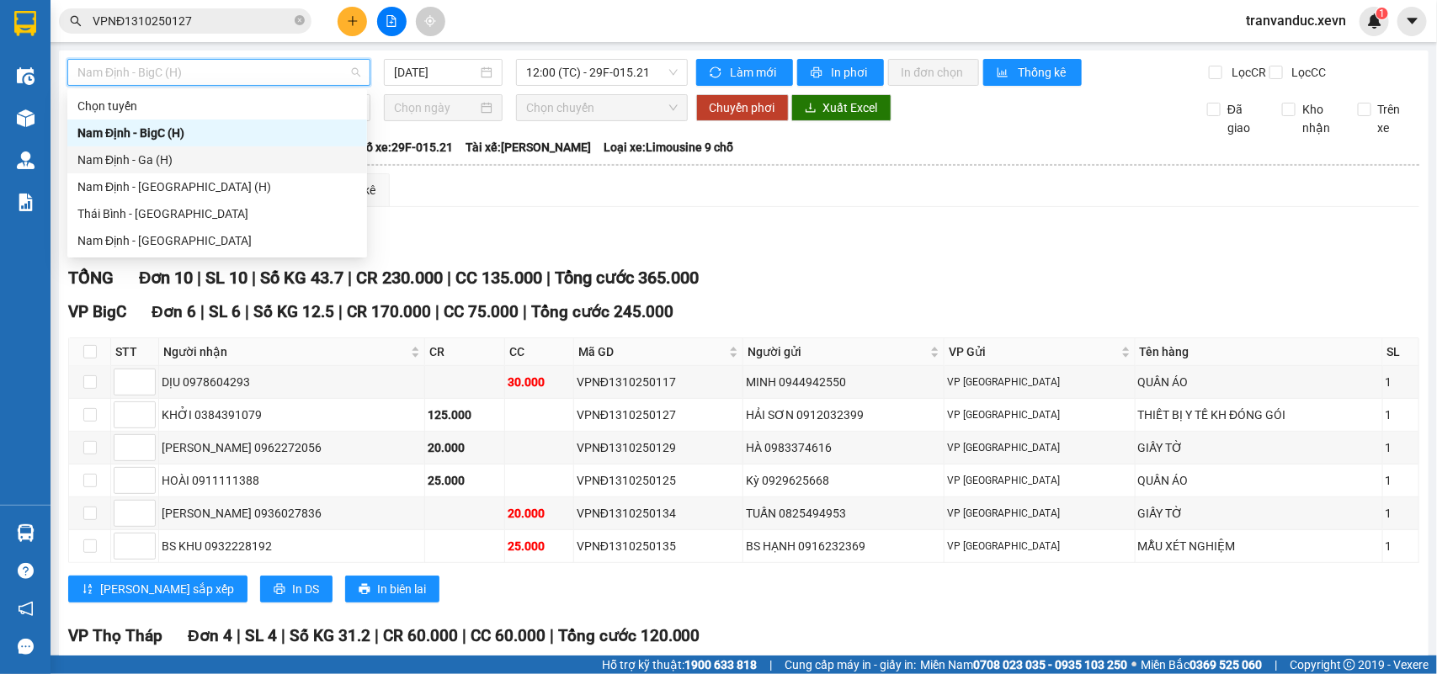
drag, startPoint x: 185, startPoint y: 154, endPoint x: 363, endPoint y: 129, distance: 179.4
click at [186, 154] on div "Nam Định - Ga (H)" at bounding box center [216, 160] width 279 height 19
type input "13/10/2025"
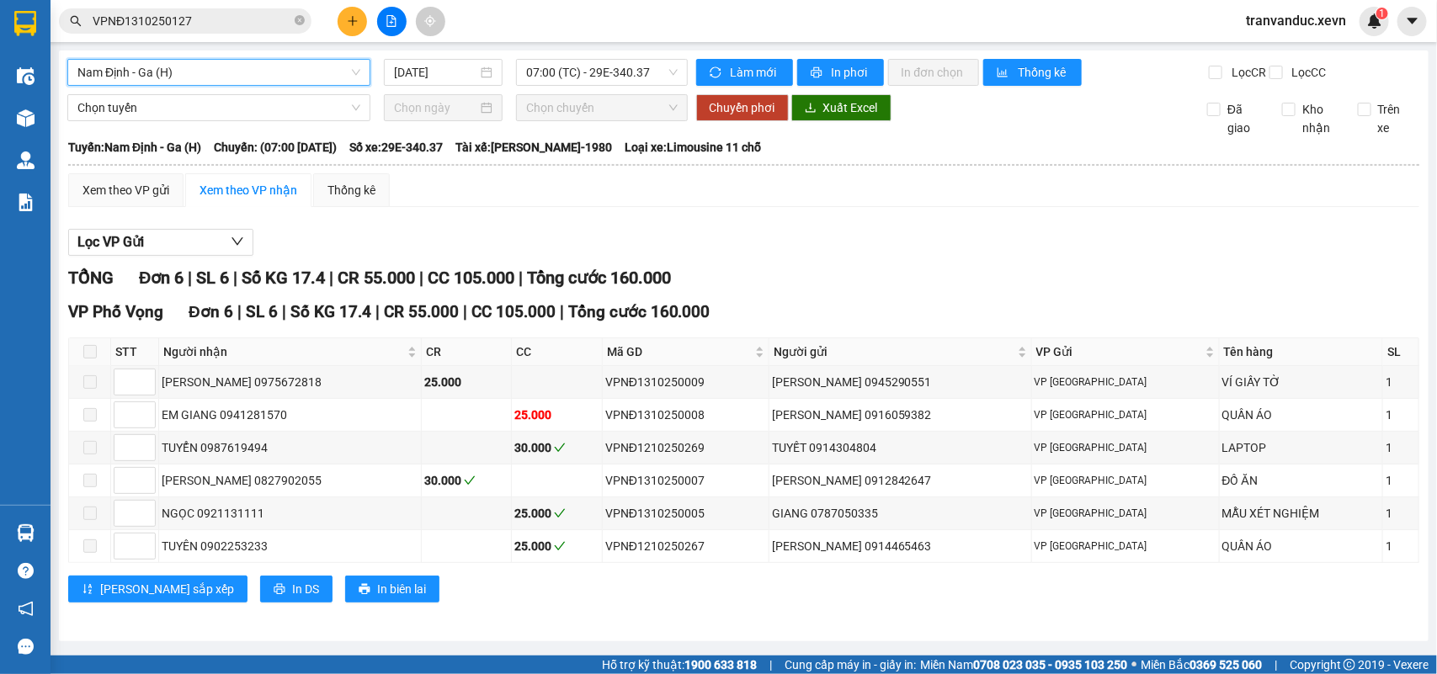
drag, startPoint x: 592, startPoint y: 74, endPoint x: 616, endPoint y: 87, distance: 27.5
click at [604, 77] on span "07:00 (TC) - 29E-340.37" at bounding box center [601, 72] width 151 height 25
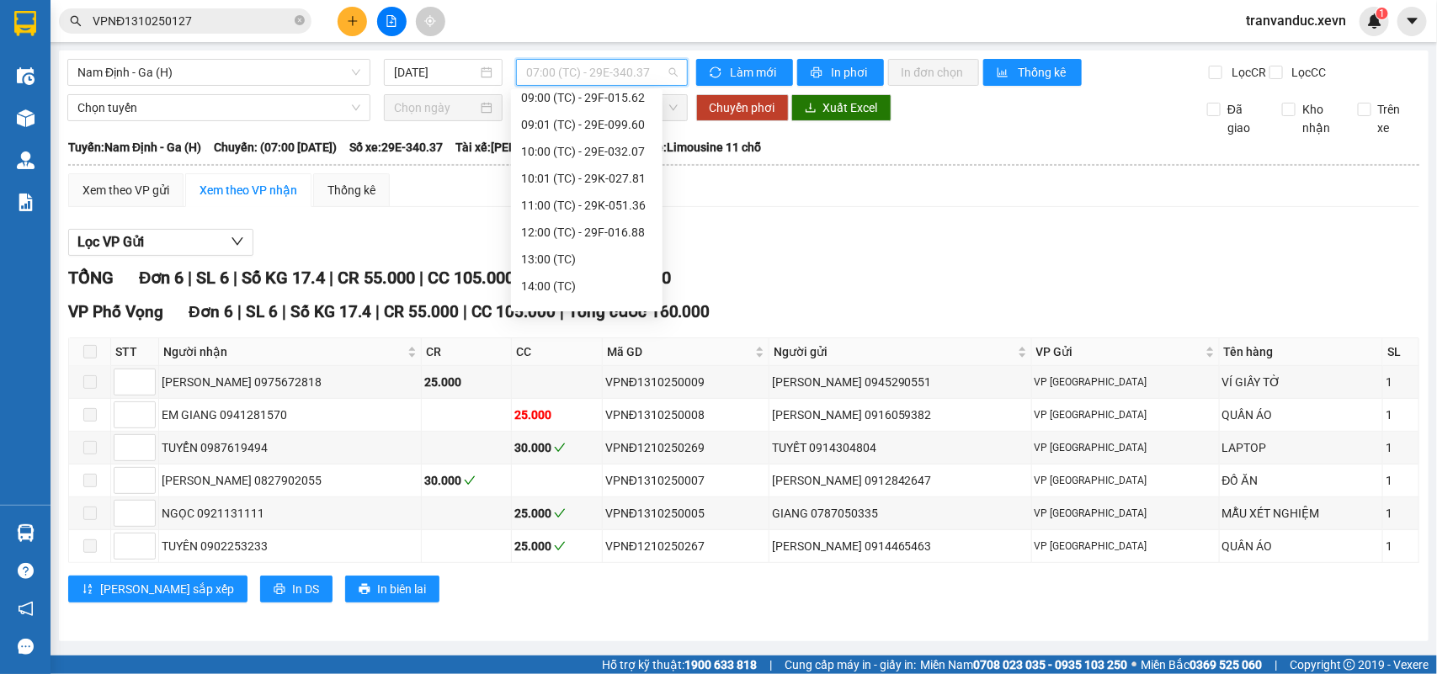
scroll to position [124, 0]
click at [613, 221] on div "12:00 (TC) - 29F-016.88" at bounding box center [586, 224] width 131 height 19
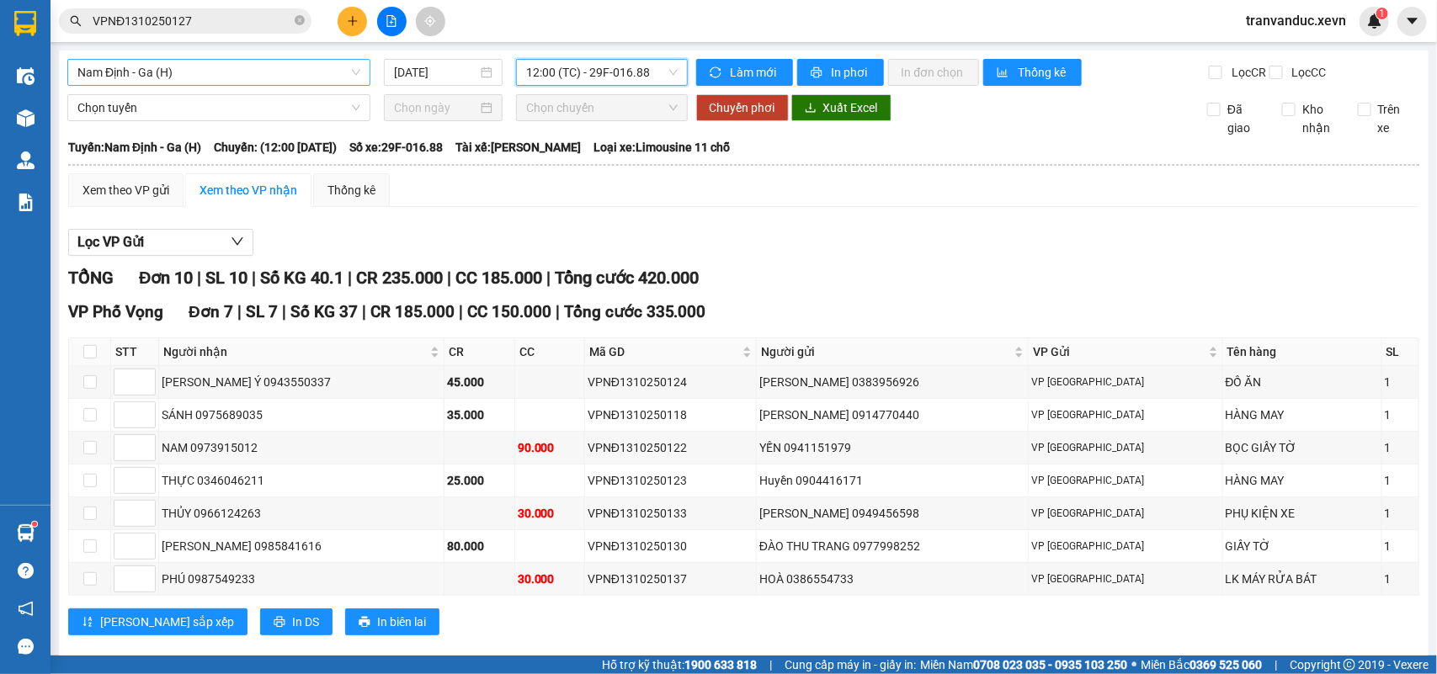
click at [169, 81] on div "Nam Định - Ga (H)" at bounding box center [218, 72] width 303 height 27
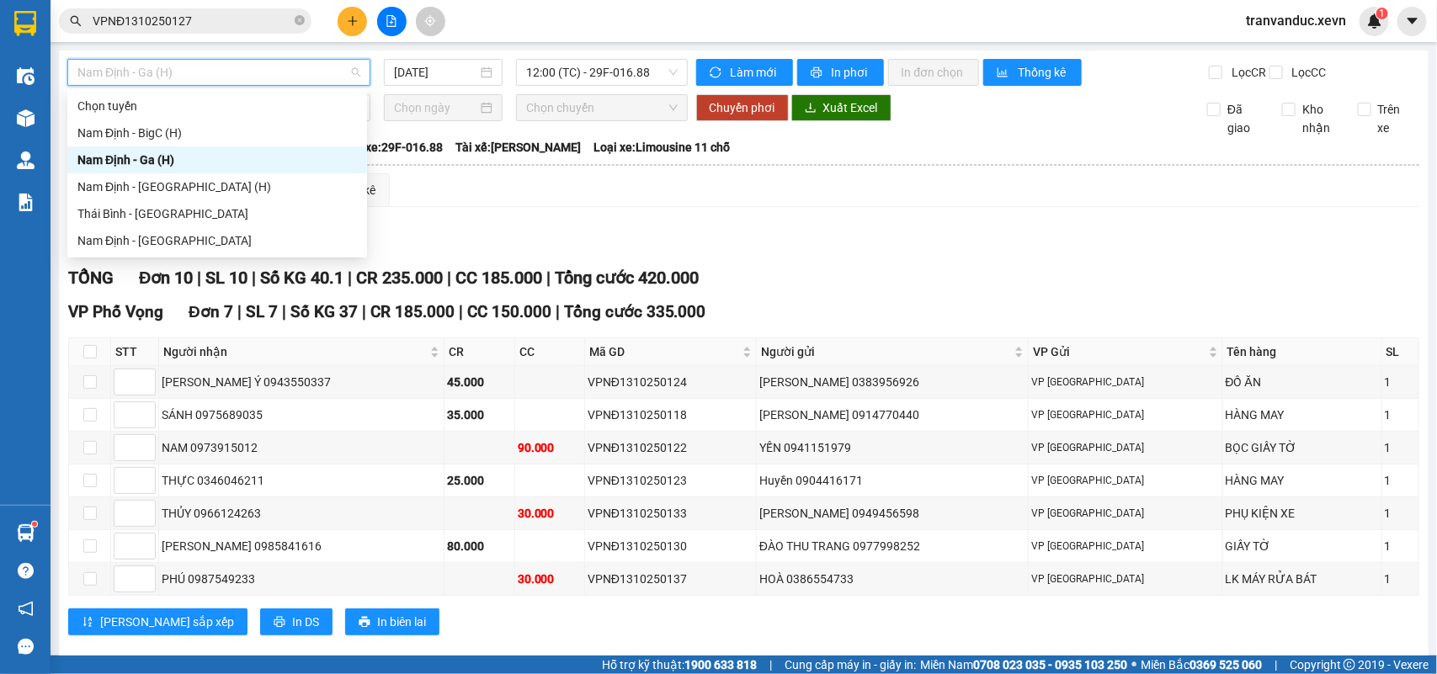
click at [170, 81] on span "Nam Định - Ga (H)" at bounding box center [218, 72] width 283 height 25
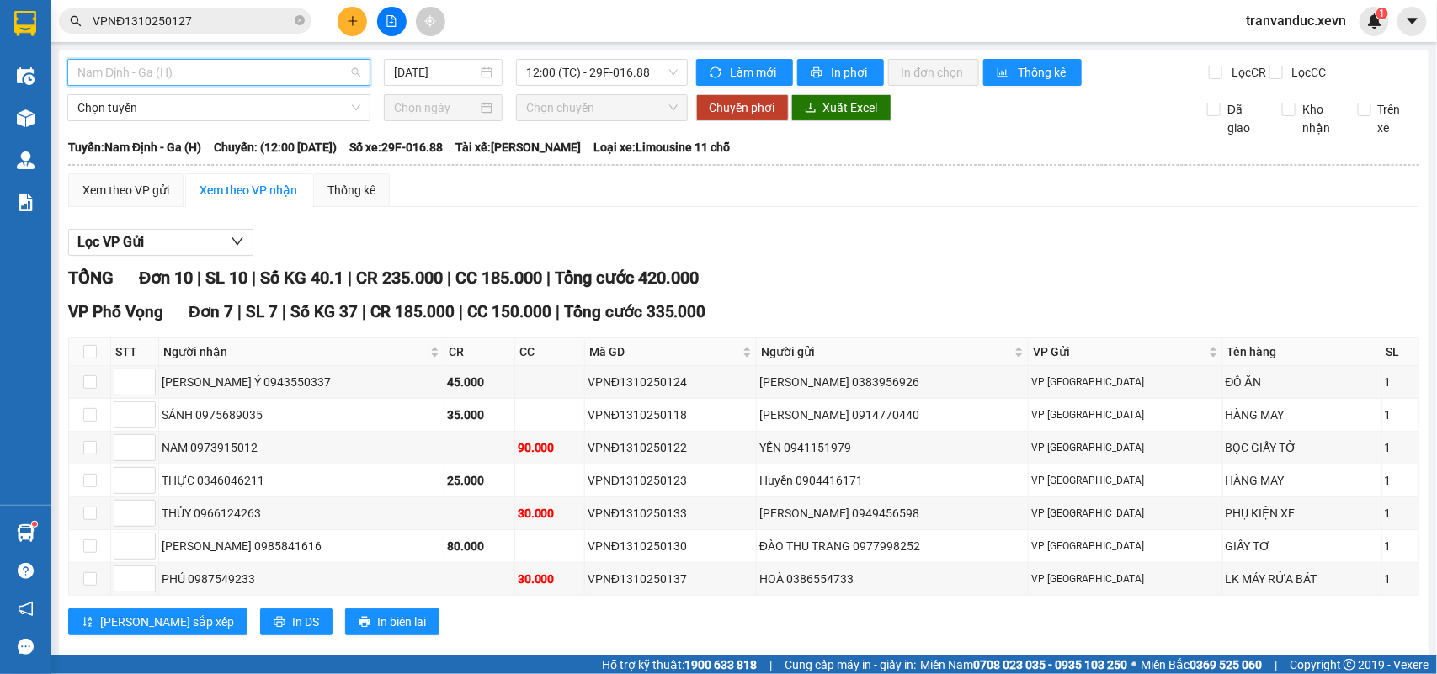
drag, startPoint x: 210, startPoint y: 73, endPoint x: 228, endPoint y: 169, distance: 97.6
click at [212, 72] on span "Nam Định - Ga (H)" at bounding box center [218, 72] width 283 height 25
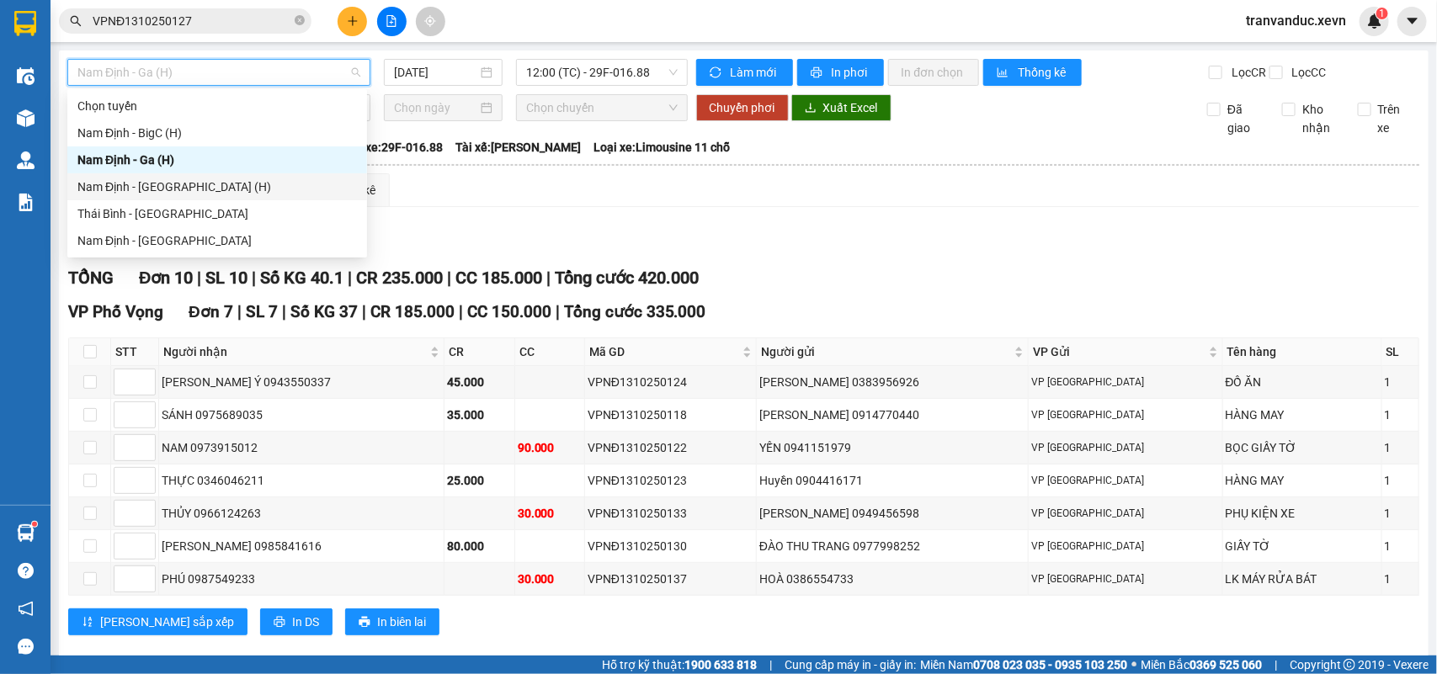
click at [205, 179] on div "Nam Định - Hà Đông (H)" at bounding box center [216, 187] width 279 height 19
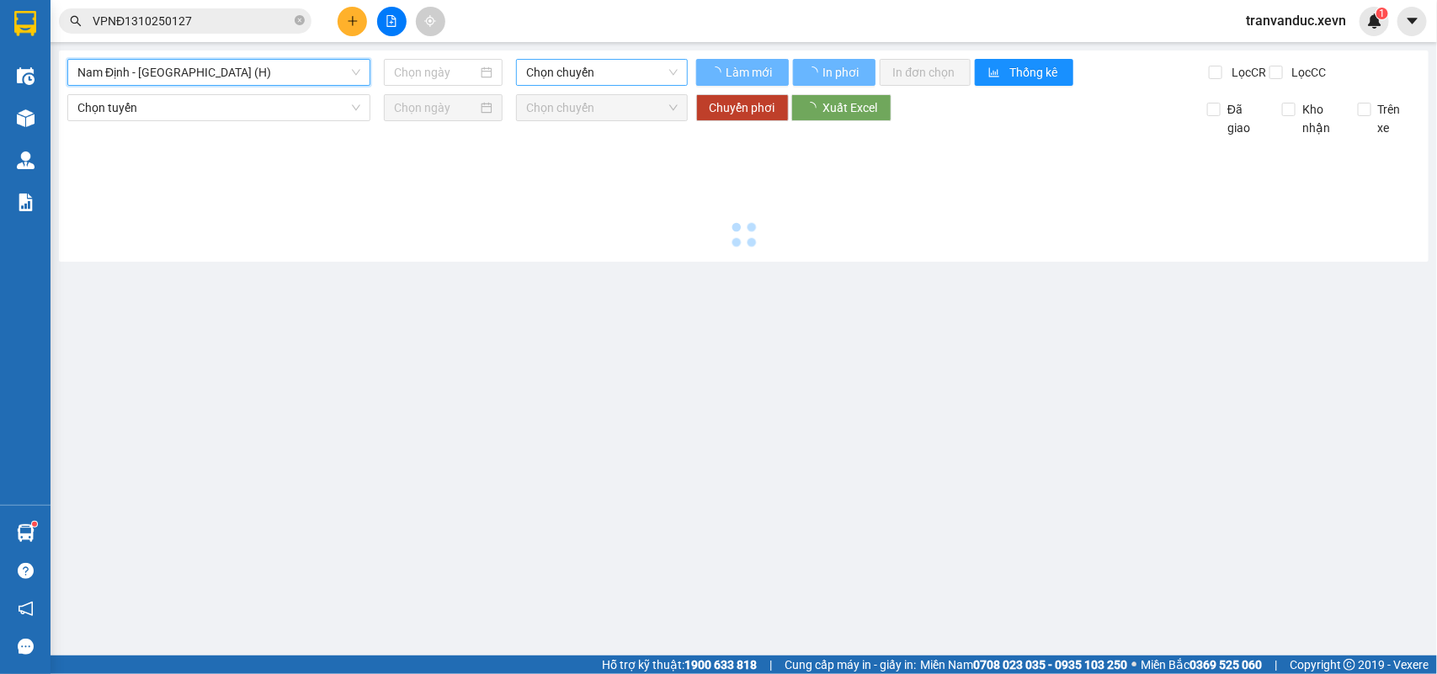
click at [571, 72] on span "Chọn chuyến" at bounding box center [601, 72] width 151 height 25
type input "13/10/2025"
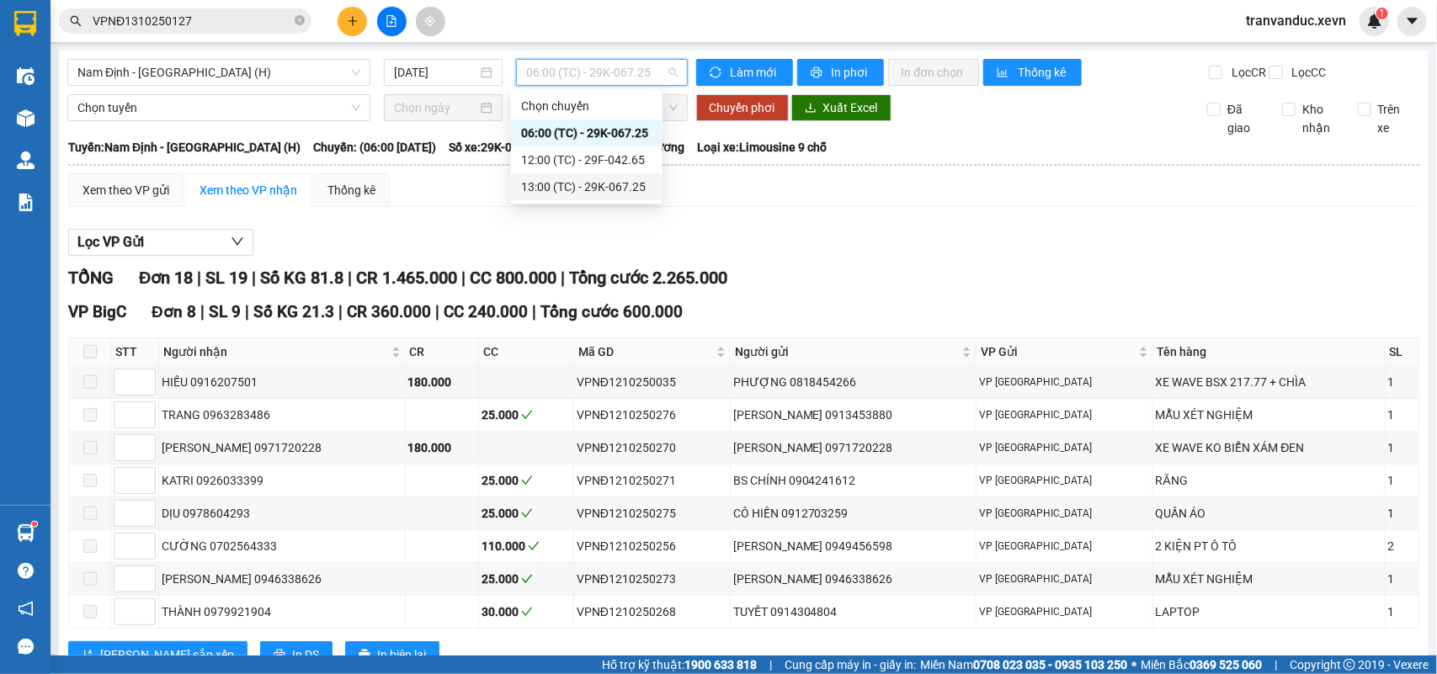
click at [627, 182] on div "13:00 (TC) - 29K-067.25" at bounding box center [586, 187] width 131 height 19
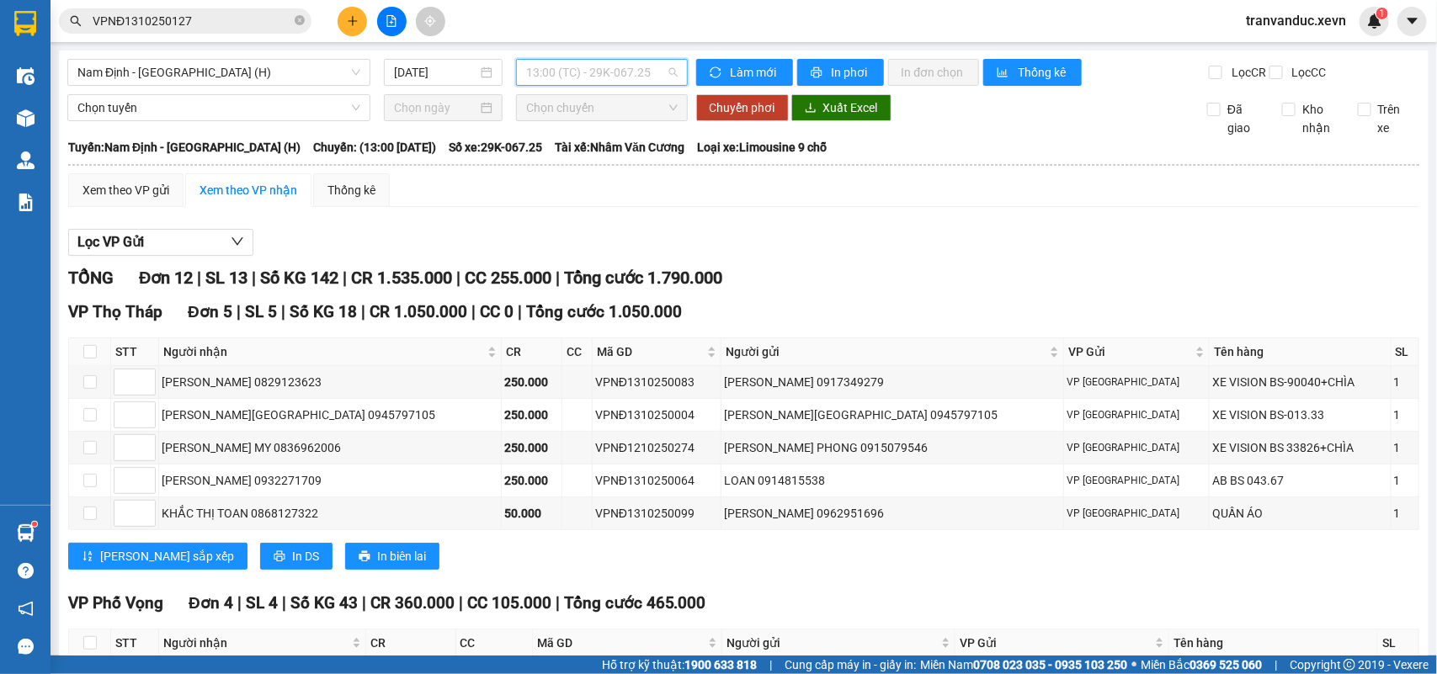
click at [589, 66] on span "13:00 (TC) - 29K-067.25" at bounding box center [601, 72] width 151 height 25
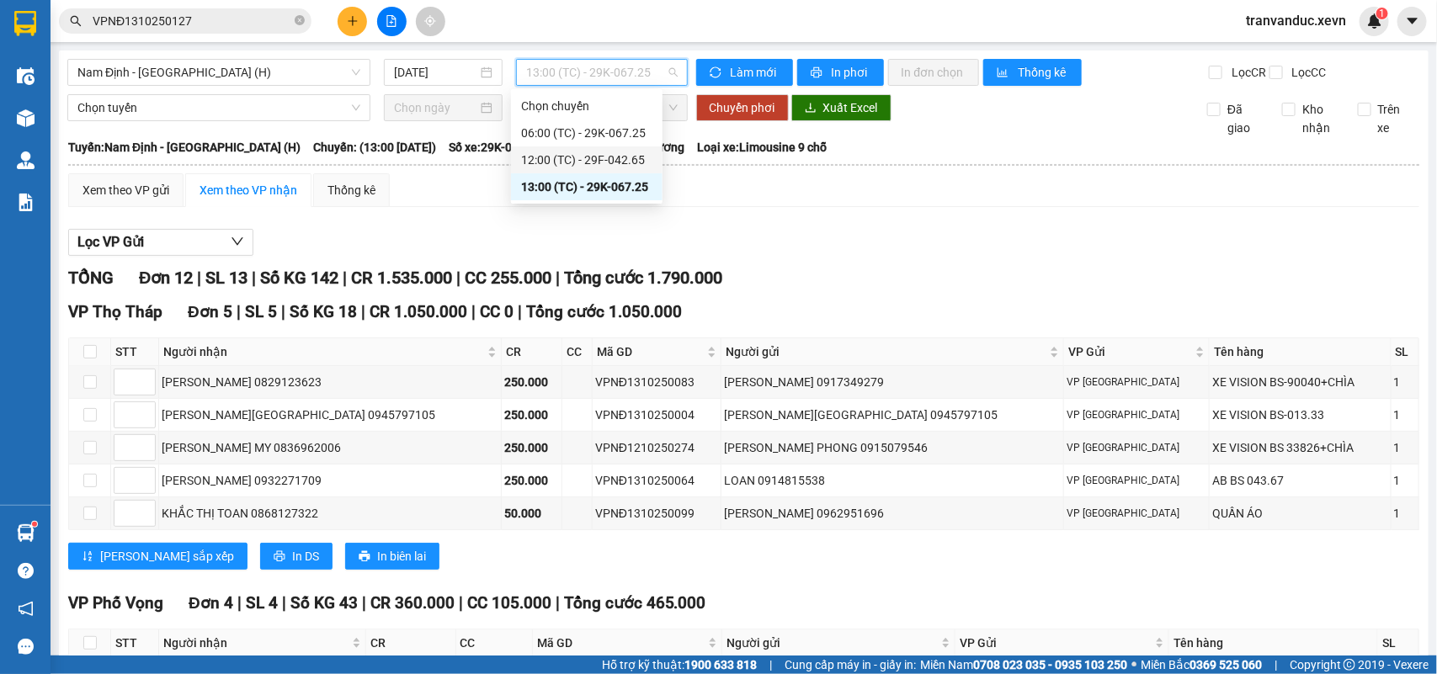
click at [634, 154] on div "12:00 (TC) - 29F-042.65" at bounding box center [586, 160] width 131 height 19
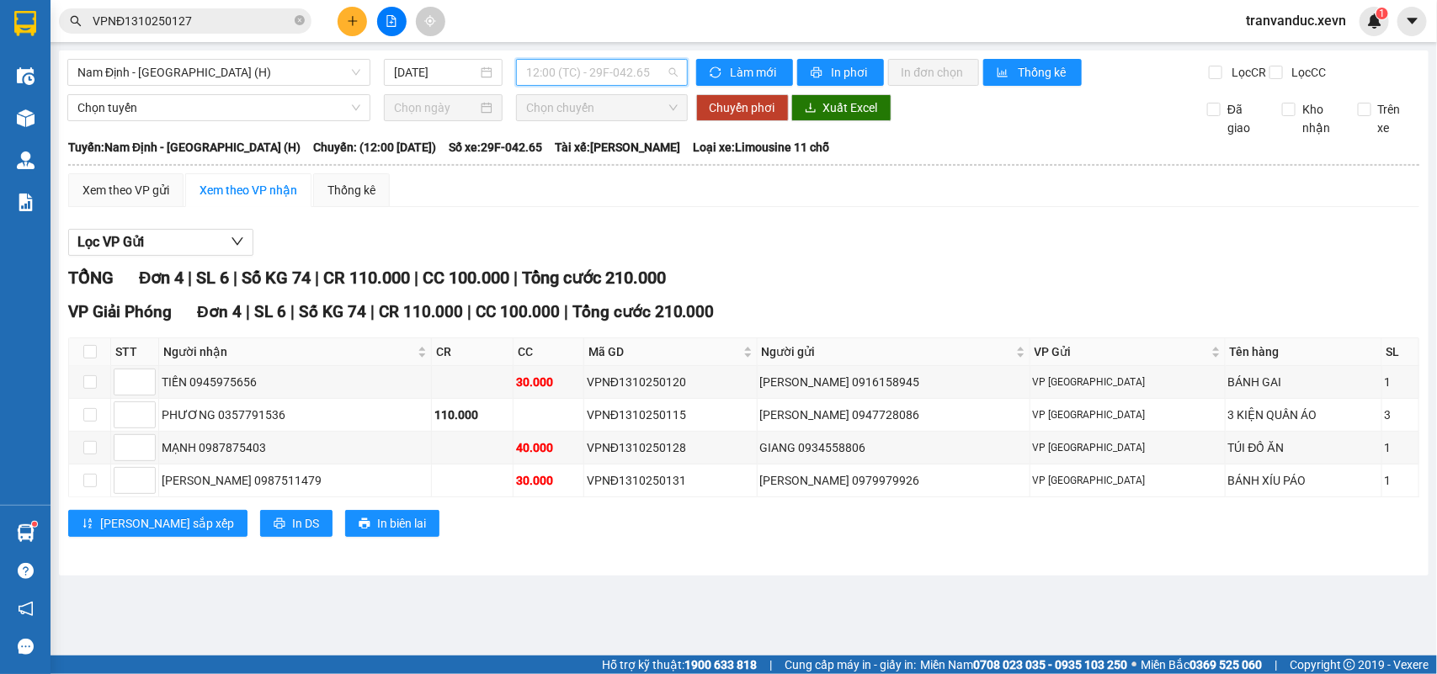
click at [631, 73] on span "12:00 (TC) - 29F-042.65" at bounding box center [601, 72] width 151 height 25
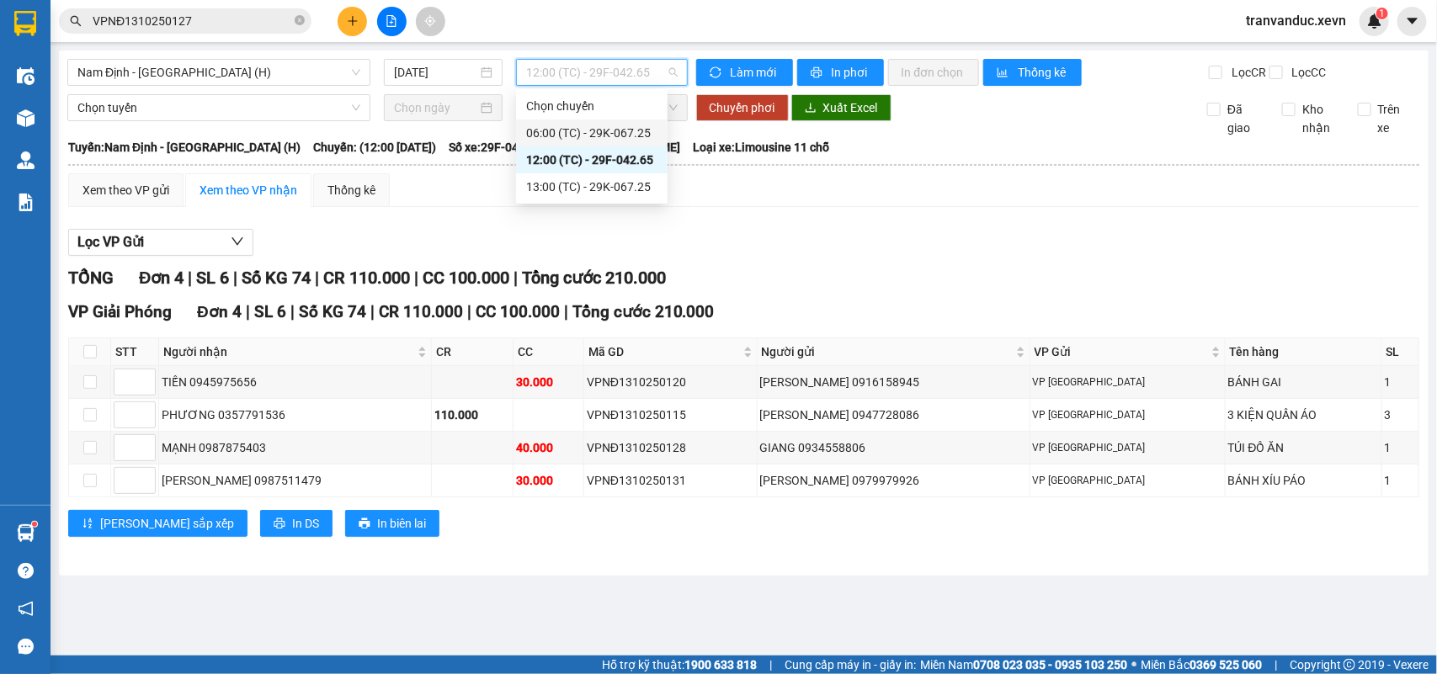
click at [595, 140] on div "06:00 (TC) - 29K-067.25" at bounding box center [591, 133] width 131 height 19
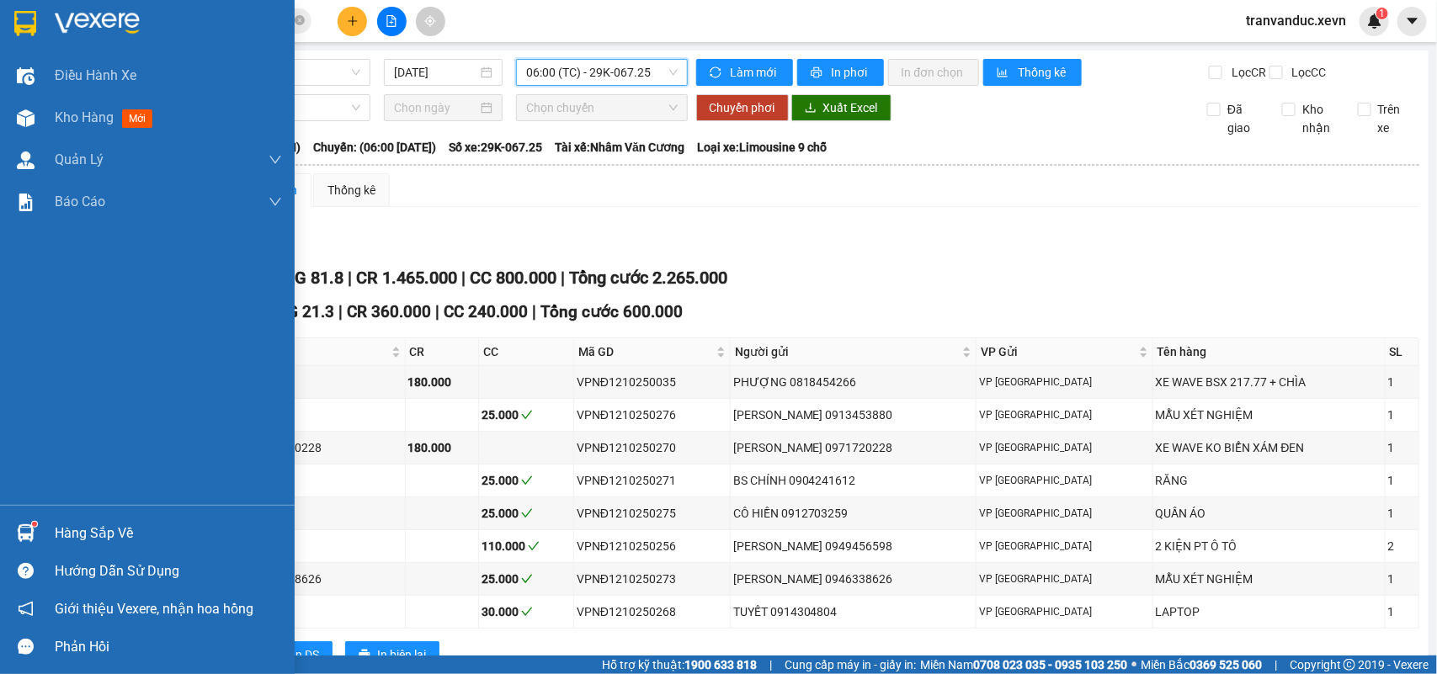
click at [43, 509] on div "Hàng sắp về Hướng dẫn sử dụng Giới thiệu Vexere, nhận hoa hồng Phản hồi" at bounding box center [147, 585] width 295 height 161
click at [61, 519] on div "Hàng sắp về" at bounding box center [147, 533] width 295 height 38
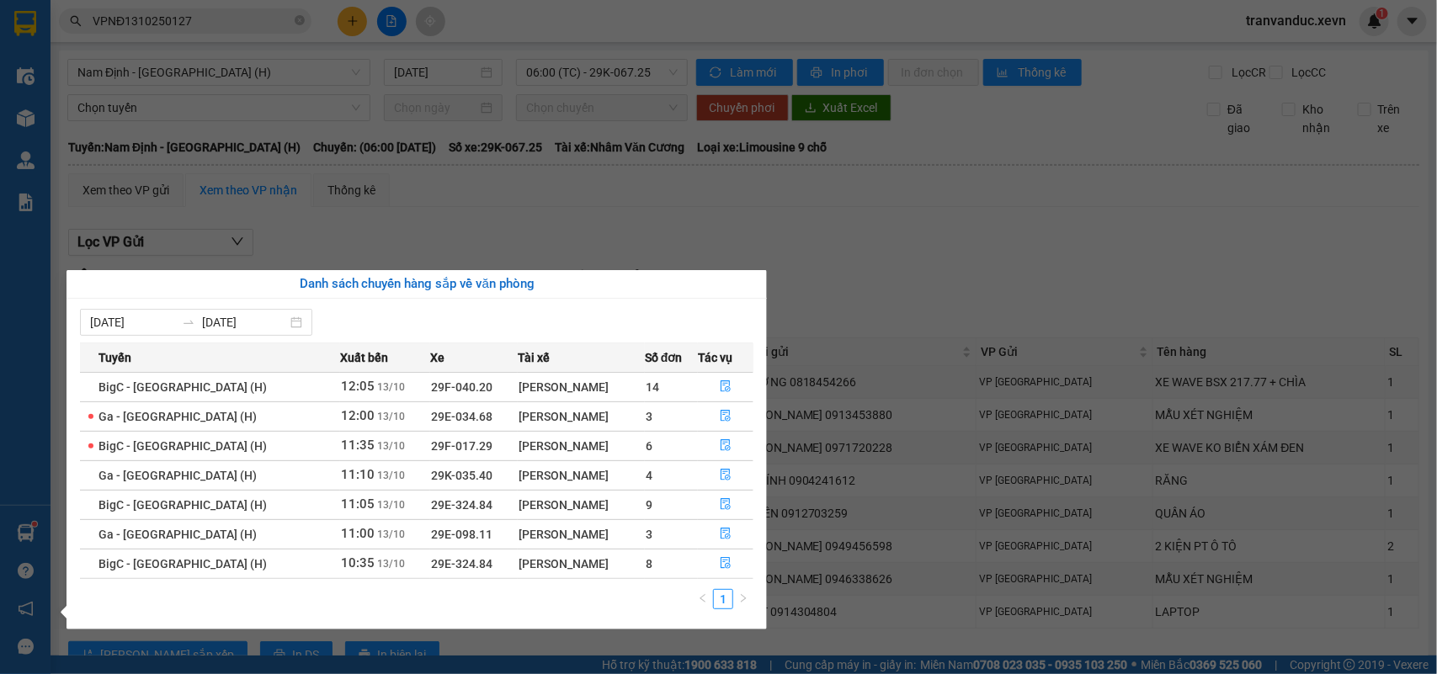
click at [995, 255] on section "Kết quả tìm kiếm ( 1 ) Bộ lọc Mã ĐH Trạng thái Món hàng Thu hộ Tổng cước Chưa c…" at bounding box center [718, 337] width 1437 height 674
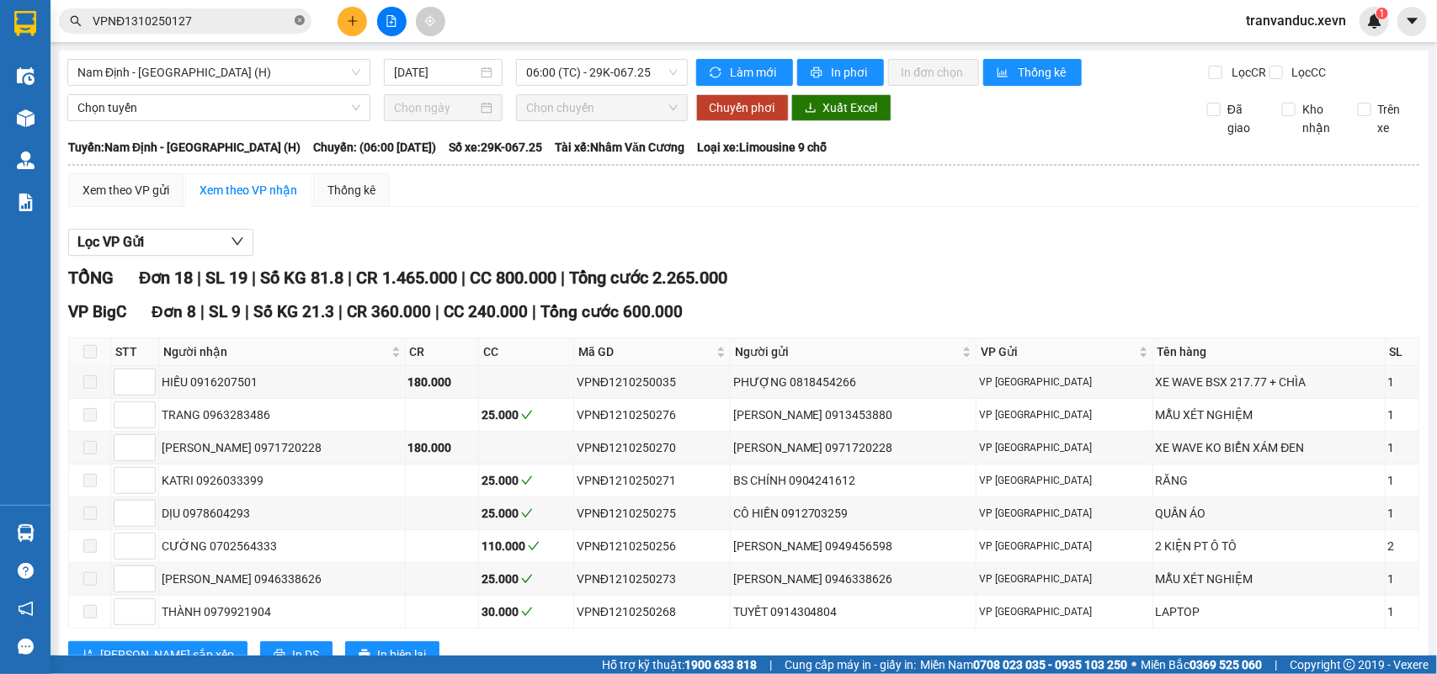
click at [303, 19] on icon "close-circle" at bounding box center [300, 20] width 10 height 10
click at [258, 19] on input "text" at bounding box center [192, 21] width 199 height 19
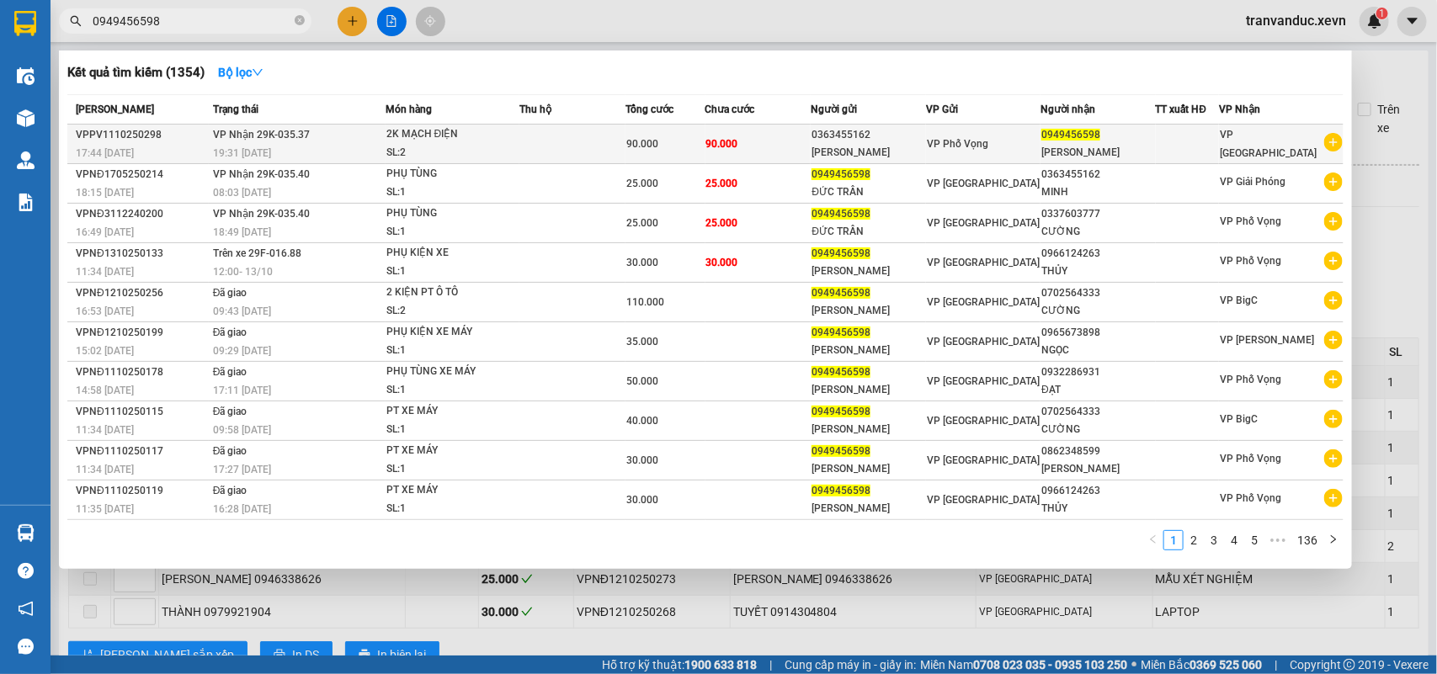
type input "0949456598"
click at [876, 144] on div "TUẤN MINH" at bounding box center [867, 153] width 113 height 18
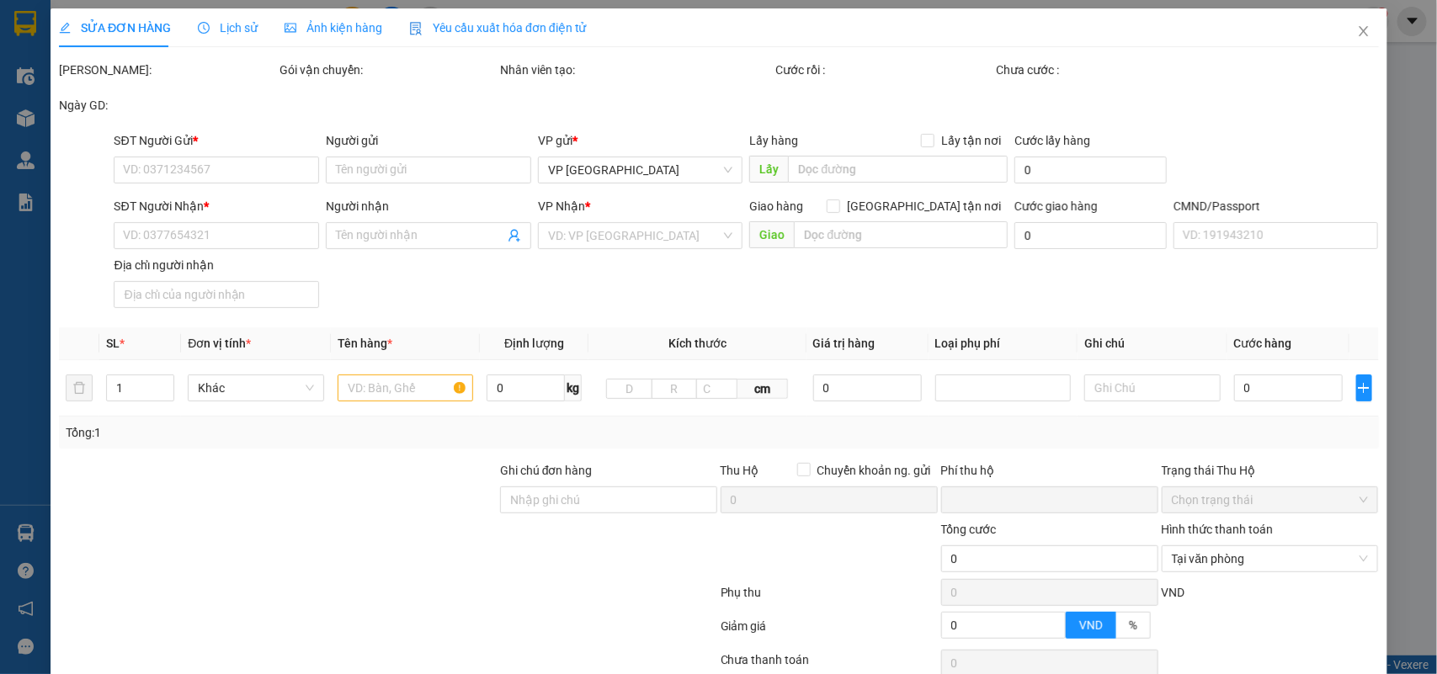
type input "0363455162"
type input "TUẤN MINH"
type input "0949456598"
type input "TRẦN VĂN ĐỨC"
type input "036098006546 HOÀNG NGỌC LONG"
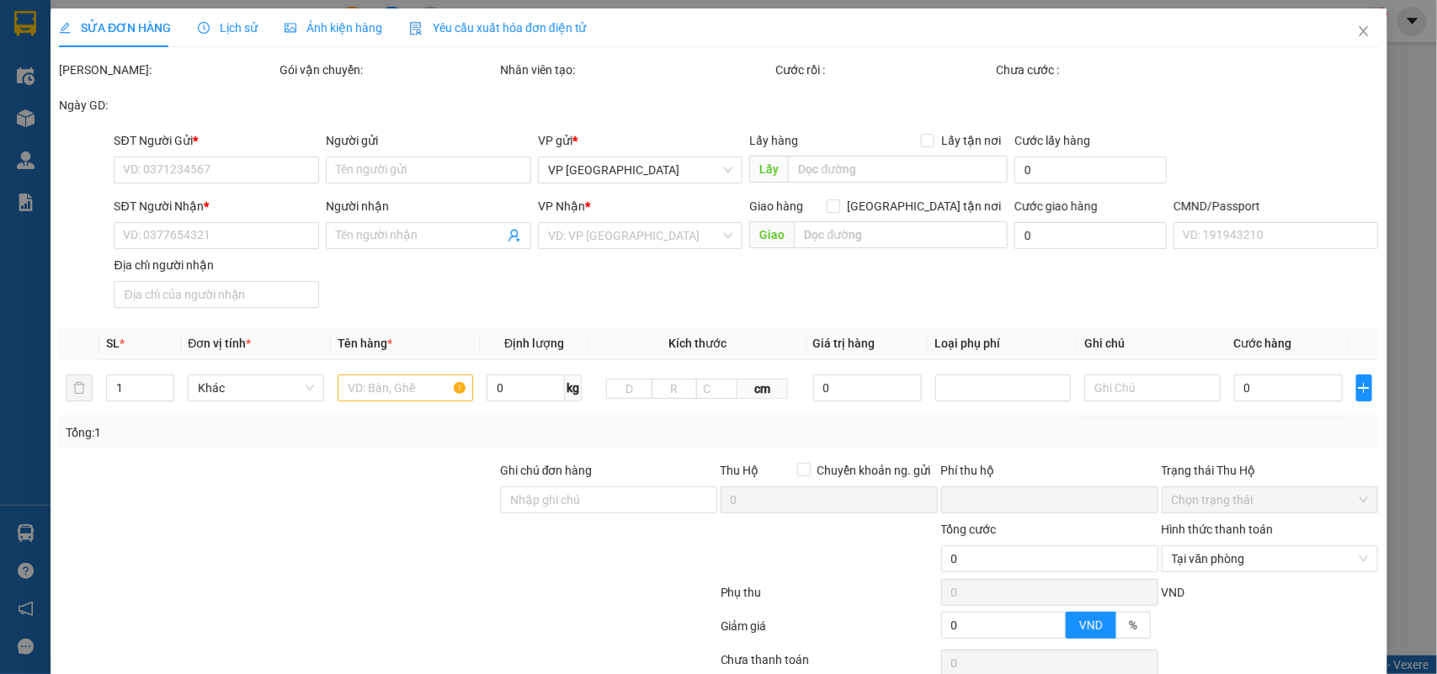
type input "TDP SỐ 3 LƯƠNG XÁ"
type input "0"
type input "90.000"
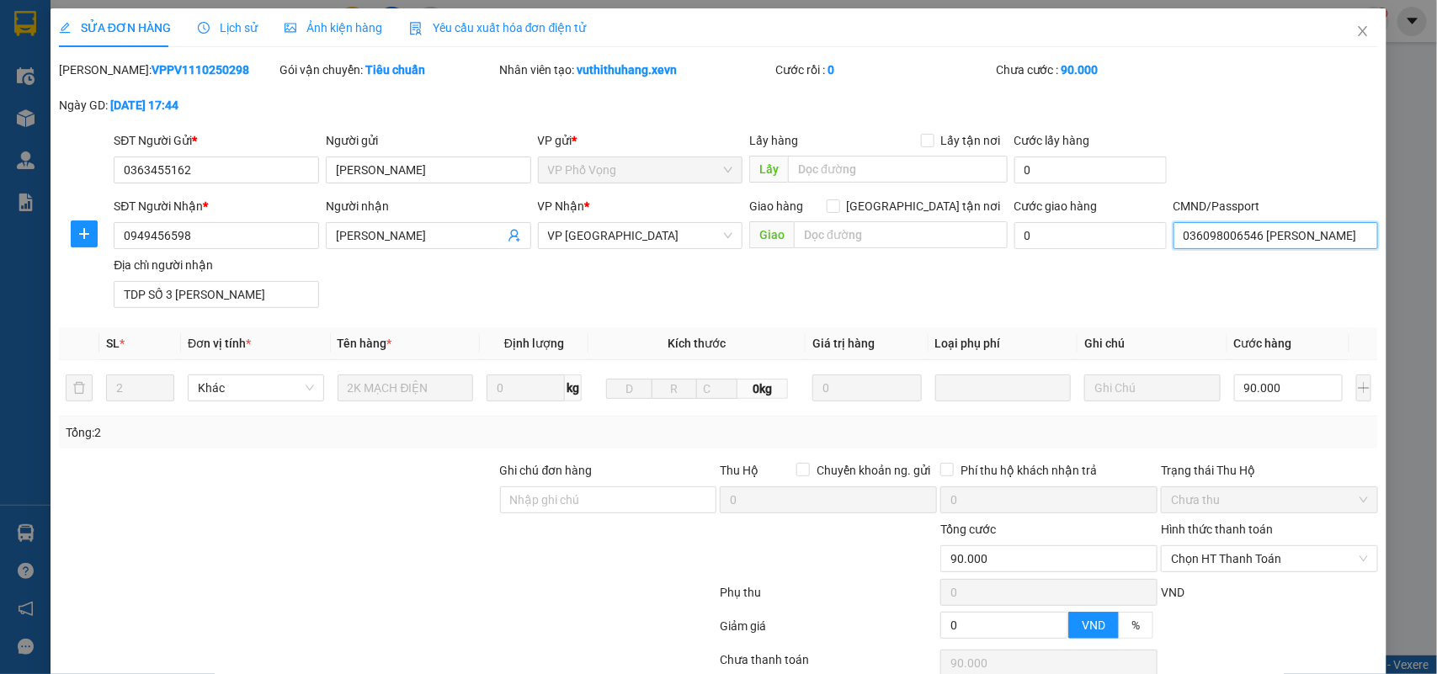
click at [1276, 249] on input "036098006546 HOÀNG NGỌC LONG" at bounding box center [1275, 235] width 205 height 27
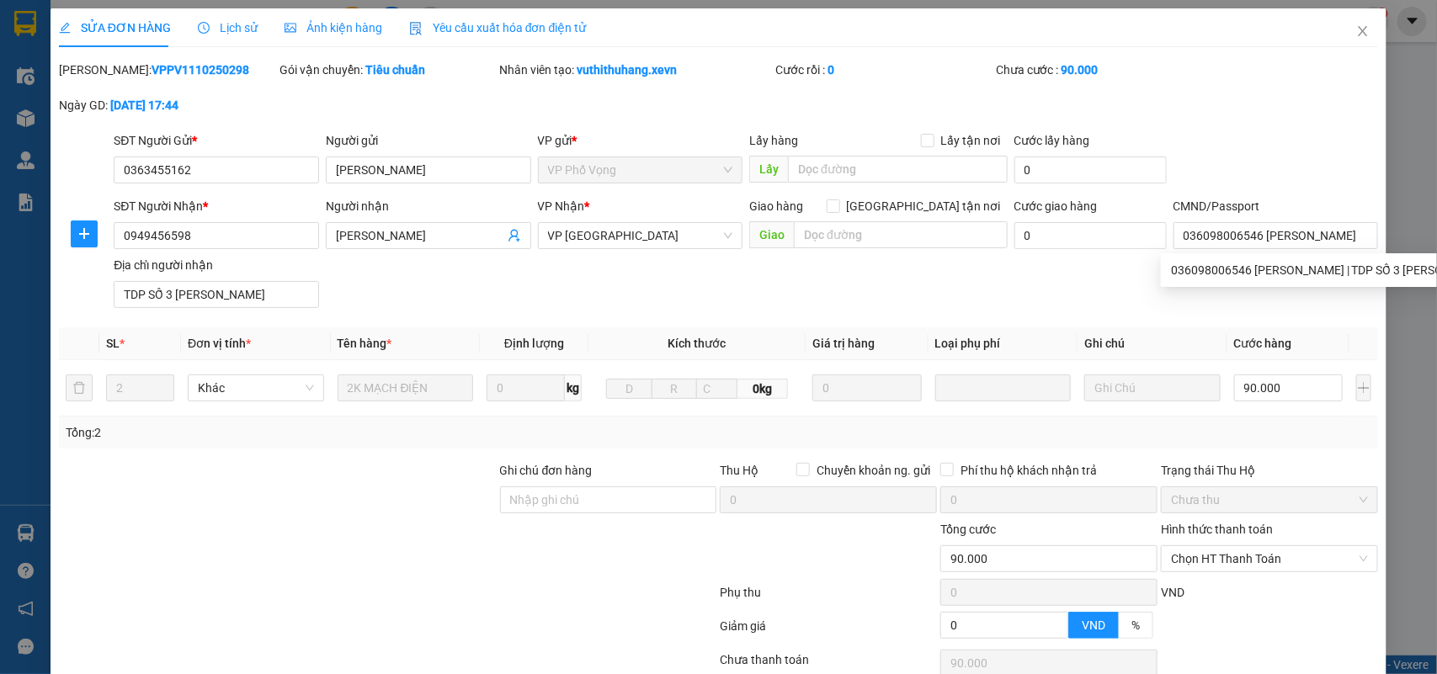
click at [1145, 283] on div "SĐT Người Nhận * 0949456598 Người nhận TRẦN VĂN ĐỨC VP Nhận * VP Nam Định Giao …" at bounding box center [745, 256] width 1271 height 118
drag, startPoint x: 1210, startPoint y: 556, endPoint x: 1214, endPoint y: 595, distance: 38.9
click at [1210, 560] on span "Chọn HT Thanh Toán" at bounding box center [1269, 558] width 197 height 25
type input "0"
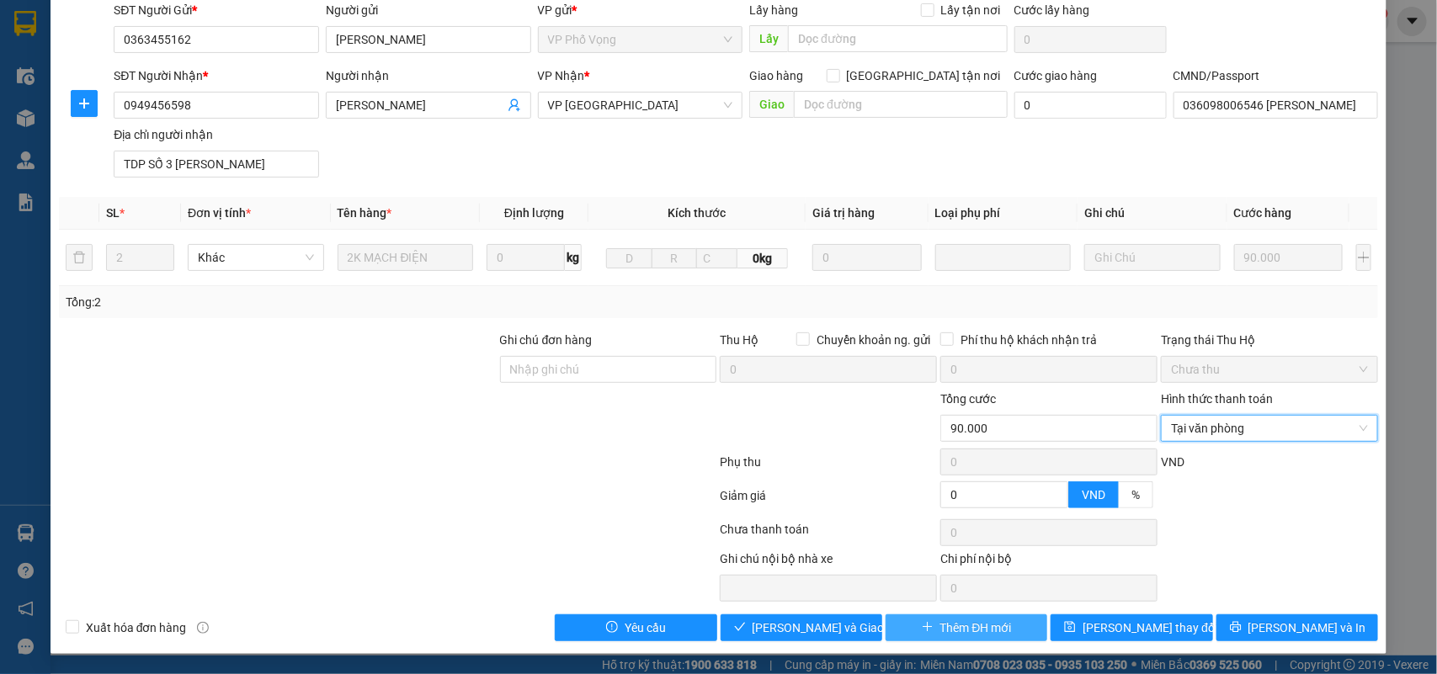
scroll to position [133, 0]
click at [823, 623] on span "Lưu và Giao hàng" at bounding box center [833, 628] width 162 height 19
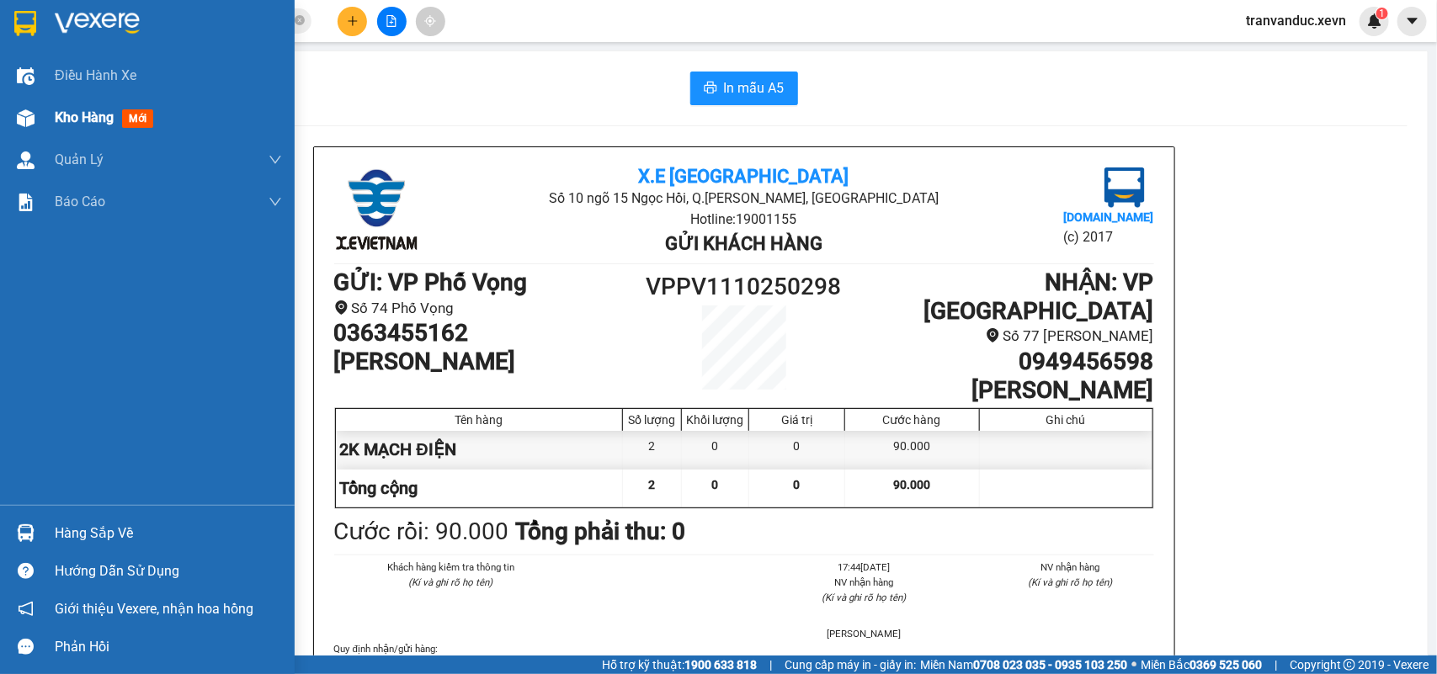
click at [97, 130] on div "Kho hàng mới" at bounding box center [168, 118] width 227 height 42
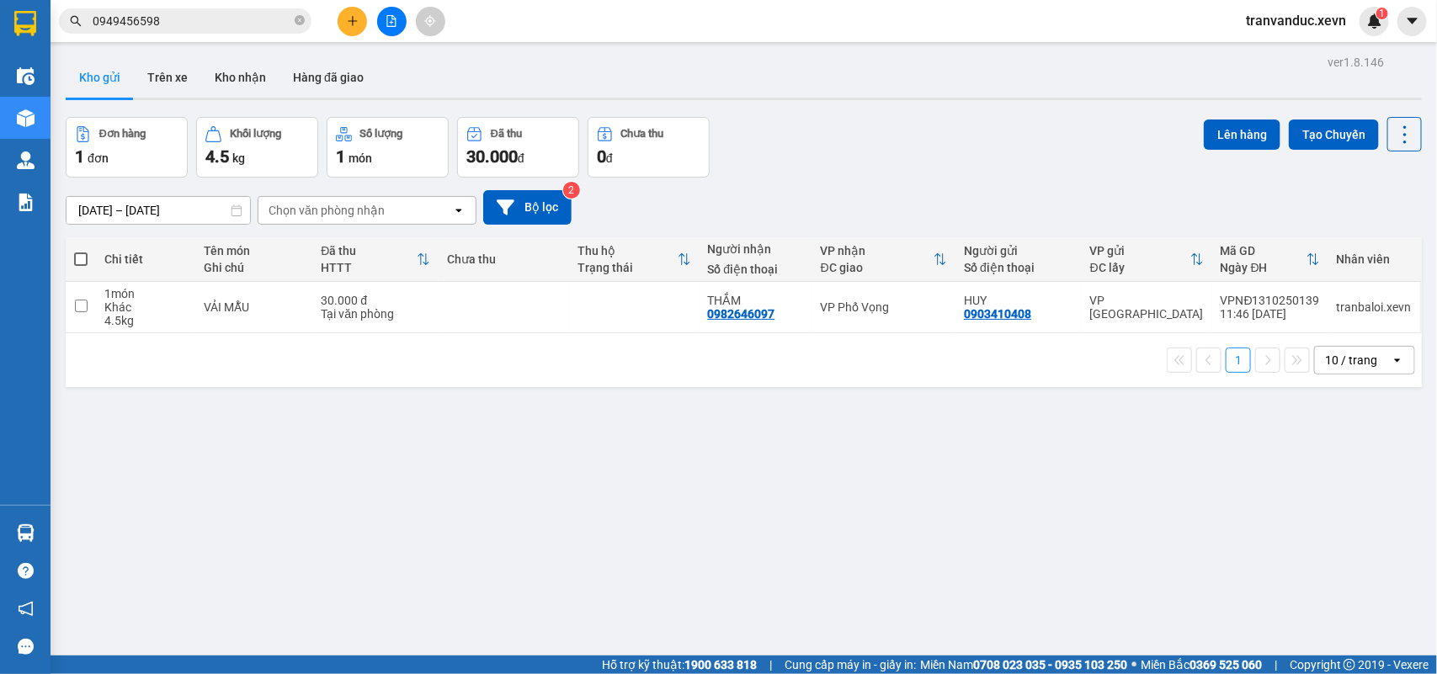
click at [885, 476] on div "ver 1.8.146 Kho gửi Trên xe Kho nhận Hàng đã giao Đơn hàng 1 đơn Khối lượng 4.5…" at bounding box center [743, 388] width 1369 height 674
drag, startPoint x: 444, startPoint y: 295, endPoint x: 508, endPoint y: 295, distance: 63.1
click at [444, 295] on td at bounding box center [504, 307] width 130 height 51
checkbox input "true"
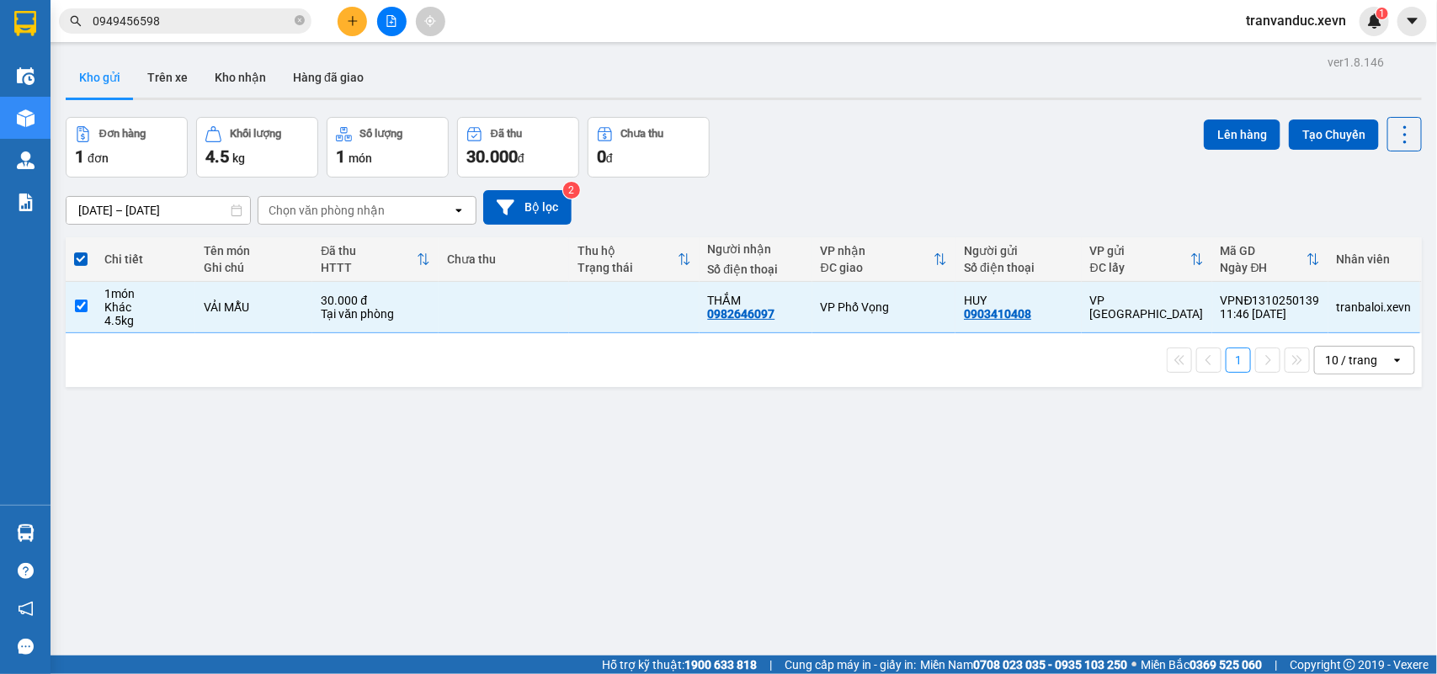
click at [1205, 114] on div "ver 1.8.146 Kho gửi Trên xe Kho nhận Hàng đã giao Đơn hàng 1 đơn Khối lượng 4.5…" at bounding box center [743, 388] width 1369 height 674
click at [1204, 136] on button "Lên hàng" at bounding box center [1242, 135] width 77 height 30
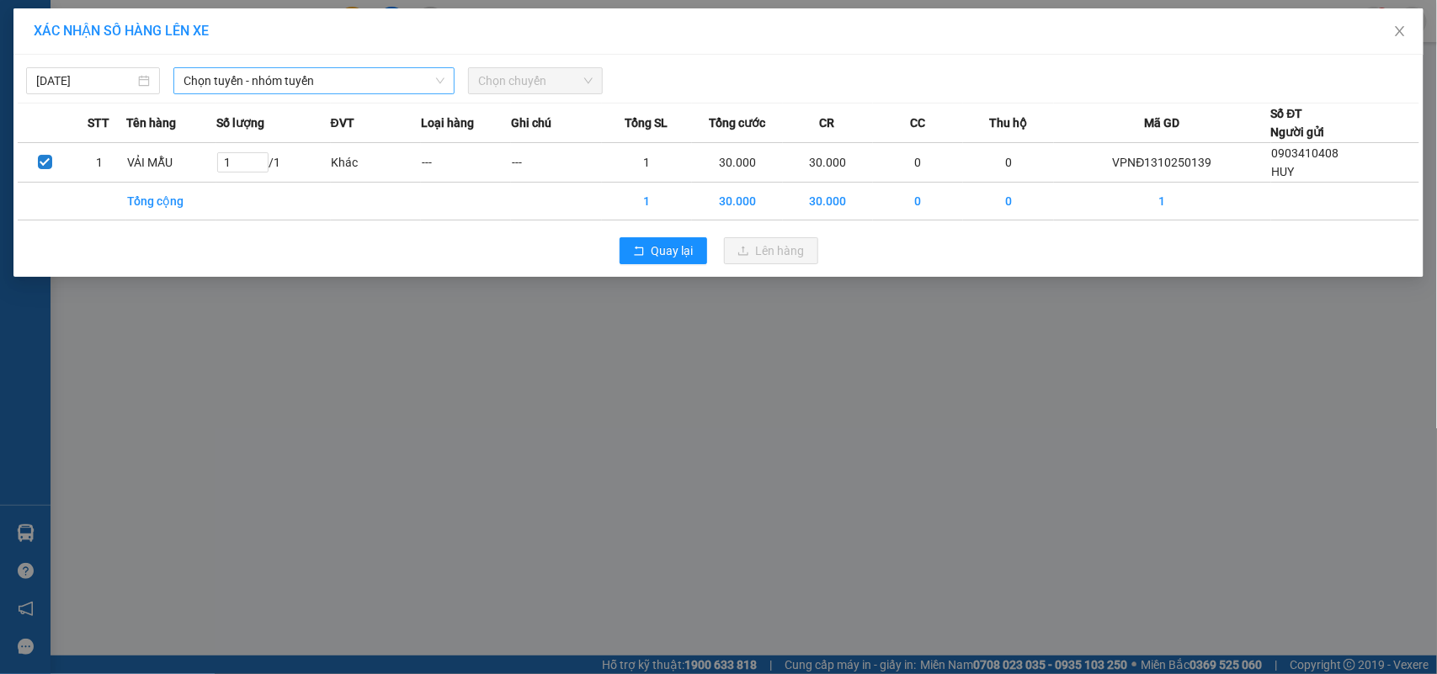
drag, startPoint x: 363, startPoint y: 80, endPoint x: 367, endPoint y: 93, distance: 13.3
click at [364, 85] on span "Chọn tuyến - nhóm tuyến" at bounding box center [313, 80] width 261 height 25
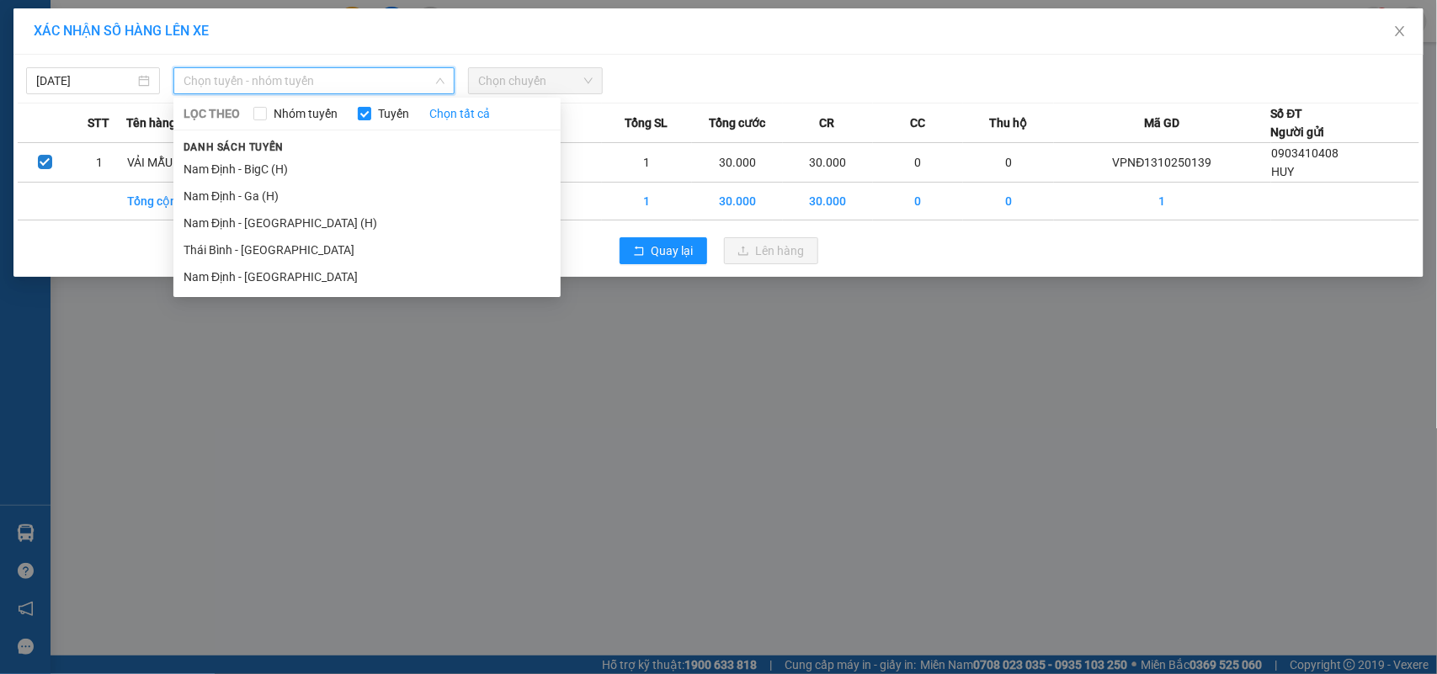
drag, startPoint x: 327, startPoint y: 185, endPoint x: 342, endPoint y: 185, distance: 15.2
click at [335, 185] on li "Nam Định - Ga (H)" at bounding box center [366, 196] width 387 height 27
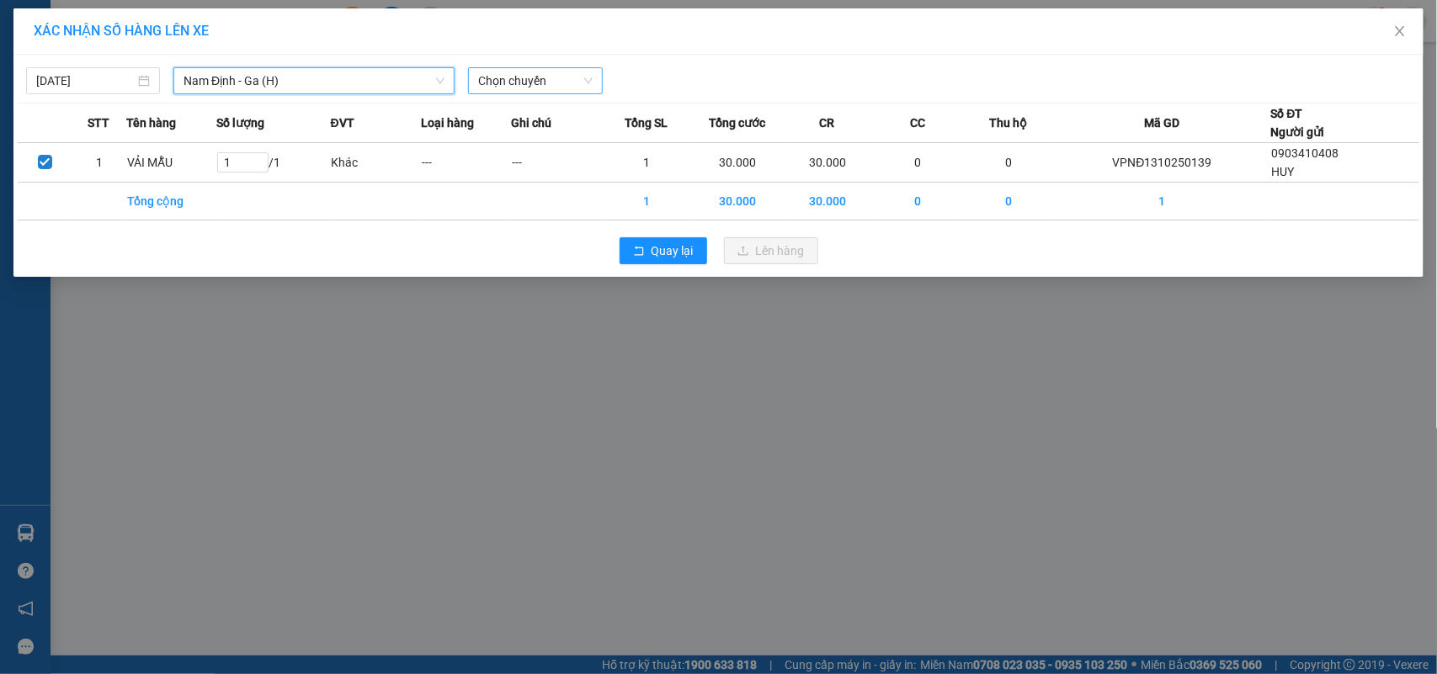
click at [598, 82] on div "Chọn chuyến" at bounding box center [535, 80] width 134 height 27
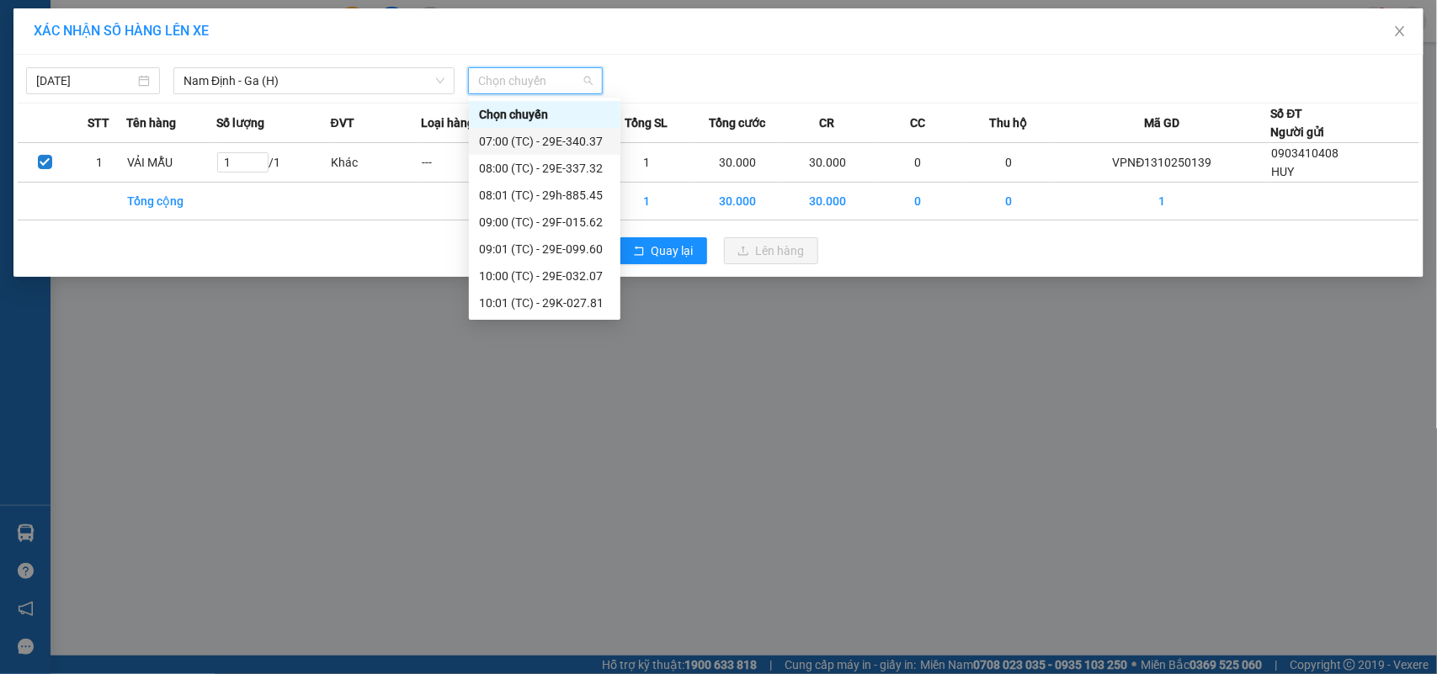
scroll to position [141, 0]
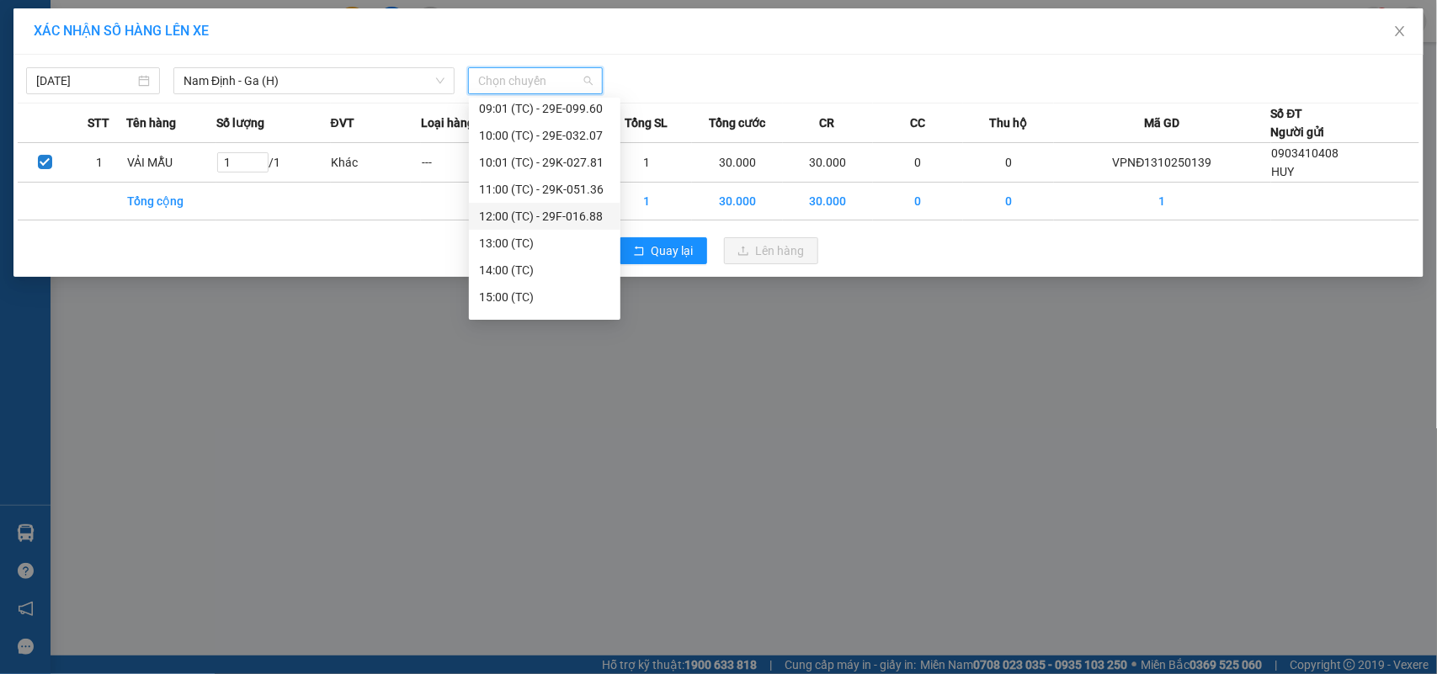
drag, startPoint x: 570, startPoint y: 213, endPoint x: 750, endPoint y: 270, distance: 189.0
click at [578, 213] on div "12:00 (TC) - 29F-016.88" at bounding box center [544, 216] width 131 height 19
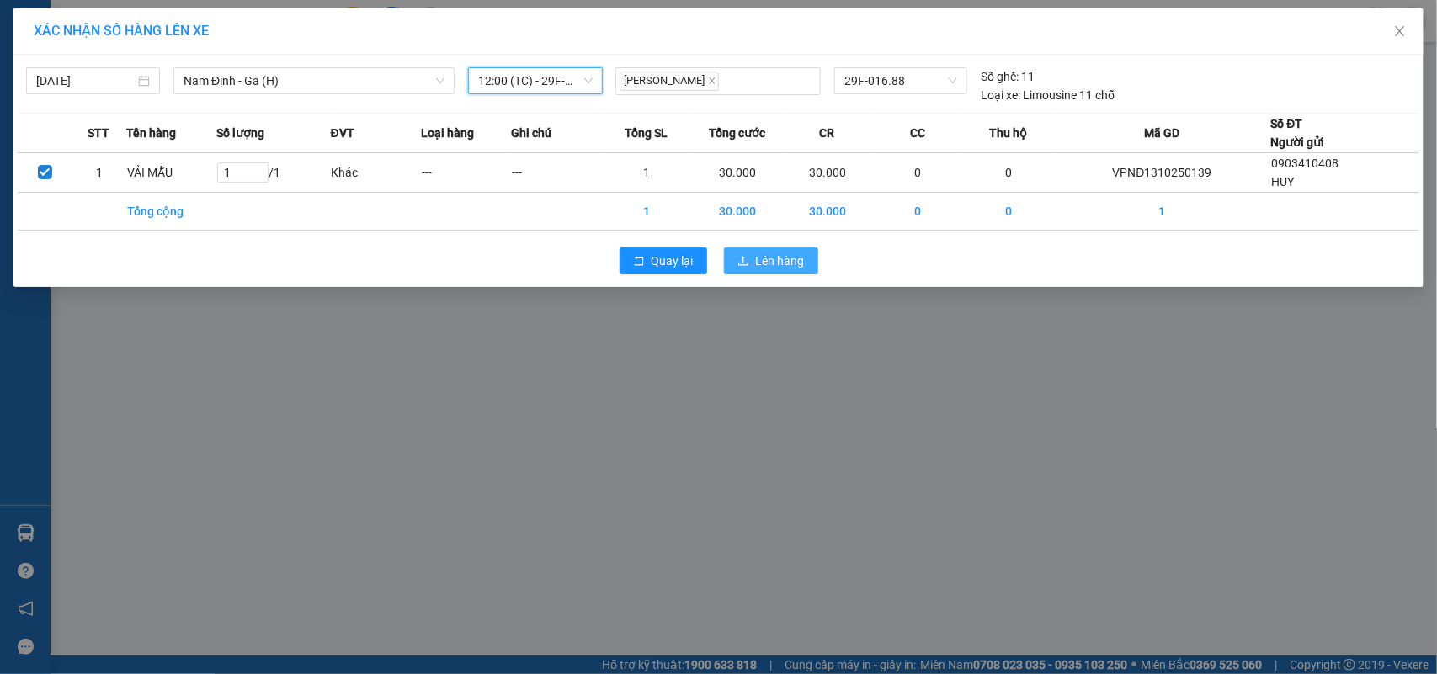
click at [768, 271] on button "Lên hàng" at bounding box center [771, 260] width 94 height 27
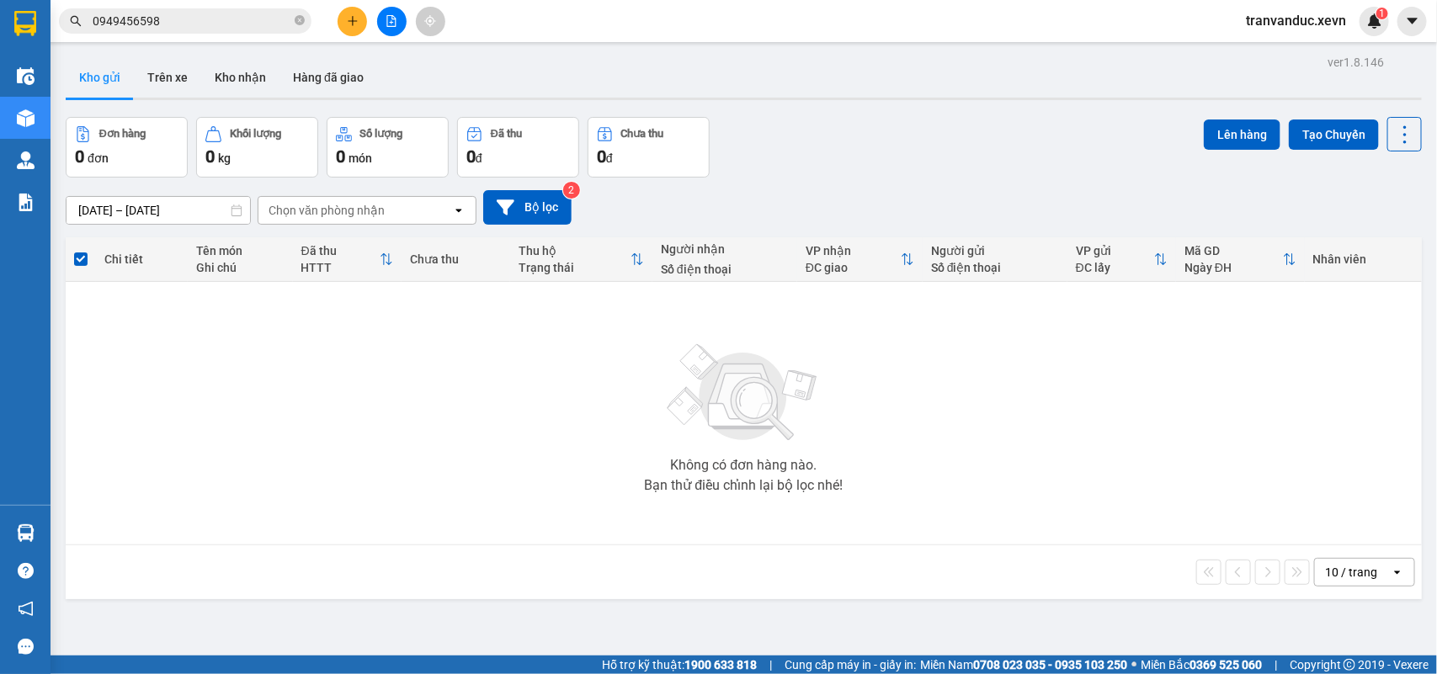
click at [358, 26] on icon "plus" at bounding box center [353, 21] width 12 height 12
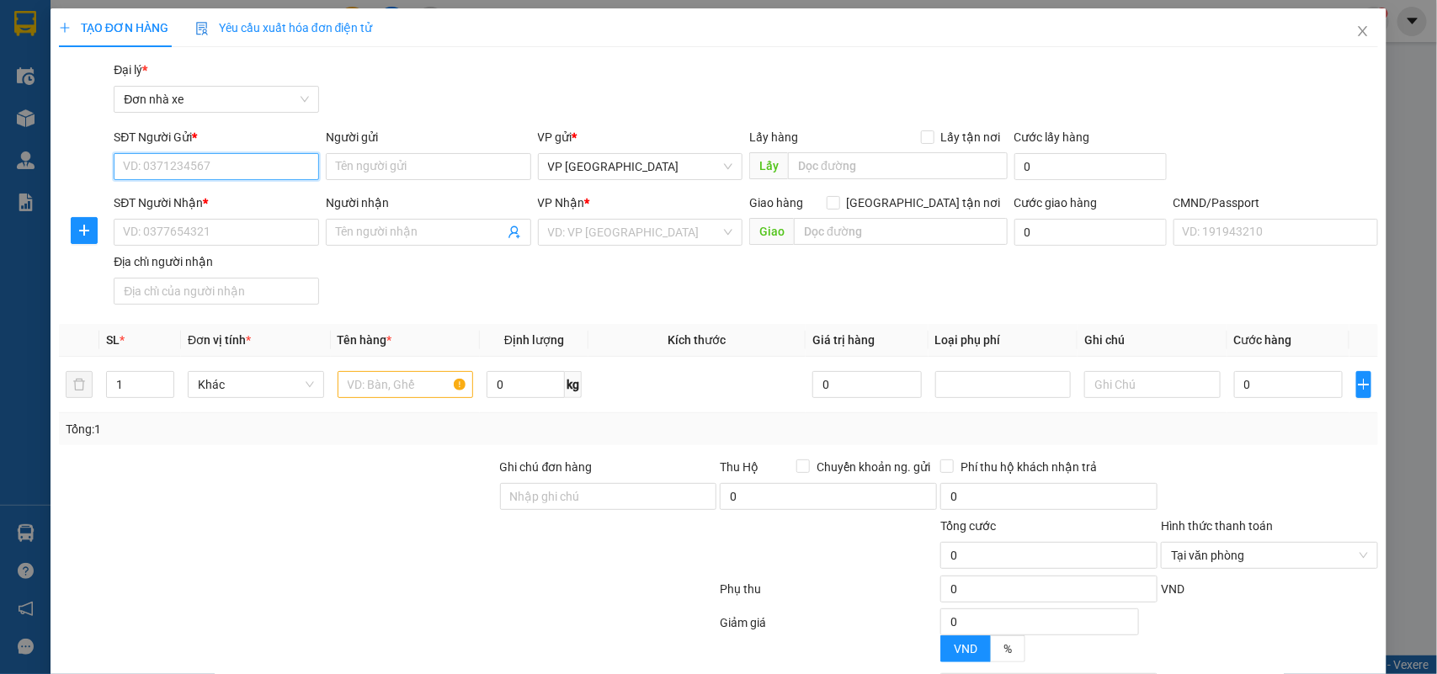
click at [244, 164] on input "SĐT Người Gửi *" at bounding box center [216, 166] width 205 height 27
type input "0917618629"
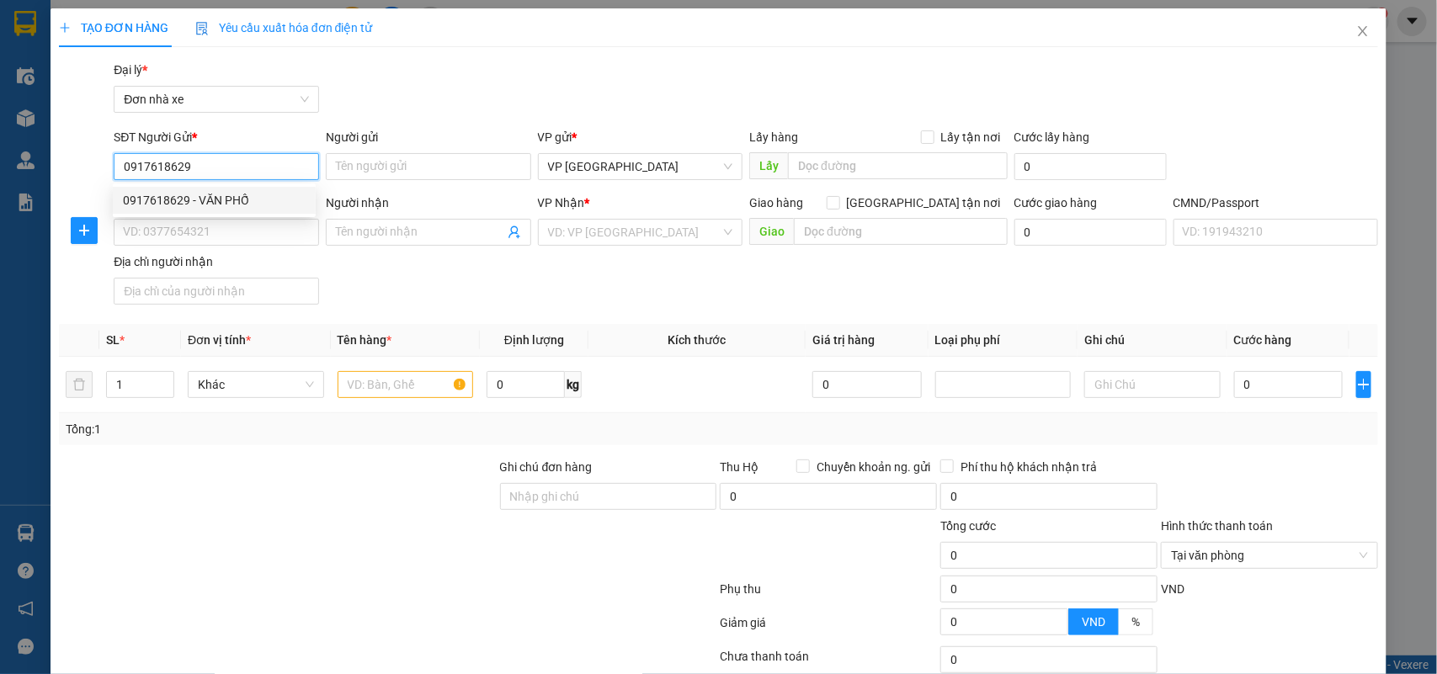
click at [238, 189] on div "0917618629 - VĂN PHỐ" at bounding box center [214, 200] width 203 height 27
type input "VĂN PHỐ"
type input "0332270706"
type input "QUÂN"
type input "036206031610 QUÂN"
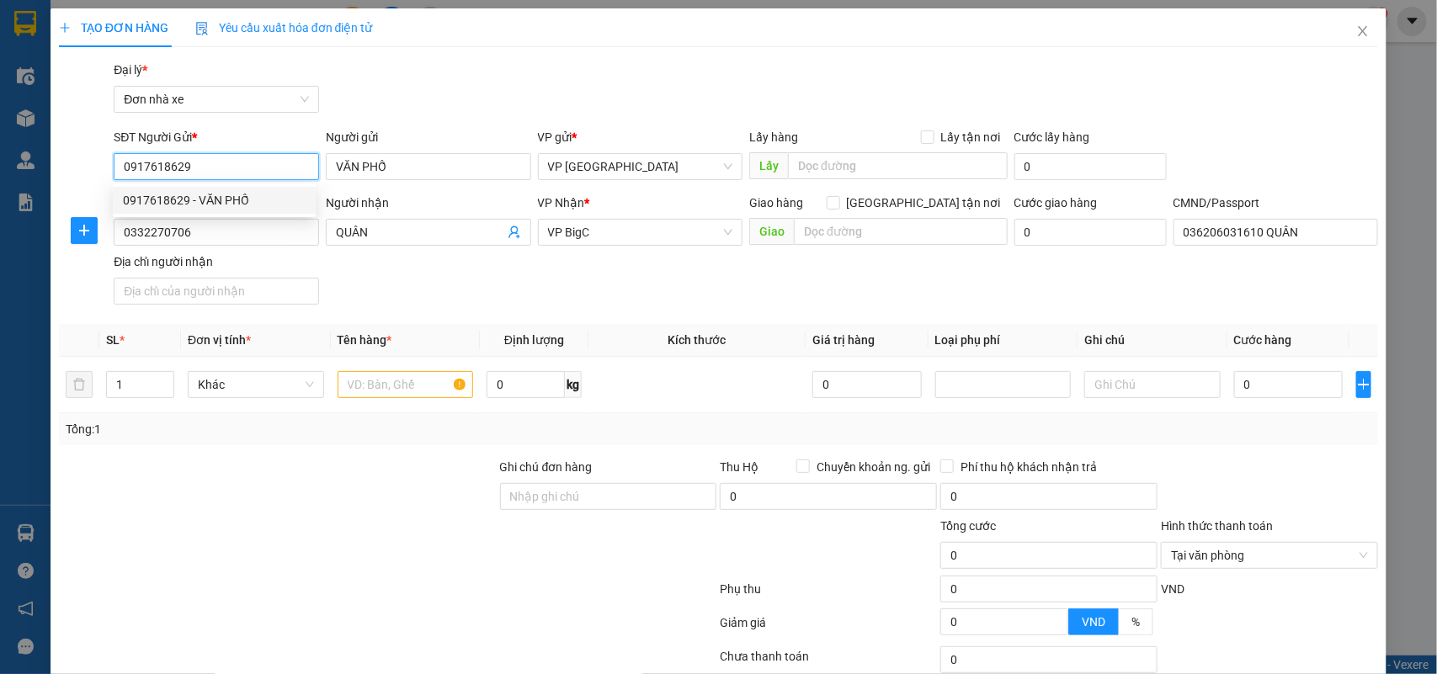
type input "0917618629"
drag, startPoint x: 461, startPoint y: 272, endPoint x: 230, endPoint y: 244, distance: 233.1
click at [461, 274] on div "SĐT Người Nhận * 0332270706 Người nhận QUÂN VP Nhận * VP BigC Giao hàng Giao tậ…" at bounding box center [745, 253] width 1271 height 118
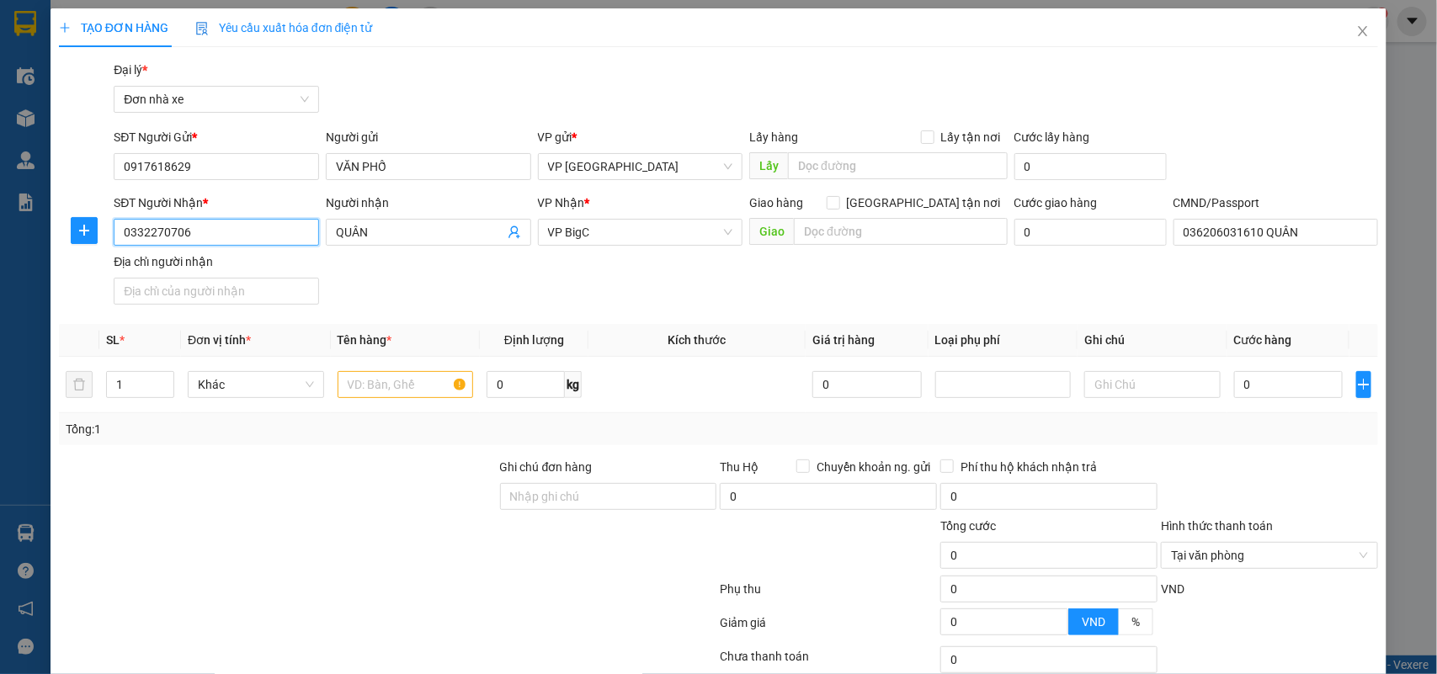
drag, startPoint x: 198, startPoint y: 234, endPoint x: 0, endPoint y: 318, distance: 215.0
click at [0, 316] on div "TẠO ĐƠN HÀNG Yêu cầu xuất hóa đơn điện tử Transit Pickup Surcharge Ids Transit …" at bounding box center [718, 337] width 1437 height 674
click at [253, 236] on input "0842776678" at bounding box center [216, 232] width 205 height 27
type input "0842776678"
drag, startPoint x: 398, startPoint y: 229, endPoint x: 148, endPoint y: 237, distance: 250.1
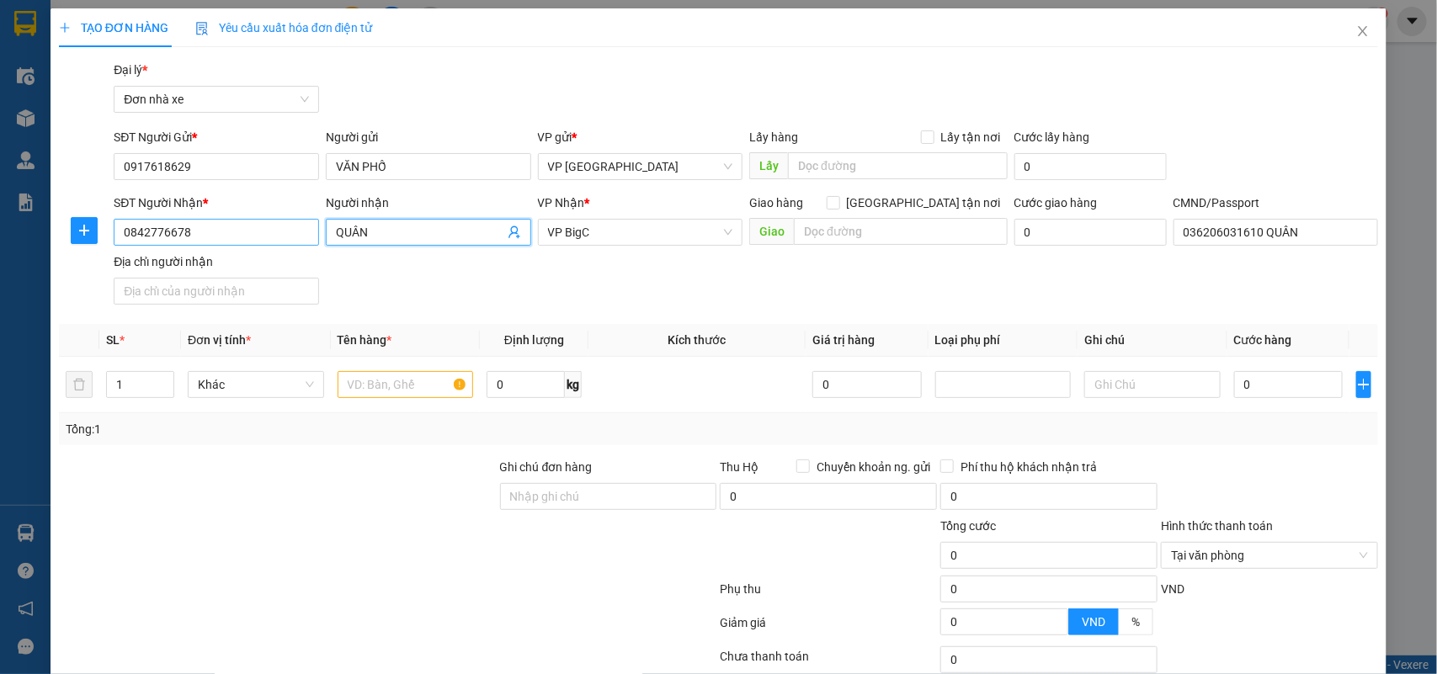
click at [148, 237] on div "SĐT Người Nhận * 0842776678 Người nhận QUÂN QUÂN VP Nhận * VP BigC Giao hàng Gi…" at bounding box center [745, 253] width 1271 height 118
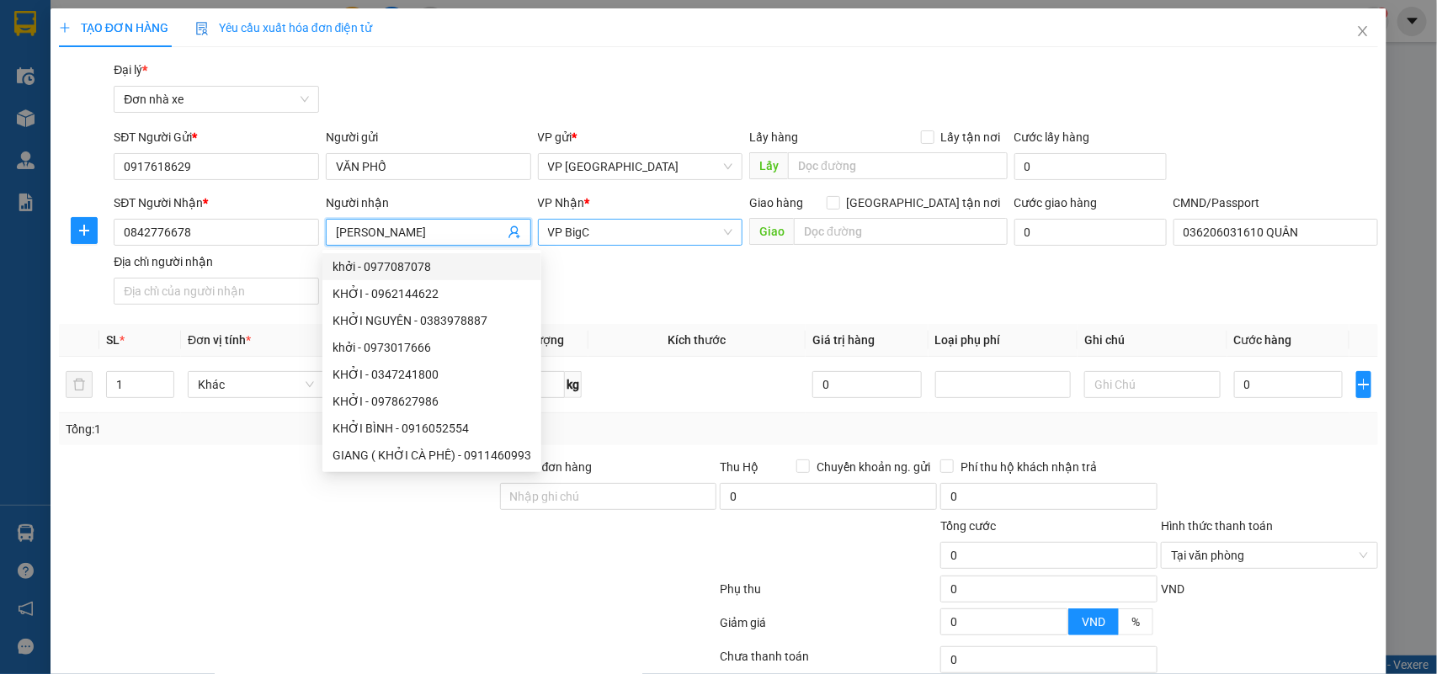
click at [590, 234] on span "VP BigC" at bounding box center [640, 232] width 185 height 25
type input "QUANG HUY"
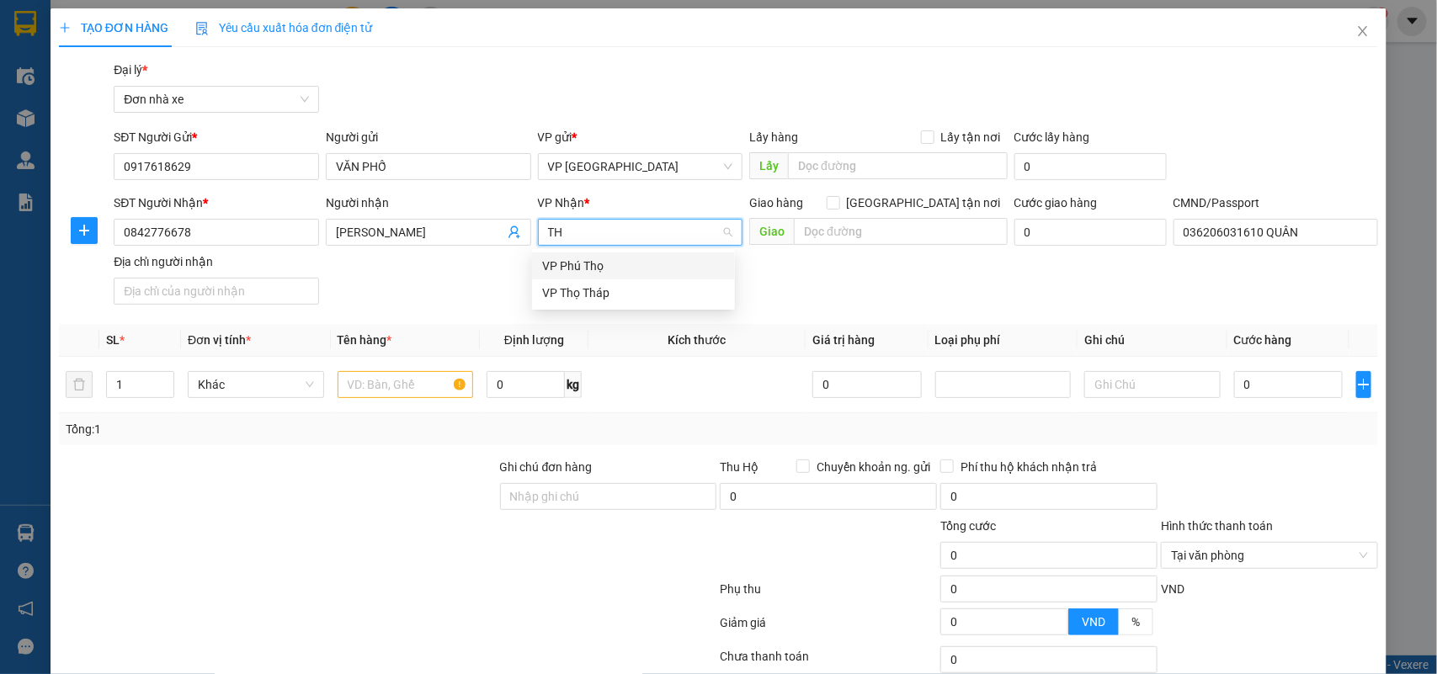
type input "THỌ"
click at [614, 297] on div "VP Thọ Tháp" at bounding box center [633, 293] width 183 height 19
click at [393, 396] on input "text" at bounding box center [406, 384] width 136 height 27
type input "D"
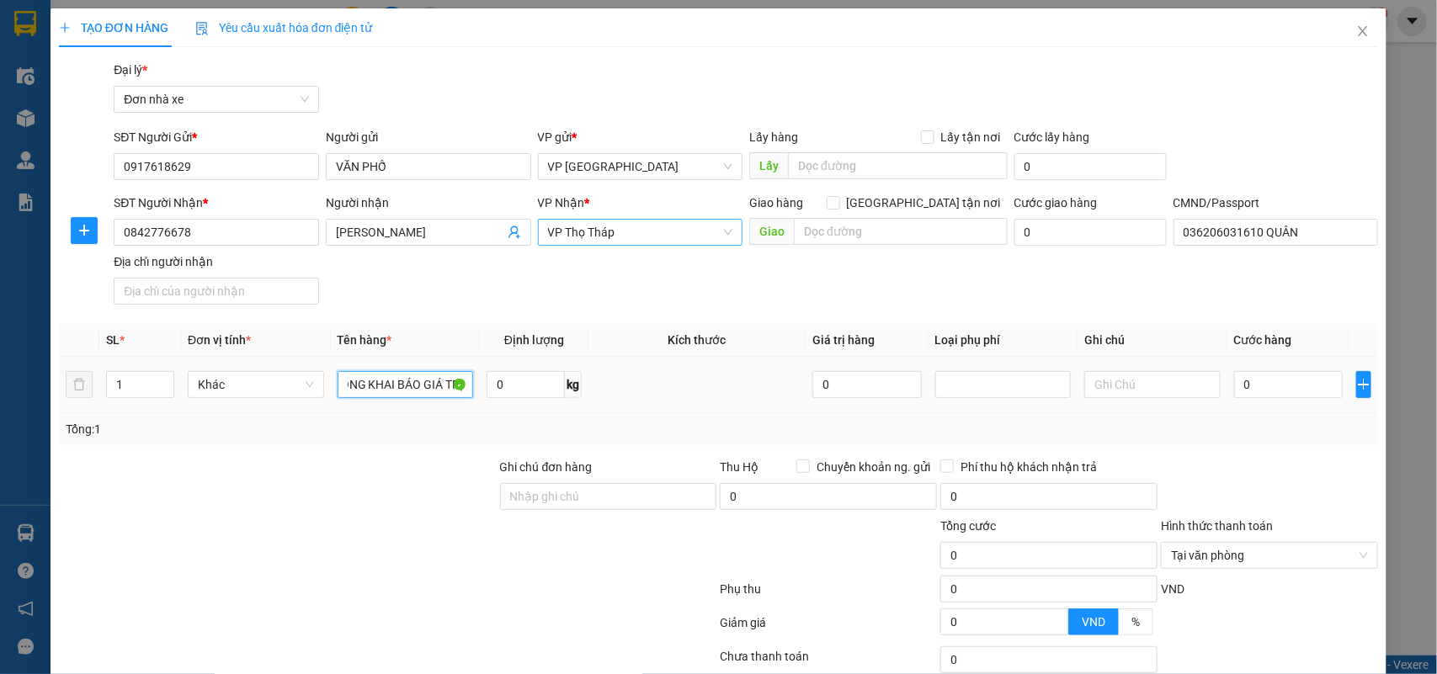
scroll to position [0, 94]
type input "ĐIỆN THOẠI KHÔNG KHAI BÁO GIÁ TRỊ"
click at [432, 438] on div "Tổng: 1" at bounding box center [311, 429] width 490 height 19
drag, startPoint x: 533, startPoint y: 390, endPoint x: 523, endPoint y: 394, distance: 10.9
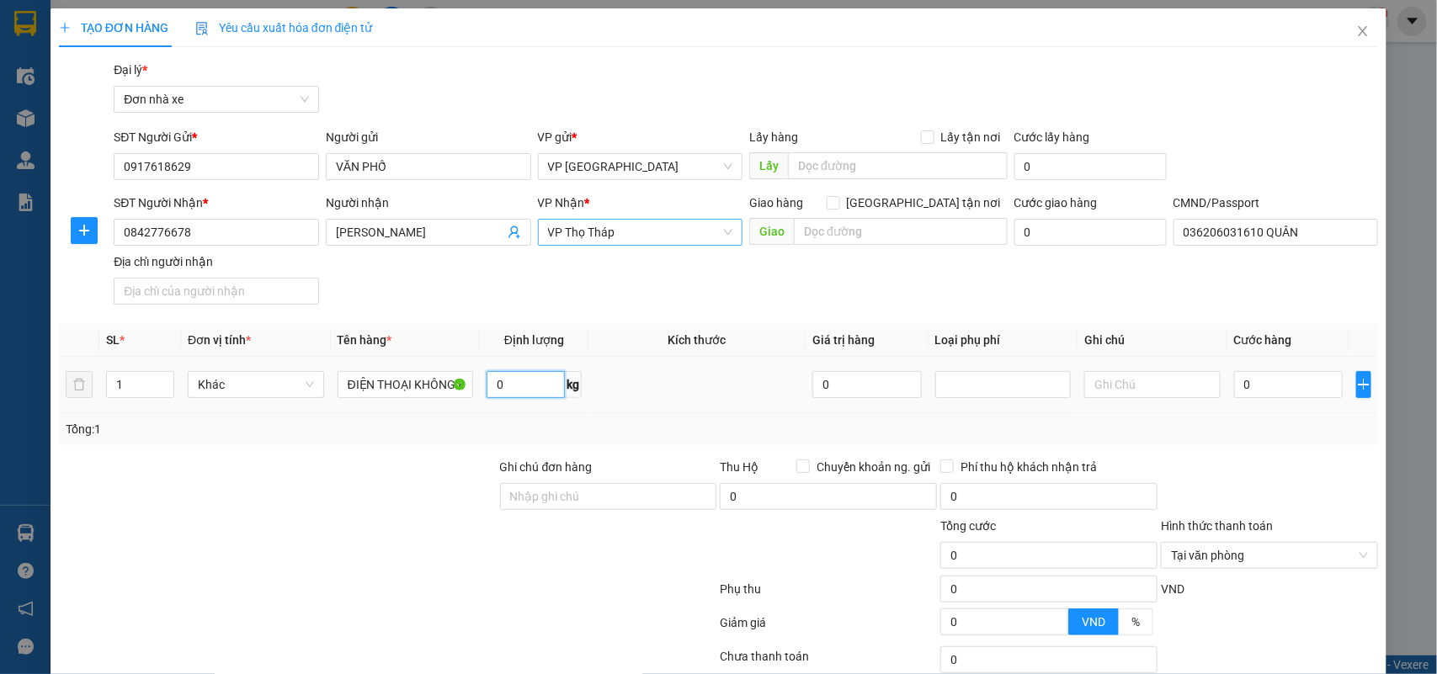
click at [534, 390] on input "0" at bounding box center [526, 384] width 78 height 27
type input "0.25"
drag, startPoint x: 1124, startPoint y: 388, endPoint x: 1128, endPoint y: 414, distance: 26.4
click at [1126, 398] on input "text" at bounding box center [1152, 384] width 136 height 27
type input "KH ĐÓNG GÓI"
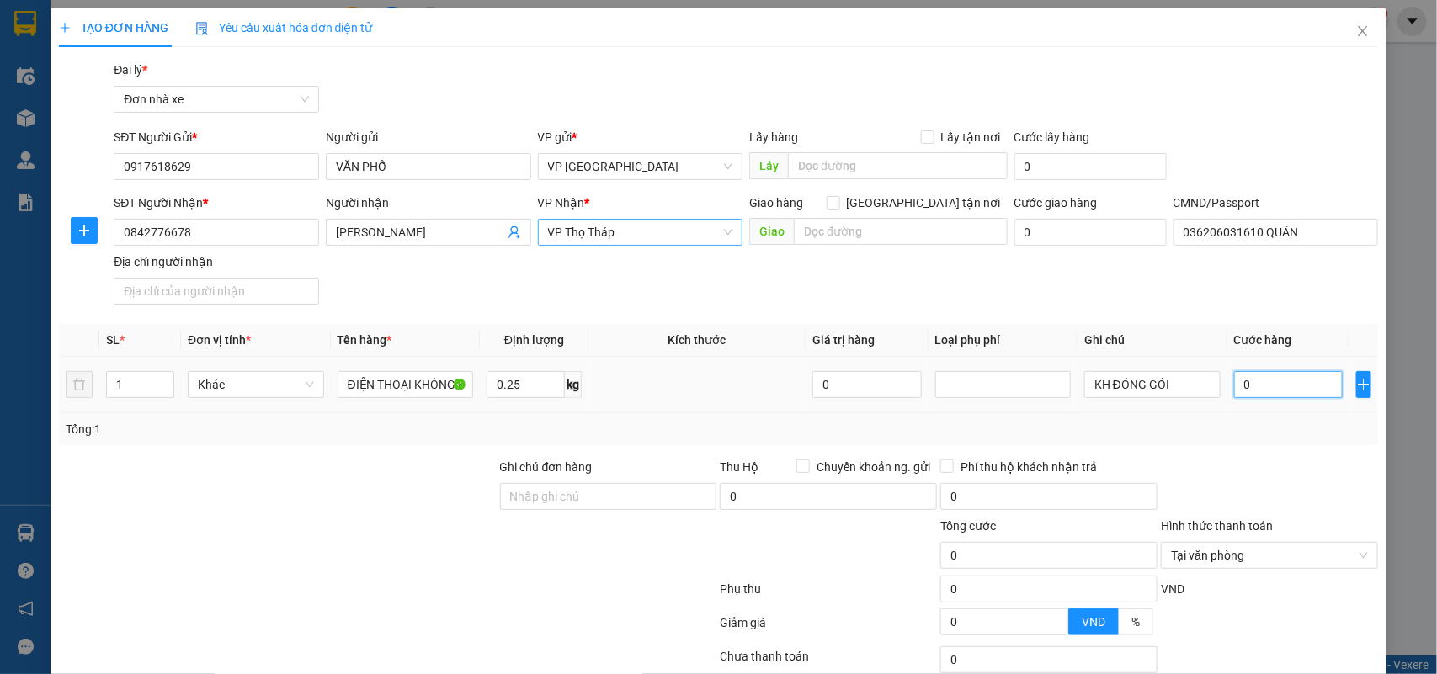
click at [1242, 383] on input "0" at bounding box center [1288, 384] width 109 height 27
type input "23"
type input "235"
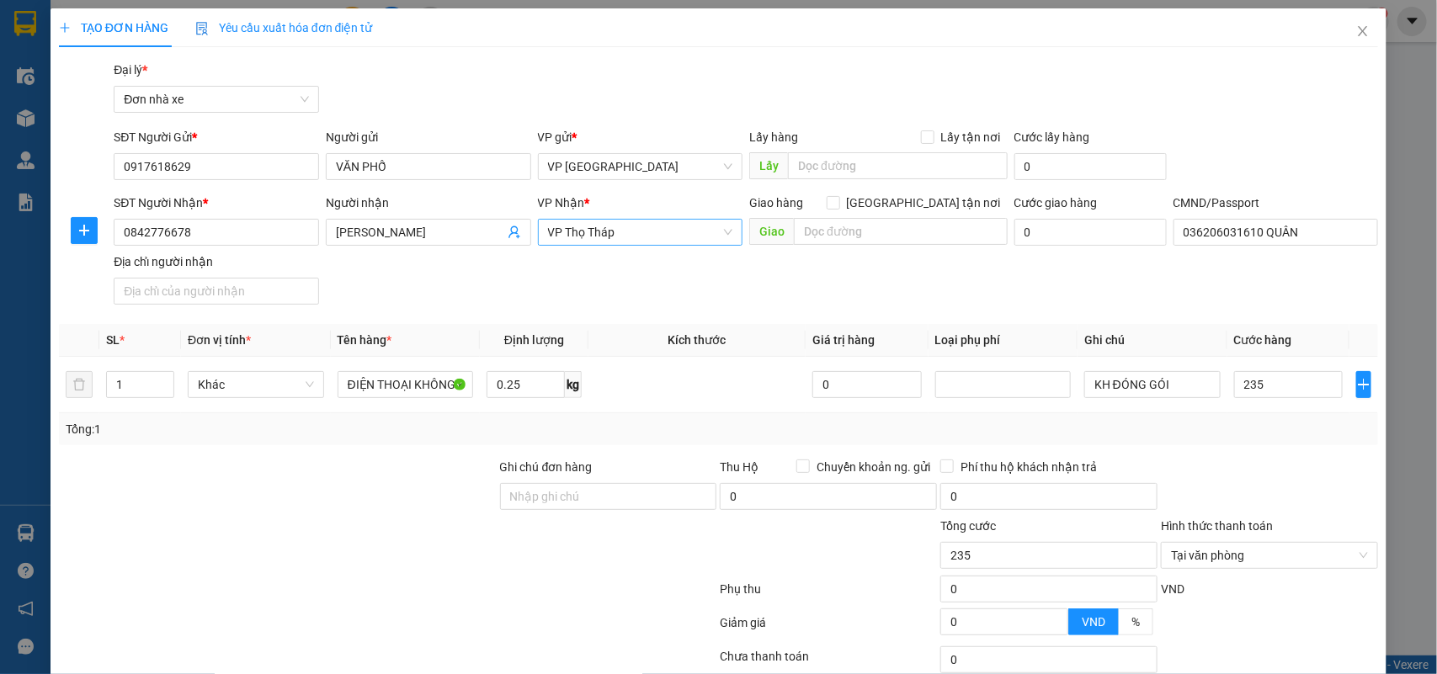
type input "235.000"
click at [1263, 460] on div at bounding box center [1269, 487] width 221 height 59
click at [1274, 386] on input "235.000" at bounding box center [1288, 384] width 109 height 27
type input "2"
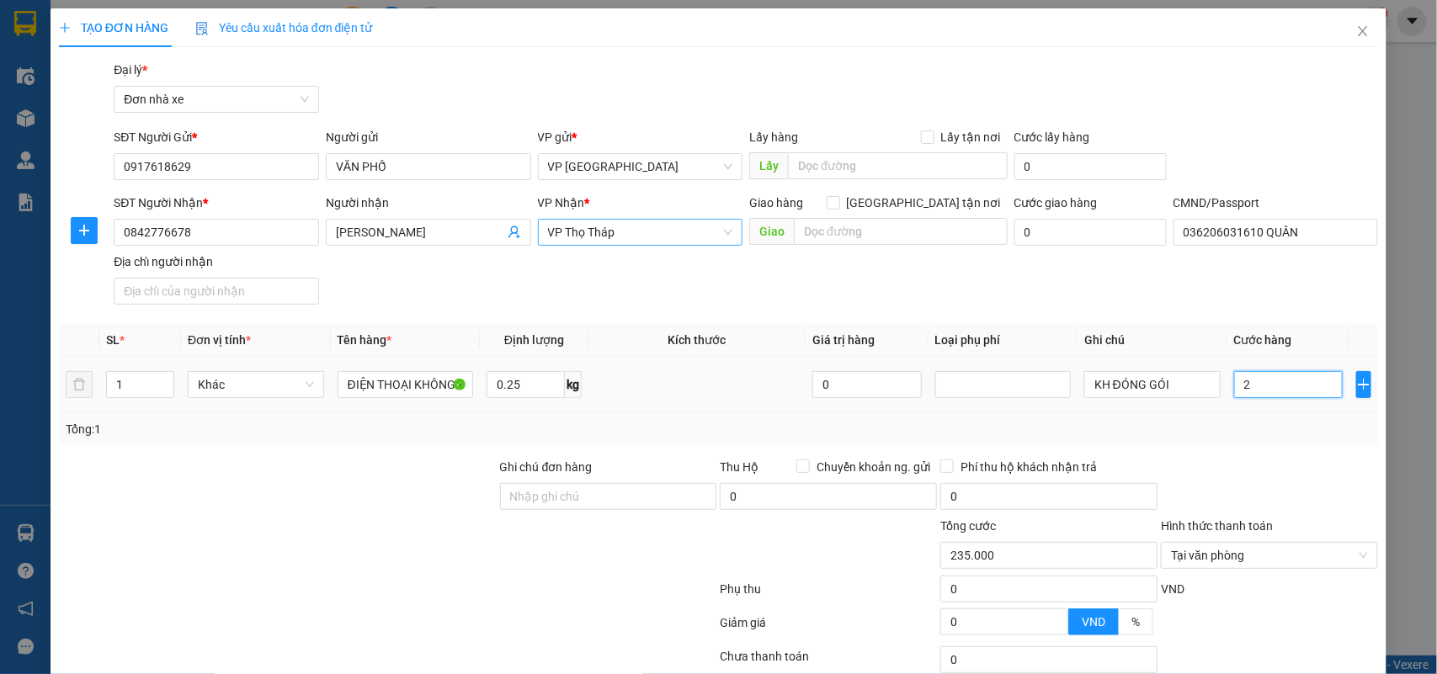
type input "2"
type input "25"
type input "25.000"
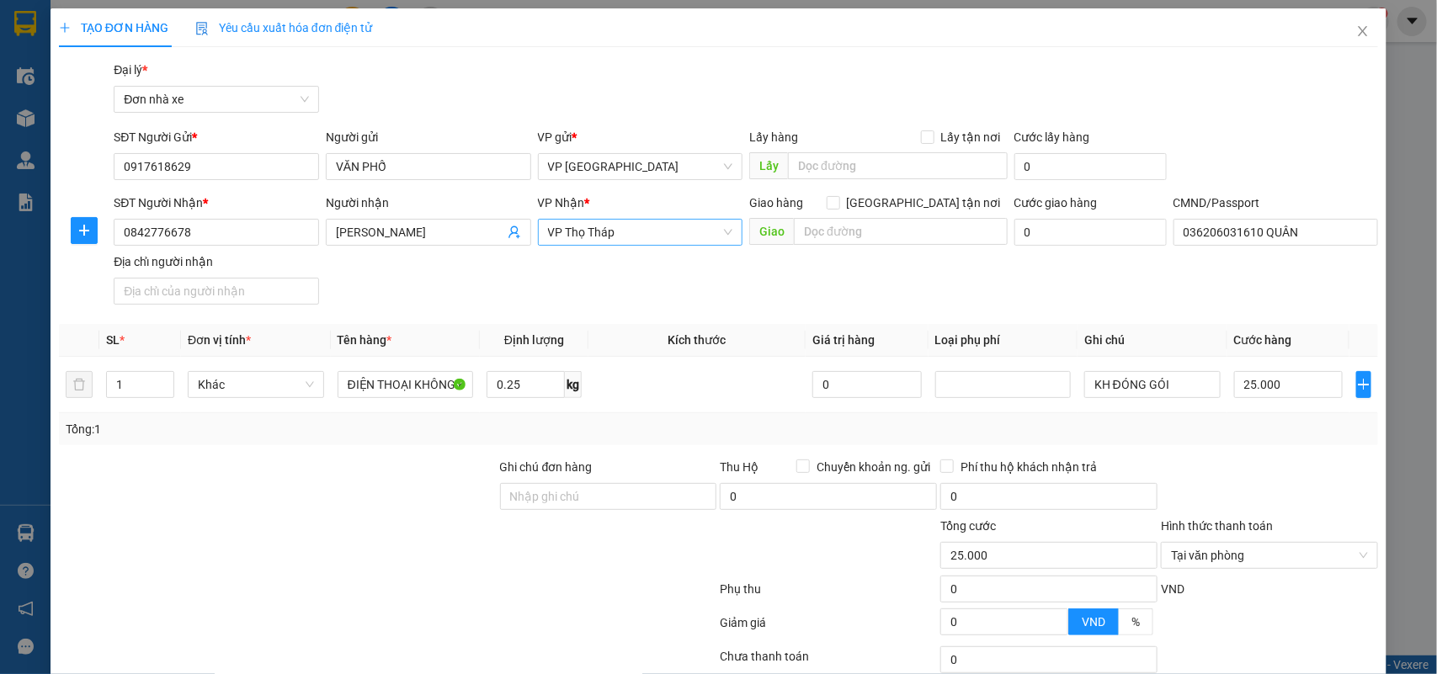
click at [1292, 449] on div "Transit Pickup Surcharge Ids Transit Deliver Surcharge Ids Transit Deliver Surc…" at bounding box center [719, 415] width 1320 height 708
type input "25.000"
click at [1301, 493] on div at bounding box center [1269, 487] width 221 height 59
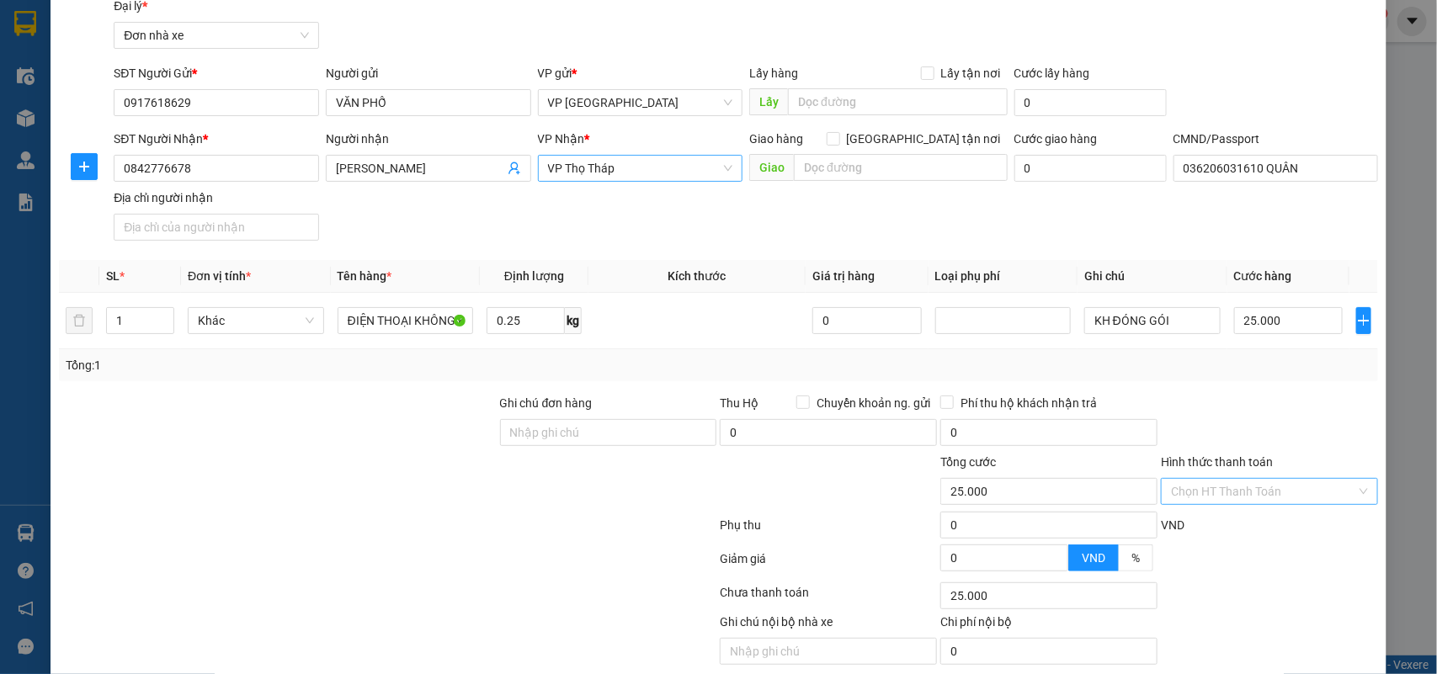
scroll to position [129, 0]
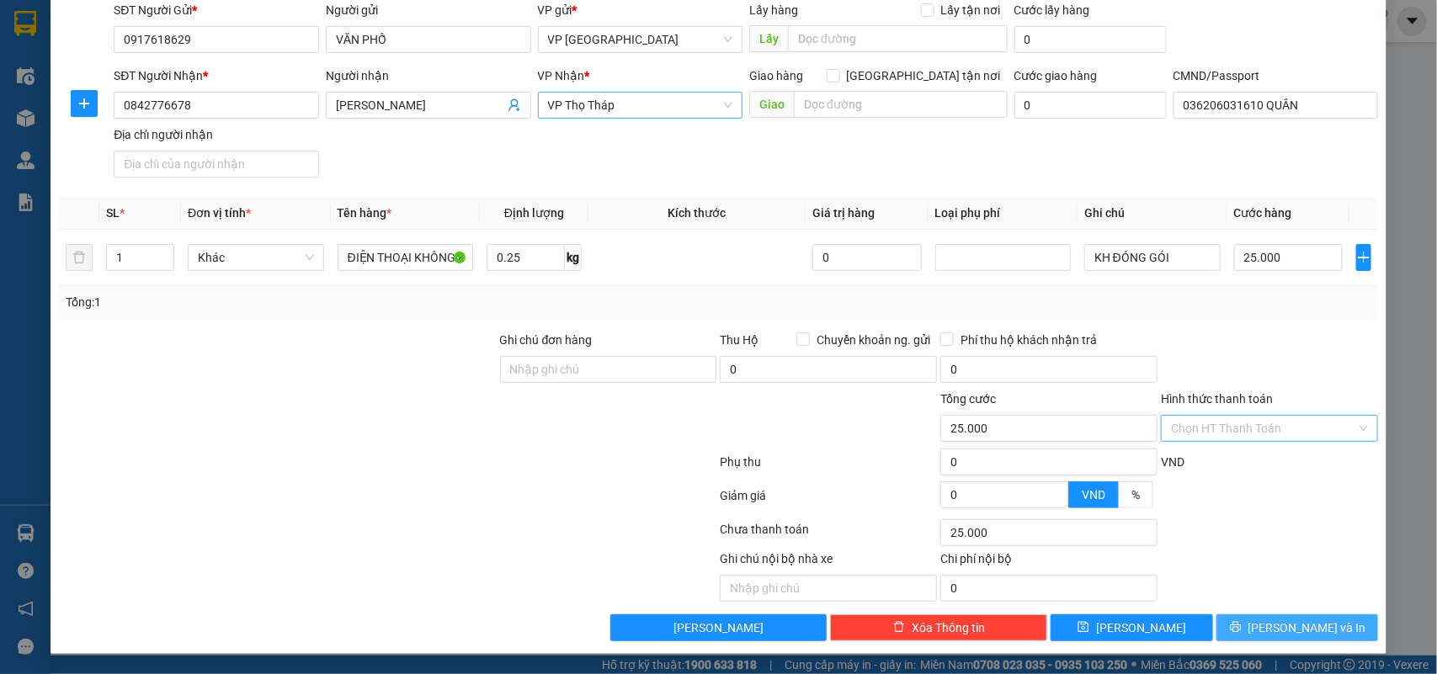
click at [1293, 629] on span "Lưu và In" at bounding box center [1307, 628] width 118 height 19
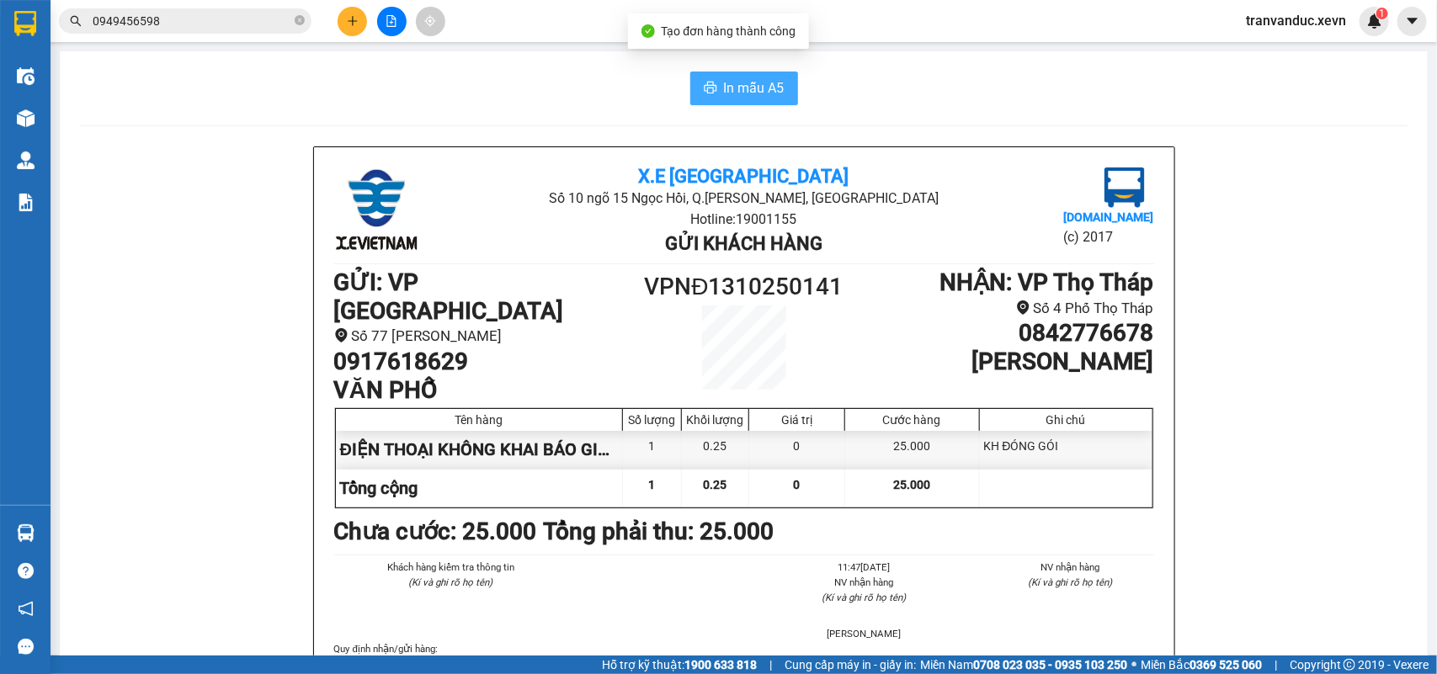
drag, startPoint x: 752, startPoint y: 82, endPoint x: 827, endPoint y: 161, distance: 108.4
click at [753, 82] on span "In mẫu A5" at bounding box center [754, 87] width 61 height 21
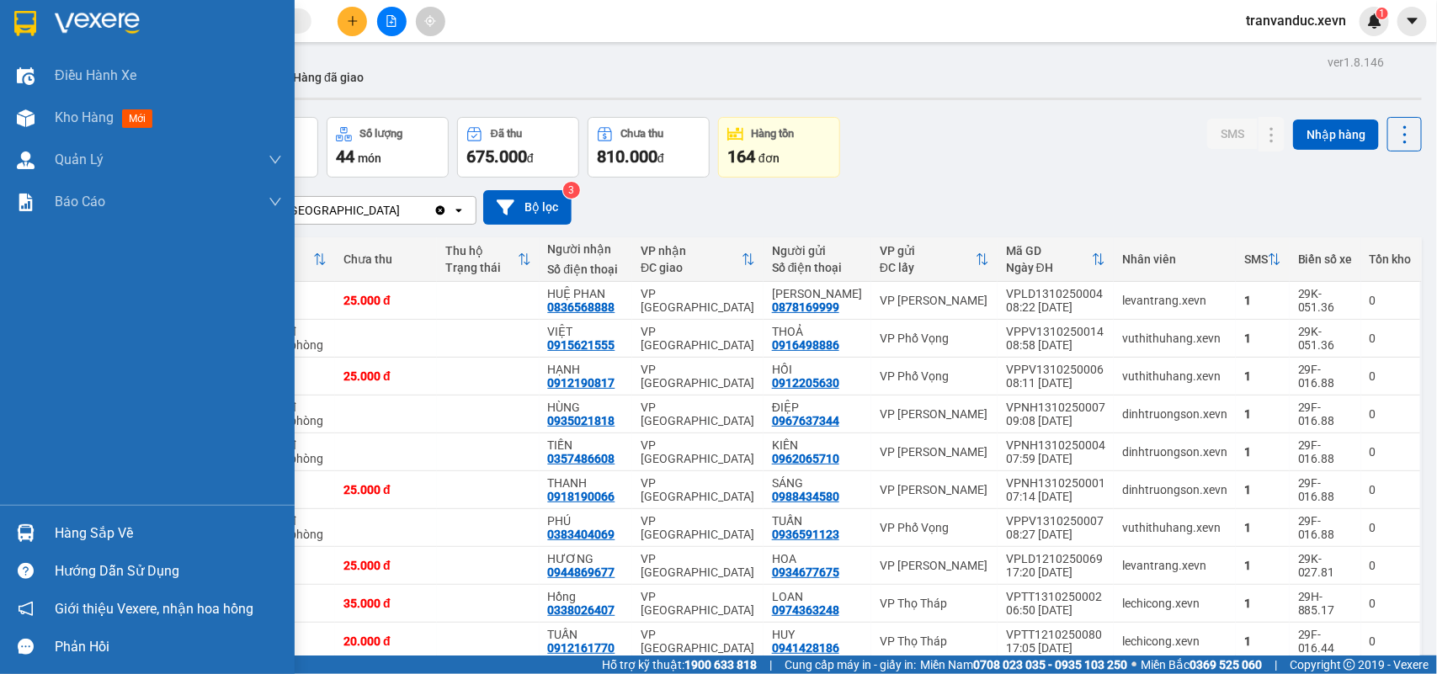
drag, startPoint x: 89, startPoint y: 524, endPoint x: 372, endPoint y: 520, distance: 282.8
click at [90, 524] on div "Hàng sắp về" at bounding box center [168, 533] width 227 height 25
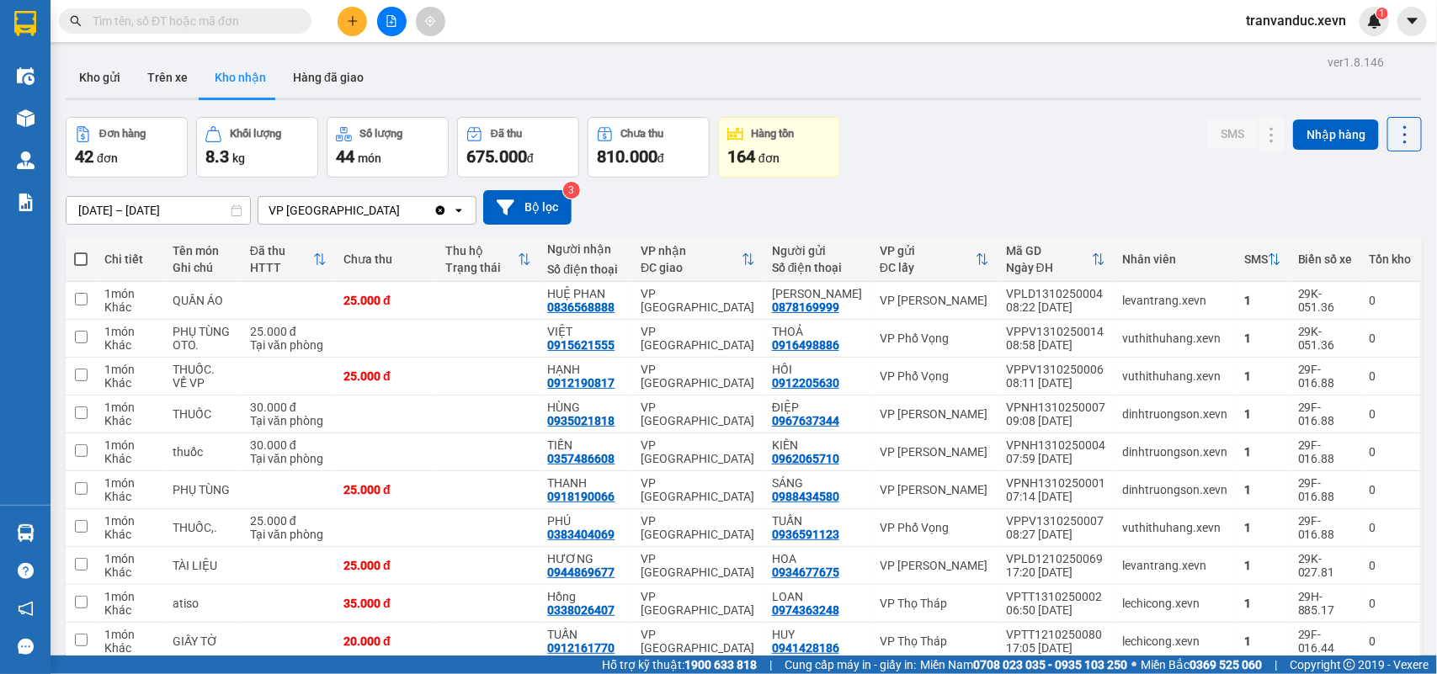
click at [1059, 200] on section "Kết quả tìm kiếm ( 0 ) Bộ lọc No Data tranvanduc.xevn 1 Điều hành xe Kho hàng m…" at bounding box center [718, 337] width 1437 height 674
drag, startPoint x: 89, startPoint y: 74, endPoint x: 94, endPoint y: 42, distance: 32.4
click at [88, 74] on button "Kho gửi" at bounding box center [100, 77] width 68 height 40
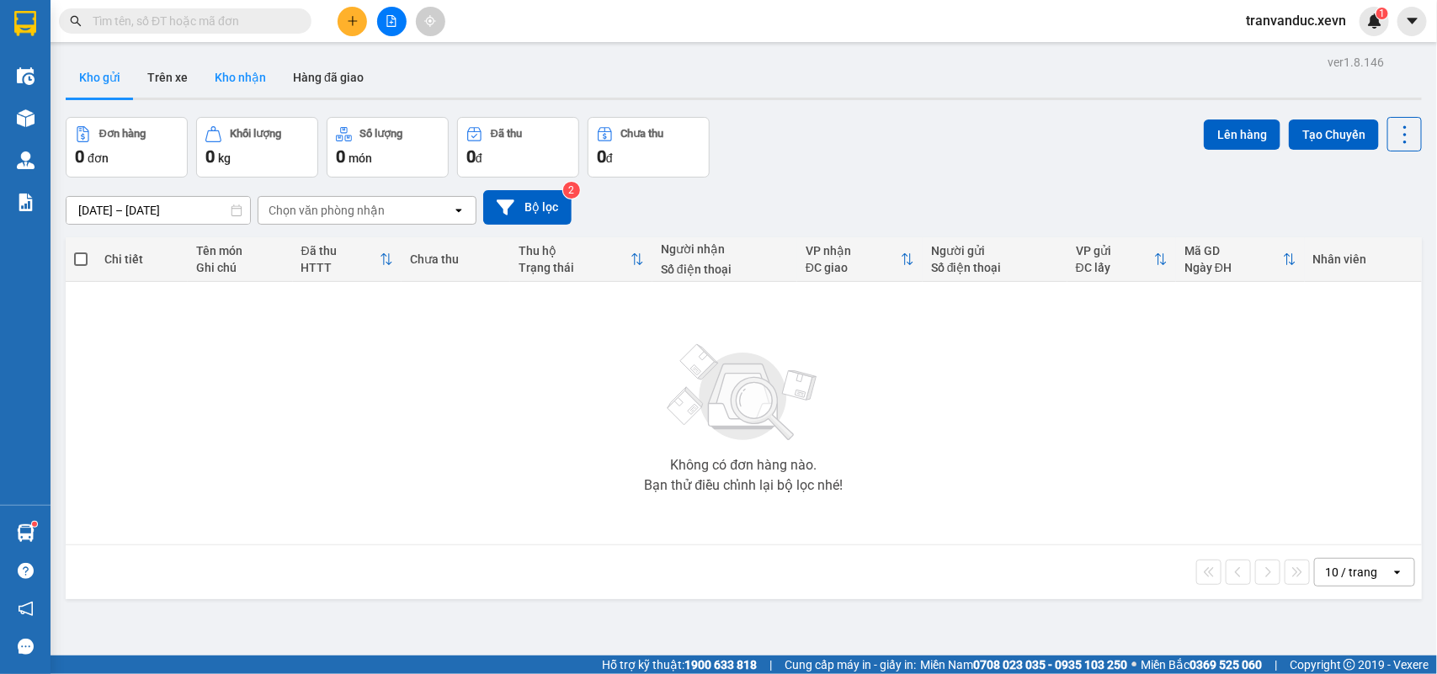
click at [219, 84] on button "Kho nhận" at bounding box center [240, 77] width 78 height 40
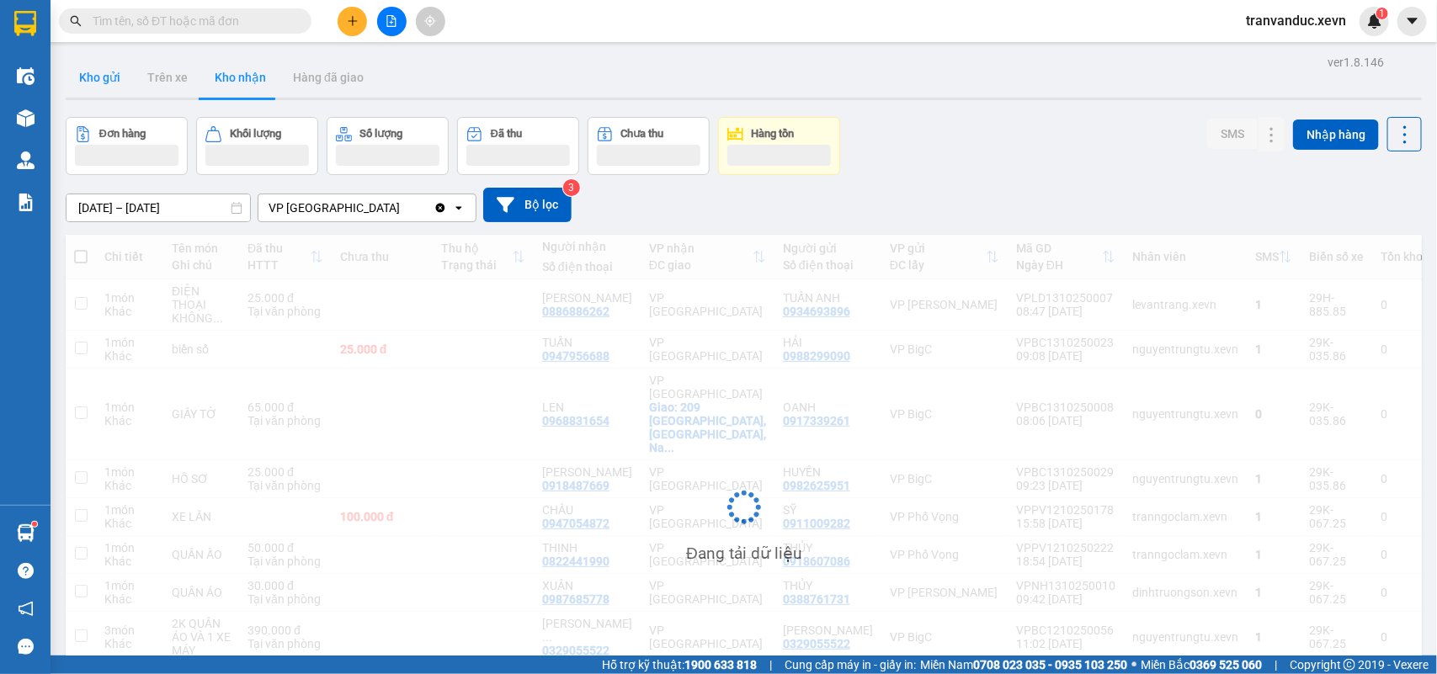
click at [89, 89] on button "Kho gửi" at bounding box center [100, 77] width 68 height 40
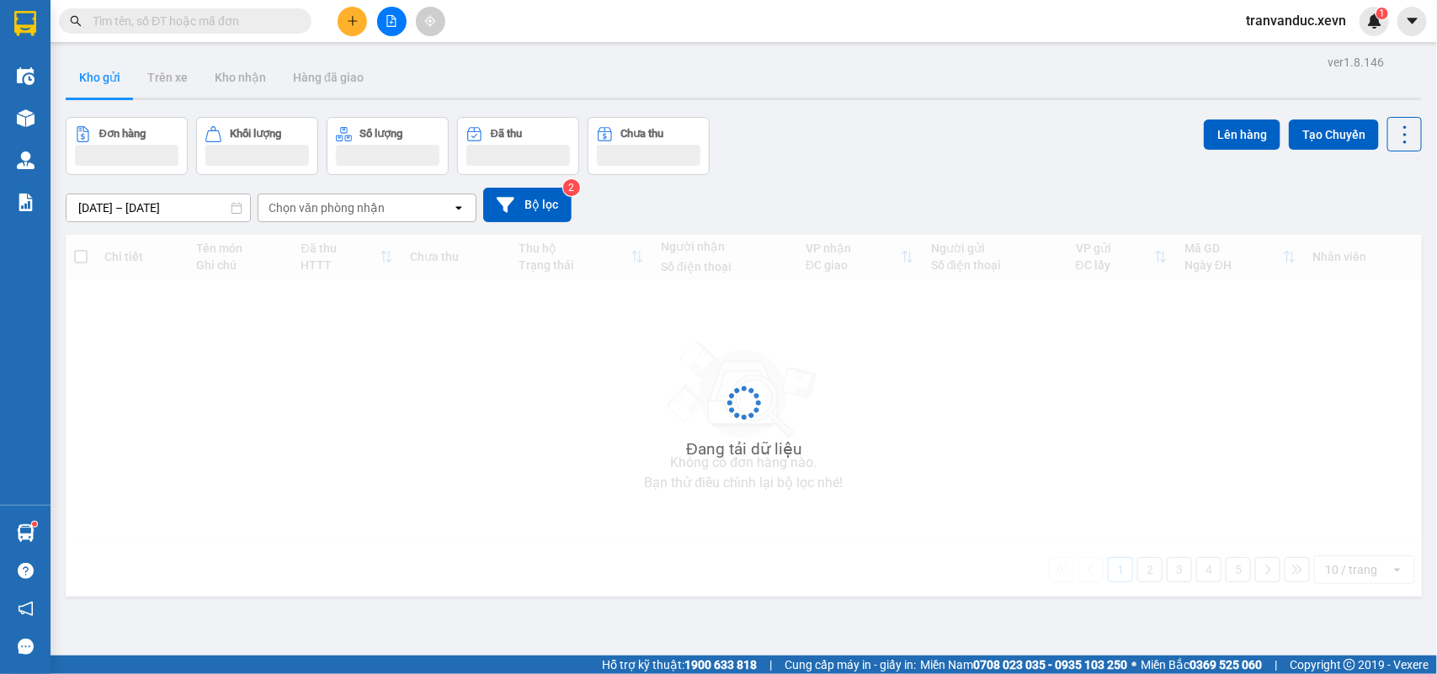
click at [89, 89] on button "Kho gửi" at bounding box center [100, 77] width 68 height 40
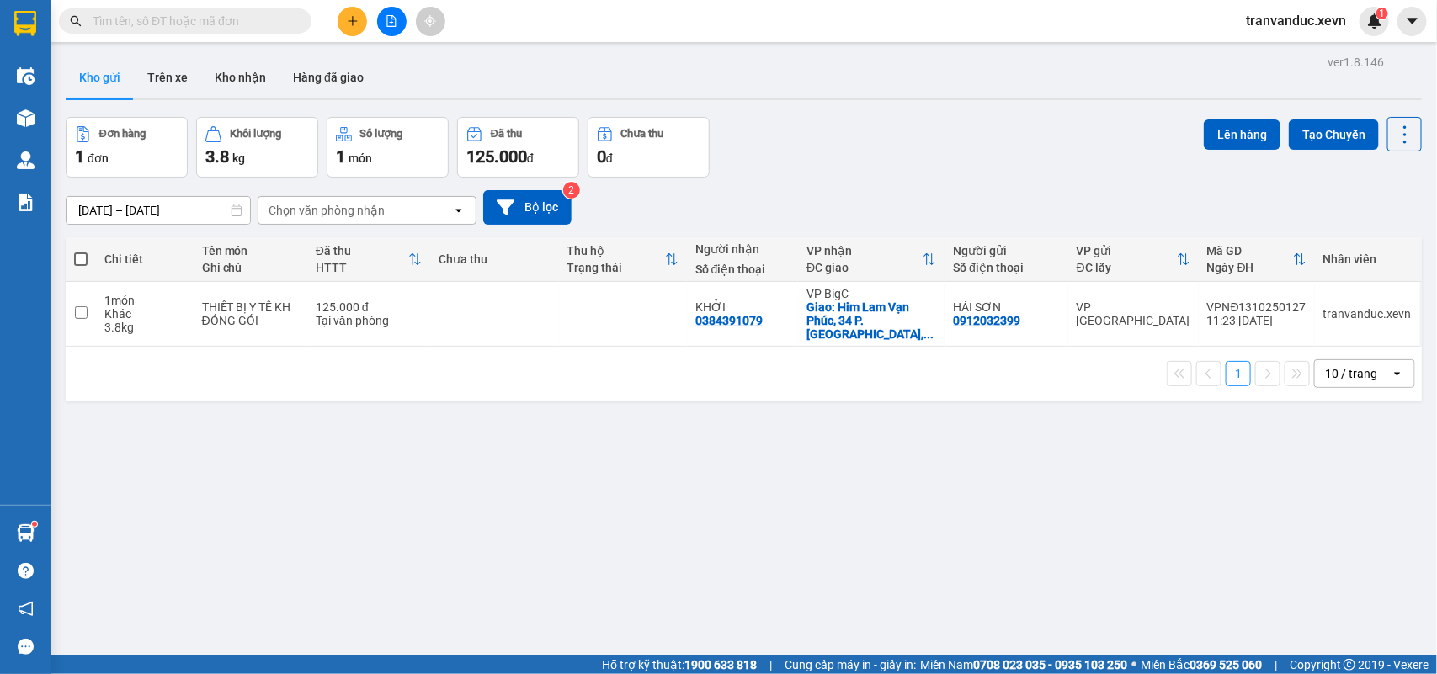
click at [854, 448] on div "ver 1.8.146 Kho gửi Trên xe Kho nhận Hàng đã giao Đơn hàng 1 đơn Khối lượng 3.8…" at bounding box center [743, 388] width 1369 height 674
click at [455, 292] on td at bounding box center [494, 314] width 128 height 65
checkbox input "true"
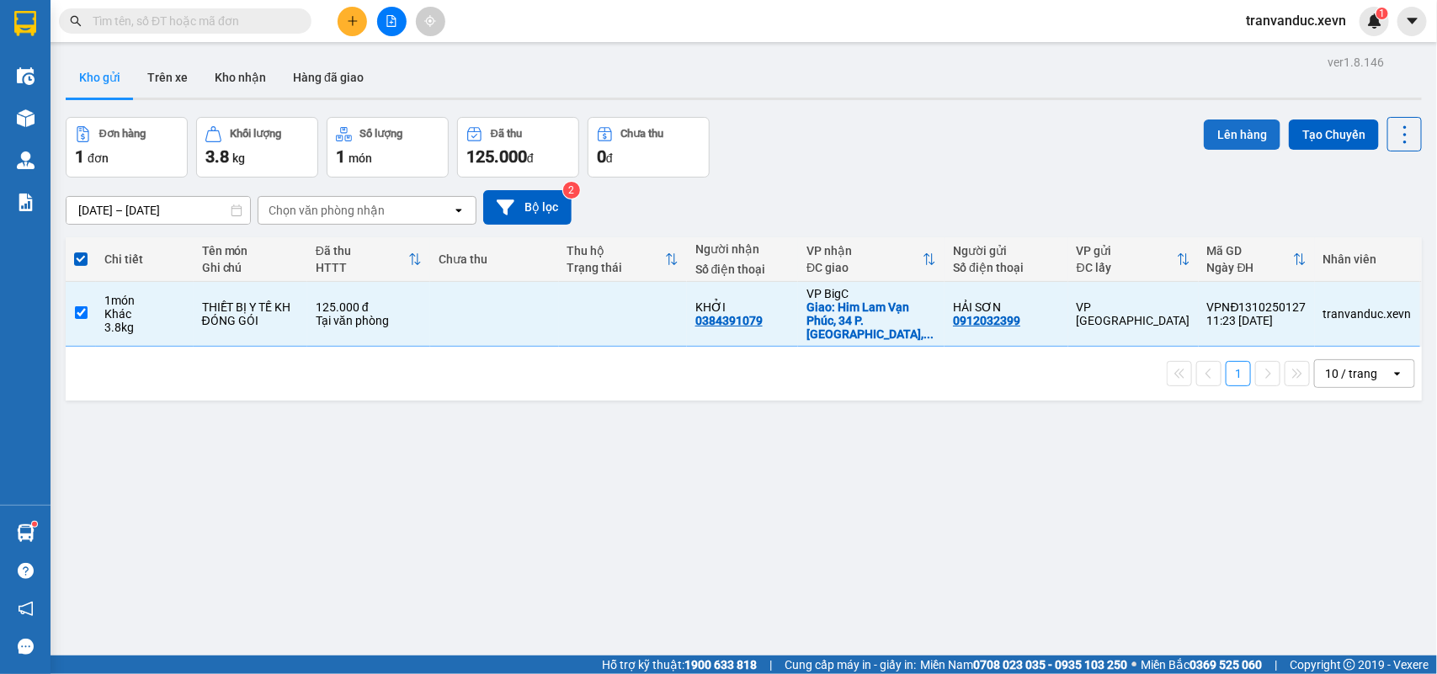
click at [1240, 131] on button "Lên hàng" at bounding box center [1242, 135] width 77 height 30
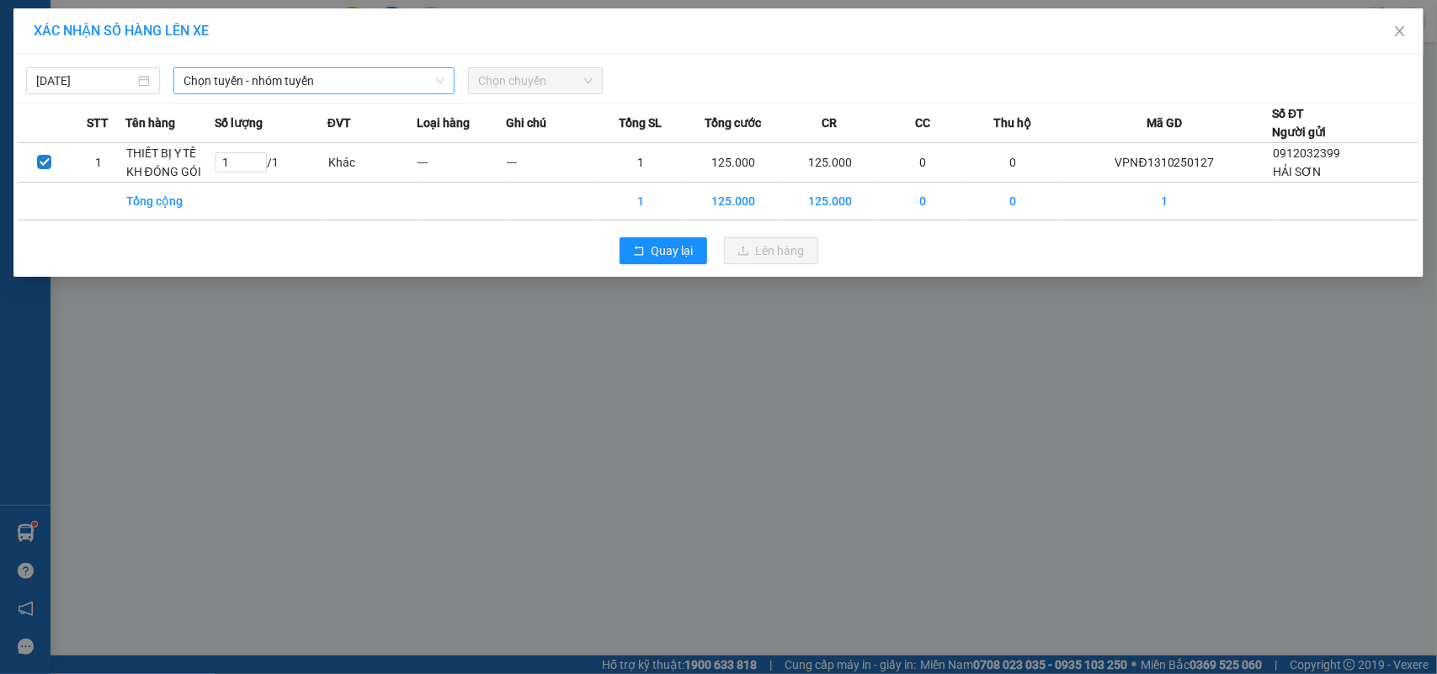
click at [329, 84] on span "Chọn tuyến - nhóm tuyến" at bounding box center [313, 80] width 261 height 25
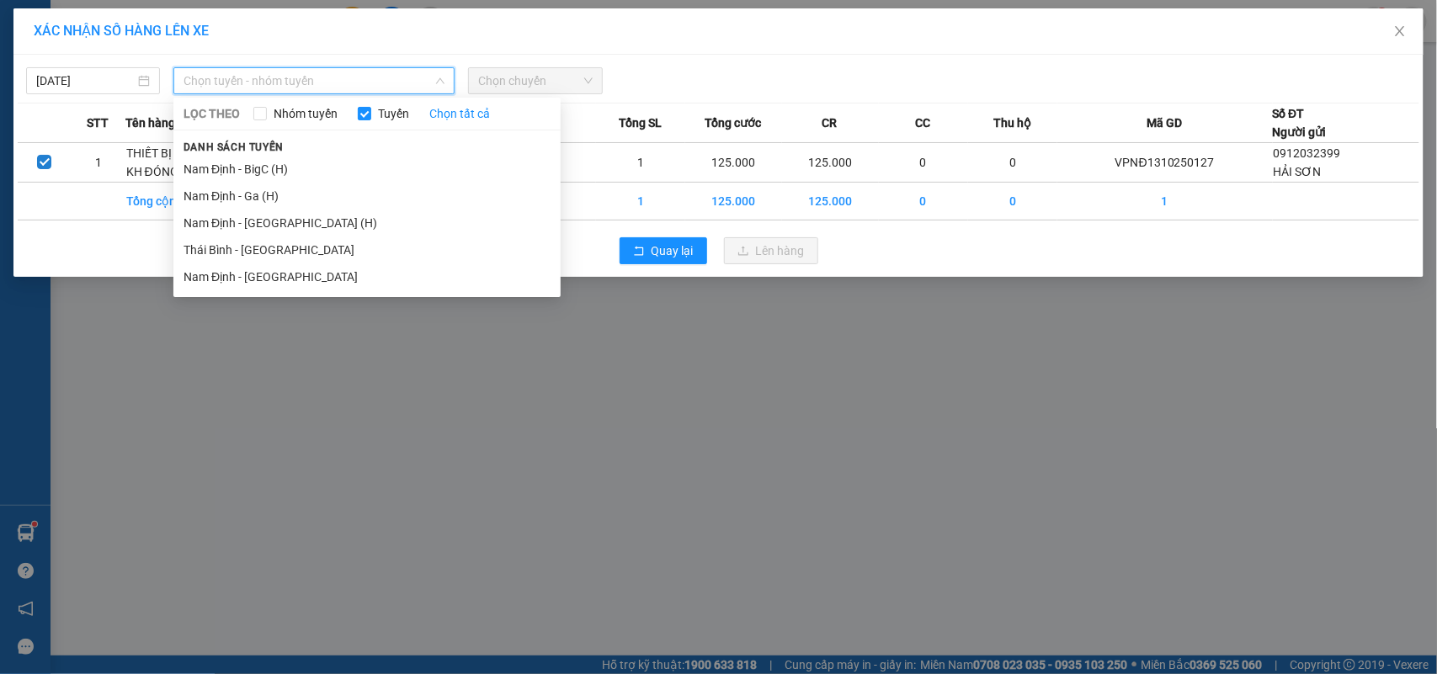
click at [587, 371] on div "XÁC NHẬN SỐ HÀNG LÊN XE 13/10/2025 Chọn tuyến - nhóm tuyến LỌC THEO Nhóm tuyến …" at bounding box center [718, 337] width 1437 height 674
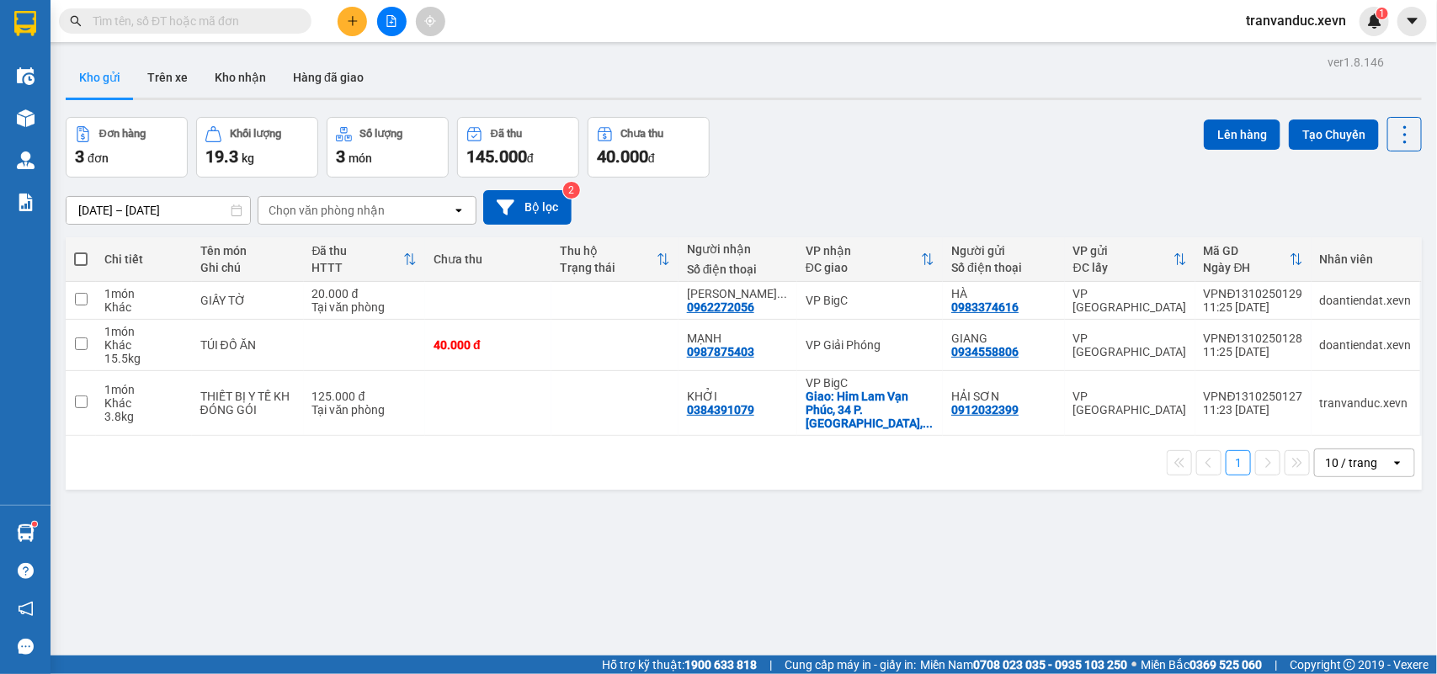
click at [864, 540] on div "ver 1.8.146 Kho gửi Trên xe Kho nhận Hàng đã giao Đơn hàng 3 đơn Khối lượng 19.…" at bounding box center [743, 388] width 1369 height 674
click at [968, 508] on div "ver 1.8.146 Kho gửi Trên xe Kho nhận Hàng đã giao Đơn hàng 3 đơn Khối lượng 19.…" at bounding box center [743, 388] width 1369 height 674
click at [1311, 389] on button at bounding box center [1323, 403] width 24 height 29
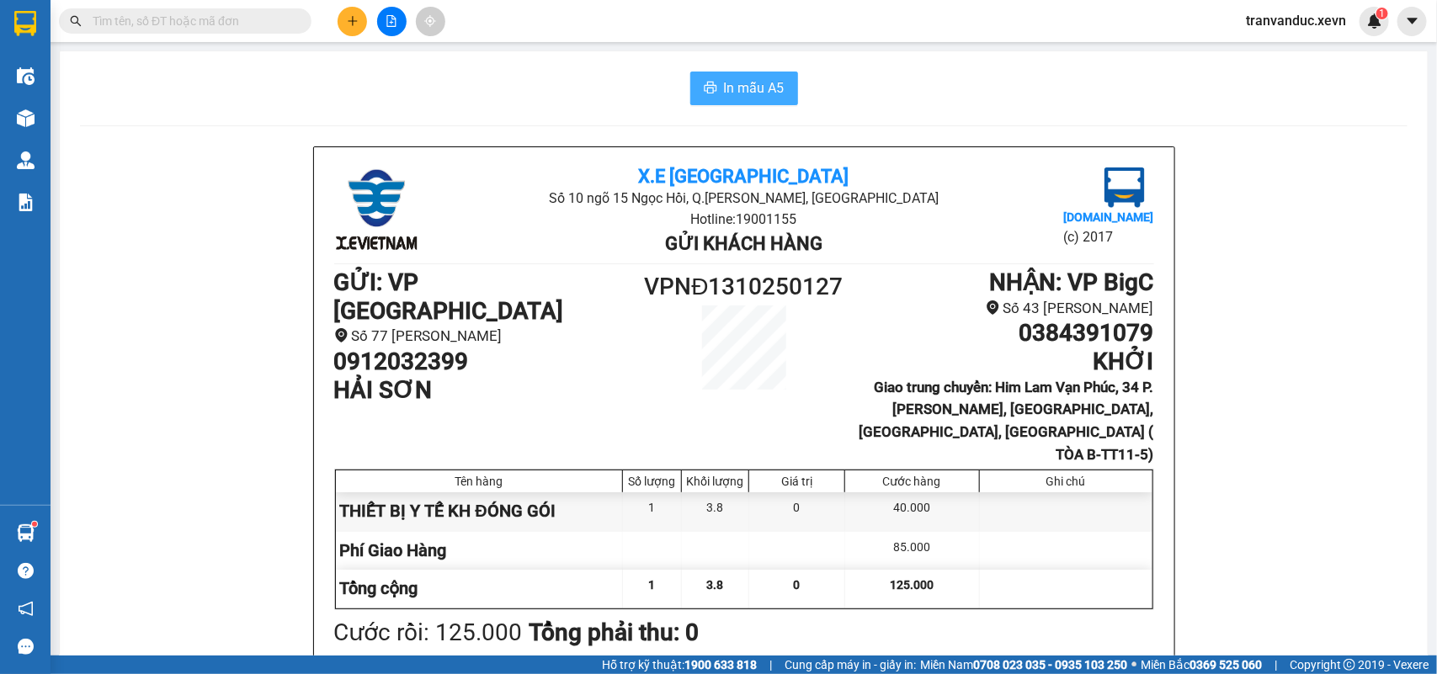
click at [712, 81] on button "In mẫu A5" at bounding box center [744, 89] width 108 height 34
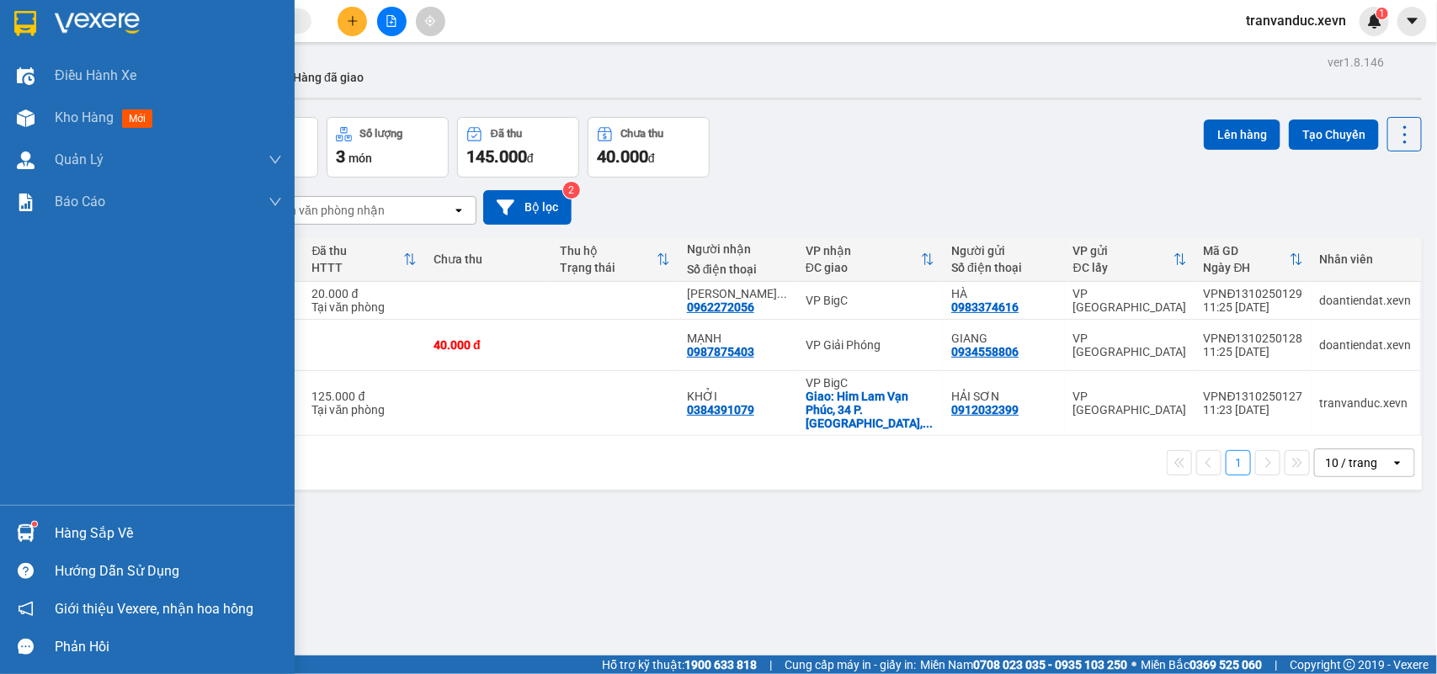
click at [52, 527] on div "Hàng sắp về" at bounding box center [147, 533] width 295 height 38
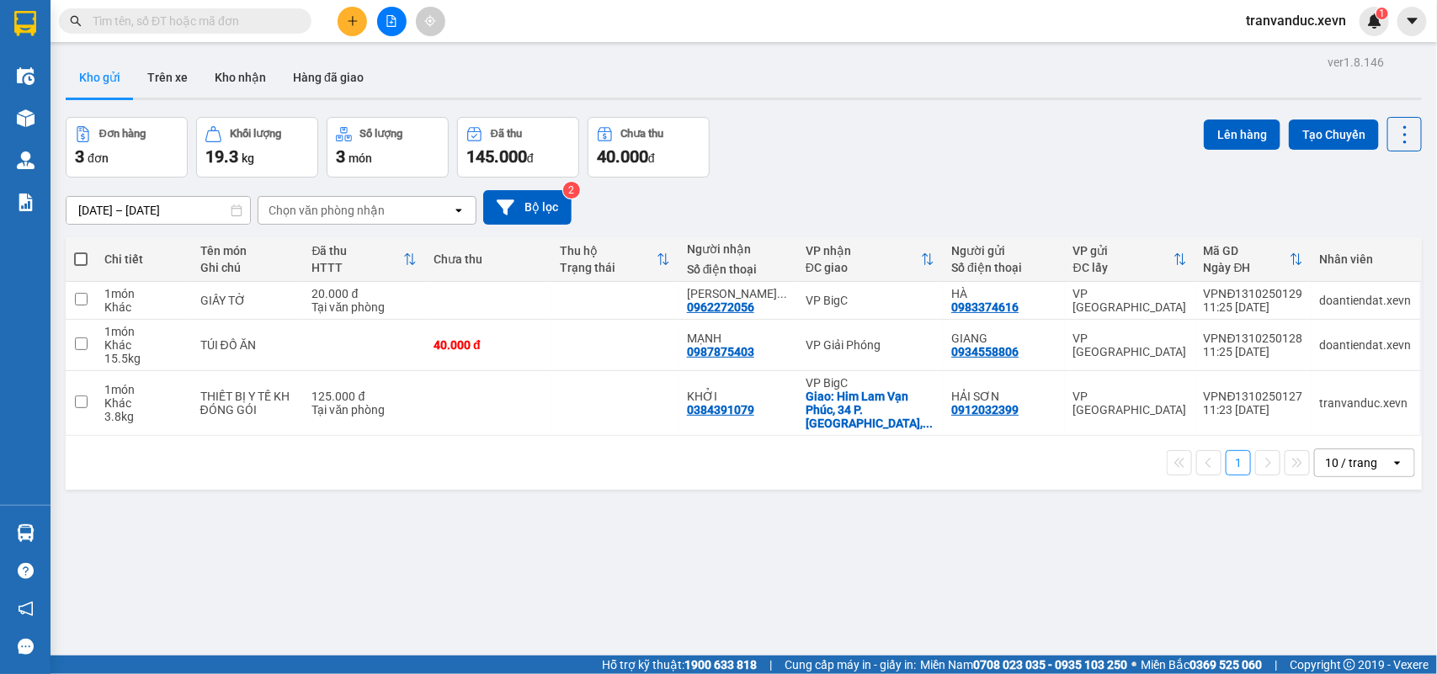
click at [1045, 564] on section "Kết quả tìm kiếm ( 0 ) Bộ lọc No Data tranvanduc.xevn 1 Điều hành xe Kho hàng m…" at bounding box center [718, 337] width 1437 height 674
click at [170, 15] on input "text" at bounding box center [192, 21] width 199 height 19
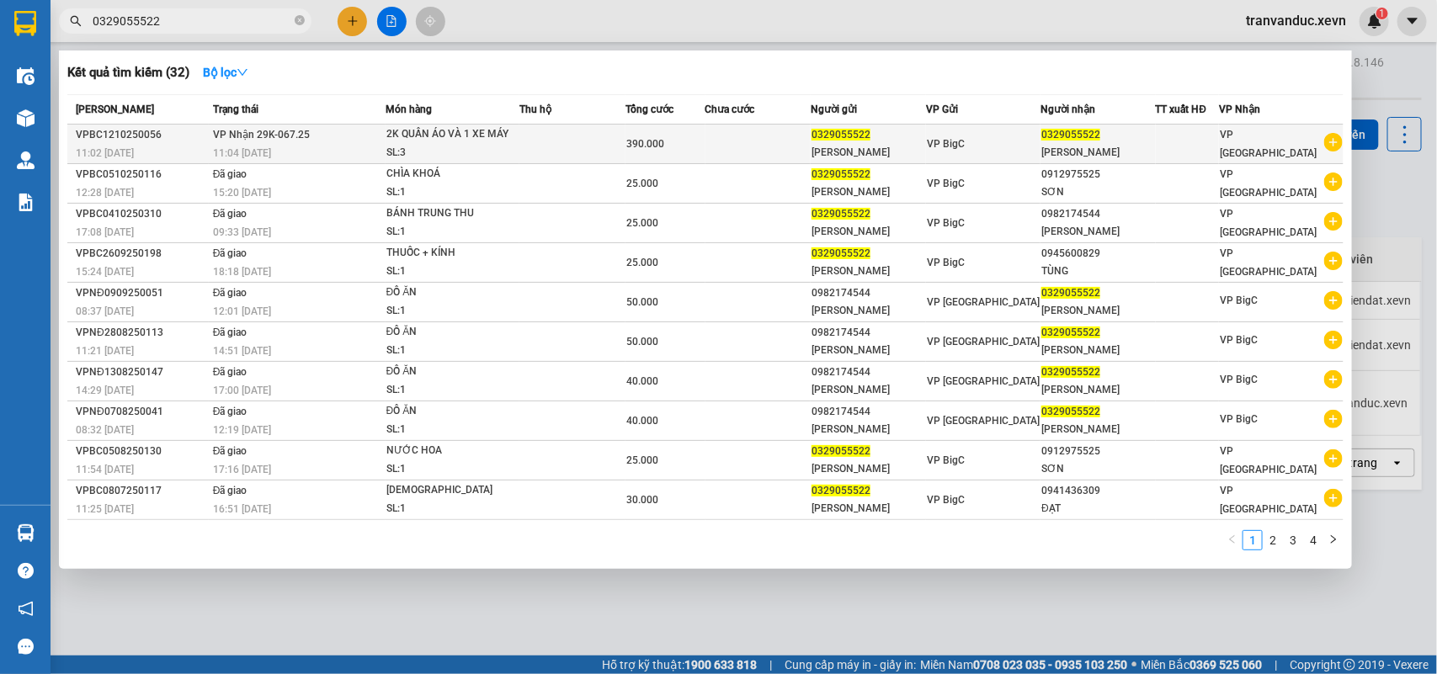
type input "0329055522"
click at [480, 141] on div "2K QUẦN ÁO VÀ 1 XE MÁY" at bounding box center [449, 134] width 126 height 19
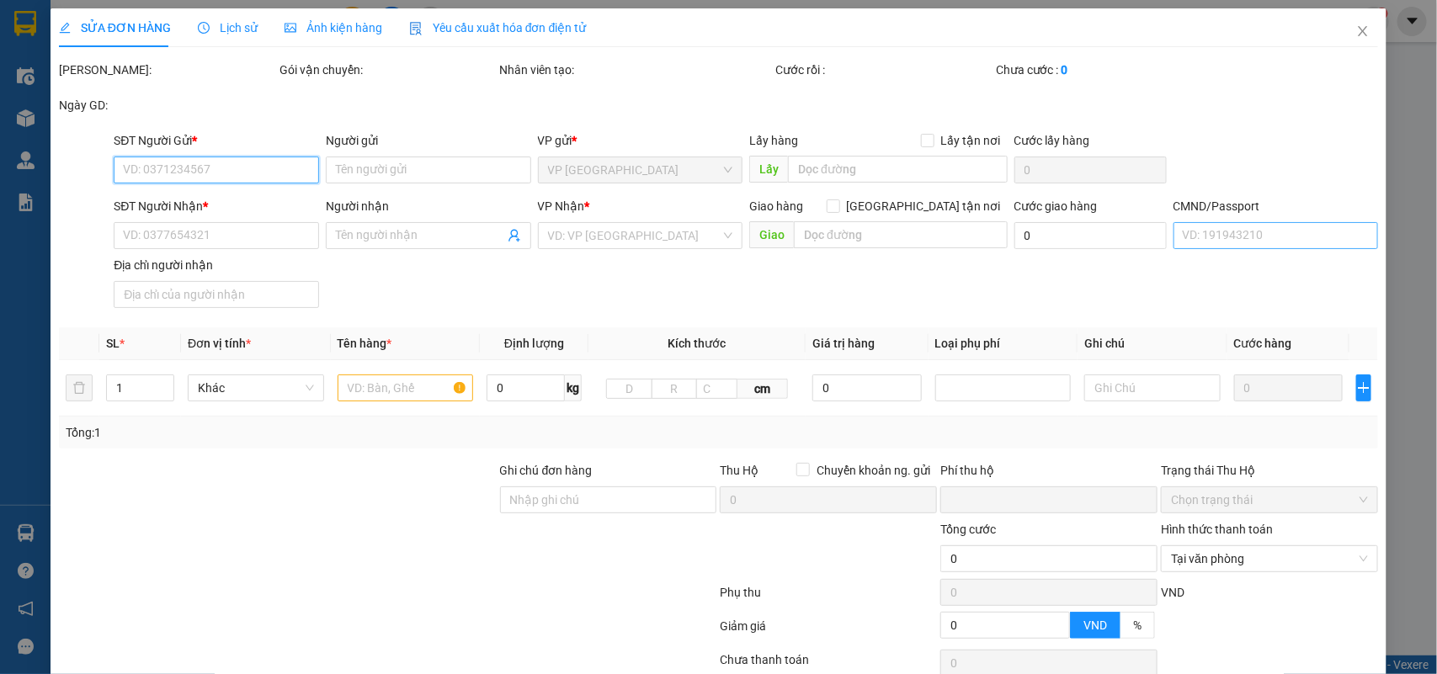
type input "0329055522"
type input "VŨ MINH HOÀNG"
type input "0329055522"
type input "VŨ MINH HOÀNG"
type input "036098013210 TRƯƠNG TUẤN SƠN 9 LƯƠNG ĐÌNH CỦA"
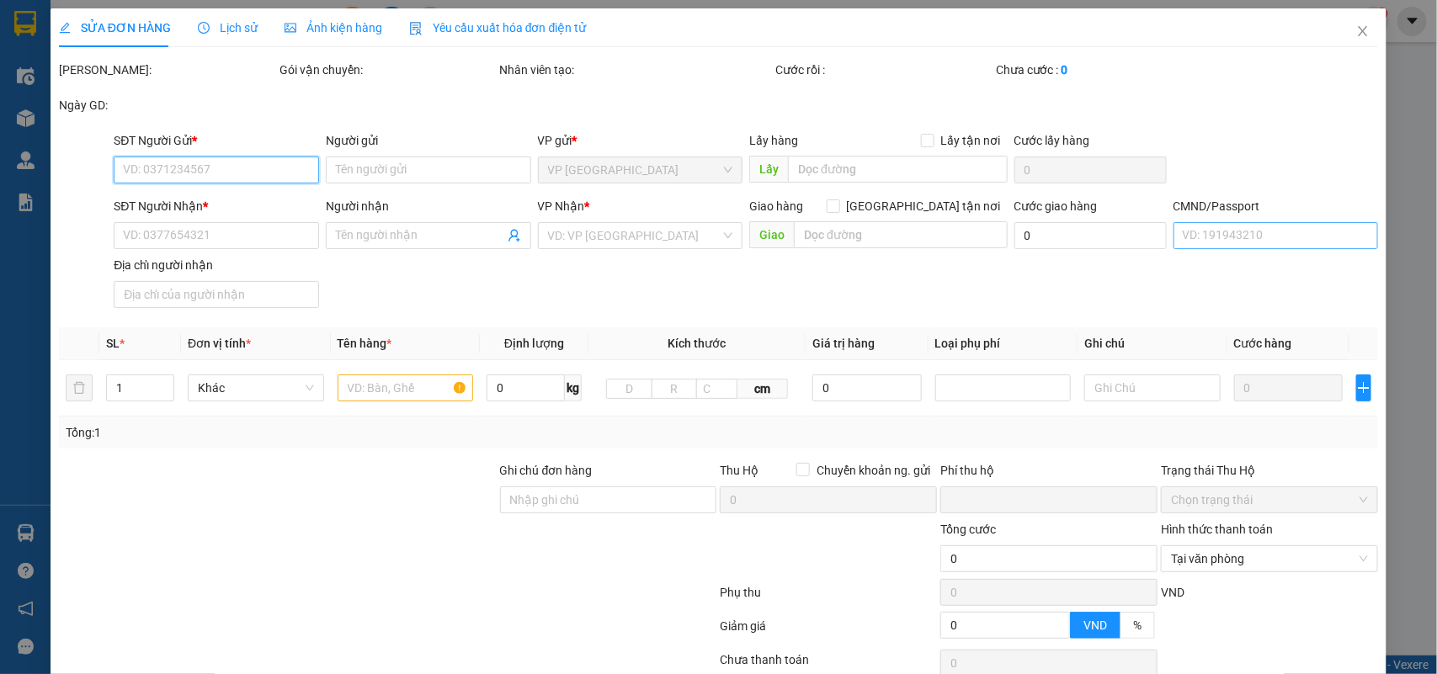
type input "0"
type input "390.000"
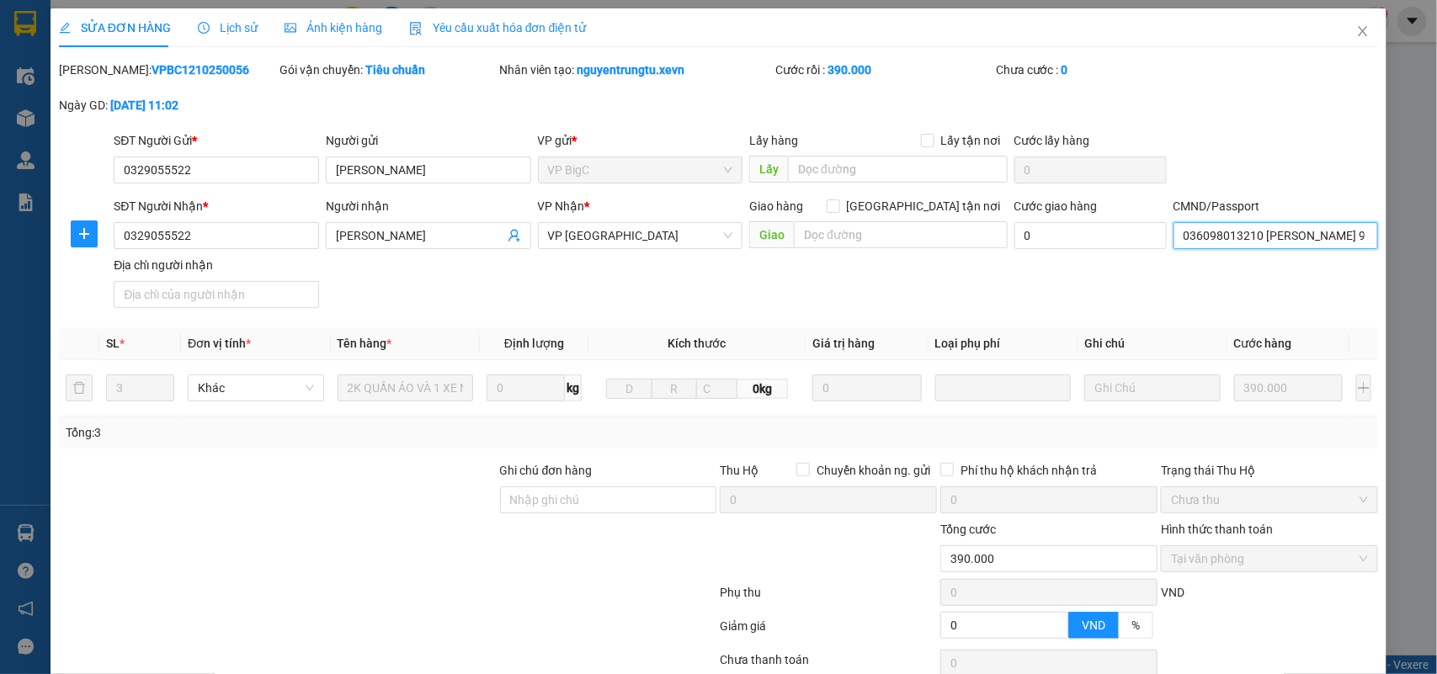
click at [1267, 229] on input "036098013210 TRƯƠNG TUẤN SƠN 9 LƯƠNG ĐÌNH CỦA" at bounding box center [1275, 235] width 205 height 27
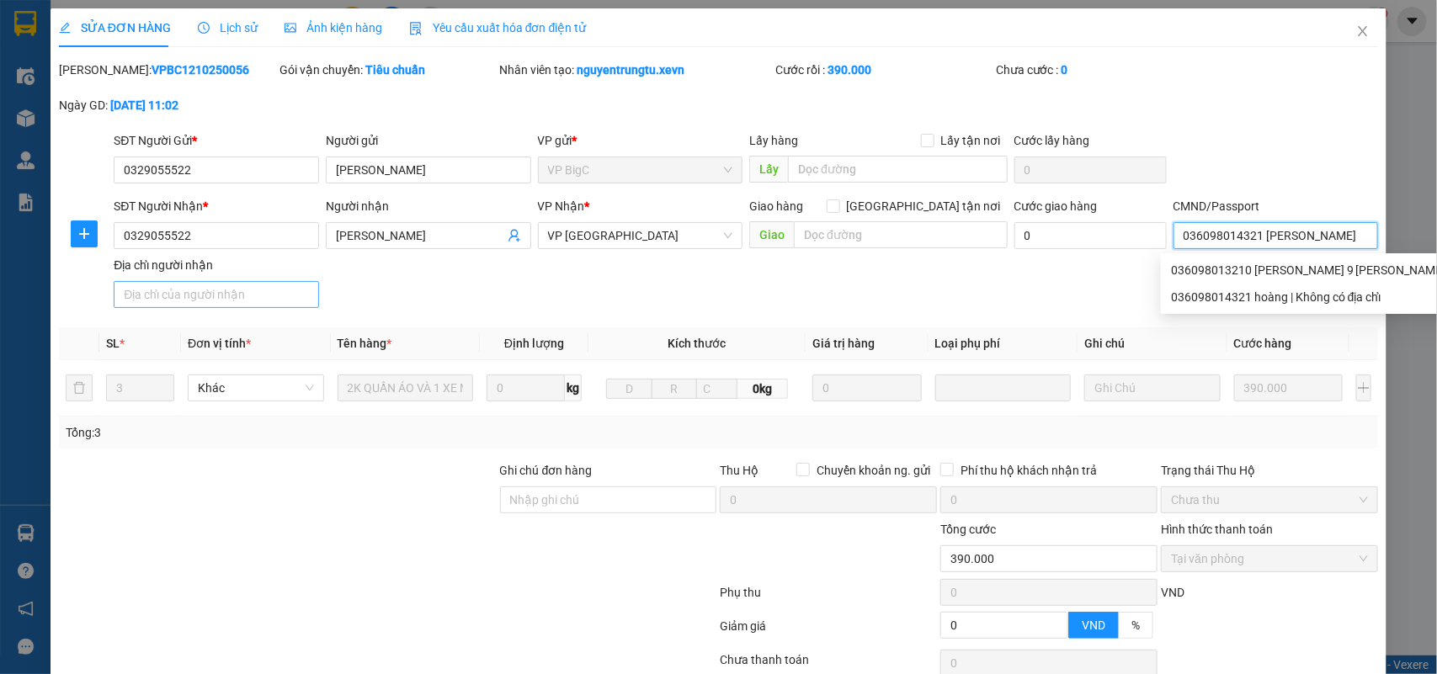
type input "036098014321 VŨ MINH HOÀNG"
click at [241, 290] on input "Địa chỉ người nhận" at bounding box center [216, 294] width 205 height 27
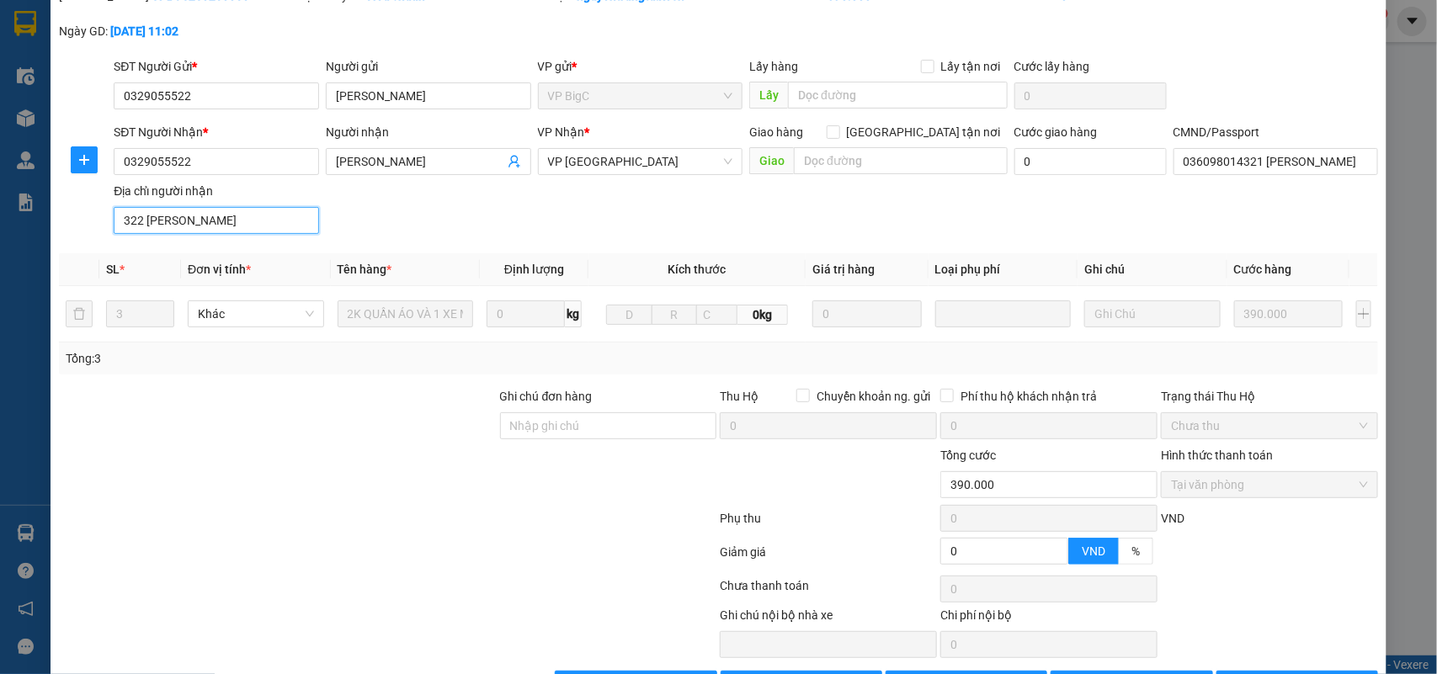
scroll to position [133, 0]
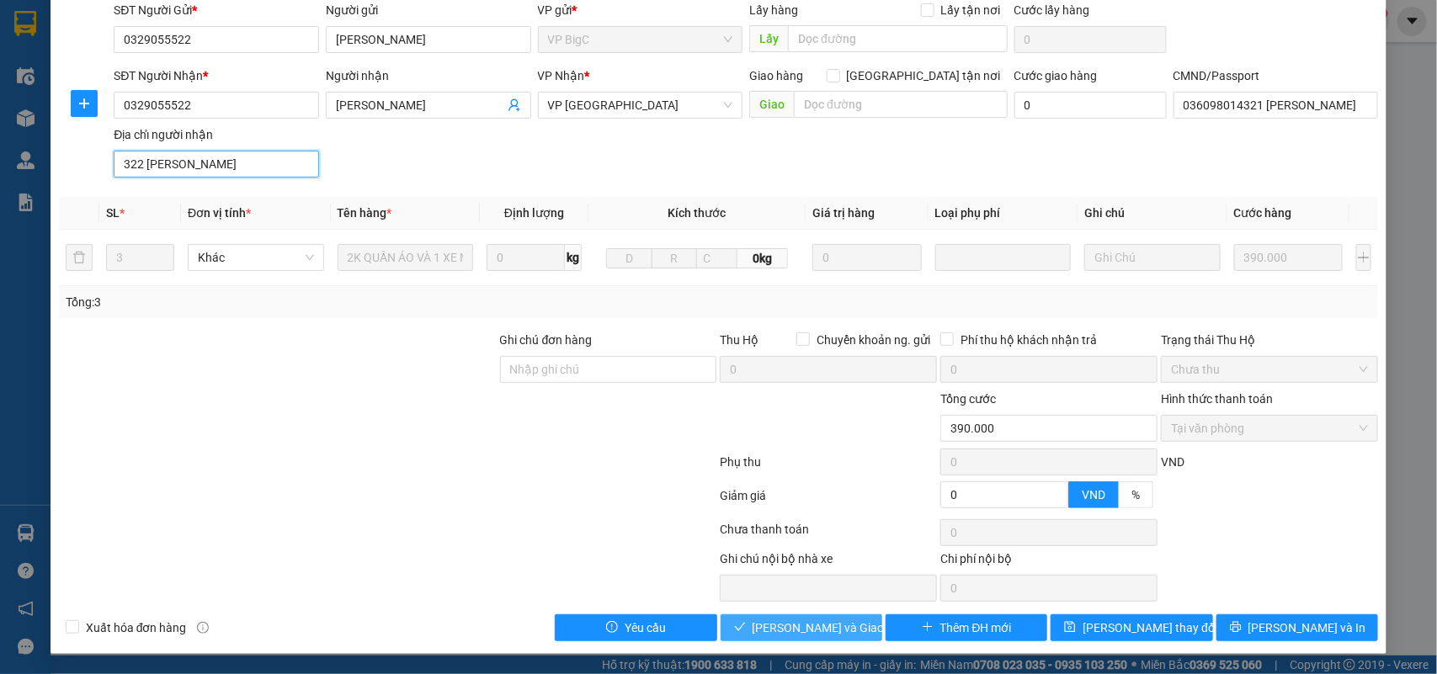
type input "322 HOÀNG VĂN THỤ"
click at [795, 627] on span "Lưu và Giao hàng" at bounding box center [833, 628] width 162 height 19
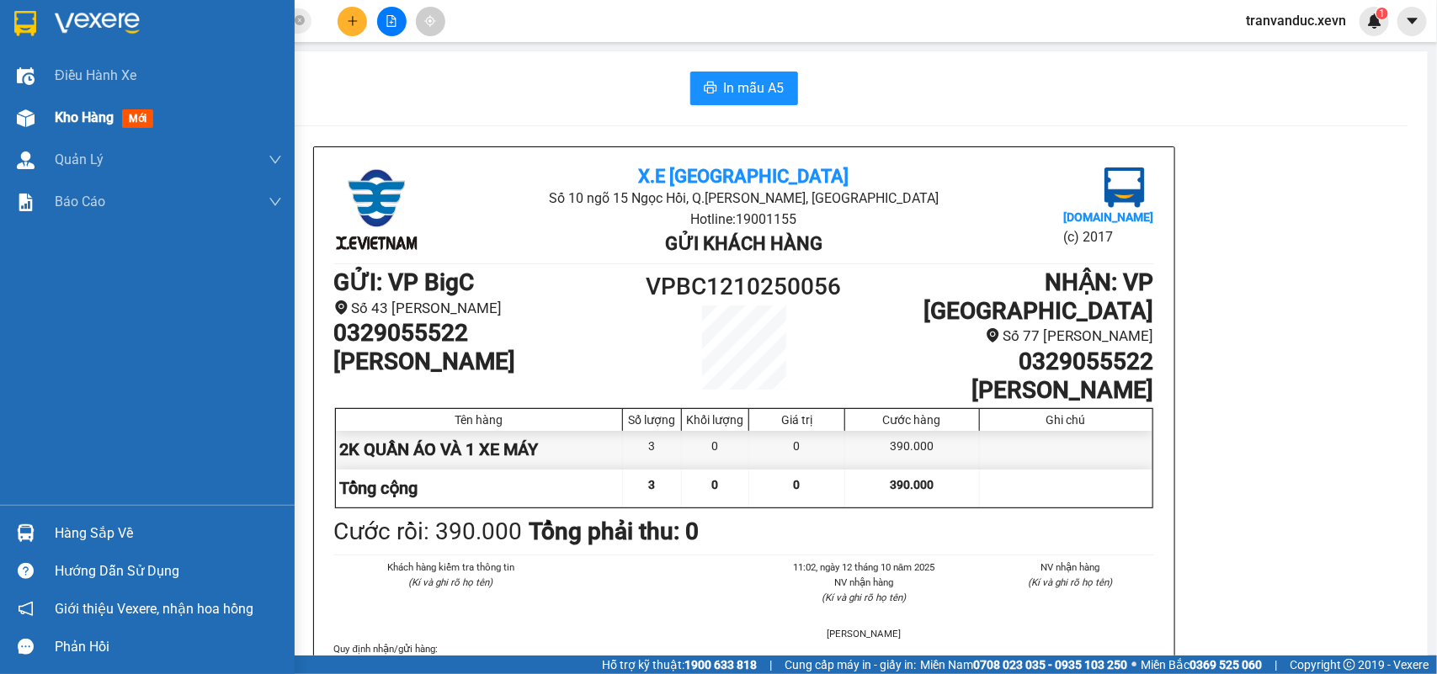
click at [69, 132] on div "Kho hàng mới" at bounding box center [168, 118] width 227 height 42
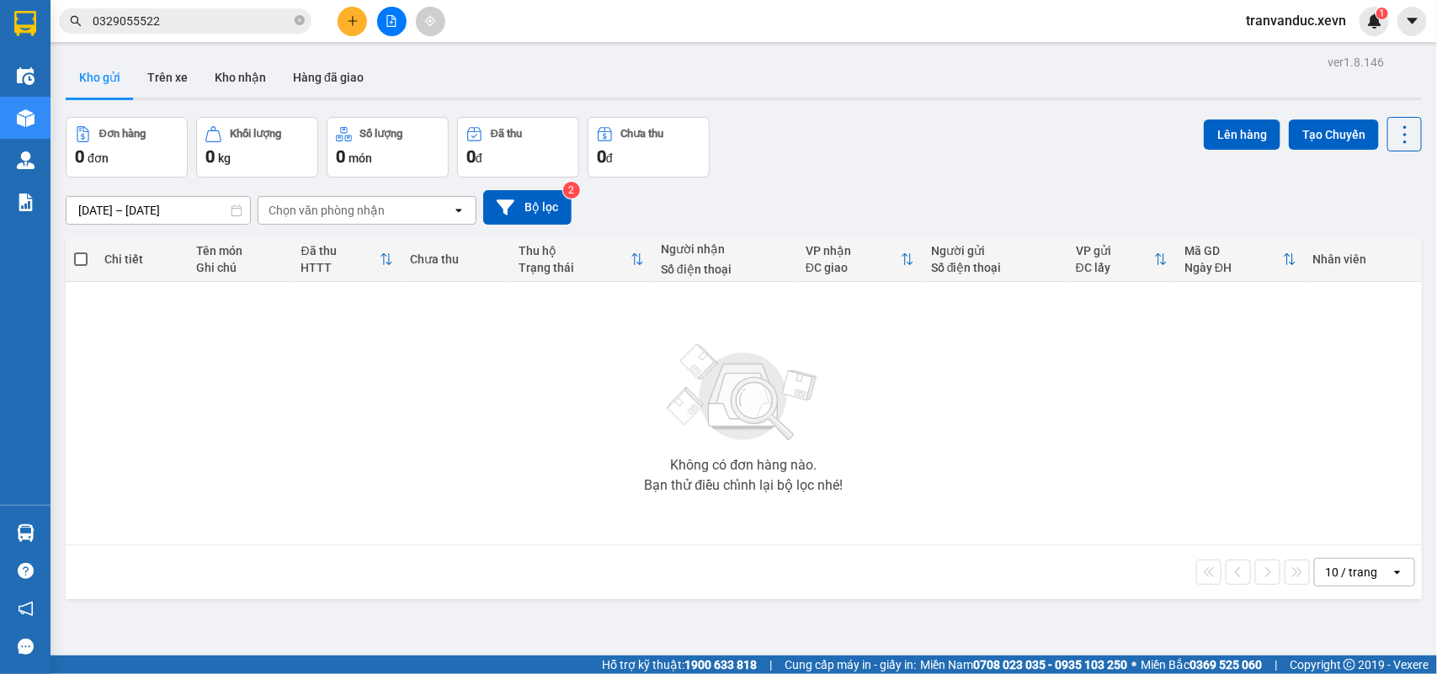
click at [1086, 518] on div "Không có đơn hàng nào. Bạn thử điều chỉnh lại bộ lọc nhé!" at bounding box center [743, 413] width 1339 height 253
click at [1246, 26] on span "tranvanduc.xevn" at bounding box center [1295, 20] width 127 height 21
click at [1268, 51] on span "Đăng xuất" at bounding box center [1304, 52] width 90 height 19
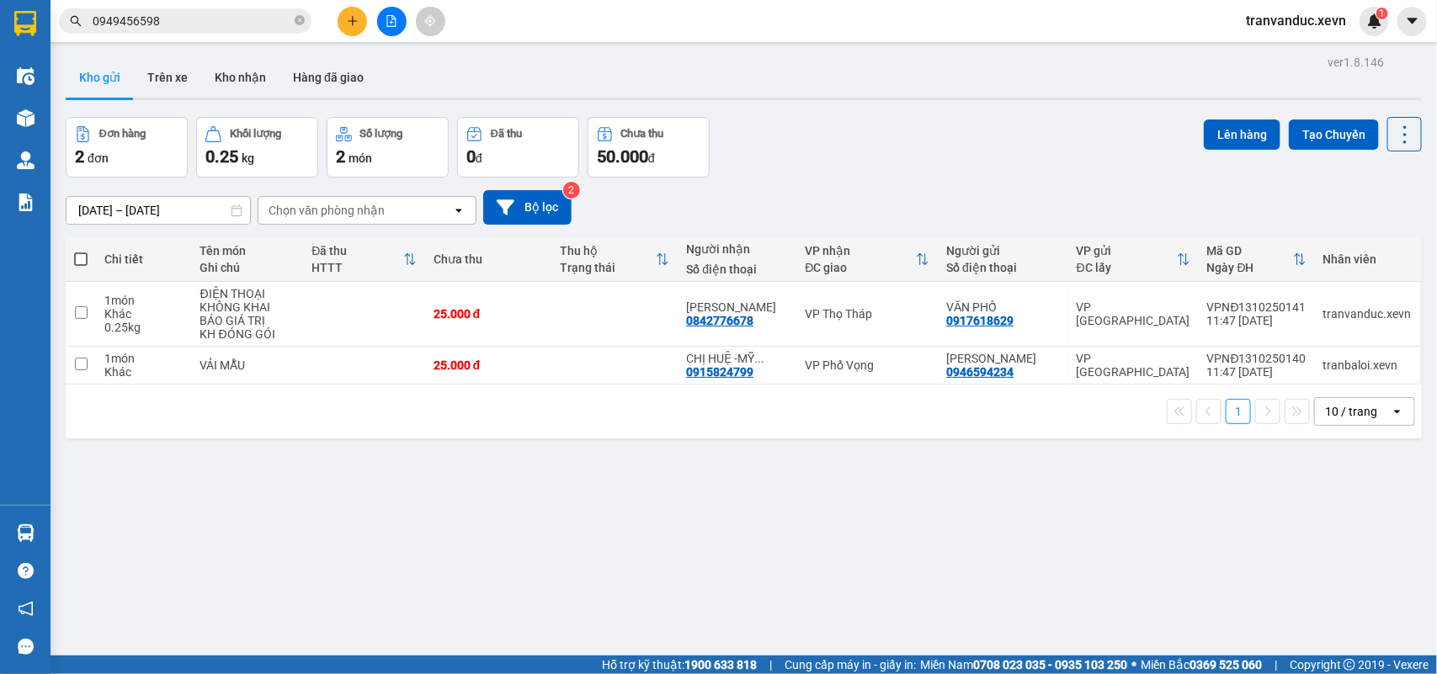
click at [846, 529] on div "ver 1.8.146 Kho gửi Trên xe Kho nhận Hàng đã giao Đơn hàng 2 đơn Khối lượng 0.2…" at bounding box center [743, 388] width 1369 height 674
click at [869, 317] on div "VP Thọ Tháp" at bounding box center [867, 313] width 125 height 13
checkbox input "true"
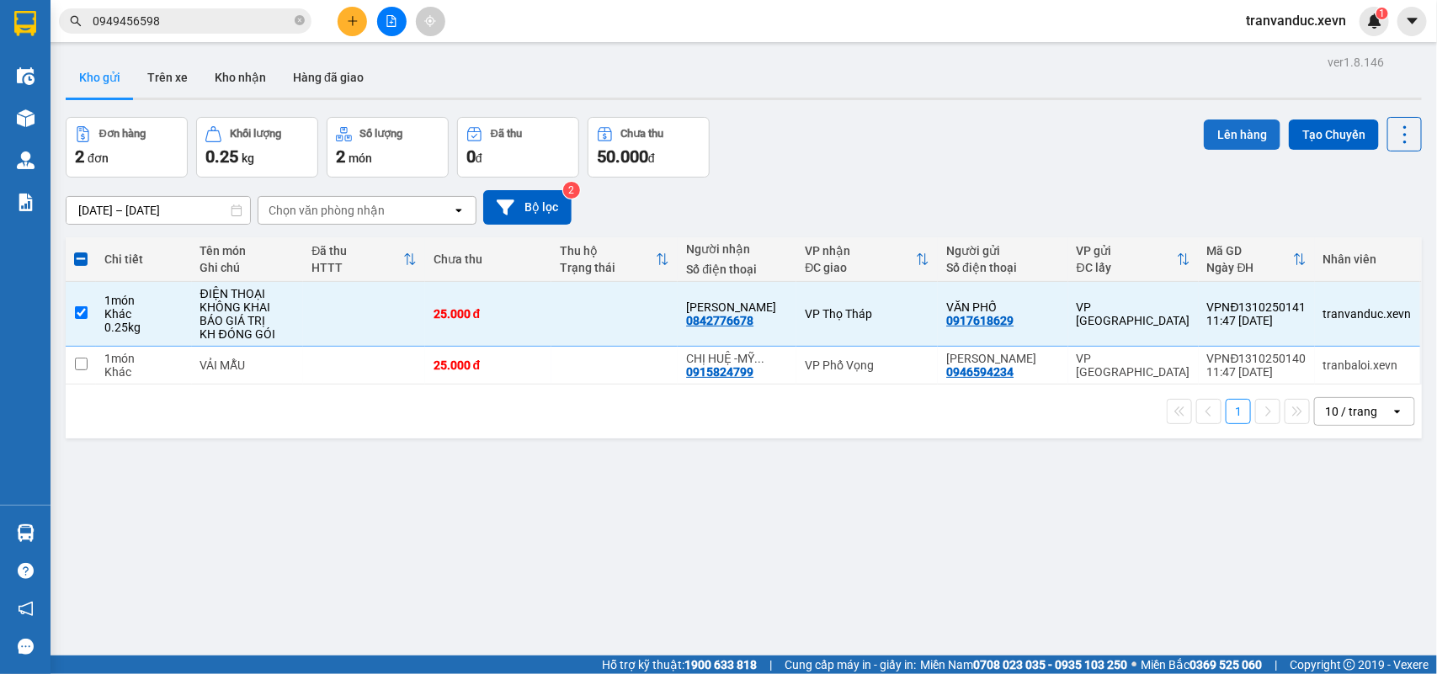
click at [1242, 124] on button "Lên hàng" at bounding box center [1242, 135] width 77 height 30
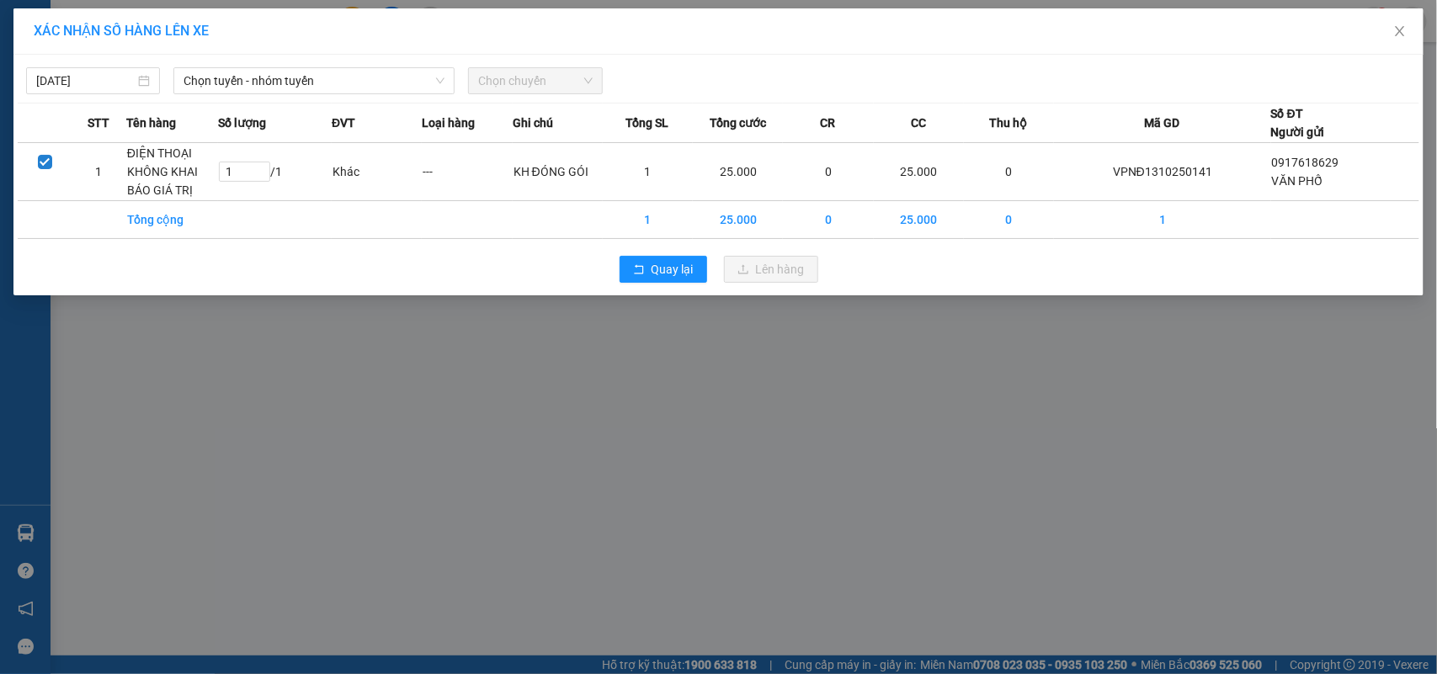
click at [402, 61] on div "13/10/2025 Chọn tuyến - nhóm tuyến Chọn chuyến" at bounding box center [718, 76] width 1401 height 35
click at [396, 69] on span "Chọn tuyến - nhóm tuyến" at bounding box center [313, 80] width 261 height 25
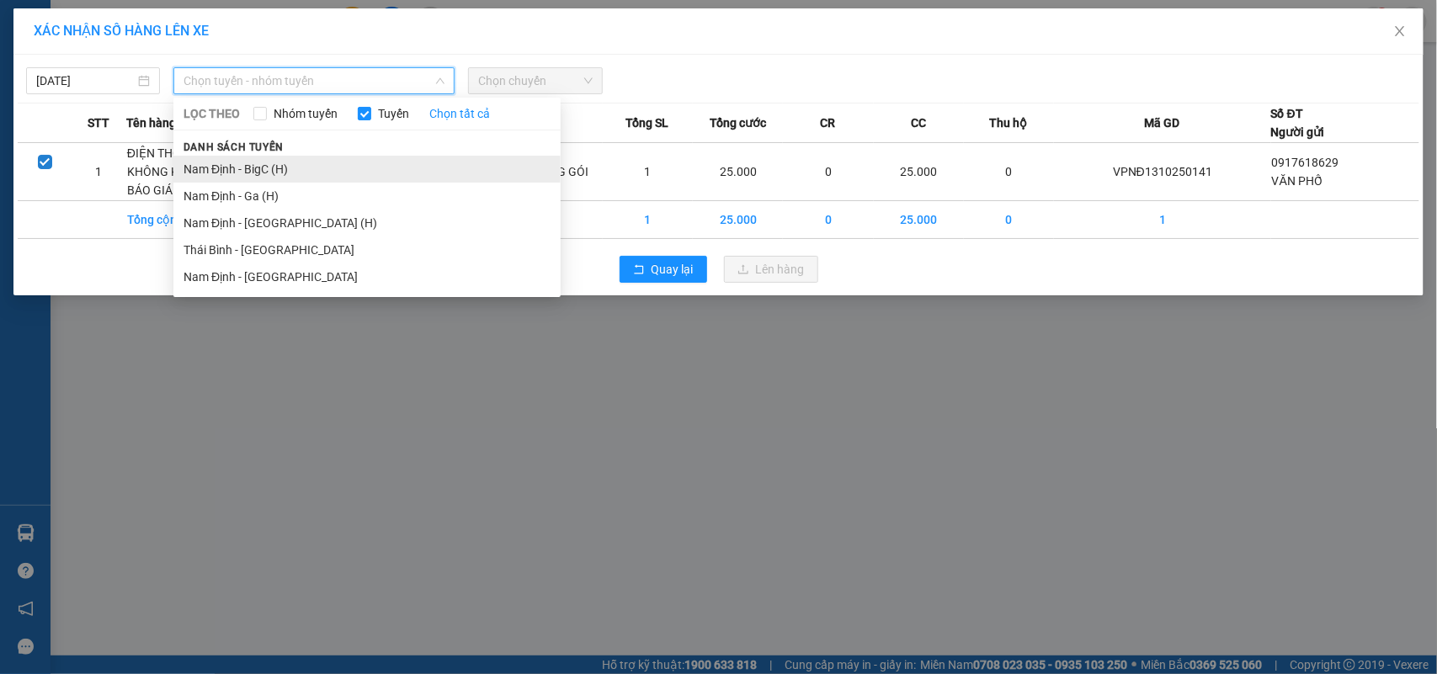
click at [366, 157] on div "Danh sách tuyến Nam Định - BigC (H) Nam Định - Ga (H) Nam Định - Hà Đông (H) Th…" at bounding box center [366, 213] width 387 height 153
click at [359, 158] on li "Nam Định - BigC (H)" at bounding box center [366, 169] width 387 height 27
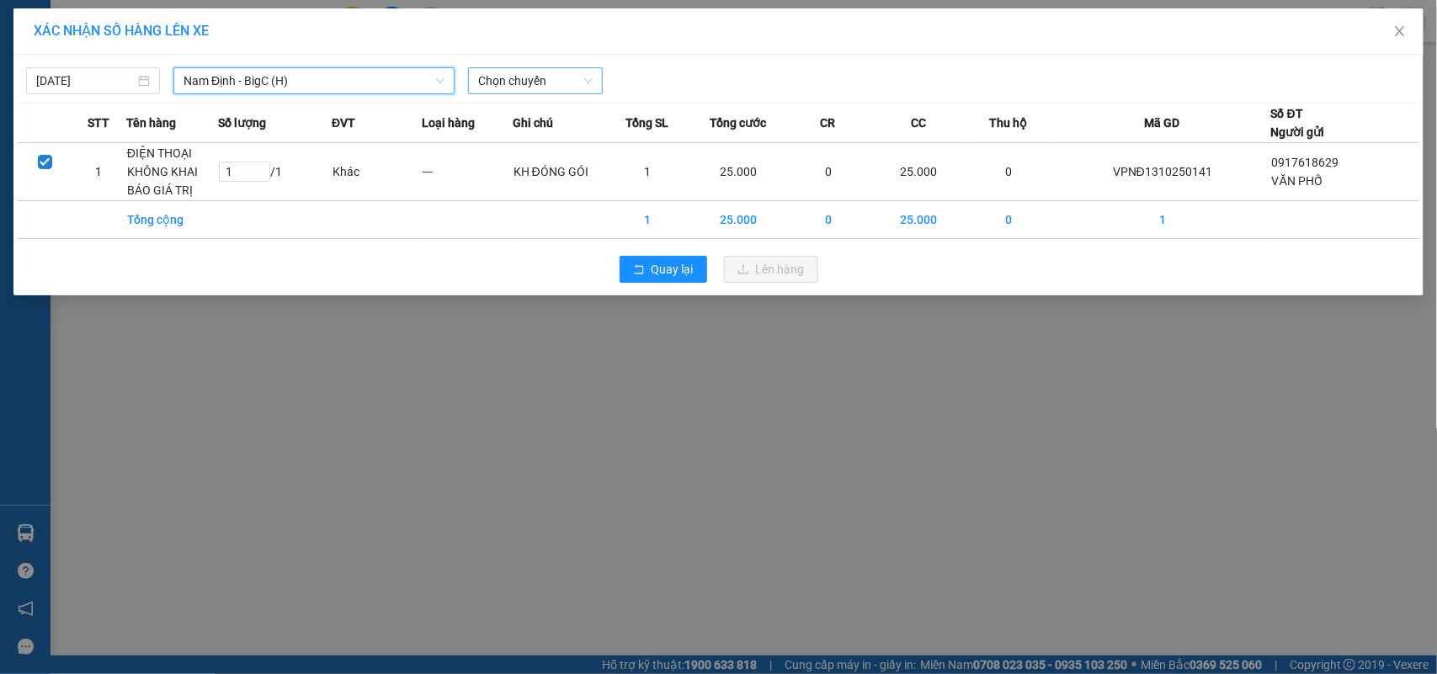
click at [599, 82] on div "Chọn chuyến" at bounding box center [535, 80] width 134 height 27
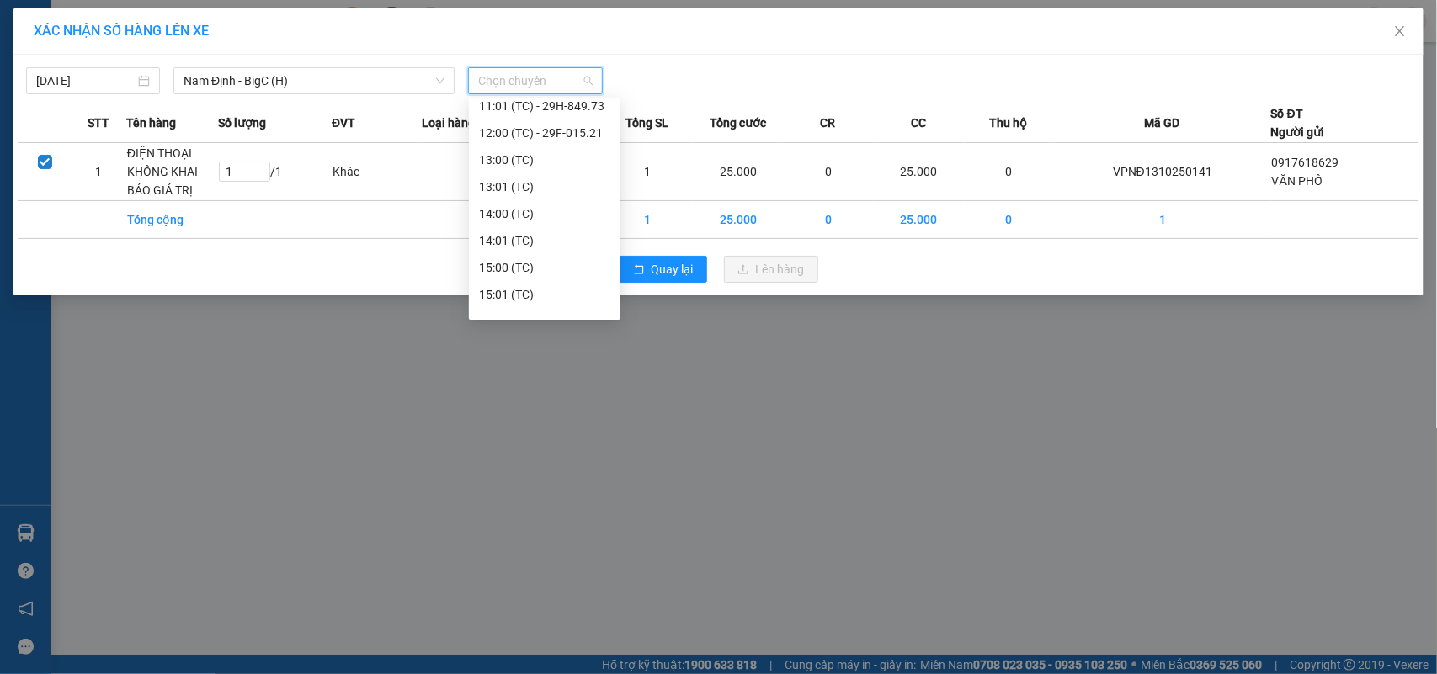
scroll to position [216, 0]
click at [602, 192] on div "12:00 (TC) - 29F-015.21" at bounding box center [545, 194] width 152 height 27
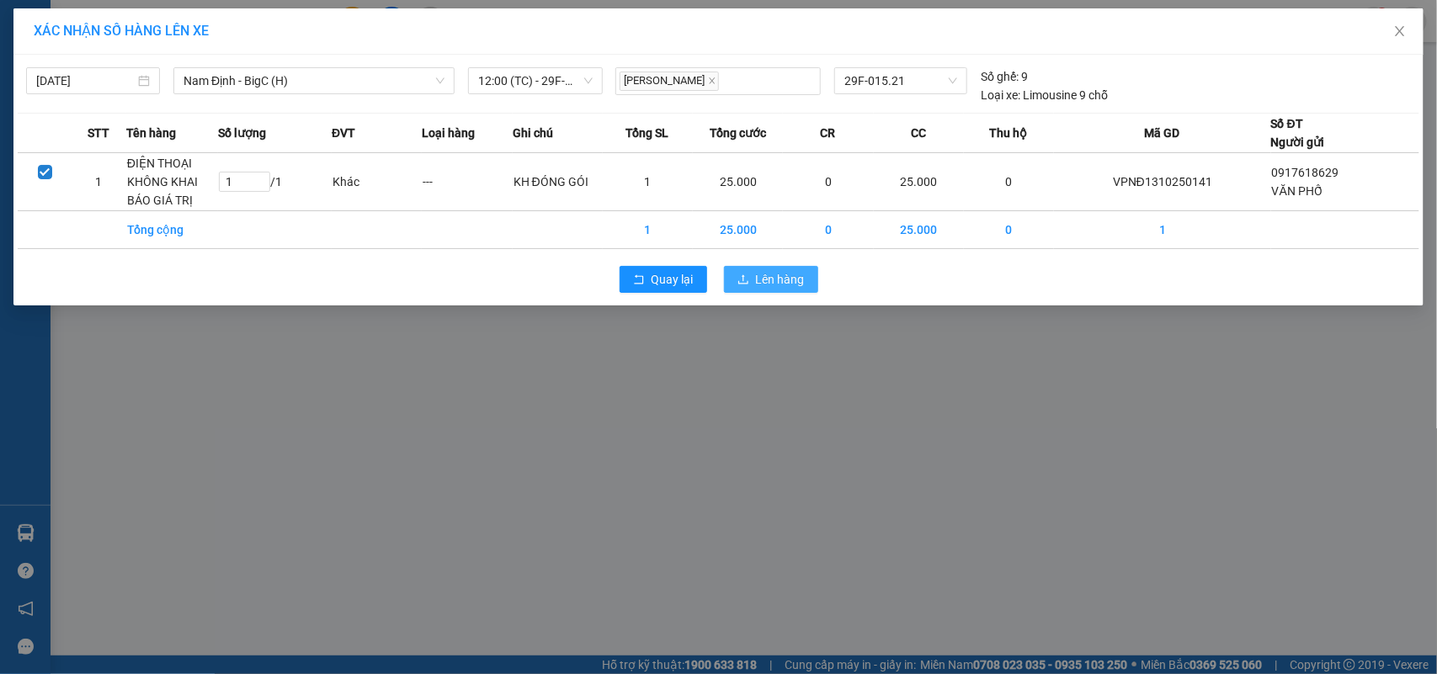
click at [796, 280] on span "Lên hàng" at bounding box center [780, 279] width 49 height 19
drag, startPoint x: 1055, startPoint y: 400, endPoint x: 962, endPoint y: 662, distance: 277.7
click at [1055, 401] on div "XÁC NHẬN SỐ HÀNG LÊN XE 13/10/2025 Nam Định - BigC (H) LỌC THEO Nhóm tuyến Tuyế…" at bounding box center [718, 337] width 1437 height 674
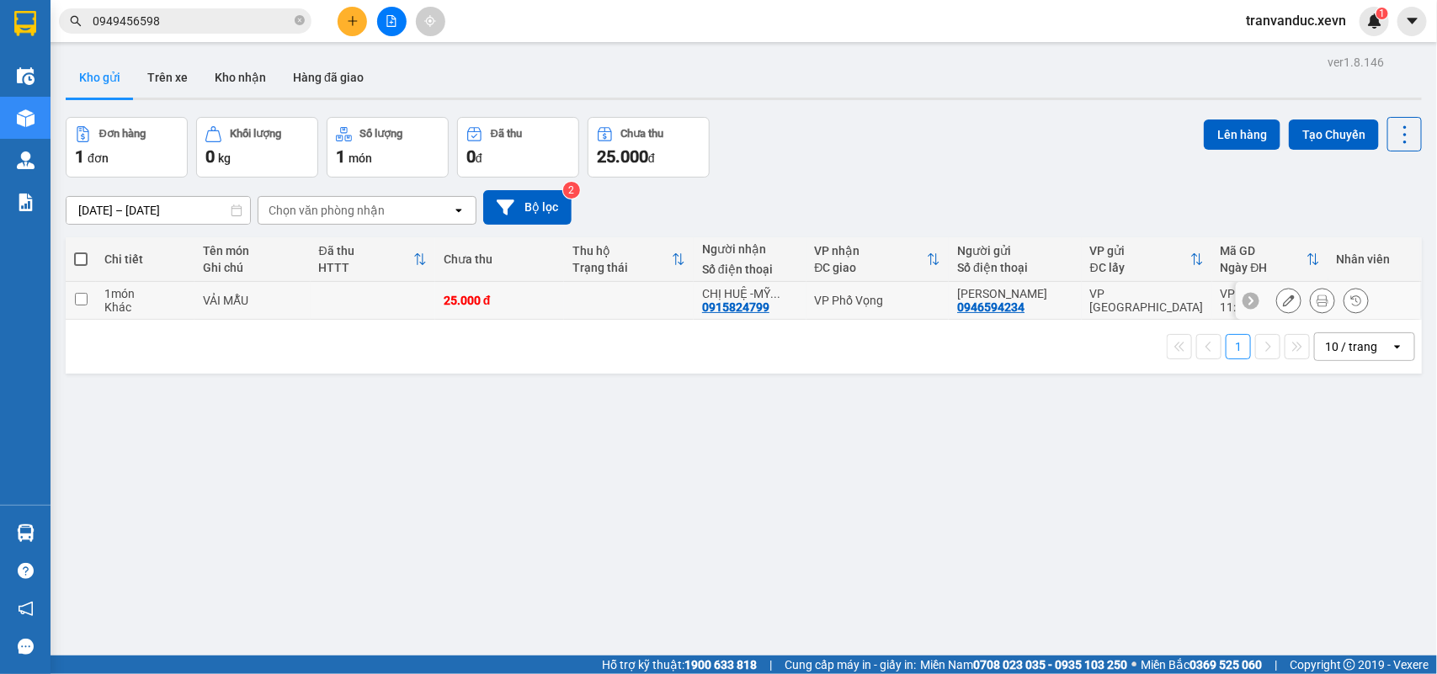
click at [932, 303] on div "VP Phố Vọng" at bounding box center [878, 300] width 126 height 13
checkbox input "true"
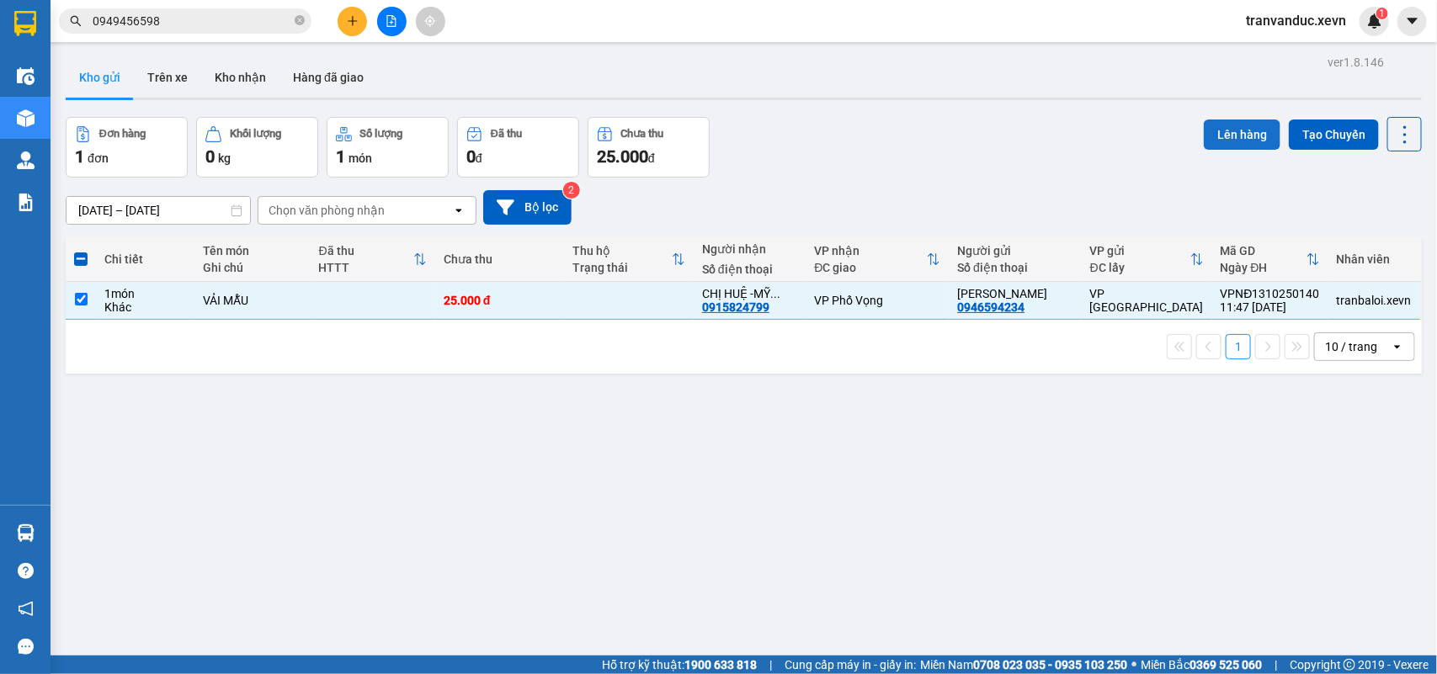
click at [1222, 141] on button "Lên hàng" at bounding box center [1242, 135] width 77 height 30
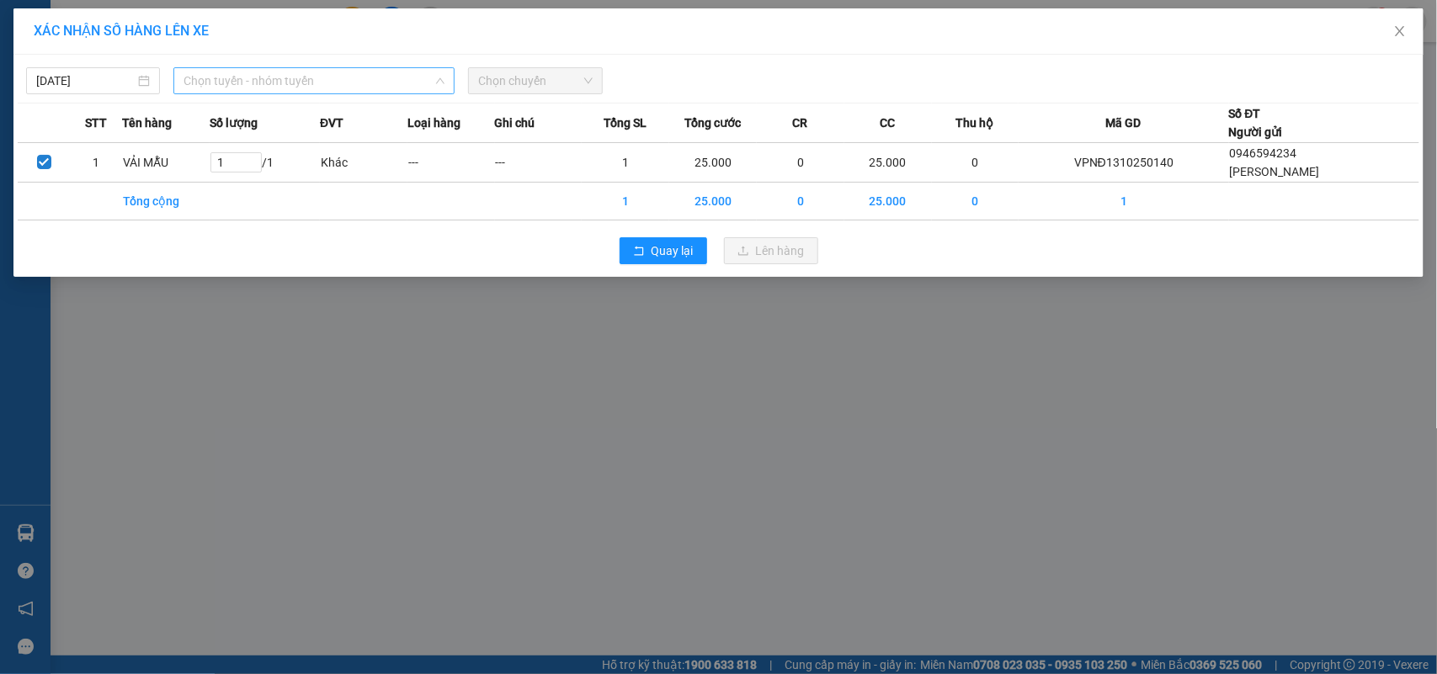
drag, startPoint x: 409, startPoint y: 77, endPoint x: 356, endPoint y: 173, distance: 109.6
click at [409, 78] on span "Chọn tuyến - nhóm tuyến" at bounding box center [313, 80] width 261 height 25
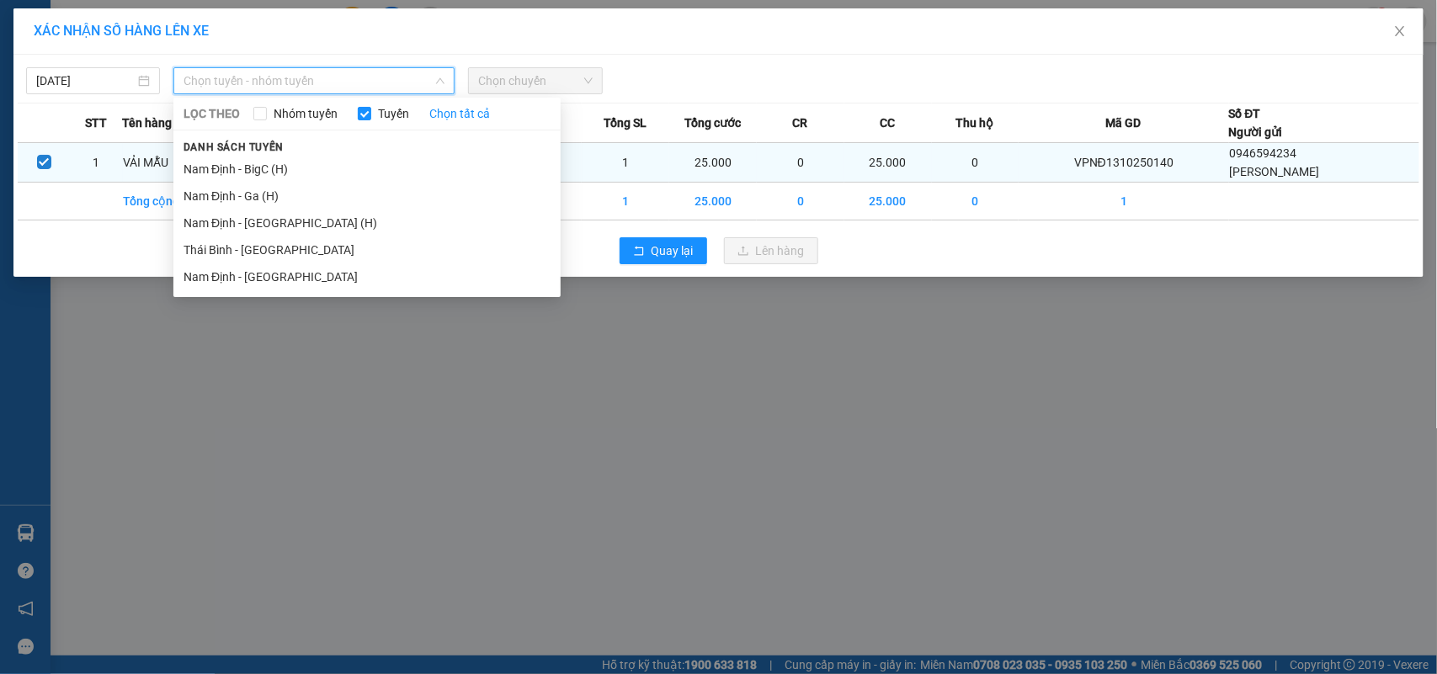
drag, startPoint x: 322, startPoint y: 192, endPoint x: 442, endPoint y: 171, distance: 121.4
click at [347, 192] on li "Nam Định - Ga (H)" at bounding box center [366, 196] width 387 height 27
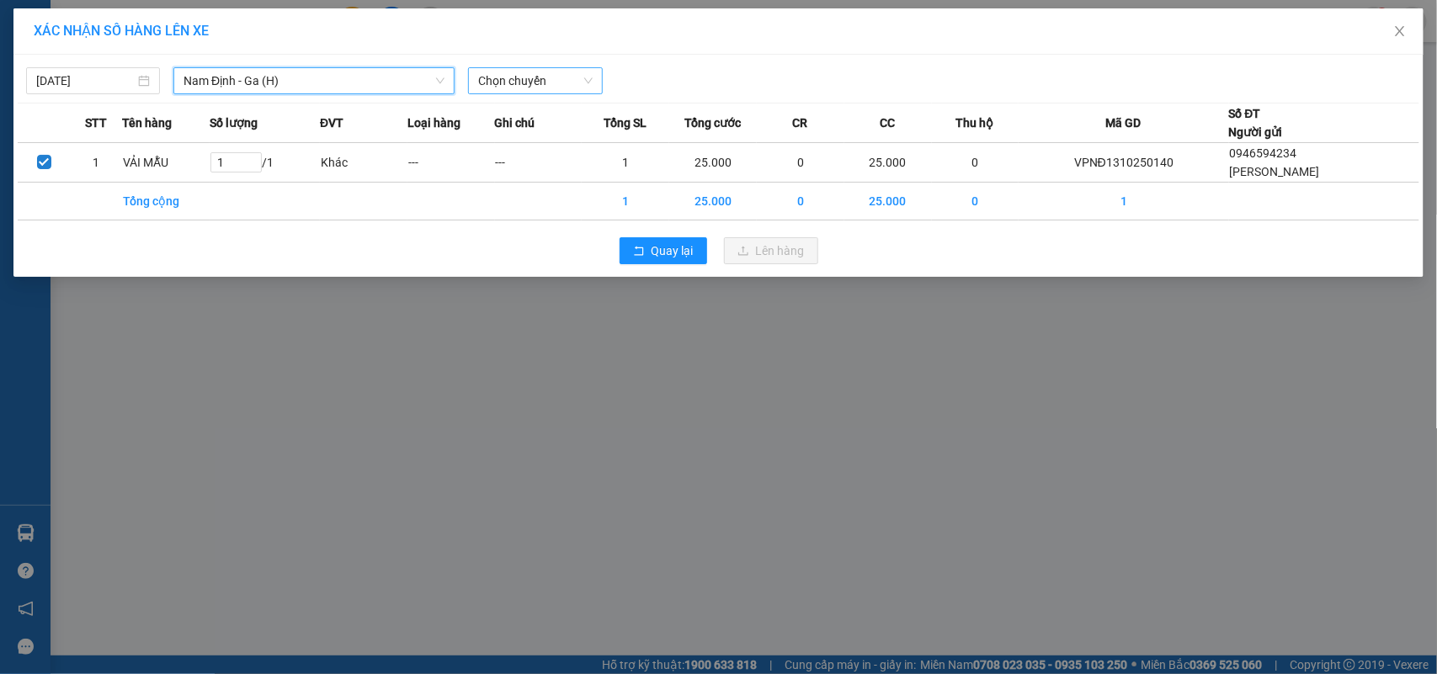
drag, startPoint x: 523, startPoint y: 97, endPoint x: 594, endPoint y: 93, distance: 71.7
click at [534, 101] on div "13/10/2025 Nam Định - Ga (H) Nam Định - Ga (H) LỌC THEO Nhóm tuyến Tuyến Chọn t…" at bounding box center [718, 166] width 1410 height 222
click at [595, 84] on div "Chọn chuyến" at bounding box center [535, 80] width 134 height 27
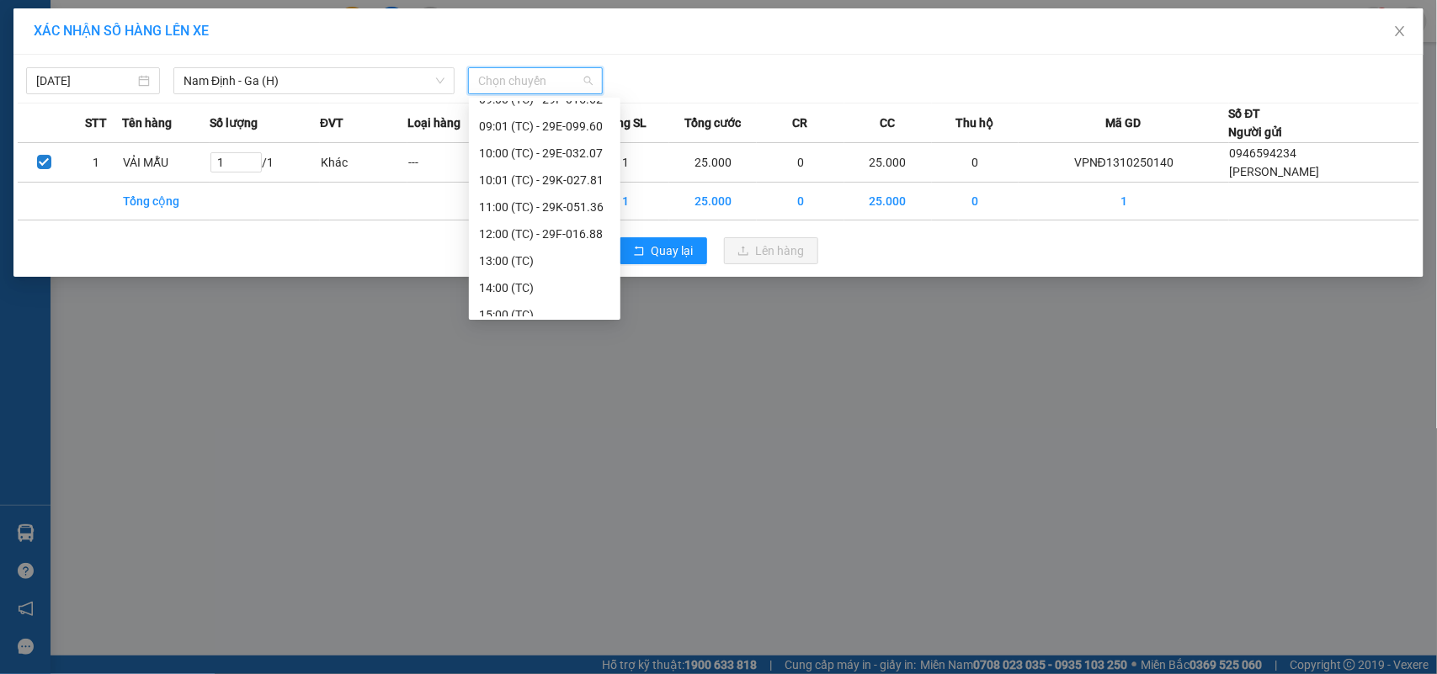
scroll to position [120, 0]
drag, startPoint x: 582, startPoint y: 229, endPoint x: 629, endPoint y: 233, distance: 46.5
click at [587, 229] on div "12:00 (TC) - 29F-016.88" at bounding box center [544, 237] width 131 height 19
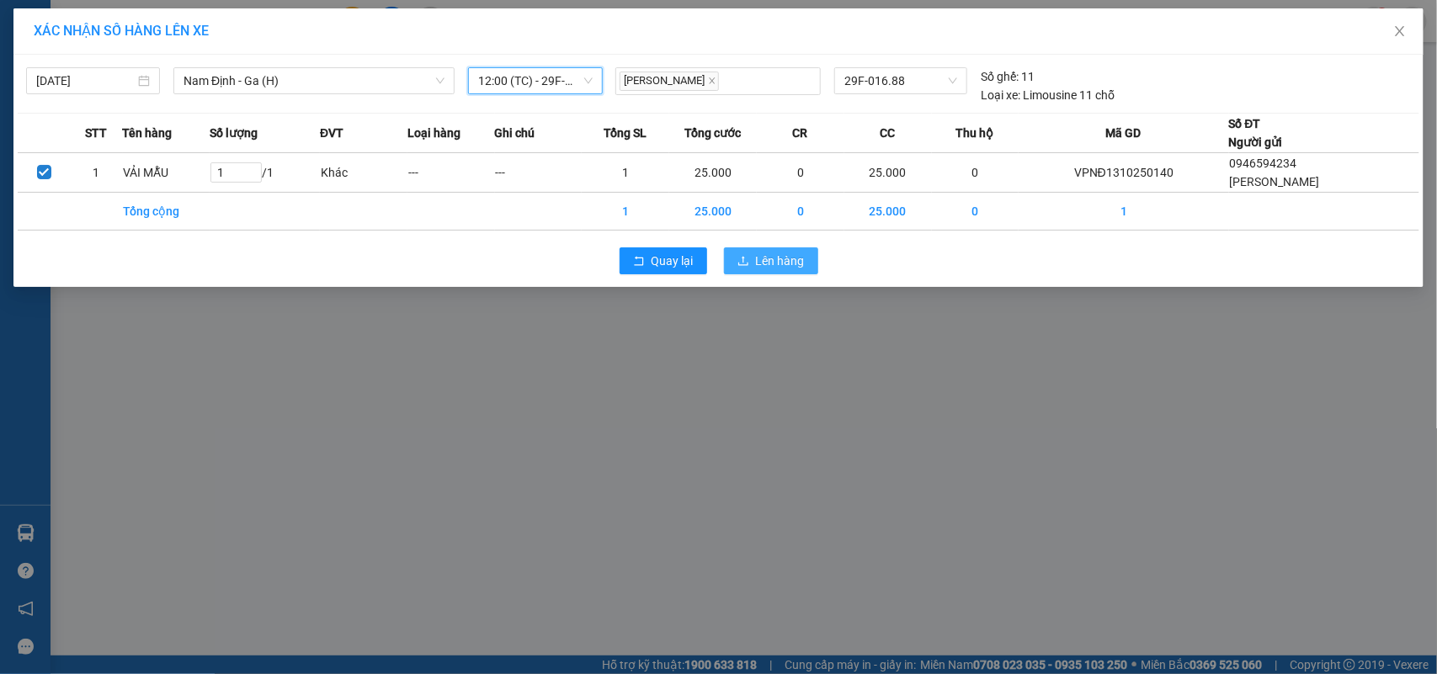
drag, startPoint x: 798, startPoint y: 263, endPoint x: 825, endPoint y: 297, distance: 43.8
click at [800, 263] on span "Lên hàng" at bounding box center [780, 261] width 49 height 19
click at [905, 411] on div "XÁC NHẬN SỐ HÀNG LÊN XE 13/10/2025 Nam Định - Ga (H) LỌC THEO Nhóm tuyến Tuyến …" at bounding box center [718, 337] width 1437 height 674
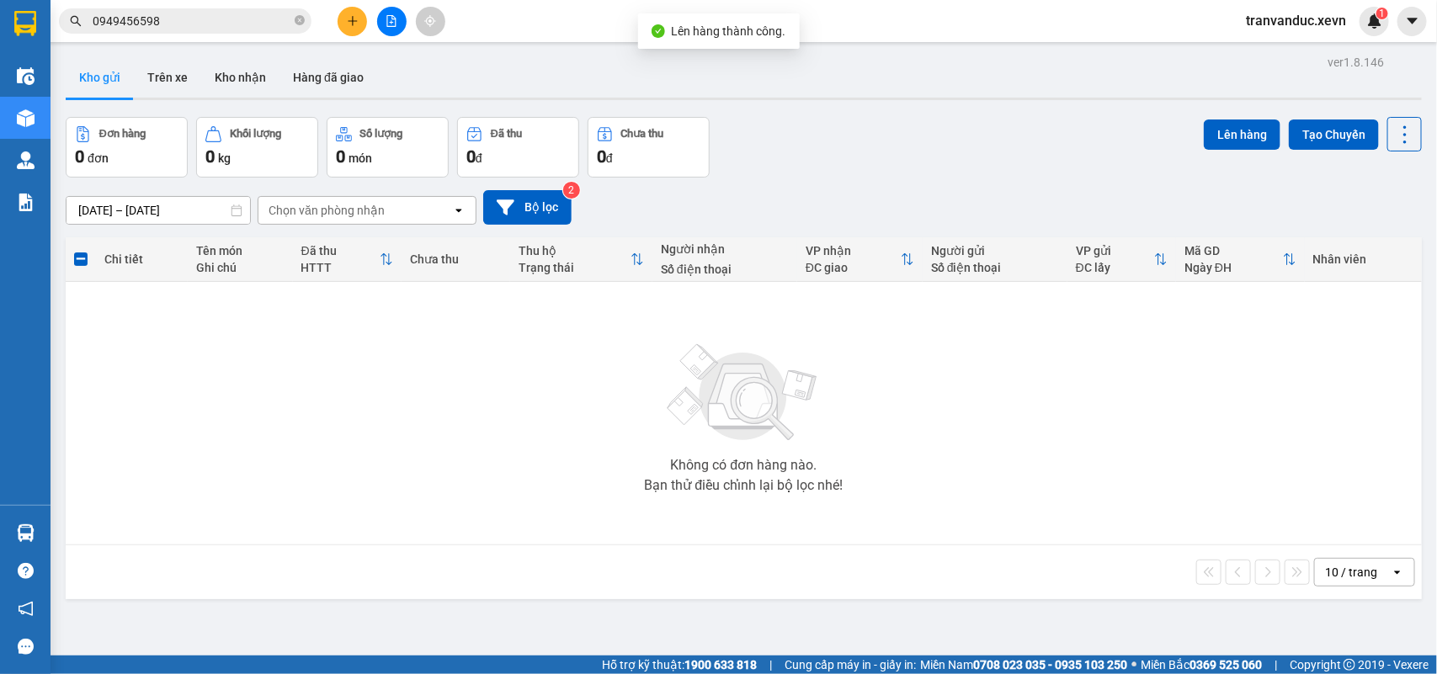
click at [713, 537] on td "Không có đơn hàng nào. Bạn thử điều chỉnh lại bộ lọc nhé!" at bounding box center [744, 413] width 1356 height 263
click at [237, 78] on button "Kho nhận" at bounding box center [240, 77] width 78 height 40
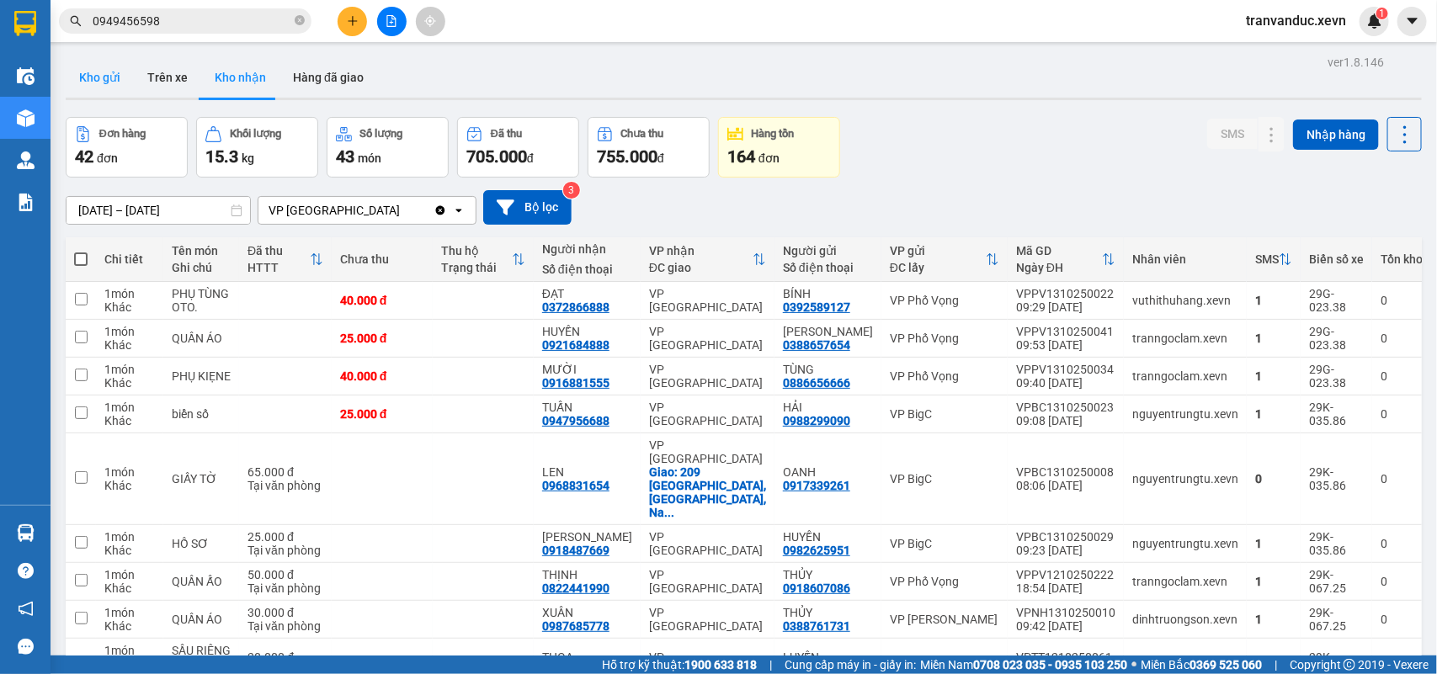
click at [116, 88] on button "Kho gửi" at bounding box center [100, 77] width 68 height 40
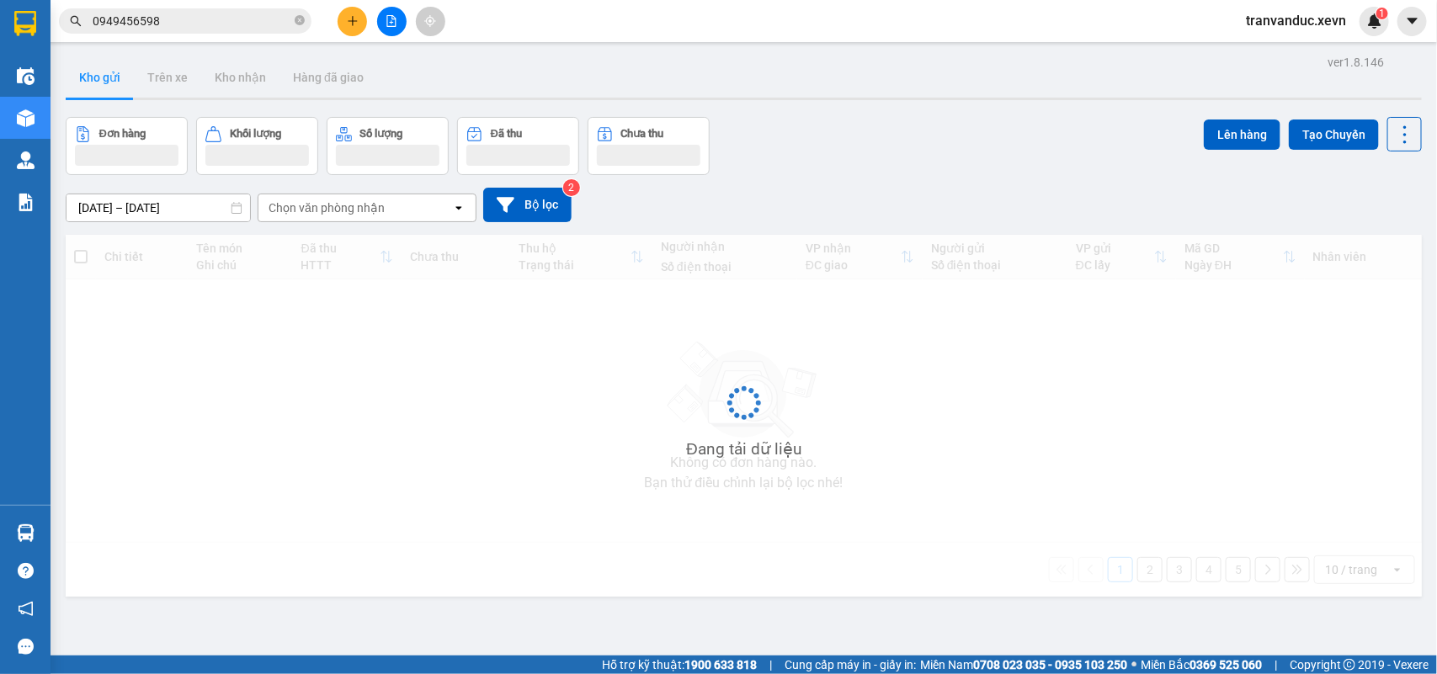
click at [116, 88] on button "Kho gửi" at bounding box center [100, 77] width 68 height 40
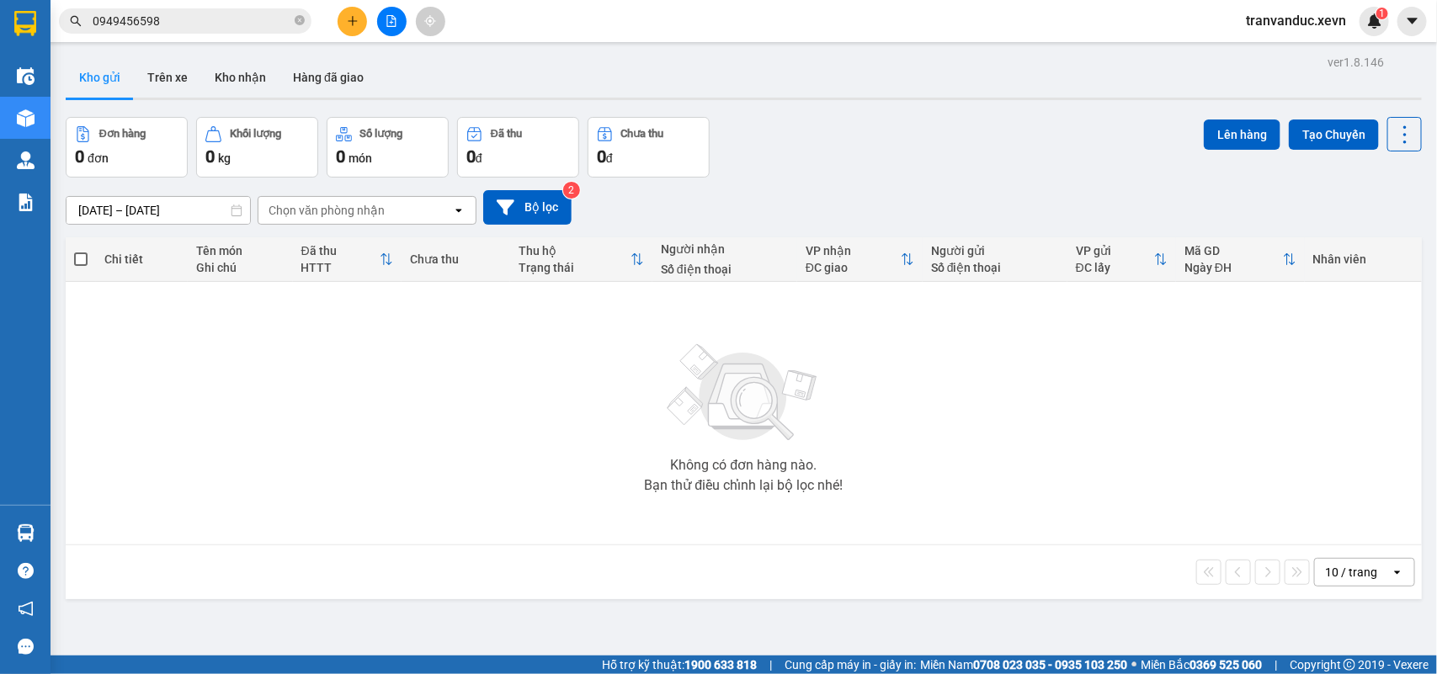
click at [689, 460] on div "Không có đơn hàng nào." at bounding box center [743, 465] width 146 height 13
click at [249, 76] on button "Kho nhận" at bounding box center [240, 77] width 78 height 40
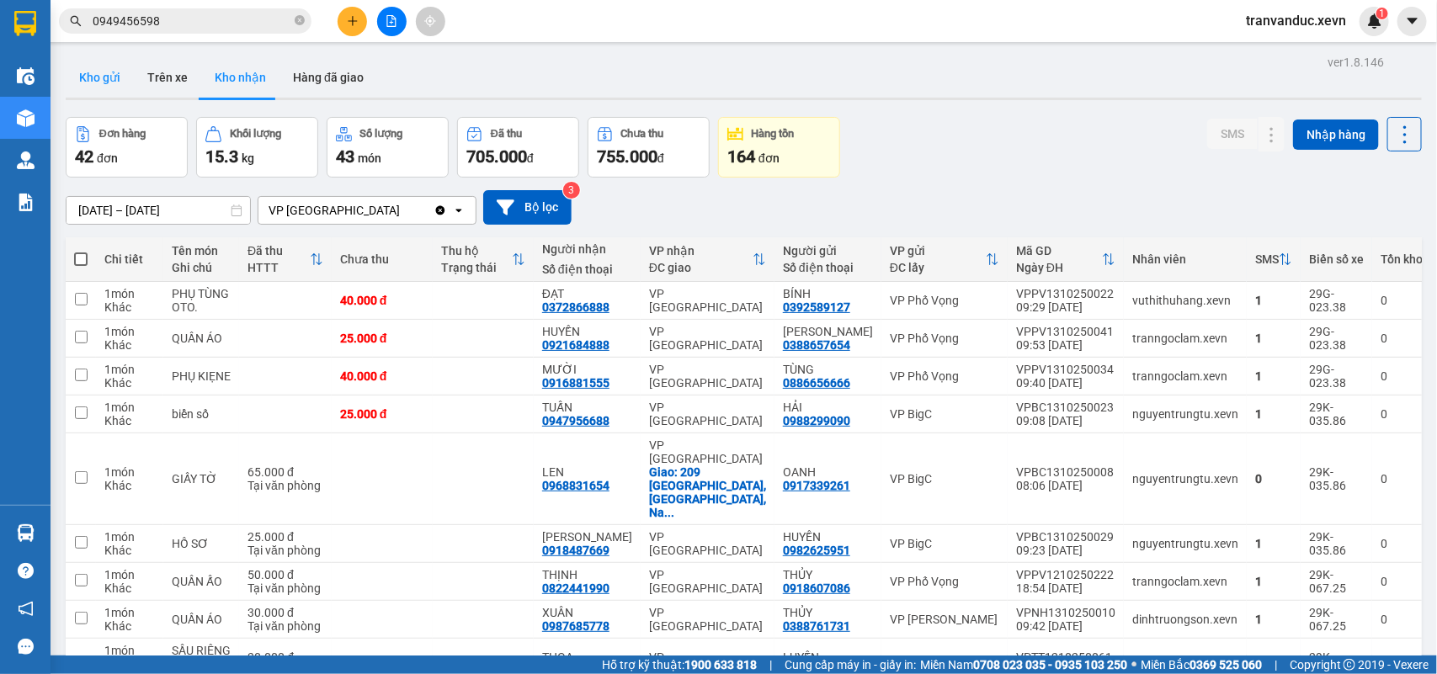
click at [120, 72] on button "Kho gửi" at bounding box center [100, 77] width 68 height 40
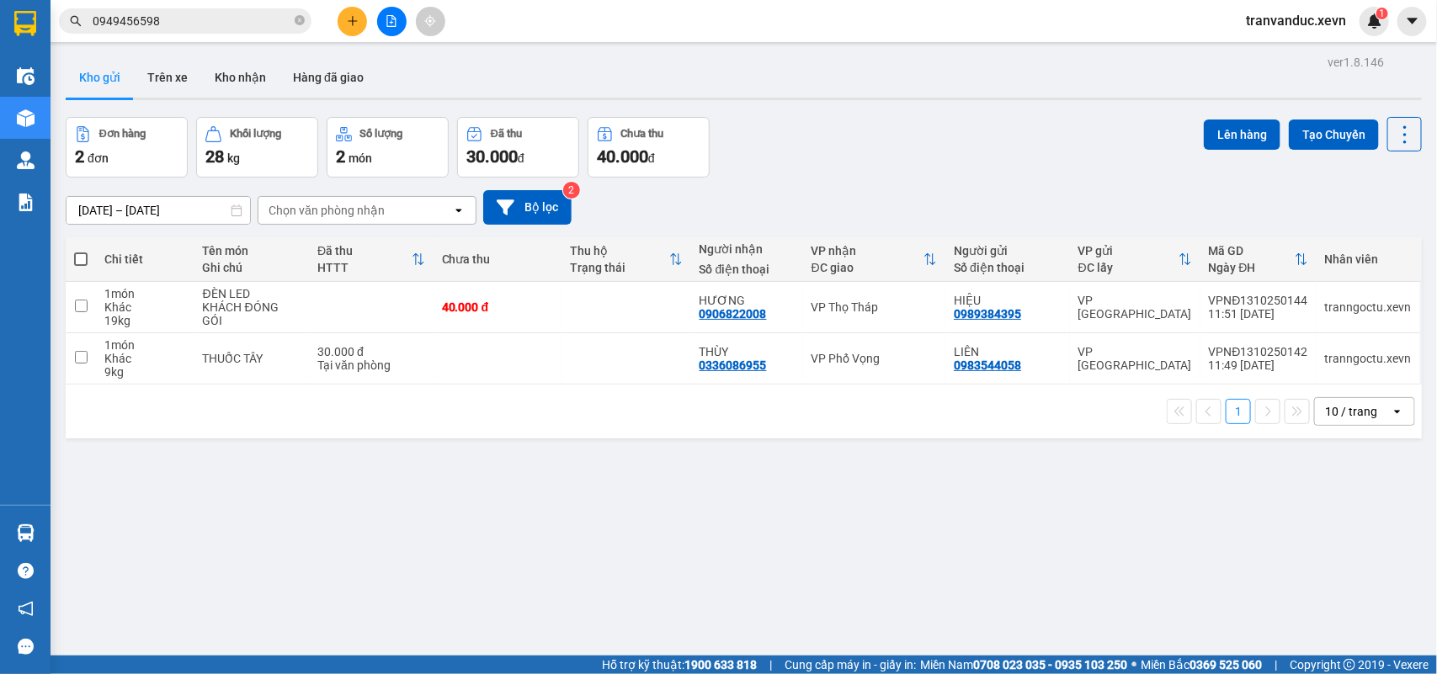
click at [986, 467] on div "ver 1.8.146 Kho gửi Trên xe Kho nhận Hàng đã giao Đơn hàng 2 đơn Khối lượng 28 …" at bounding box center [743, 388] width 1369 height 674
click at [847, 368] on td "VP Phố Vọng" at bounding box center [874, 358] width 143 height 51
checkbox input "true"
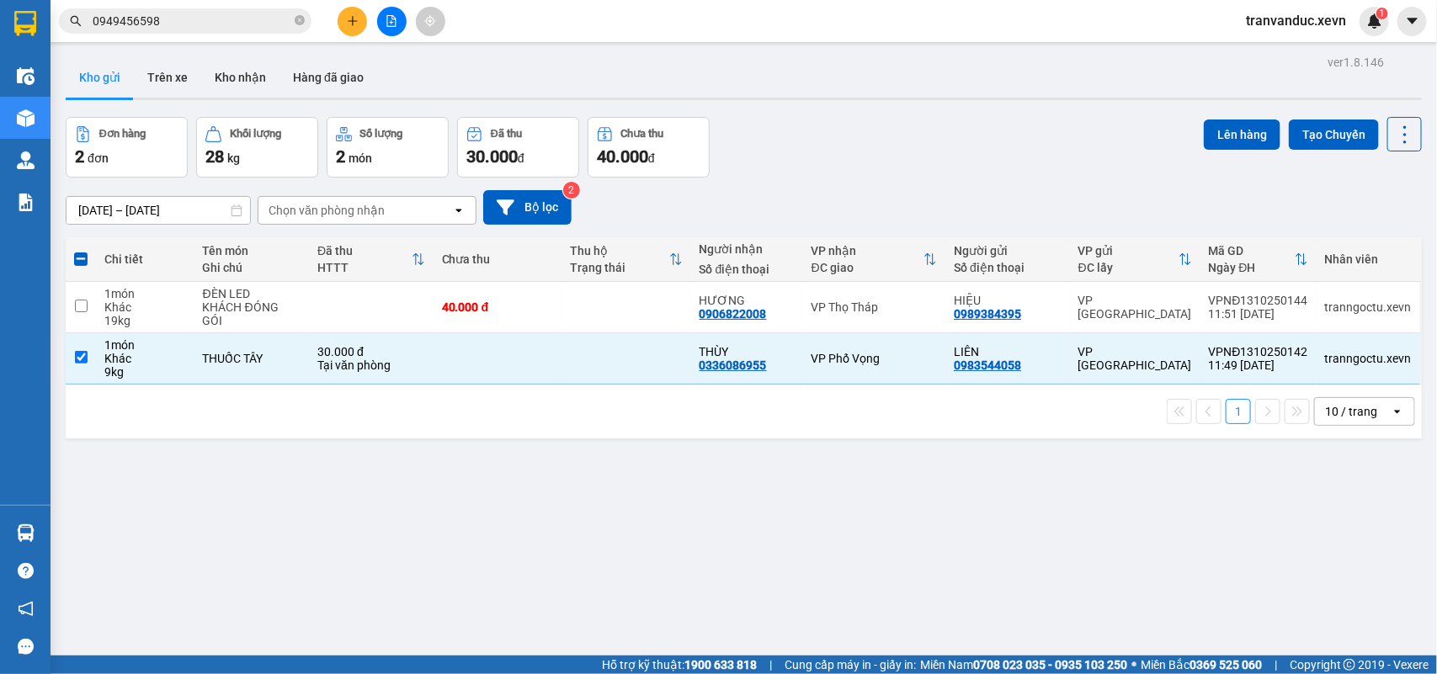
drag, startPoint x: 1004, startPoint y: 556, endPoint x: 497, endPoint y: 280, distance: 577.4
click at [1006, 554] on div "ver 1.8.146 Kho gửi Trên xe Kho nhận Hàng đã giao Đơn hàng 2 đơn Khối lượng 28 …" at bounding box center [743, 388] width 1369 height 674
drag, startPoint x: 396, startPoint y: 6, endPoint x: 335, endPoint y: 108, distance: 118.5
click at [396, 3] on div "Kết quả tìm kiếm ( 1354 ) Bộ lọc Mã ĐH Trạng thái Món hàng Thu hộ Tổng cước Chư…" at bounding box center [718, 21] width 1437 height 42
click at [380, 25] on button at bounding box center [391, 21] width 29 height 29
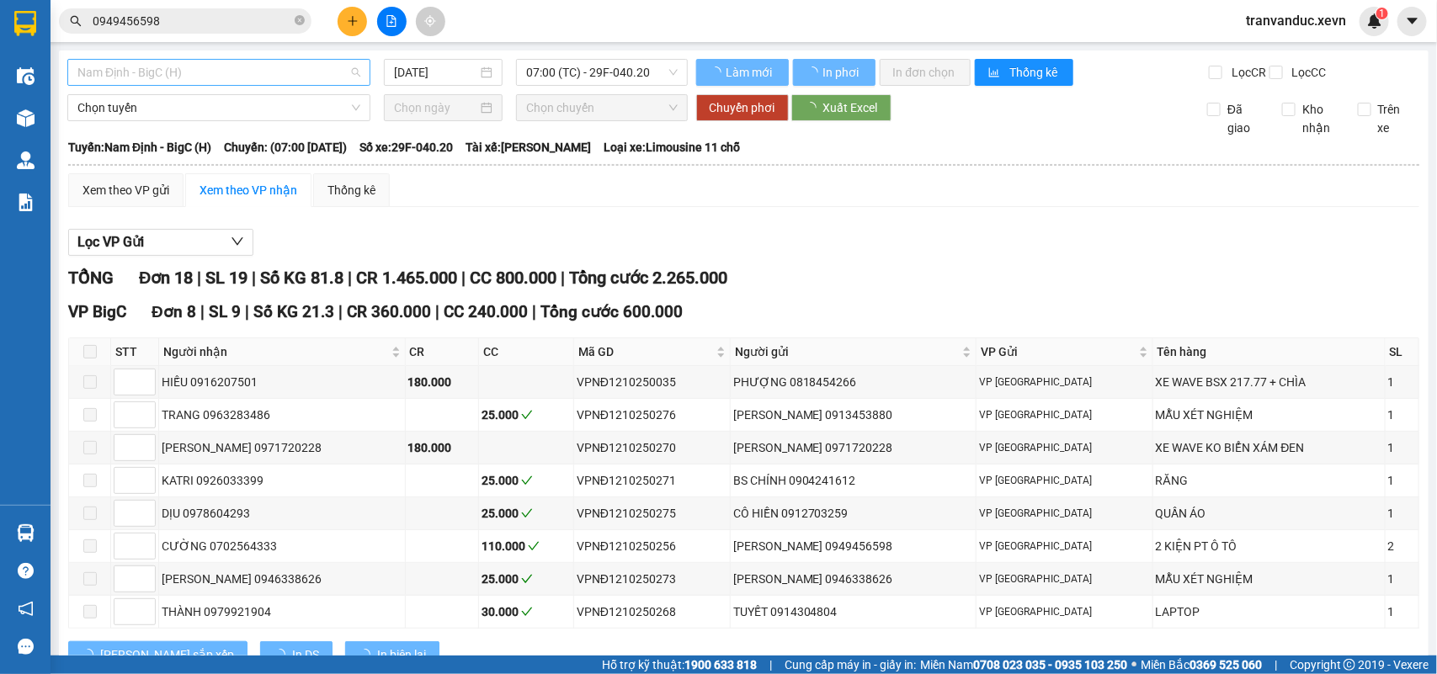
click at [213, 68] on span "Nam Định - BigC (H)" at bounding box center [218, 72] width 283 height 25
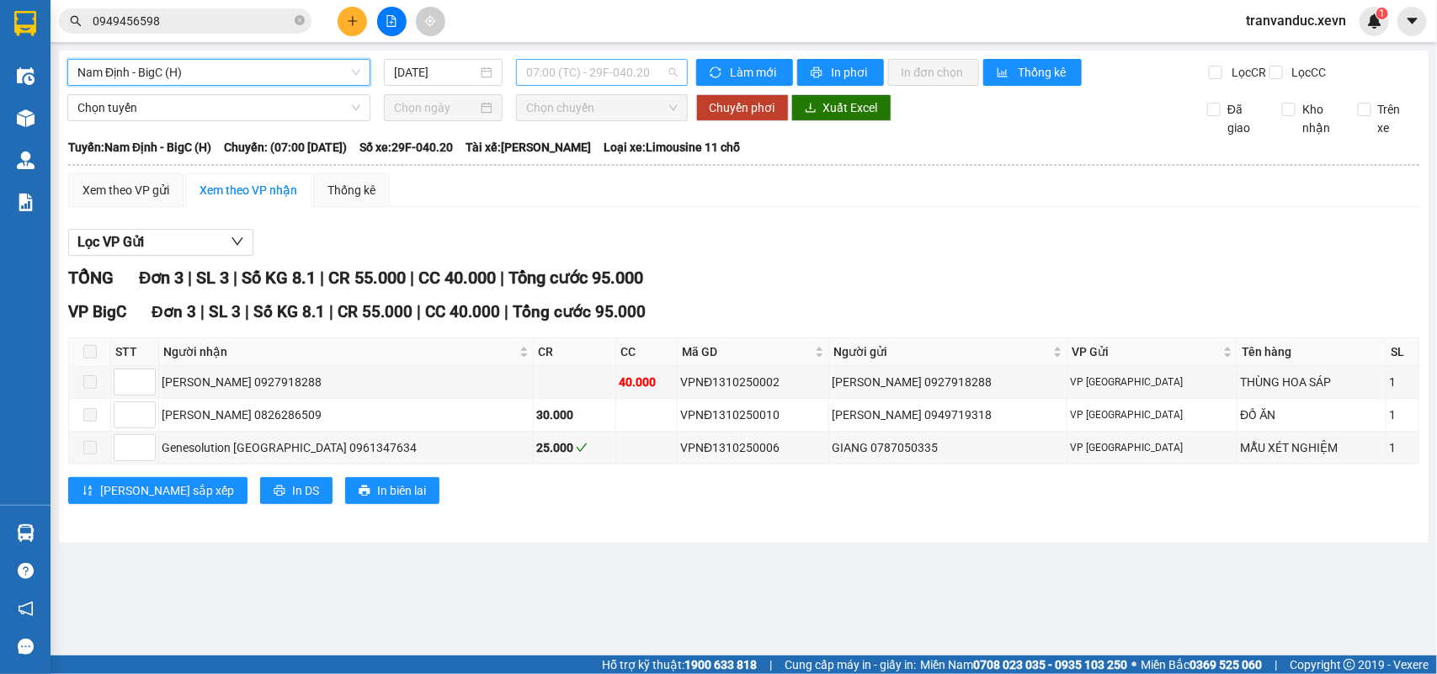
click at [641, 60] on span "07:00 (TC) - 29F-040.20" at bounding box center [601, 72] width 151 height 25
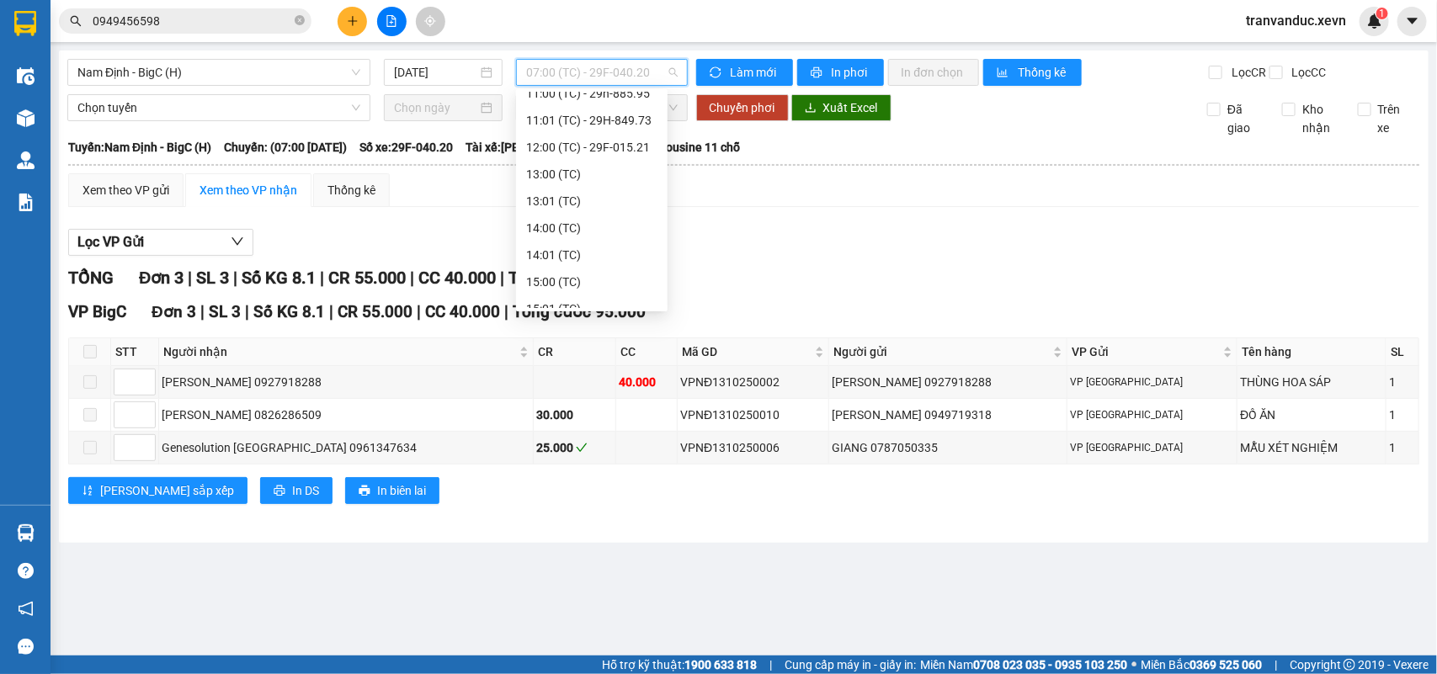
scroll to position [258, 0]
click at [625, 147] on div "12:00 (TC) - 29F-015.21" at bounding box center [591, 144] width 131 height 19
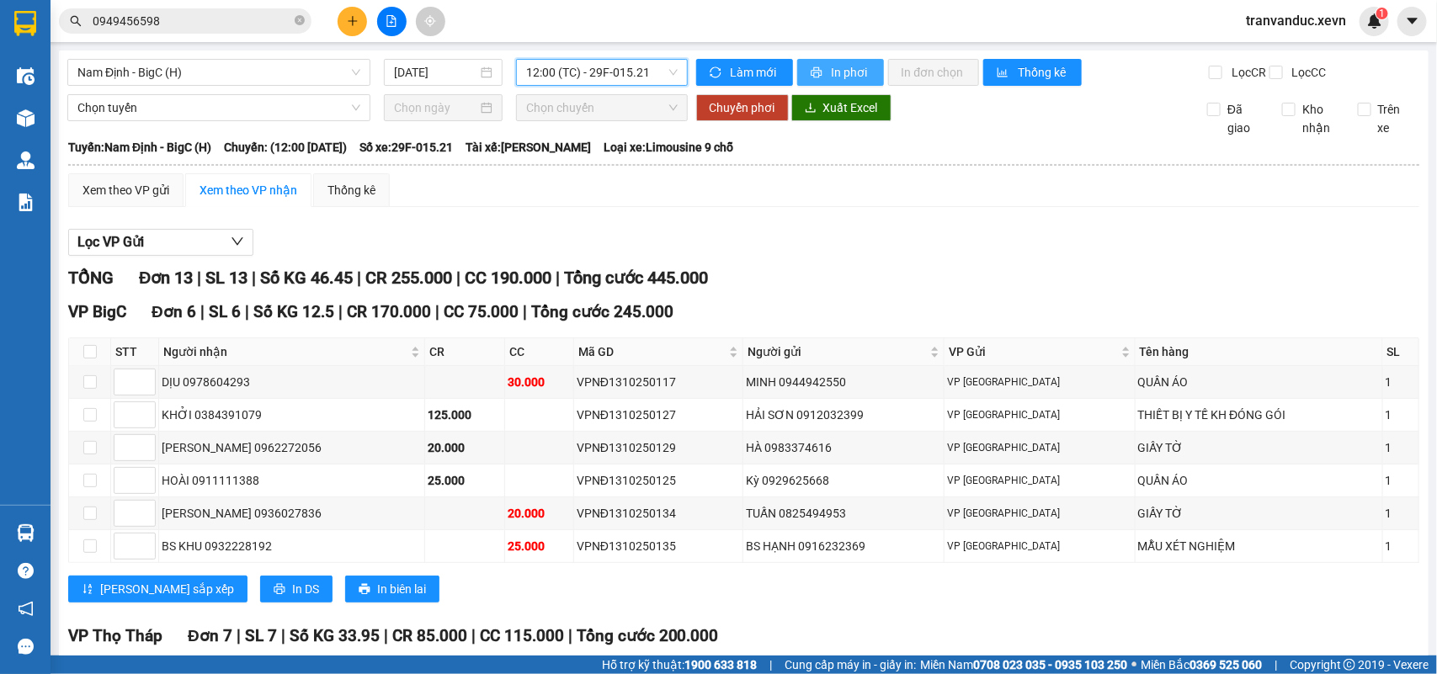
click at [840, 70] on span "In phơi" at bounding box center [851, 72] width 39 height 19
drag, startPoint x: 279, startPoint y: 73, endPoint x: 280, endPoint y: 98, distance: 25.3
click at [279, 73] on span "Nam Định - BigC (H)" at bounding box center [218, 72] width 283 height 25
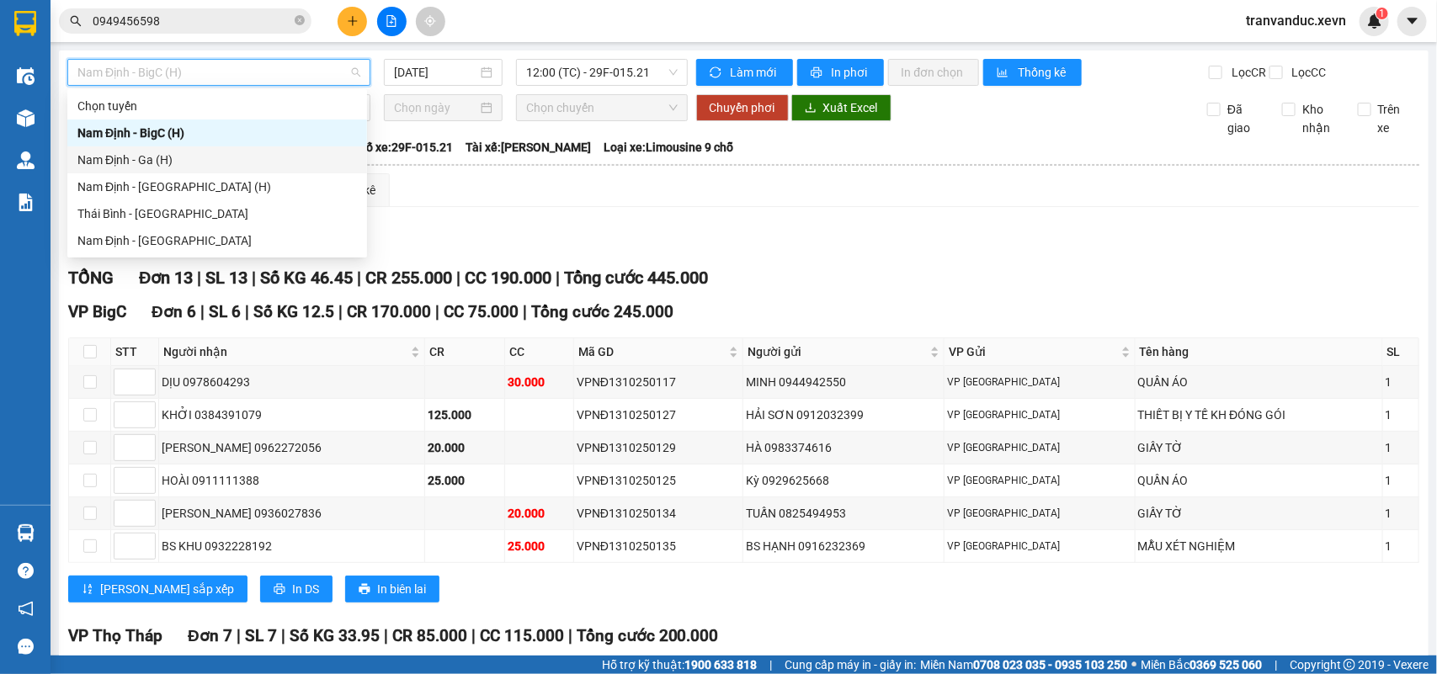
drag, startPoint x: 237, startPoint y: 158, endPoint x: 539, endPoint y: 91, distance: 309.6
click at [242, 157] on div "Nam Định - Ga (H)" at bounding box center [216, 160] width 279 height 19
type input "13/10/2025"
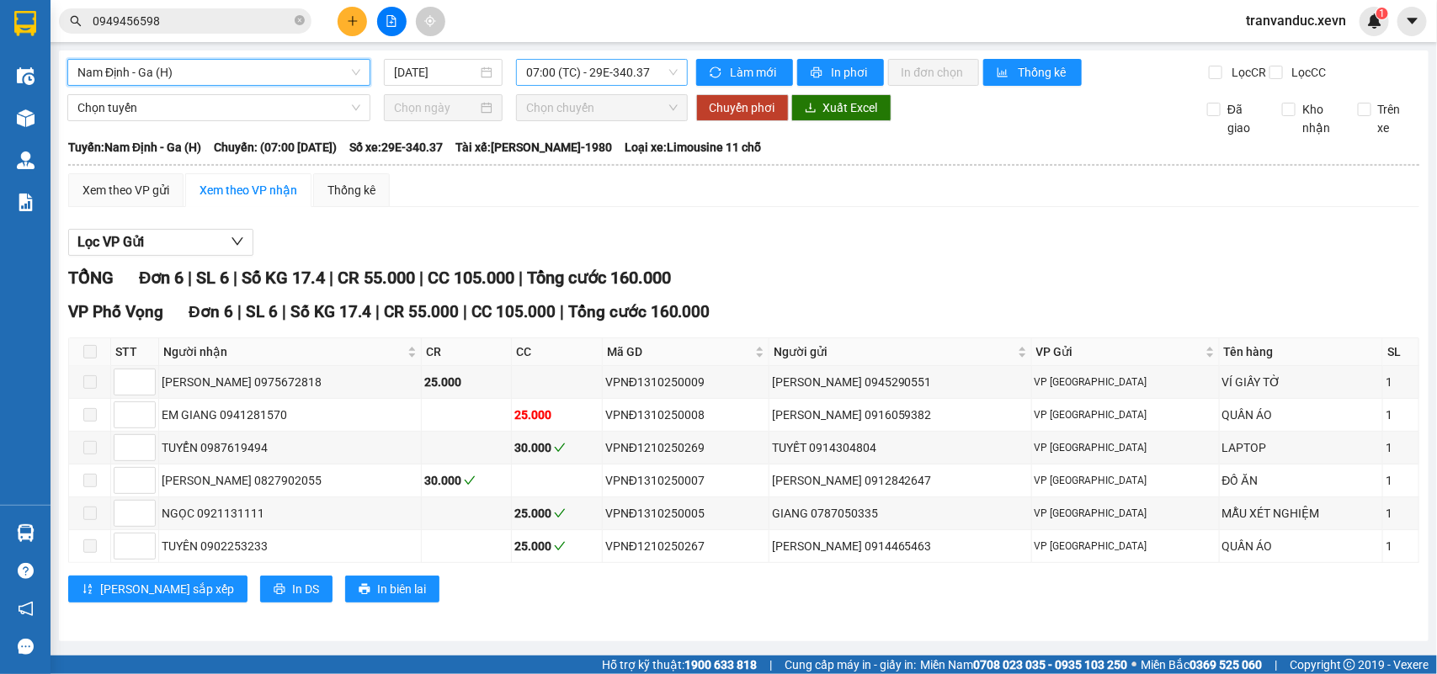
drag, startPoint x: 620, startPoint y: 59, endPoint x: 631, endPoint y: 84, distance: 27.9
click at [620, 63] on div "07:00 (TC) - 29E-340.37" at bounding box center [601, 72] width 171 height 27
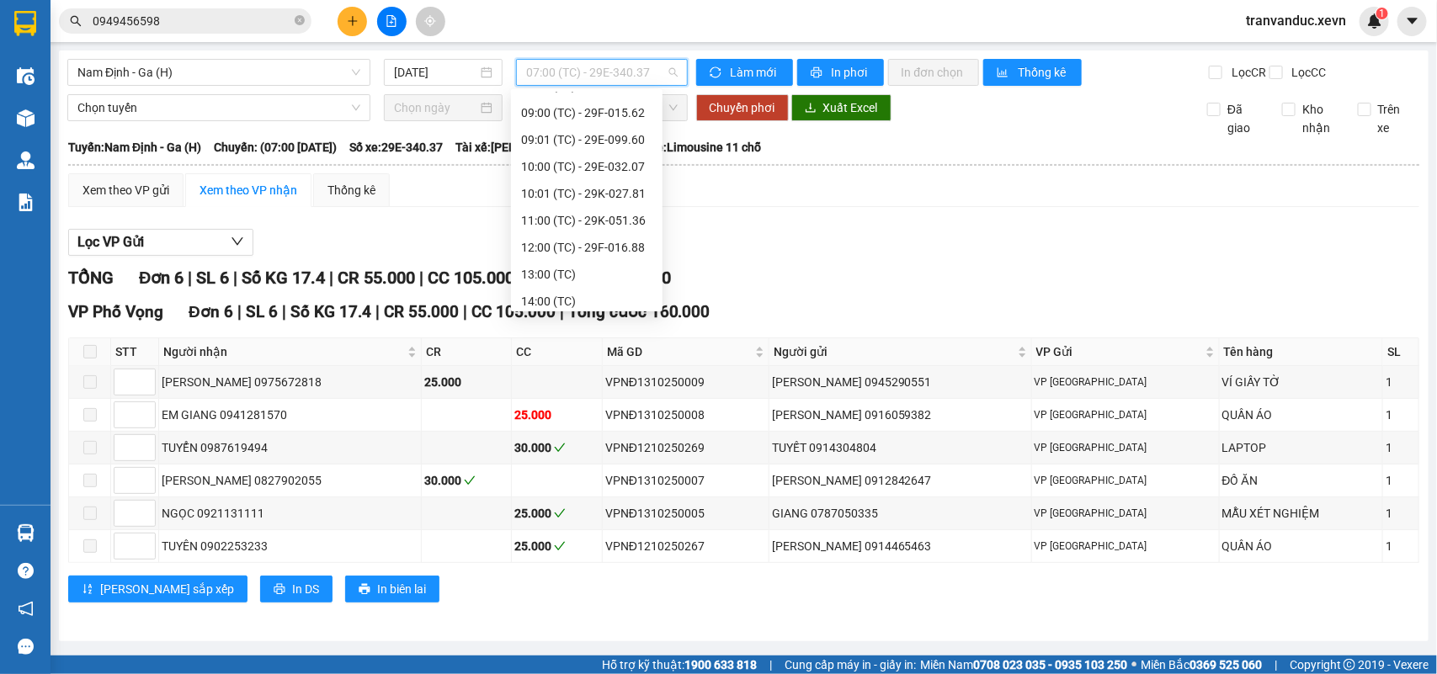
scroll to position [109, 0]
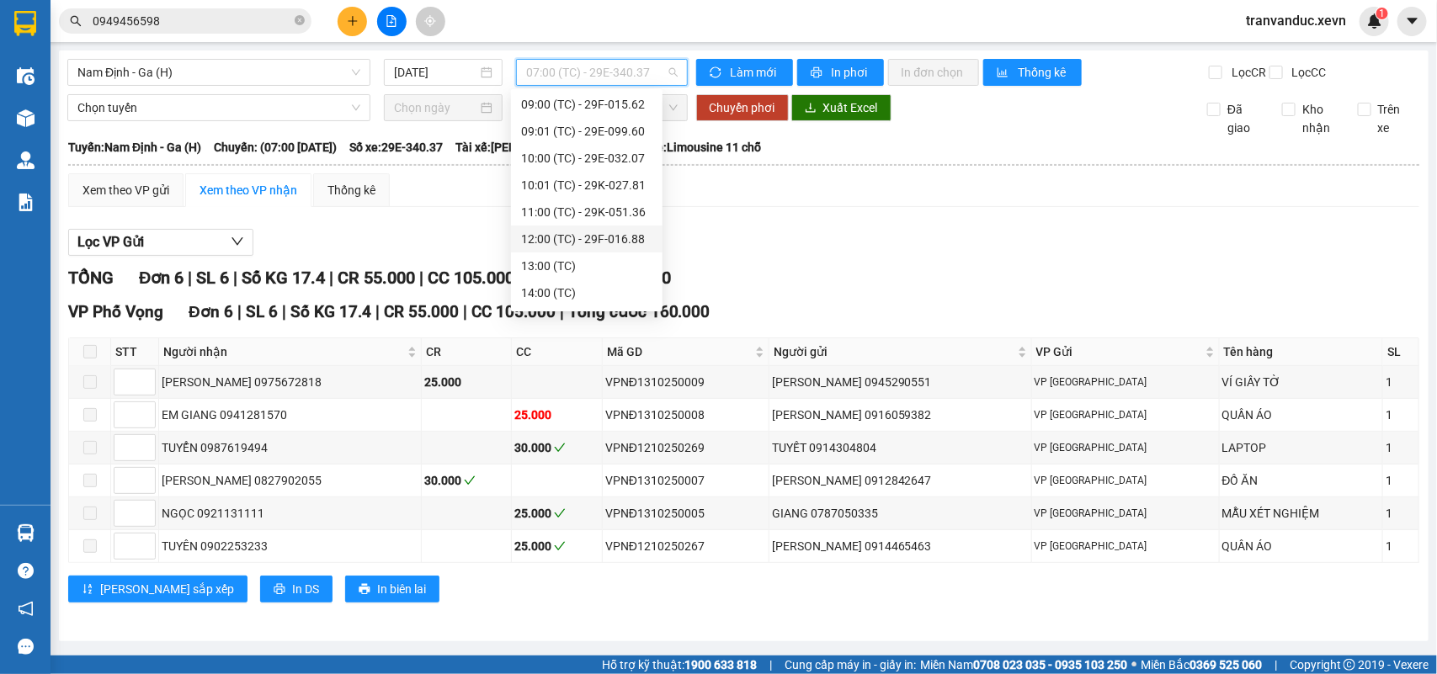
click at [625, 244] on div "12:00 (TC) - 29F-016.88" at bounding box center [586, 239] width 131 height 19
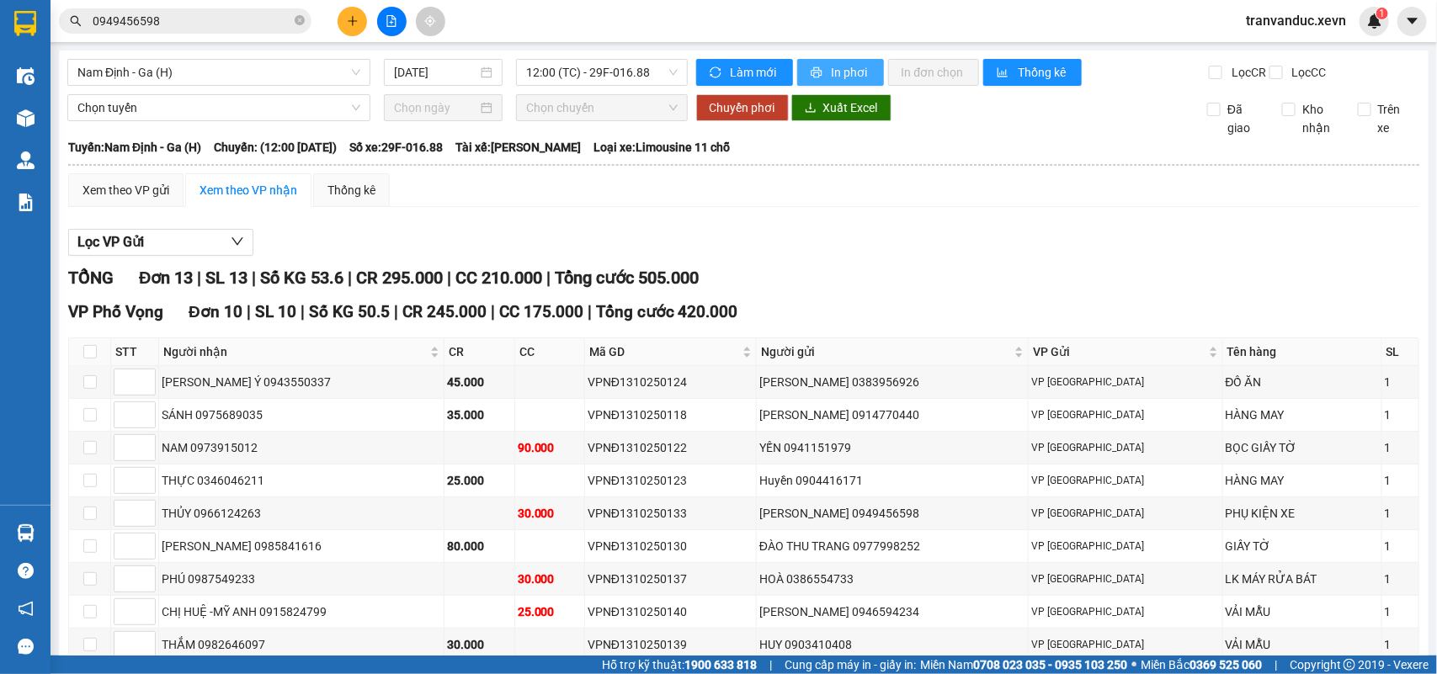
click at [853, 72] on span "In phơi" at bounding box center [851, 72] width 39 height 19
drag, startPoint x: 310, startPoint y: 77, endPoint x: 241, endPoint y: 181, distance: 124.4
click at [310, 82] on span "Nam Định - Ga (H)" at bounding box center [218, 72] width 283 height 25
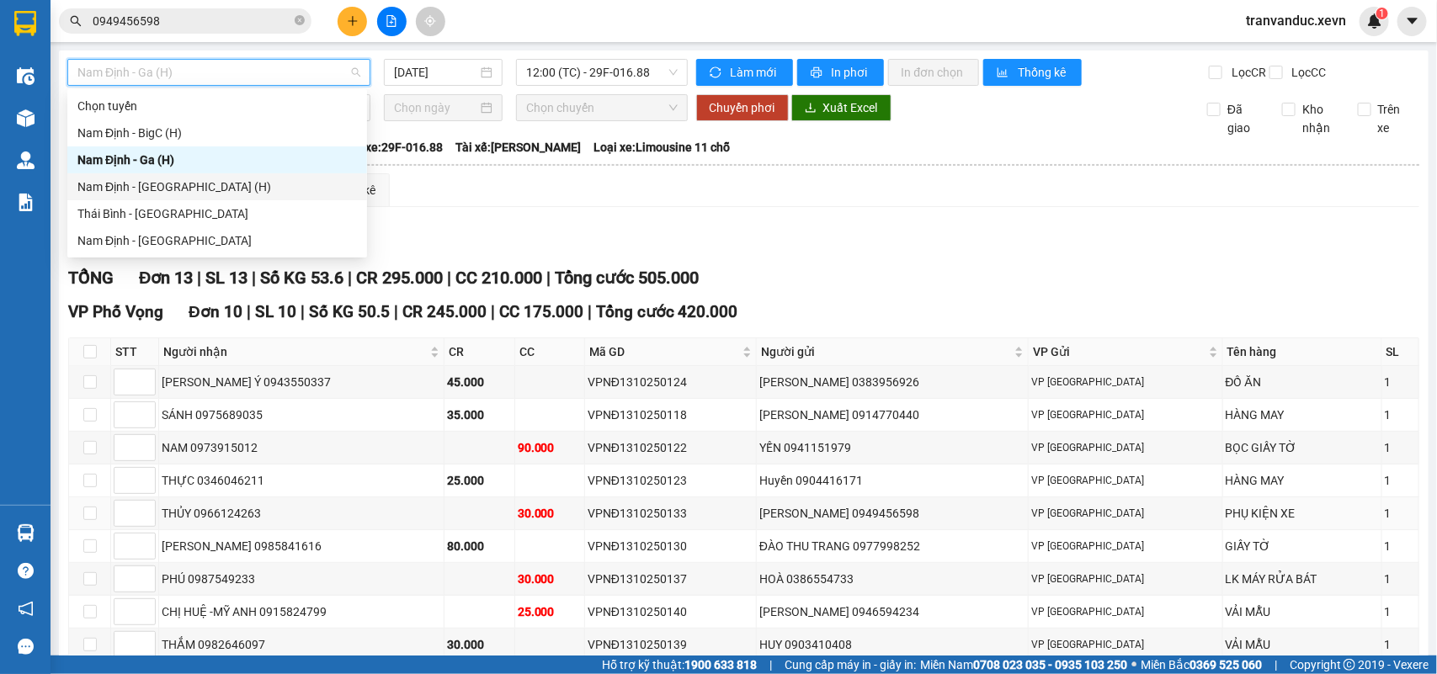
drag, startPoint x: 213, startPoint y: 181, endPoint x: 486, endPoint y: 112, distance: 281.3
click at [225, 178] on div "Nam Định - Hà Đông (H)" at bounding box center [216, 187] width 279 height 19
type input "13/10/2025"
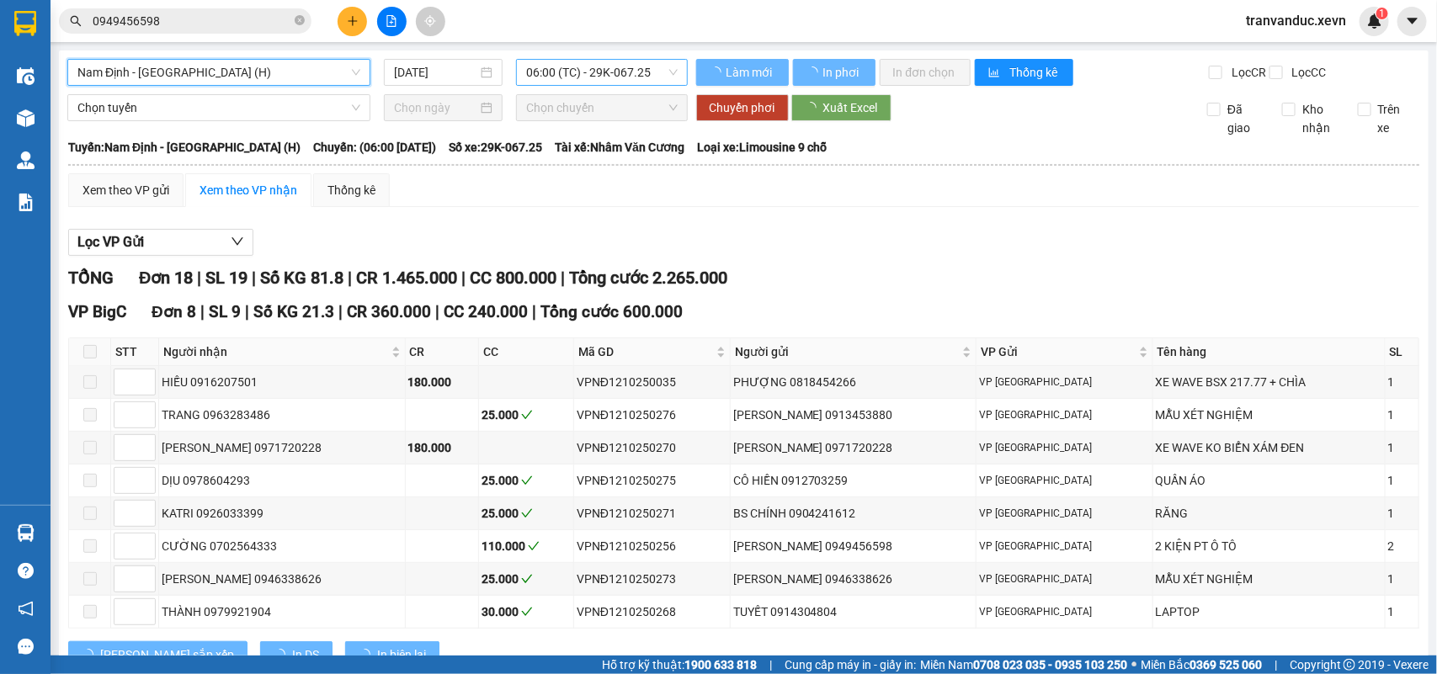
click at [602, 68] on span "06:00 (TC) - 29K-067.25" at bounding box center [601, 72] width 151 height 25
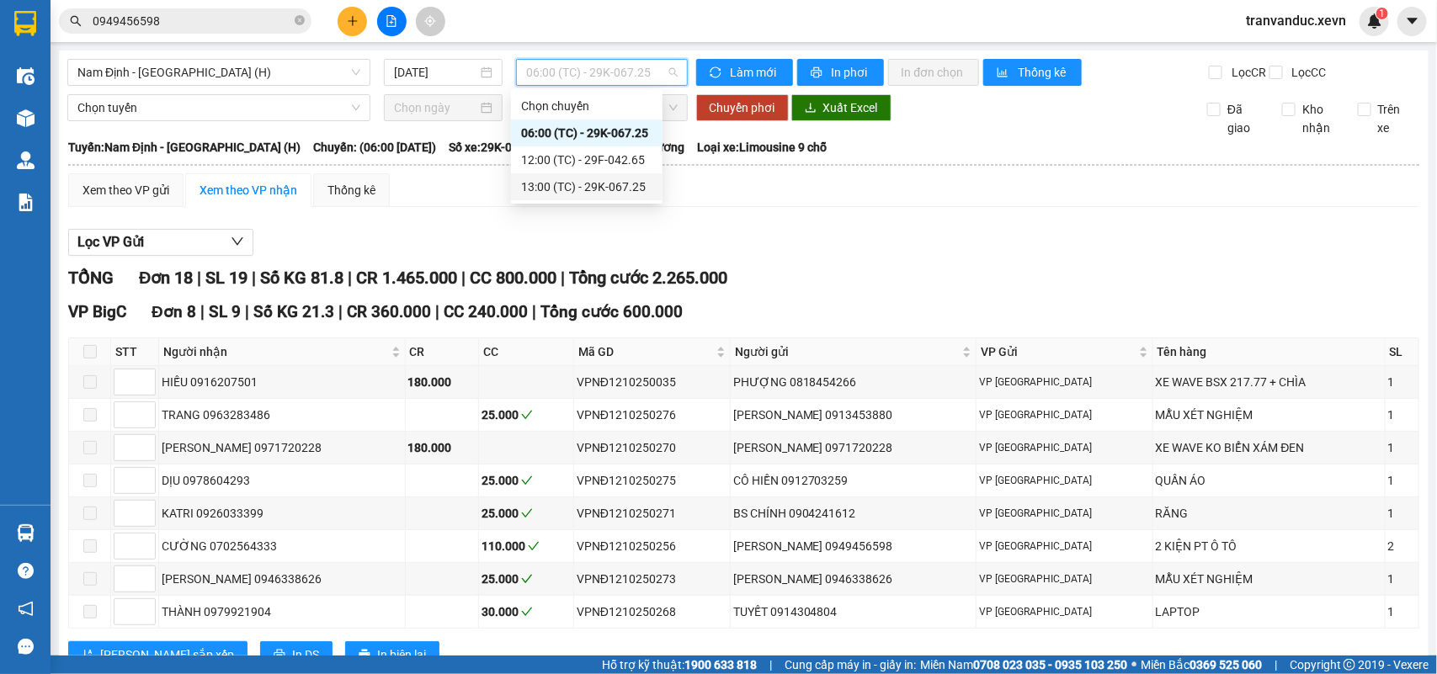
click at [627, 179] on div "13:00 (TC) - 29K-067.25" at bounding box center [586, 187] width 131 height 19
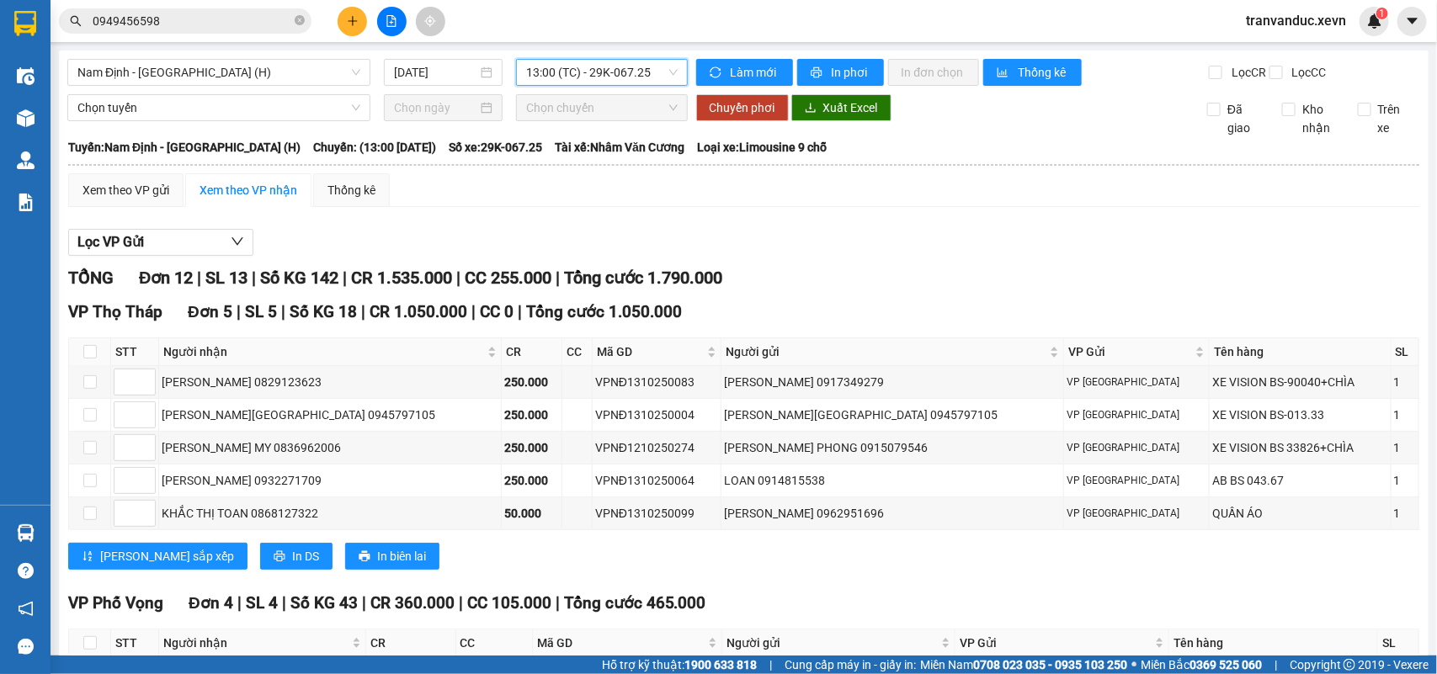
click at [646, 52] on div "Nam Định - Hà Đông (H) 13/10/2025 13:00 13:00 (TC) - 29K-067.25 Làm mới In phơi…" at bounding box center [743, 572] width 1369 height 1042
click at [646, 66] on span "13:00 (TC) - 29K-067.25" at bounding box center [601, 72] width 151 height 25
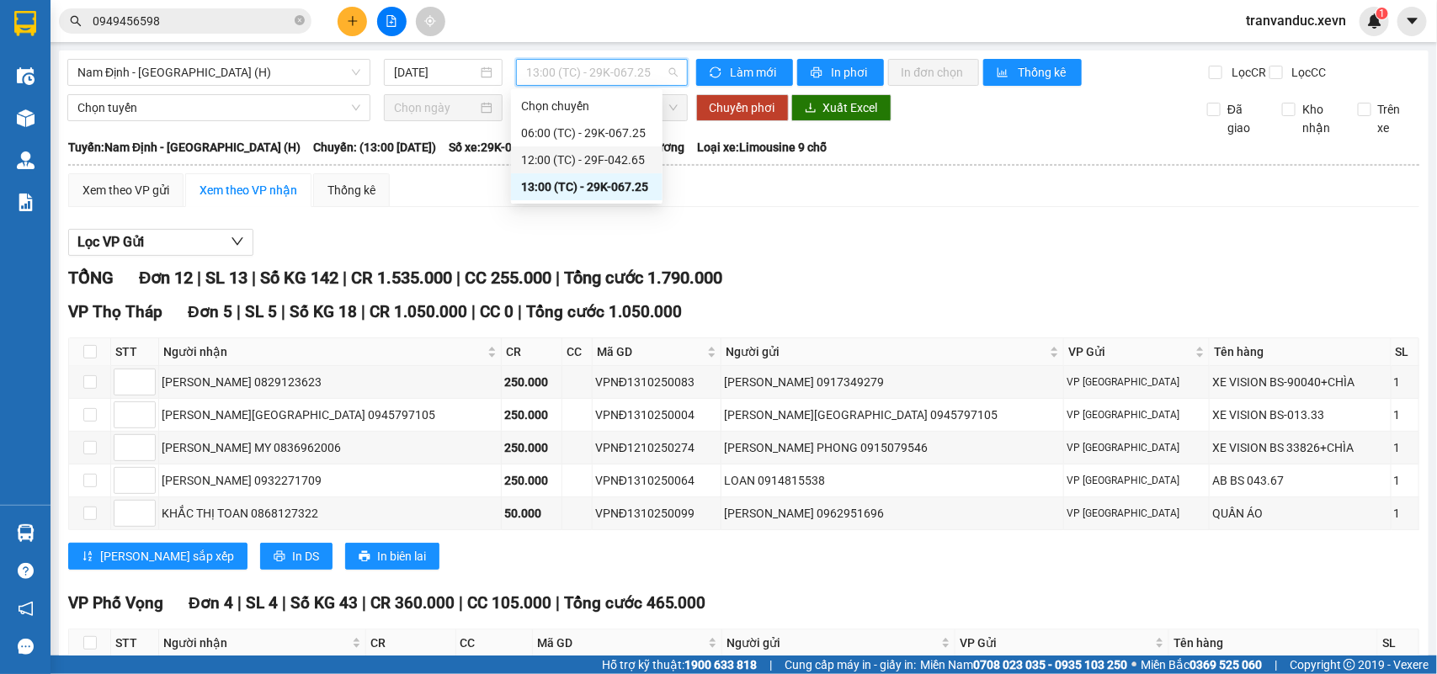
drag, startPoint x: 623, startPoint y: 157, endPoint x: 768, endPoint y: 130, distance: 147.9
click at [629, 153] on div "12:00 (TC) - 29F-042.65" at bounding box center [586, 160] width 131 height 19
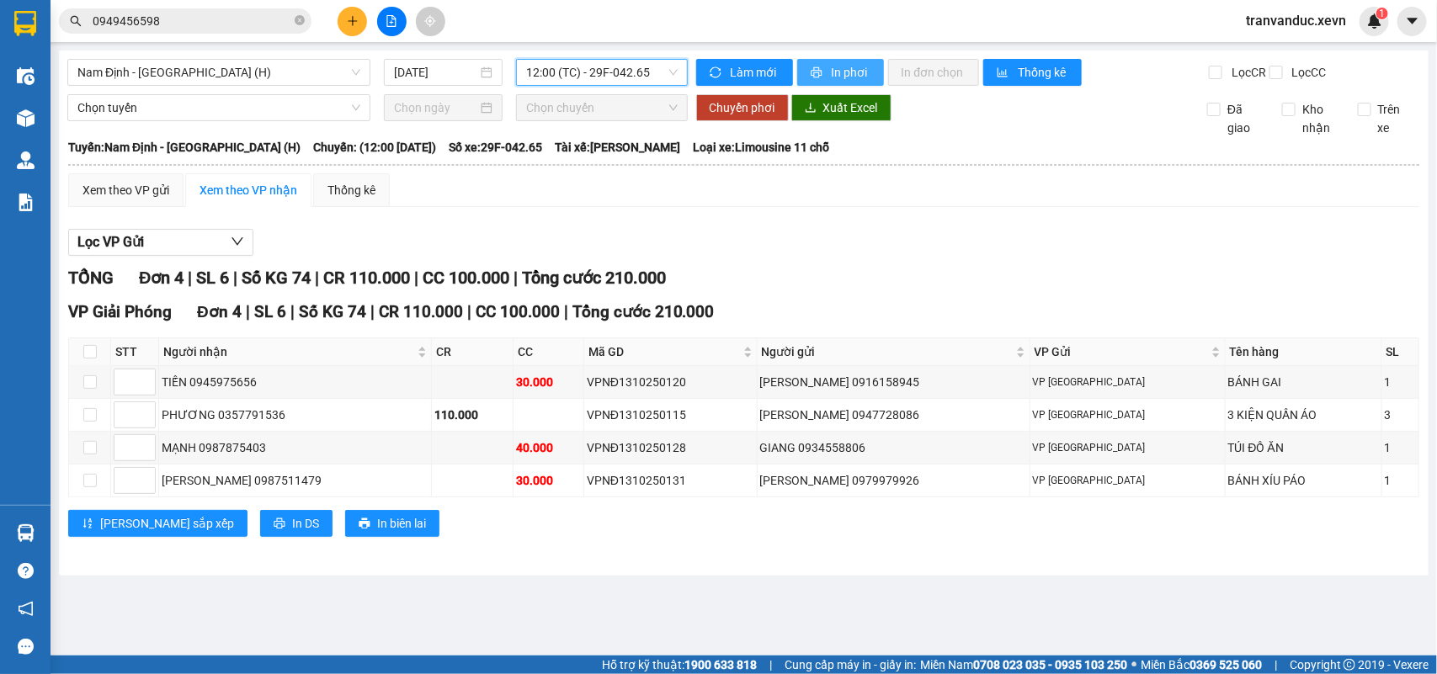
click at [825, 82] on button "In phơi" at bounding box center [840, 72] width 87 height 27
click at [1162, 631] on main "Nam Định - Hà Đông (H) 13/10/2025 12:00 (TC) - 29F-042.65 Làm mới In phơi In đơ…" at bounding box center [718, 328] width 1437 height 656
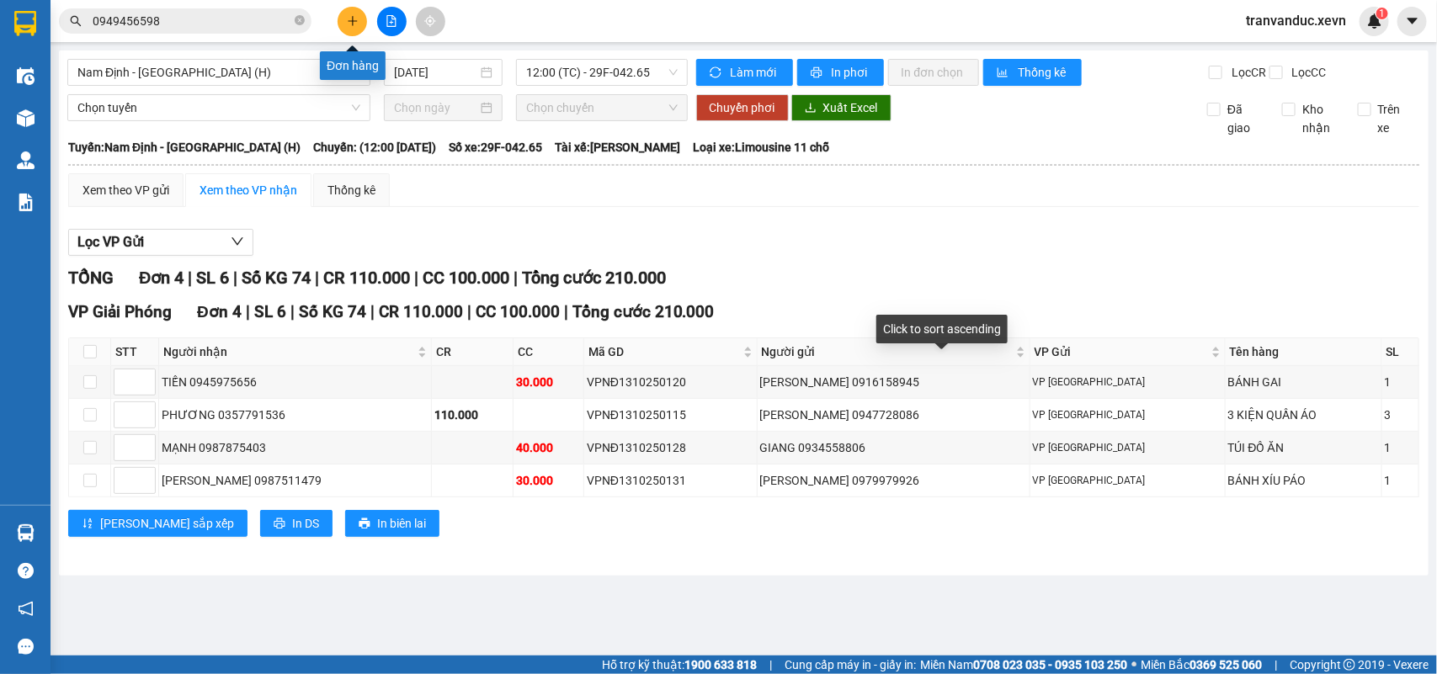
click at [342, 21] on button at bounding box center [352, 21] width 29 height 29
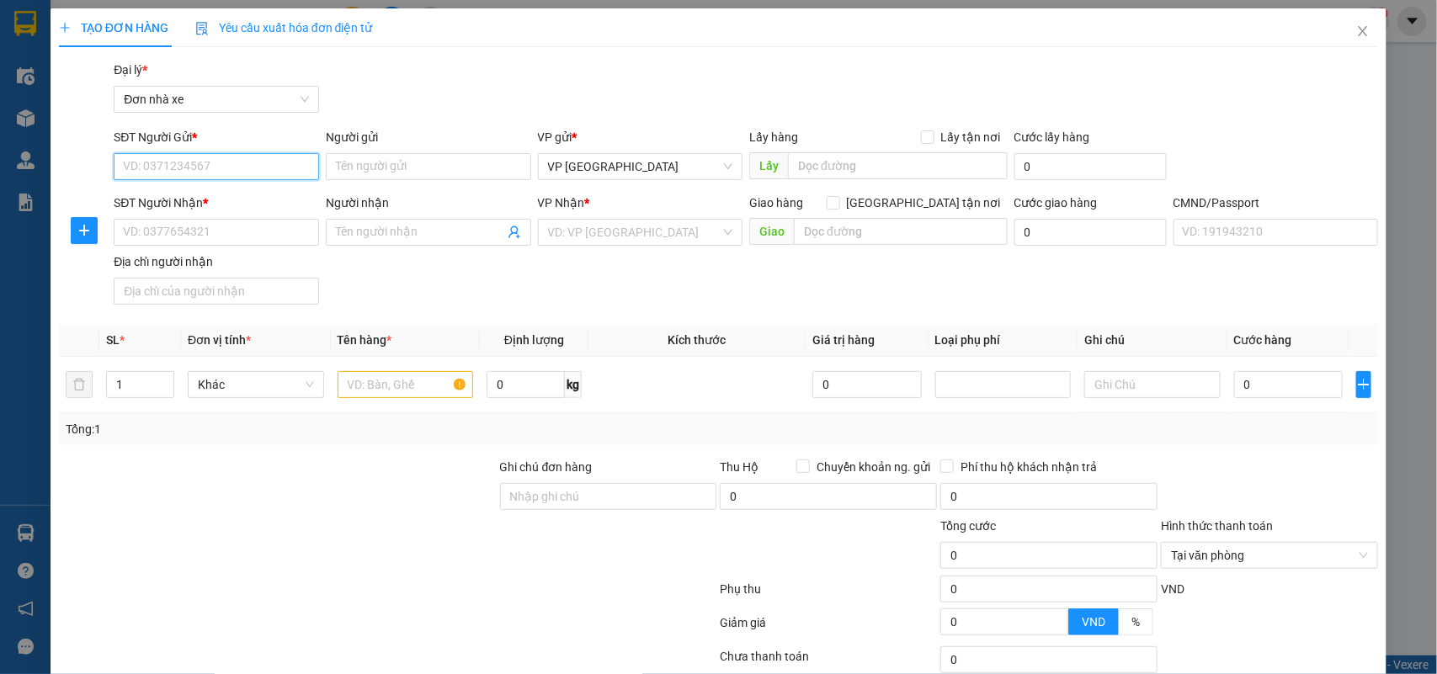
click at [190, 160] on input "SĐT Người Gửi *" at bounding box center [216, 166] width 205 height 27
type input "0979015823"
drag, startPoint x: 212, startPoint y: 195, endPoint x: 282, endPoint y: 240, distance: 82.9
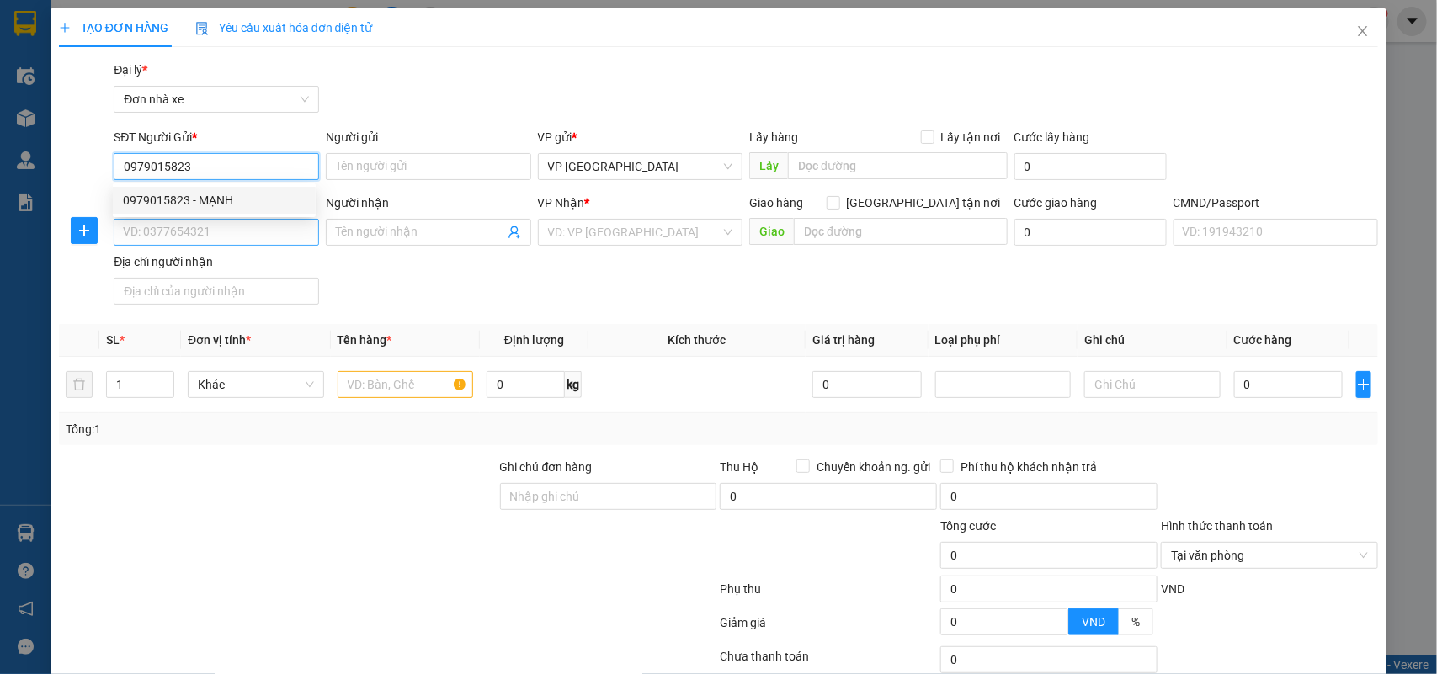
click at [215, 195] on div "0979015823 - MẠNH" at bounding box center [214, 200] width 183 height 19
type input "MẠNH"
type input "0984449976"
type input "ĐỊNH"
type input "036083014005"
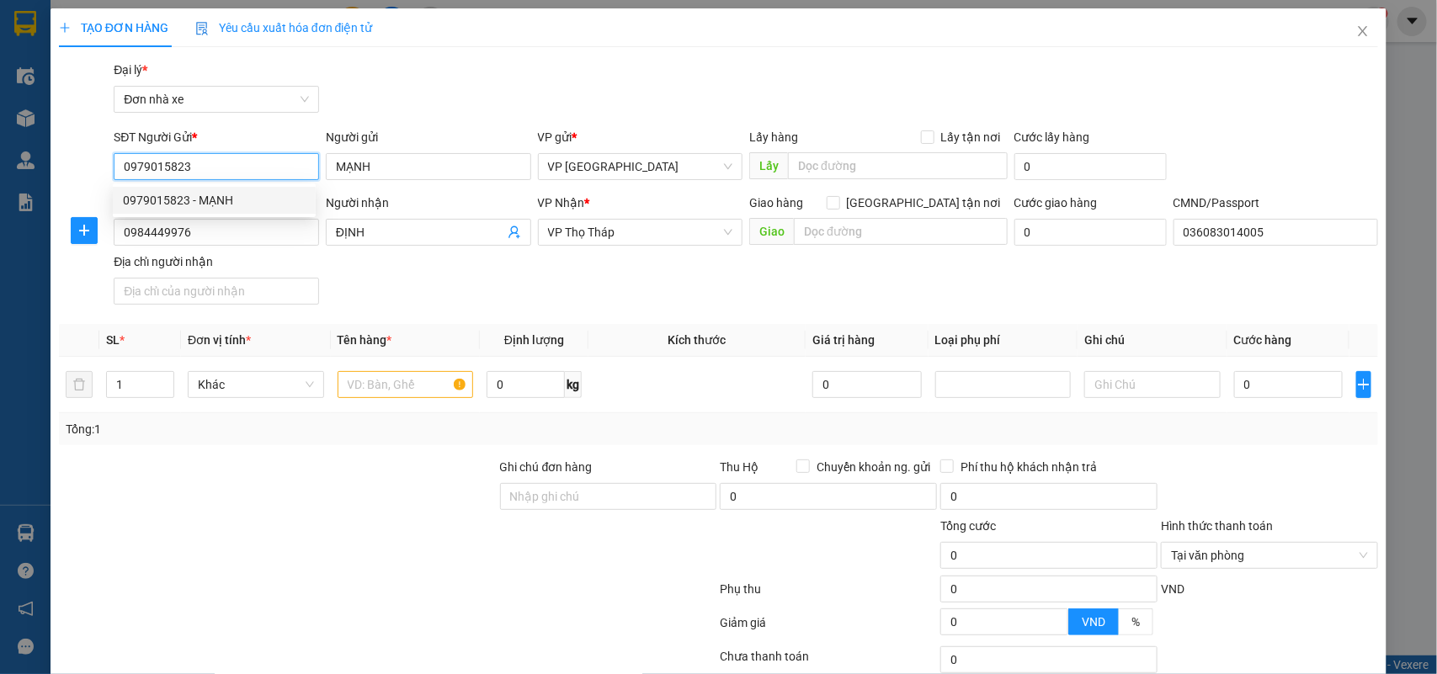
type input "0979015823"
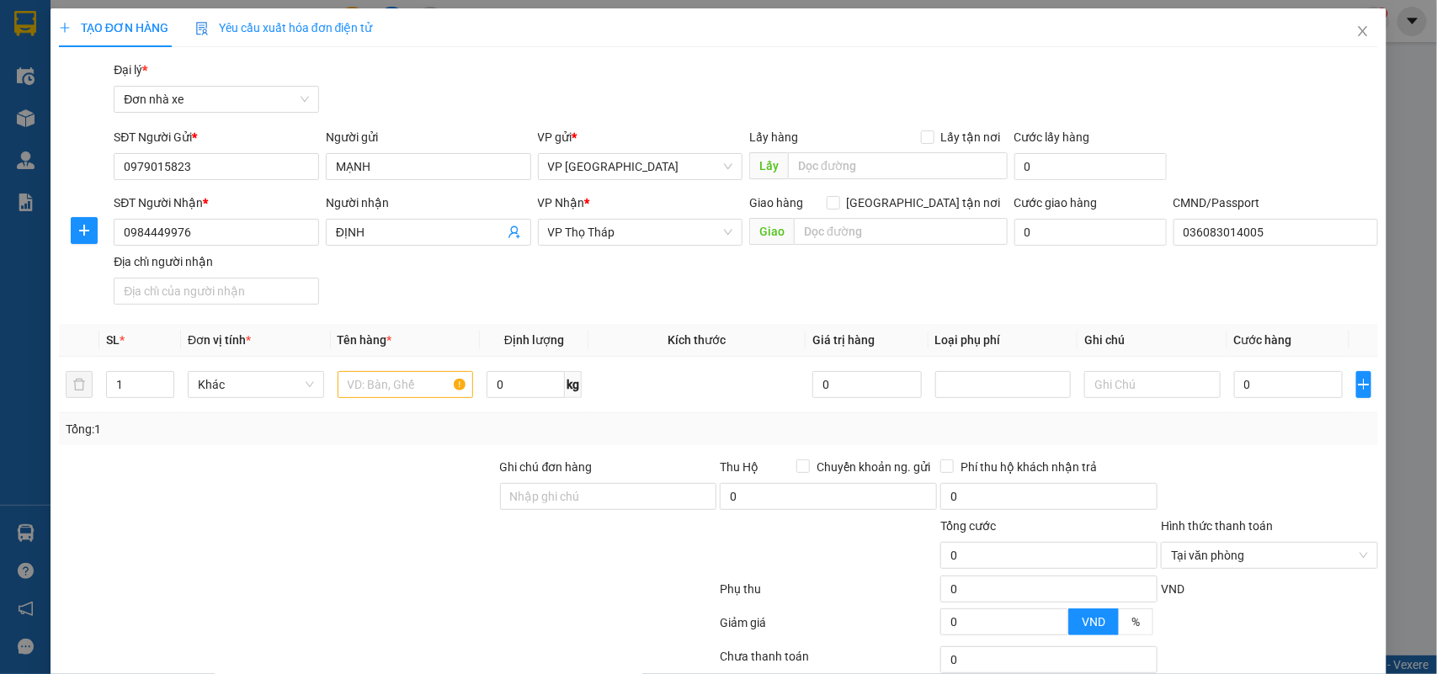
drag, startPoint x: 444, startPoint y: 276, endPoint x: 609, endPoint y: 299, distance: 165.7
click at [449, 275] on div "SĐT Người Nhận * 0984449976 Người nhận ĐỊNH VP Nhận * VP Thọ Tháp Giao hàng Gia…" at bounding box center [745, 253] width 1271 height 118
drag, startPoint x: 203, startPoint y: 242, endPoint x: 110, endPoint y: 257, distance: 93.8
click at [111, 257] on div "SĐT Người Nhận * 0984449976 Người nhận ĐỊNH VP Nhận * VP Thọ Tháp Giao hàng Gia…" at bounding box center [745, 253] width 1271 height 118
click at [221, 242] on input "0936047869" at bounding box center [216, 232] width 205 height 27
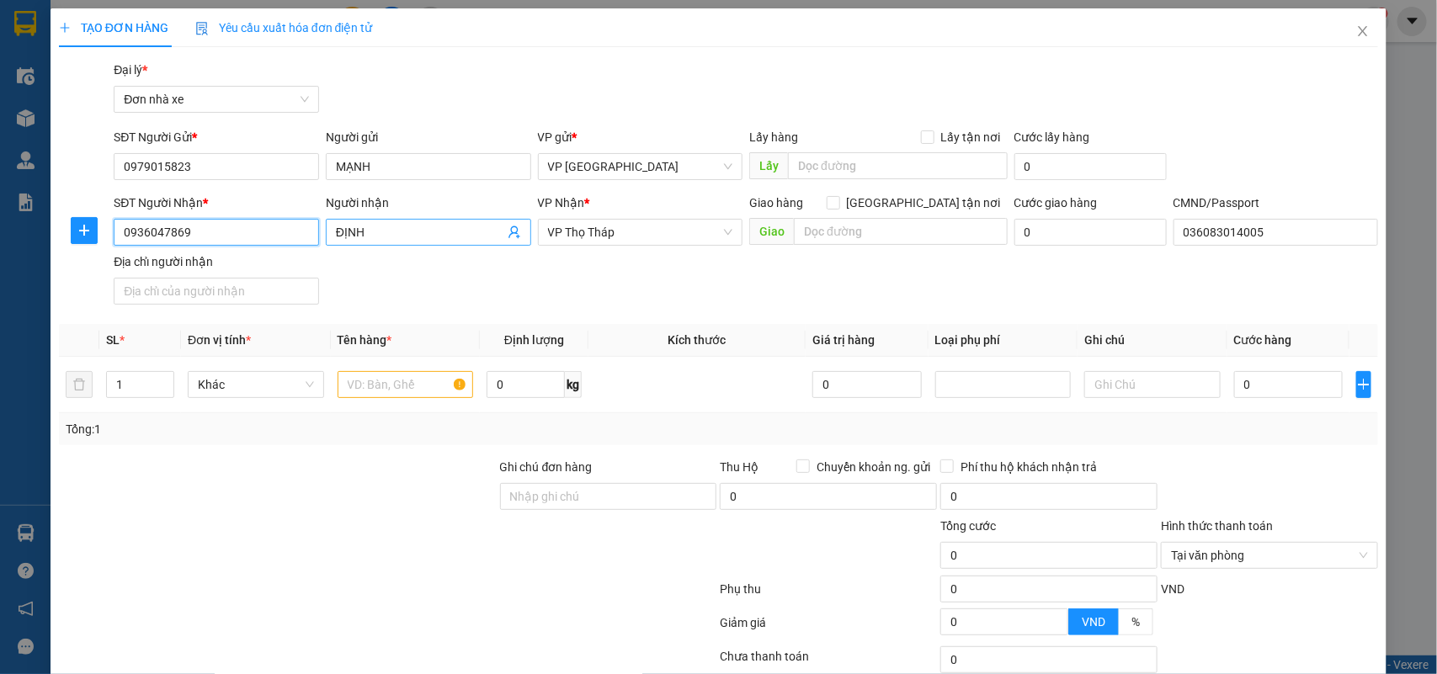
type input "0936047869"
drag, startPoint x: 366, startPoint y: 232, endPoint x: 210, endPoint y: 258, distance: 157.8
click at [220, 248] on div "SĐT Người Nhận * 0936047869 Người nhận ĐỊNH ĐỊNH VP Nhận * VP Thọ Tháp Giao hàn…" at bounding box center [745, 253] width 1271 height 118
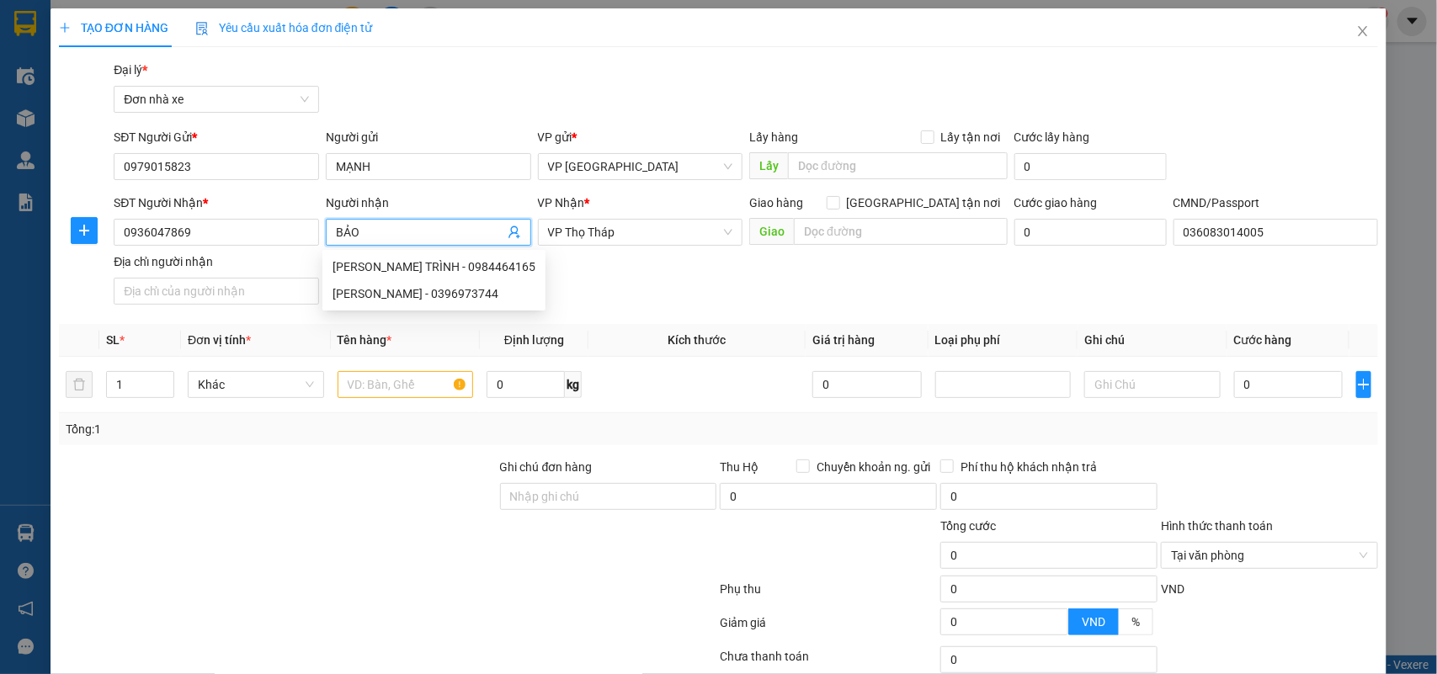
type input "BẢO"
click at [215, 464] on div at bounding box center [277, 487] width 441 height 59
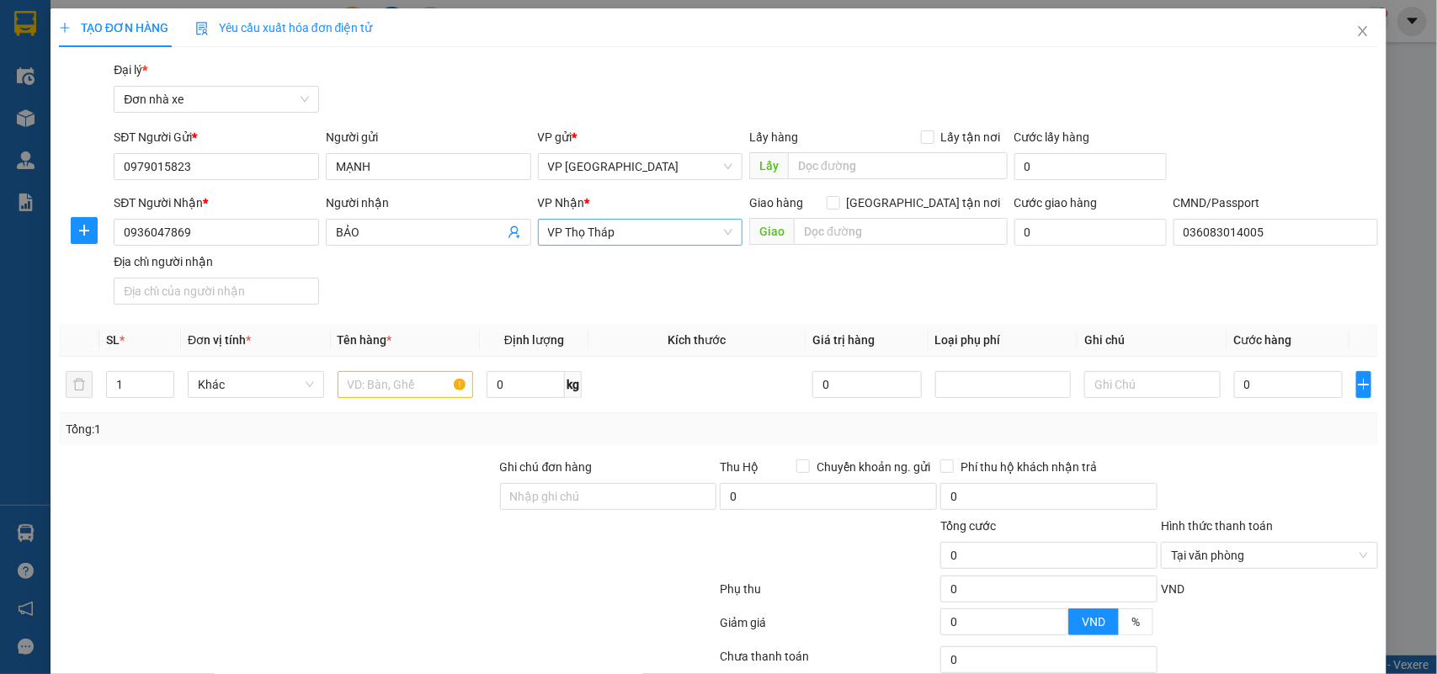
click at [632, 237] on span "VP Thọ Tháp" at bounding box center [640, 232] width 185 height 25
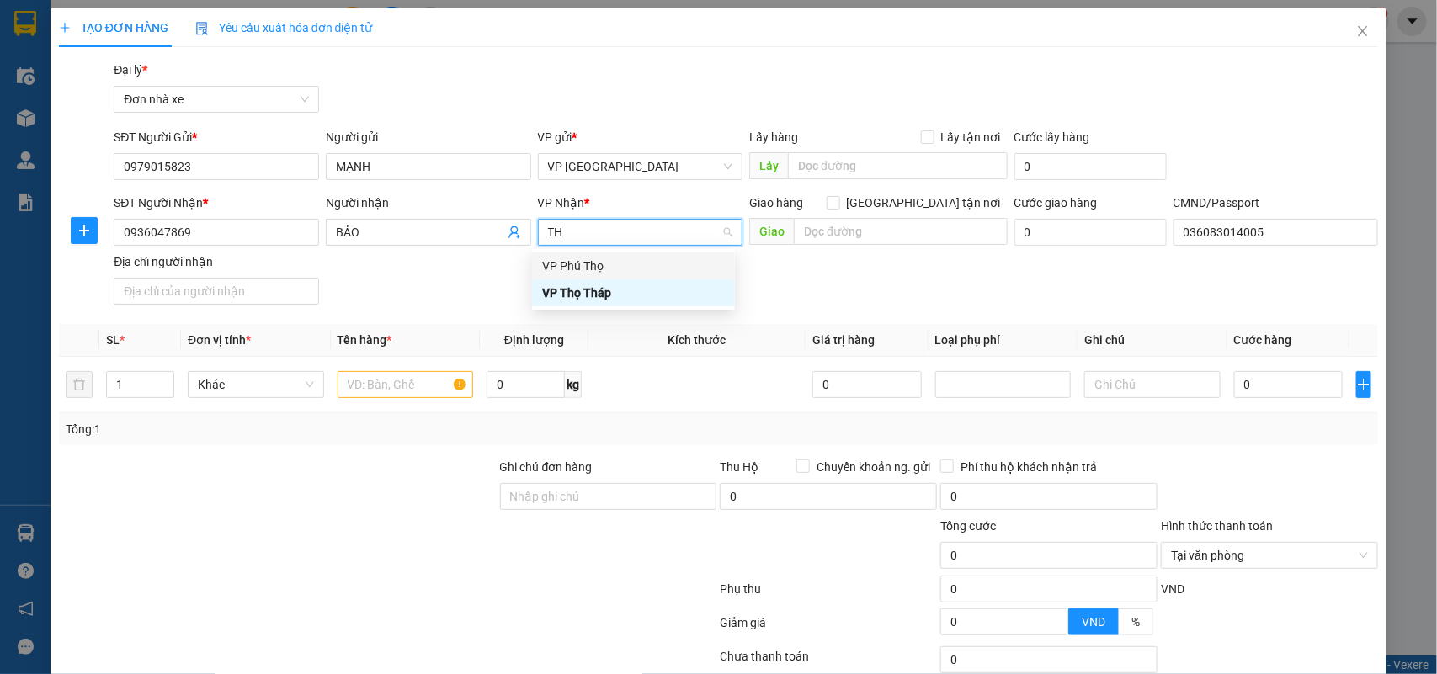
type input "THO"
click at [616, 286] on div "VP Thọ Tháp" at bounding box center [633, 293] width 183 height 19
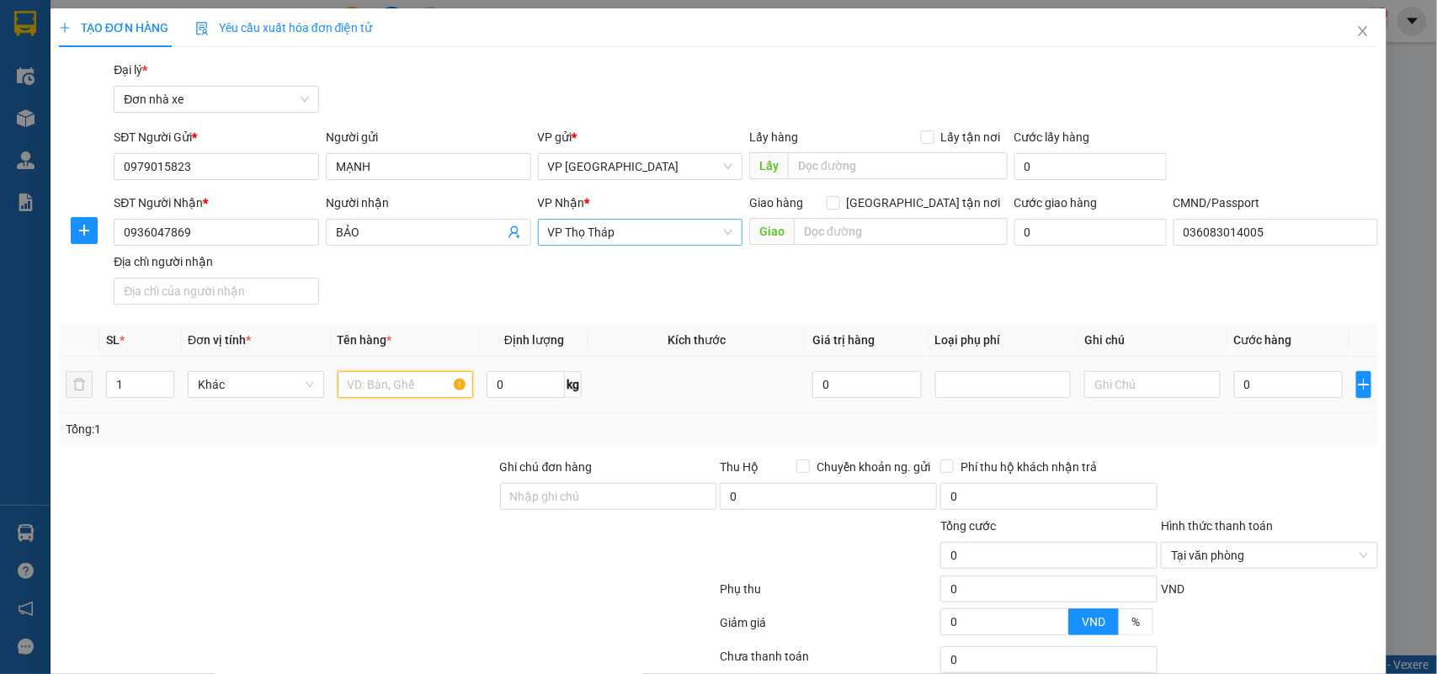
click at [368, 377] on input "text" at bounding box center [406, 384] width 136 height 27
click at [396, 380] on input "LINH KIÊN XE MÁY" at bounding box center [406, 384] width 136 height 27
type input "LINH KIỆN XE MÁY"
click at [501, 394] on input "0" at bounding box center [526, 384] width 78 height 27
type input "5.2"
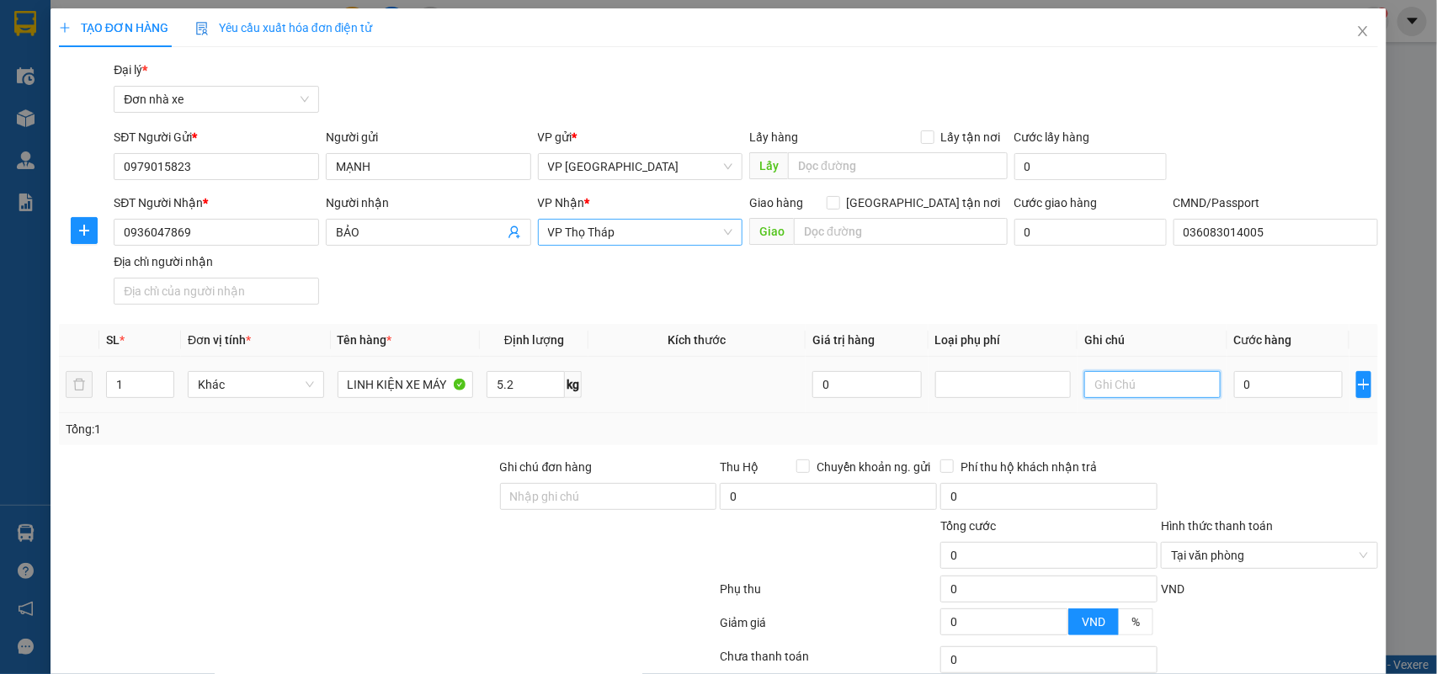
drag, startPoint x: 1082, startPoint y: 376, endPoint x: 1090, endPoint y: 390, distance: 15.9
click at [1088, 384] on input "text" at bounding box center [1152, 384] width 136 height 27
type input "KH ĐÓNG GÓI"
click at [1284, 396] on input "0" at bounding box center [1288, 384] width 109 height 27
click at [1289, 456] on div "Transit Pickup Surcharge Ids Transit Deliver Surcharge Ids Transit Deliver Surc…" at bounding box center [719, 415] width 1320 height 708
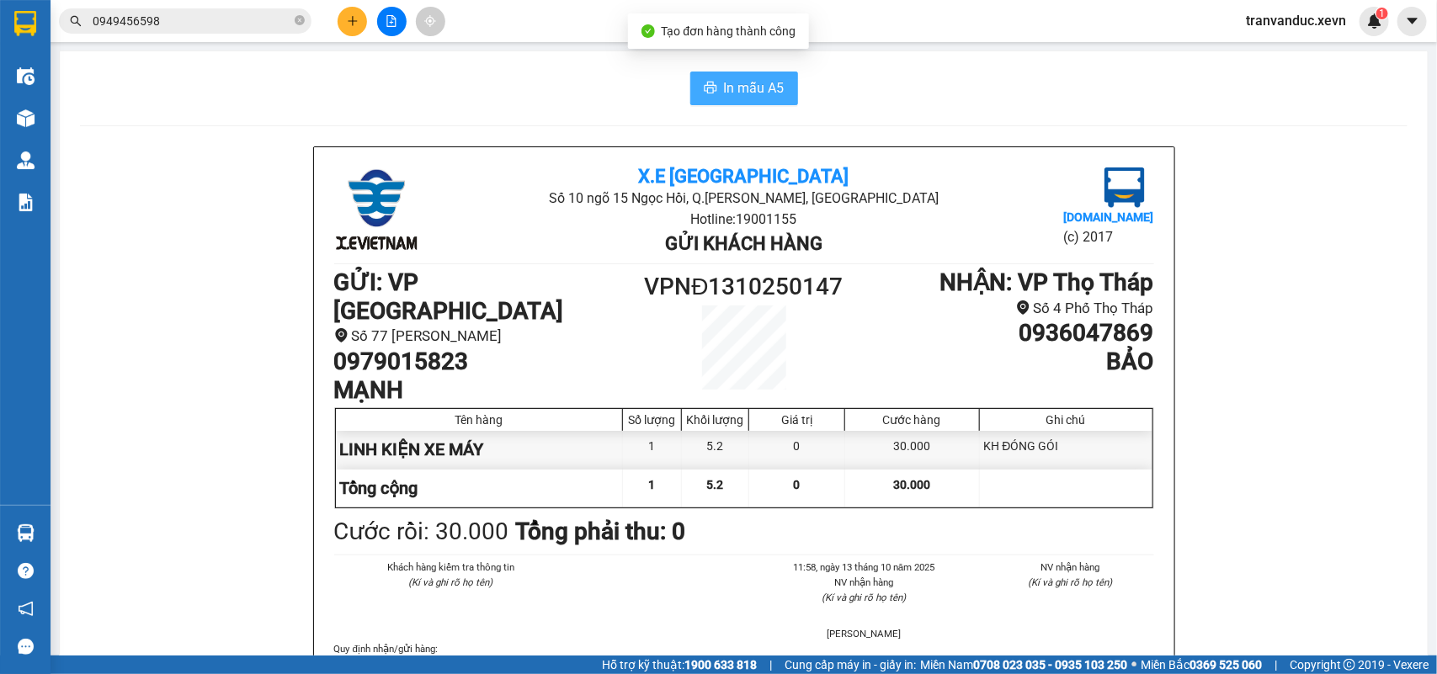
drag, startPoint x: 774, startPoint y: 77, endPoint x: 857, endPoint y: 136, distance: 101.4
click at [774, 78] on button "In mẫu A5" at bounding box center [744, 89] width 108 height 34
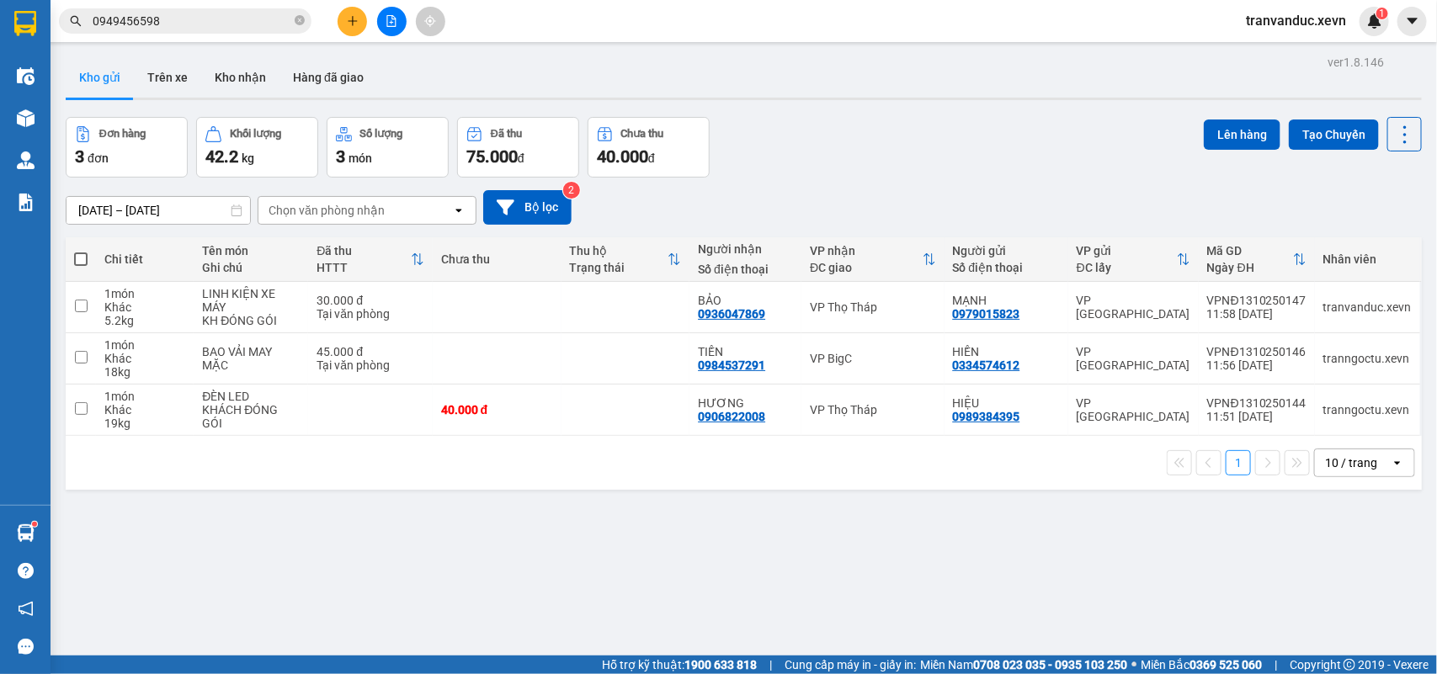
click at [1281, 18] on span "tranvanduc.xevn" at bounding box center [1295, 20] width 127 height 21
drag, startPoint x: 1273, startPoint y: 51, endPoint x: 1229, endPoint y: 60, distance: 44.7
click at [1274, 51] on span "Đăng xuất" at bounding box center [1304, 52] width 90 height 19
